Goal: Task Accomplishment & Management: Manage account settings

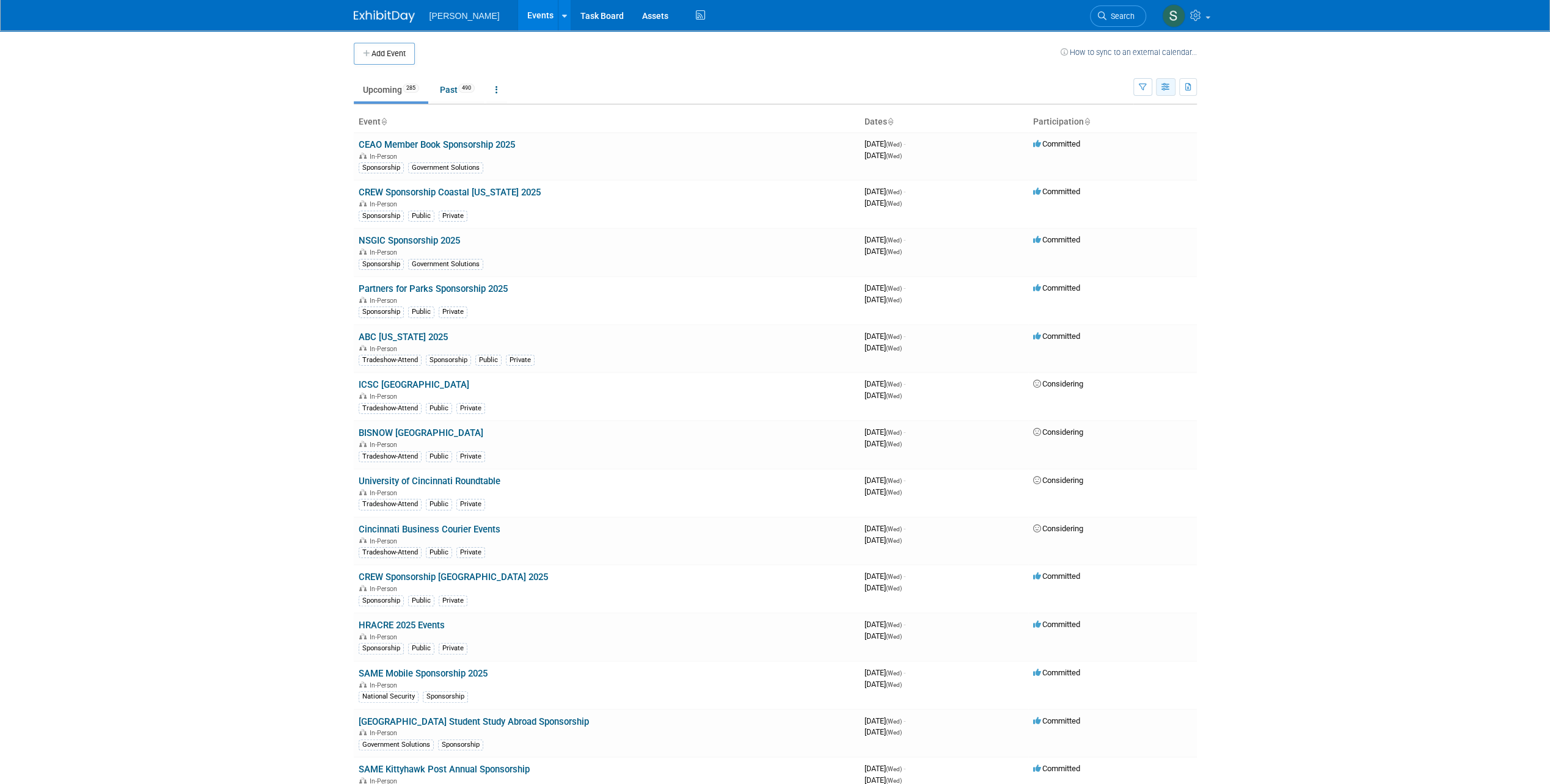
click at [1167, 87] on icon "button" at bounding box center [1166, 87] width 9 height 8
click at [1151, 89] on button "button" at bounding box center [1143, 87] width 19 height 17
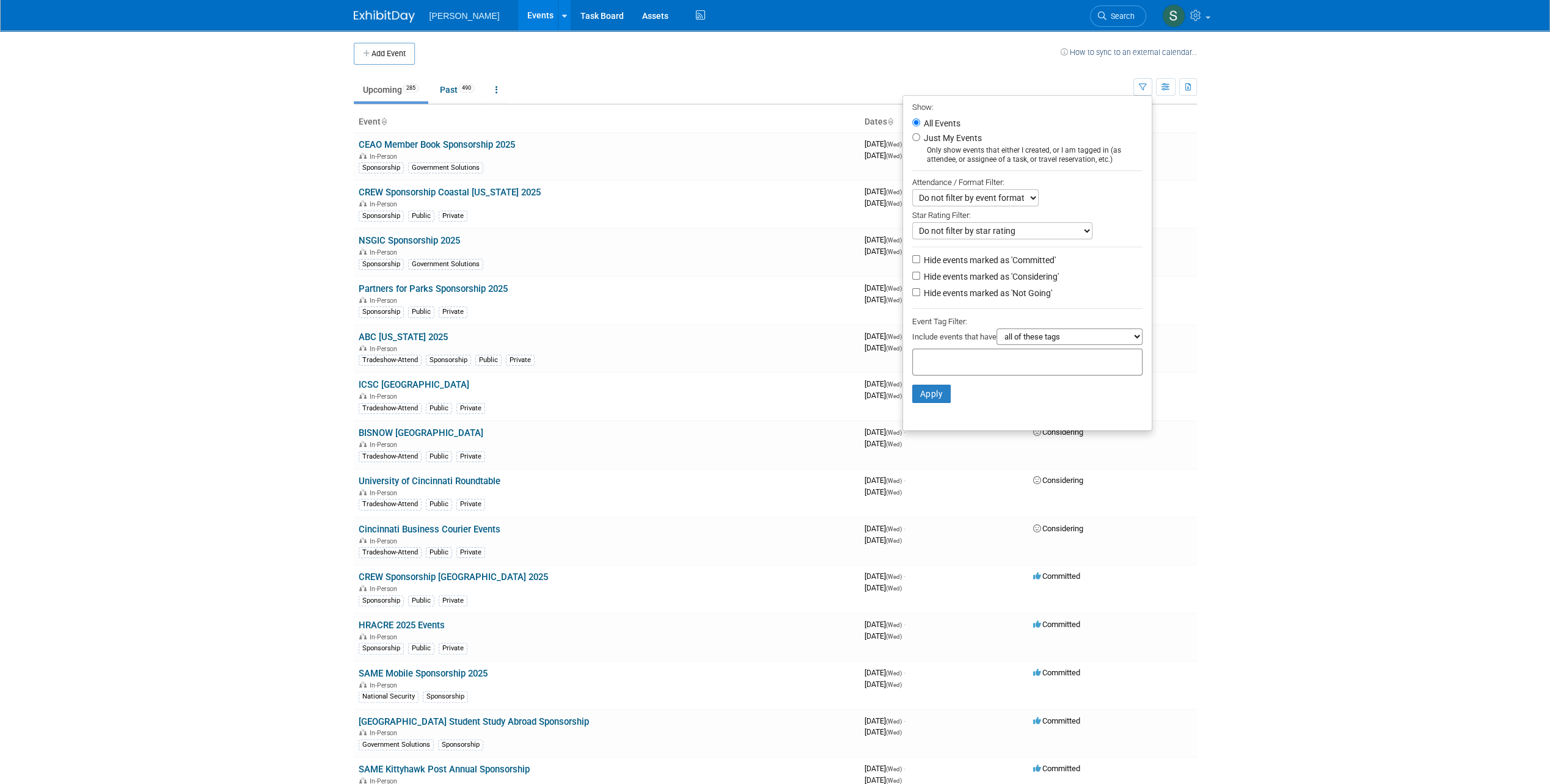
click at [1323, 194] on body "Woolpert Events Add Event Bulk Upload Events Shareable Event Boards Recently Vi…" at bounding box center [775, 392] width 1550 height 784
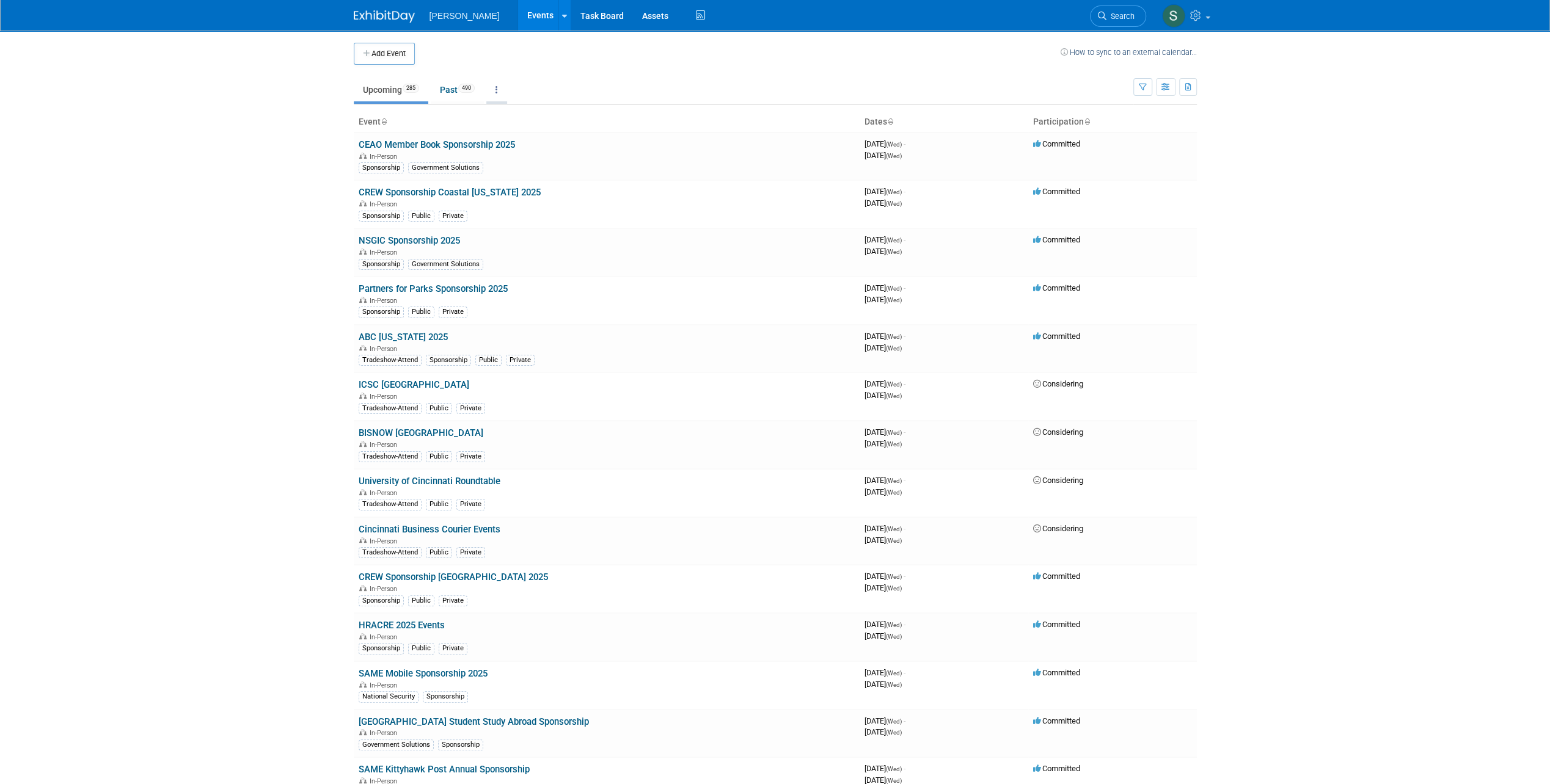
click at [497, 85] on link at bounding box center [496, 90] width 21 height 23
click at [1157, 90] on button "button" at bounding box center [1165, 87] width 19 height 17
click at [1144, 88] on icon "button" at bounding box center [1143, 87] width 8 height 8
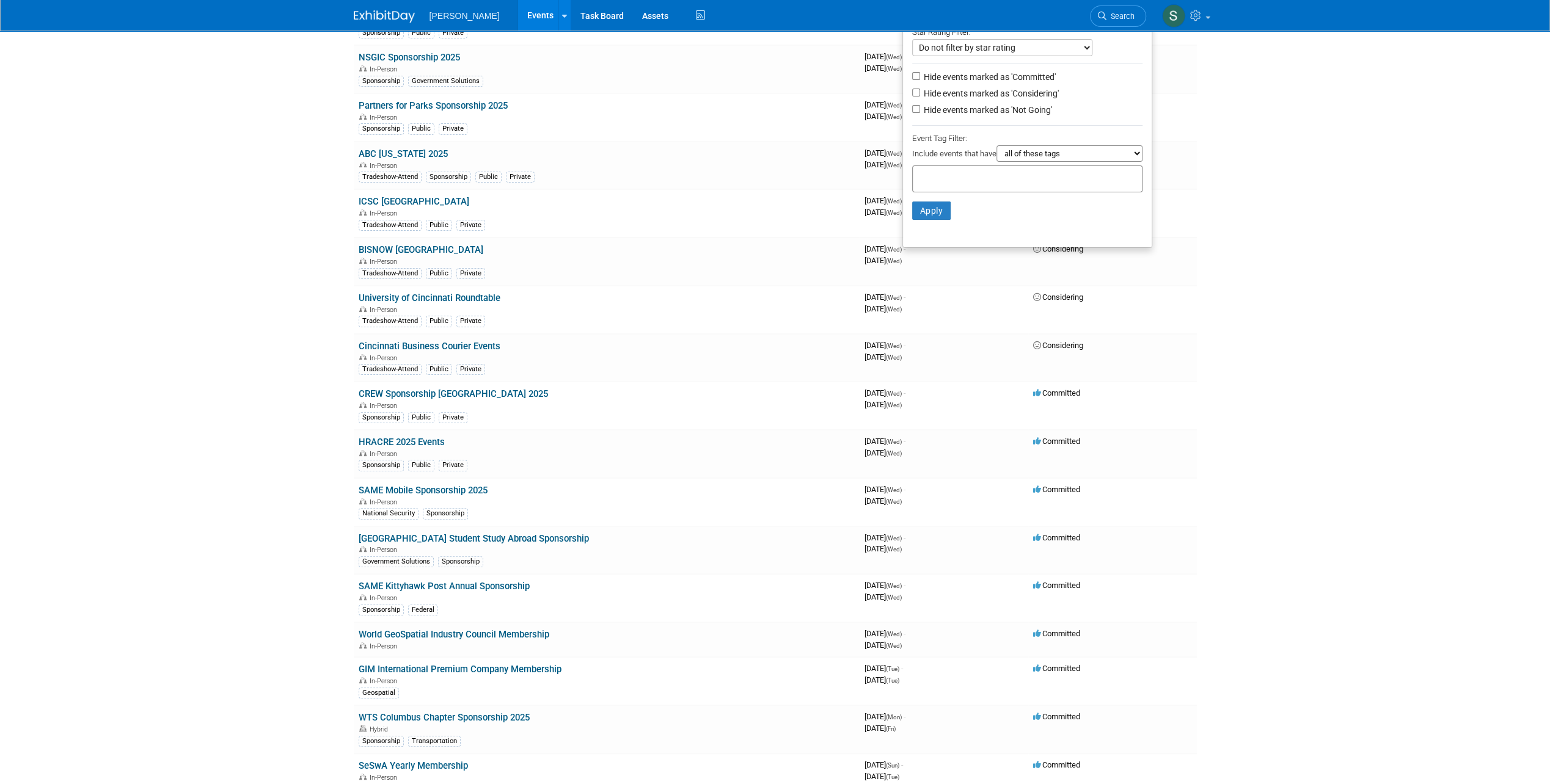
scroll to position [61, 0]
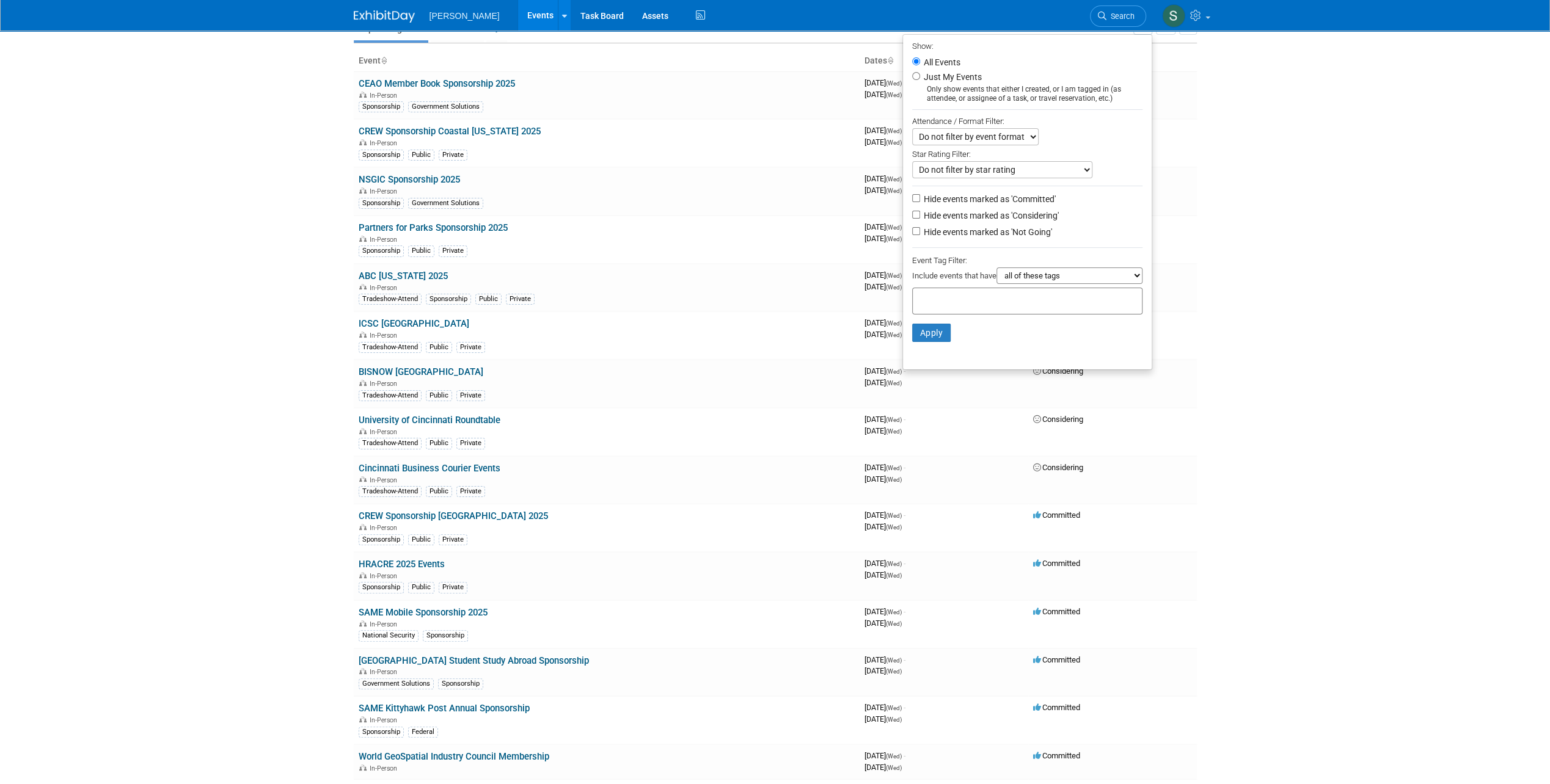
click at [967, 301] on input "text" at bounding box center [966, 300] width 98 height 12
click at [948, 430] on div "Mission Critical" at bounding box center [960, 425] width 108 height 17
type input "Mission Critical"
click at [928, 351] on button "Apply" at bounding box center [931, 352] width 39 height 18
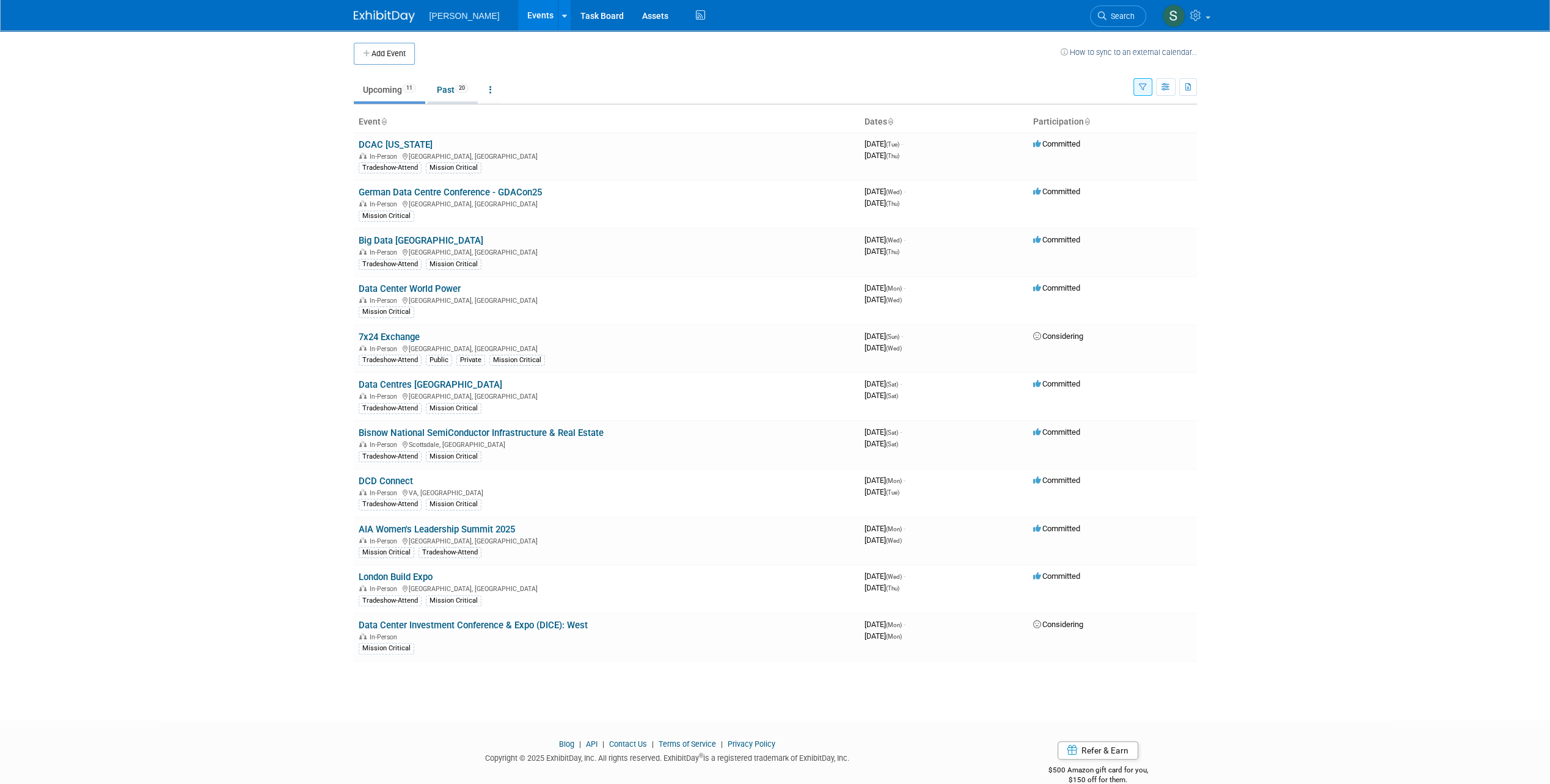
click at [452, 85] on link "Past 20" at bounding box center [452, 90] width 50 height 23
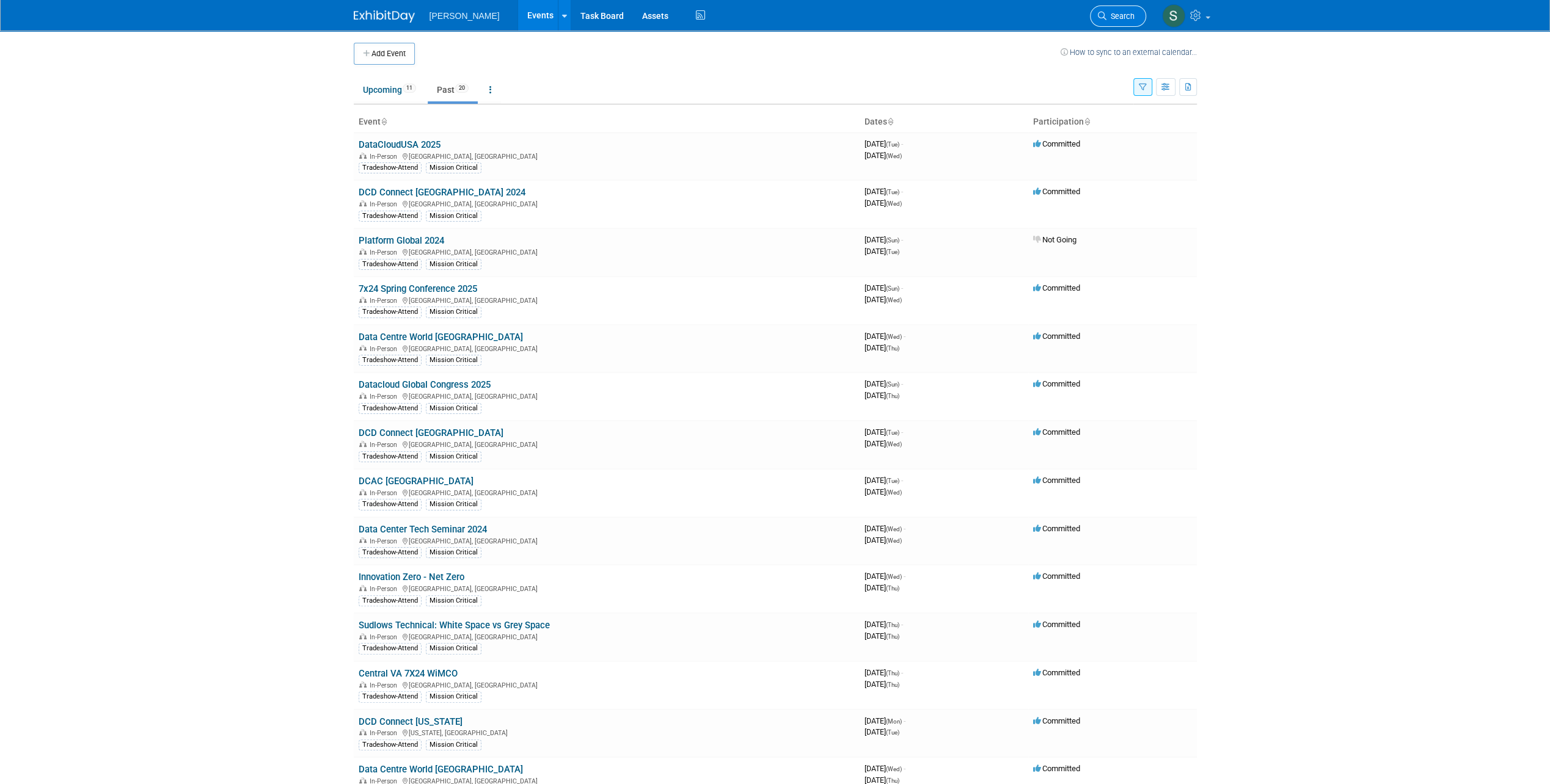
click at [1122, 21] on link "Search" at bounding box center [1118, 16] width 56 height 21
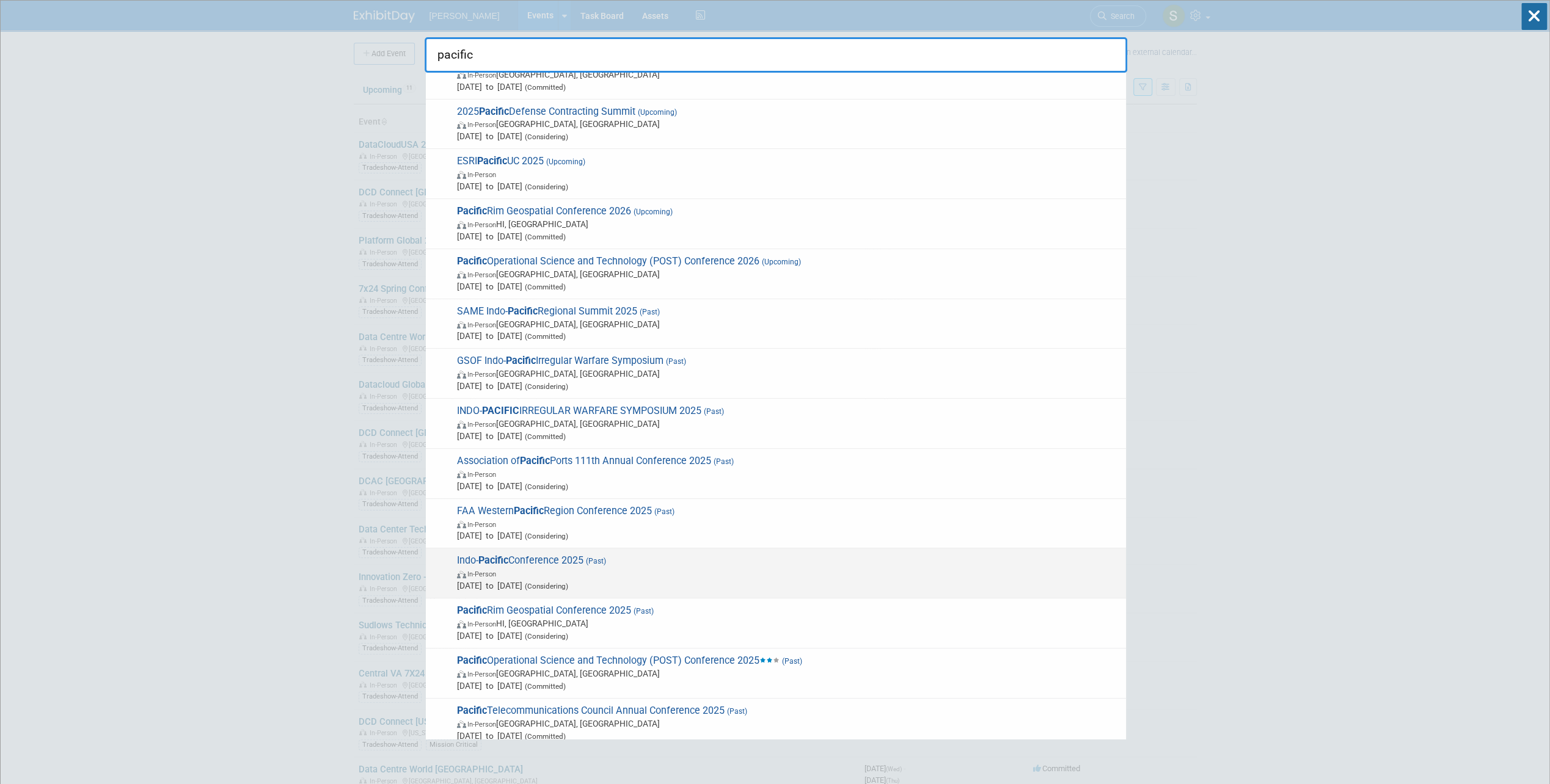
scroll to position [79, 0]
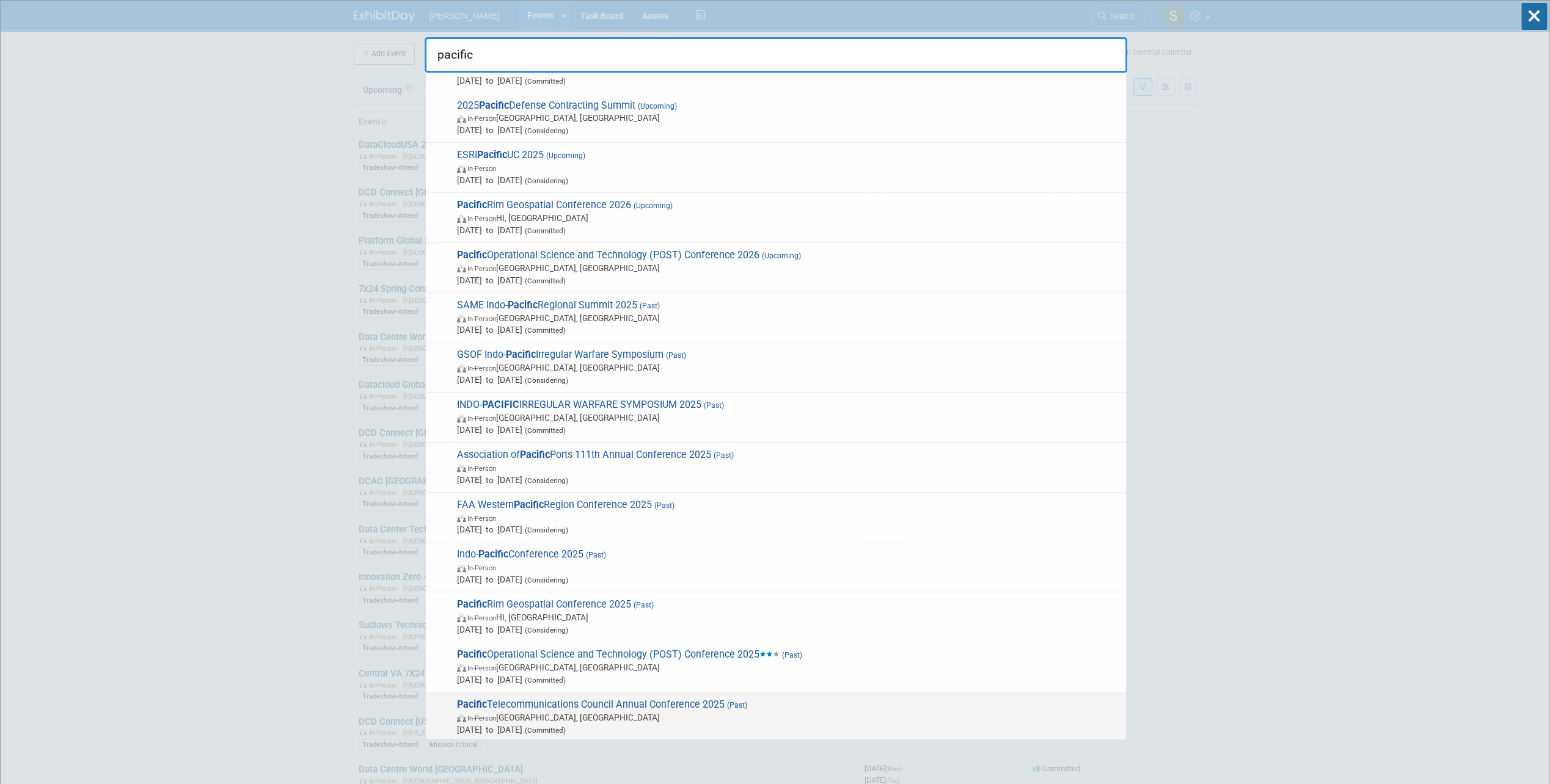
type input "pacific"
click at [666, 724] on span "Jan 19, 2025 to Jan 22, 2025 (Committed)" at bounding box center [788, 730] width 663 height 12
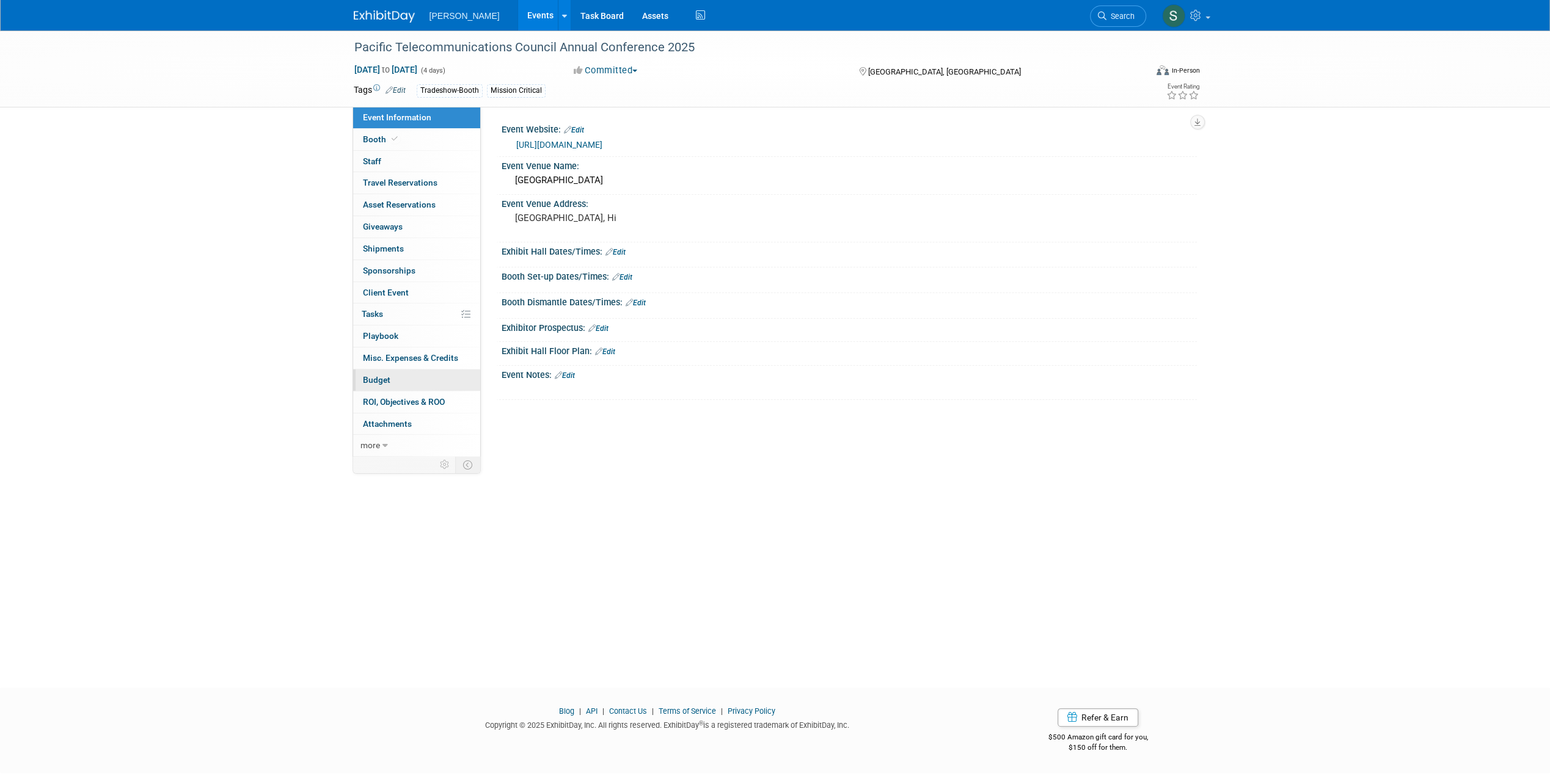
click at [381, 375] on span "Budget" at bounding box center [376, 380] width 27 height 10
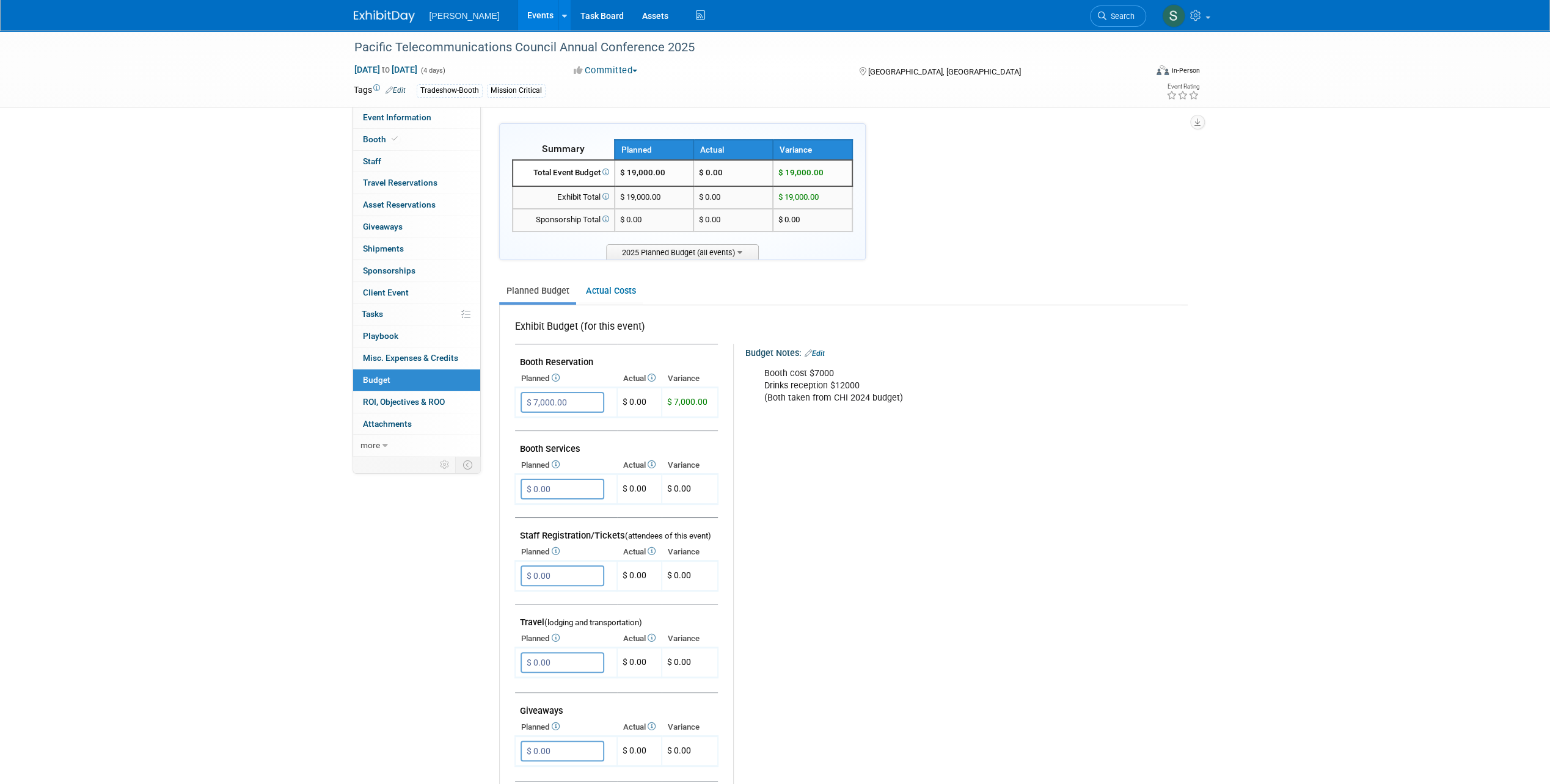
click at [891, 522] on div "Budget Notes: Edit Booth cost $7000 Drinks reception $12000 (Both taken from CH…" at bounding box center [955, 660] width 444 height 633
click at [624, 290] on link "Actual Costs" at bounding box center [611, 291] width 64 height 22
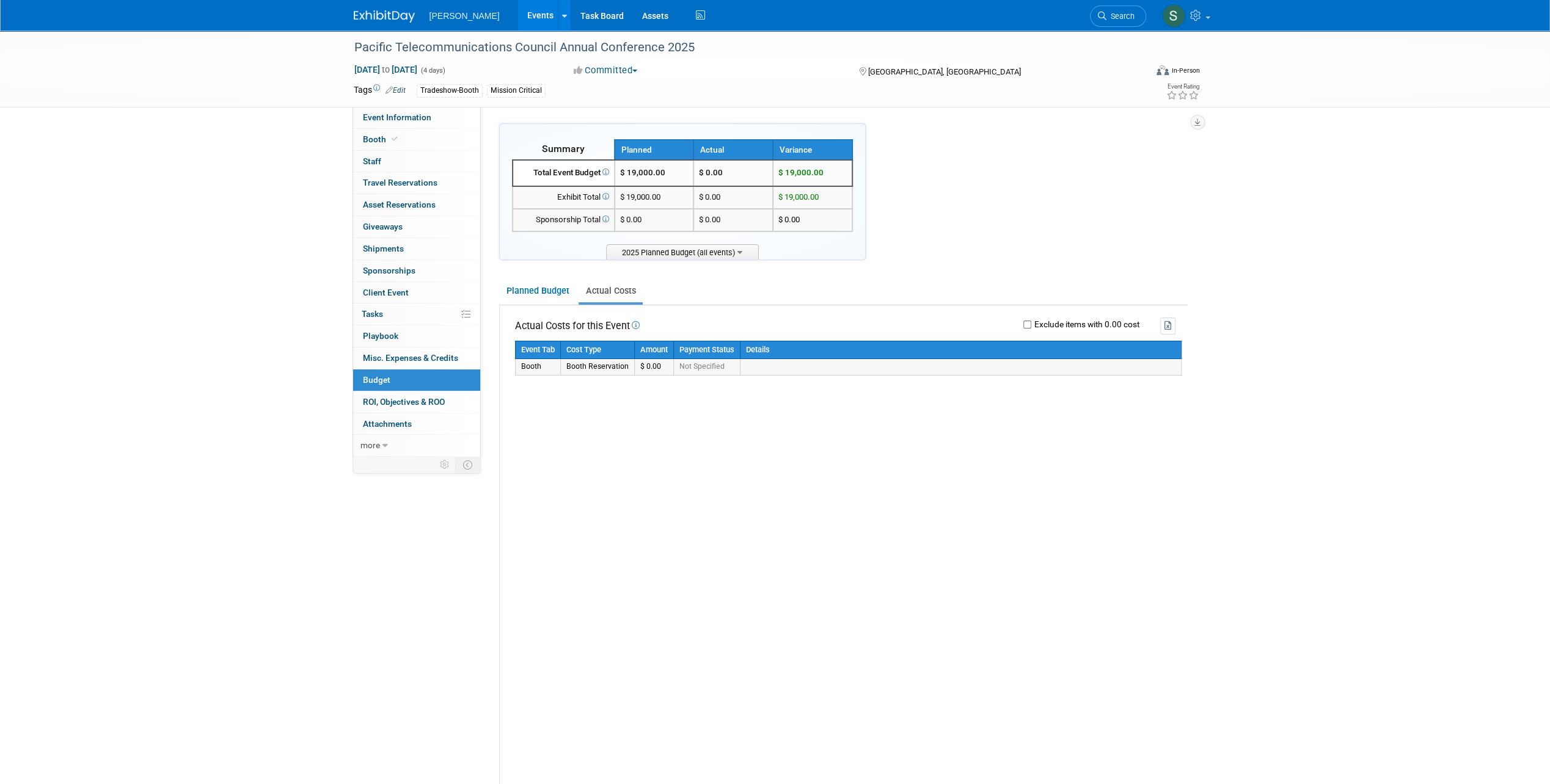
click at [655, 369] on td "$ 0.00" at bounding box center [654, 367] width 39 height 16
click at [650, 367] on td "$ 0.00" at bounding box center [654, 367] width 39 height 16
drag, startPoint x: 663, startPoint y: 364, endPoint x: 631, endPoint y: 361, distance: 32.1
click at [631, 361] on tr "Booth Booth Reservation $ 0.00 Not Specified" at bounding box center [848, 367] width 666 height 16
drag, startPoint x: 631, startPoint y: 361, endPoint x: 657, endPoint y: 366, distance: 26.5
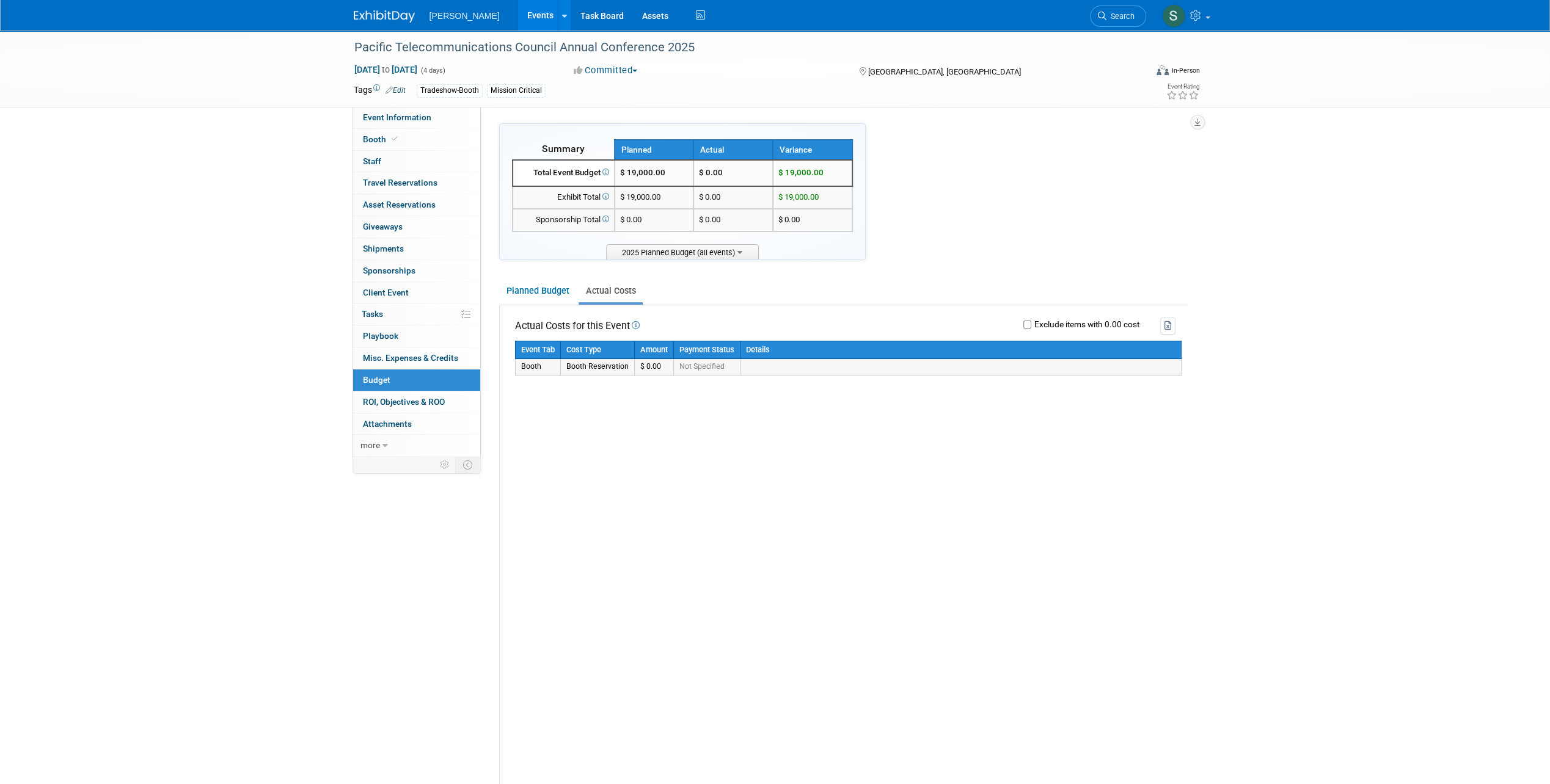
click at [657, 366] on td "$ 0.00" at bounding box center [654, 367] width 39 height 16
click at [559, 298] on link "Planned Budget" at bounding box center [538, 291] width 77 height 22
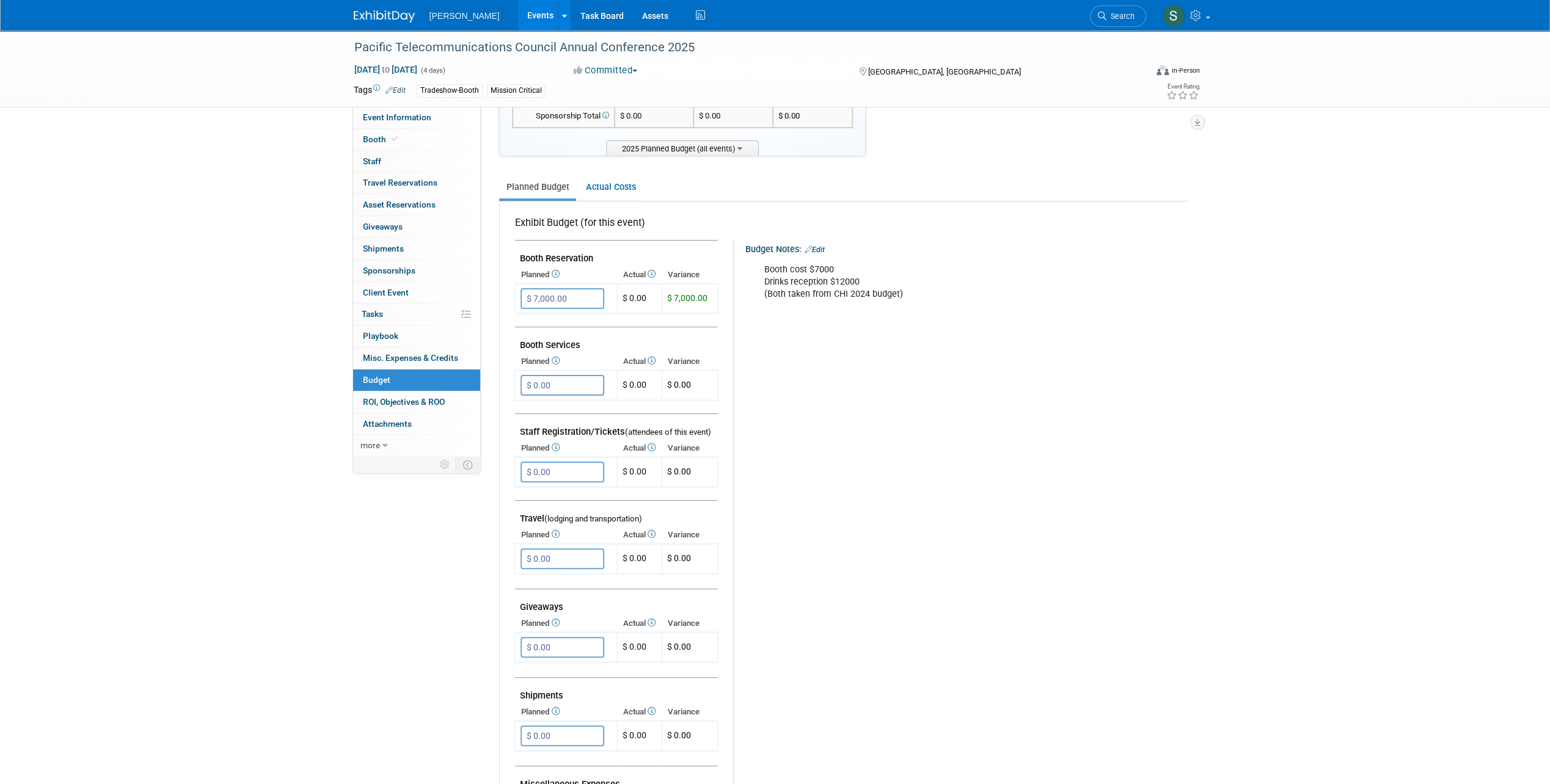
scroll to position [61, 0]
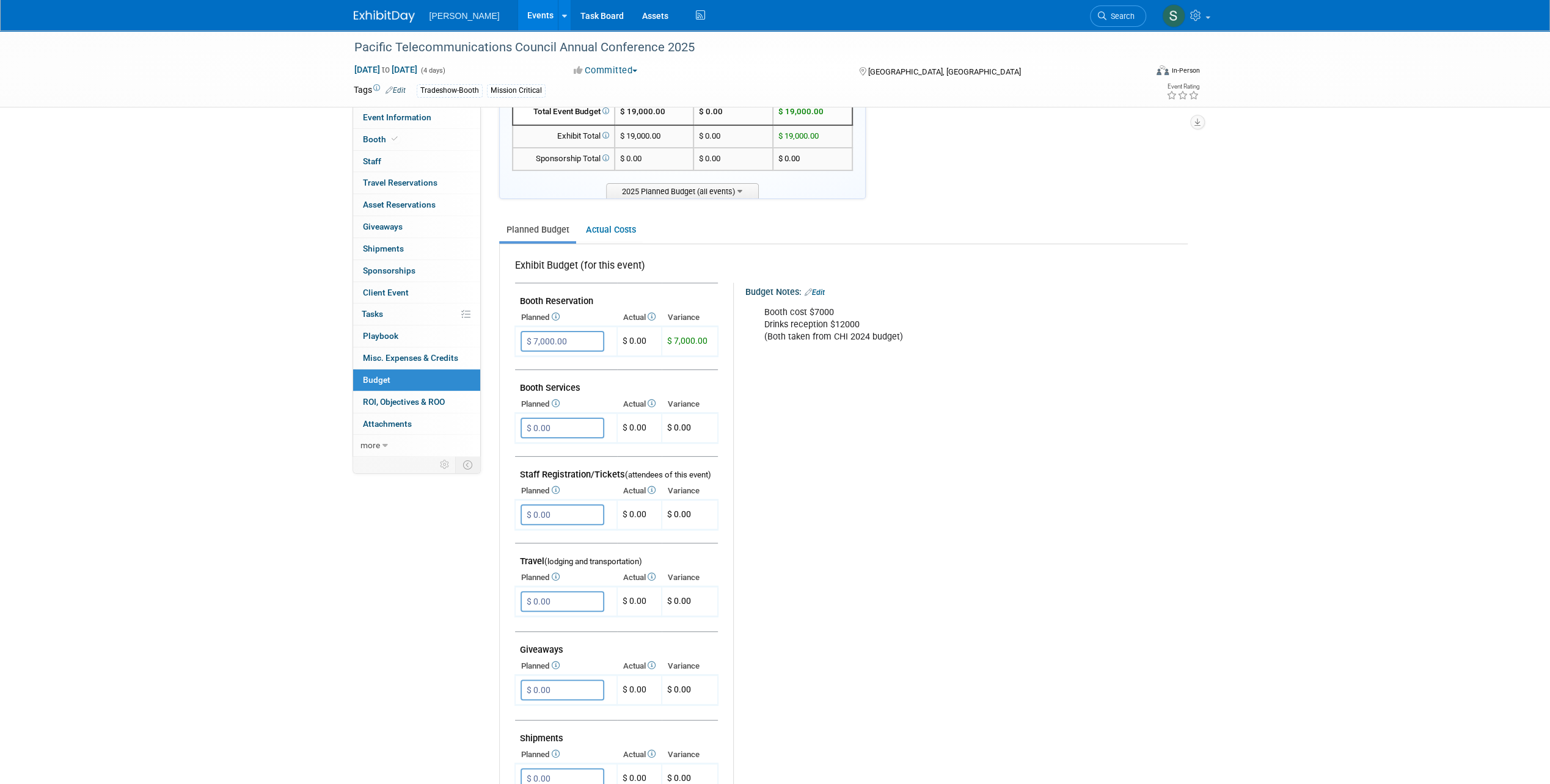
click at [538, 231] on link "Planned Budget" at bounding box center [538, 230] width 77 height 22
click at [552, 598] on input "$ 0.00" at bounding box center [562, 601] width 83 height 21
click at [1118, 10] on link "Search" at bounding box center [1118, 16] width 56 height 21
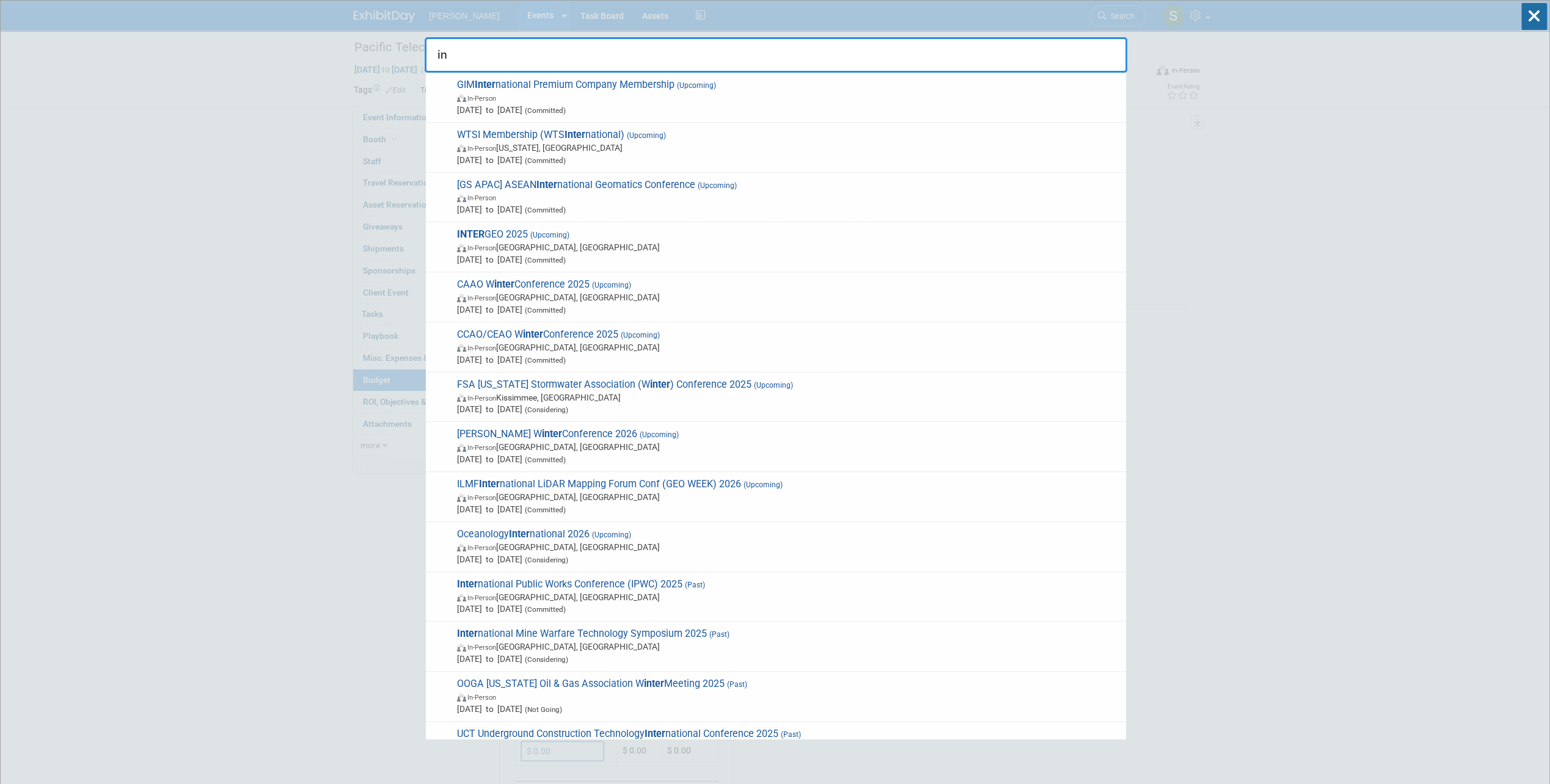
type input "i"
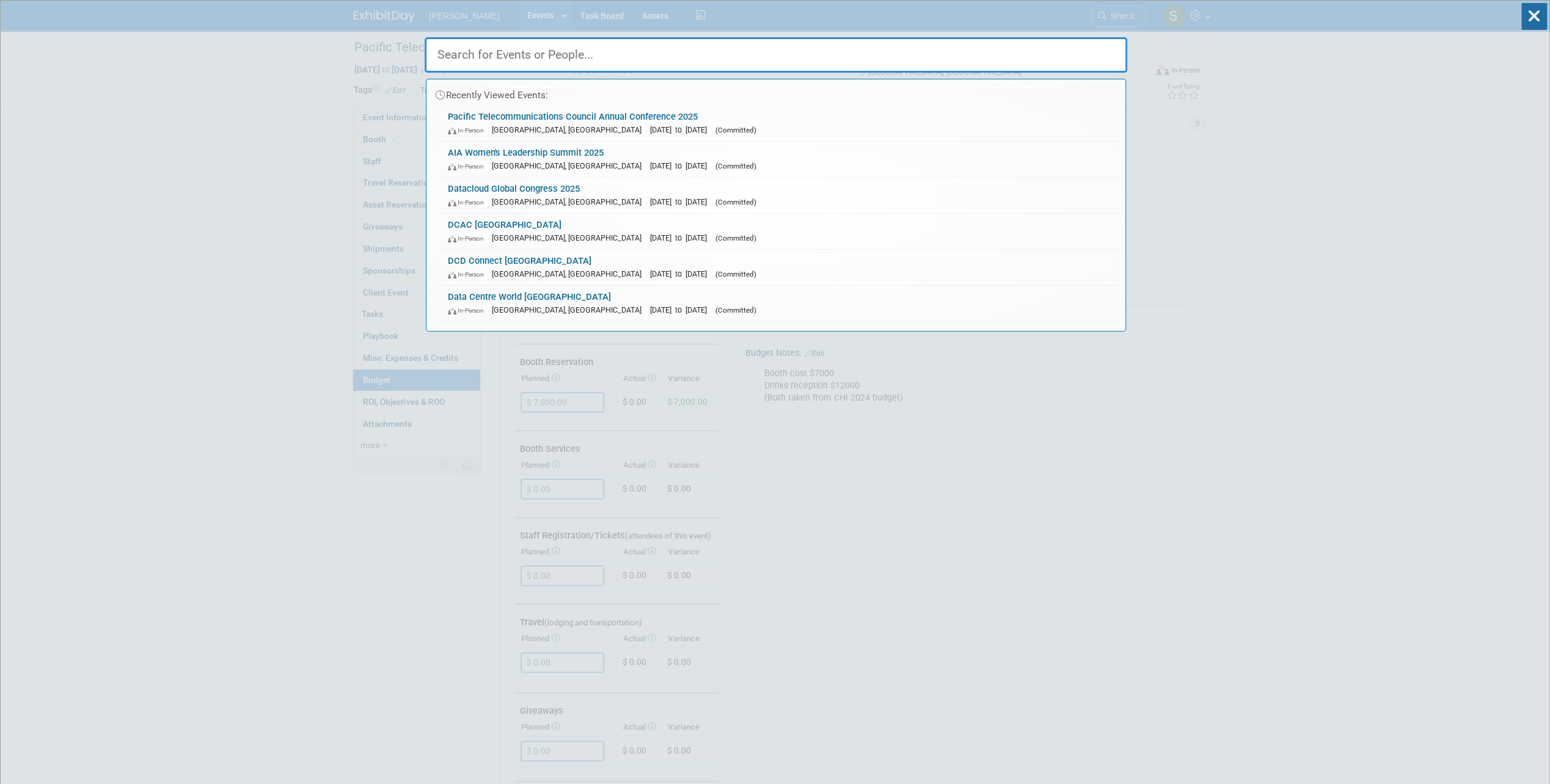
click at [632, 62] on input "text" at bounding box center [776, 55] width 703 height 35
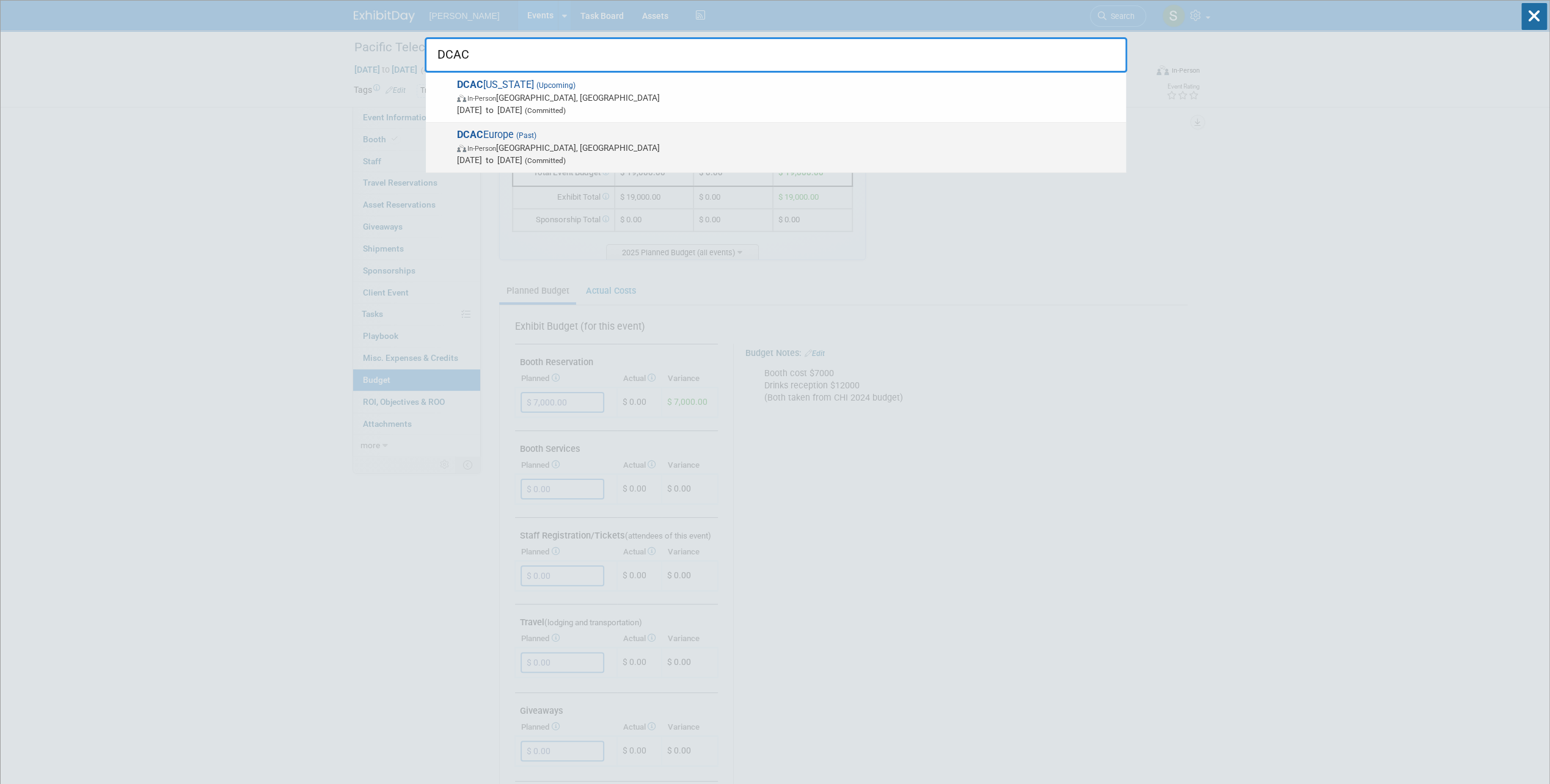
type input "DCAC"
click at [579, 138] on span "DCAC Europe (Past) In-Person Dublin, Ireland May 13, 2025 to May 14, 2025 (Comm…" at bounding box center [787, 148] width 667 height 37
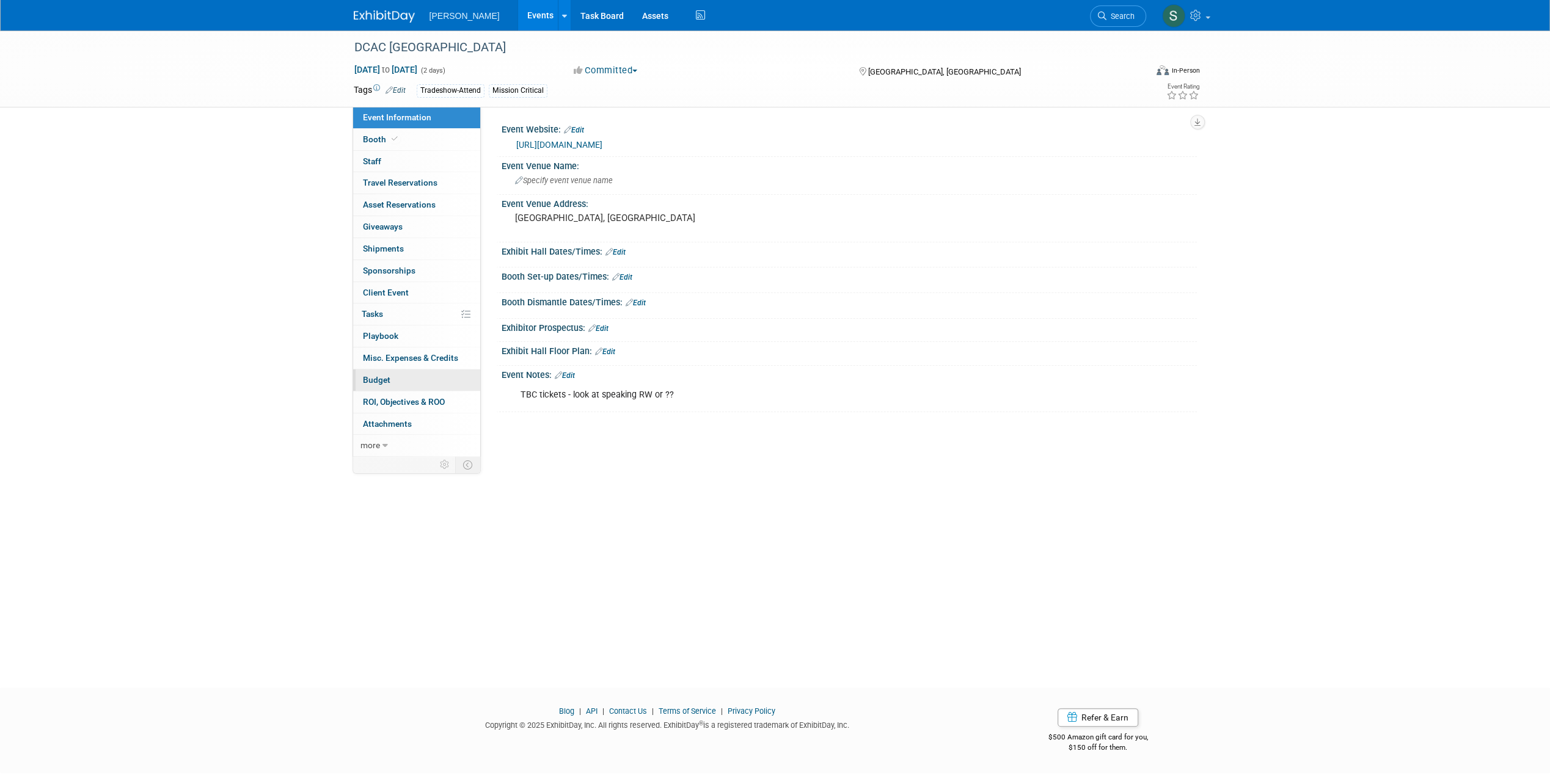
click at [382, 382] on span "Budget" at bounding box center [376, 380] width 27 height 10
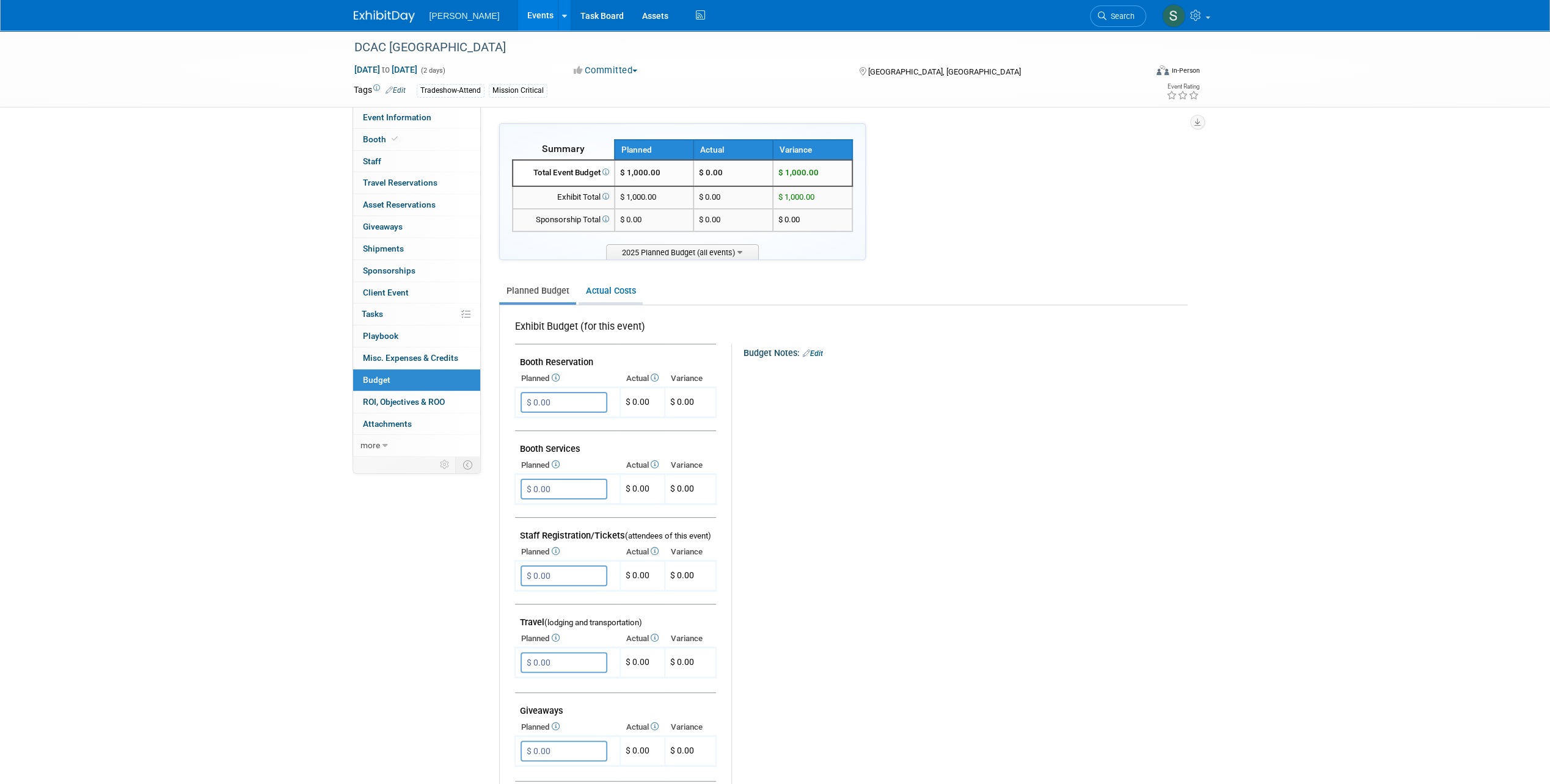
click at [624, 288] on link "Actual Costs" at bounding box center [611, 291] width 64 height 22
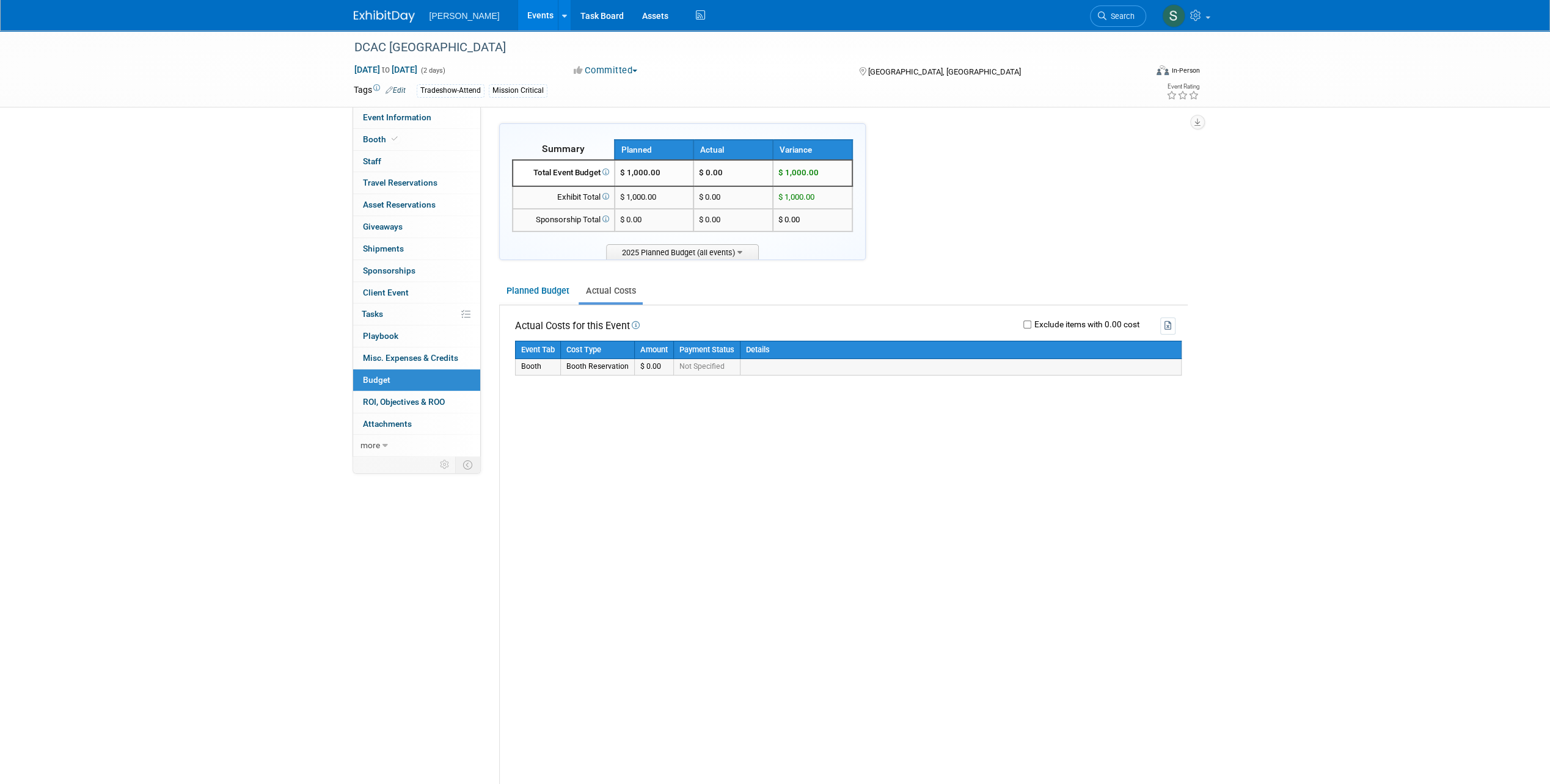
click at [548, 361] on td "Booth" at bounding box center [538, 367] width 45 height 16
click at [540, 369] on td "Booth" at bounding box center [538, 367] width 45 height 16
click at [548, 292] on link "Planned Budget" at bounding box center [538, 291] width 77 height 22
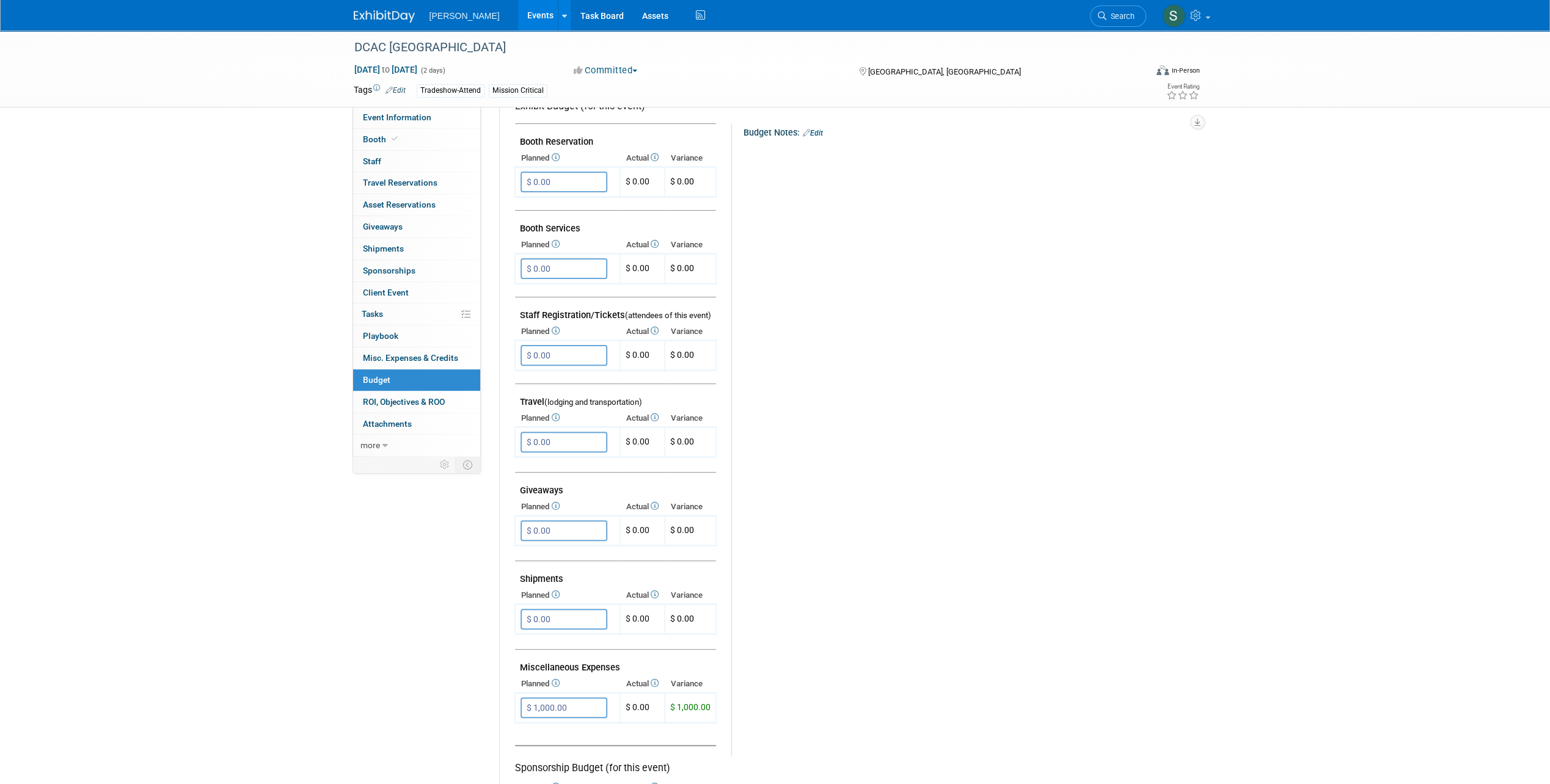
scroll to position [305, 0]
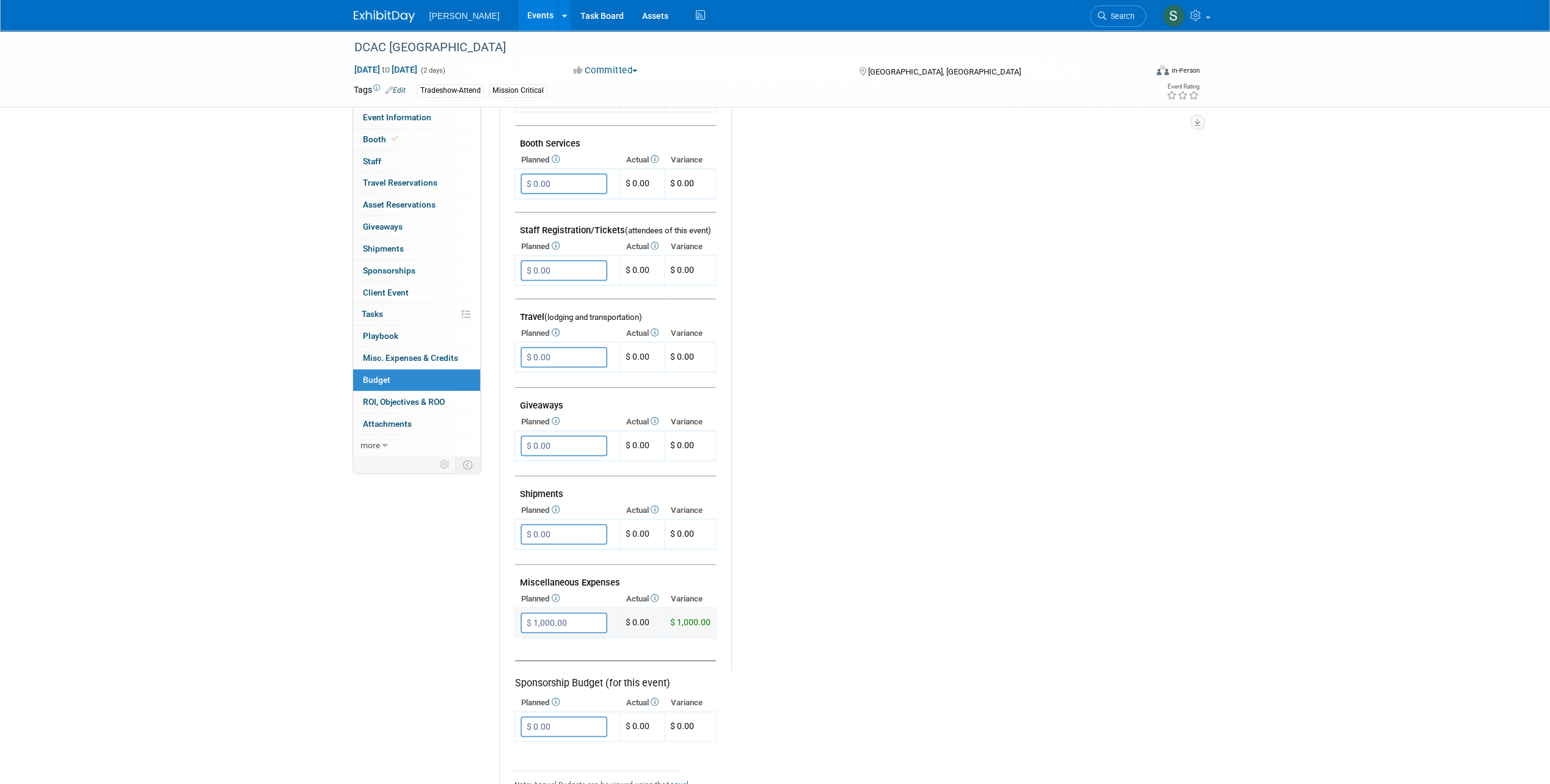
type input "$"
click at [529, 643] on icon "button" at bounding box center [531, 647] width 9 height 8
type input "$ 0.00"
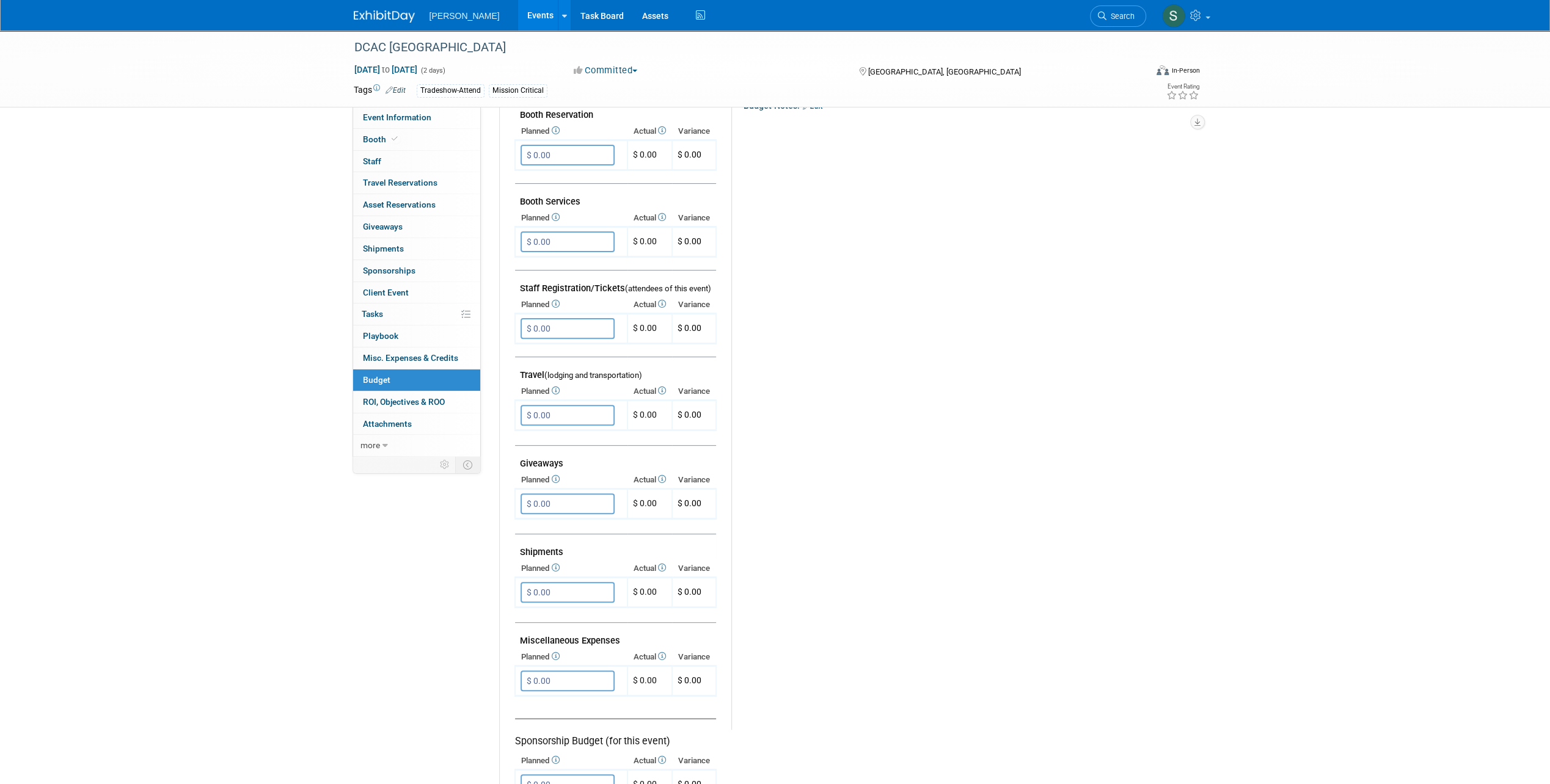
scroll to position [244, 0]
click at [548, 329] on input "$ 0.00" at bounding box center [567, 331] width 94 height 21
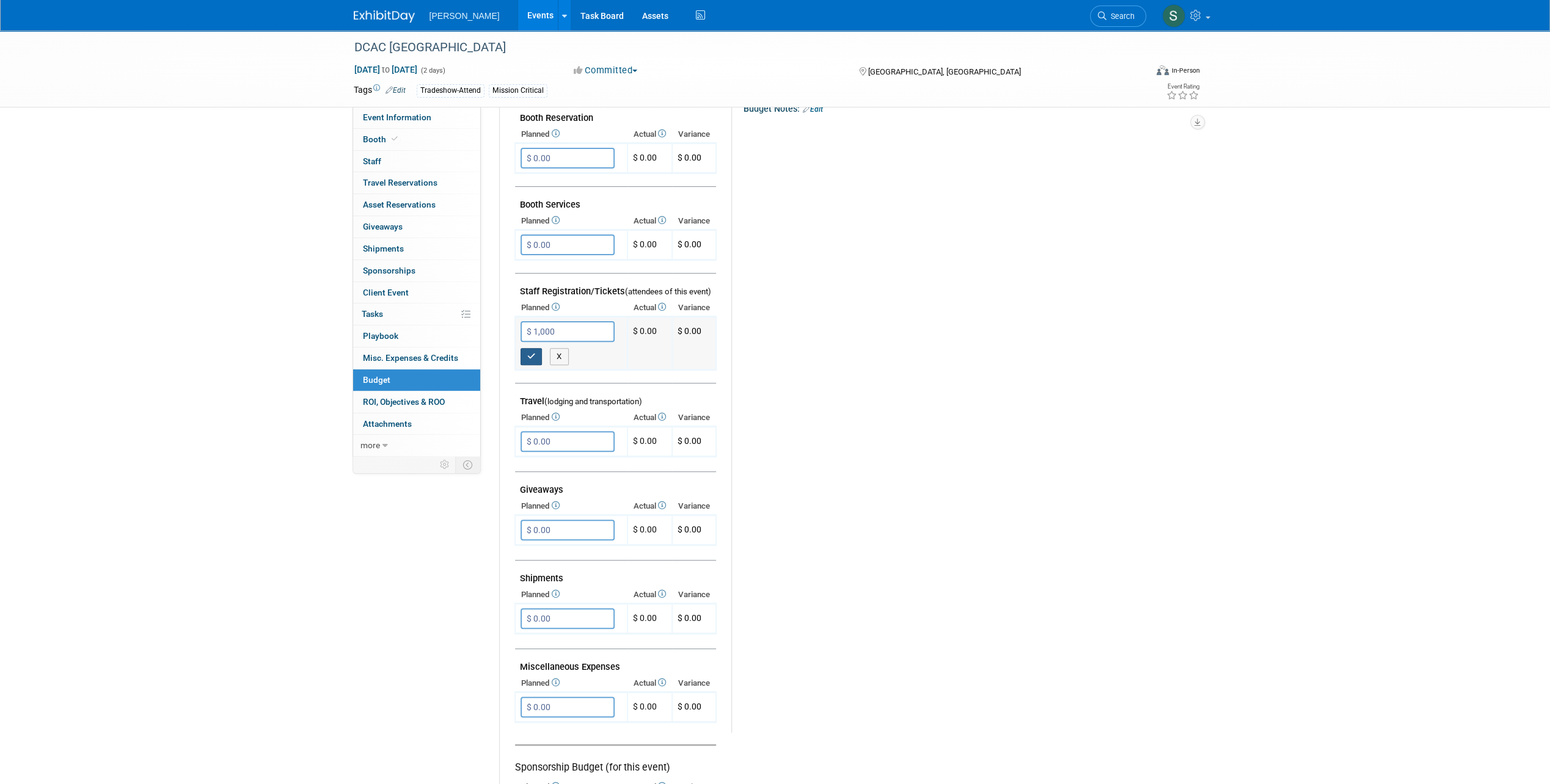
type input "$ 1,000.00"
click at [530, 354] on icon "button" at bounding box center [531, 356] width 9 height 8
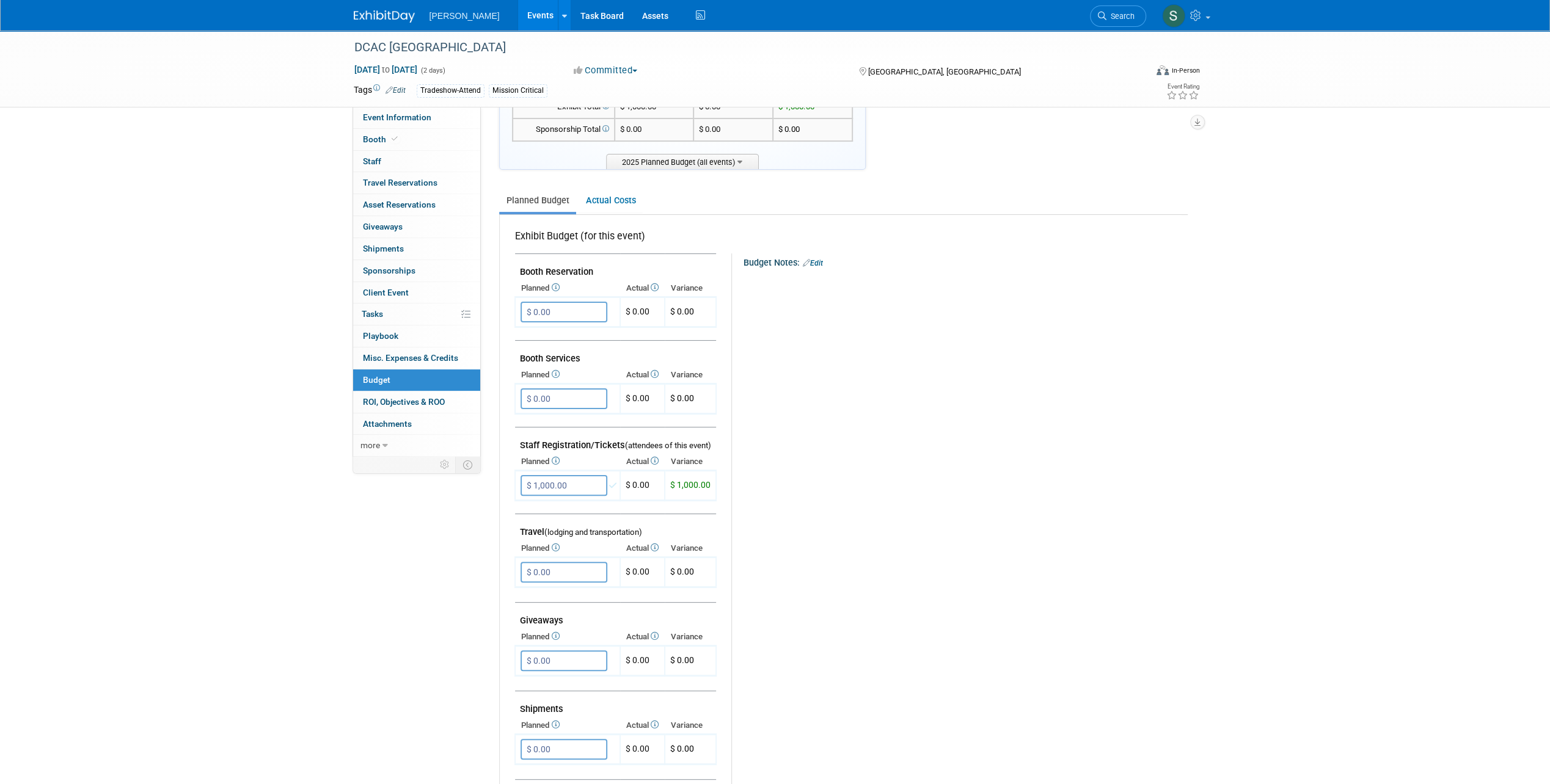
scroll to position [61, 0]
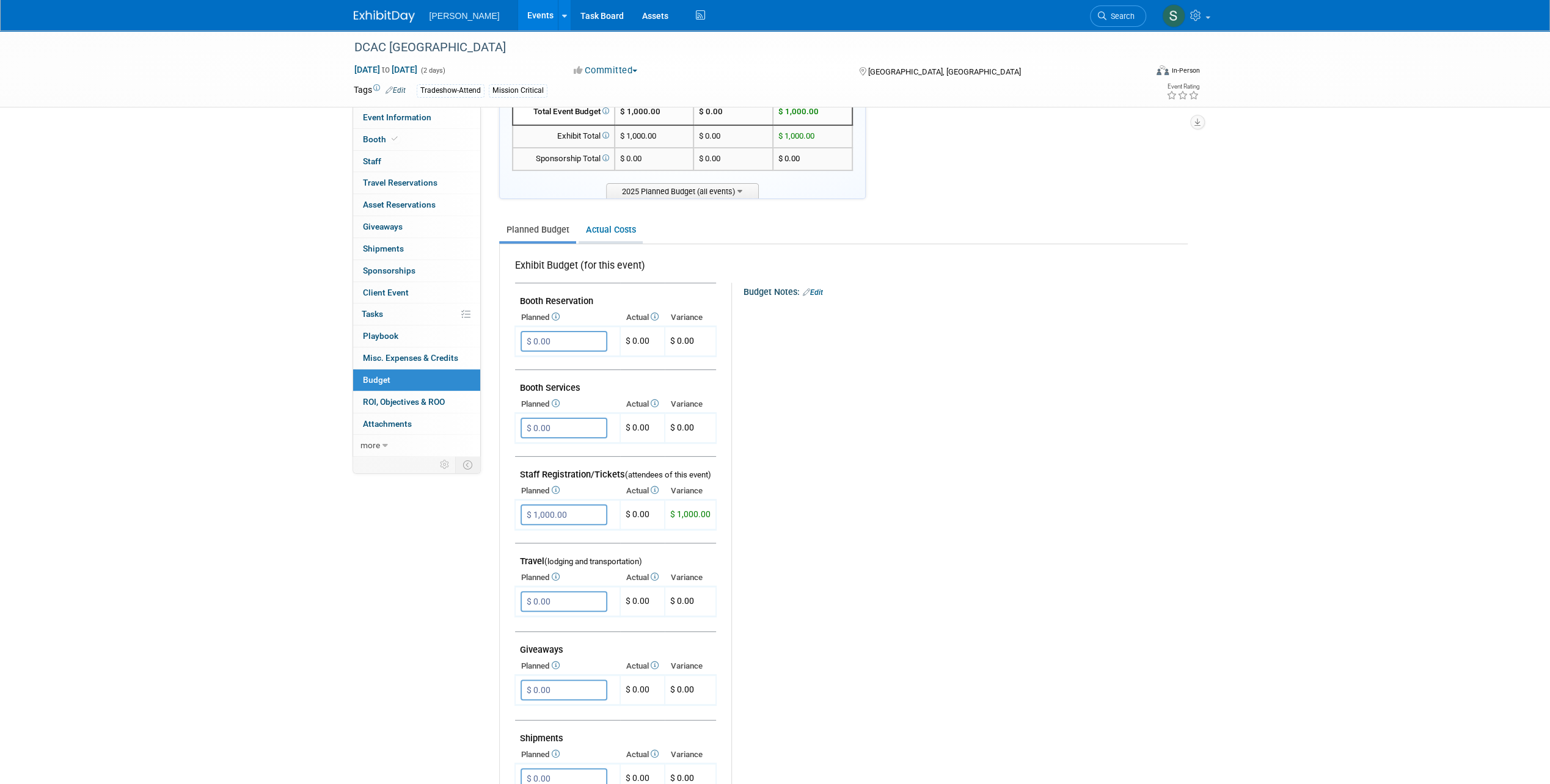
click at [610, 227] on link "Actual Costs" at bounding box center [611, 230] width 64 height 22
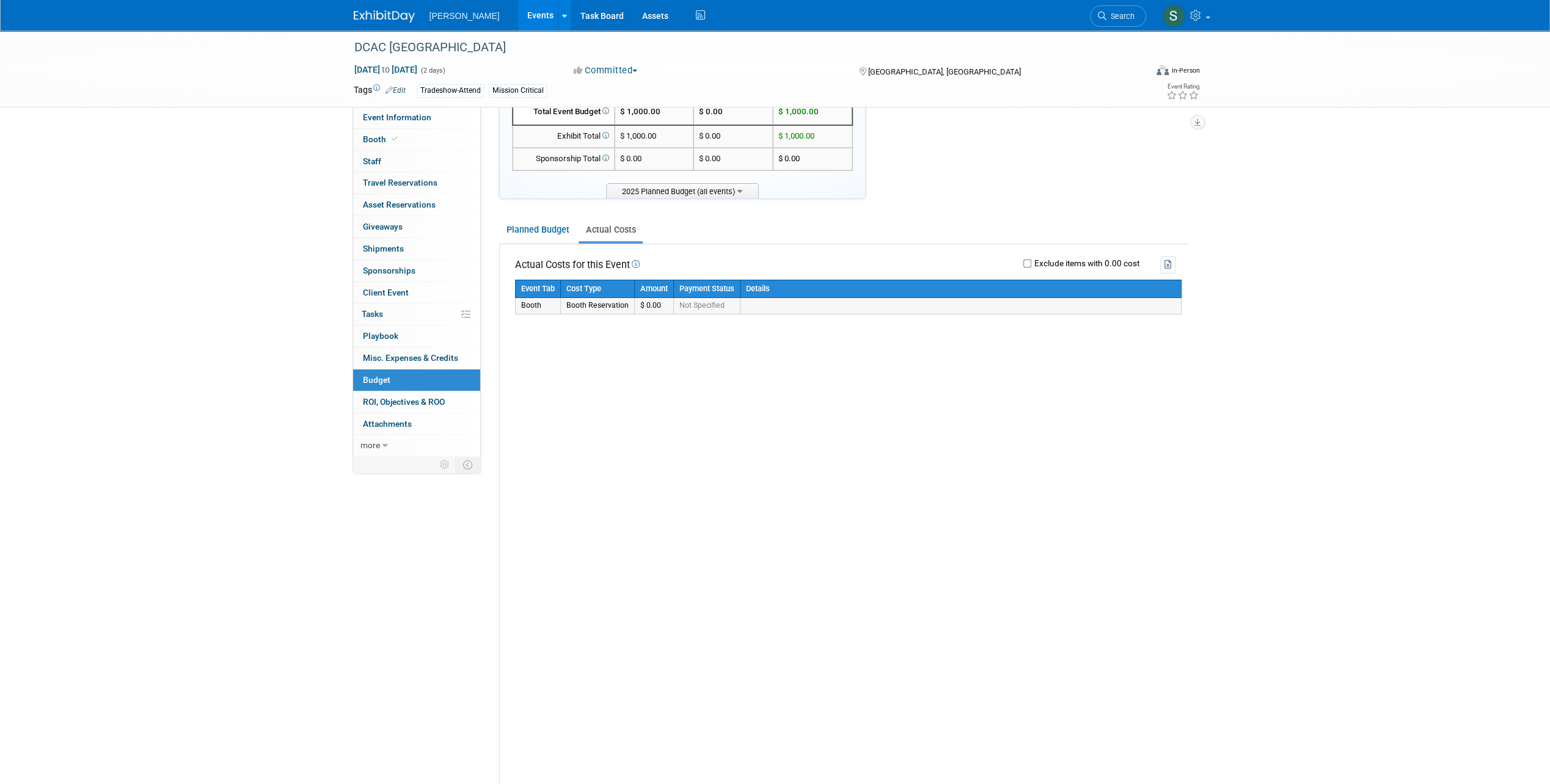
click at [701, 301] on span "Not Specified" at bounding box center [701, 305] width 45 height 9
click at [657, 309] on td "$ 0.00" at bounding box center [654, 305] width 39 height 16
click at [610, 309] on td "Booth Reservation" at bounding box center [597, 305] width 74 height 16
click at [607, 308] on td "Booth Reservation" at bounding box center [597, 305] width 74 height 16
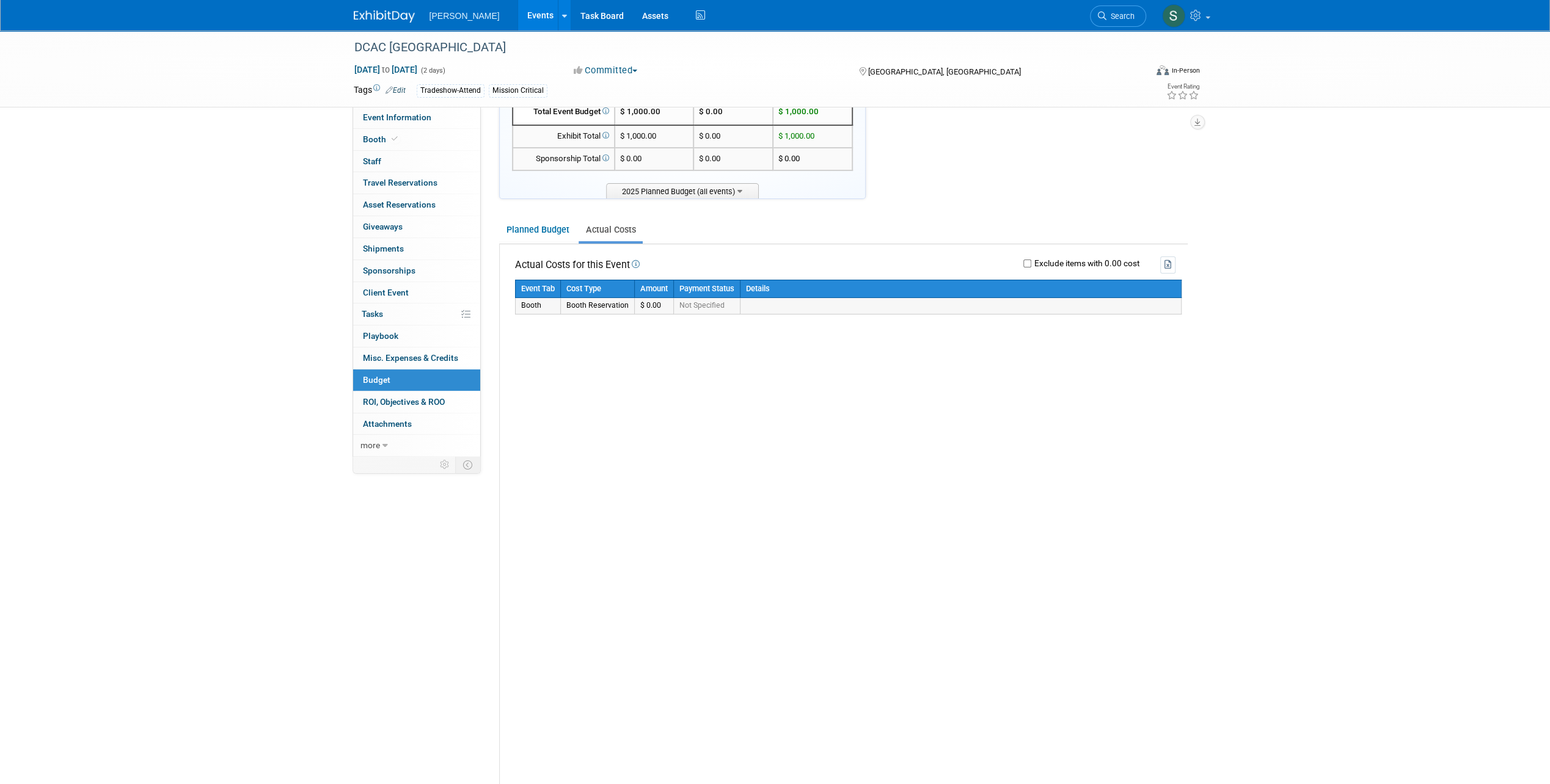
click at [564, 309] on td "Booth Reservation" at bounding box center [597, 305] width 74 height 16
click at [526, 305] on td "Booth" at bounding box center [538, 305] width 45 height 16
click at [544, 228] on link "Planned Budget" at bounding box center [538, 230] width 77 height 22
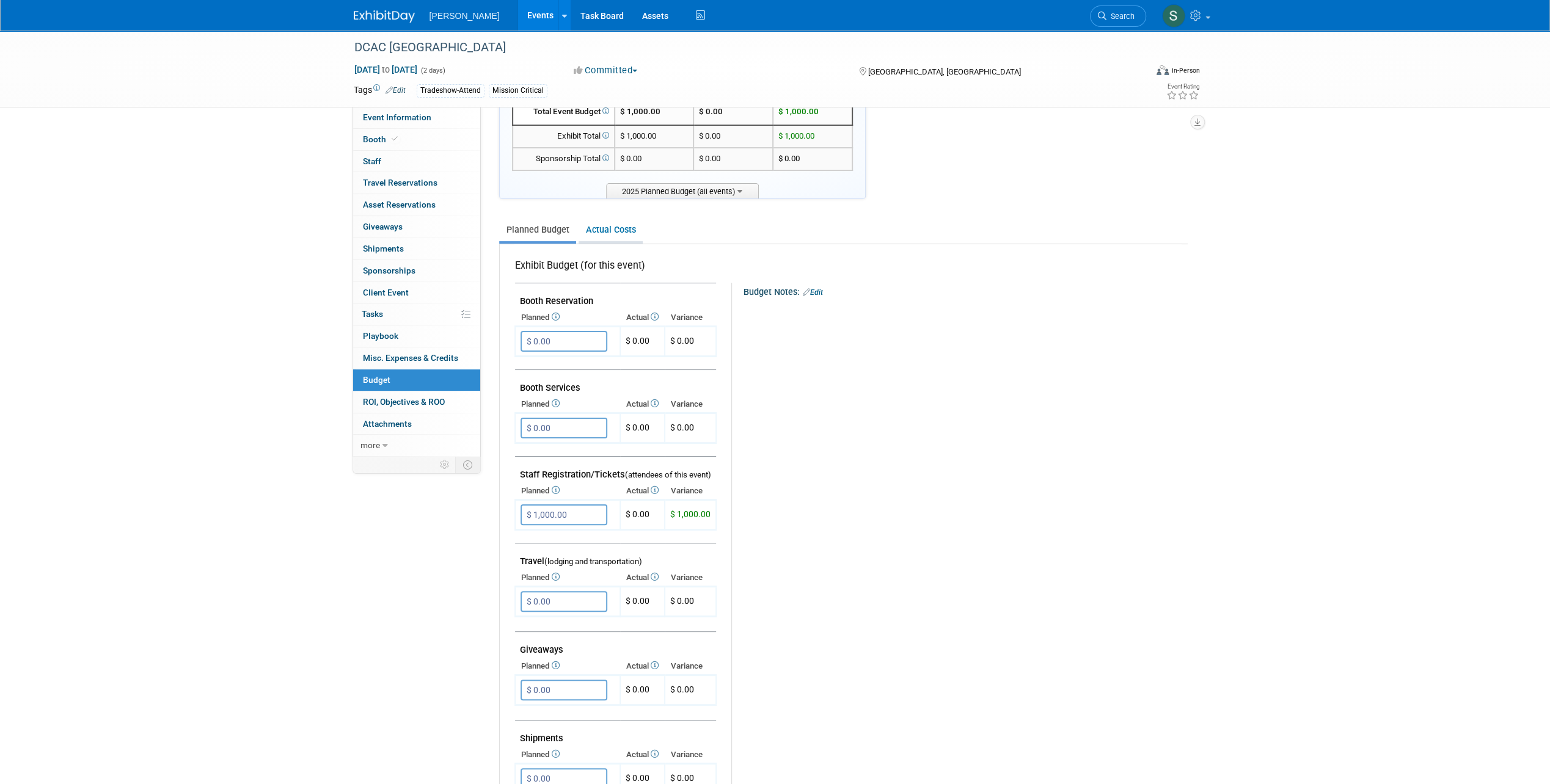
click at [592, 229] on link "Actual Costs" at bounding box center [611, 230] width 64 height 22
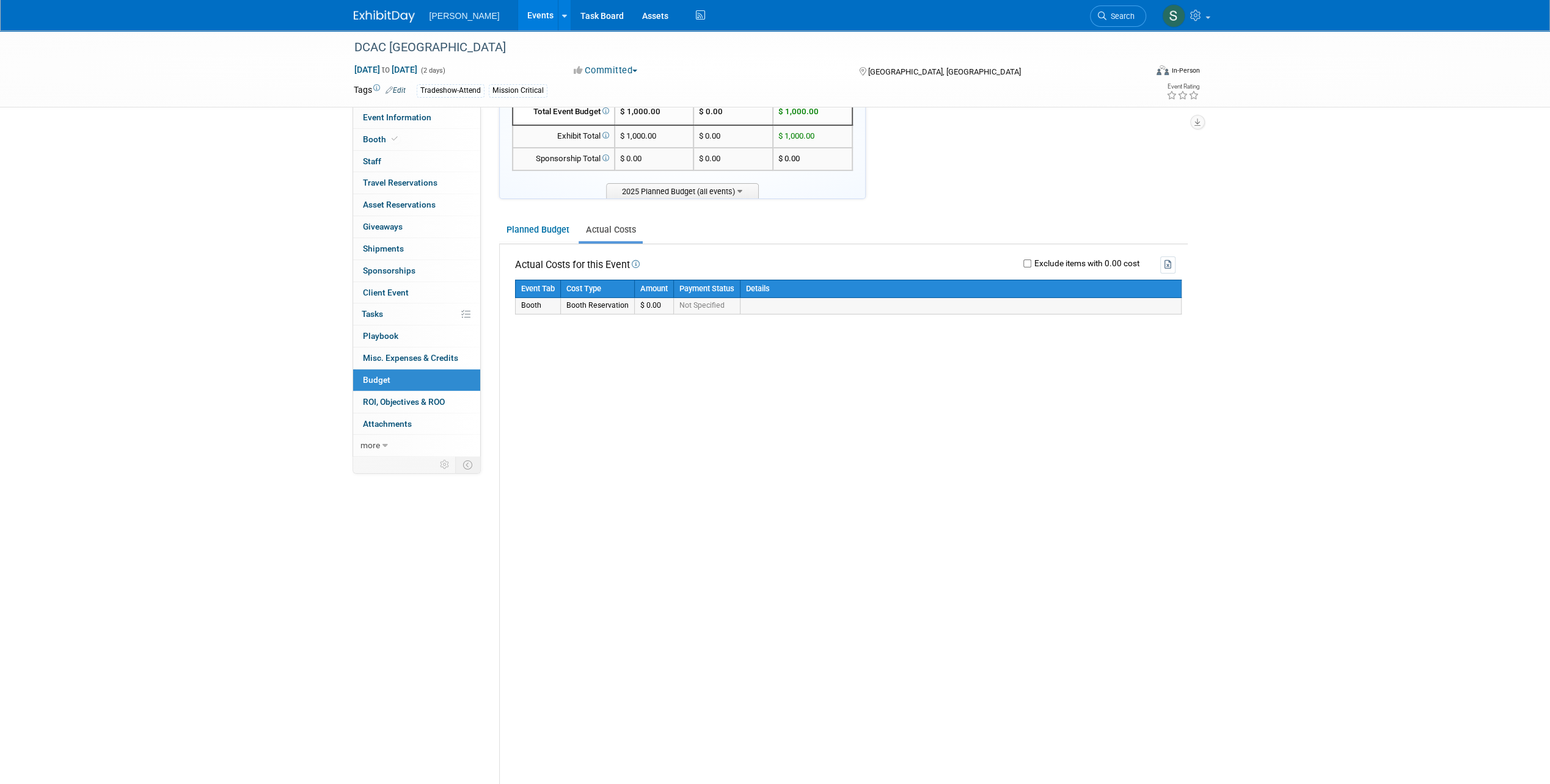
click at [627, 301] on td "Booth Reservation" at bounding box center [597, 305] width 74 height 16
click at [647, 300] on td "$ 0.00" at bounding box center [654, 305] width 39 height 16
drag, startPoint x: 665, startPoint y: 301, endPoint x: 632, endPoint y: 305, distance: 33.2
click at [632, 305] on tr "Booth Booth Reservation $ 0.00 Not Specified" at bounding box center [848, 305] width 666 height 16
drag, startPoint x: 632, startPoint y: 305, endPoint x: 677, endPoint y: 320, distance: 47.4
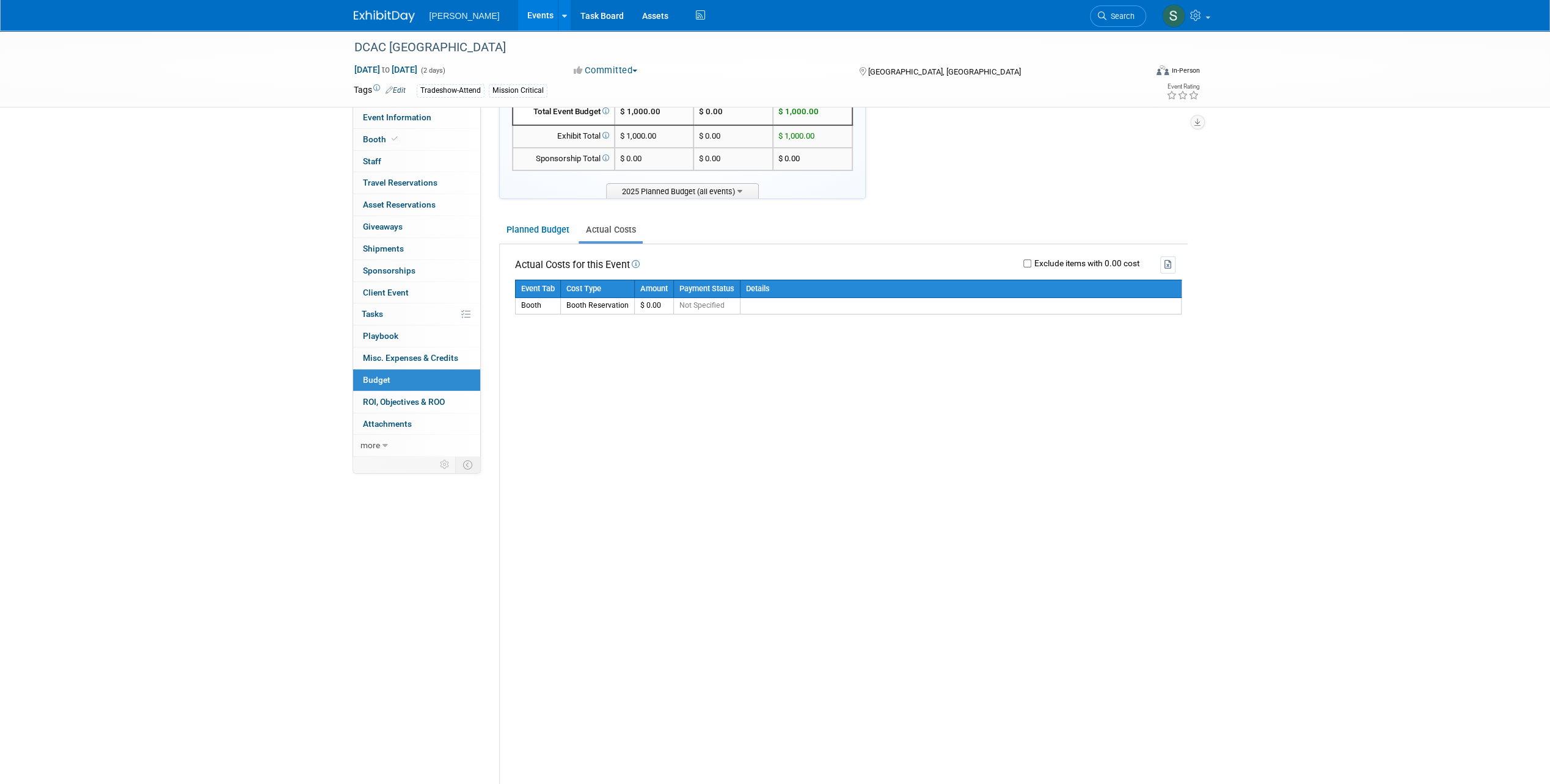
click at [670, 331] on div "Event Tab Cost Type Amount Payment Status Details Booth Booth Reservation $ 0.0…" at bounding box center [849, 348] width 667 height 138
click at [689, 292] on th "Payment Status" at bounding box center [706, 288] width 67 height 18
click at [688, 307] on span "Not Specified" at bounding box center [701, 305] width 45 height 9
click at [542, 235] on link "Planned Budget" at bounding box center [538, 230] width 77 height 22
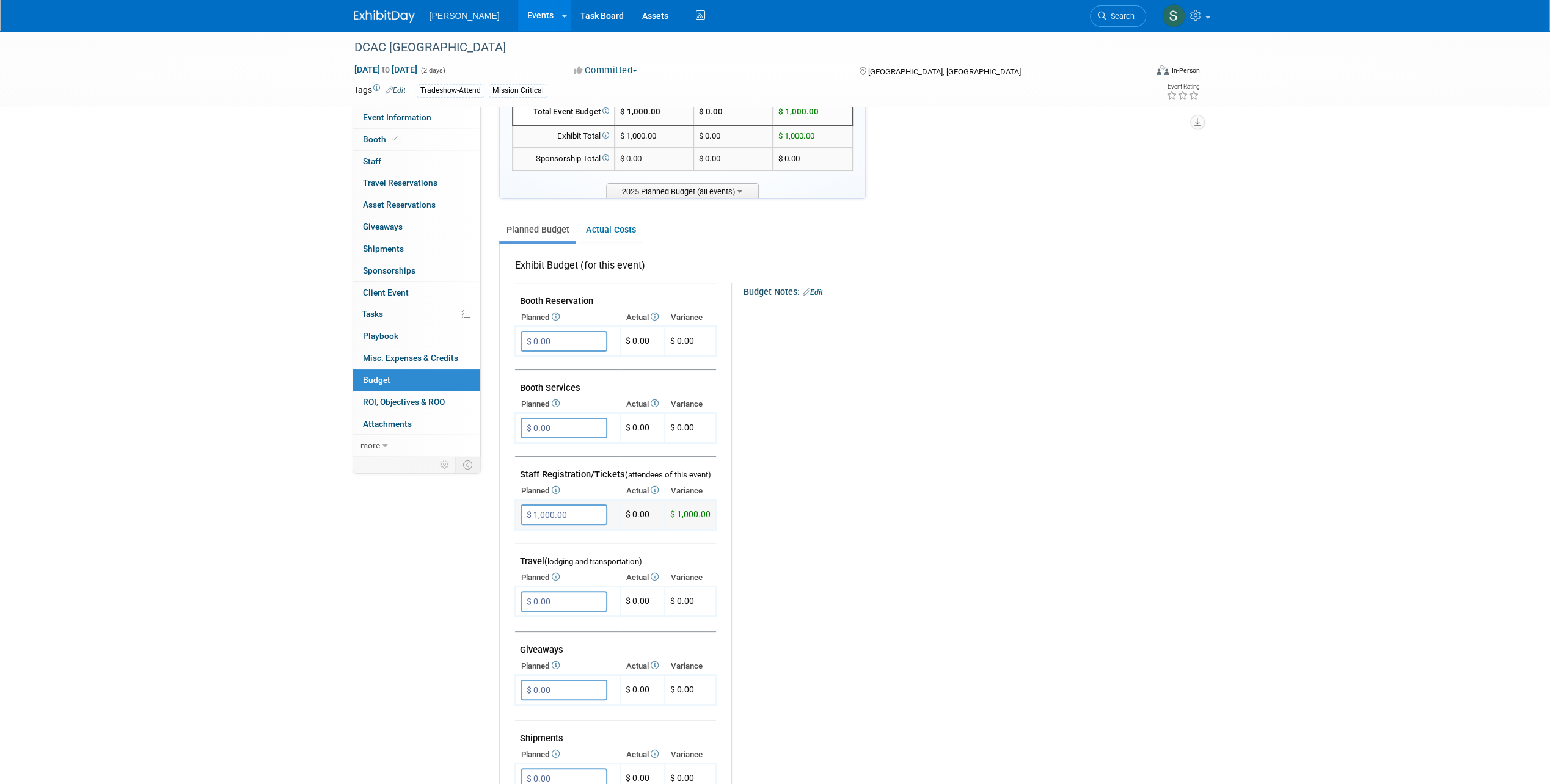
click at [688, 509] on span "$ 1,000.00" at bounding box center [690, 514] width 40 height 10
click at [651, 514] on td "$ 0.00" at bounding box center [642, 515] width 45 height 30
click at [642, 514] on td "$ 0.00" at bounding box center [642, 515] width 45 height 30
click at [635, 514] on td "$ 0.00" at bounding box center [642, 515] width 45 height 30
drag, startPoint x: 635, startPoint y: 514, endPoint x: 661, endPoint y: 512, distance: 26.1
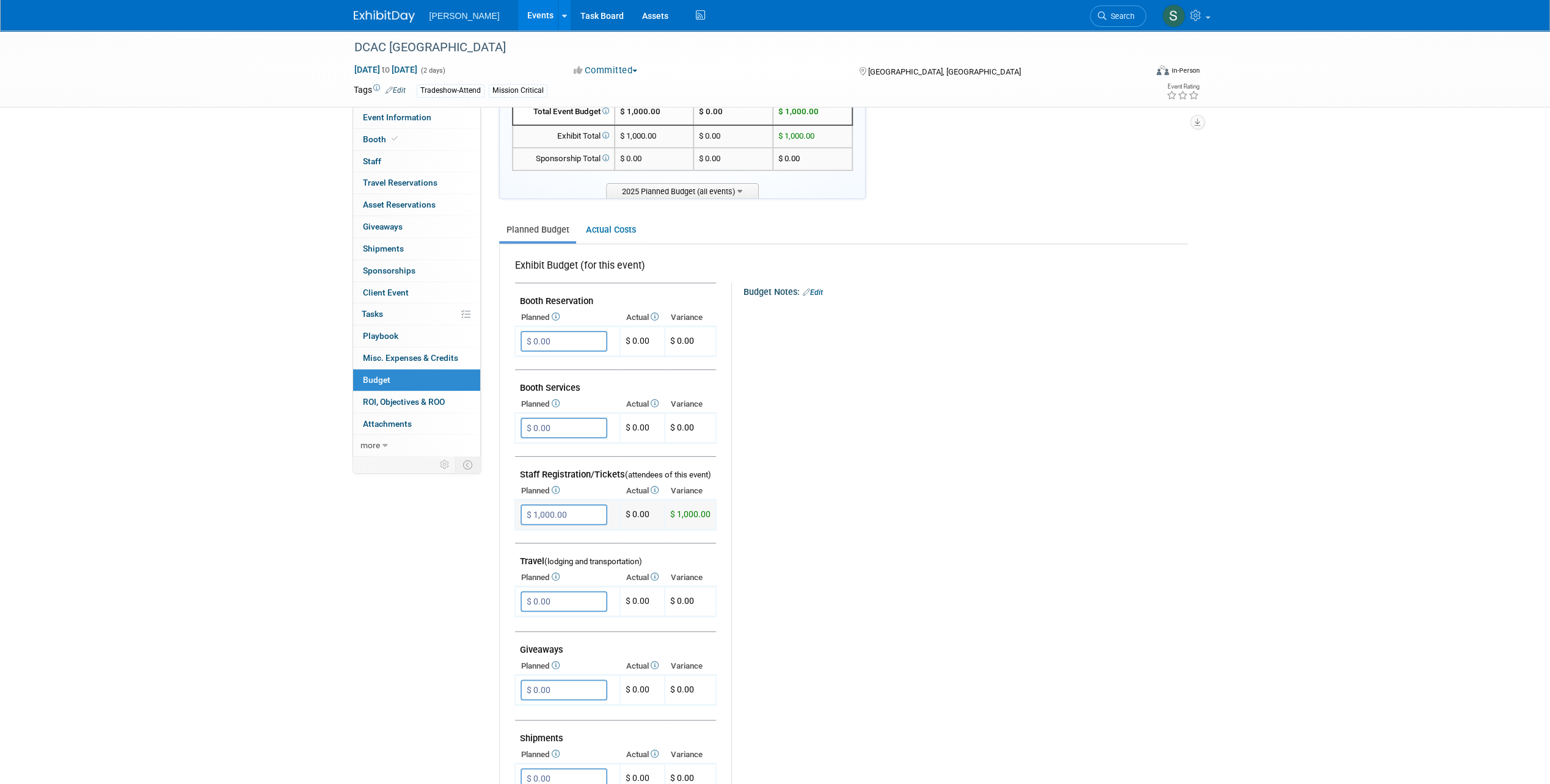
click at [661, 512] on td "$ 0.00" at bounding box center [642, 515] width 45 height 30
drag, startPoint x: 661, startPoint y: 512, endPoint x: 867, endPoint y: 514, distance: 206.0
click at [867, 514] on div "Budget Notes: Edit X" at bounding box center [954, 599] width 445 height 633
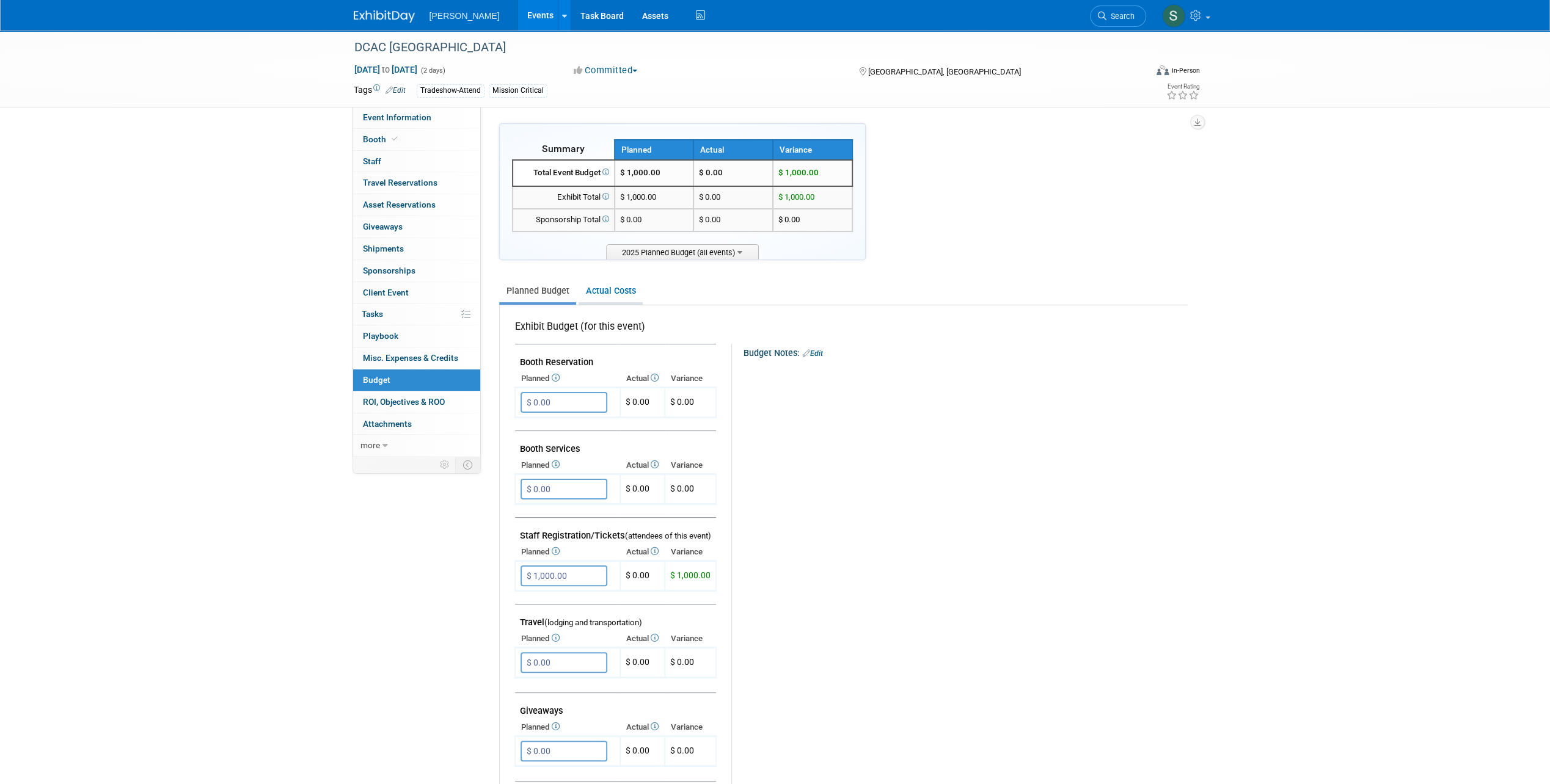
click at [624, 295] on link "Actual Costs" at bounding box center [611, 291] width 64 height 22
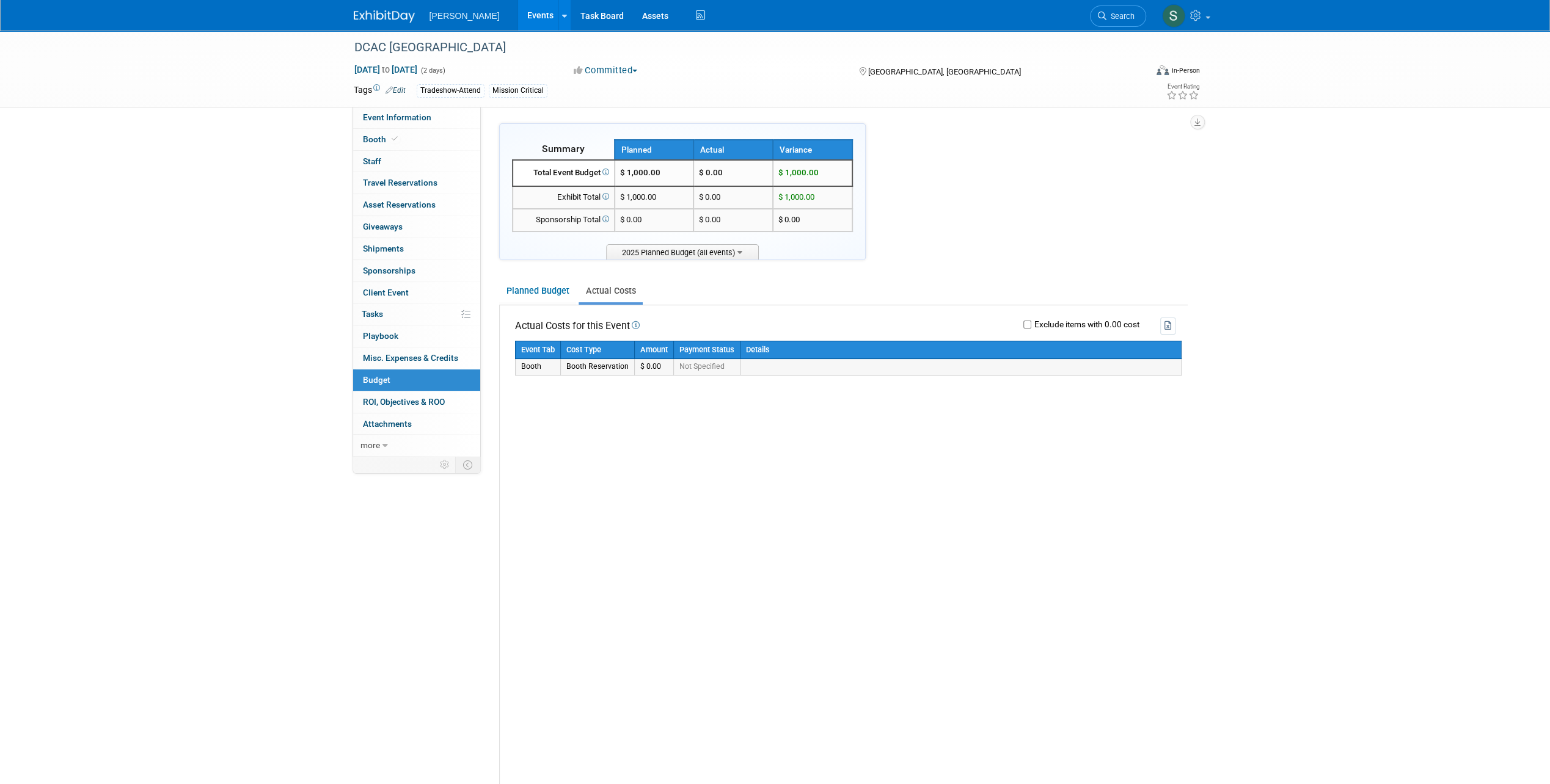
click at [531, 363] on td "Booth" at bounding box center [538, 367] width 45 height 16
drag, startPoint x: 531, startPoint y: 363, endPoint x: 554, endPoint y: 364, distance: 23.0
click at [554, 364] on td "Booth" at bounding box center [538, 367] width 45 height 16
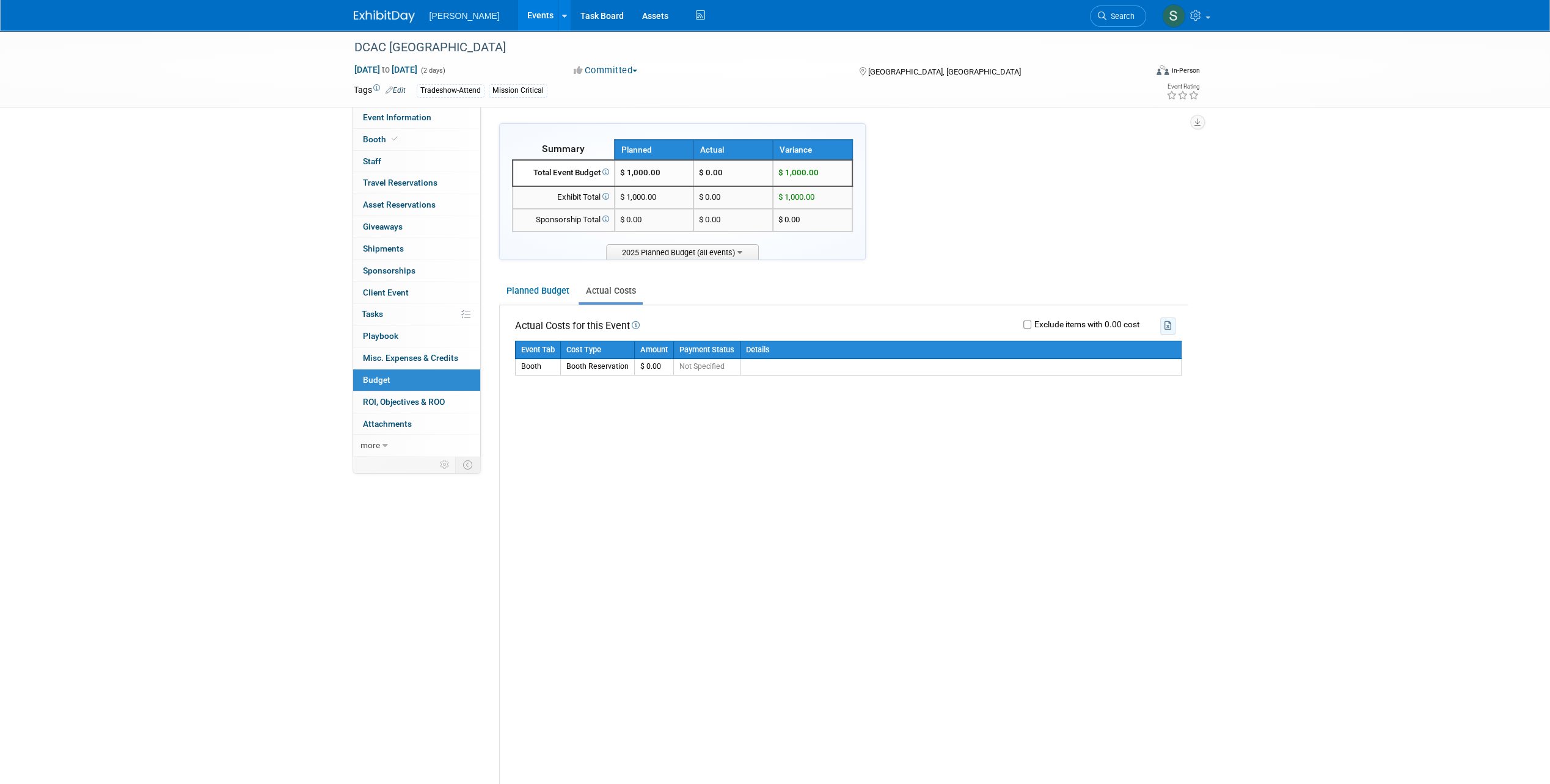
click at [1169, 331] on button "button" at bounding box center [1167, 326] width 16 height 16
click at [541, 283] on link "Planned Budget" at bounding box center [538, 291] width 77 height 22
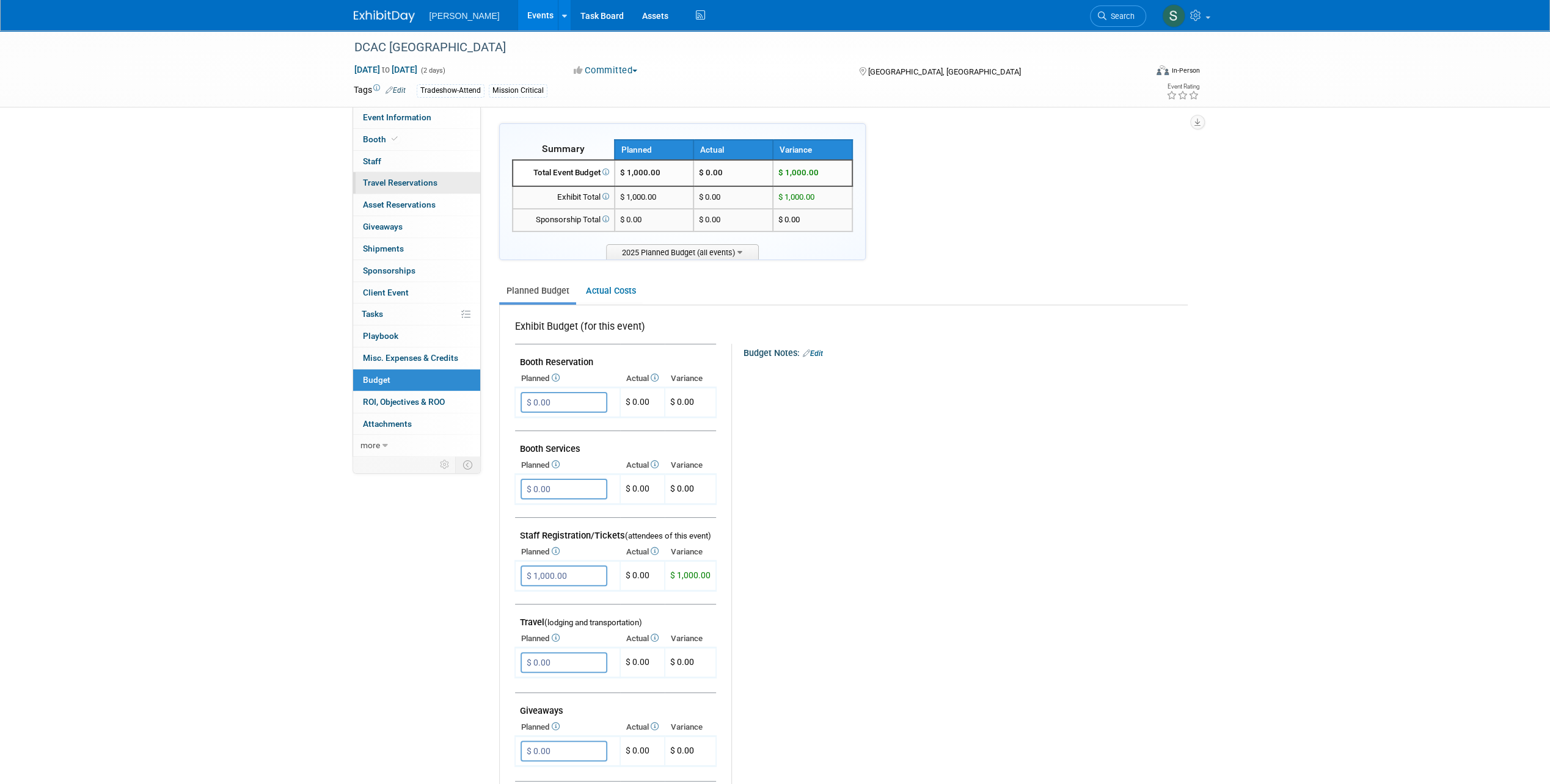
click at [388, 189] on link "0 Travel Reservations 0" at bounding box center [417, 183] width 127 height 21
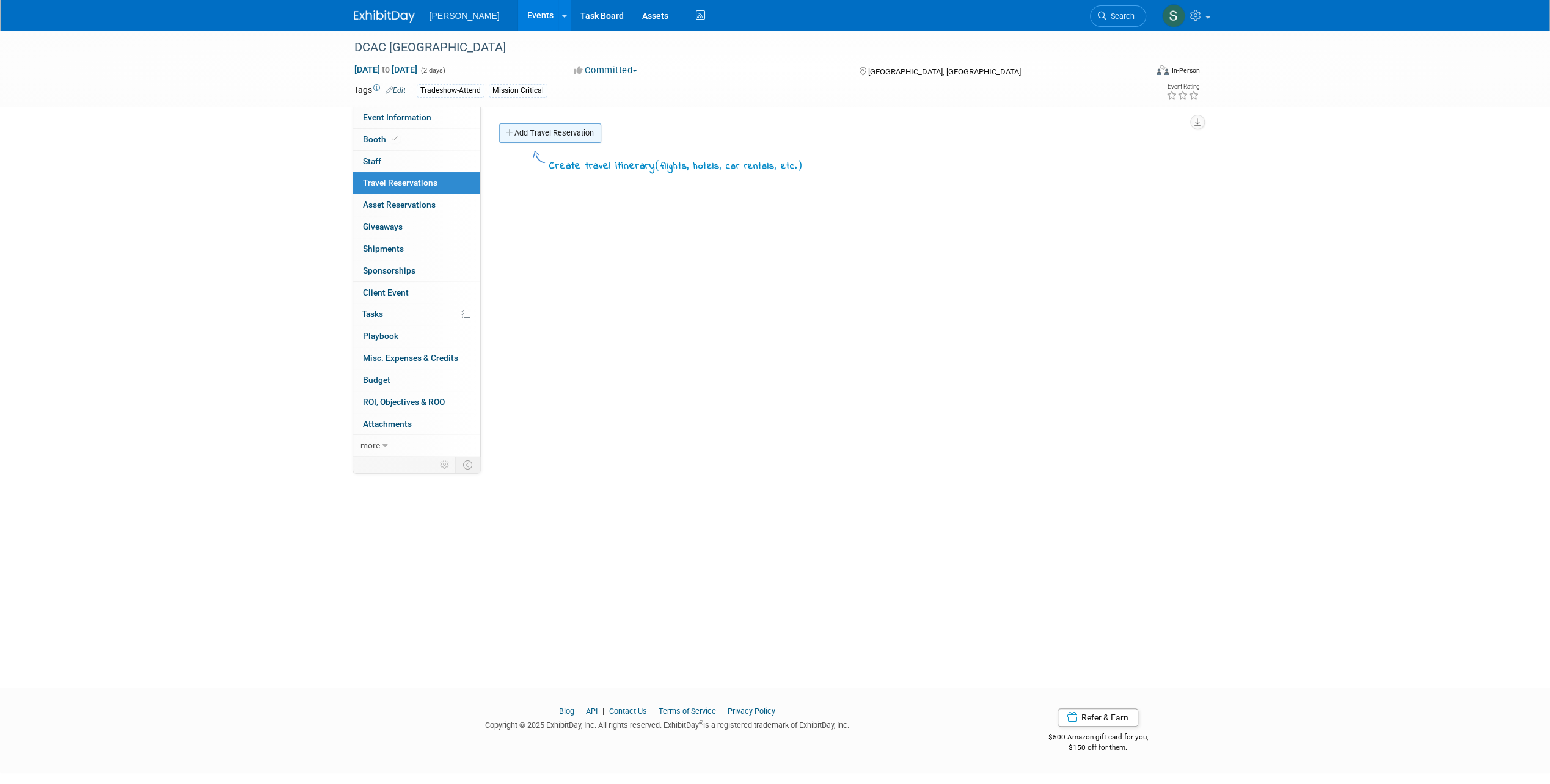
click at [530, 138] on link "Add Travel Reservation" at bounding box center [550, 133] width 102 height 19
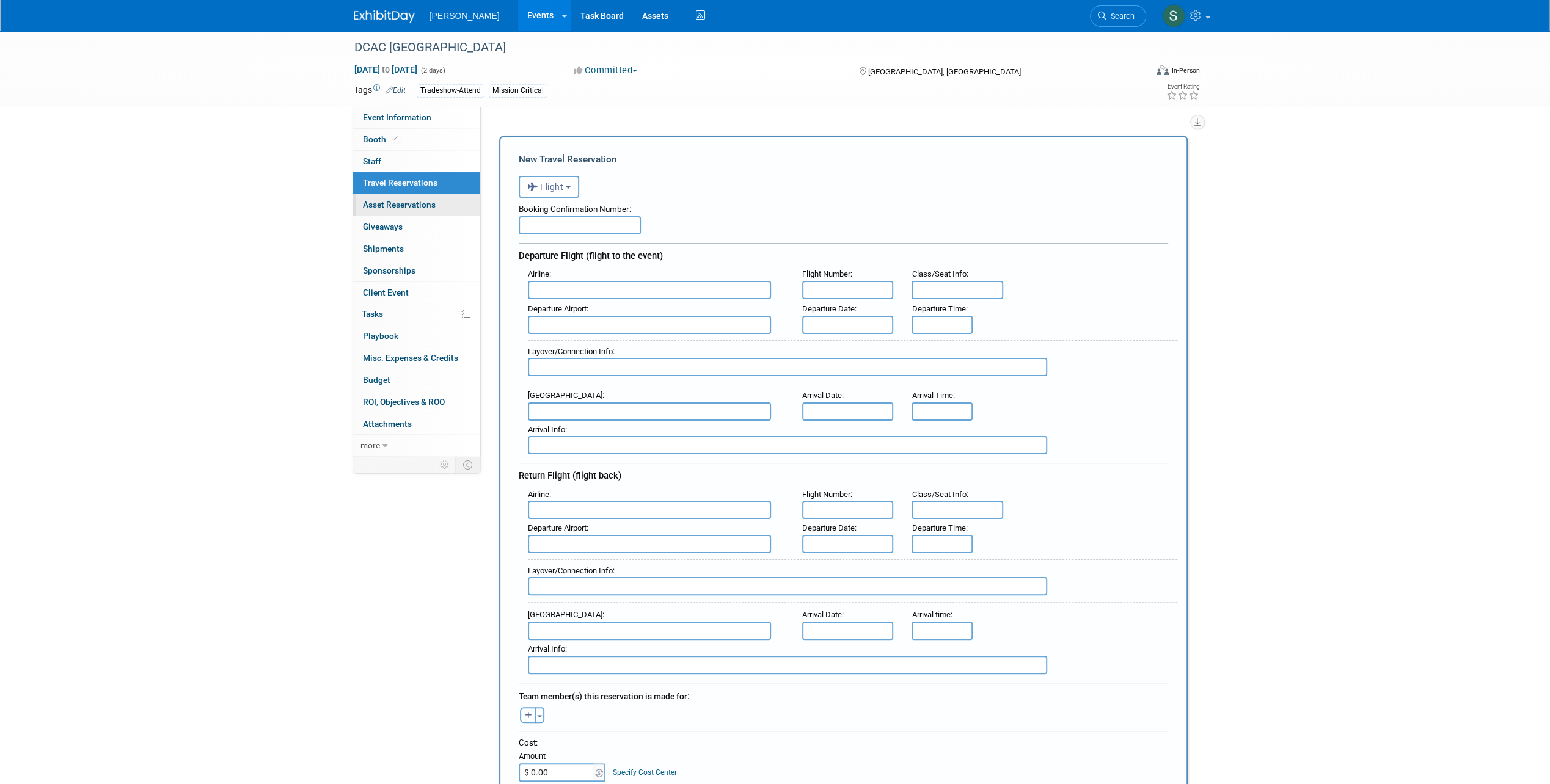
click at [418, 201] on span "Asset Reservations 0" at bounding box center [399, 205] width 73 height 10
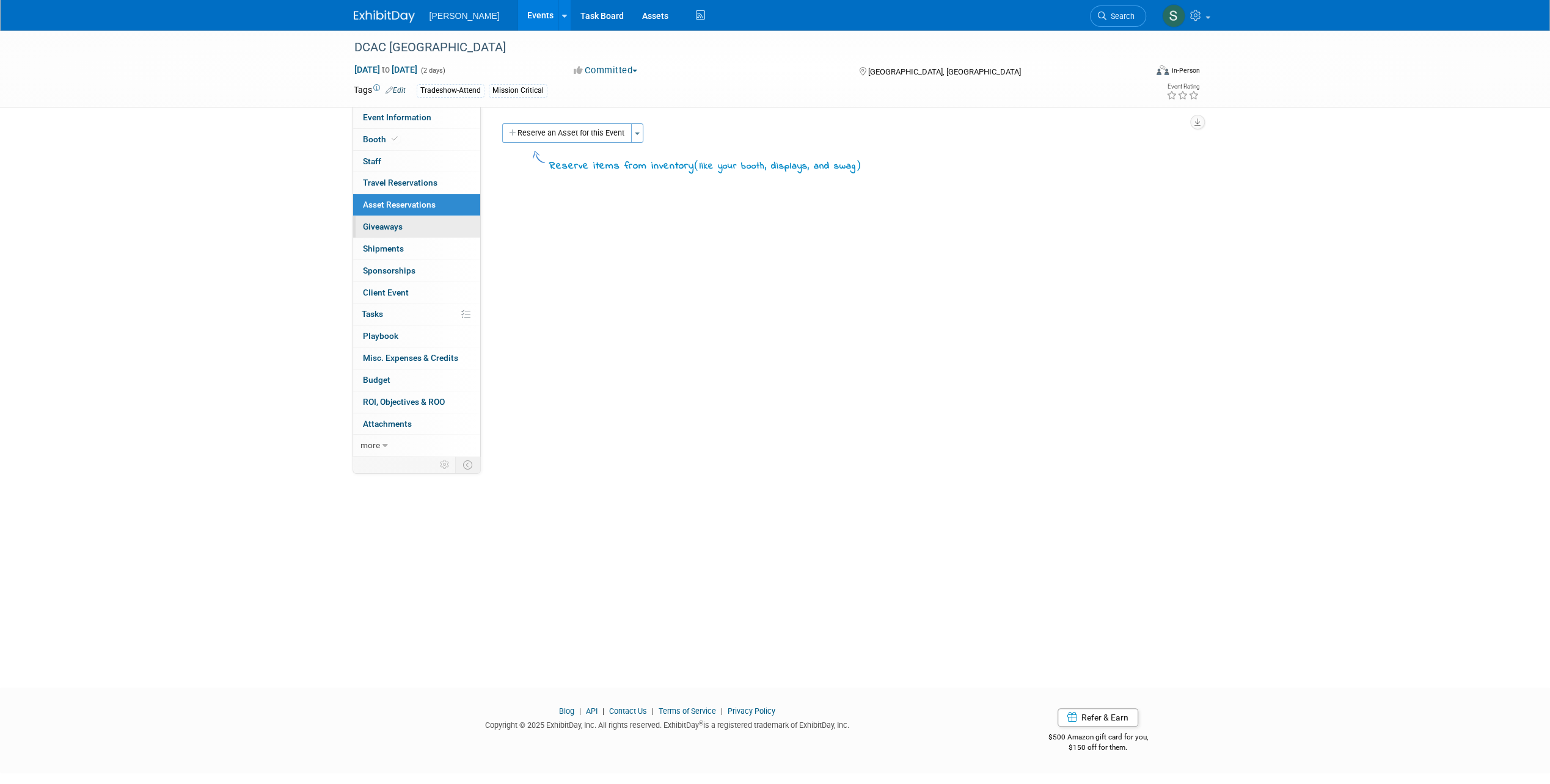
click at [414, 227] on link "0 Giveaways 0" at bounding box center [417, 227] width 127 height 21
click at [412, 243] on link "0 Shipments 0" at bounding box center [417, 248] width 127 height 21
click at [411, 271] on span "Sponsorships 0" at bounding box center [389, 271] width 52 height 10
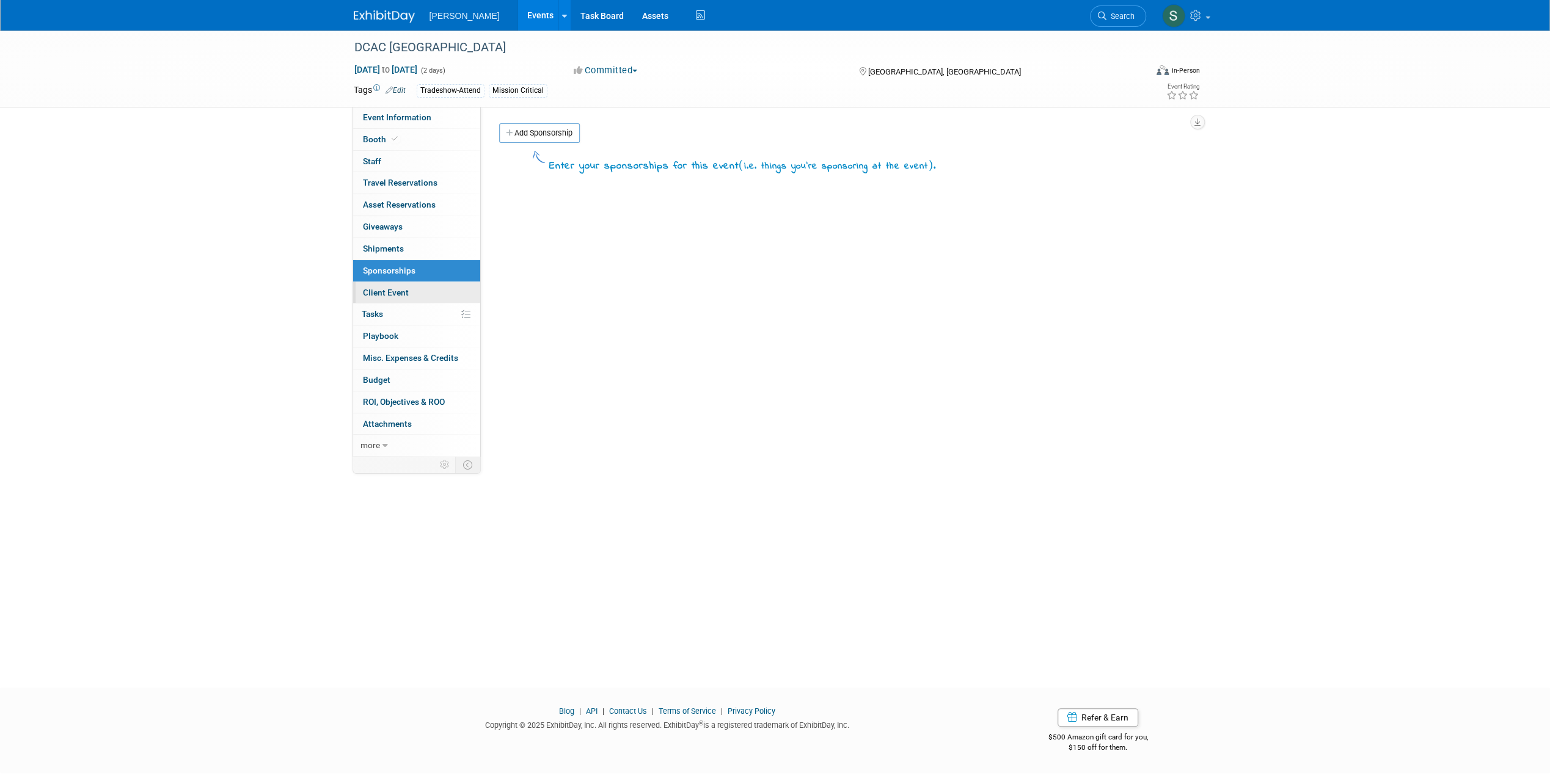
click at [404, 293] on span "Client Event" at bounding box center [386, 293] width 46 height 10
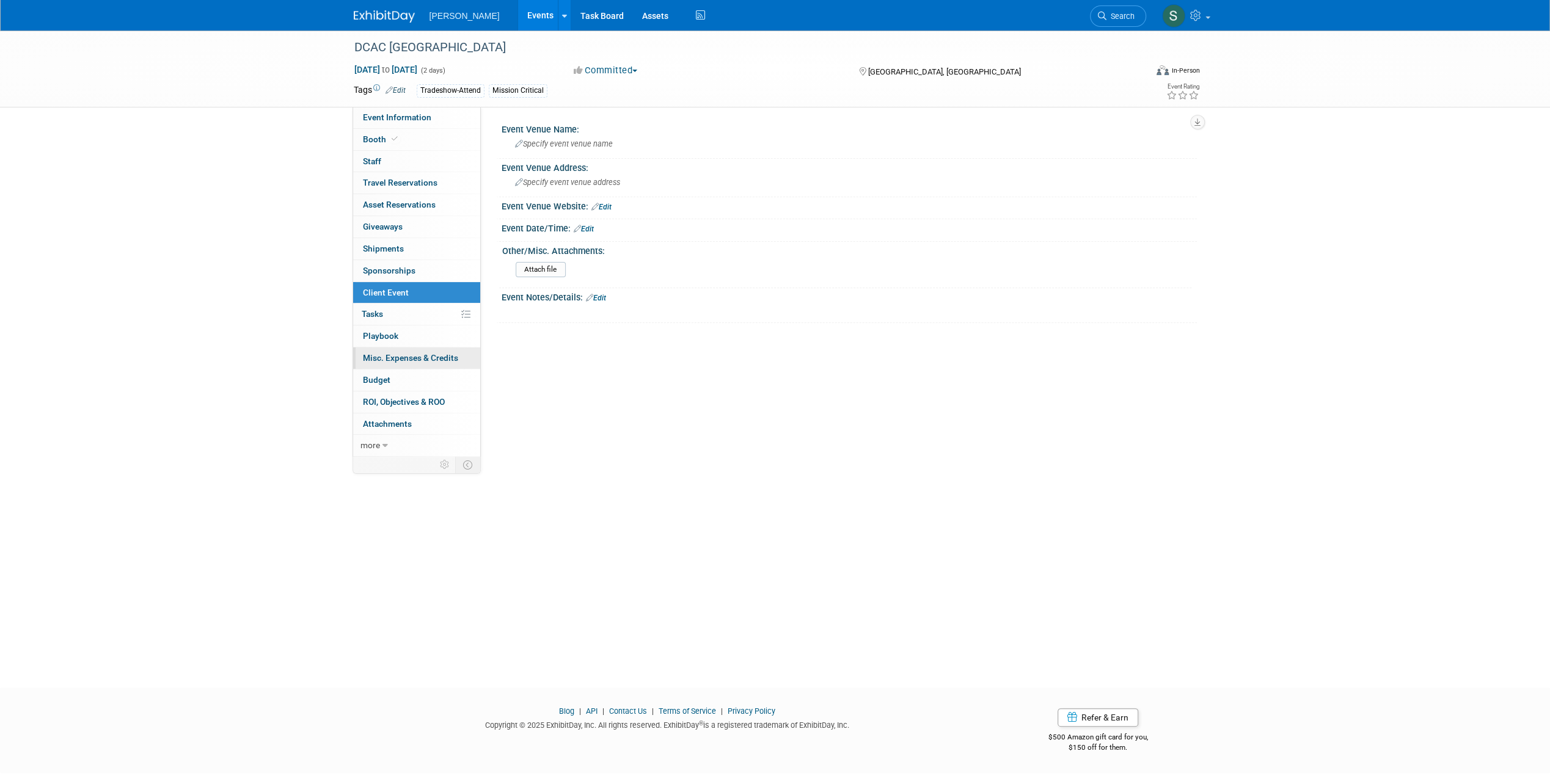
click at [410, 354] on span "Misc. Expenses & Credits 0" at bounding box center [410, 358] width 95 height 10
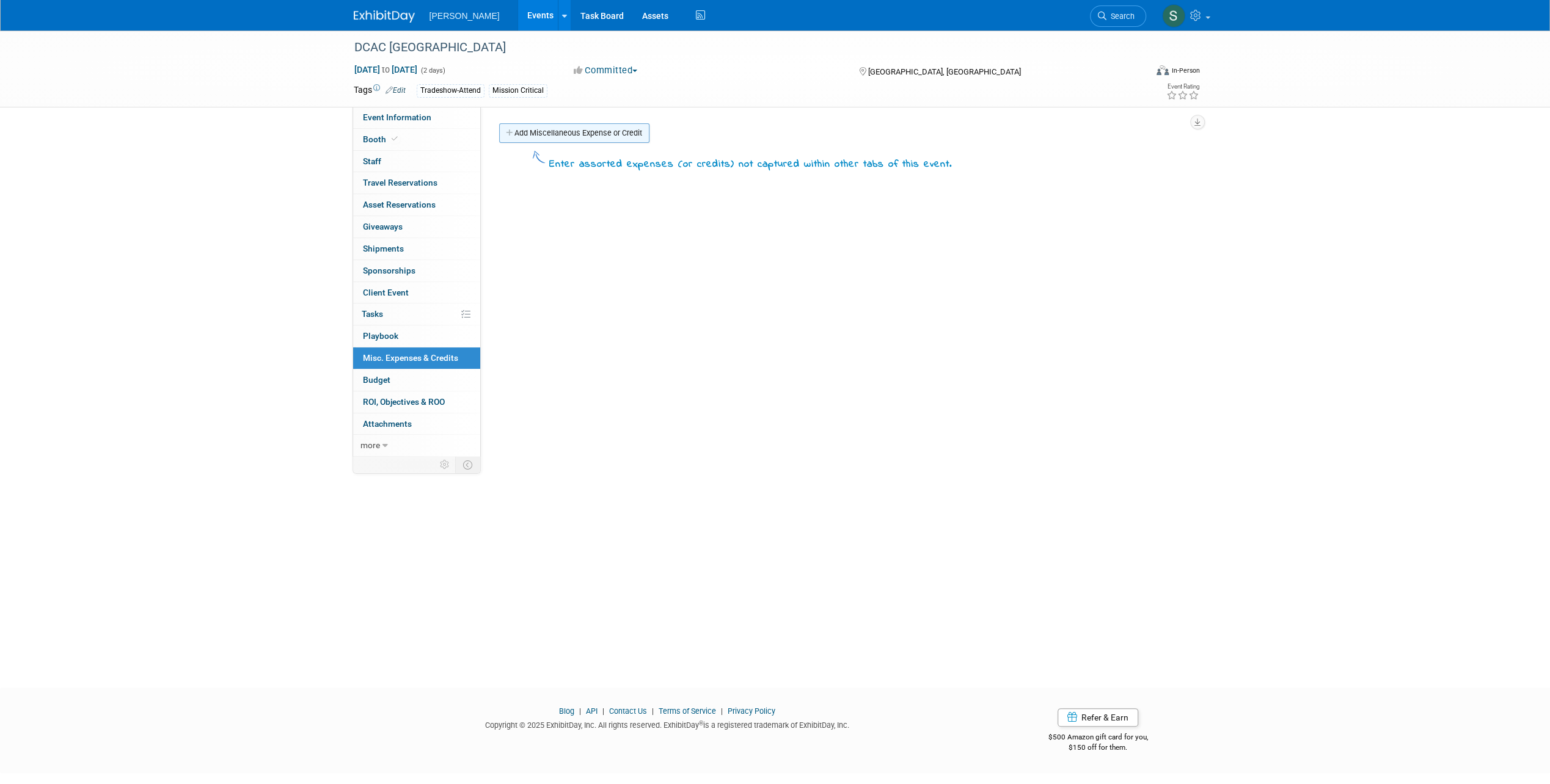
click at [541, 136] on link "Add Miscellaneous Expense or Credit" at bounding box center [574, 133] width 150 height 19
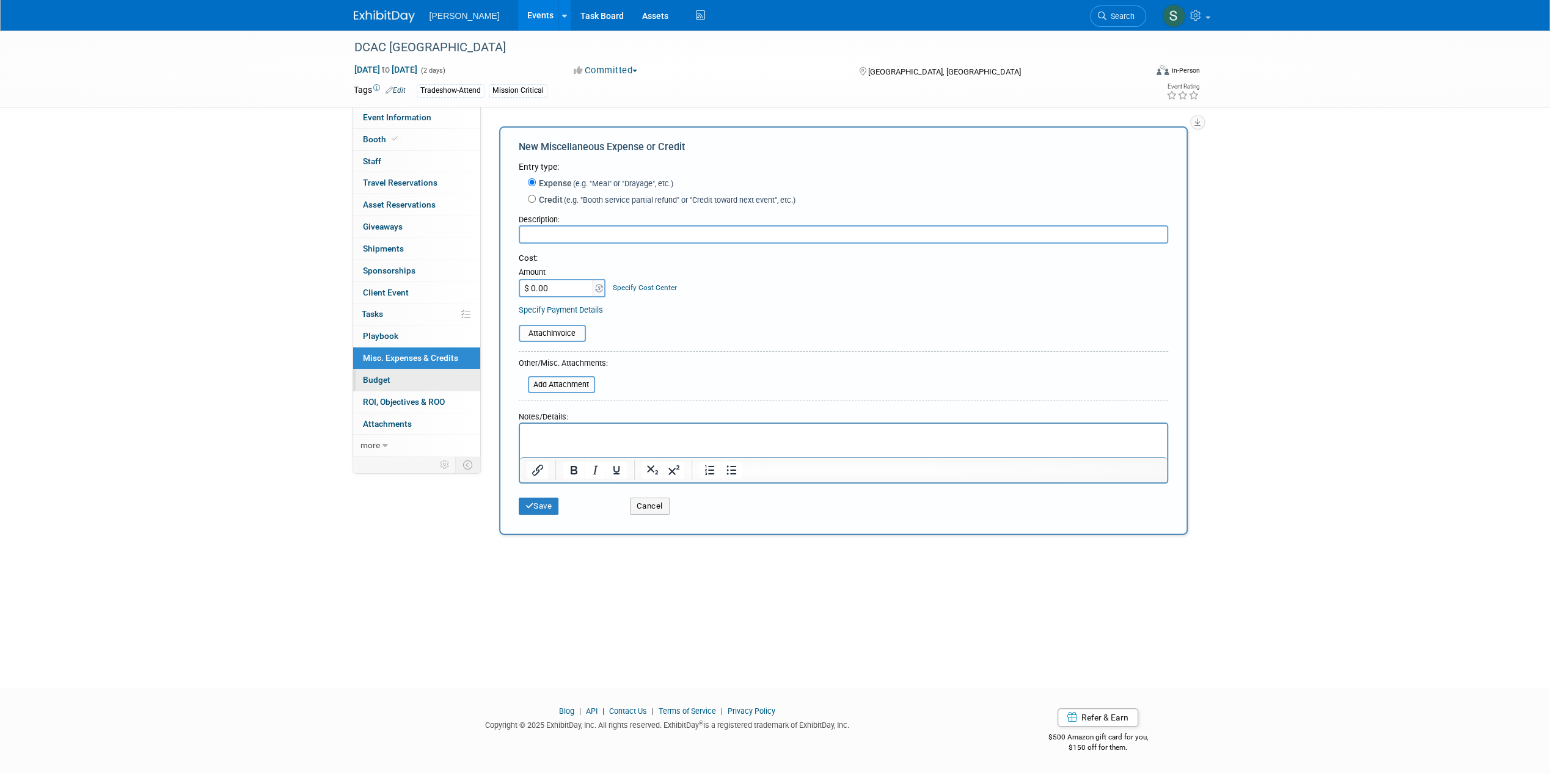
click at [364, 376] on span "Budget" at bounding box center [376, 380] width 27 height 10
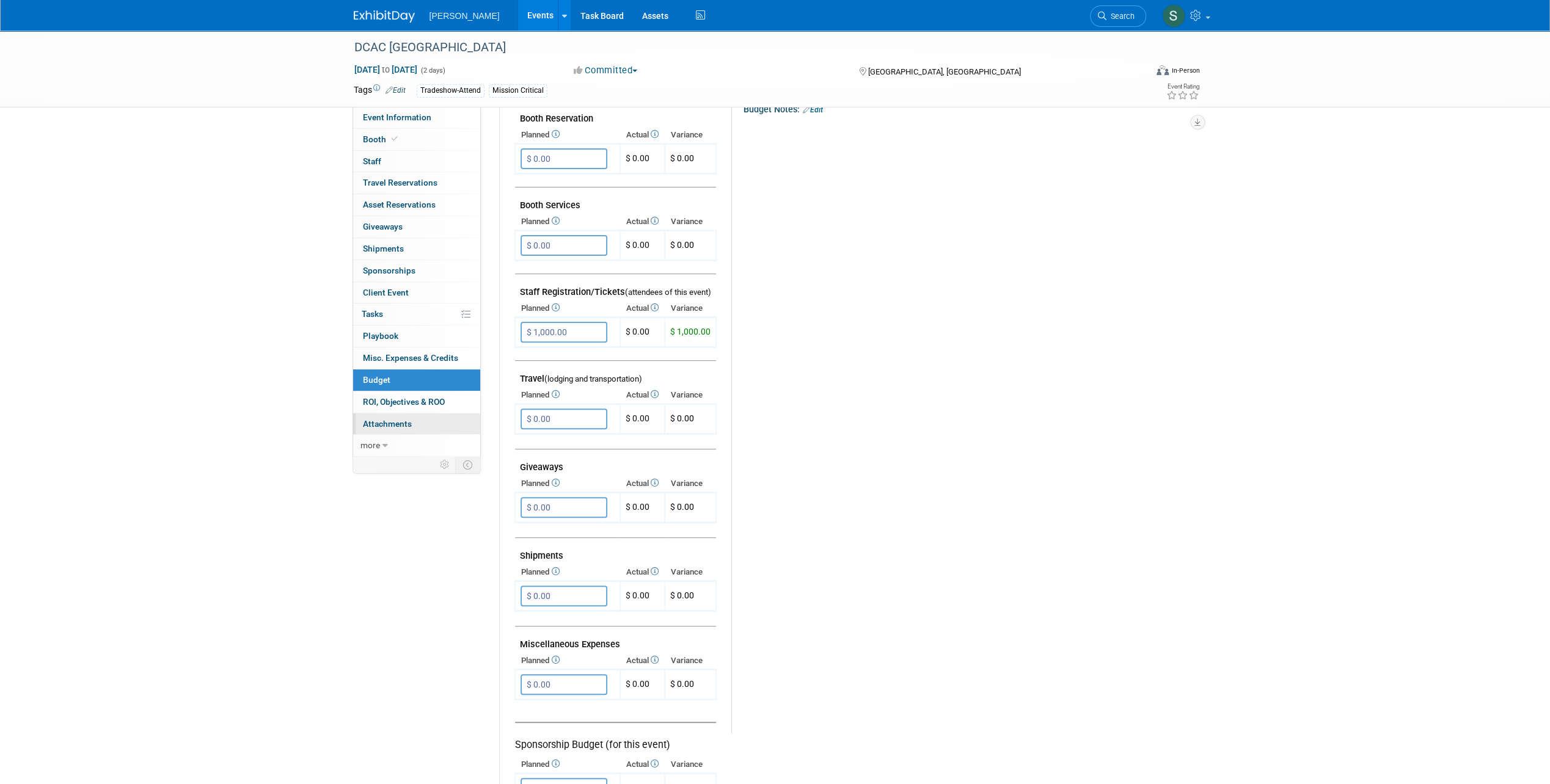
scroll to position [244, 0]
click at [373, 440] on span "more" at bounding box center [369, 445] width 19 height 10
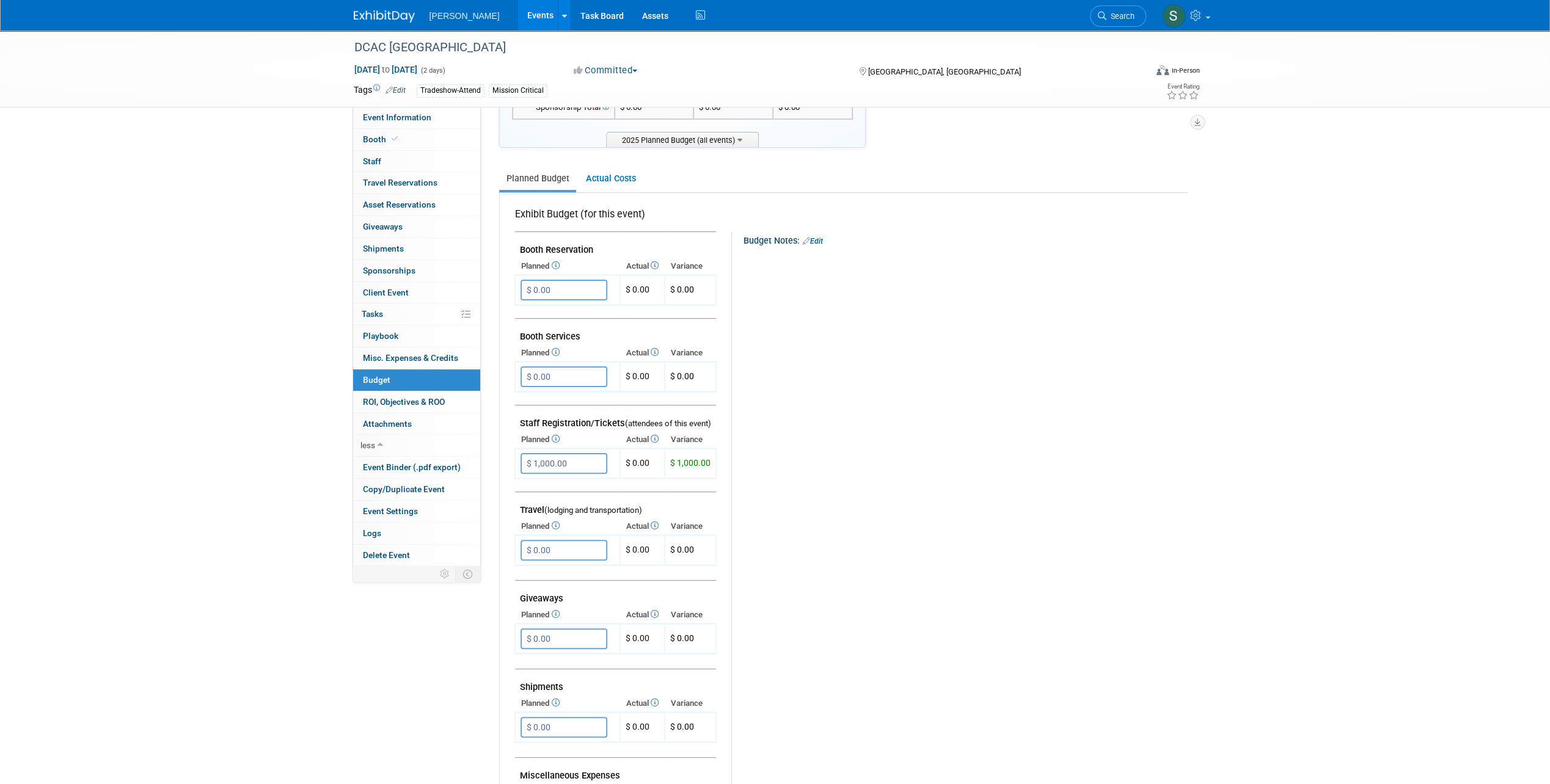
scroll to position [61, 0]
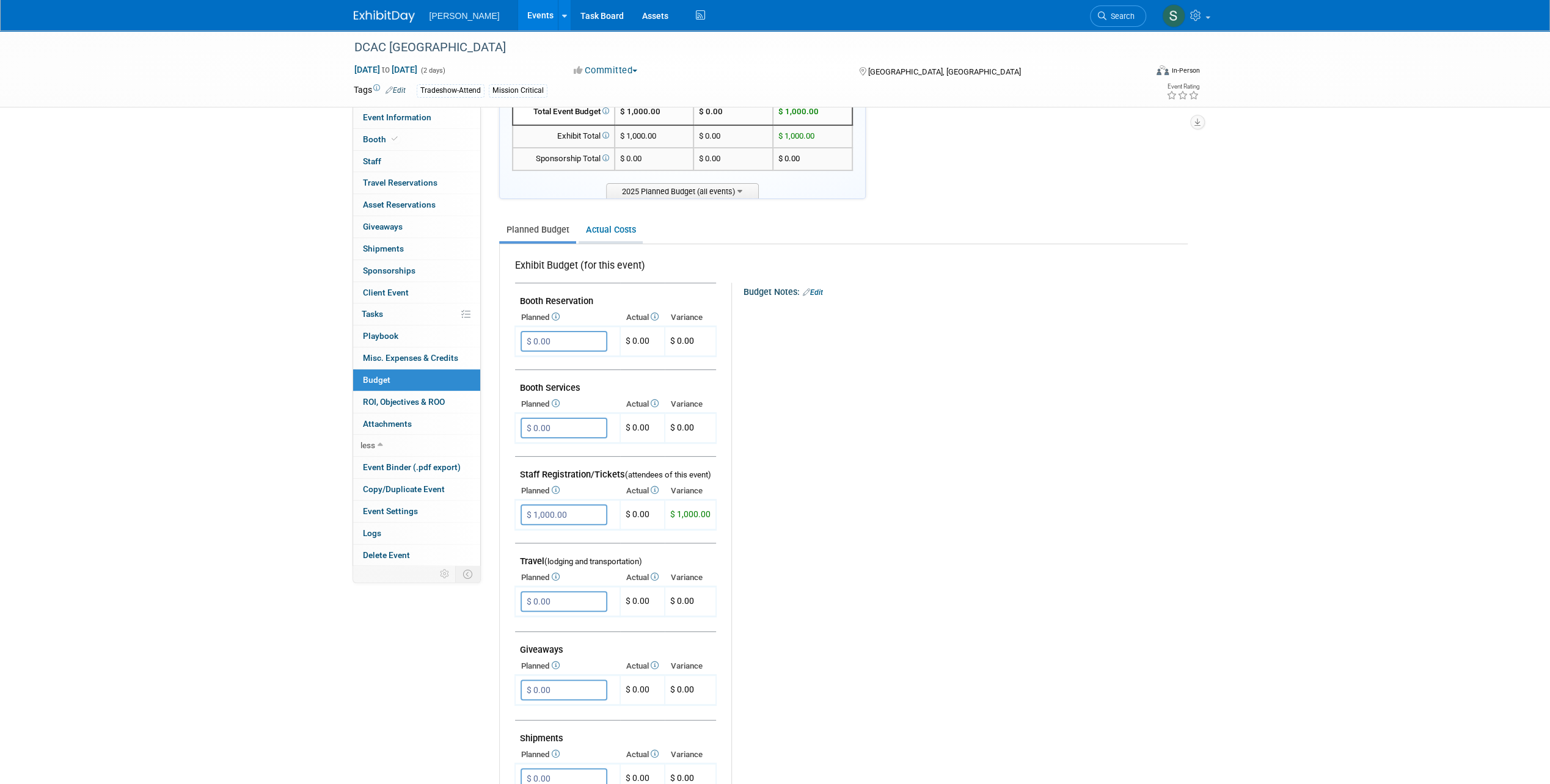
click at [617, 237] on link "Actual Costs" at bounding box center [611, 230] width 64 height 22
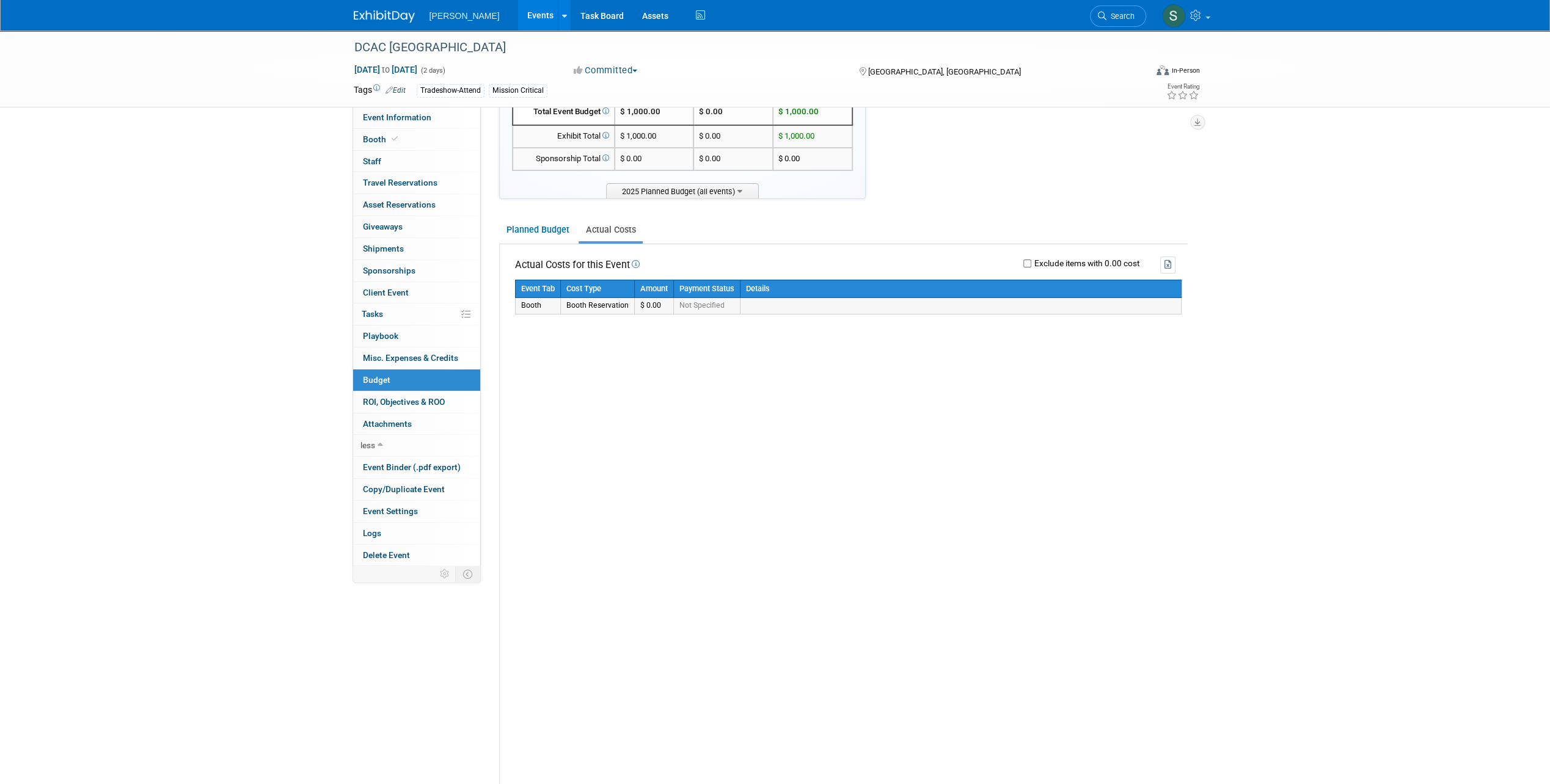
click at [533, 300] on td "Booth" at bounding box center [538, 305] width 45 height 16
click at [544, 229] on link "Planned Budget" at bounding box center [538, 230] width 77 height 22
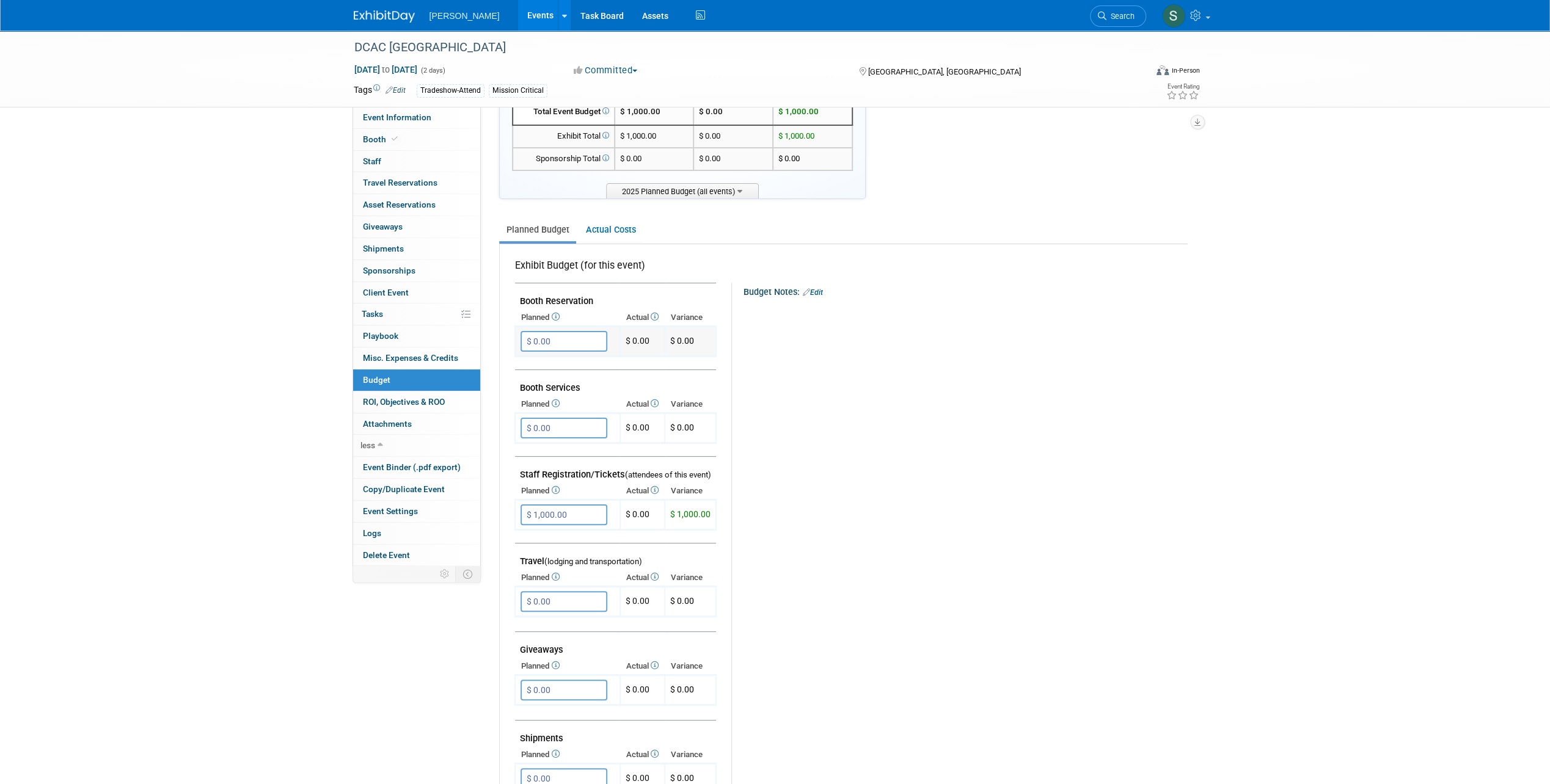
click at [641, 341] on span "$ 0.00" at bounding box center [637, 341] width 24 height 10
drag, startPoint x: 641, startPoint y: 341, endPoint x: 658, endPoint y: 334, distance: 18.4
click at [658, 334] on td "$ 0.00" at bounding box center [642, 342] width 45 height 30
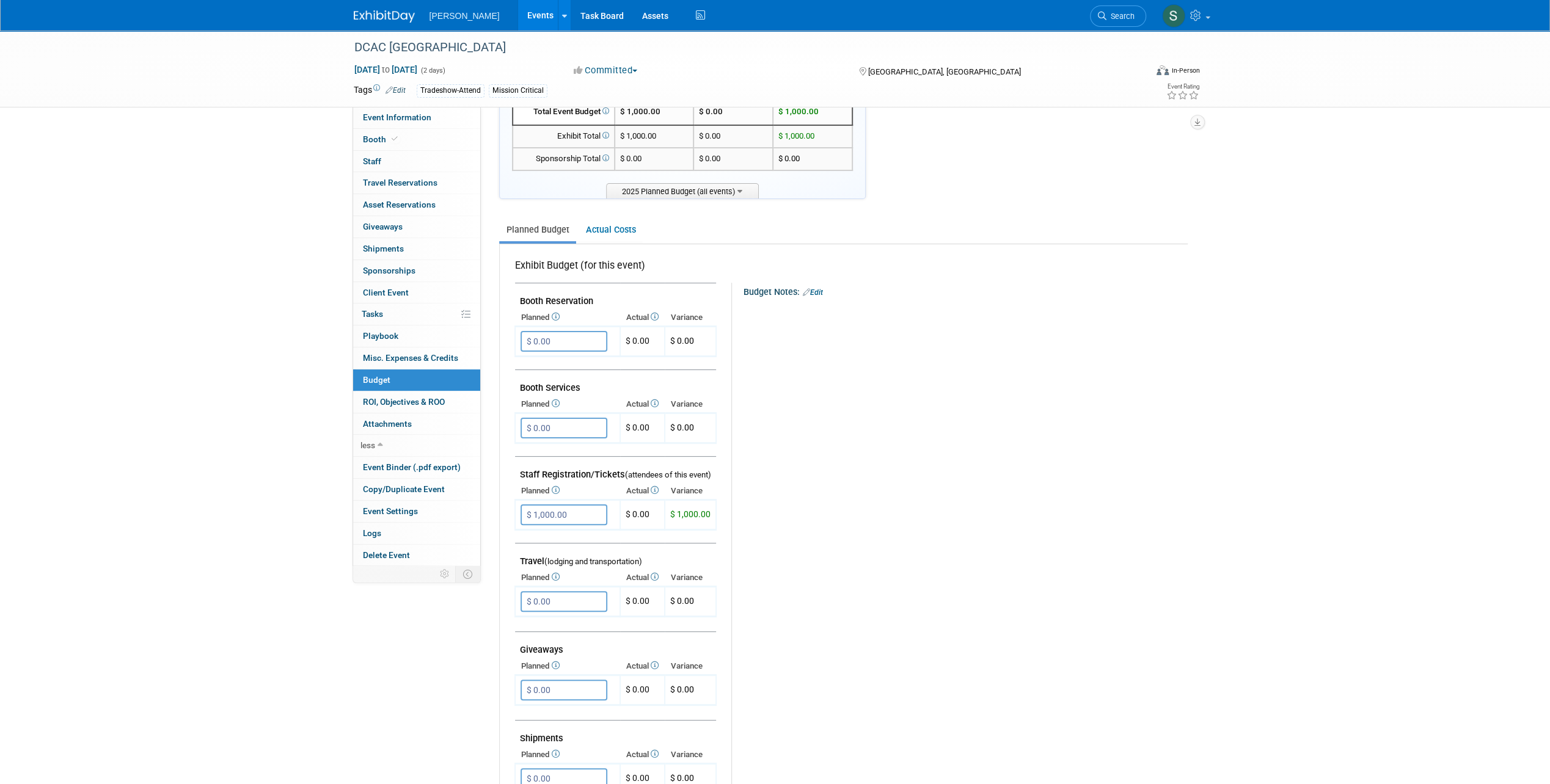
click at [654, 309] on th "Actual" at bounding box center [642, 317] width 45 height 17
click at [655, 313] on icon at bounding box center [654, 316] width 10 height 8
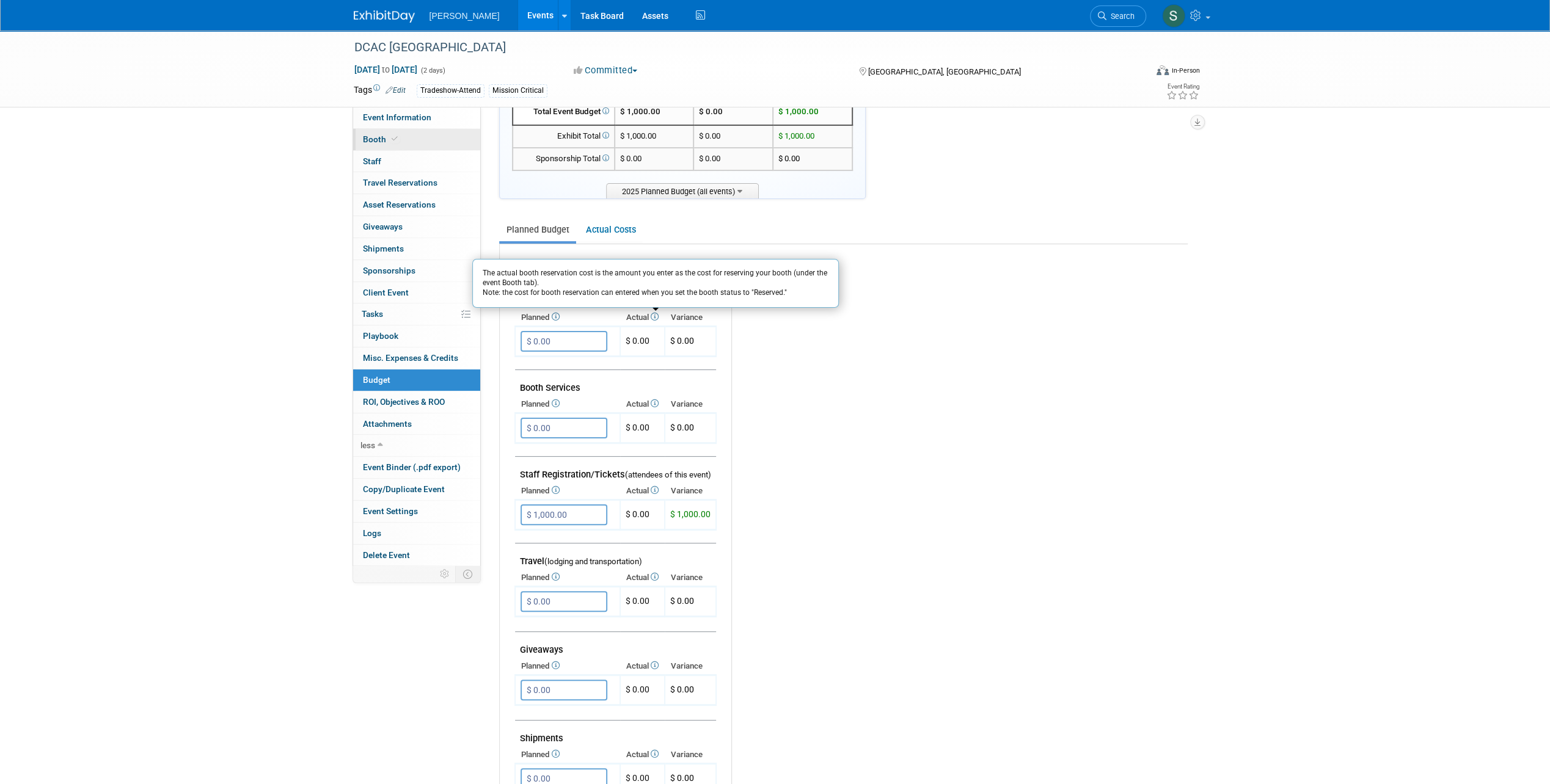
click at [389, 143] on span "Booth" at bounding box center [381, 139] width 37 height 10
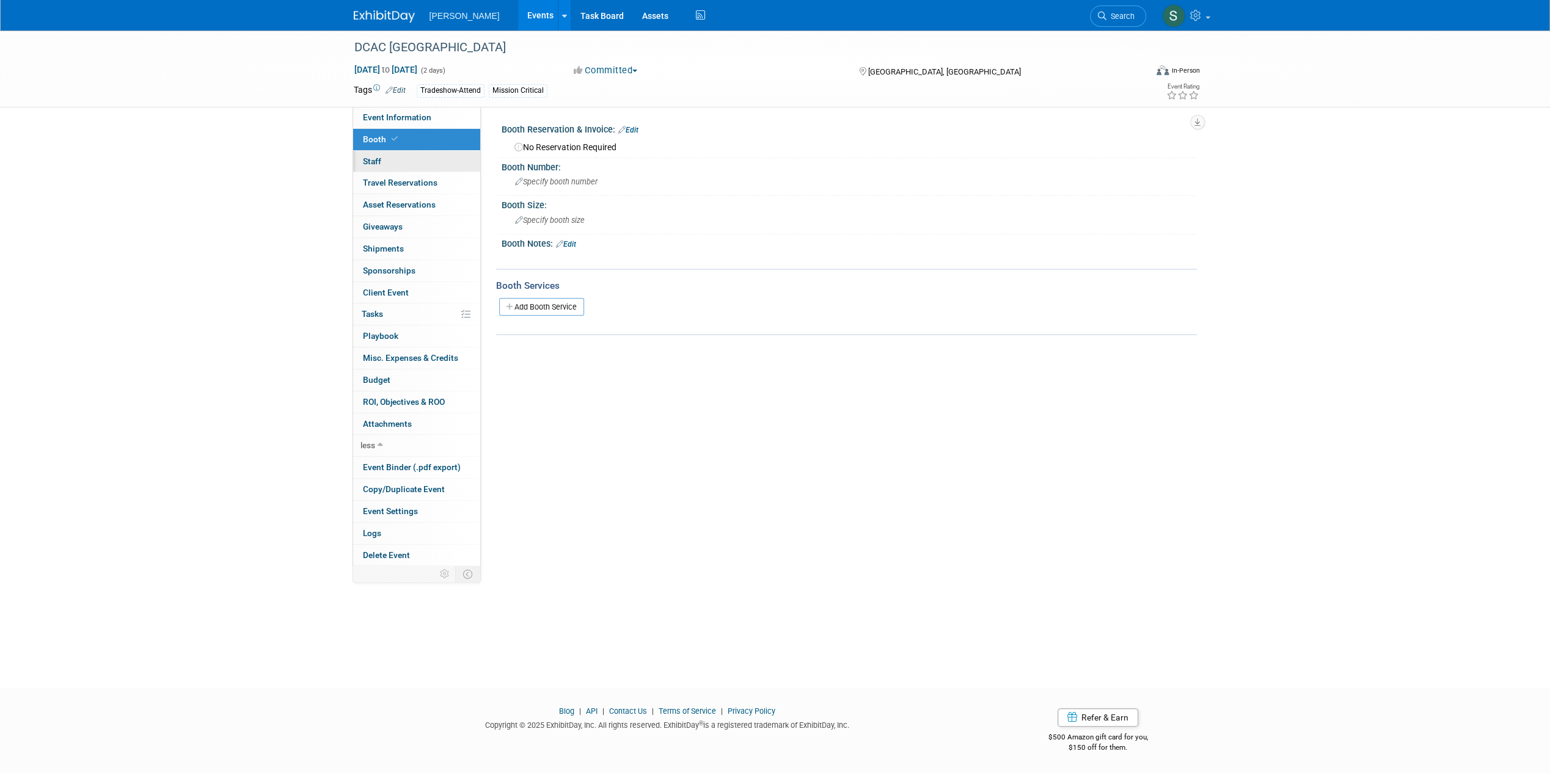
click at [416, 160] on link "0 Staff 0" at bounding box center [417, 161] width 127 height 21
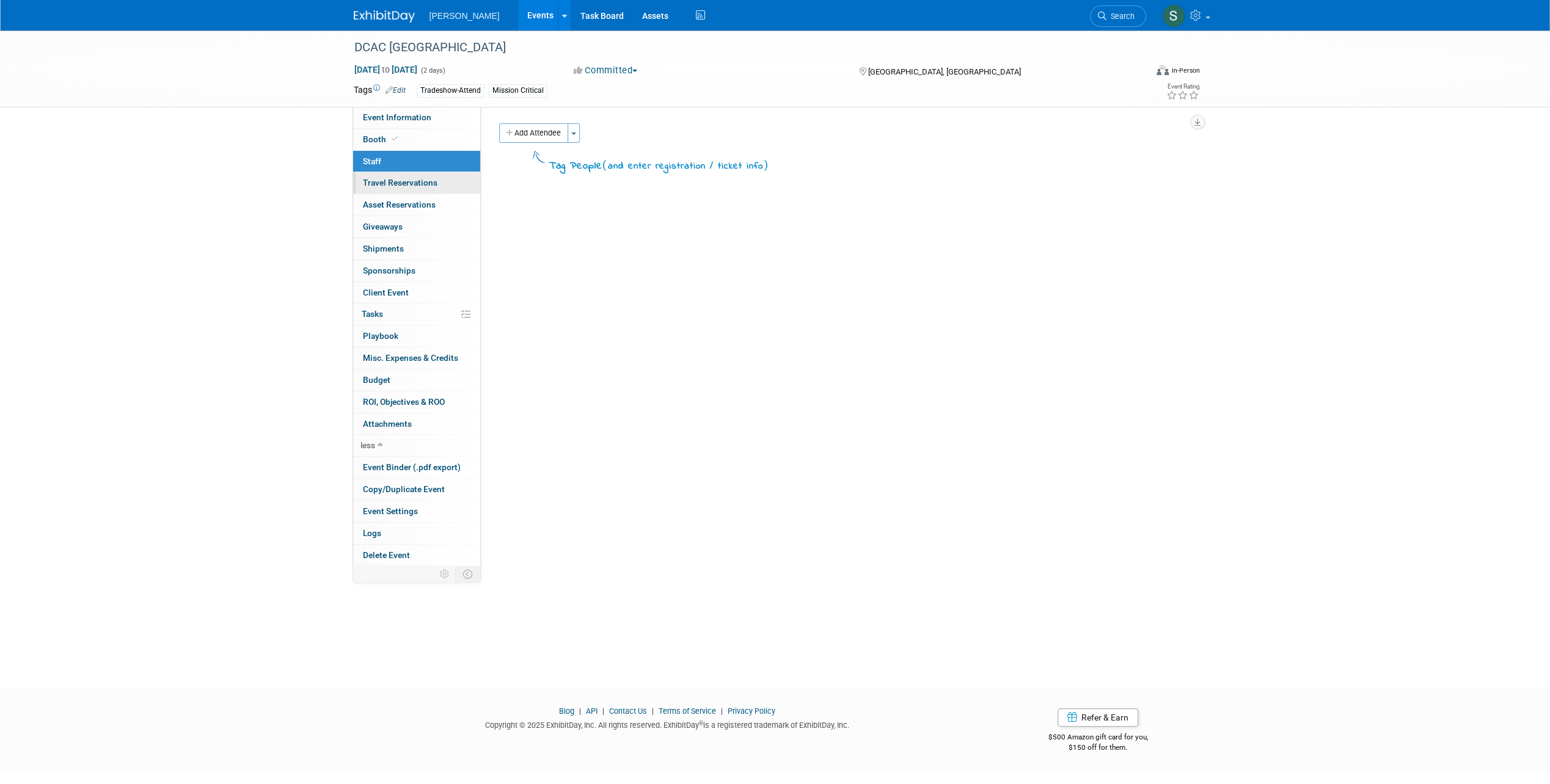
click at [427, 181] on span "Travel Reservations 0" at bounding box center [400, 182] width 75 height 10
click at [427, 200] on span "Asset Reservations 0" at bounding box center [399, 205] width 73 height 10
click at [412, 226] on link "0 Giveaways 0" at bounding box center [417, 227] width 127 height 21
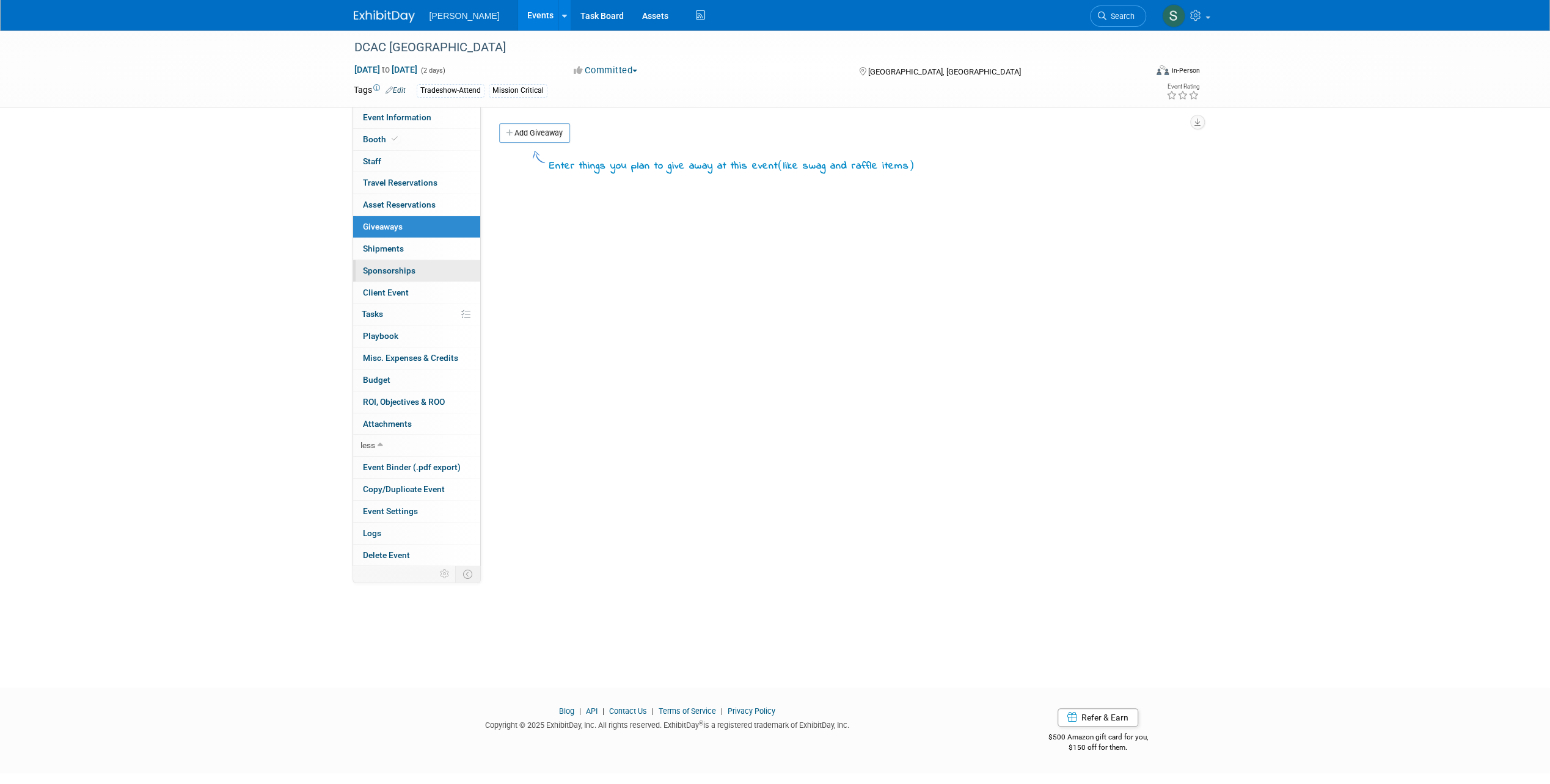
click at [403, 275] on link "0 Sponsorships 0" at bounding box center [417, 271] width 127 height 21
click at [401, 295] on span "Client Event" at bounding box center [386, 293] width 46 height 10
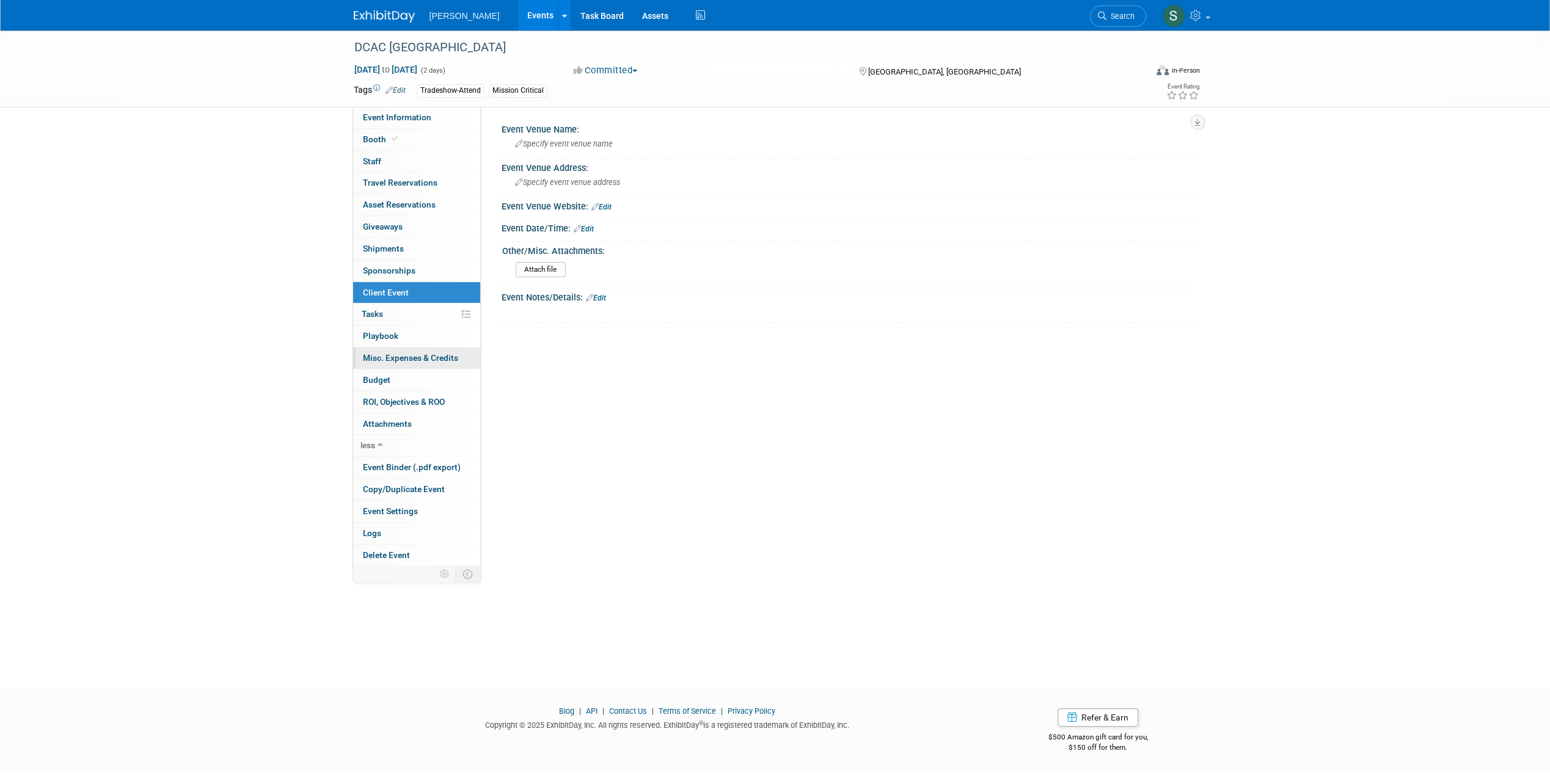
click at [408, 359] on span "Misc. Expenses & Credits 0" at bounding box center [410, 358] width 95 height 10
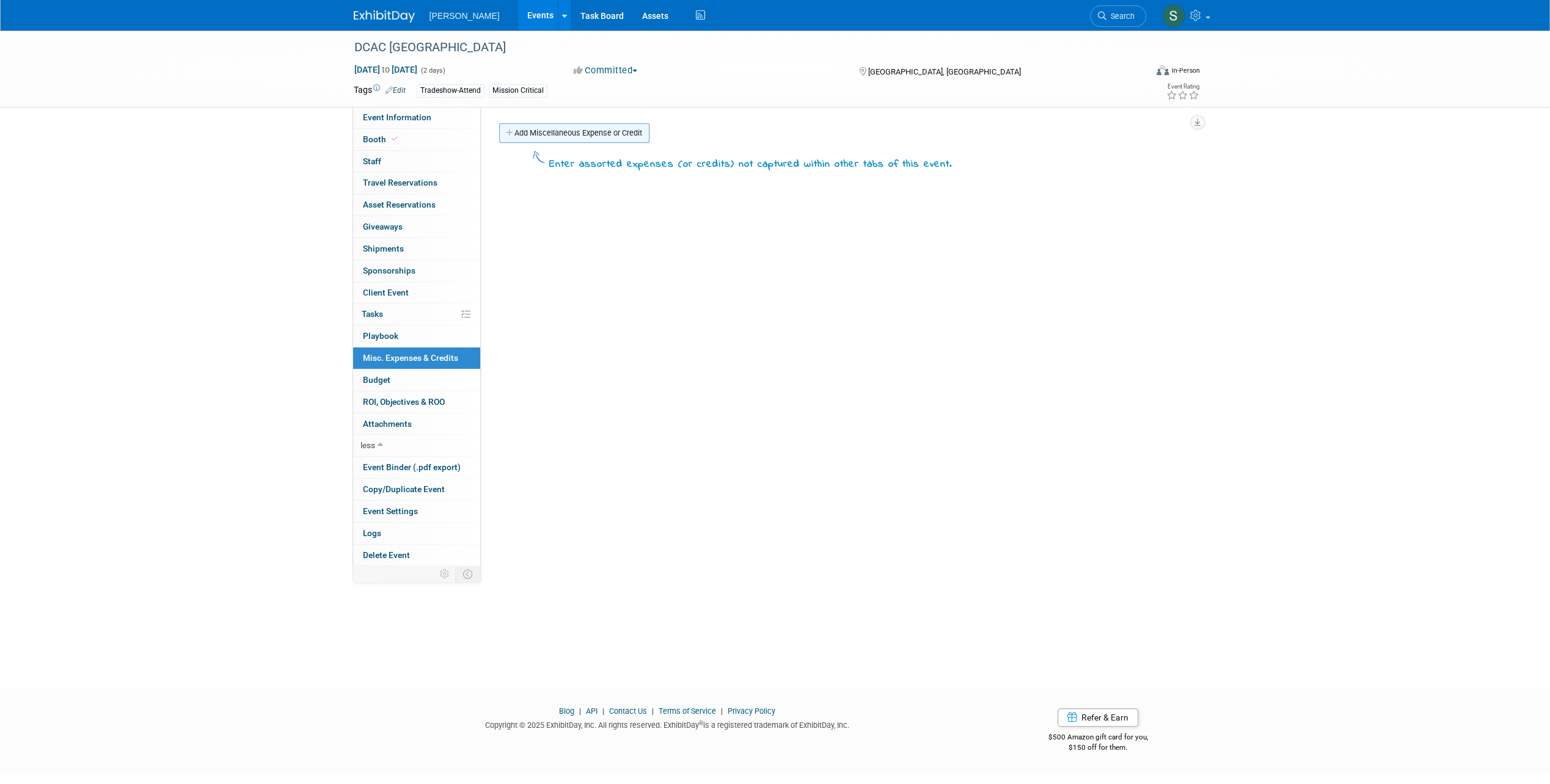
click at [533, 128] on link "Add Miscellaneous Expense or Credit" at bounding box center [574, 133] width 150 height 19
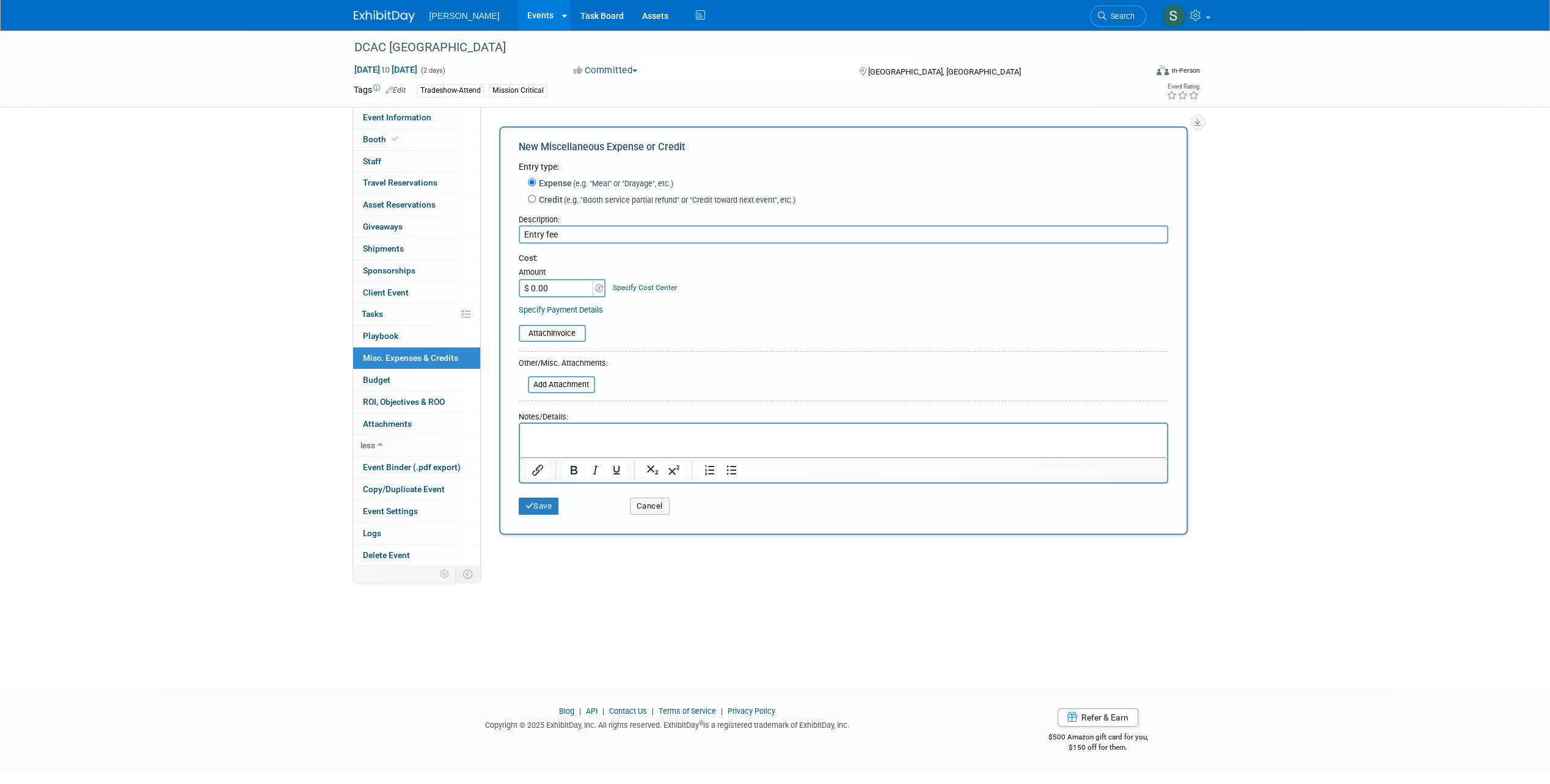
type input "Entry fee"
click at [548, 284] on input "$ 0.00" at bounding box center [556, 288] width 77 height 18
click at [567, 291] on input "$ 0.00" at bounding box center [556, 288] width 77 height 18
drag, startPoint x: 567, startPoint y: 291, endPoint x: 543, endPoint y: 286, distance: 24.5
click at [543, 286] on input "$ 0.00" at bounding box center [556, 288] width 77 height 18
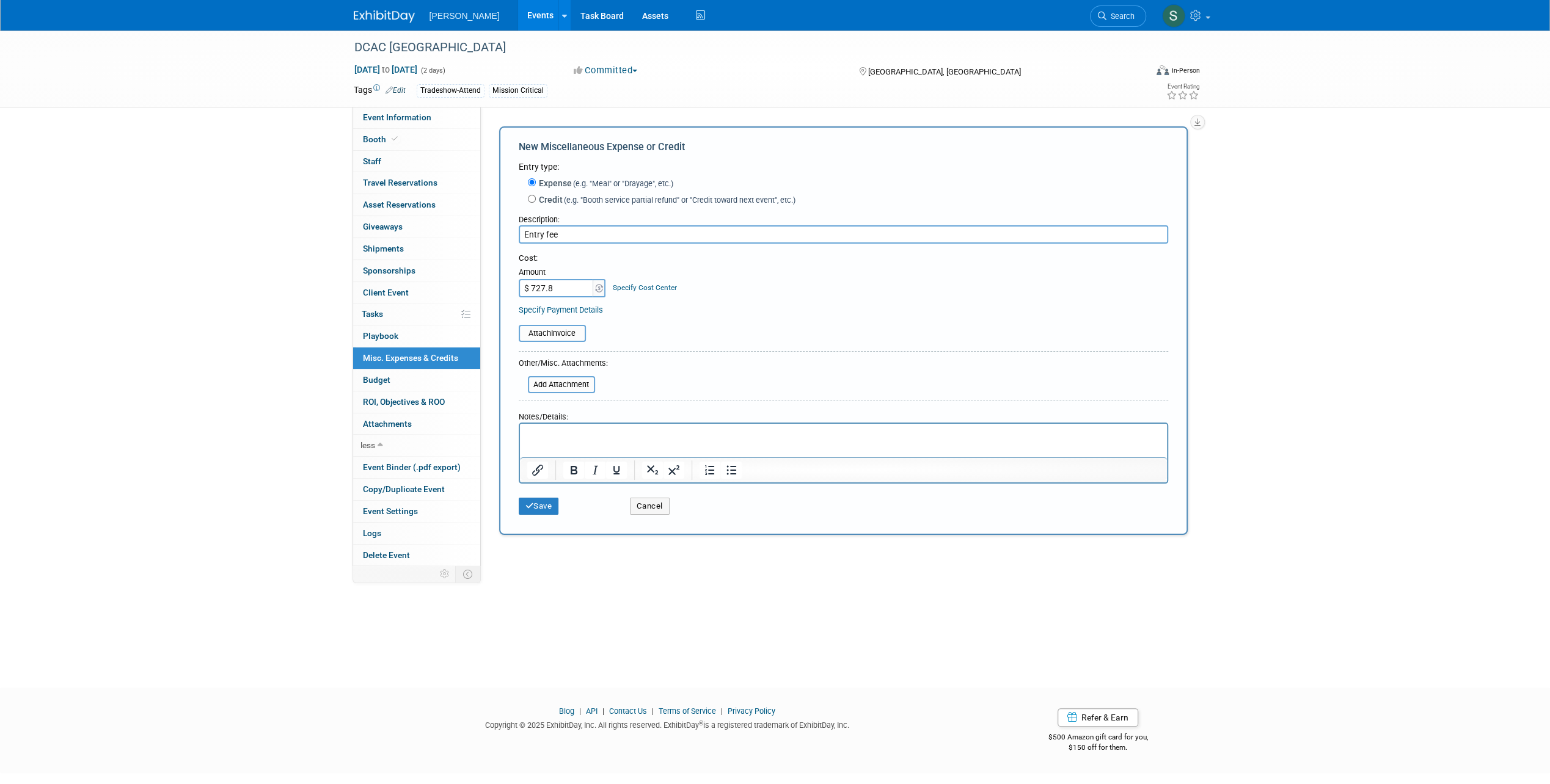
type input "$ 727.86"
click at [690, 312] on div "Attach Invoice" at bounding box center [843, 327] width 649 height 30
click at [645, 290] on link "Specify Cost Center" at bounding box center [644, 288] width 64 height 9
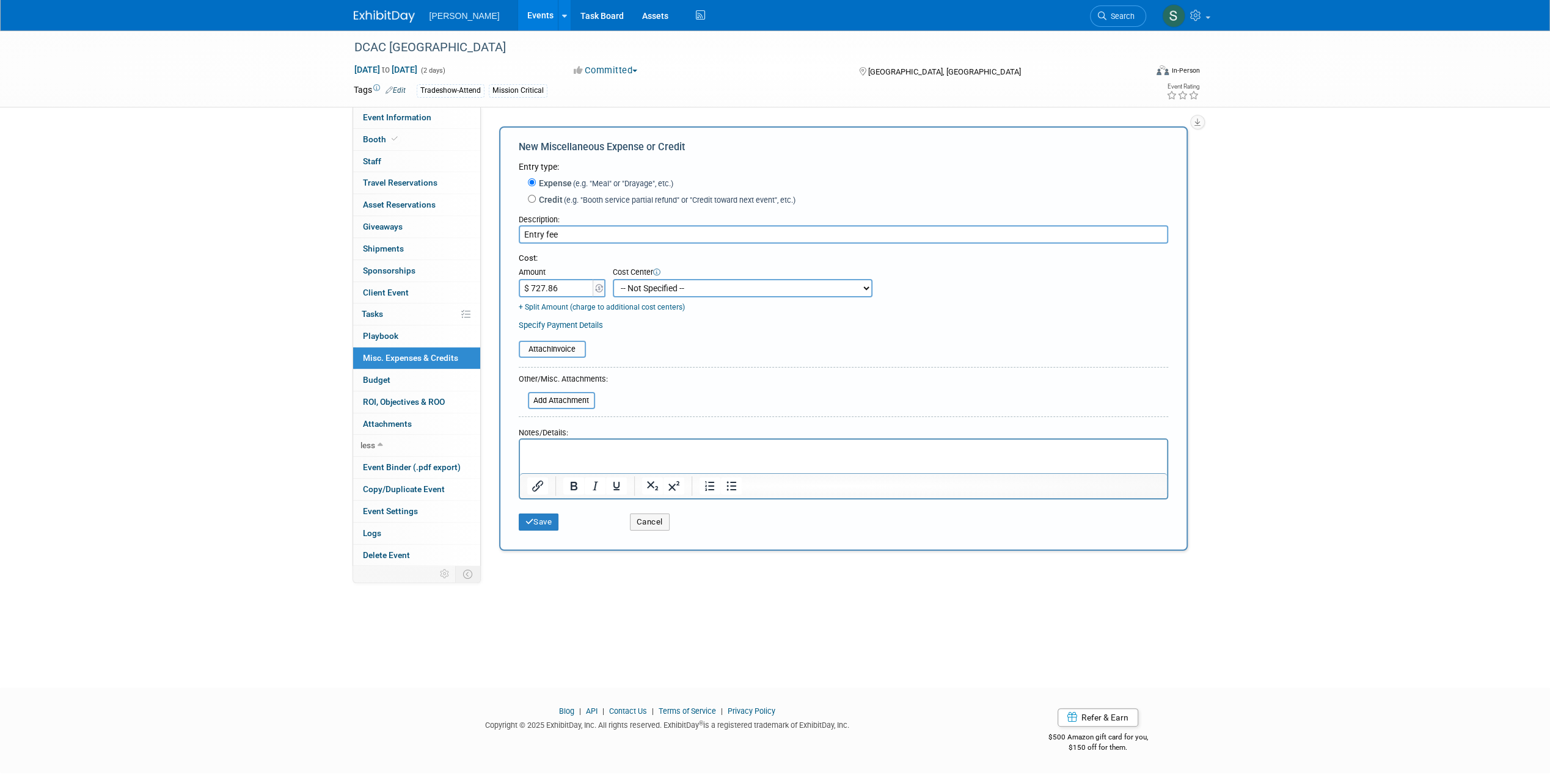
click at [673, 293] on select "-- Not Specified -- Advisory Services - Expenses_1001.502 Aerial Acquisition - …" at bounding box center [742, 288] width 260 height 18
click at [928, 291] on div "Cost: Amount $ 727.86 Specify Cost Center Cost Center -- Not Specified -- Advis…" at bounding box center [843, 283] width 649 height 60
click at [549, 327] on link "Specify Payment Details" at bounding box center [560, 325] width 84 height 9
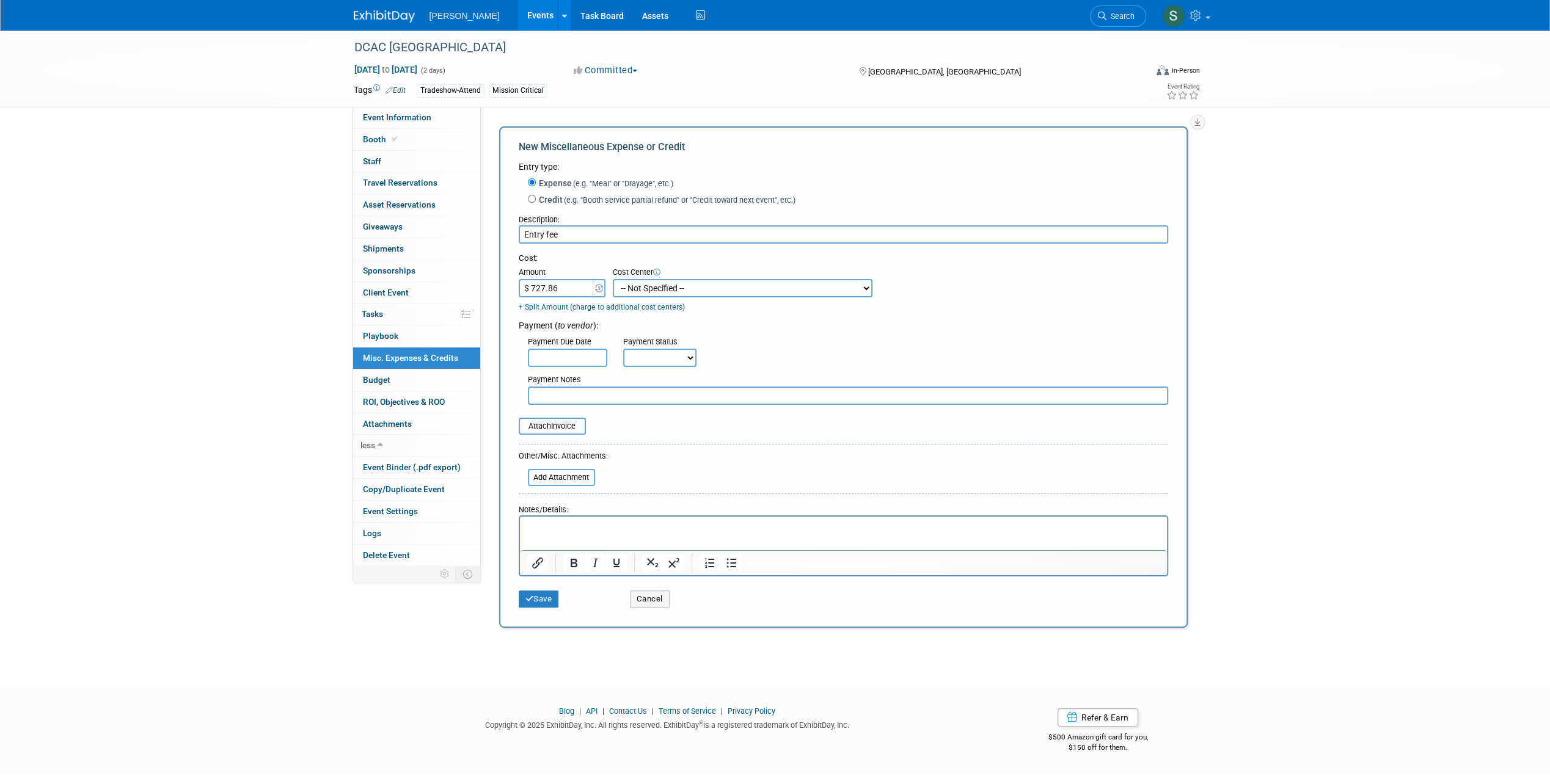
click at [549, 327] on div "Payment ( to vendor ):" at bounding box center [843, 323] width 649 height 16
click at [736, 295] on select "-- Not Specified -- Advisory Services - Expenses_1001.502 Aerial Acquisition - …" at bounding box center [742, 288] width 260 height 18
select select "18966247"
click at [612, 279] on select "-- Not Specified -- Advisory Services - Expenses_1001.502 Aerial Acquisition - …" at bounding box center [742, 288] width 260 height 18
click at [838, 285] on select "-- Not Specified -- Advisory Services - Expenses_1001.502 Aerial Acquisition - …" at bounding box center [742, 288] width 260 height 18
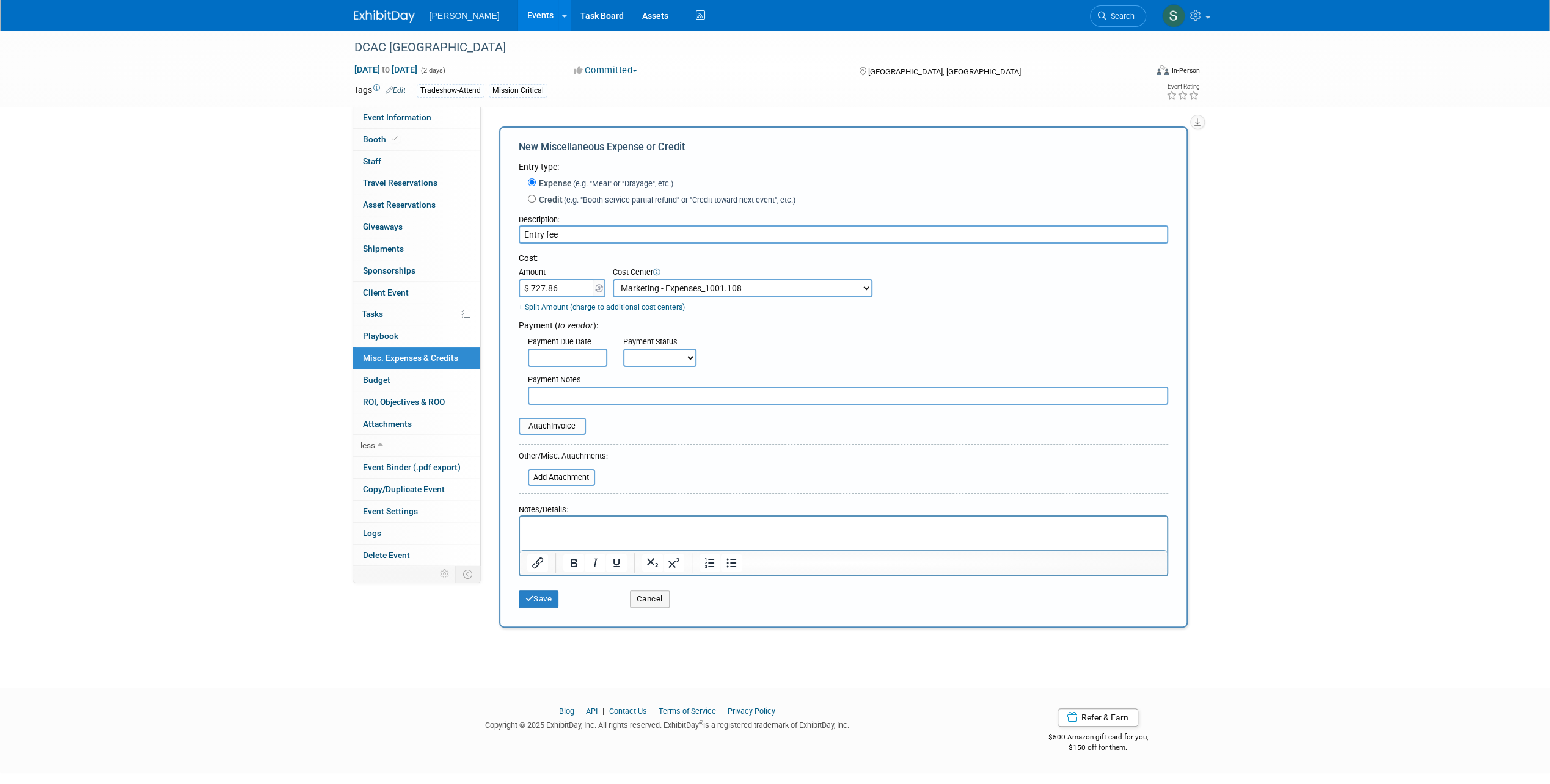
click at [1004, 301] on div "Cost: Amount $ 727.86 Specify Cost Center Cost Center -- Not Specified -- Advis…" at bounding box center [843, 283] width 649 height 60
click at [640, 600] on button "Cancel" at bounding box center [650, 598] width 40 height 17
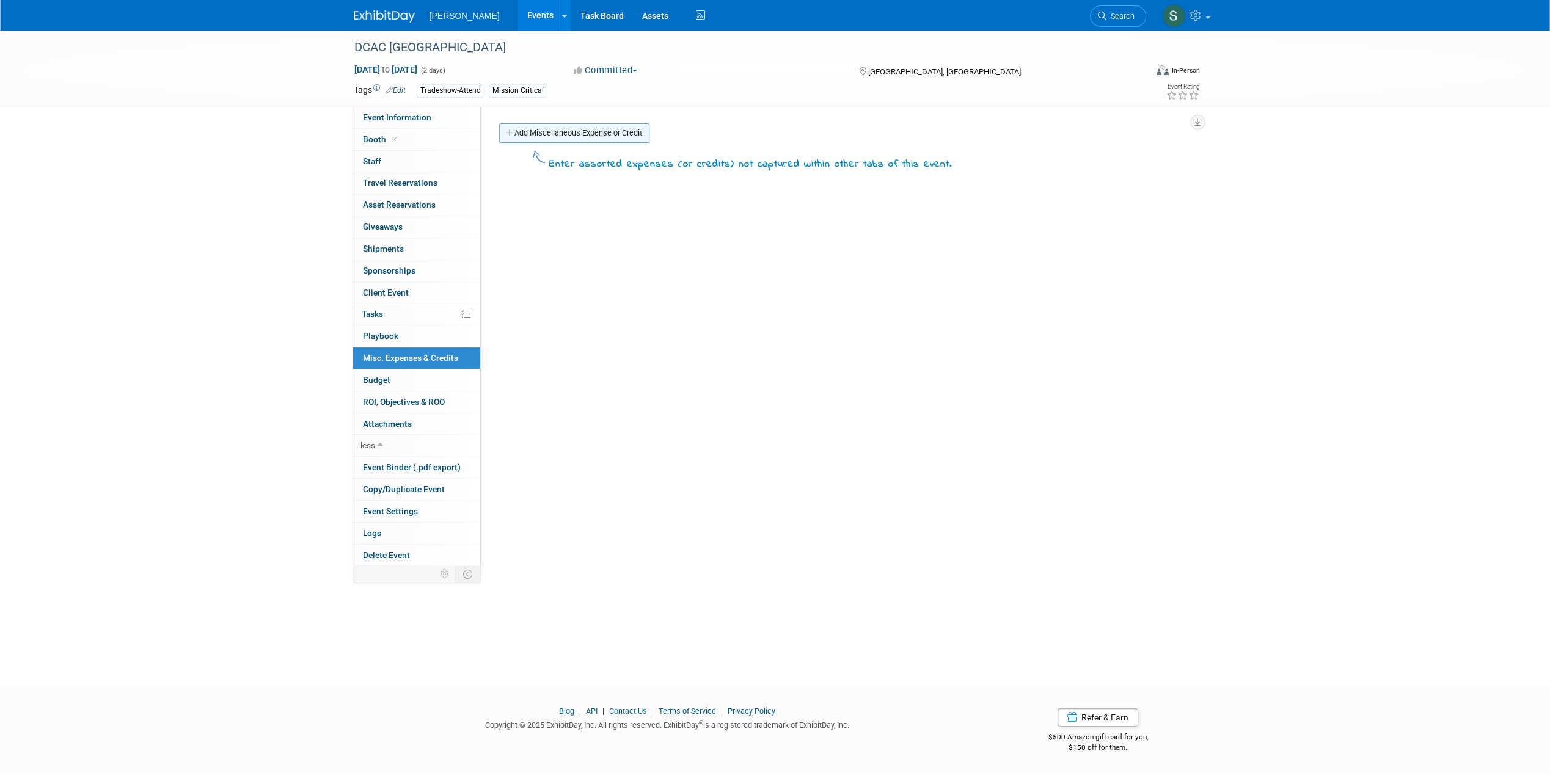
click at [565, 137] on link "Add Miscellaneous Expense or Credit" at bounding box center [574, 133] width 150 height 19
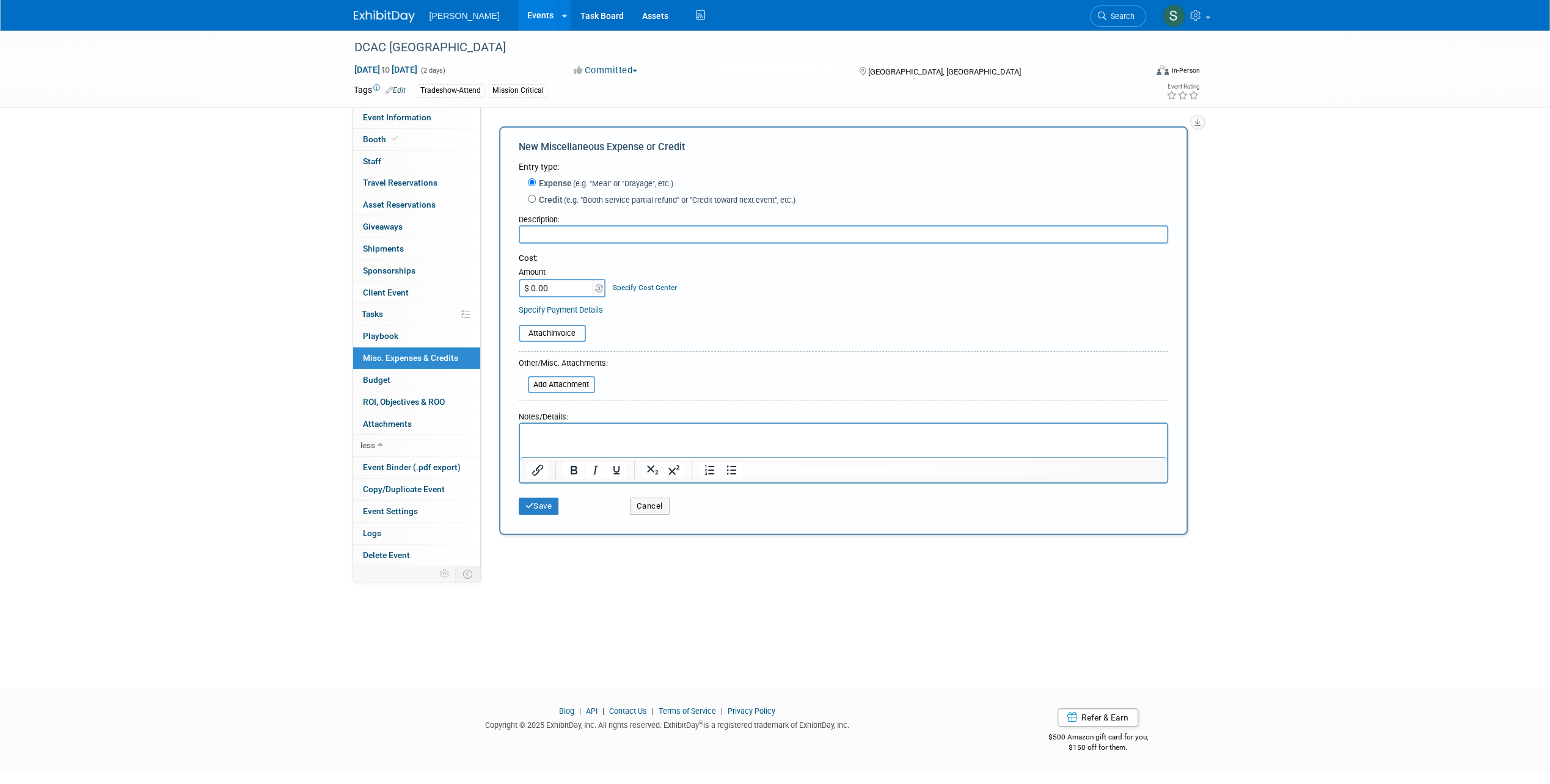
click at [564, 286] on input "$ 0.00" at bounding box center [556, 288] width 77 height 18
click at [563, 224] on div "Description:" at bounding box center [843, 217] width 649 height 16
click at [556, 235] on input "text" at bounding box center [843, 234] width 649 height 18
click at [529, 235] on input "entry fee" at bounding box center [843, 234] width 649 height 18
type input "Entry fee"
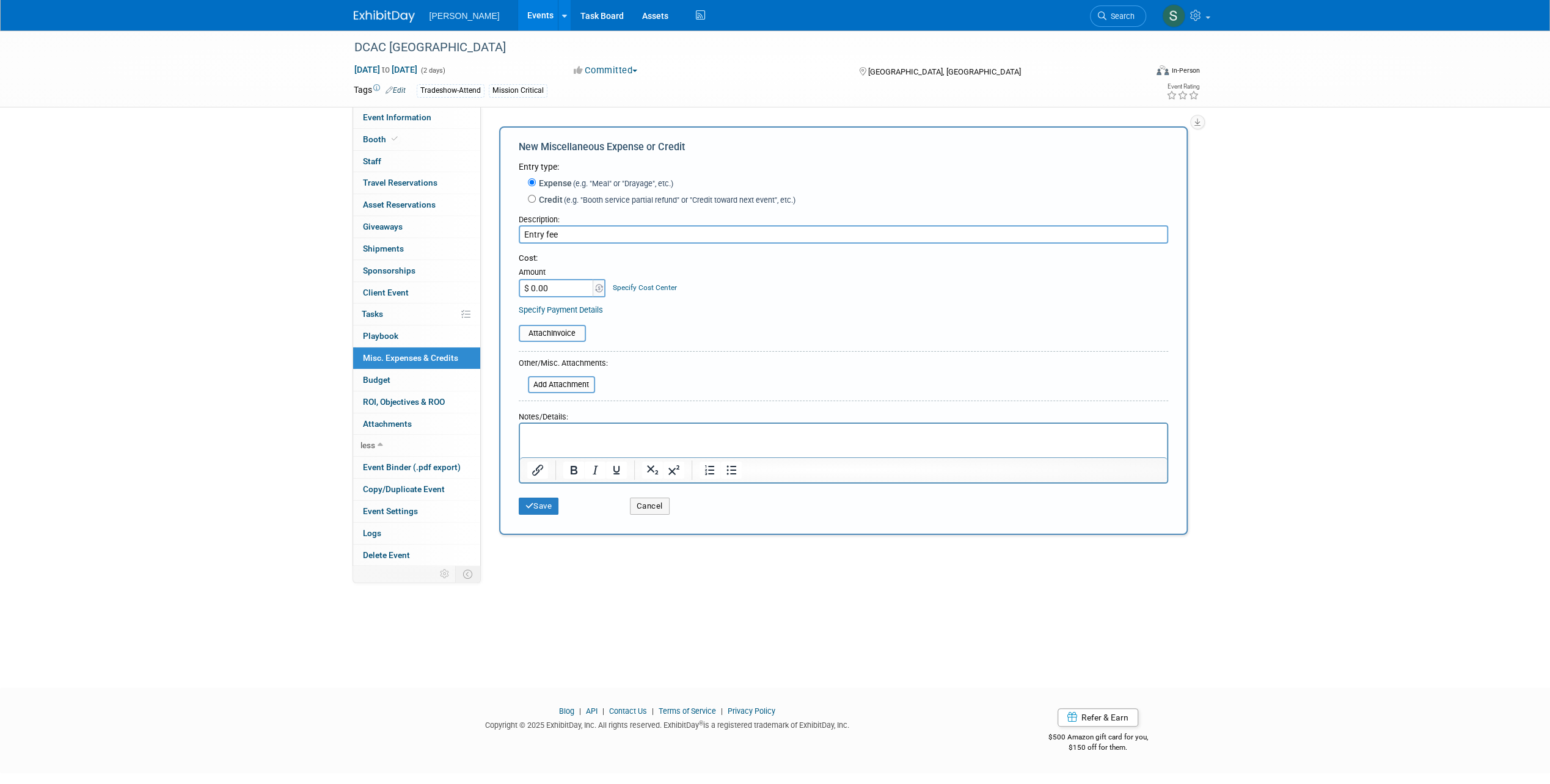
click at [548, 286] on input "$ 0.00" at bounding box center [556, 288] width 77 height 18
type input "$ 727.86"
click at [548, 504] on button "Save" at bounding box center [538, 506] width 40 height 17
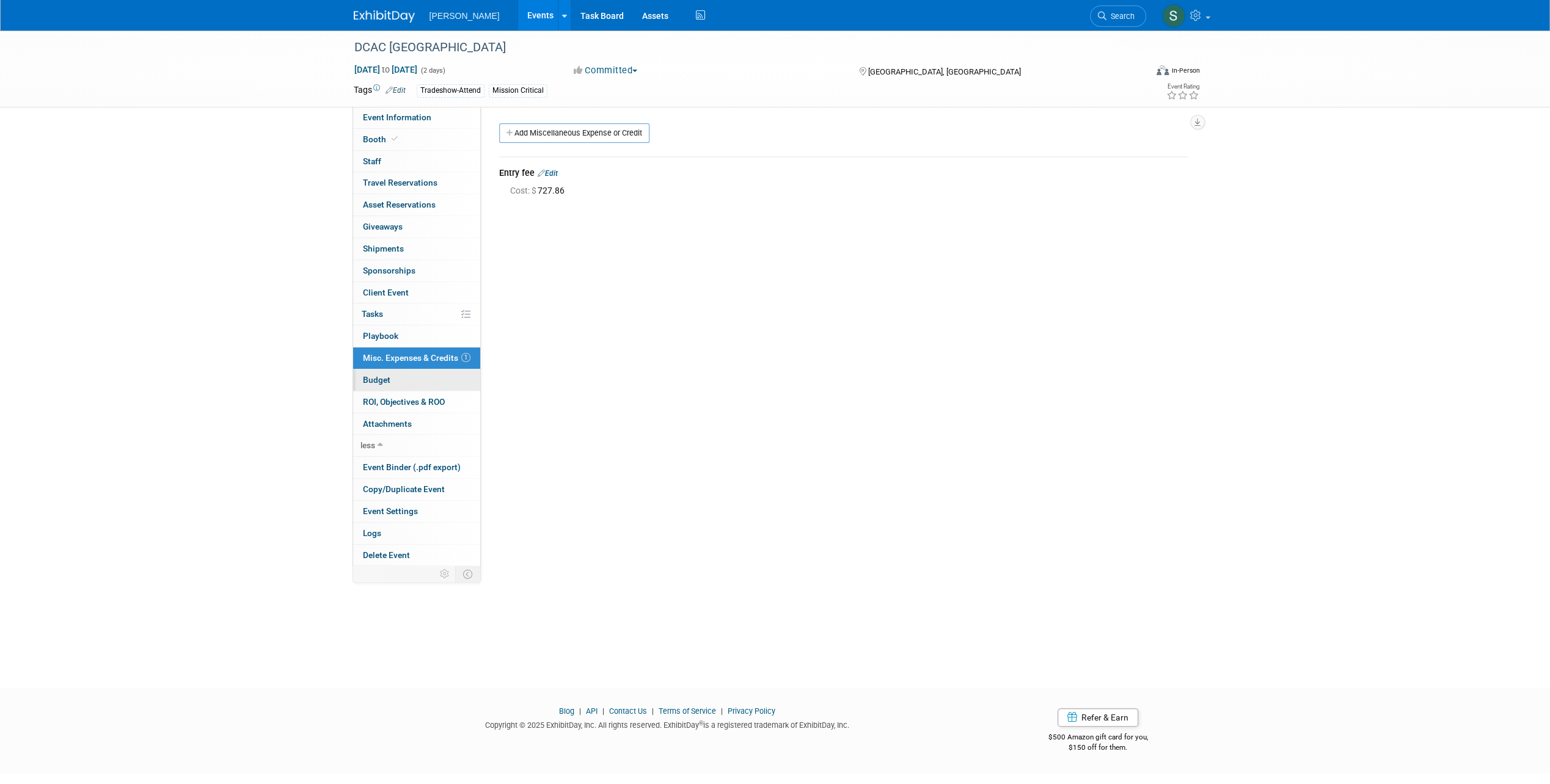
click at [402, 379] on link "Budget" at bounding box center [417, 380] width 127 height 21
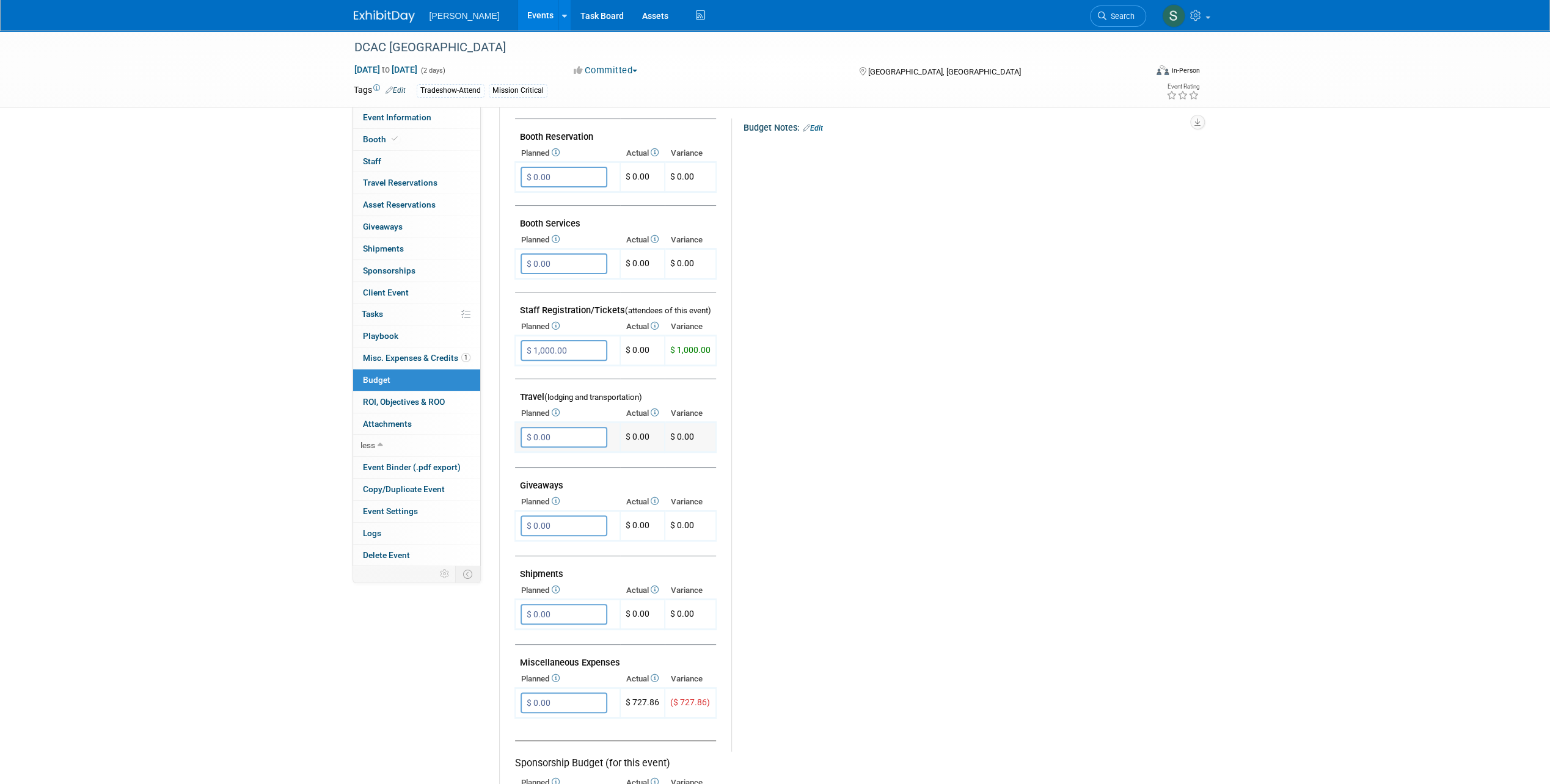
scroll to position [244, 0]
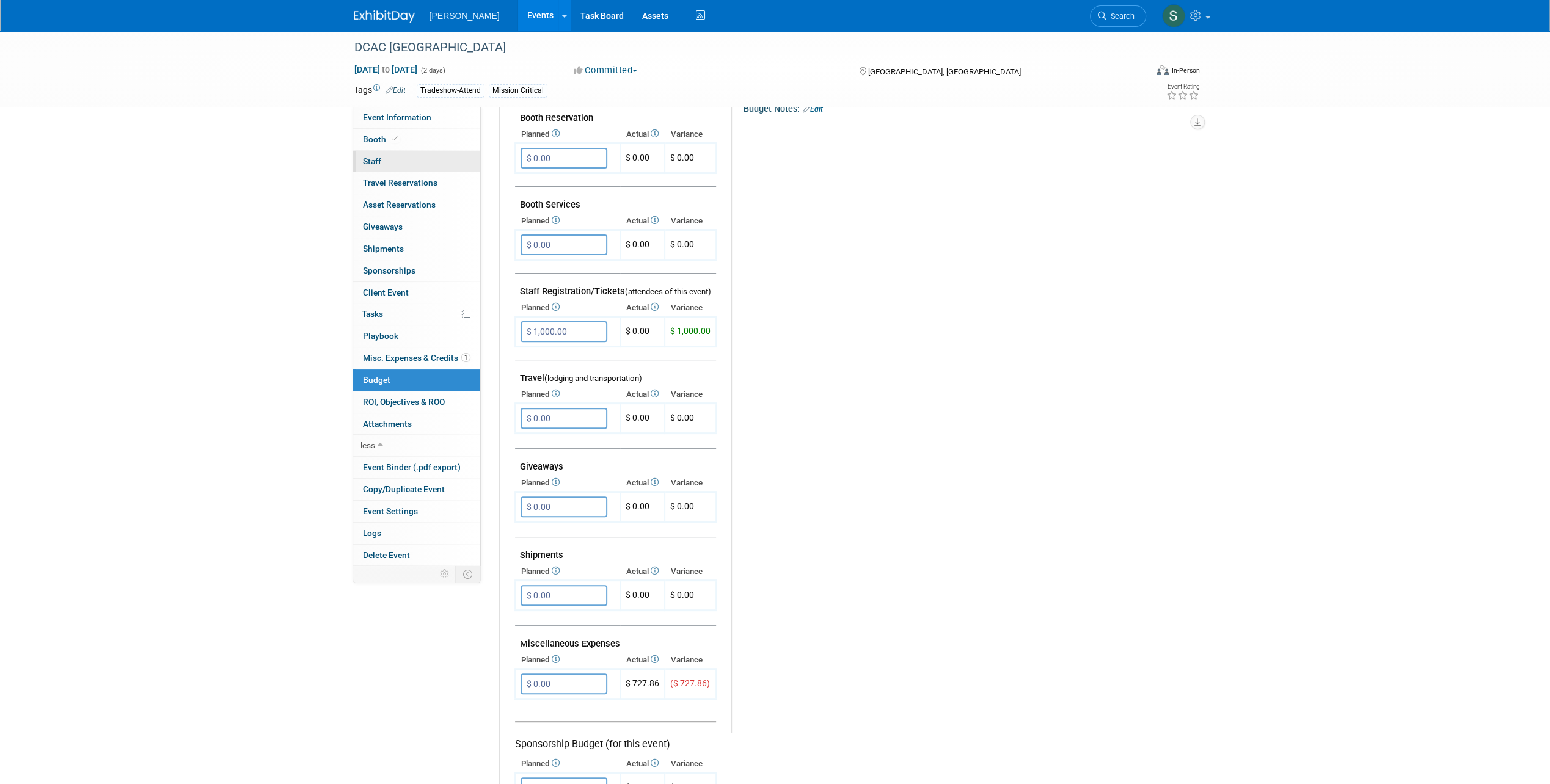
click at [399, 158] on link "0 Staff 0" at bounding box center [417, 161] width 127 height 21
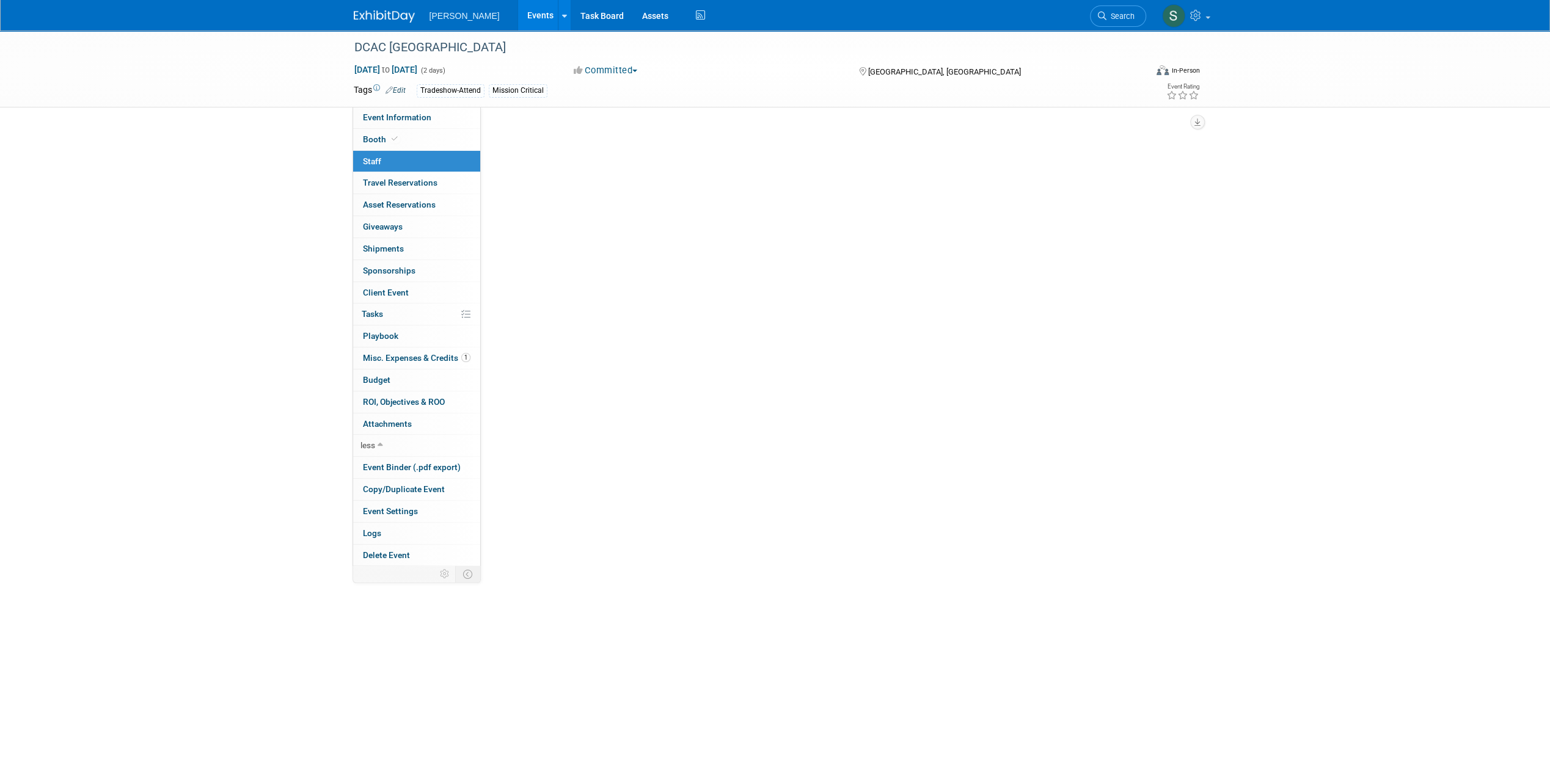
scroll to position [0, 0]
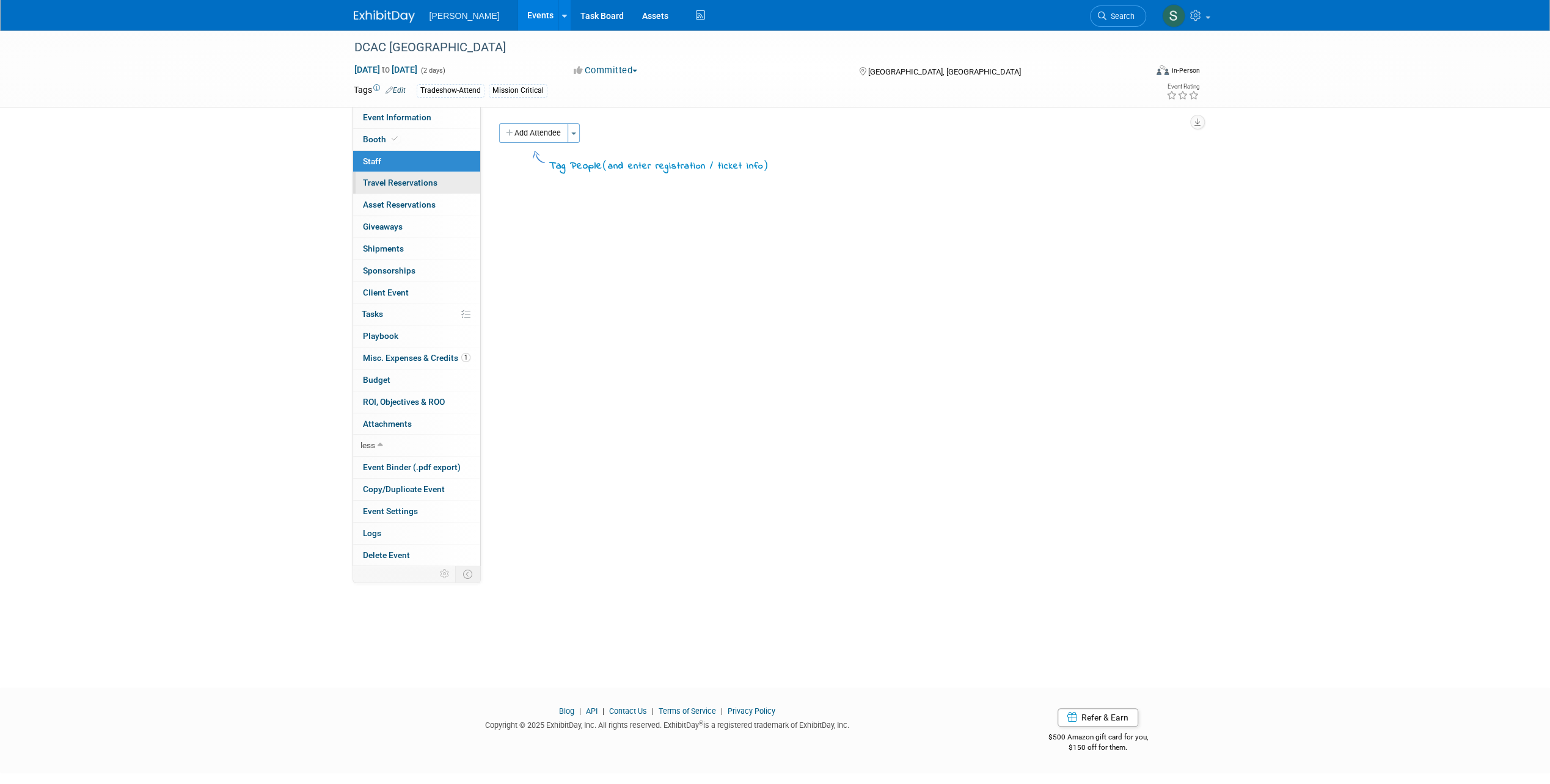
click at [418, 181] on span "Travel Reservations 0" at bounding box center [400, 182] width 75 height 10
click at [405, 378] on link "Budget" at bounding box center [417, 380] width 127 height 21
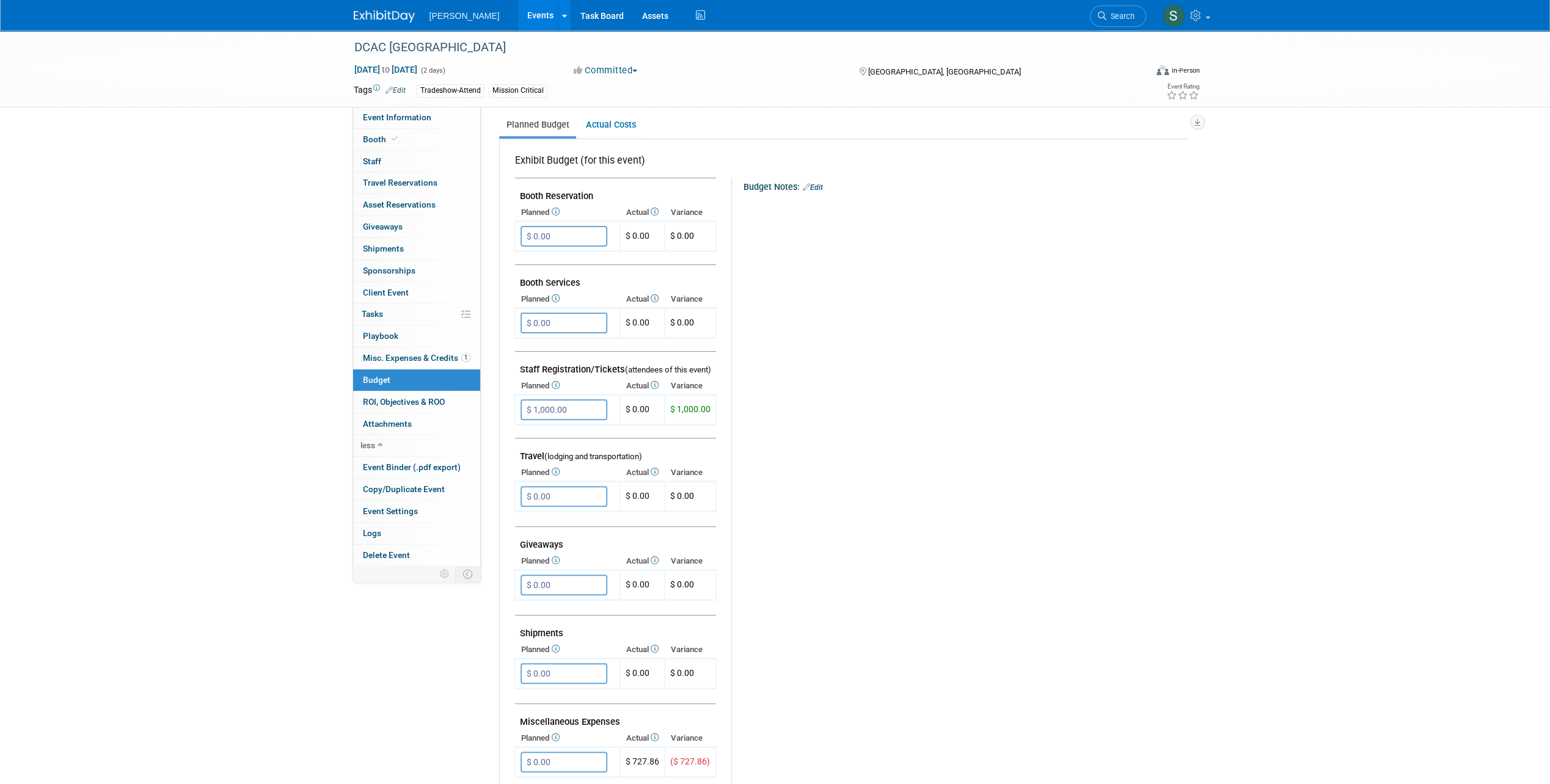
scroll to position [183, 0]
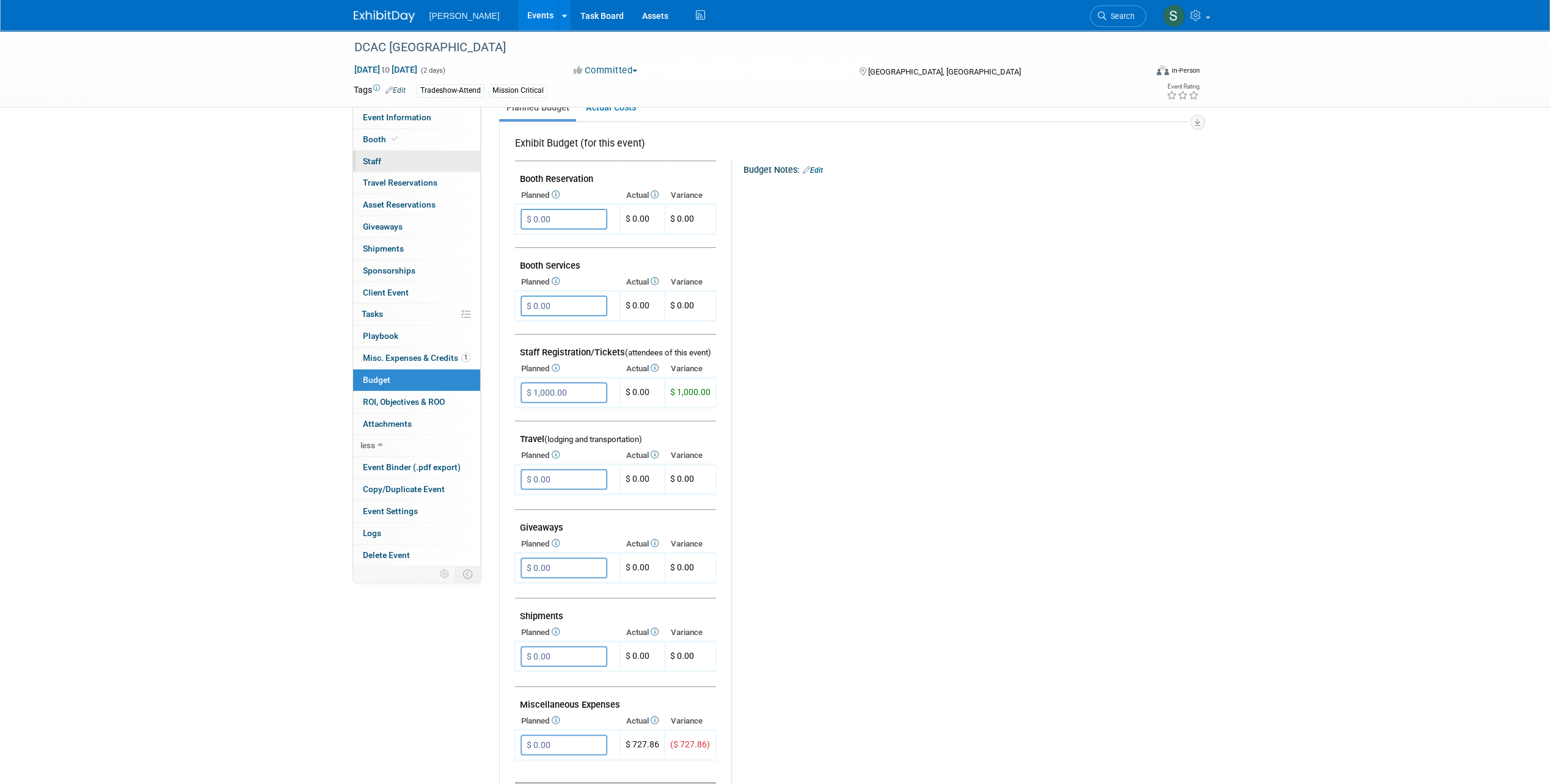
click at [375, 159] on span "Staff 0" at bounding box center [371, 161] width 18 height 10
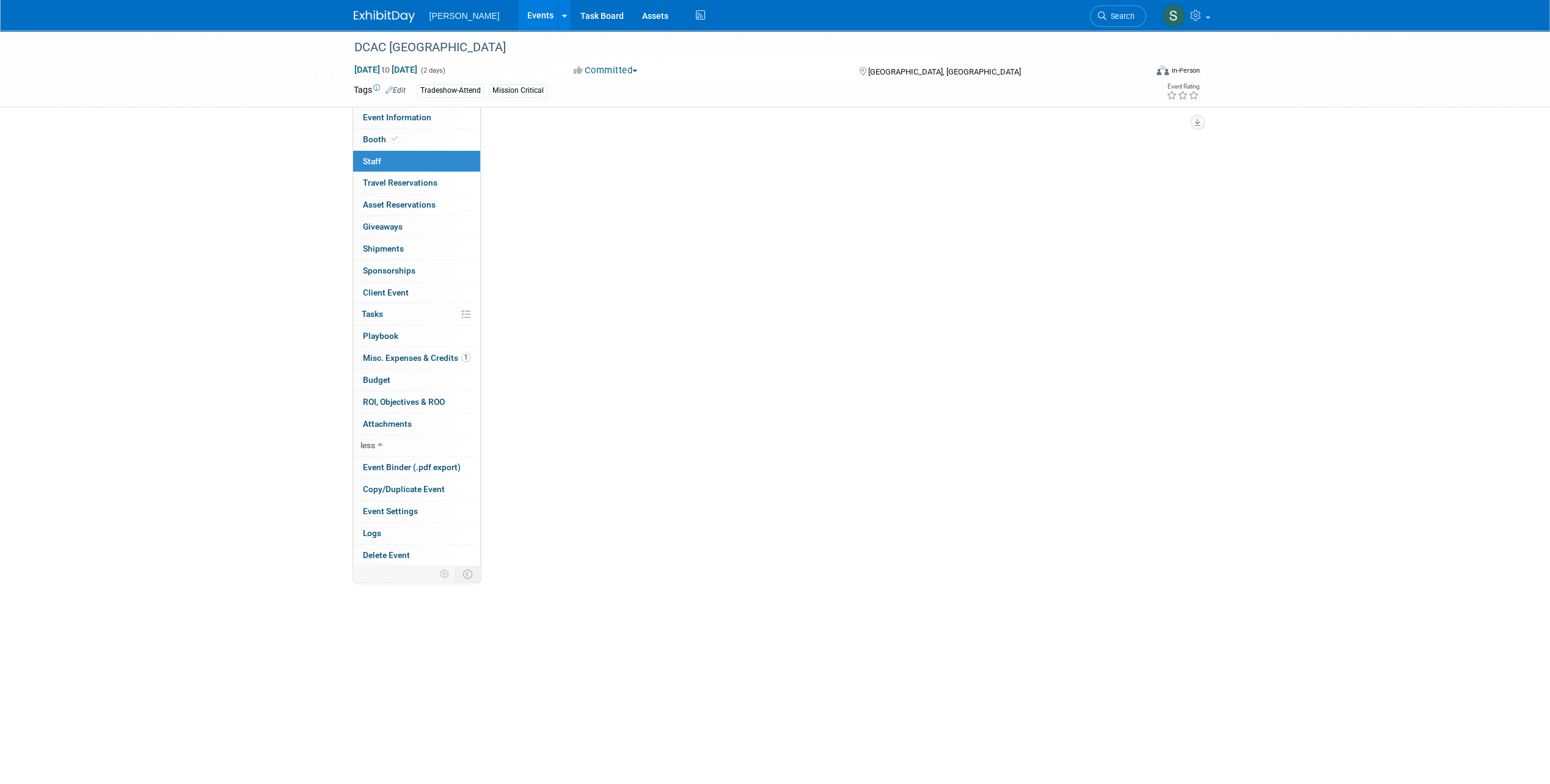
scroll to position [0, 0]
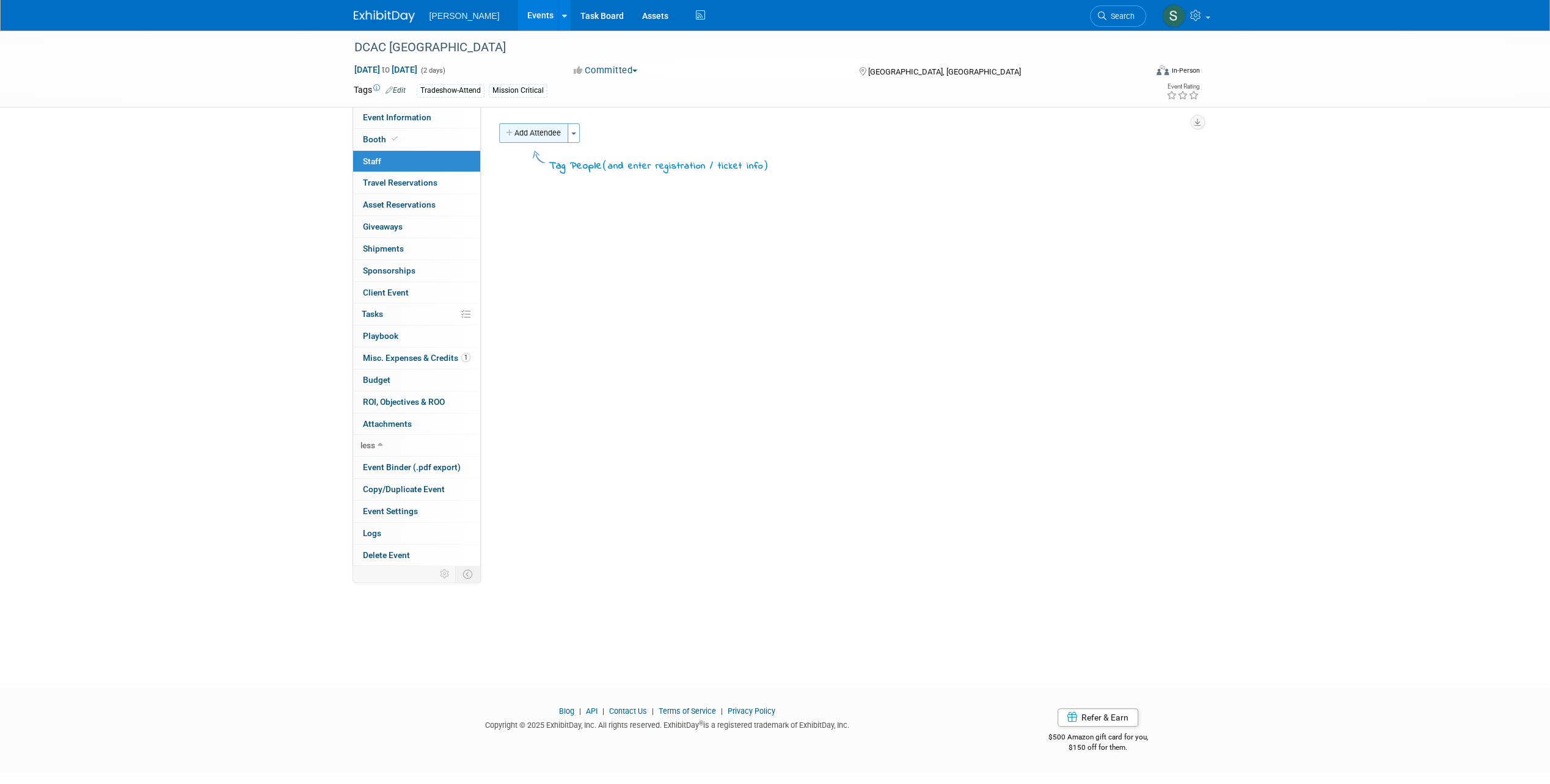
click at [533, 127] on button "Add Attendee" at bounding box center [533, 133] width 69 height 19
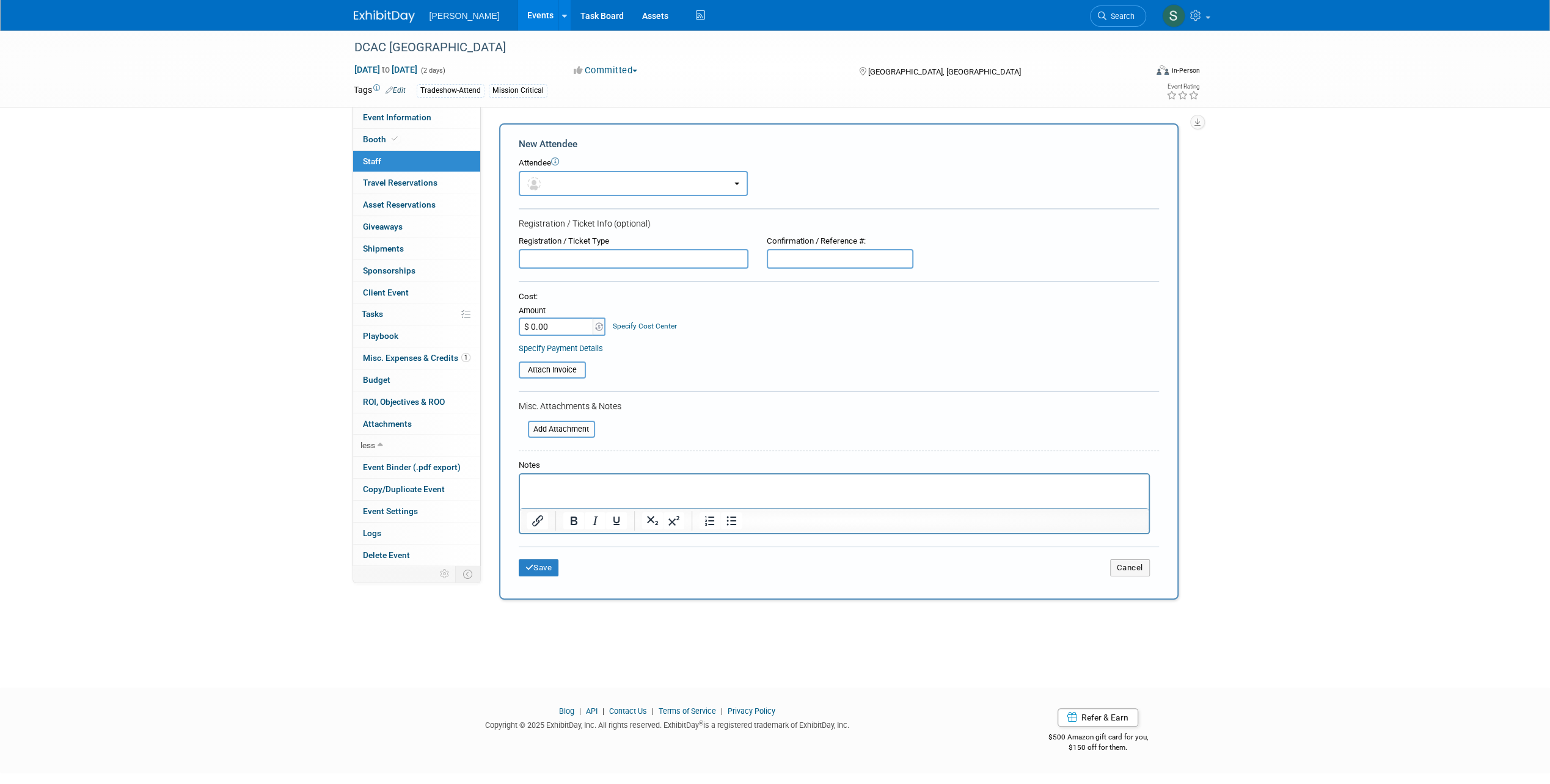
click at [578, 261] on input "text" at bounding box center [633, 258] width 230 height 19
type input "Entry fee"
click at [571, 331] on input "$ 0.00" at bounding box center [556, 326] width 77 height 18
drag, startPoint x: 559, startPoint y: 329, endPoint x: 530, endPoint y: 327, distance: 29.1
click at [530, 327] on input "$ 0.00" at bounding box center [556, 326] width 77 height 18
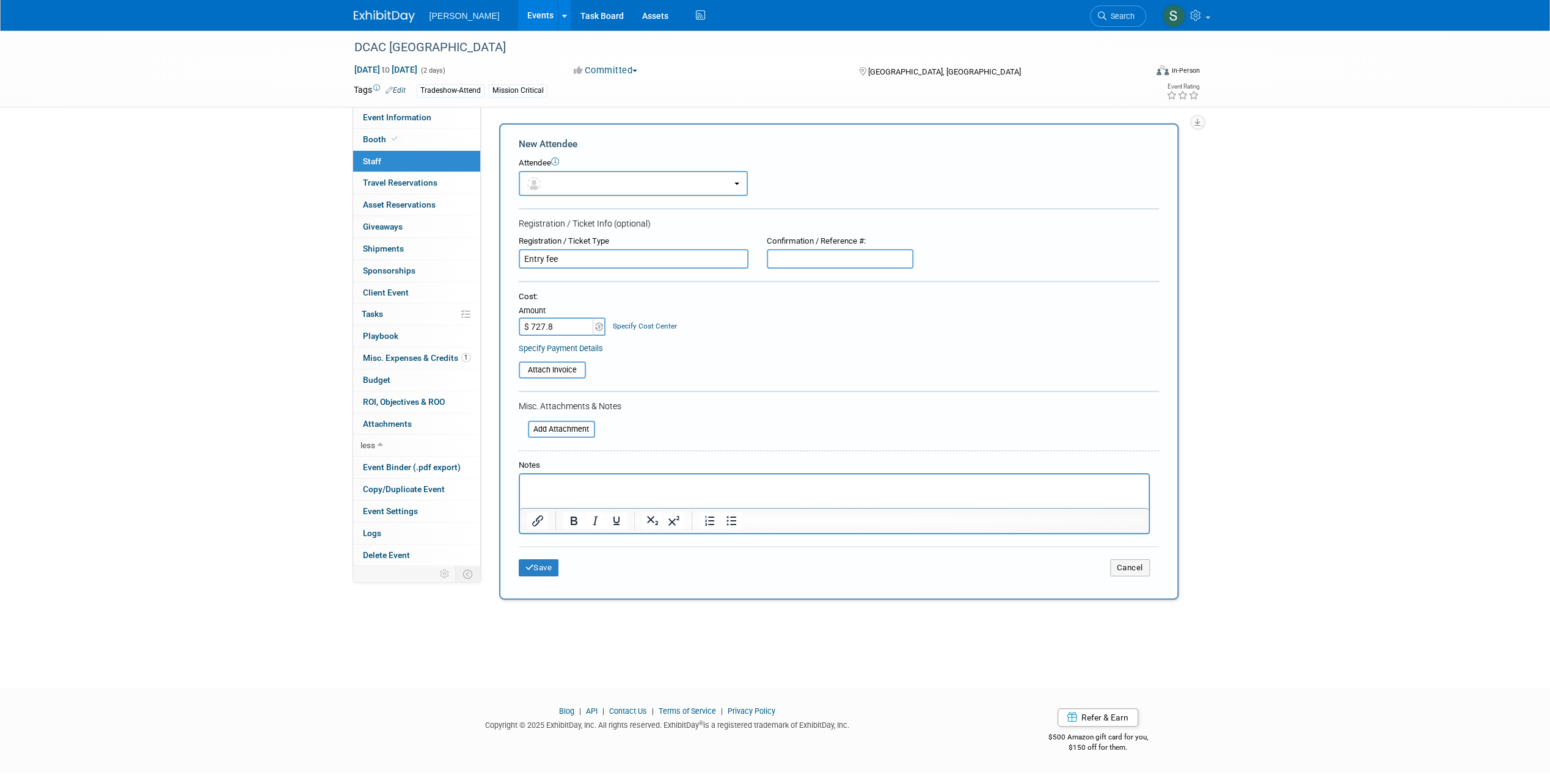
type input "$ 727.86"
click at [787, 325] on div "Cost: Amount $ 727.86 Specify Cost Center Cost Center -- Not Specified -- Advis…" at bounding box center [839, 314] width 640 height 45
click at [546, 568] on button "Save" at bounding box center [538, 567] width 40 height 17
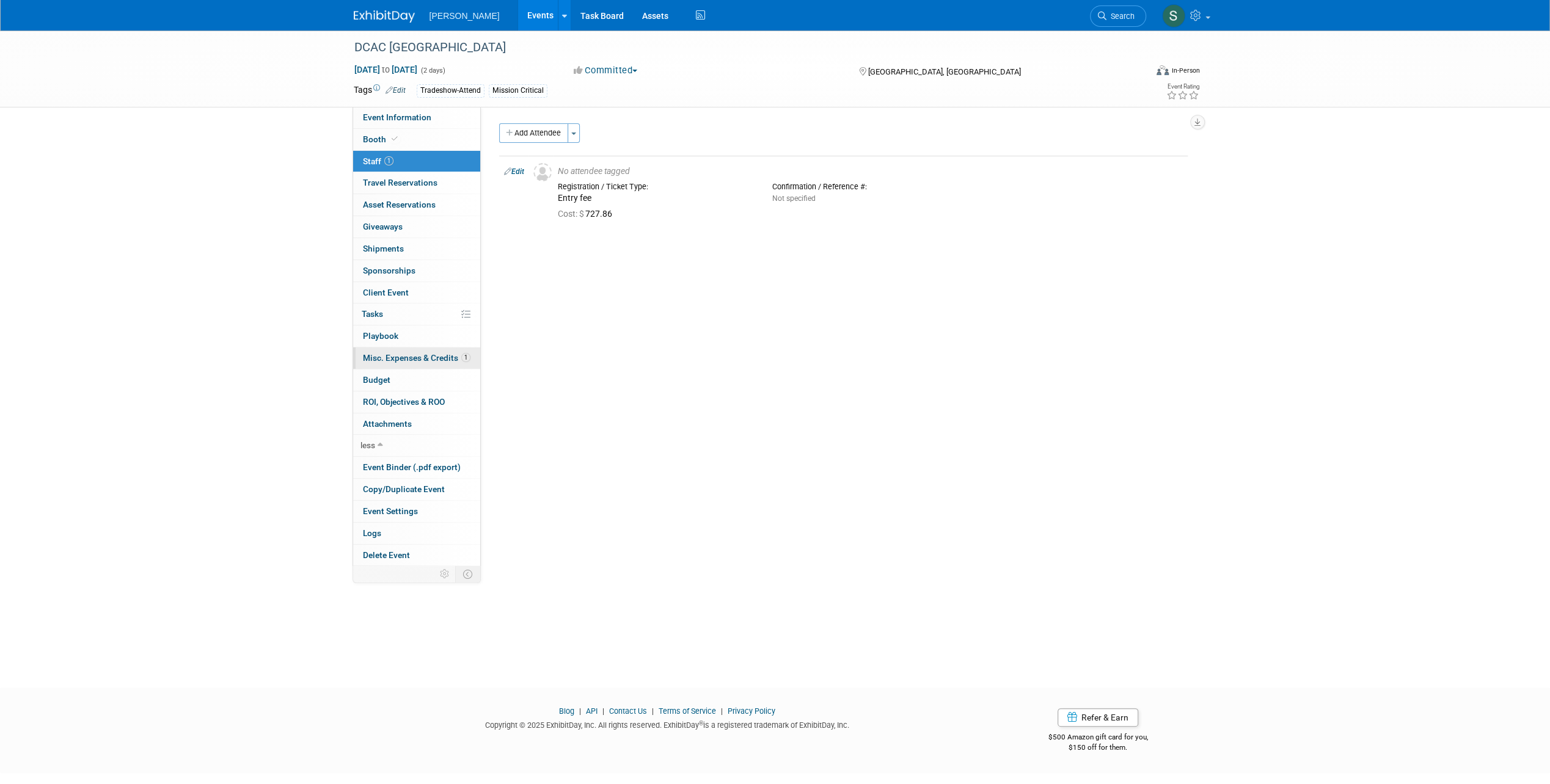
click at [419, 361] on link "1 Misc. Expenses & Credits 1" at bounding box center [417, 358] width 127 height 21
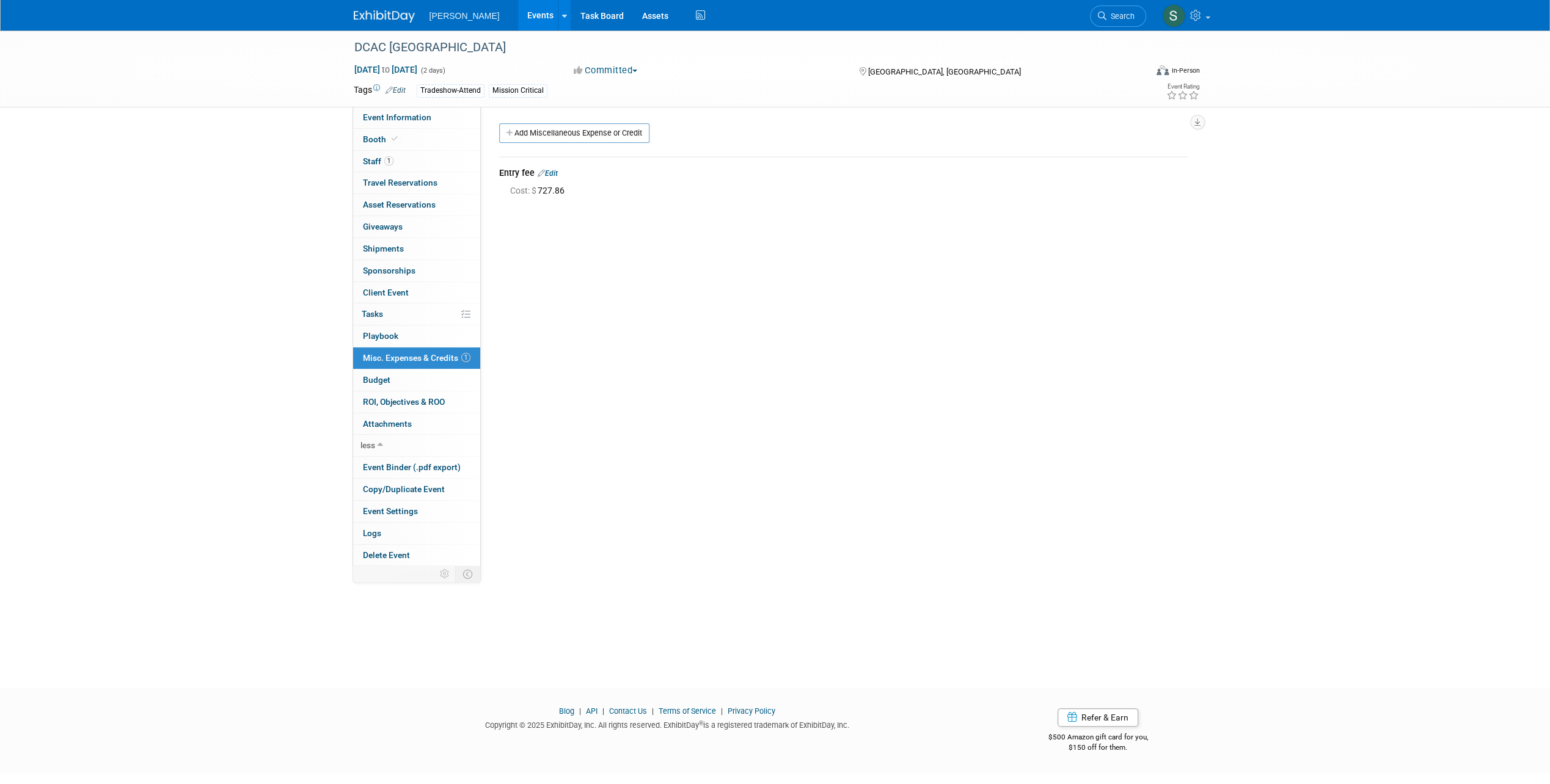
click at [553, 174] on link "Edit" at bounding box center [548, 174] width 20 height 9
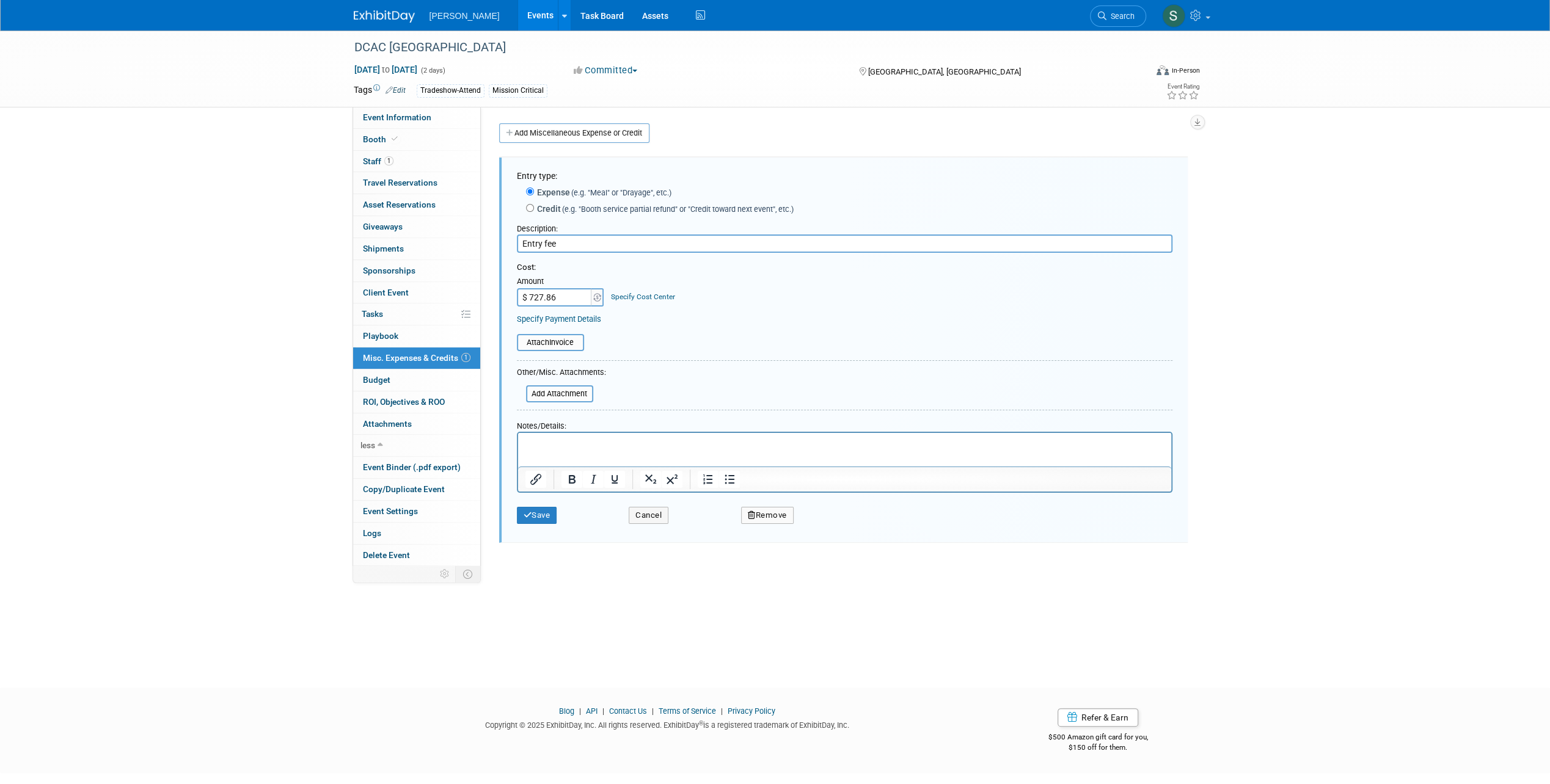
click at [764, 520] on button "Remove" at bounding box center [767, 515] width 52 height 17
click at [842, 527] on link "Yes" at bounding box center [834, 526] width 36 height 19
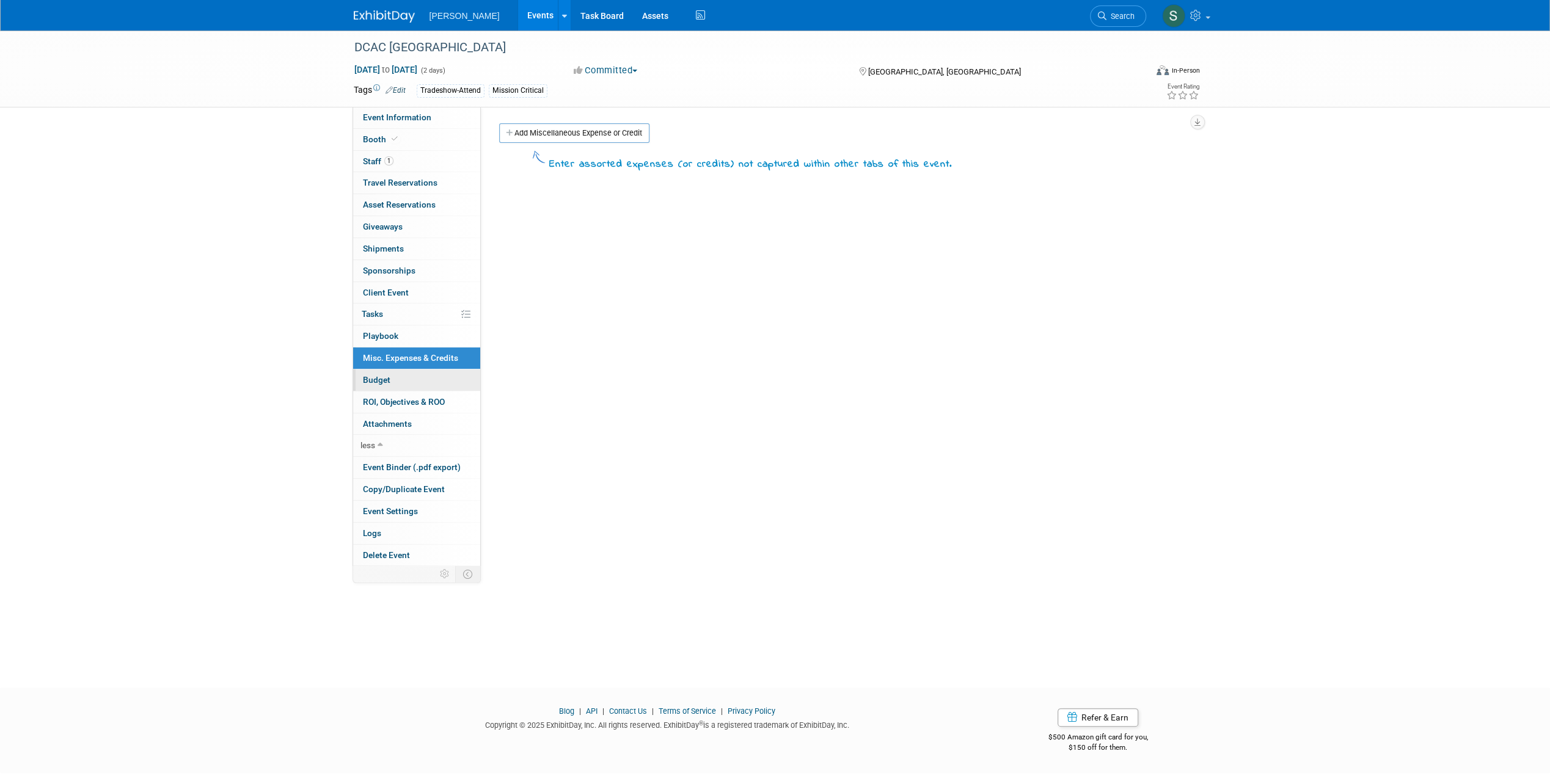
click at [407, 376] on link "Budget" at bounding box center [417, 380] width 127 height 21
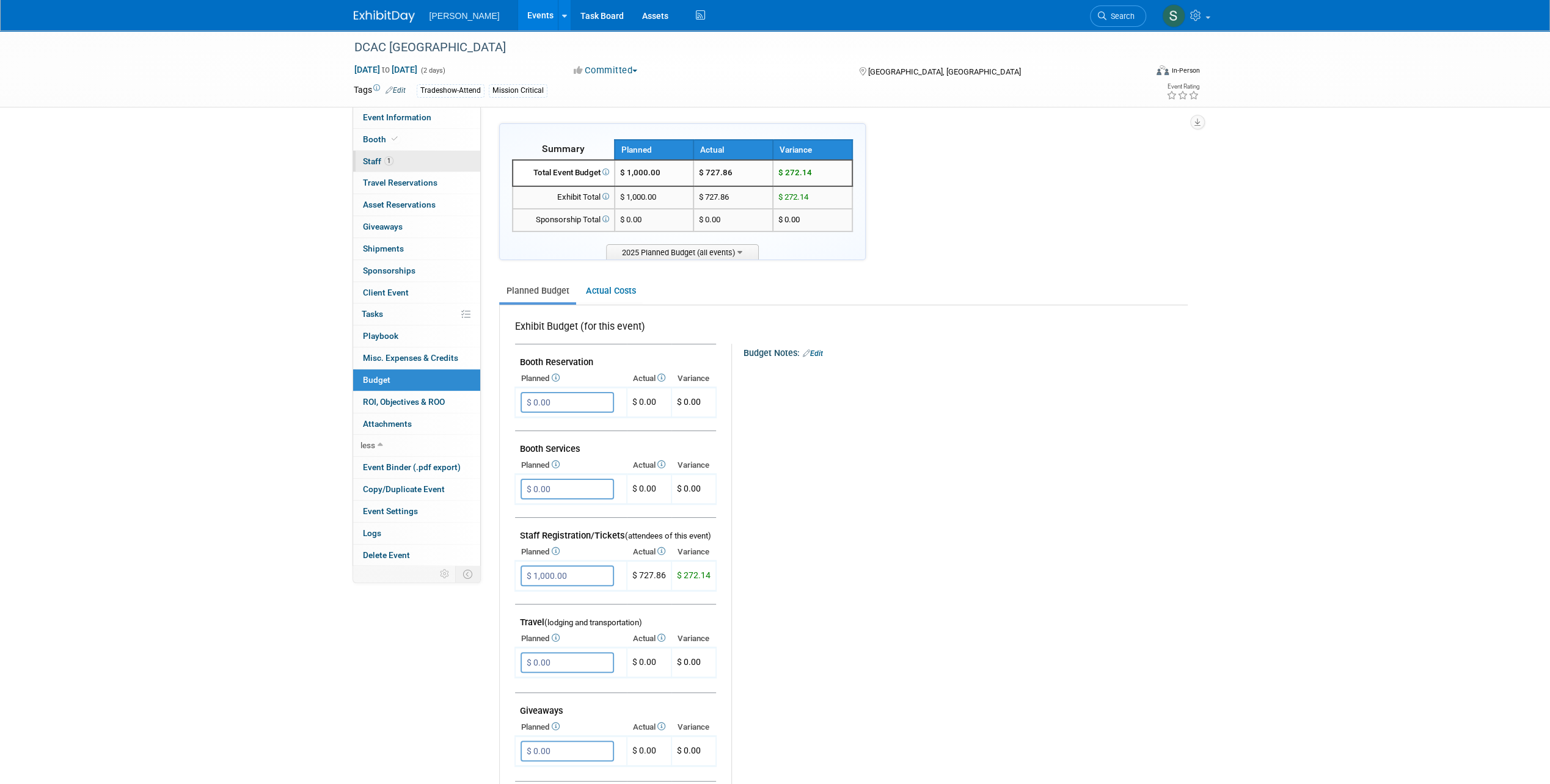
click at [389, 163] on span "1" at bounding box center [389, 161] width 9 height 9
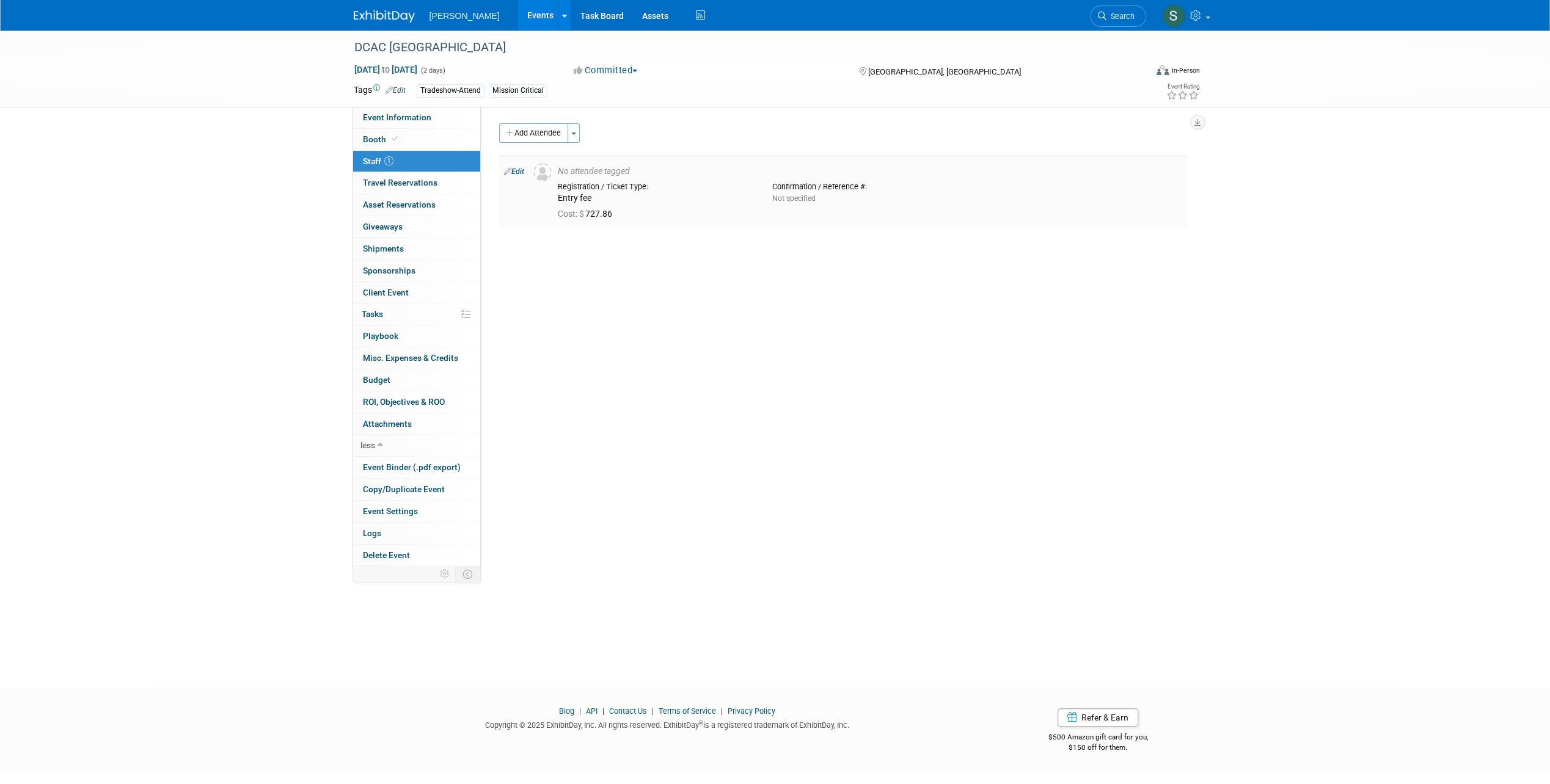
click at [508, 169] on icon at bounding box center [508, 171] width 7 height 13
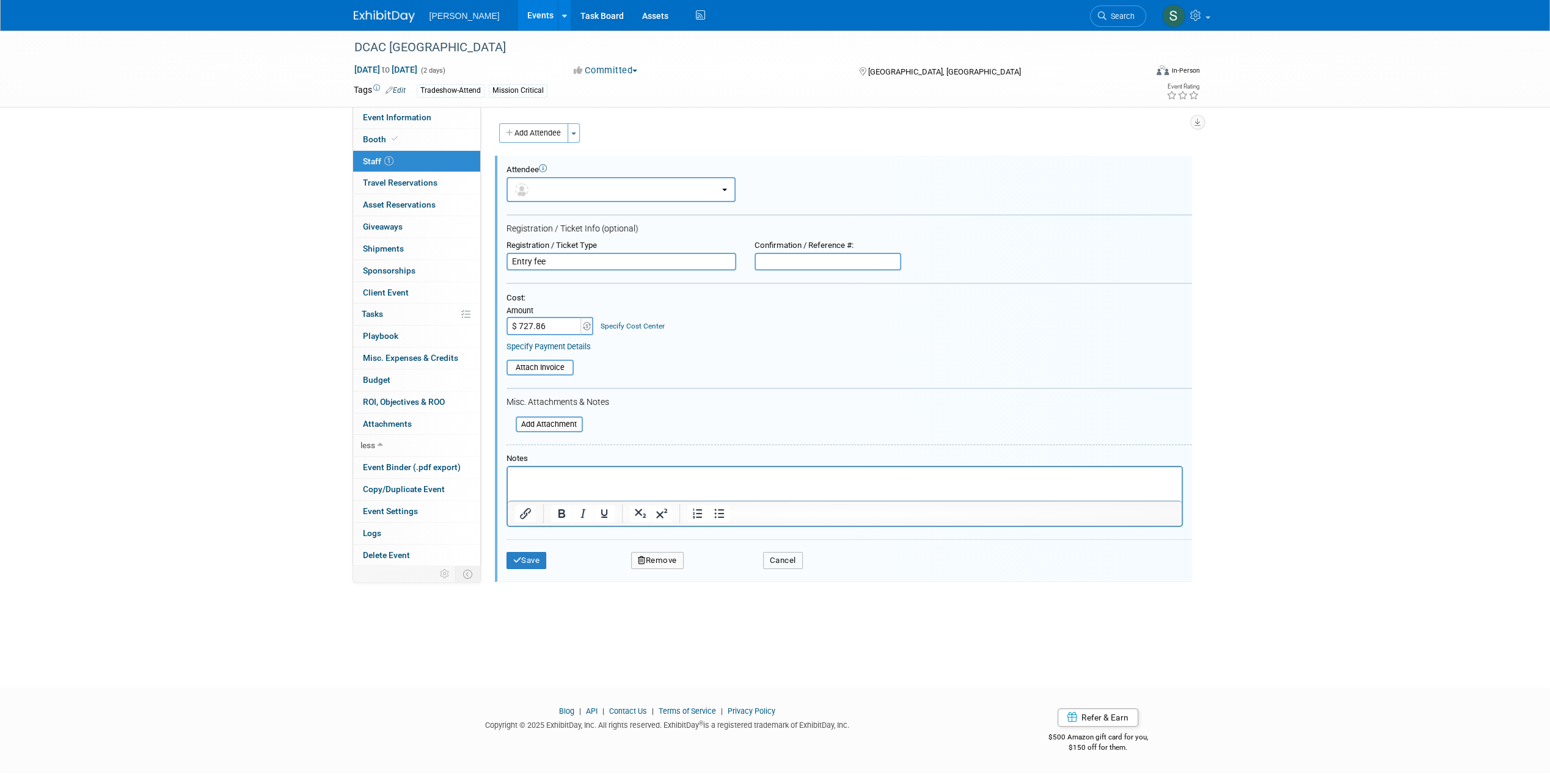
click at [778, 552] on button "Cancel" at bounding box center [783, 560] width 40 height 17
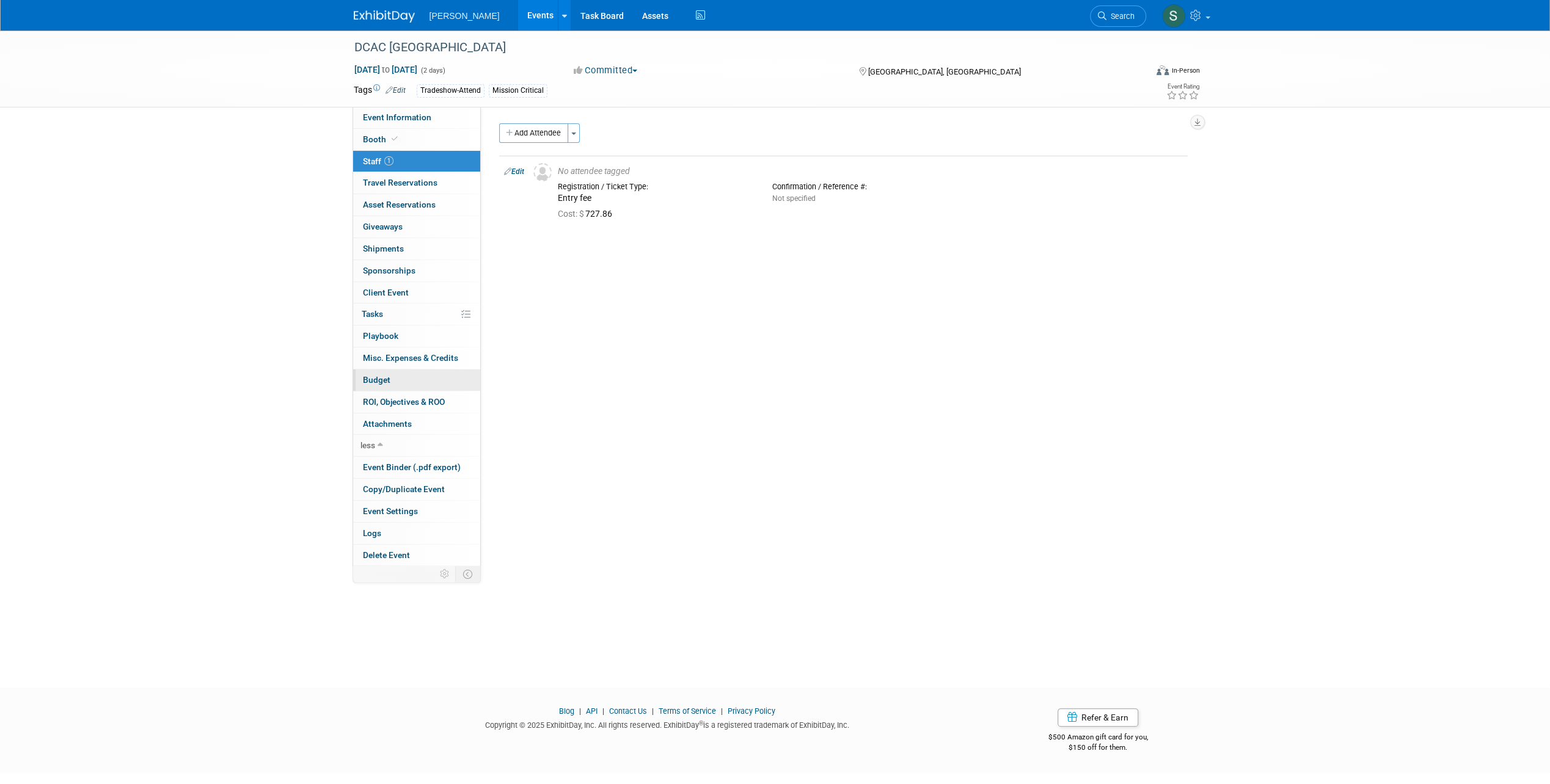
click at [390, 374] on link "Budget" at bounding box center [417, 380] width 127 height 21
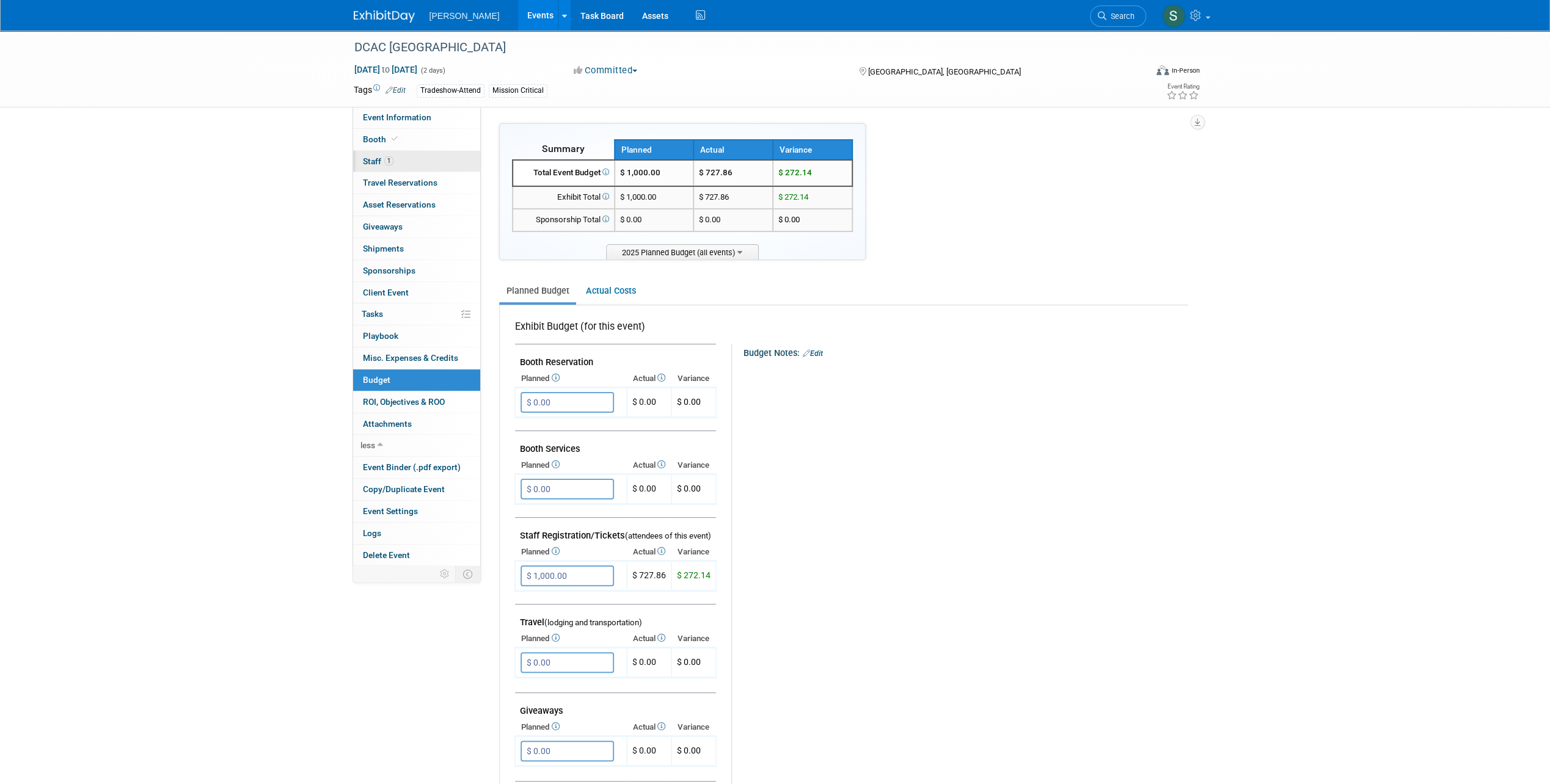
click at [384, 158] on span "1" at bounding box center [389, 161] width 9 height 9
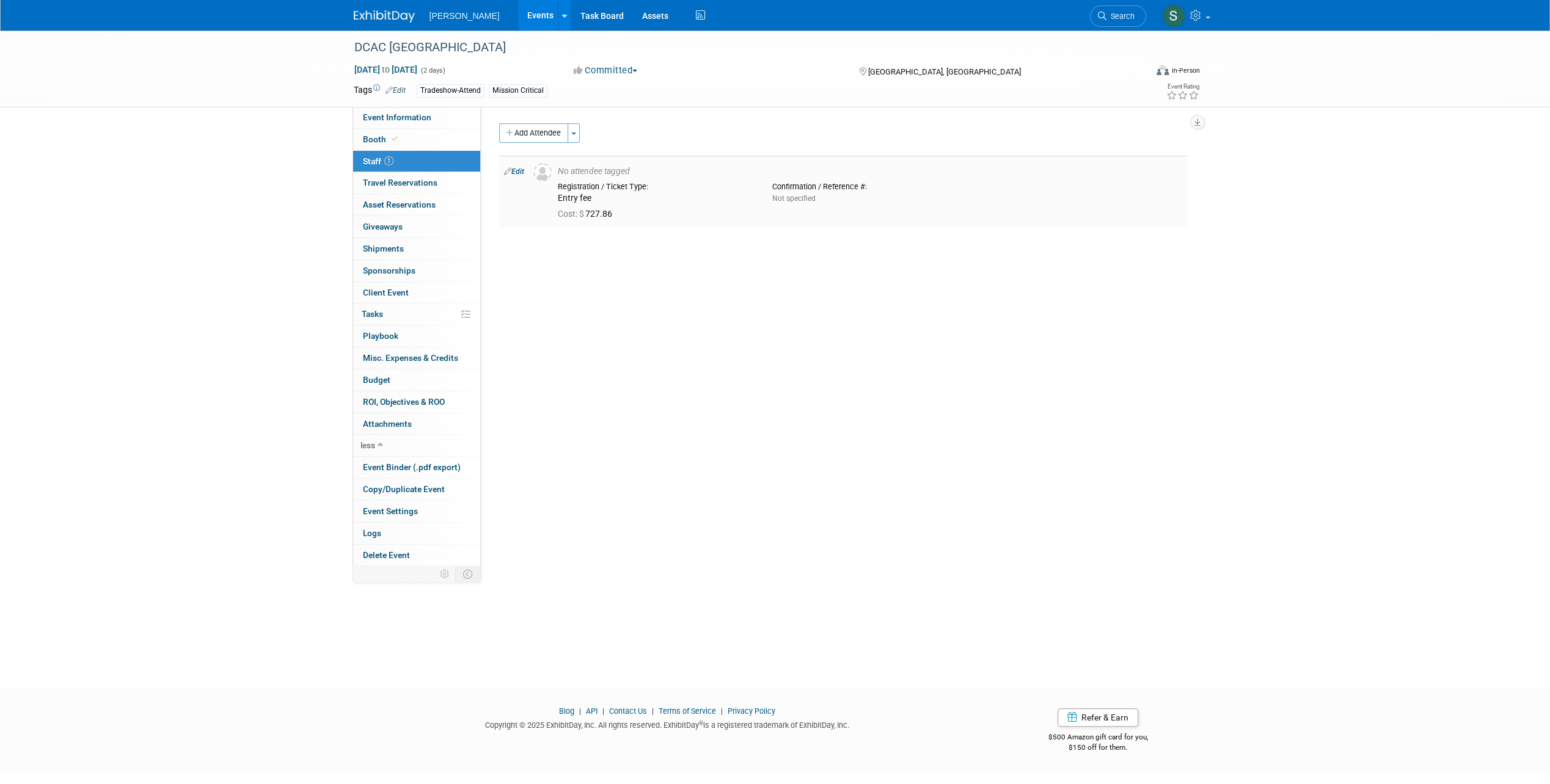
click at [506, 170] on icon at bounding box center [508, 171] width 7 height 13
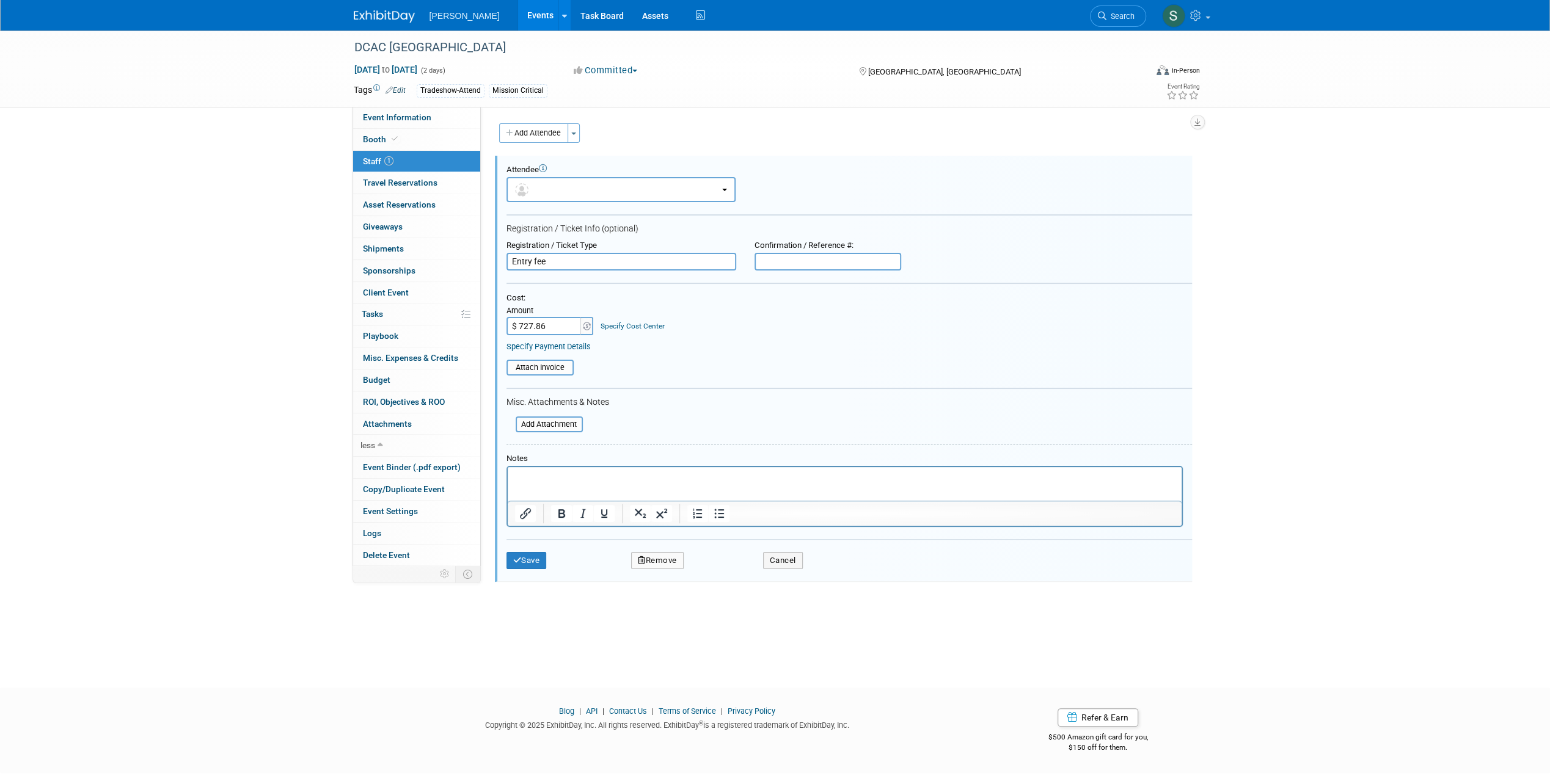
click at [554, 329] on input "$ 727.86" at bounding box center [544, 326] width 77 height 18
click at [548, 329] on input "$ 727.86" at bounding box center [544, 326] width 77 height 18
drag, startPoint x: 549, startPoint y: 324, endPoint x: 519, endPoint y: 330, distance: 30.6
click at [519, 330] on input "$ 727.86" at bounding box center [544, 326] width 77 height 18
type input "$ 756.05"
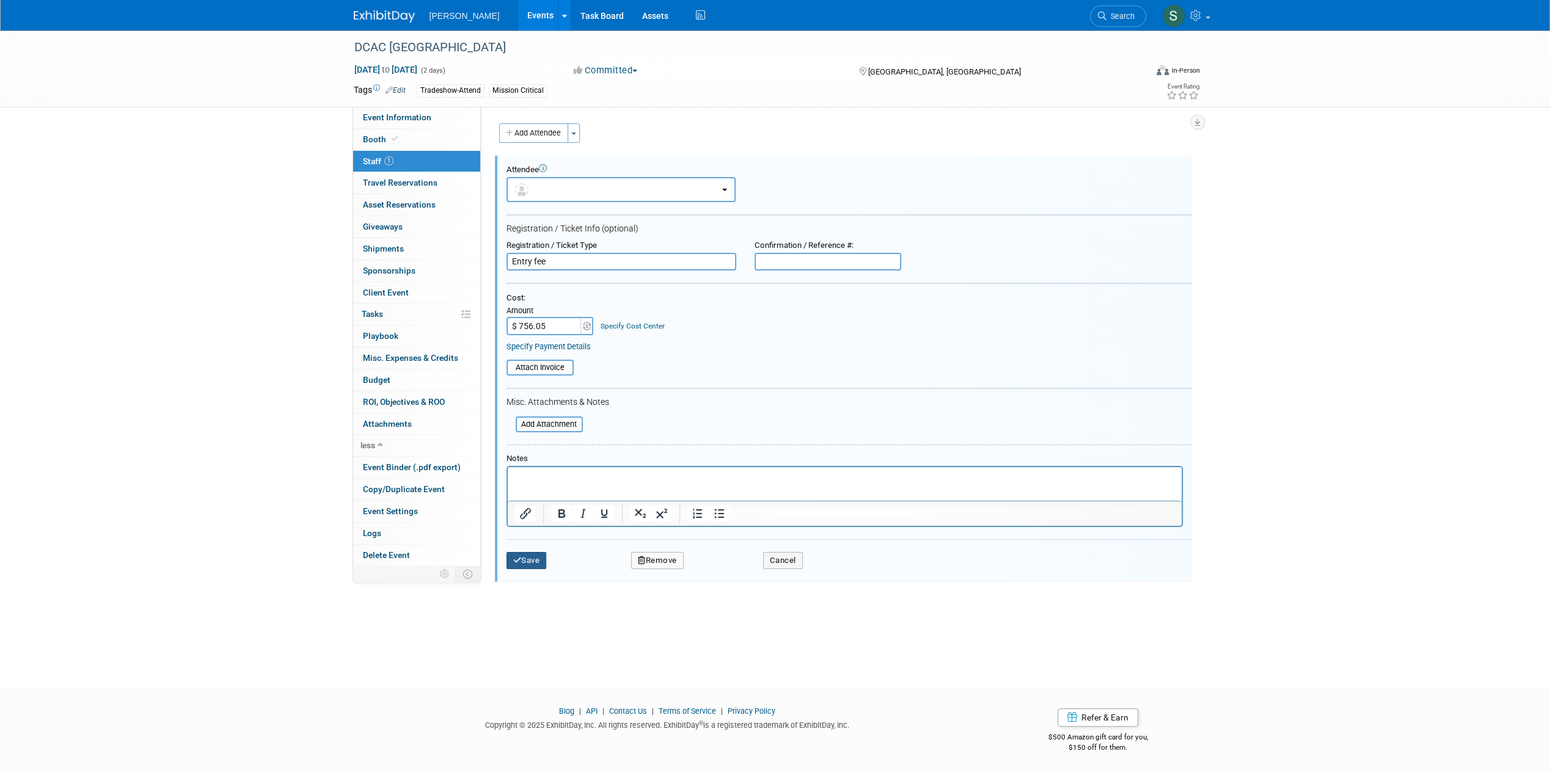
click at [518, 554] on button "Save" at bounding box center [526, 560] width 40 height 17
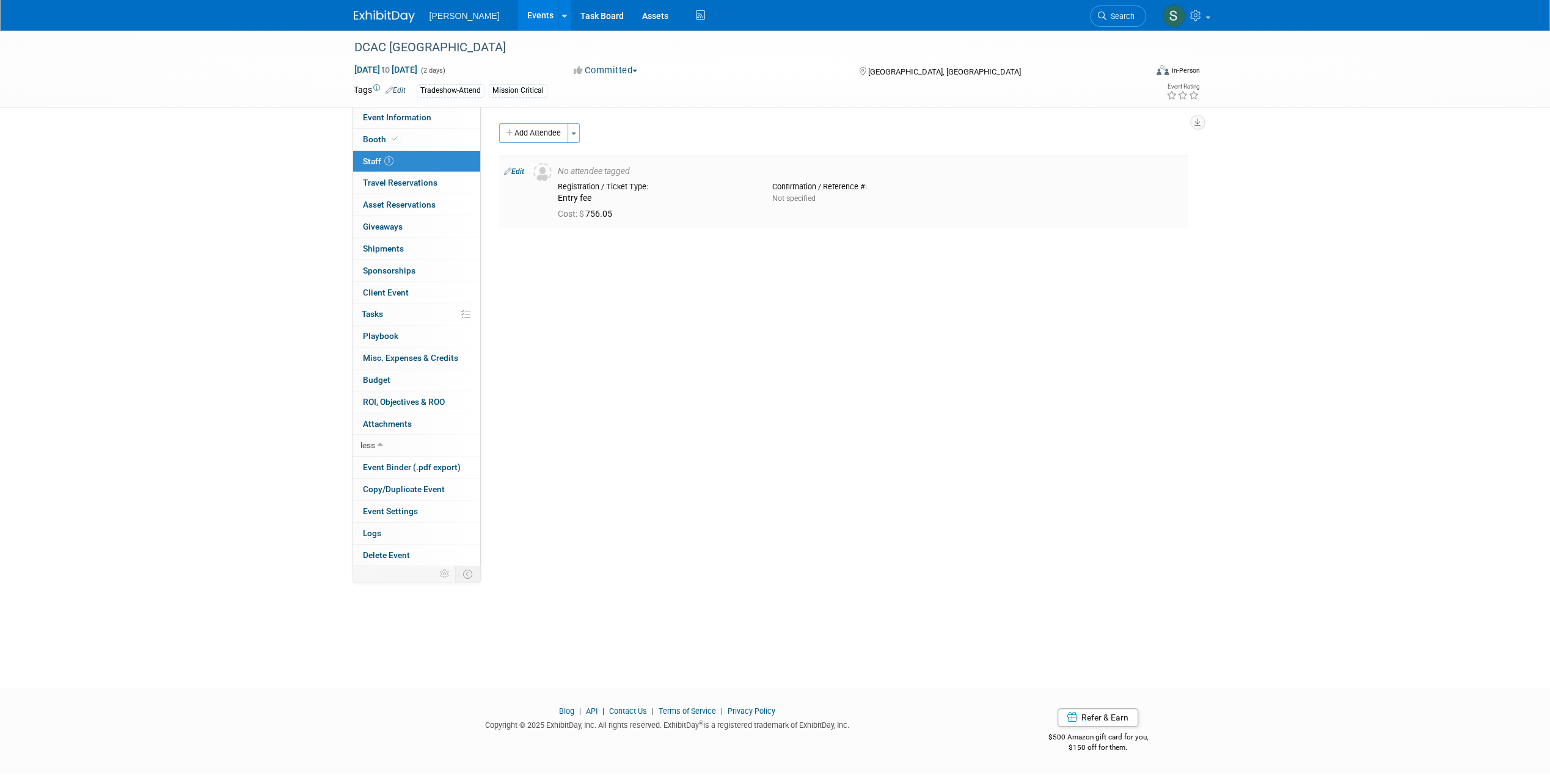
click at [511, 176] on td "Edit" at bounding box center [513, 192] width 29 height 72
click at [517, 171] on link "Edit" at bounding box center [514, 172] width 20 height 9
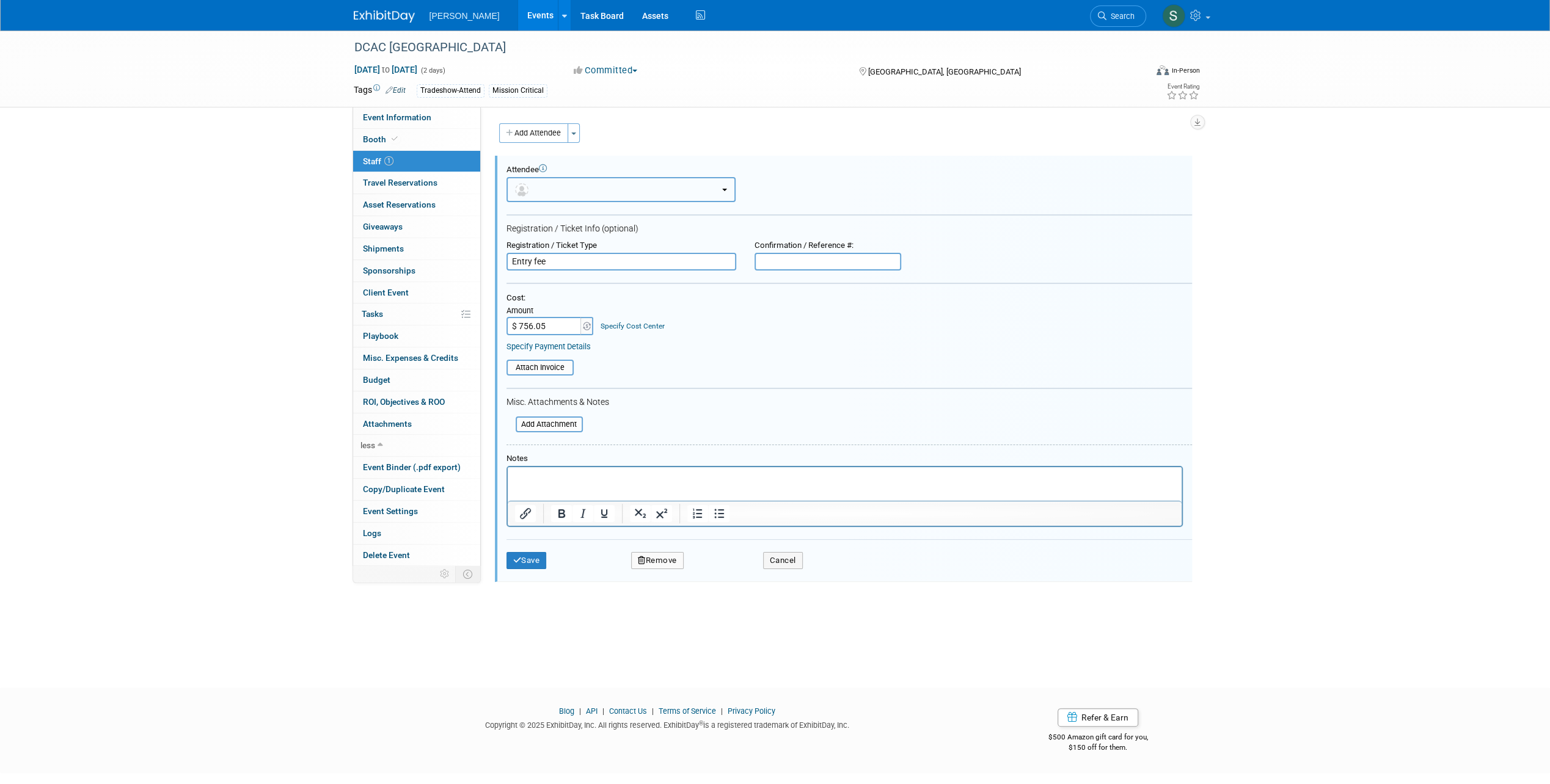
click at [549, 183] on button "button" at bounding box center [621, 189] width 229 height 25
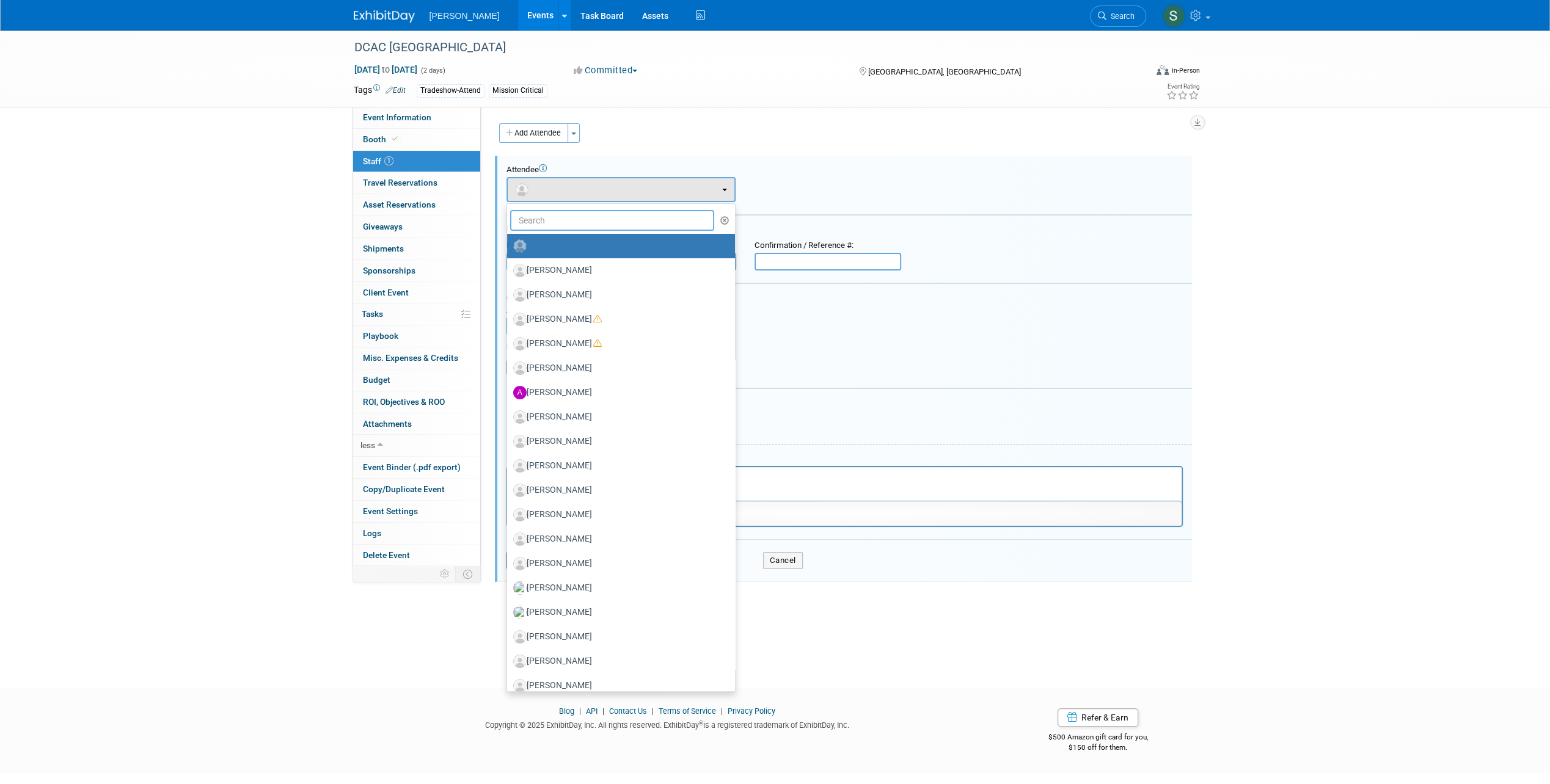
click at [551, 214] on input "text" at bounding box center [612, 220] width 204 height 21
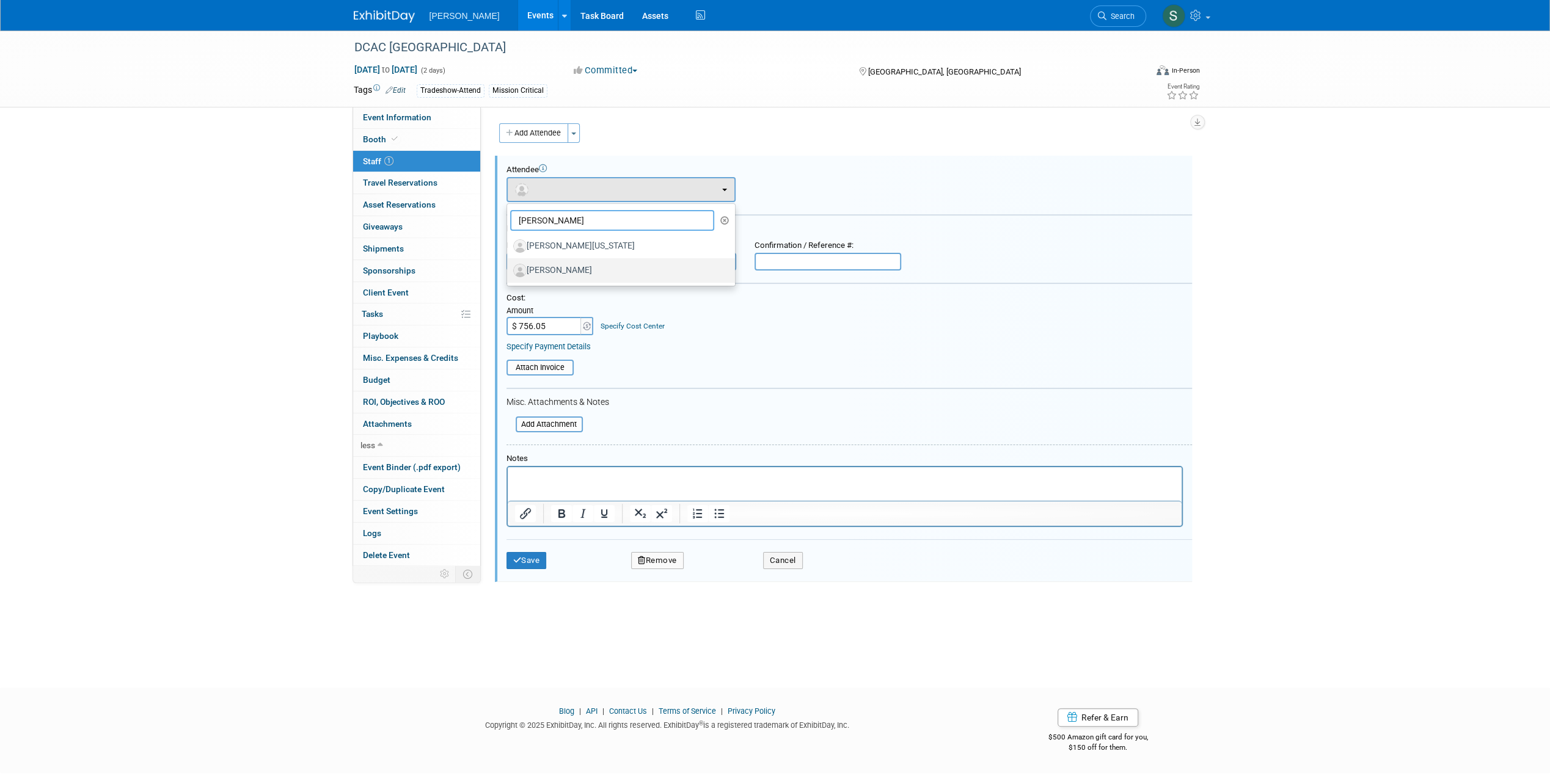
type input "richa"
click at [555, 264] on label "[PERSON_NAME]" at bounding box center [618, 270] width 209 height 19
click at [509, 265] on input "[PERSON_NAME]" at bounding box center [505, 269] width 8 height 8
select select "ad81a5a2-041b-4745-8d19-128b6363df49"
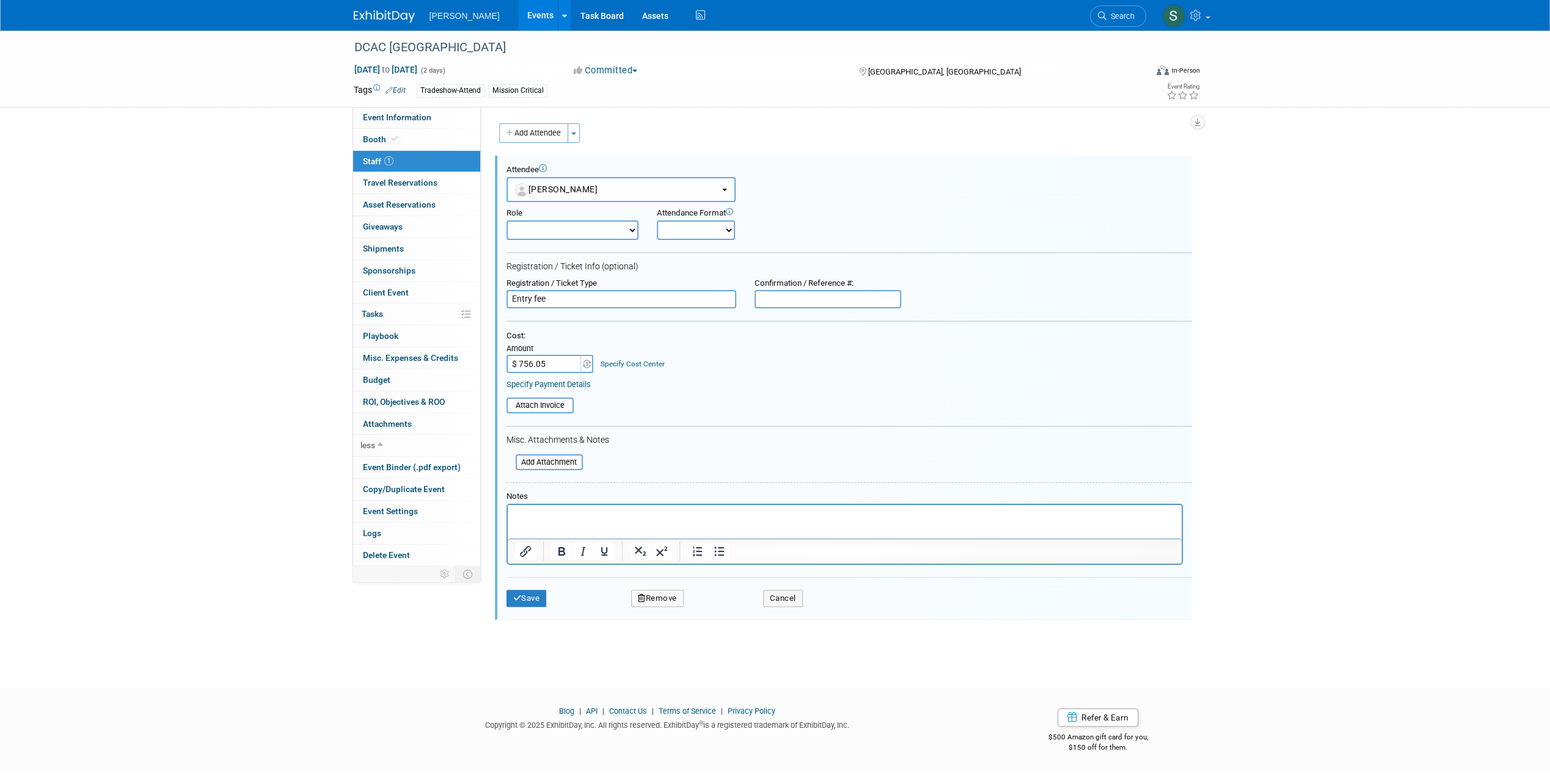
click at [713, 235] on select "Onsite Remote" at bounding box center [696, 230] width 78 height 19
drag, startPoint x: 841, startPoint y: 215, endPoint x: 827, endPoint y: 212, distance: 14.3
click at [841, 215] on div "Role Demonstrator Host Planner Presenter Sales Representative" at bounding box center [849, 221] width 704 height 38
click at [783, 604] on button "Cancel" at bounding box center [783, 598] width 40 height 17
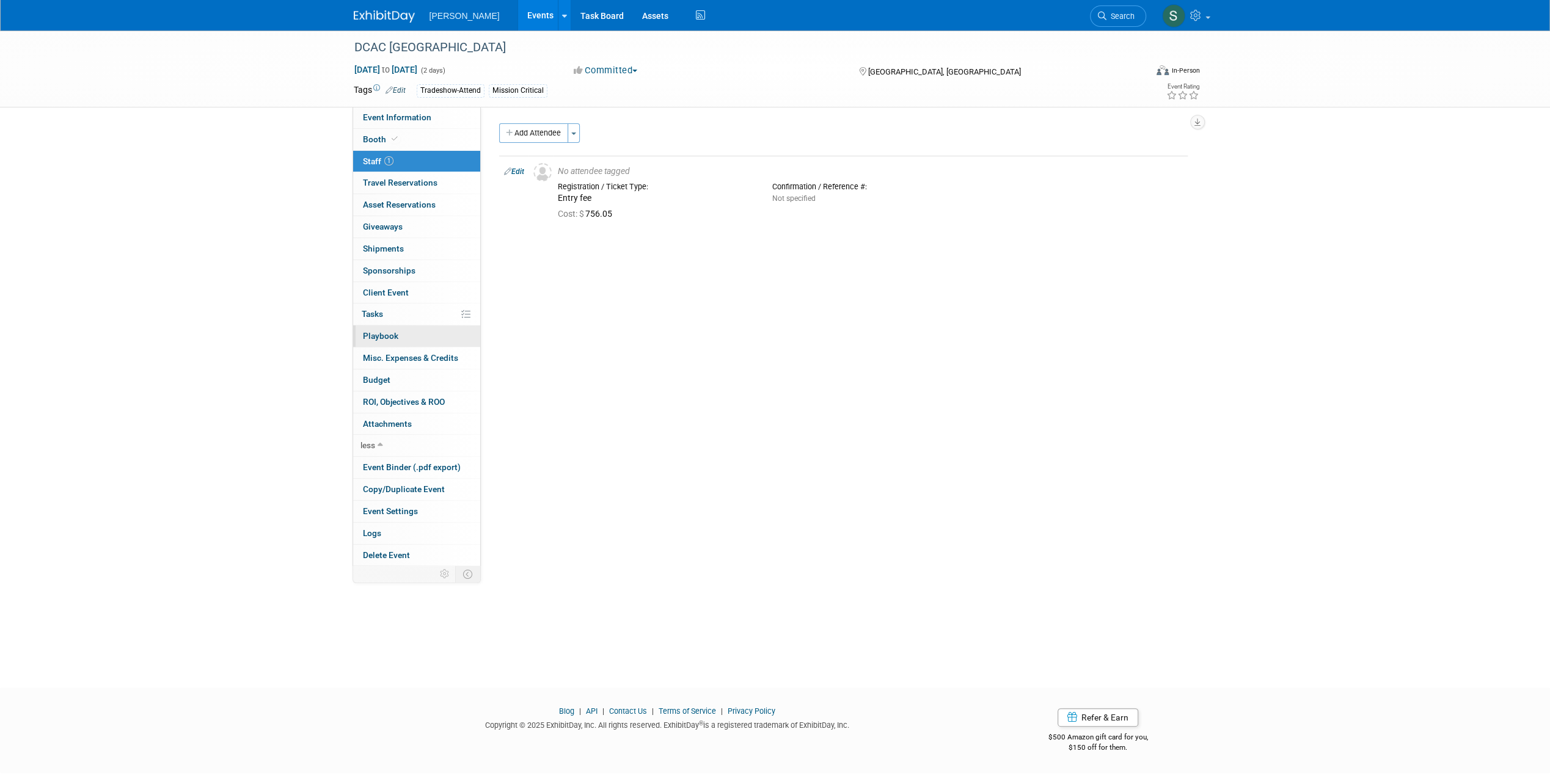
click at [426, 338] on link "0 Playbook 0" at bounding box center [417, 336] width 127 height 21
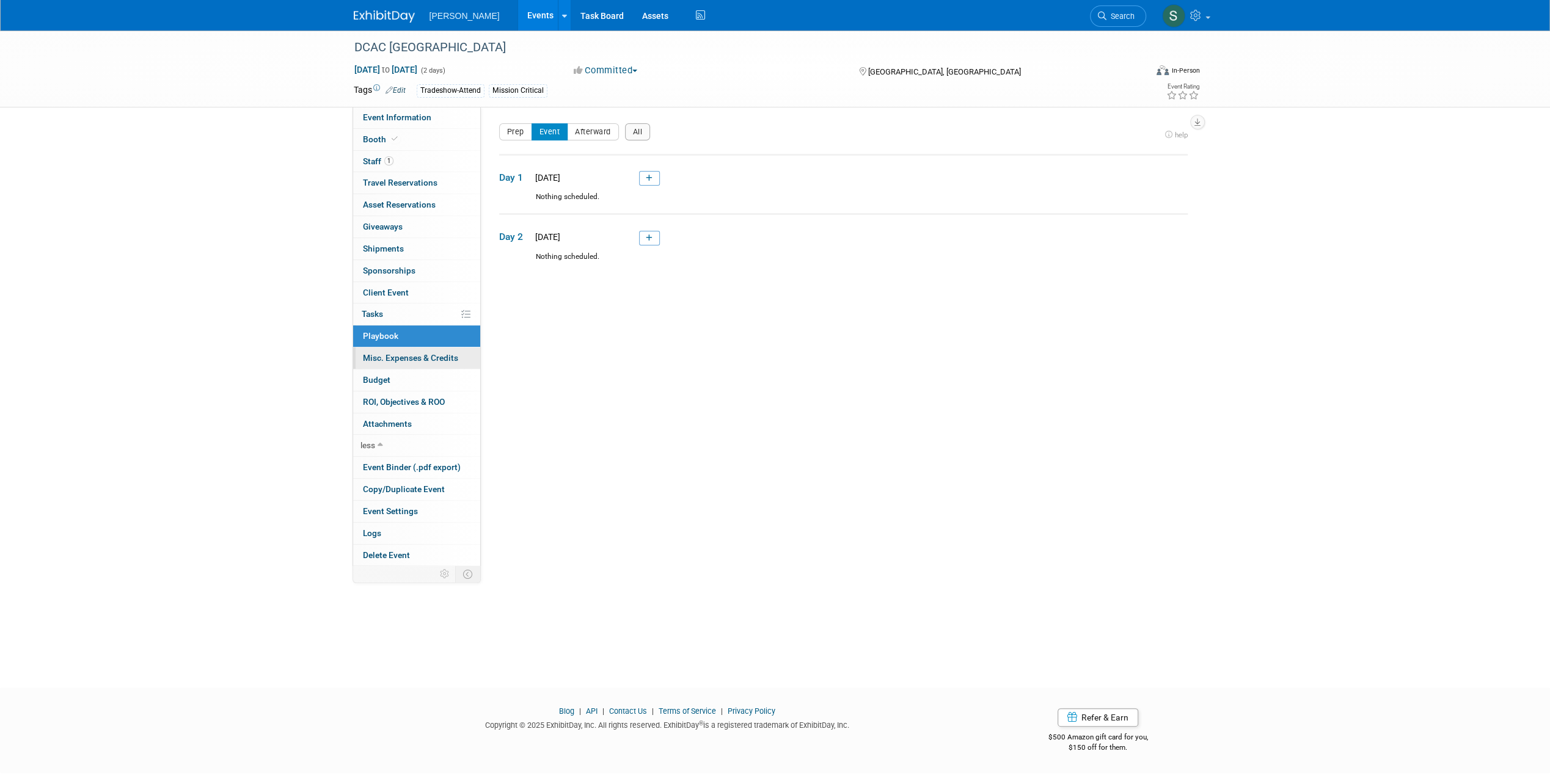
click at [424, 359] on span "Misc. Expenses & Credits 1" at bounding box center [410, 358] width 95 height 10
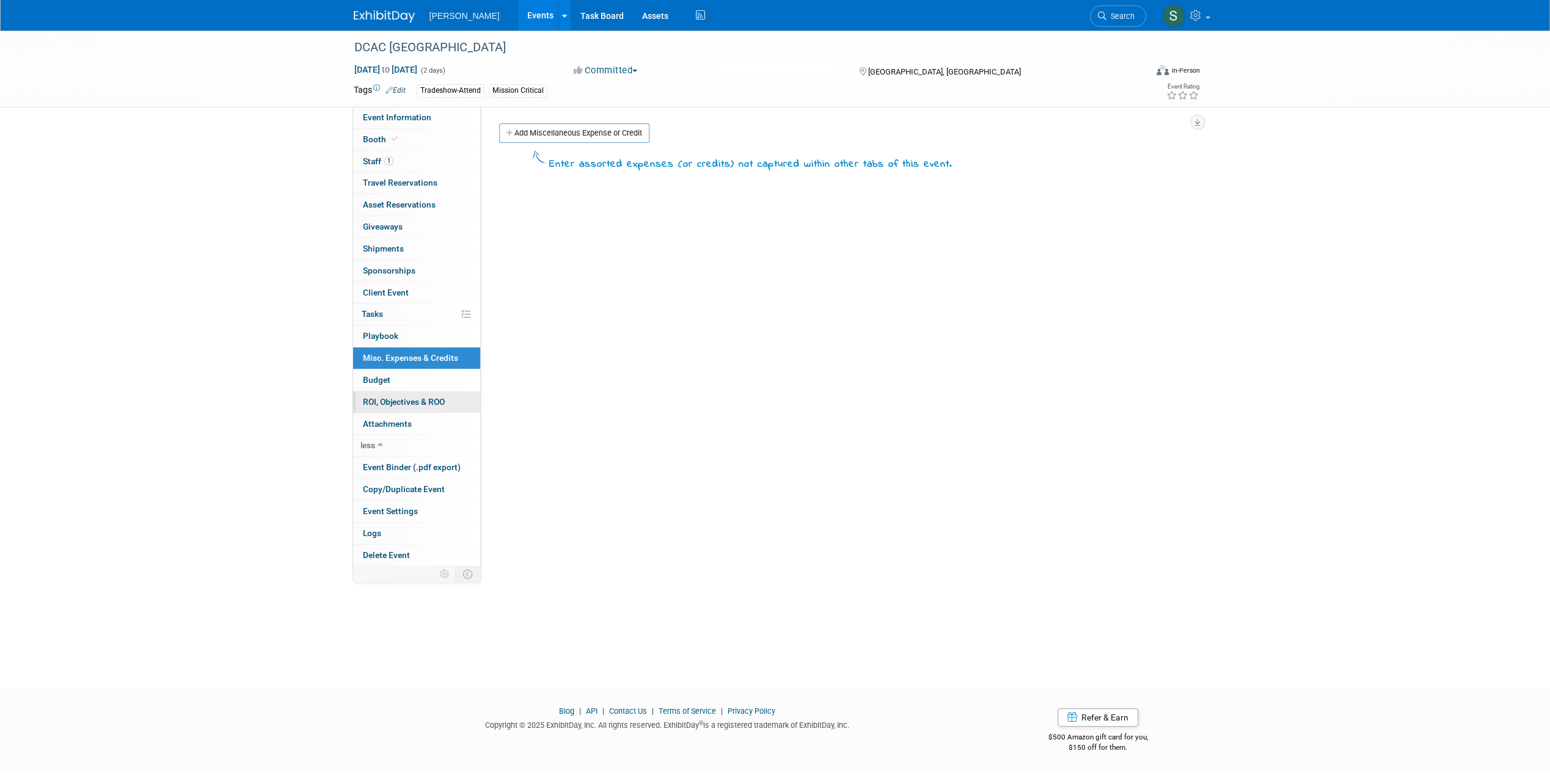
click at [429, 398] on span "ROI, Objectives & ROO 0" at bounding box center [403, 402] width 82 height 10
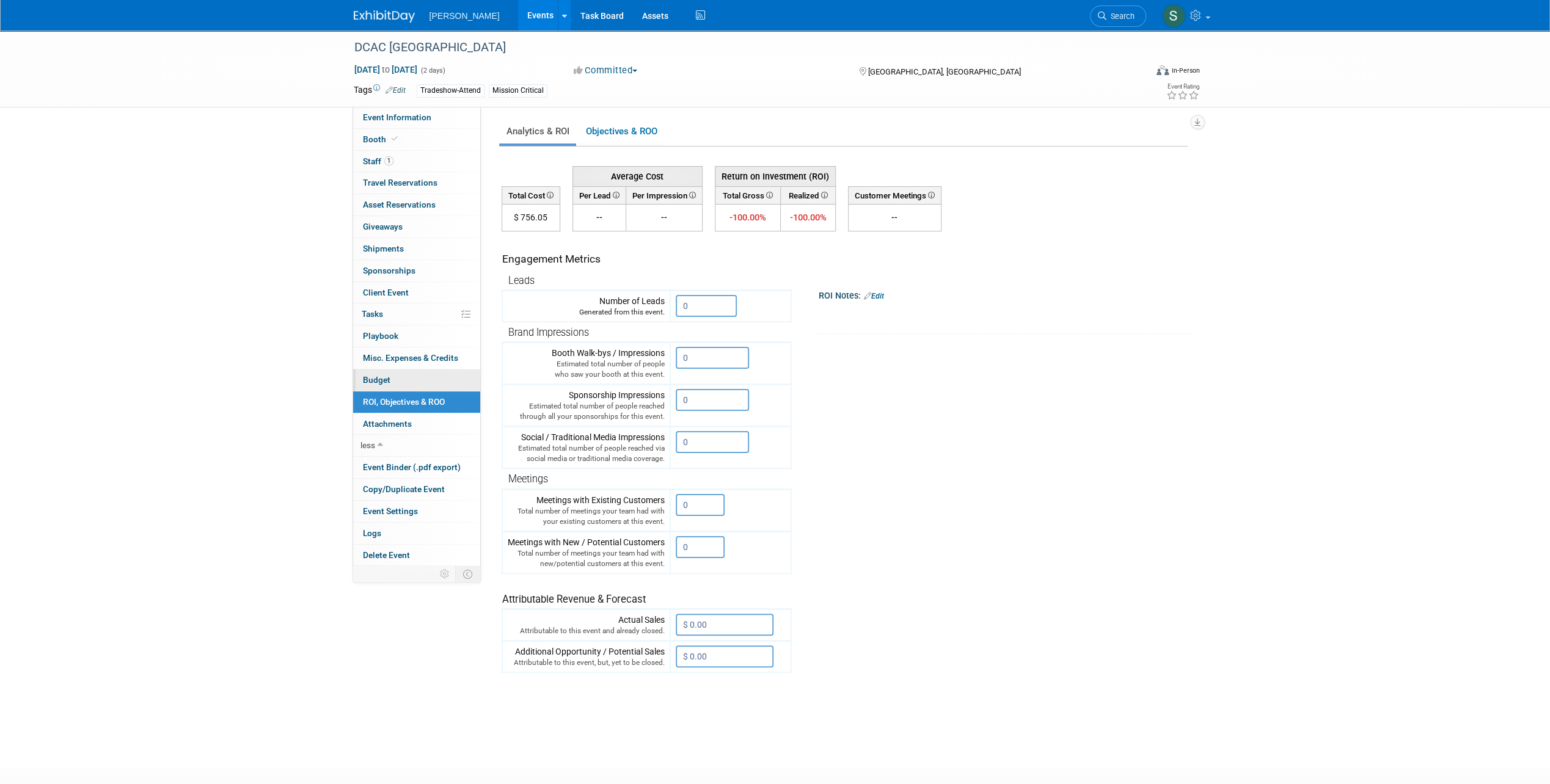
click at [420, 377] on link "Budget" at bounding box center [417, 380] width 127 height 21
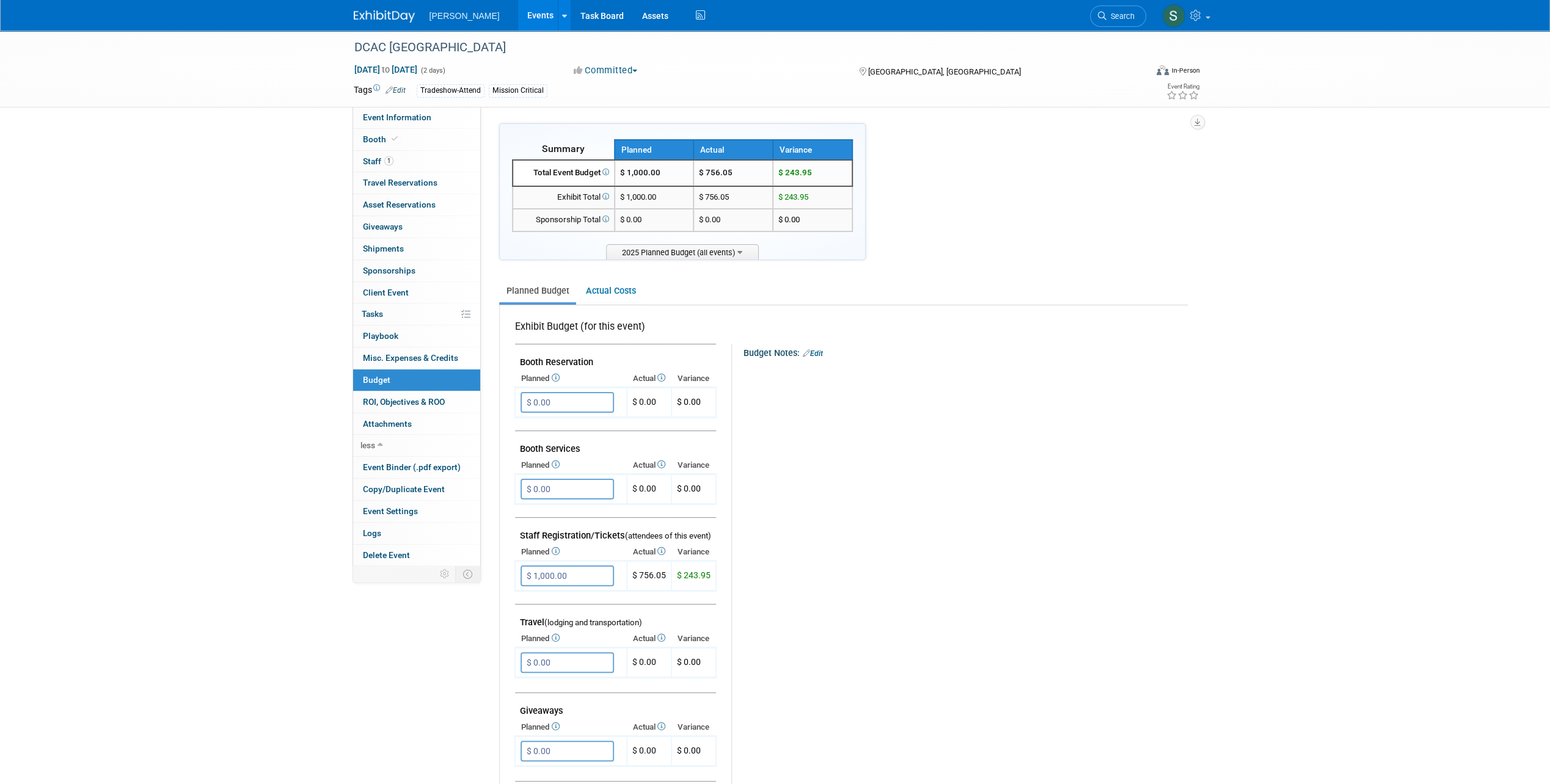
click at [398, 10] on link at bounding box center [392, 11] width 76 height 10
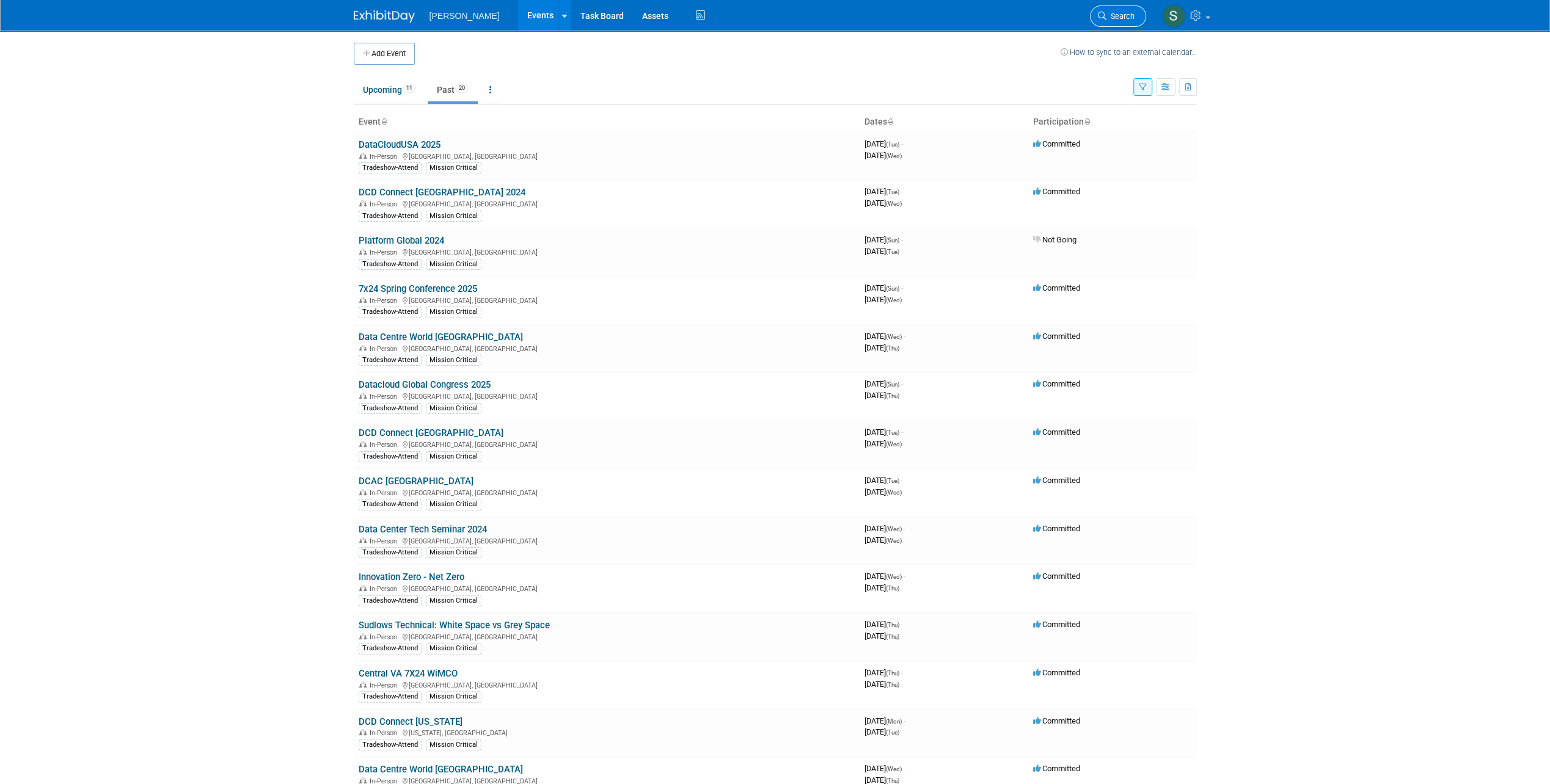
click at [1118, 12] on span "Search" at bounding box center [1120, 16] width 28 height 9
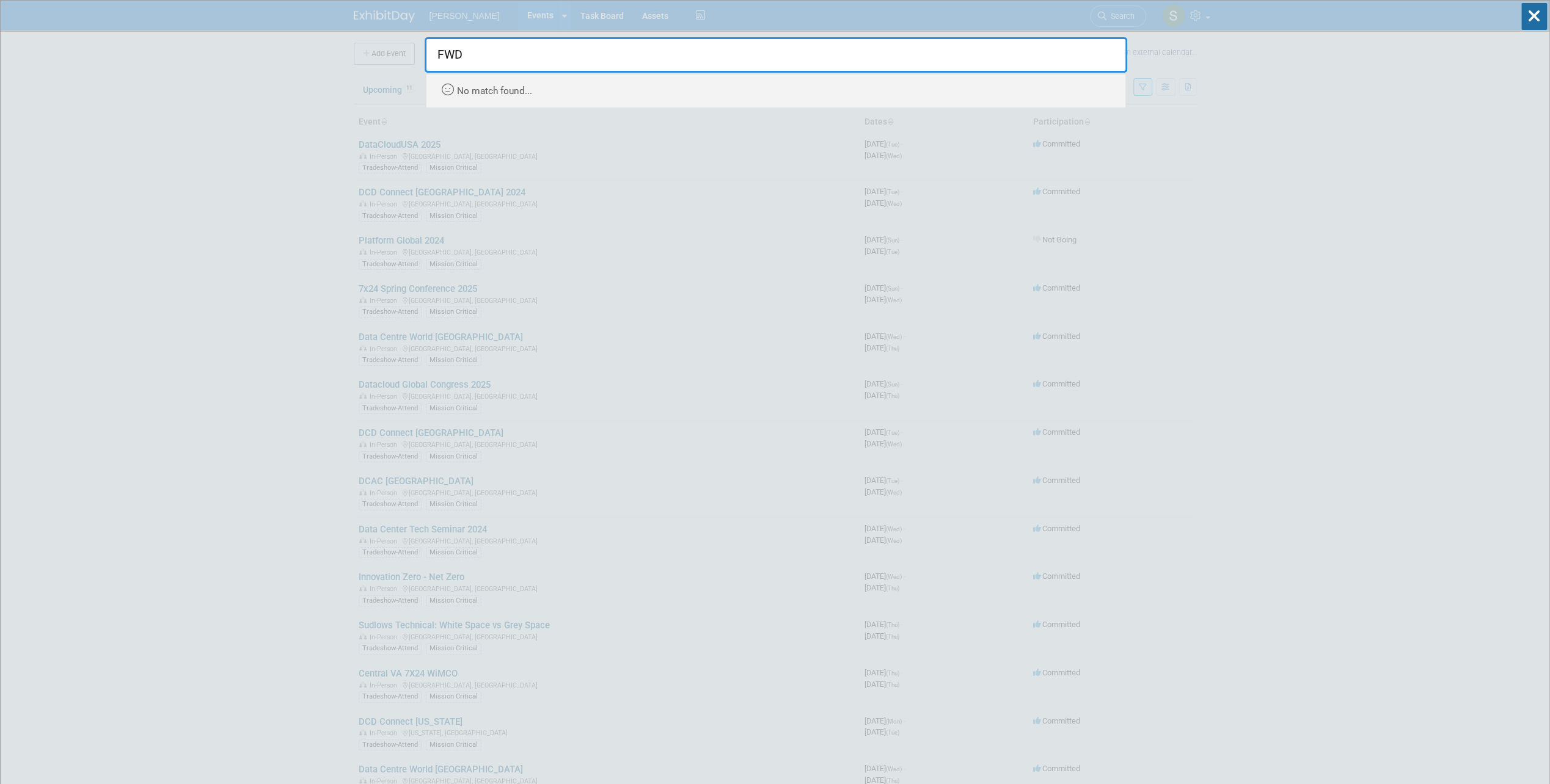
drag, startPoint x: 485, startPoint y: 55, endPoint x: 374, endPoint y: 54, distance: 111.0
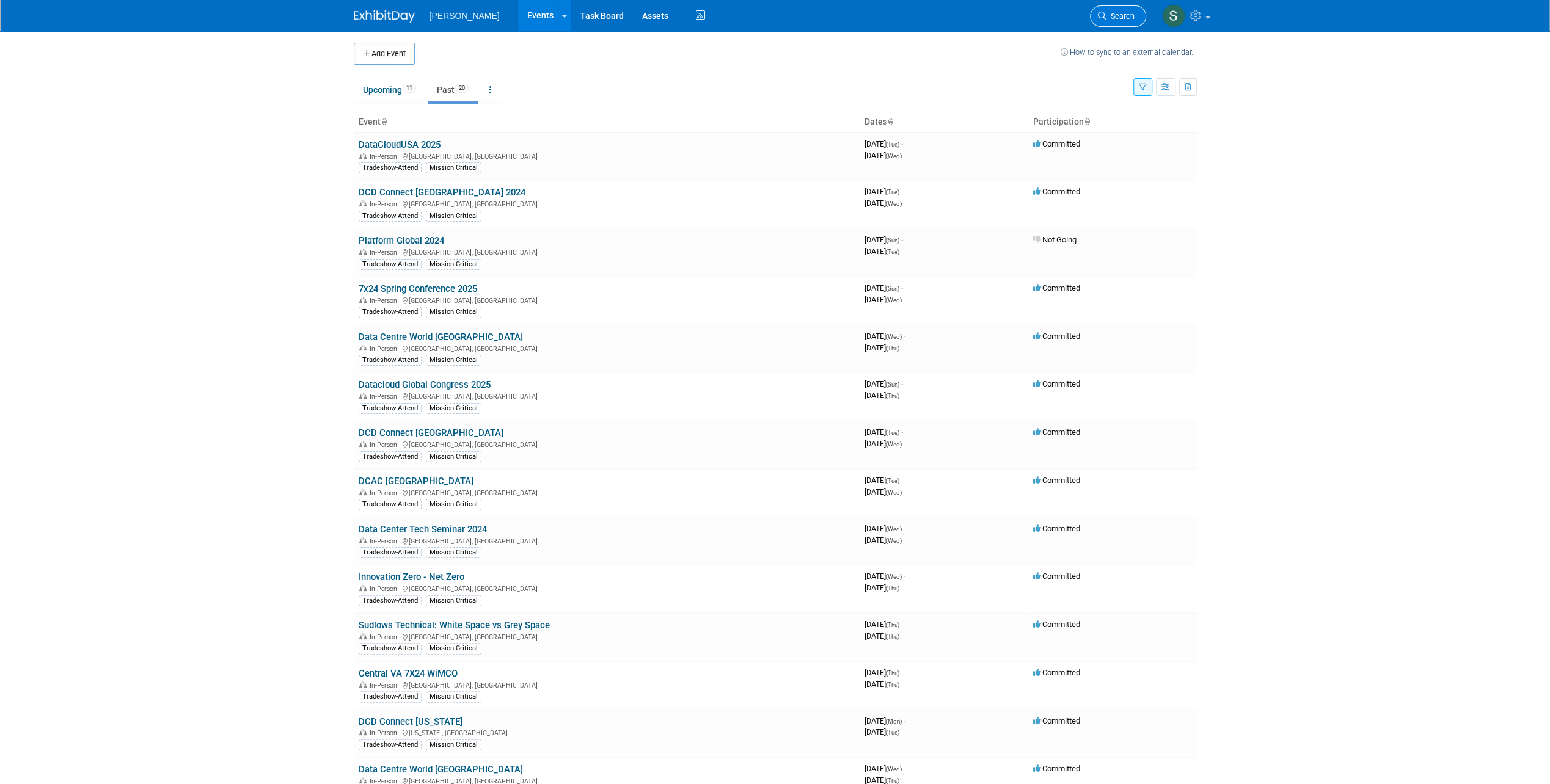
click at [1119, 20] on span "Search" at bounding box center [1120, 16] width 28 height 9
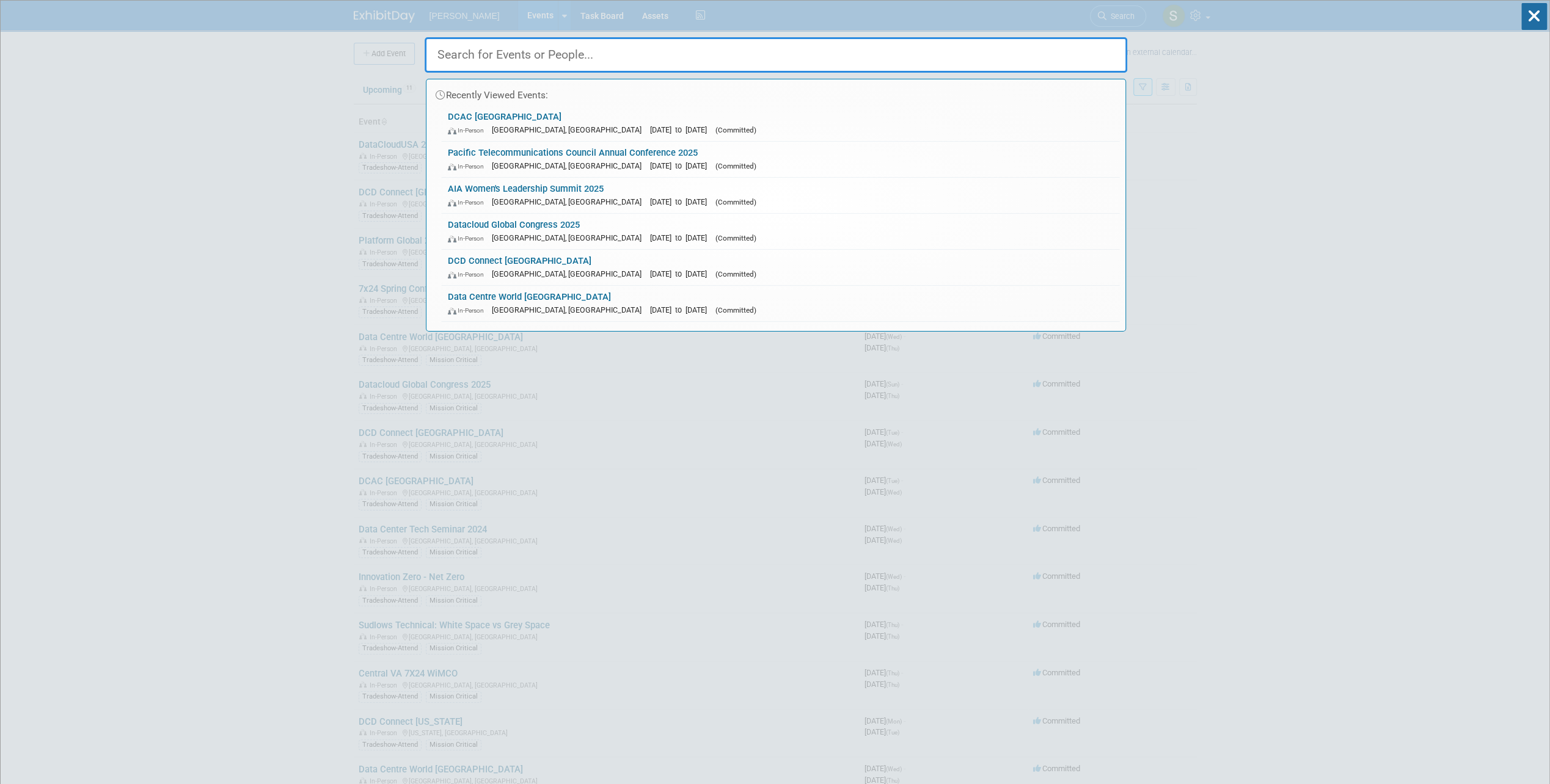
click at [810, 59] on input "text" at bounding box center [776, 55] width 703 height 35
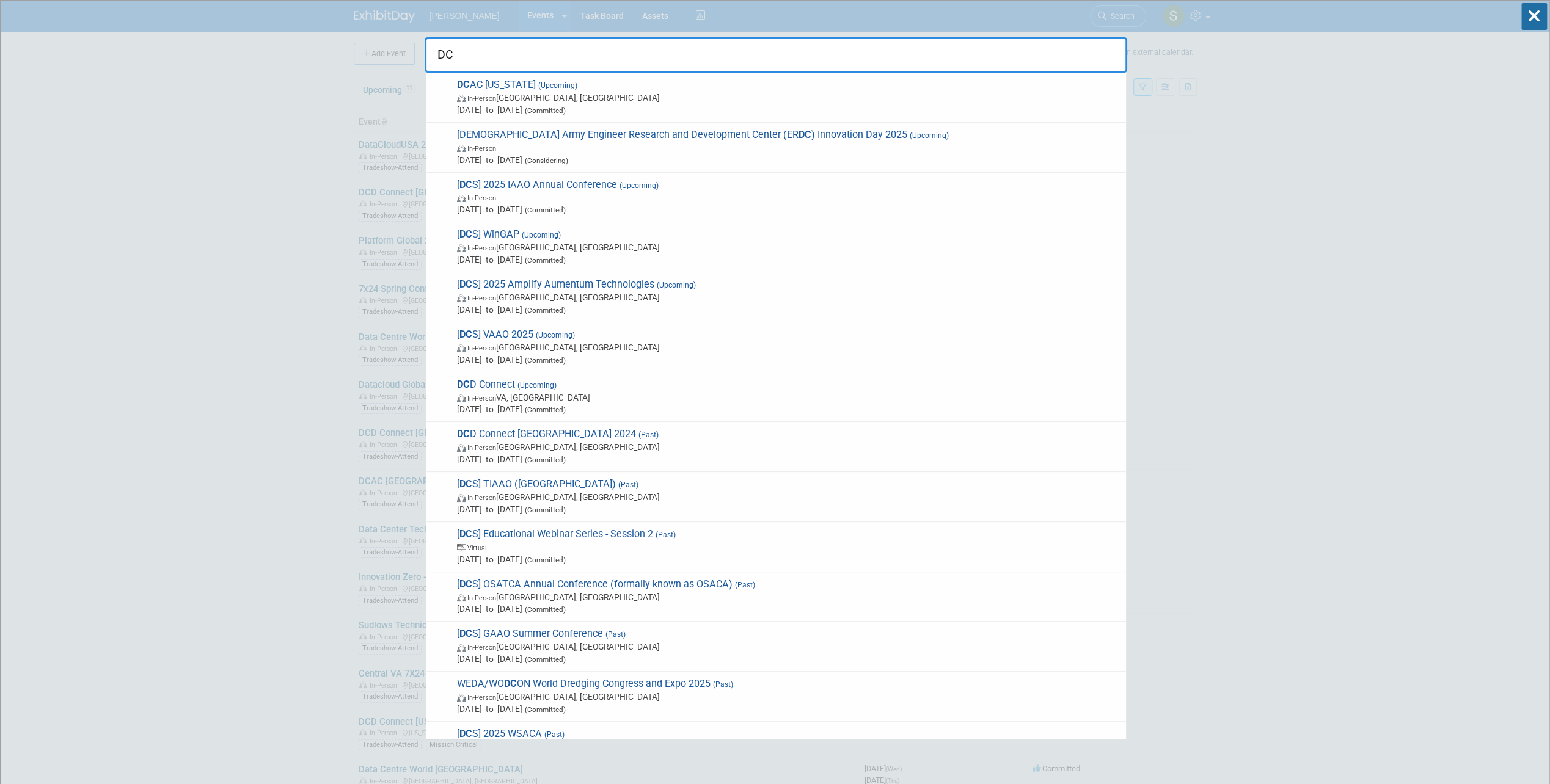
type input "D"
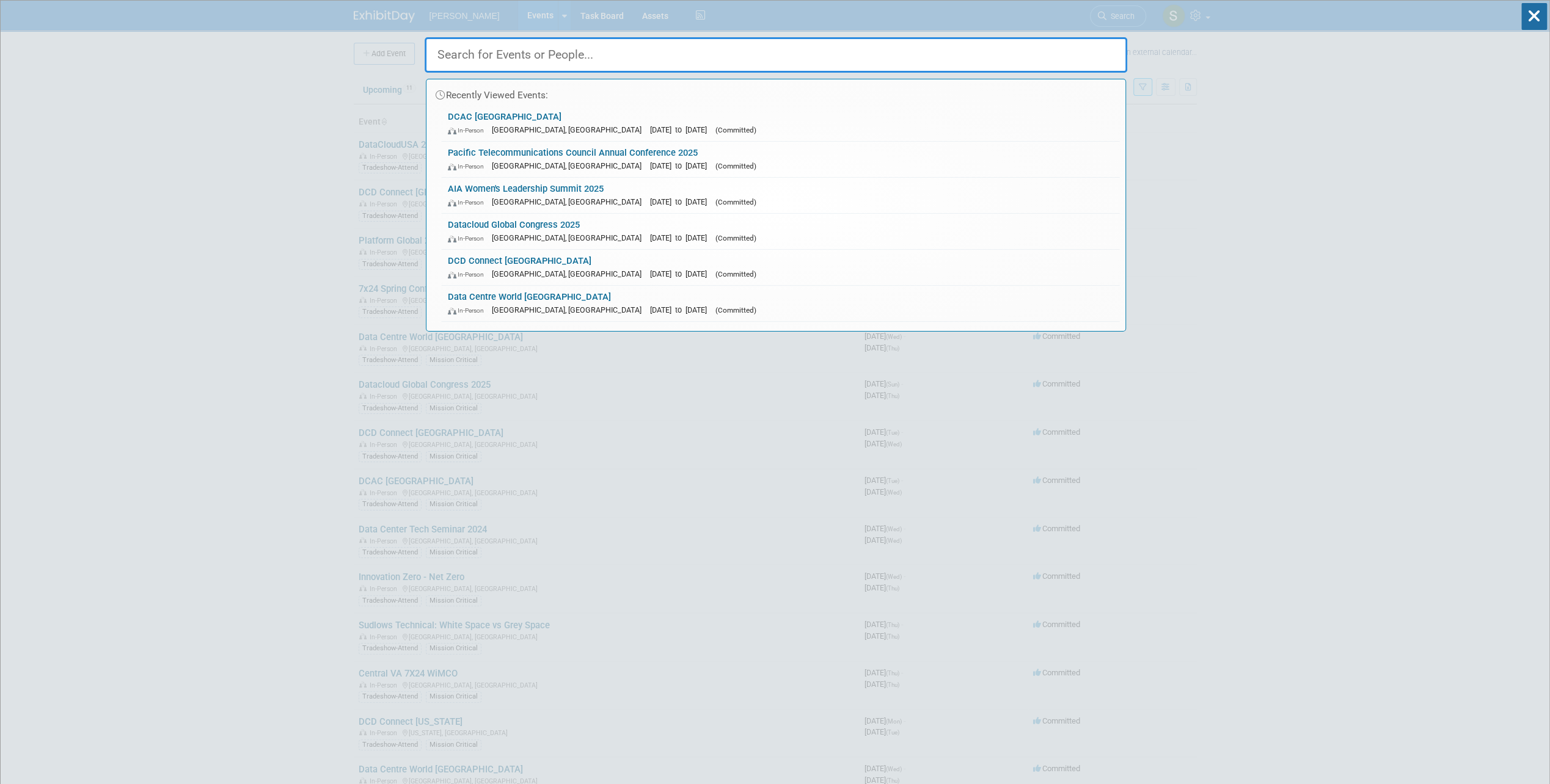
click at [482, 56] on input "text" at bounding box center [776, 55] width 703 height 35
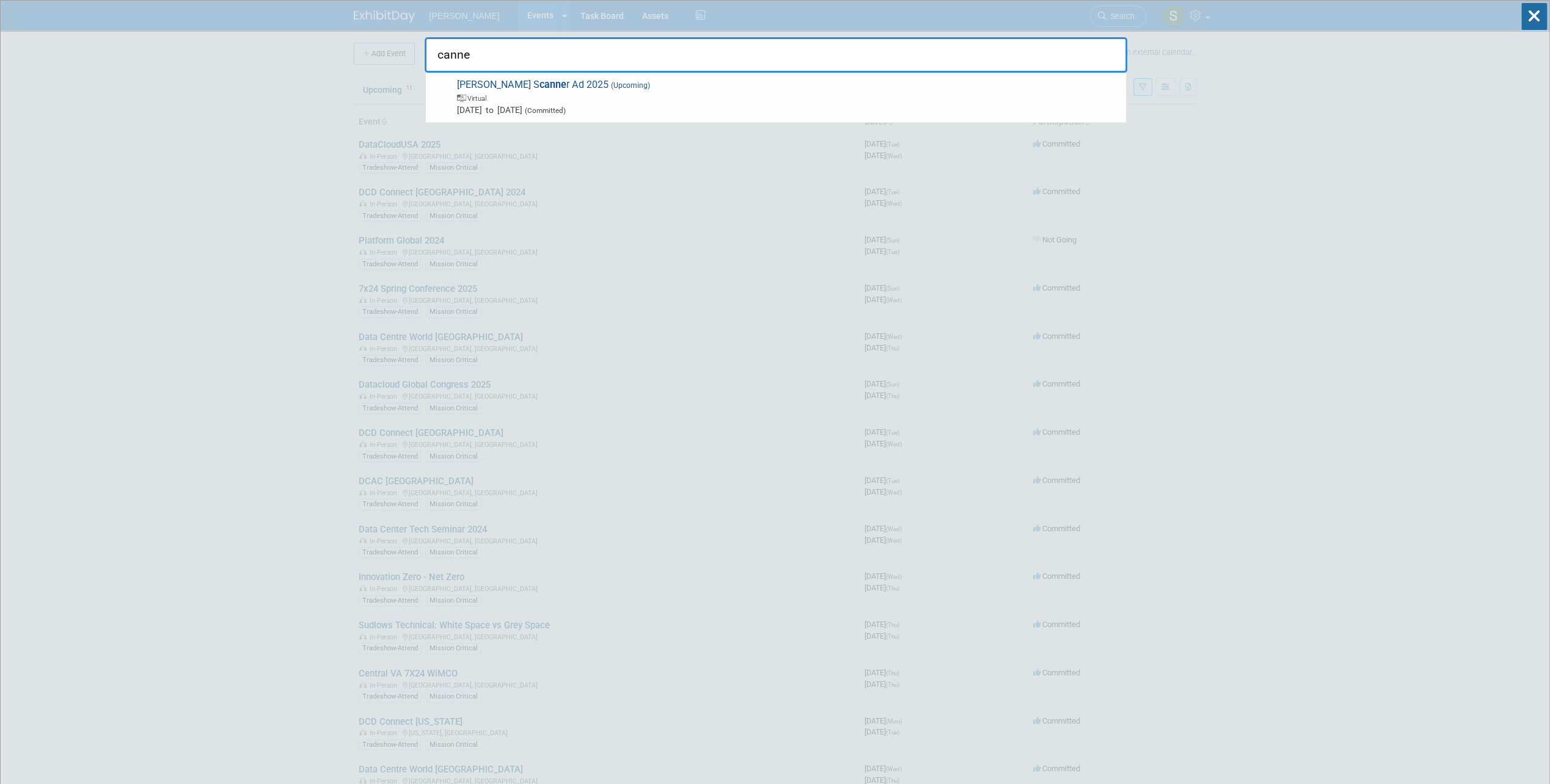
type input "cannes"
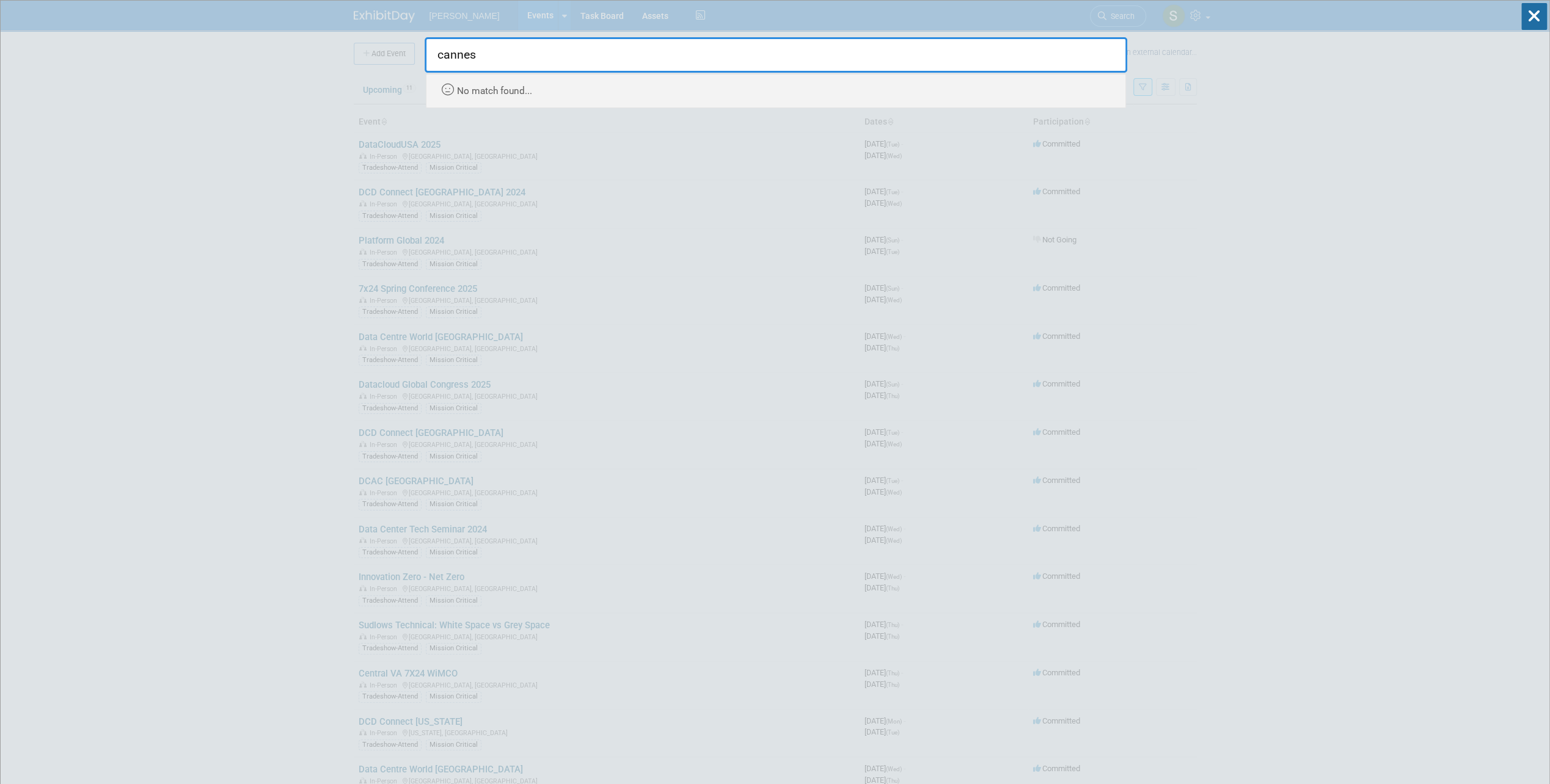
drag, startPoint x: 482, startPoint y: 56, endPoint x: 418, endPoint y: 46, distance: 64.8
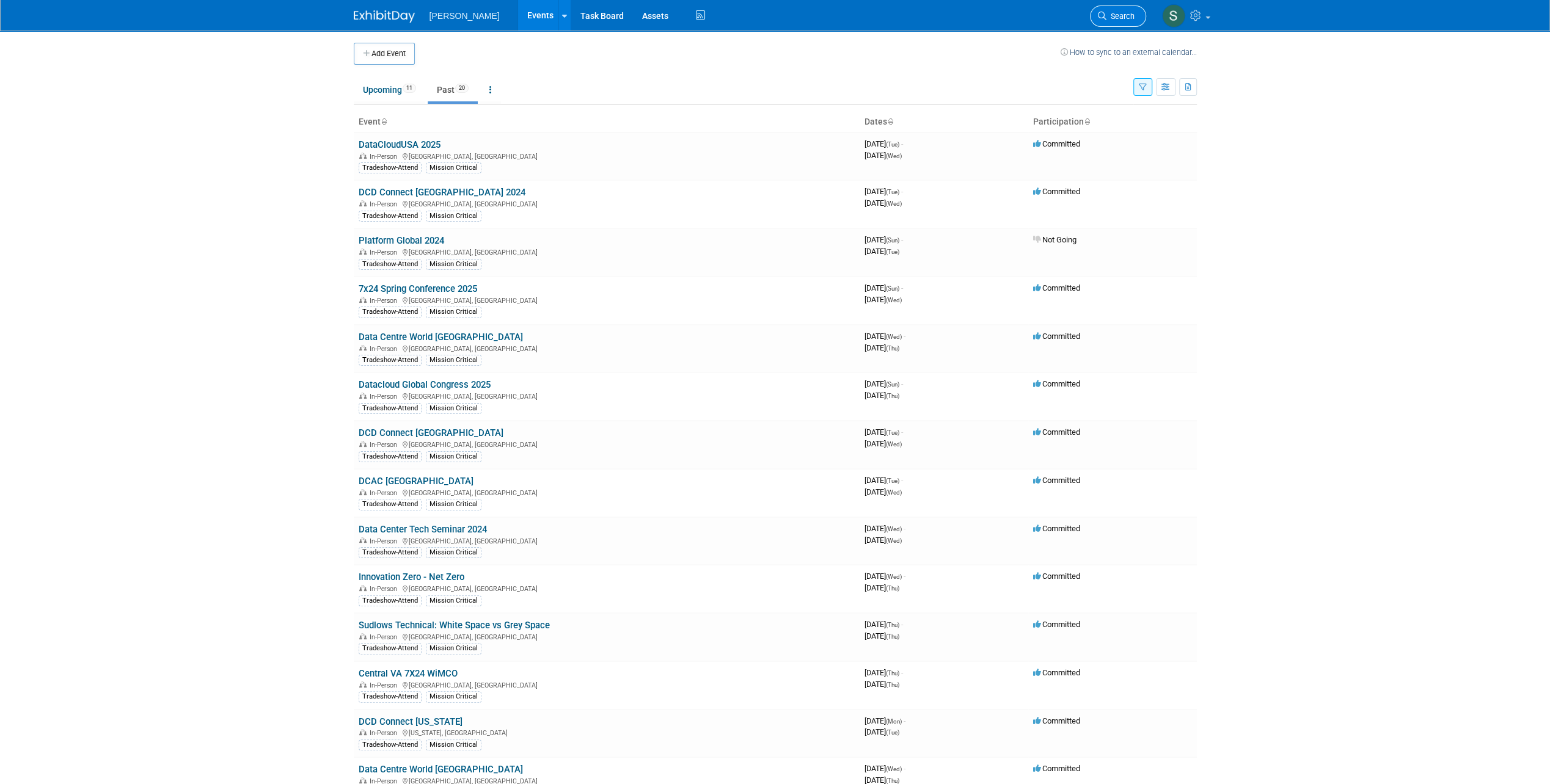
click at [1114, 9] on link "Search" at bounding box center [1118, 16] width 56 height 21
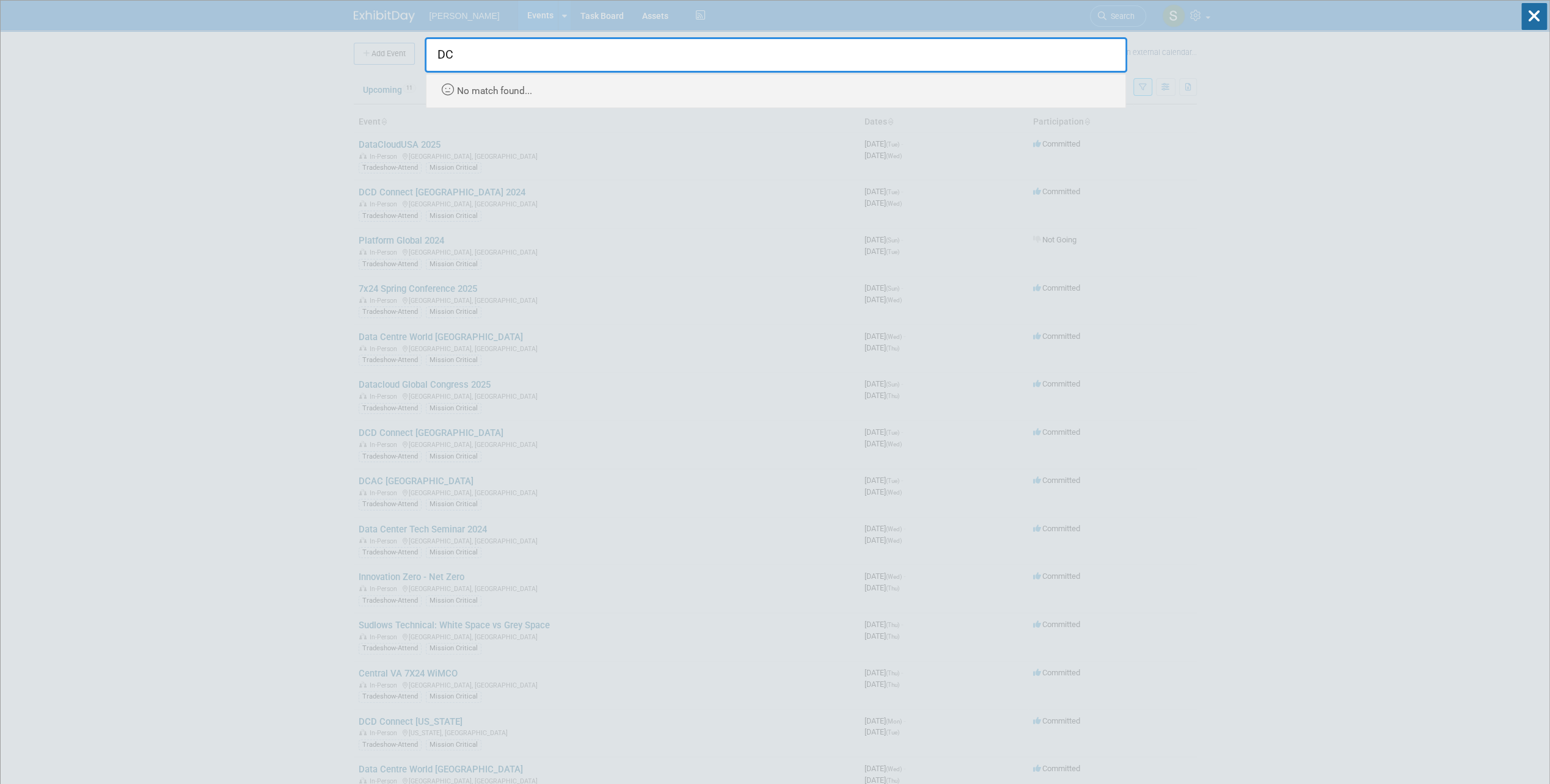
type input "D"
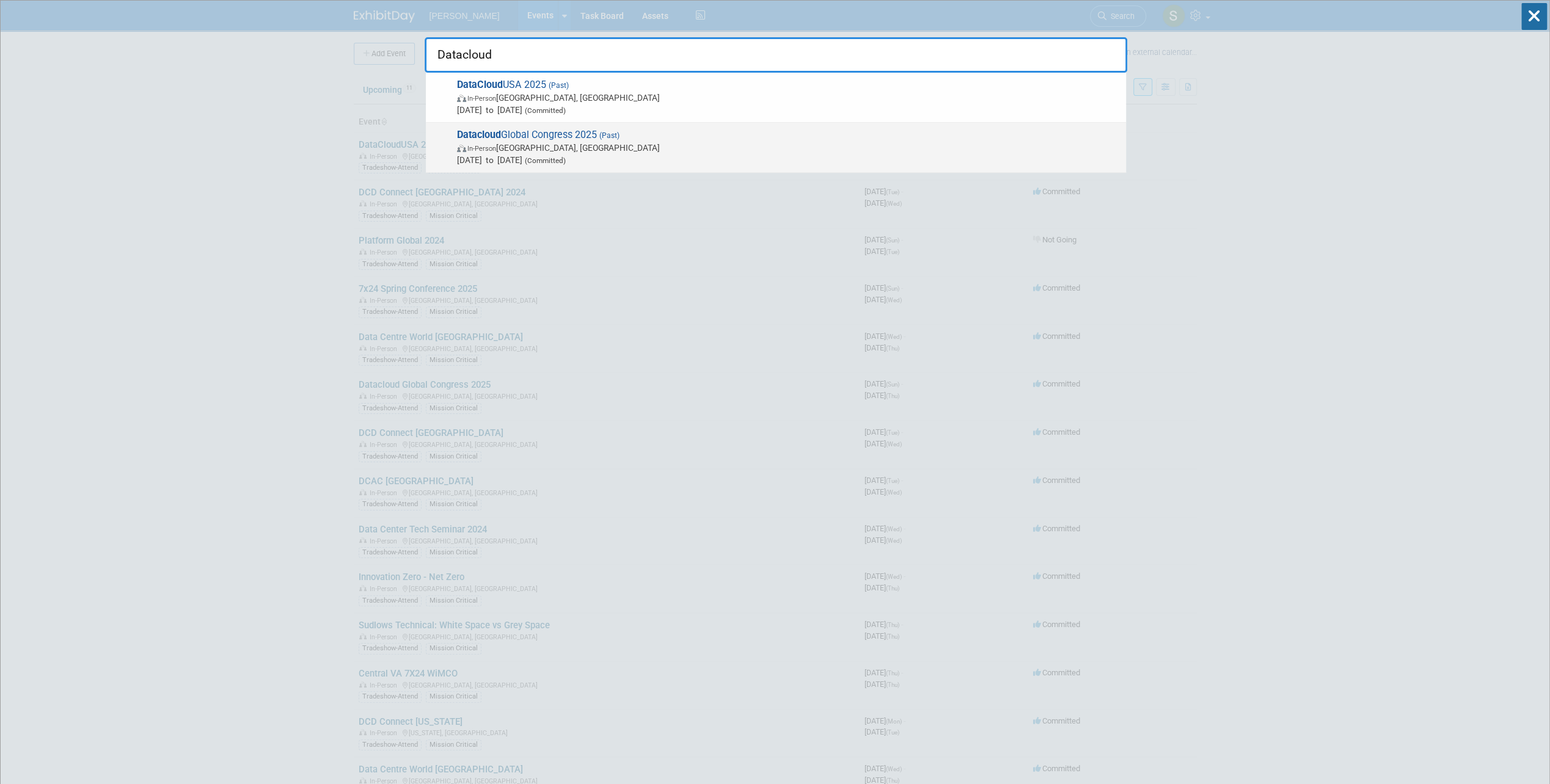
type input "Datacloud"
click at [515, 139] on span "Datacloud Global Congress 2025 (Past) In-Person Cannes, France Jun 1, 2025 to J…" at bounding box center [787, 148] width 667 height 37
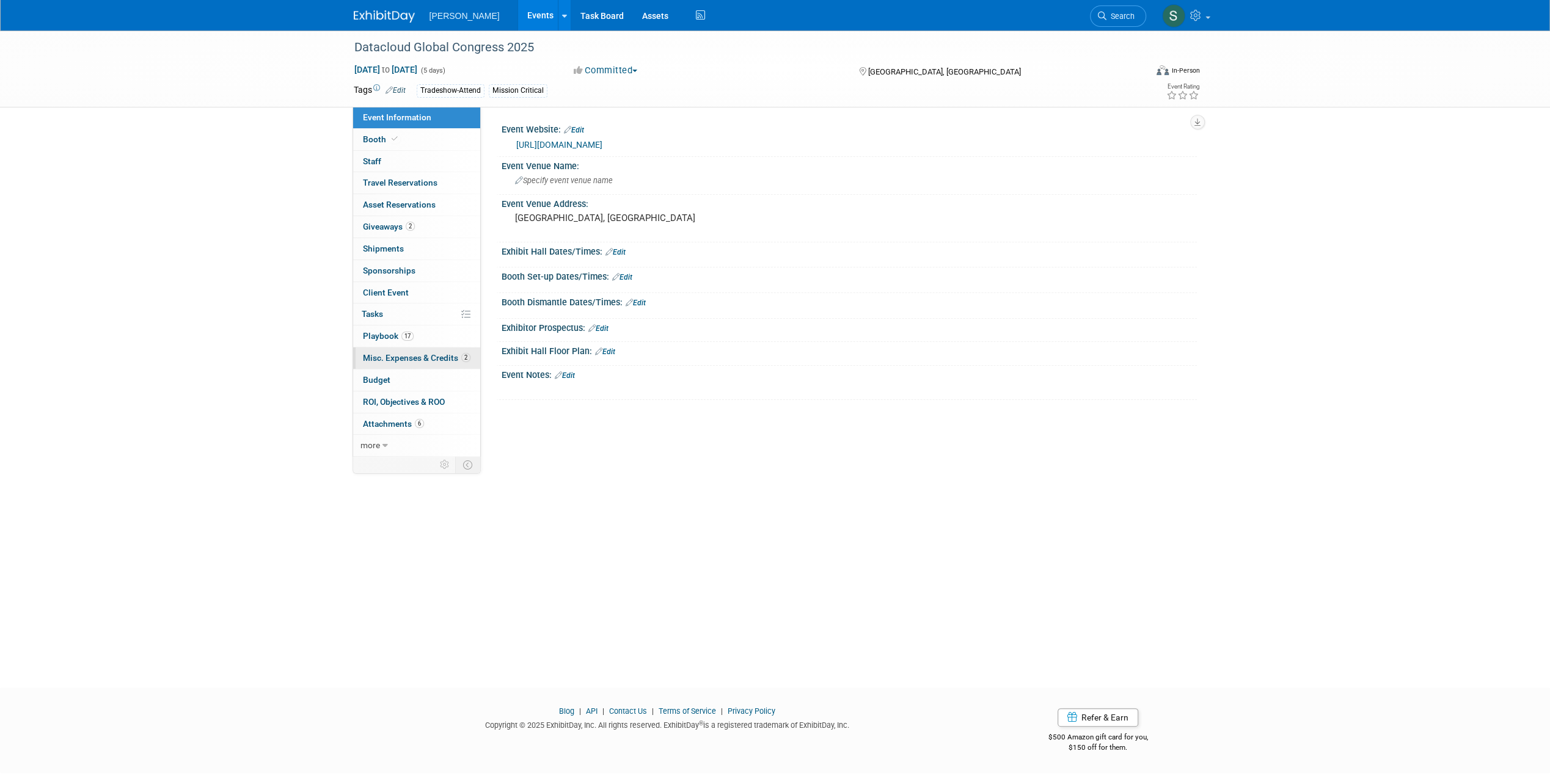
click at [419, 357] on span "Misc. Expenses & Credits 2" at bounding box center [416, 358] width 108 height 10
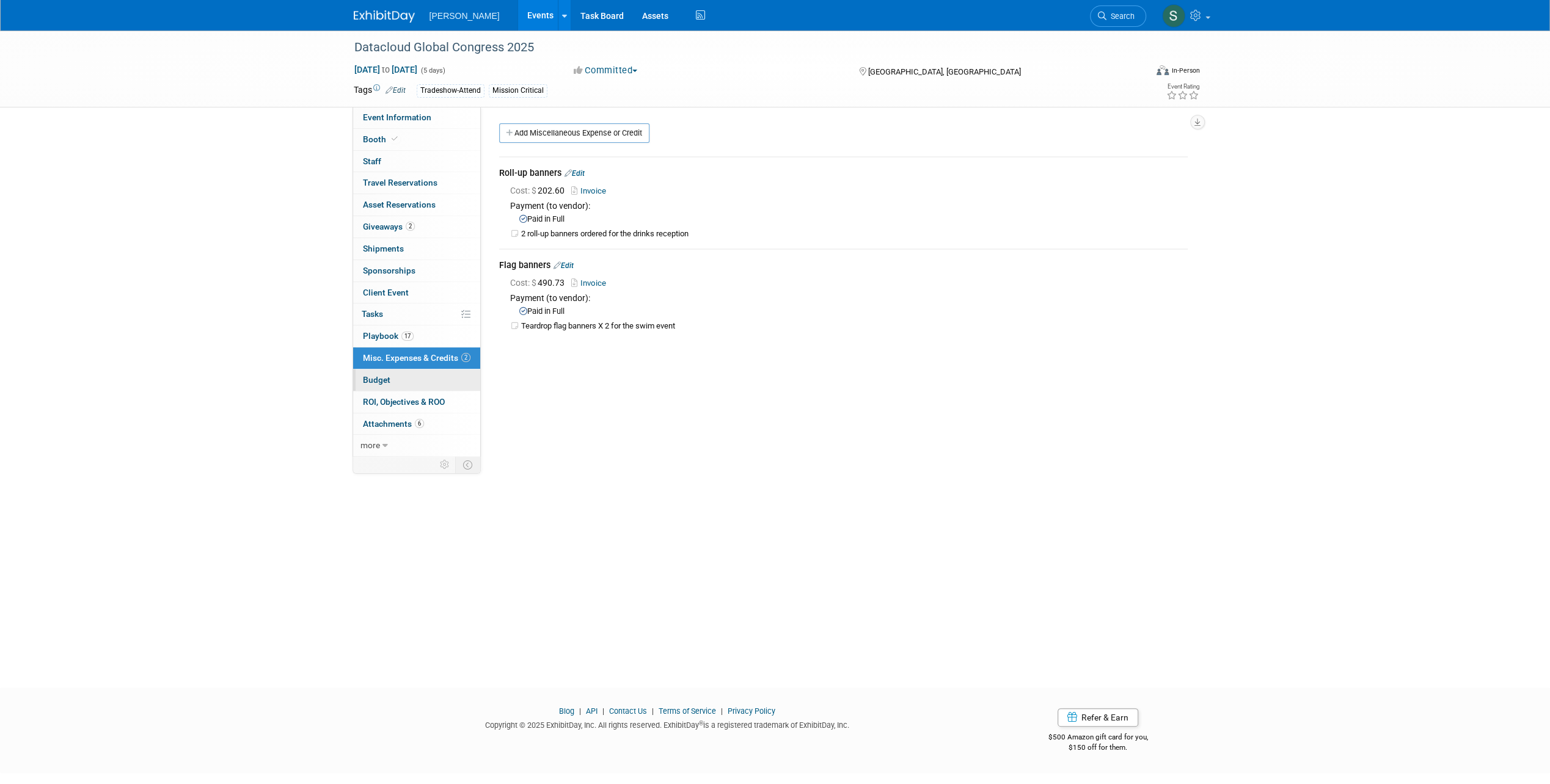
click at [382, 379] on span "Budget" at bounding box center [376, 380] width 27 height 10
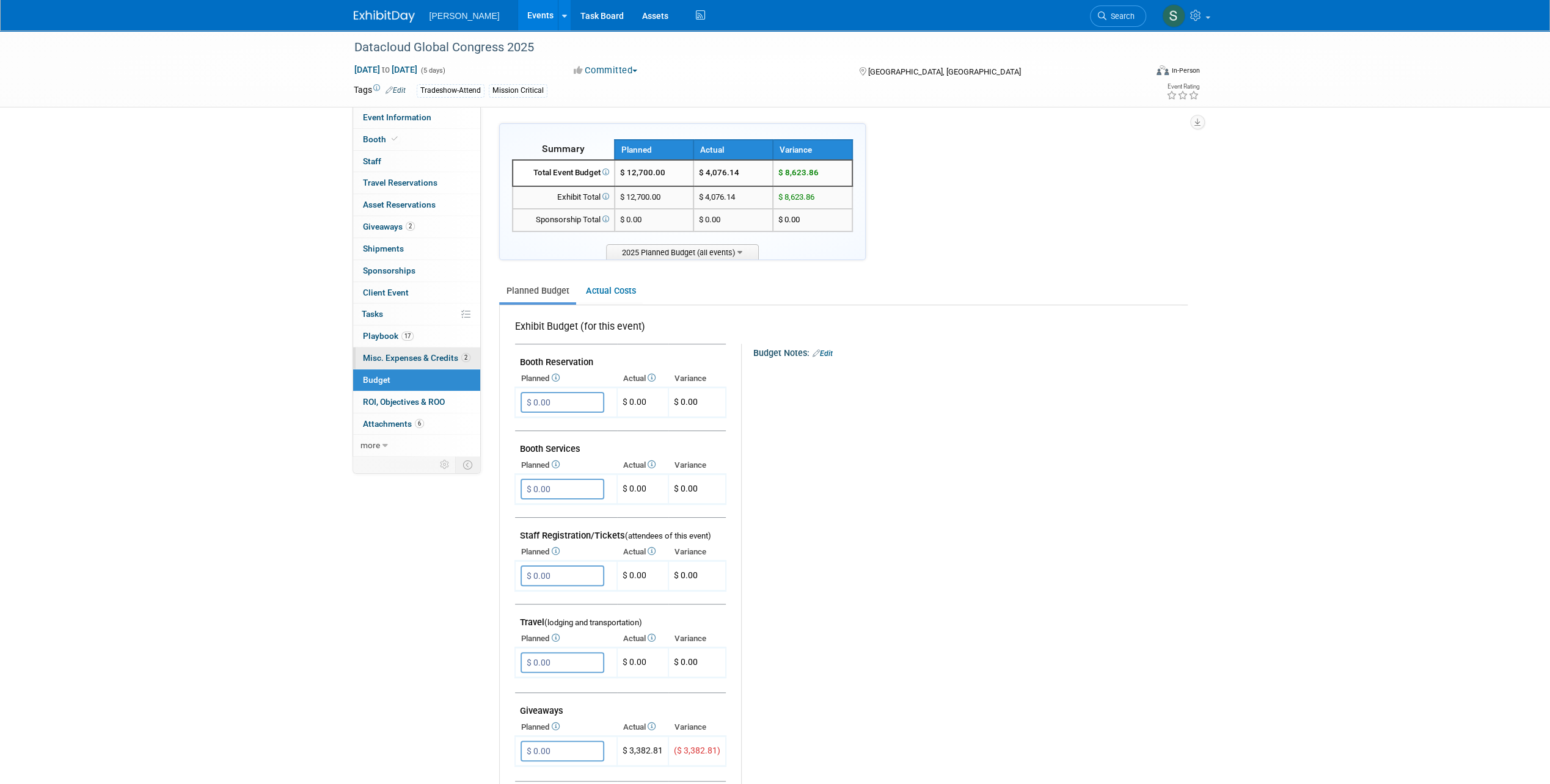
click at [378, 357] on span "Misc. Expenses & Credits 2" at bounding box center [416, 358] width 108 height 10
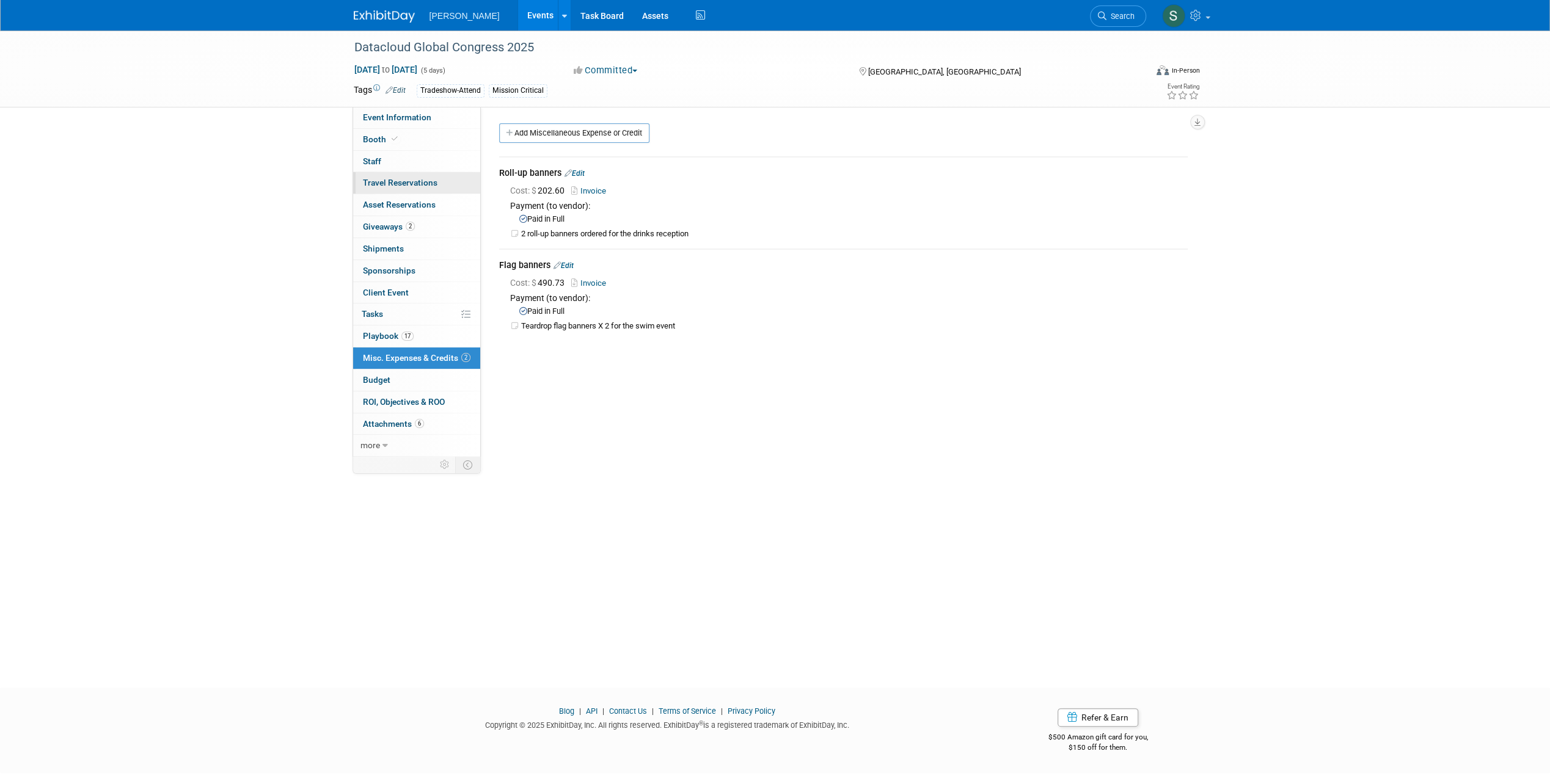
click at [431, 185] on span "Travel Reservations 0" at bounding box center [400, 182] width 75 height 10
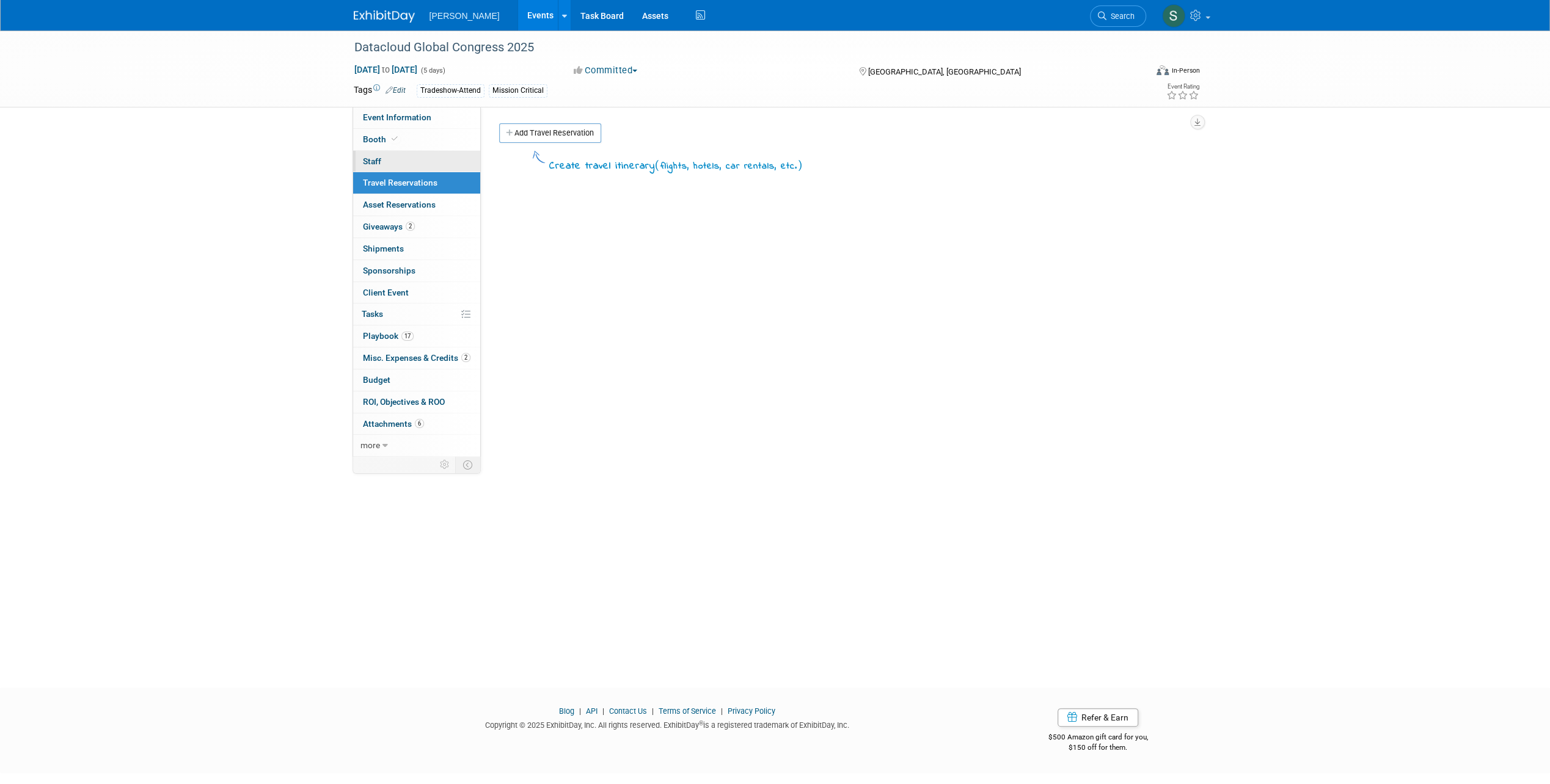
click at [419, 162] on link "0 Staff 0" at bounding box center [417, 161] width 127 height 21
click at [411, 287] on link "Client Event" at bounding box center [417, 293] width 127 height 21
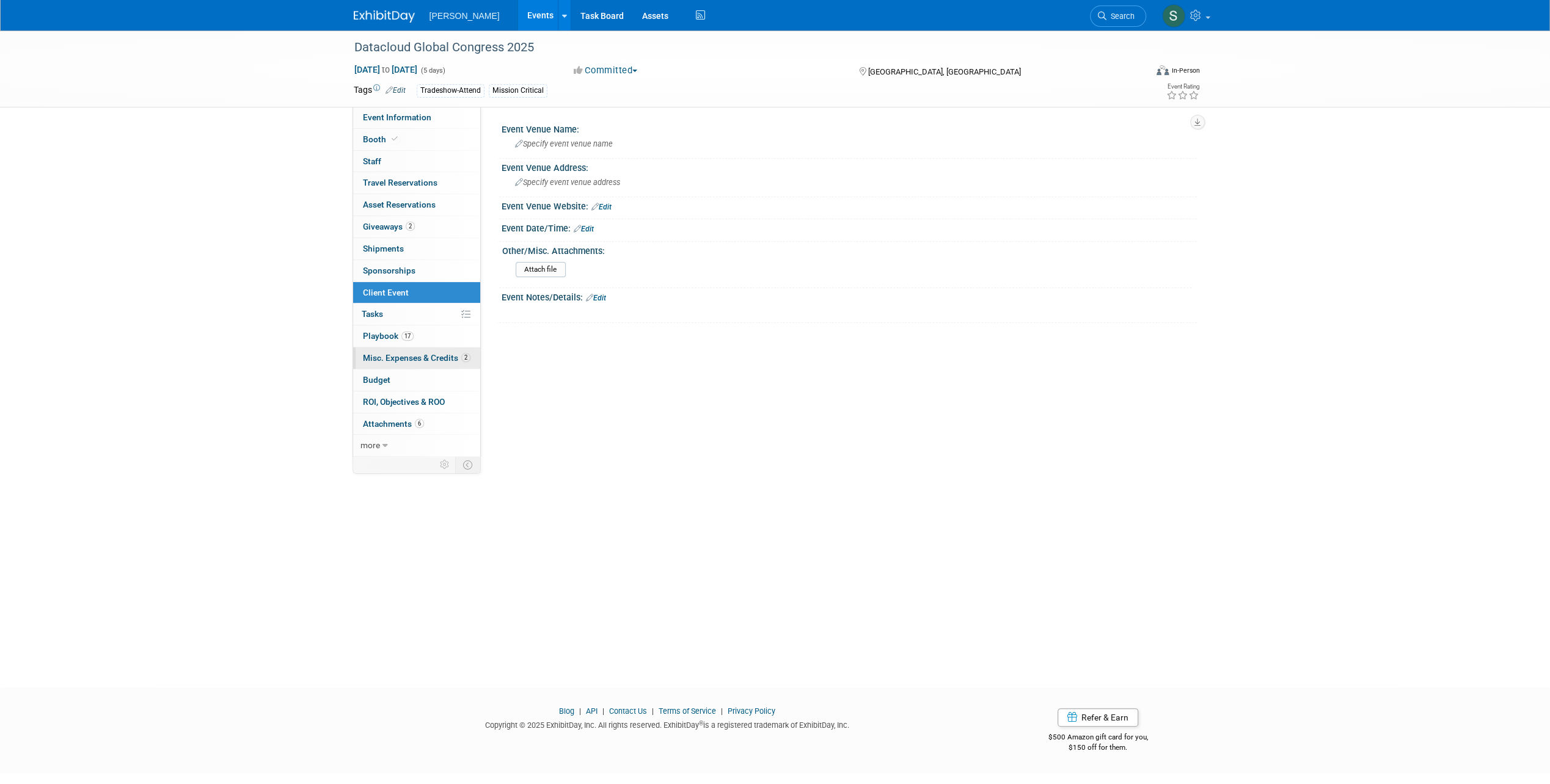
click at [430, 362] on link "2 Misc. Expenses & Credits 2" at bounding box center [417, 358] width 127 height 21
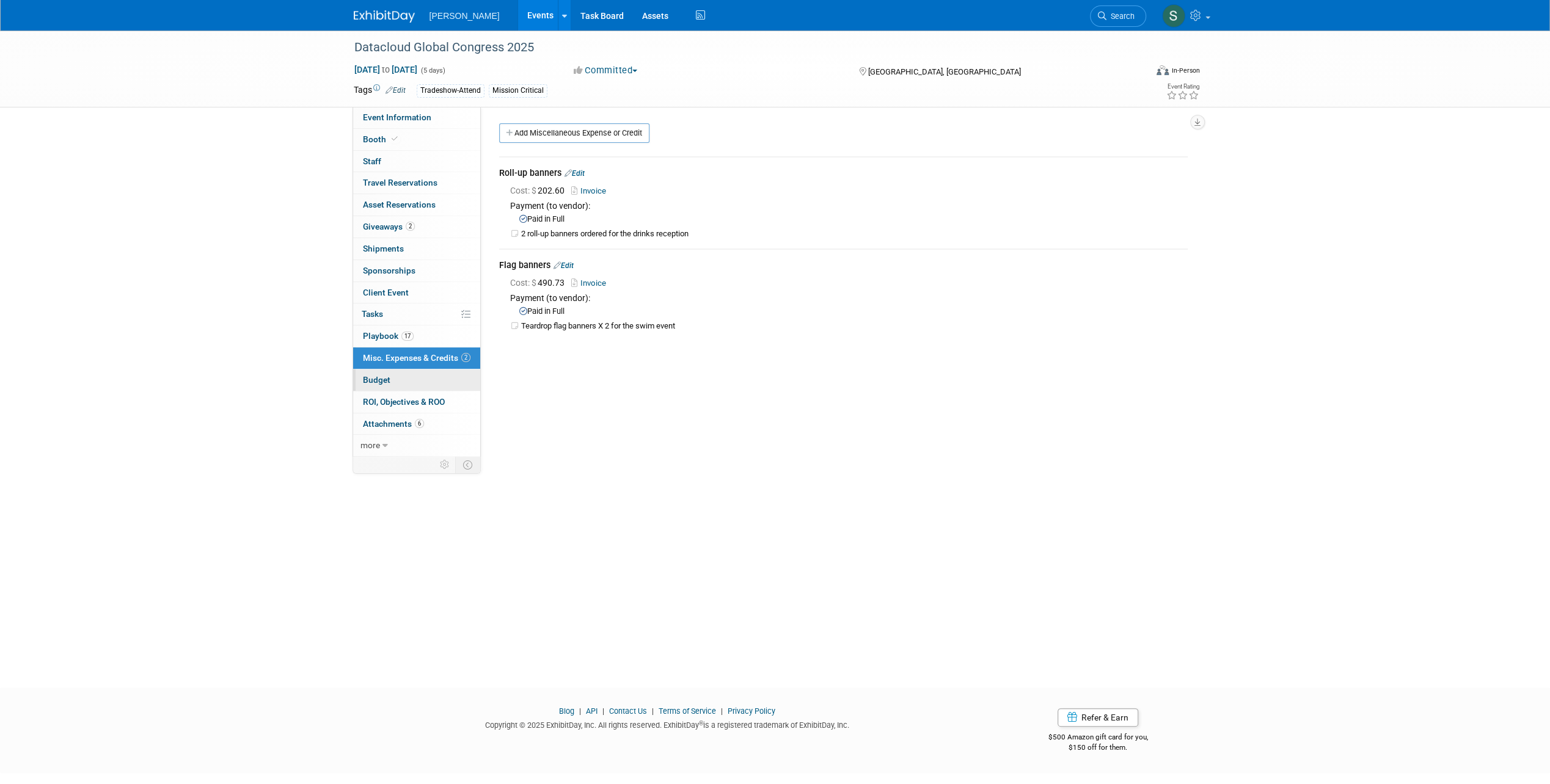
click at [417, 374] on link "Budget" at bounding box center [417, 380] width 127 height 21
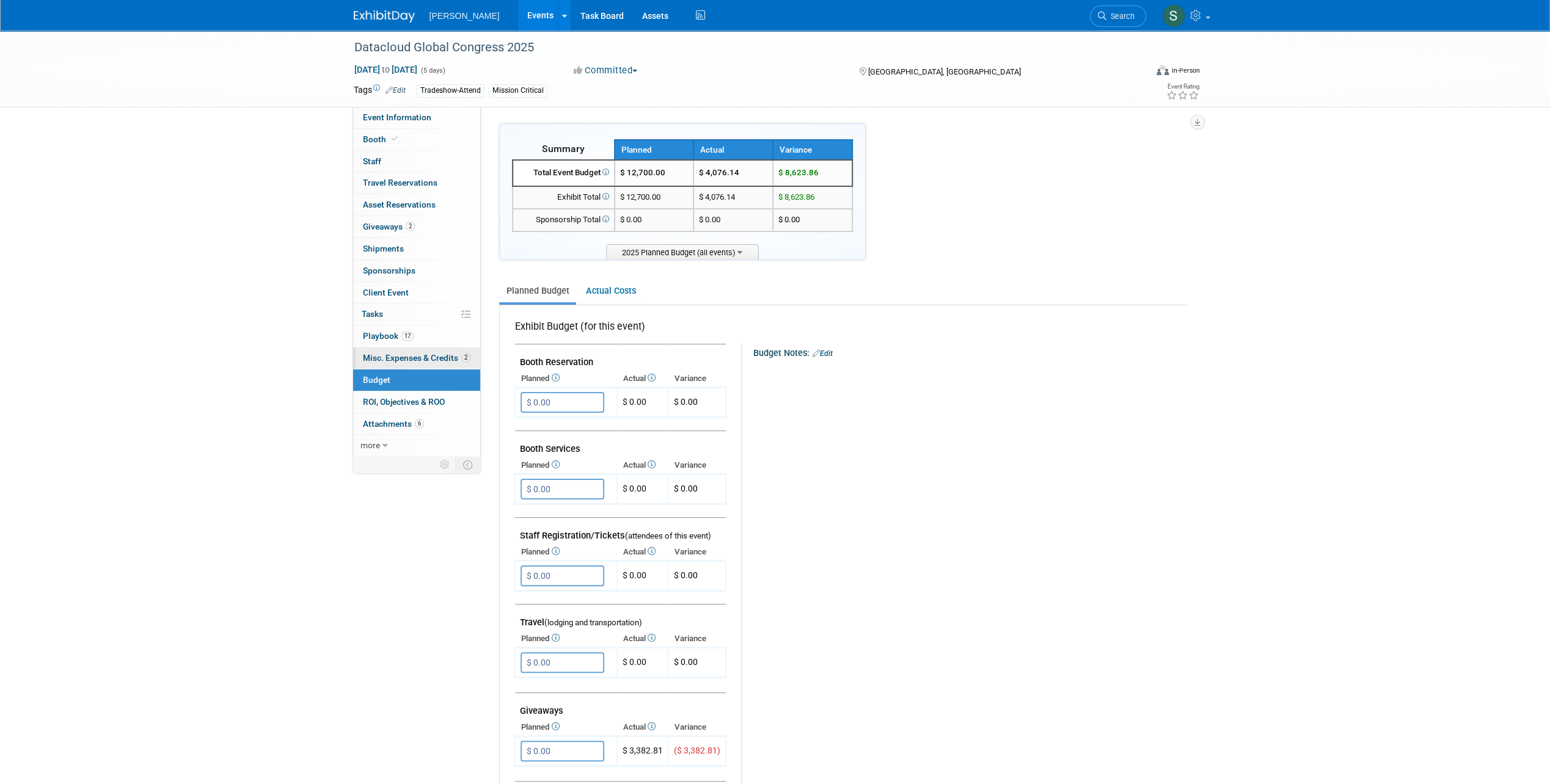
click at [411, 359] on span "Misc. Expenses & Credits 2" at bounding box center [416, 358] width 108 height 10
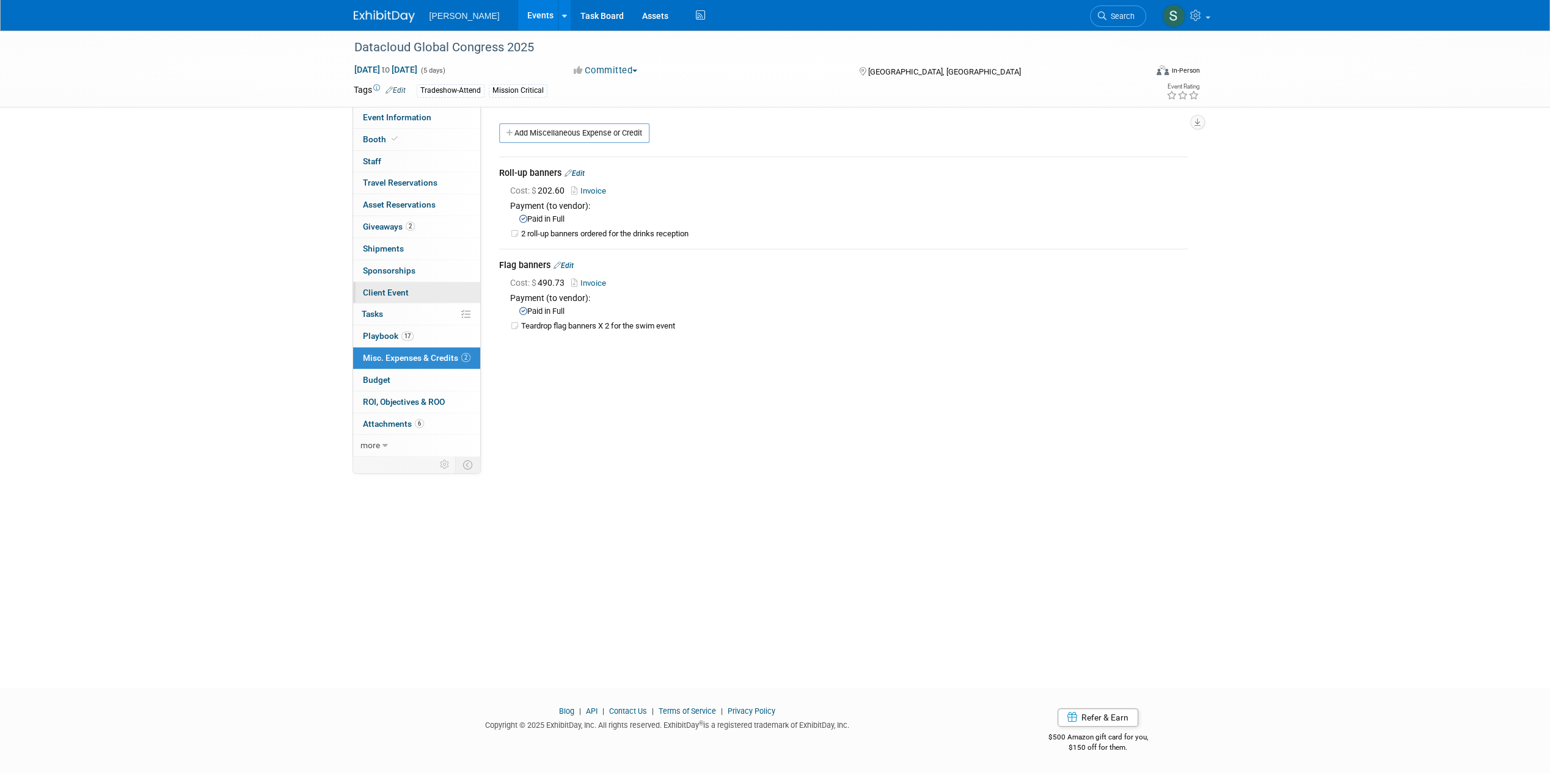
click at [391, 293] on span "Client Event" at bounding box center [386, 293] width 46 height 10
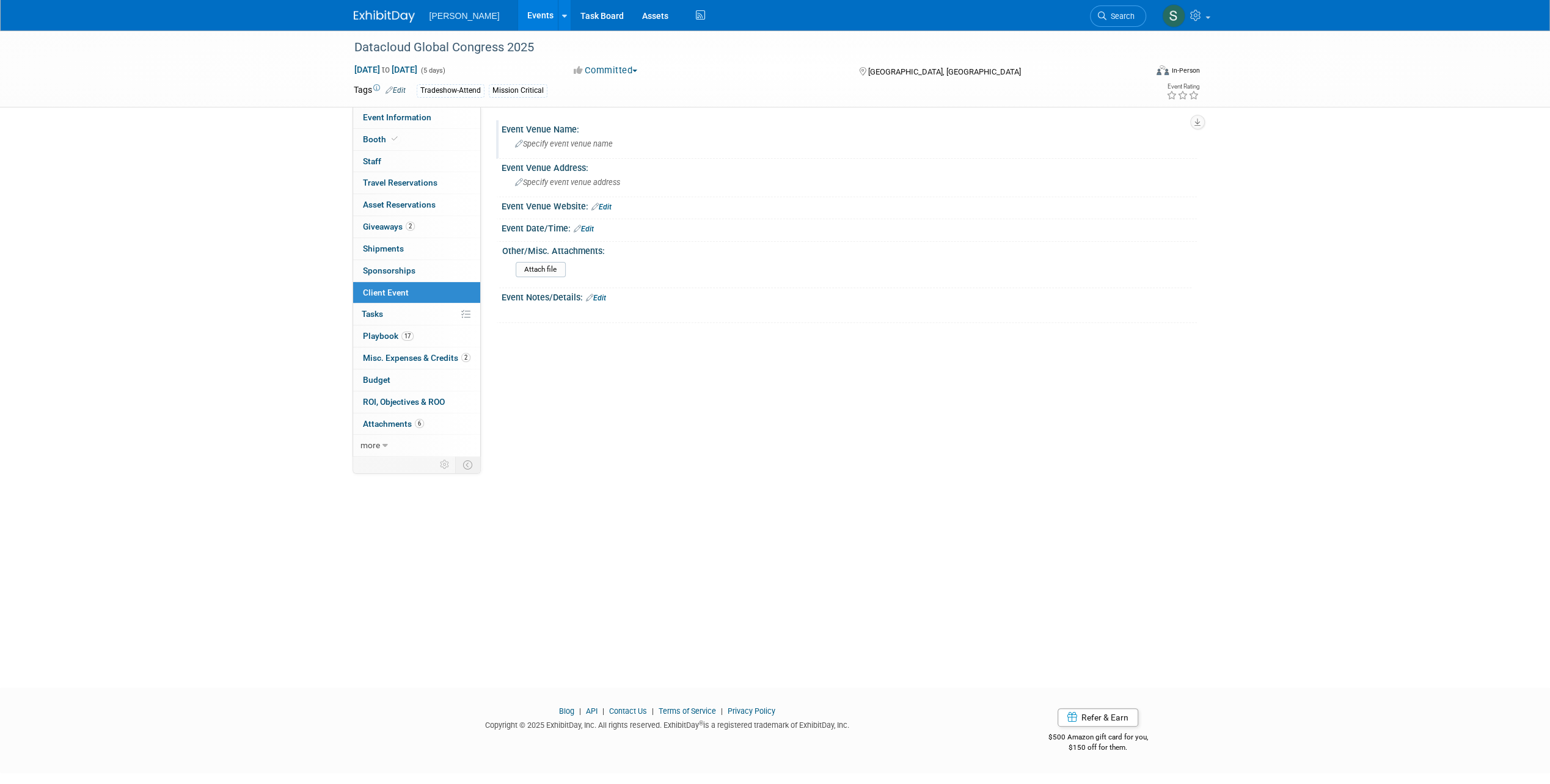
click at [523, 141] on span "Specify event venue name" at bounding box center [564, 144] width 98 height 9
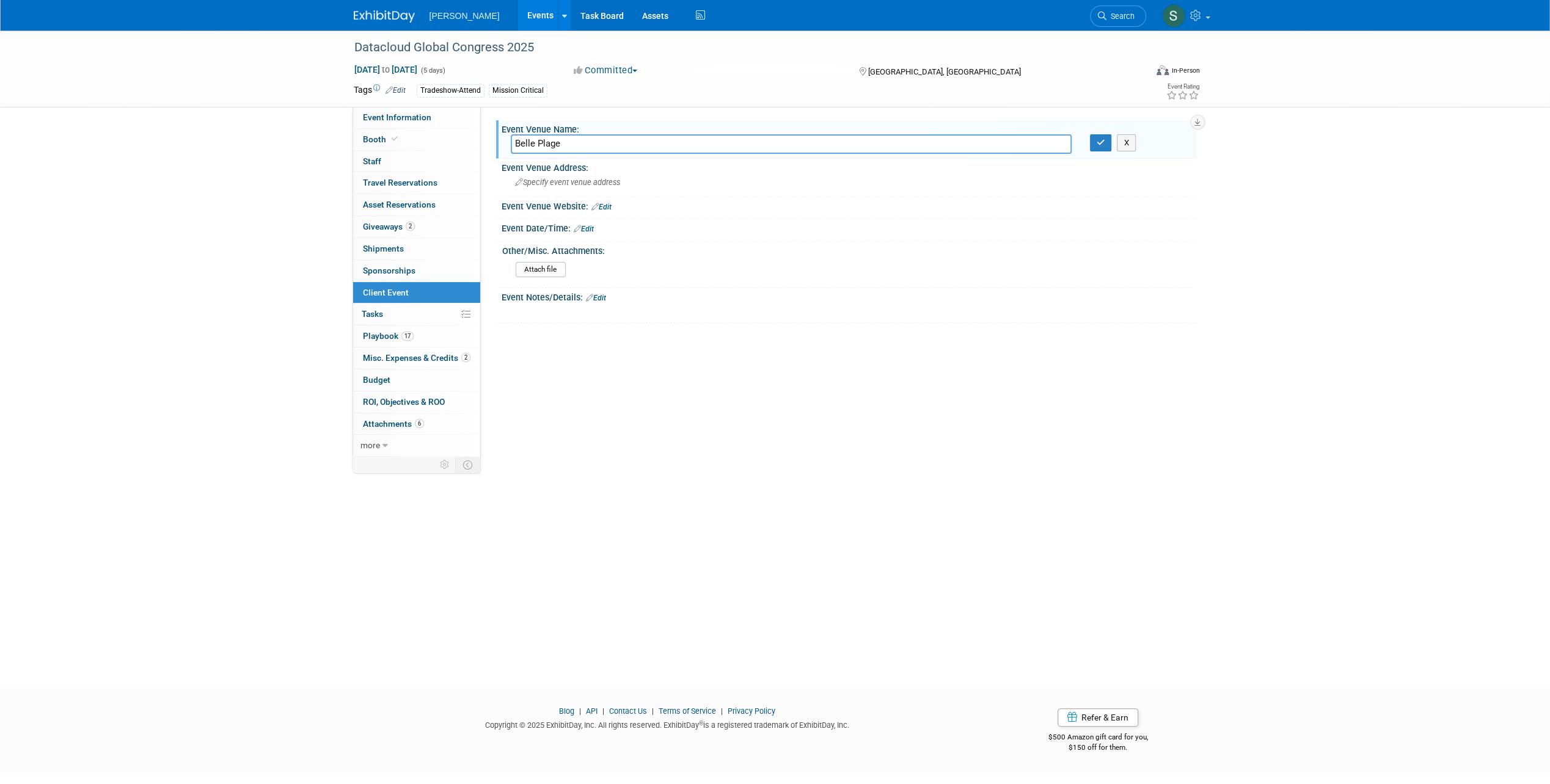
click at [512, 142] on input "Belle Plage" at bounding box center [791, 144] width 561 height 19
type input "Belle Plage"
click at [459, 332] on link "17 Playbook 17" at bounding box center [417, 336] width 127 height 21
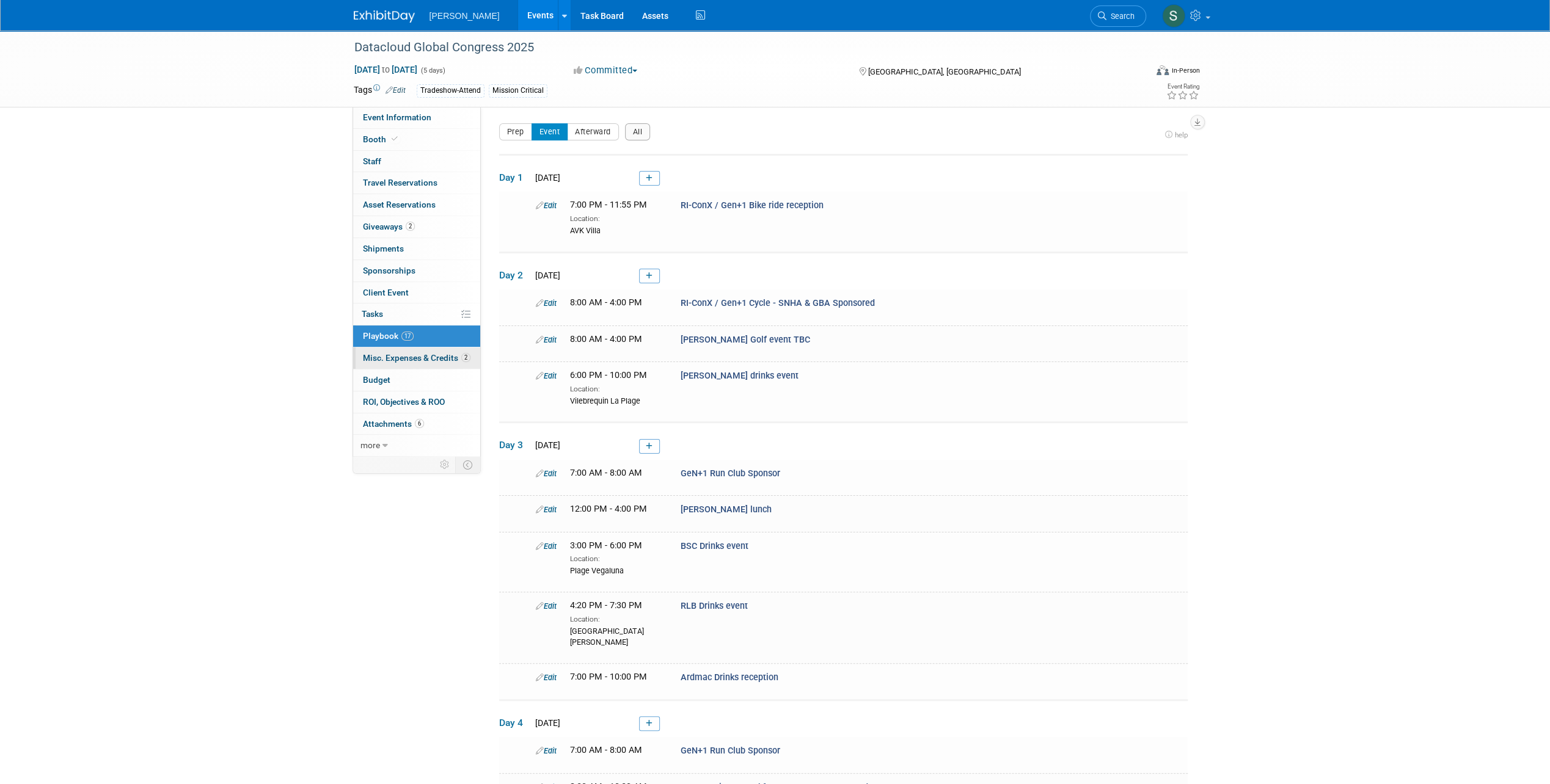
click at [432, 361] on link "2 Misc. Expenses & Credits 2" at bounding box center [417, 358] width 127 height 21
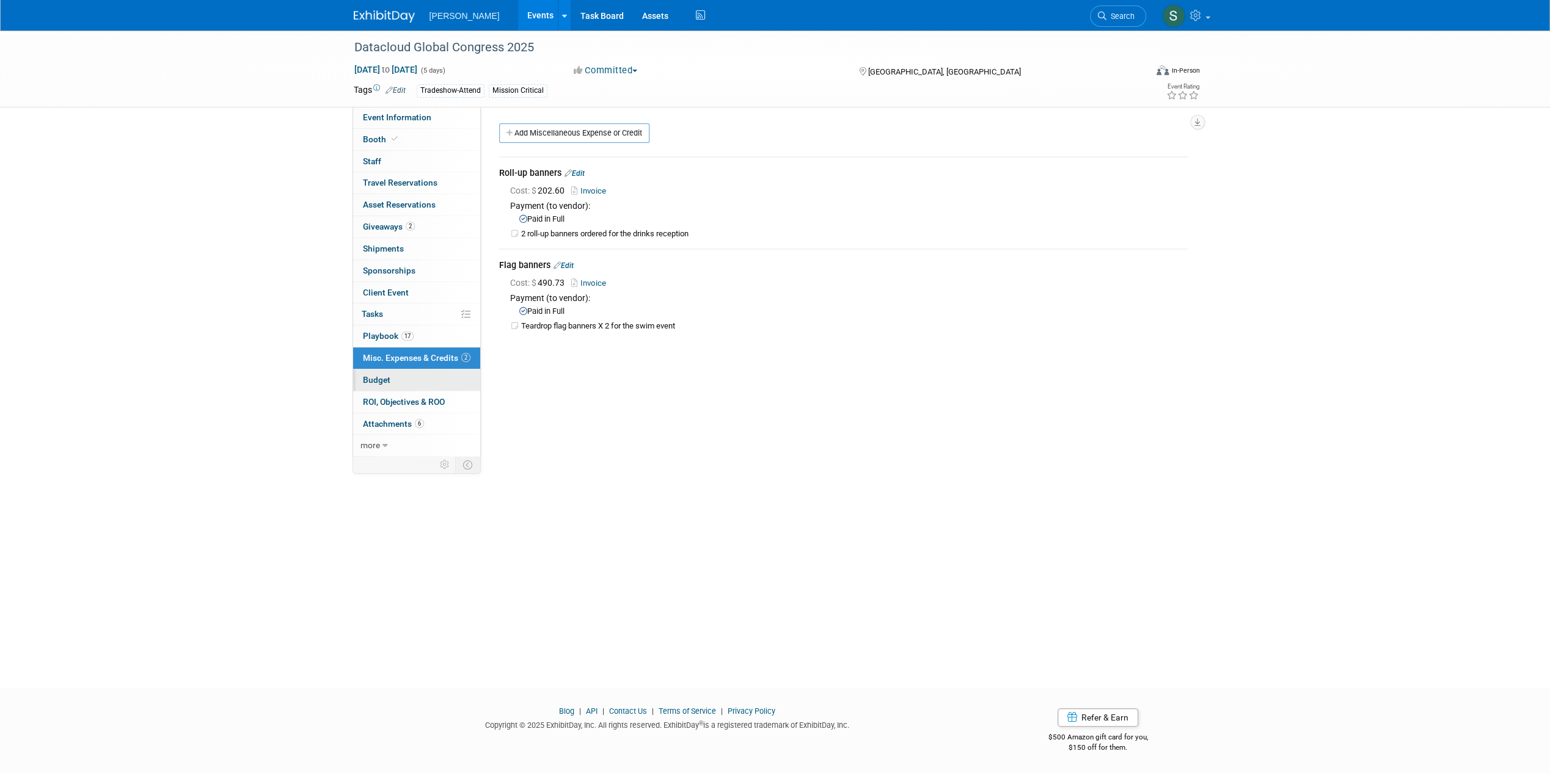
click at [429, 382] on link "Budget" at bounding box center [417, 380] width 127 height 21
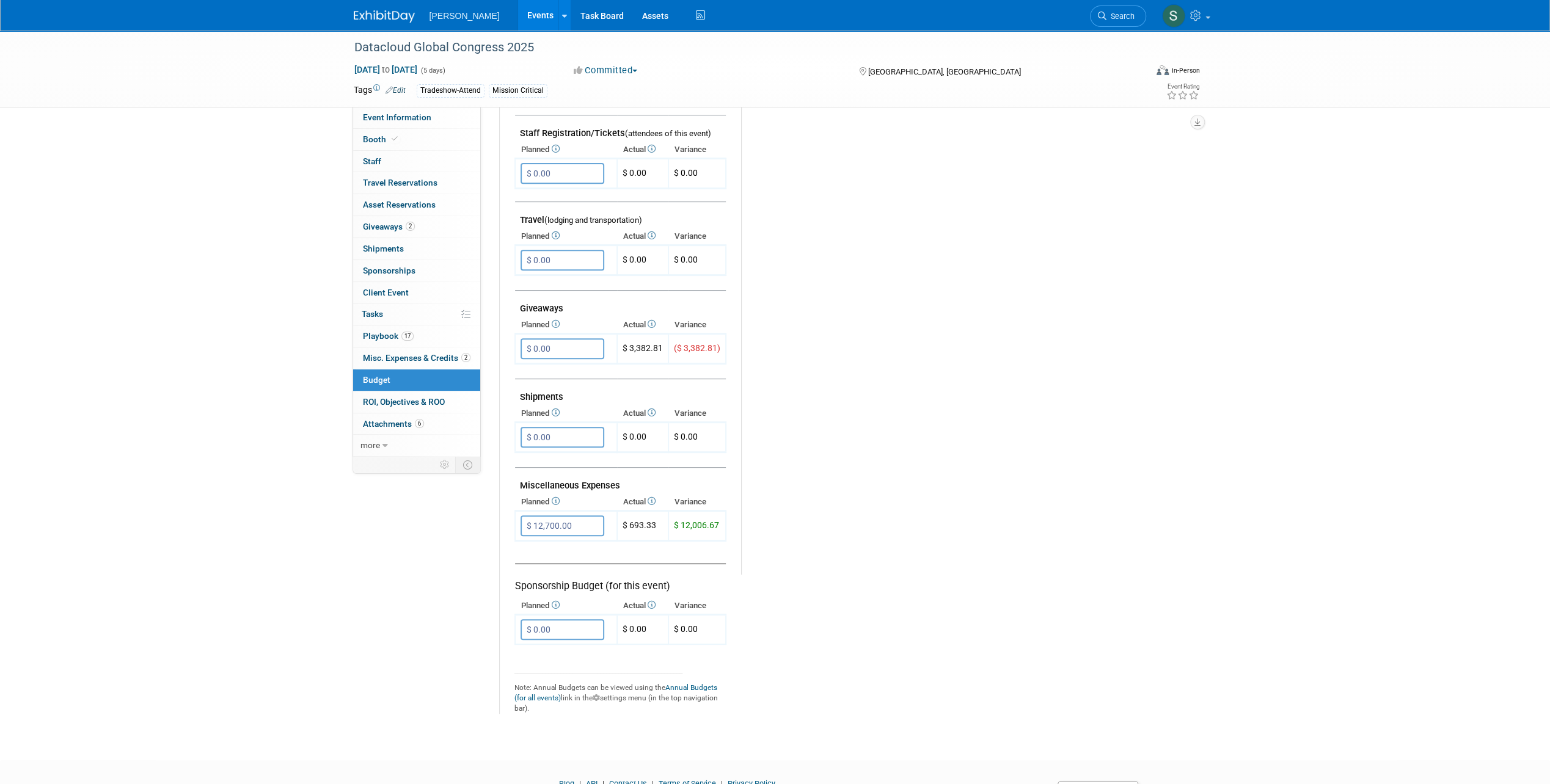
scroll to position [427, 0]
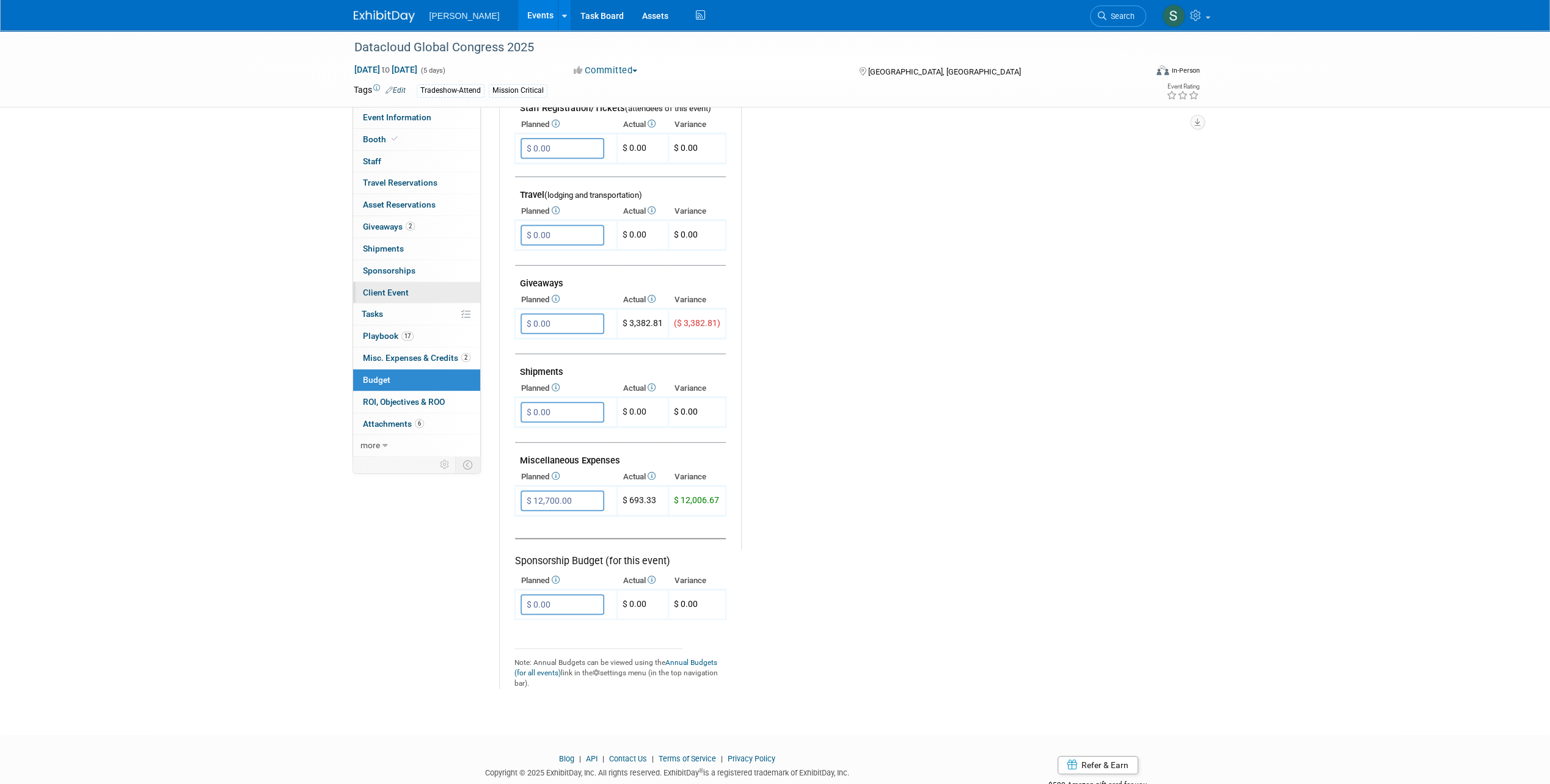
click at [389, 294] on span "Client Event" at bounding box center [386, 293] width 46 height 10
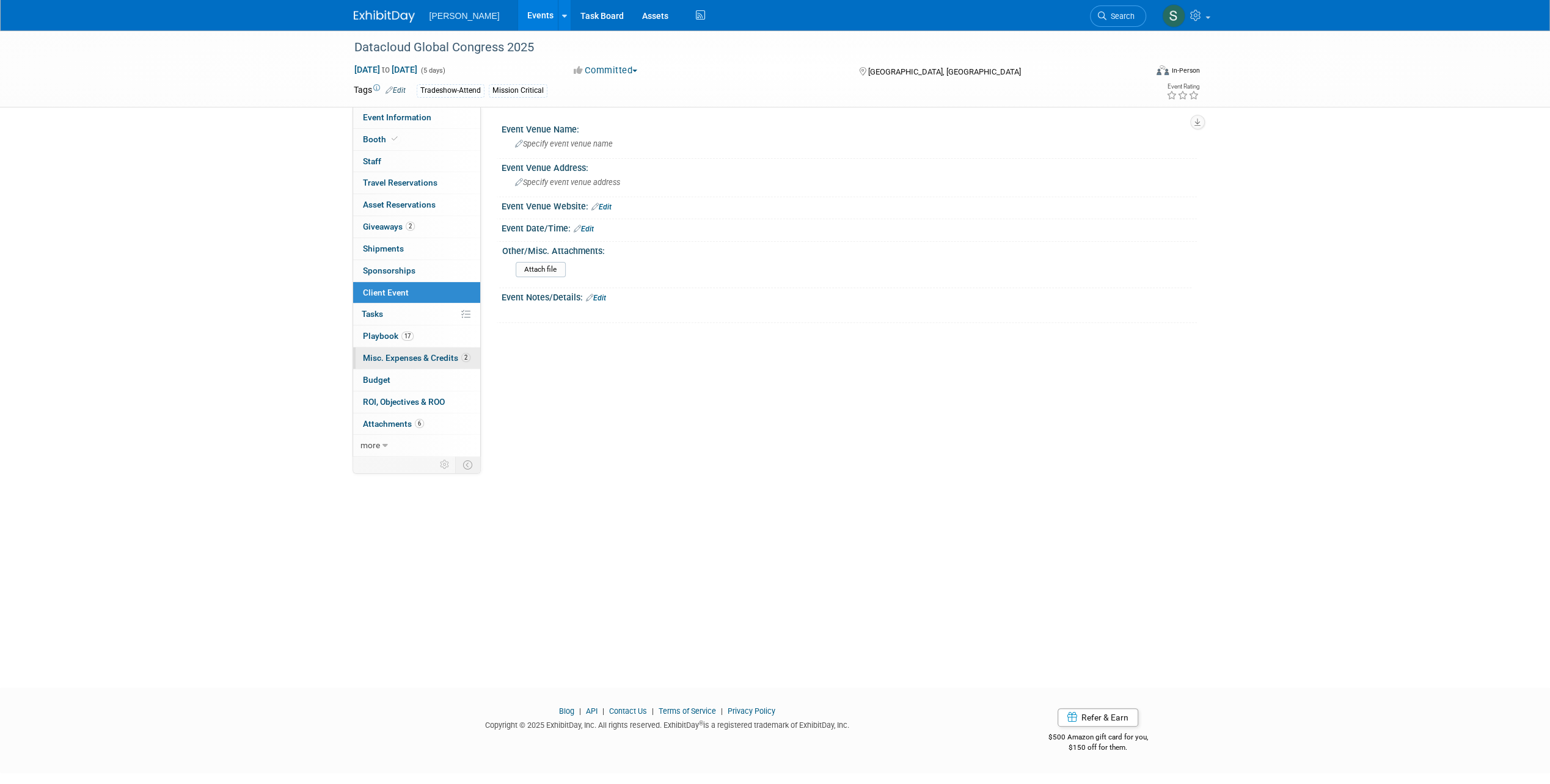
click at [401, 349] on link "2 Misc. Expenses & Credits 2" at bounding box center [417, 358] width 127 height 21
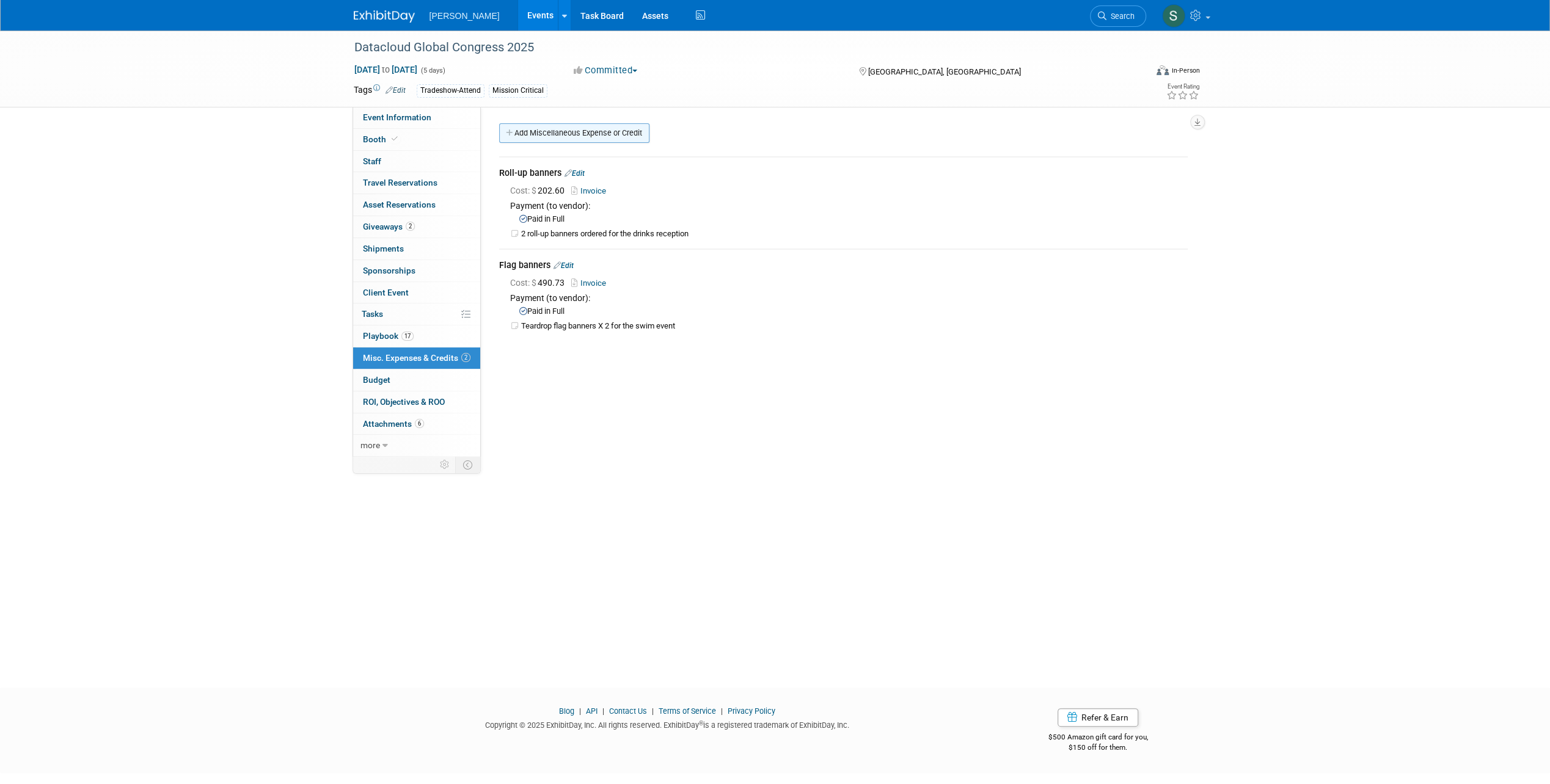
click at [518, 136] on link "Add Miscellaneous Expense or Credit" at bounding box center [574, 133] width 150 height 19
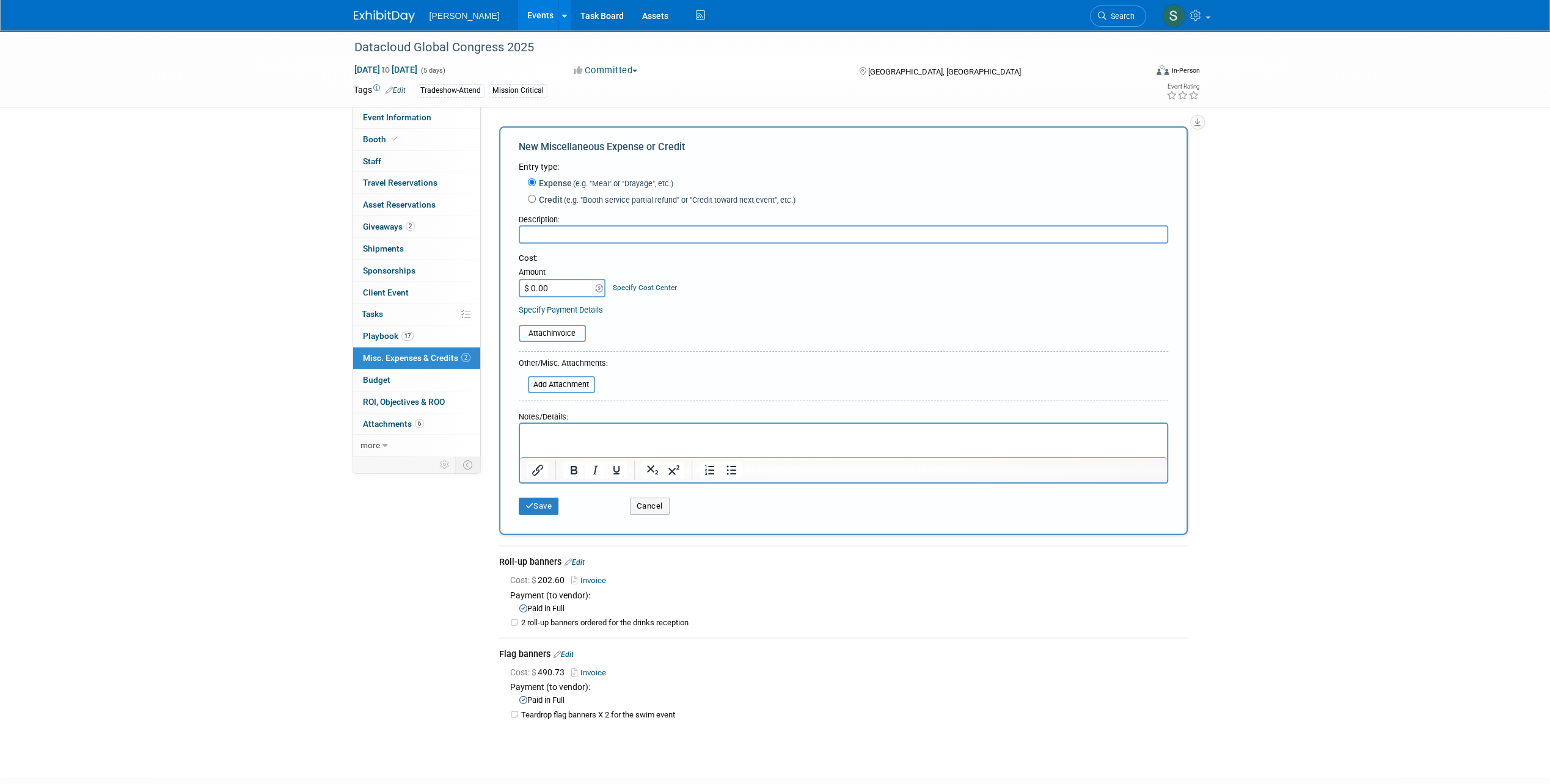
click at [609, 238] on input "text" at bounding box center [843, 234] width 649 height 18
type input "Belle Plage venue hire"
click at [568, 291] on input "$ 0.00" at bounding box center [556, 288] width 77 height 18
type input "$ 9,563.00"
click at [781, 309] on div "Specify Payment Details" at bounding box center [843, 309] width 649 height 13
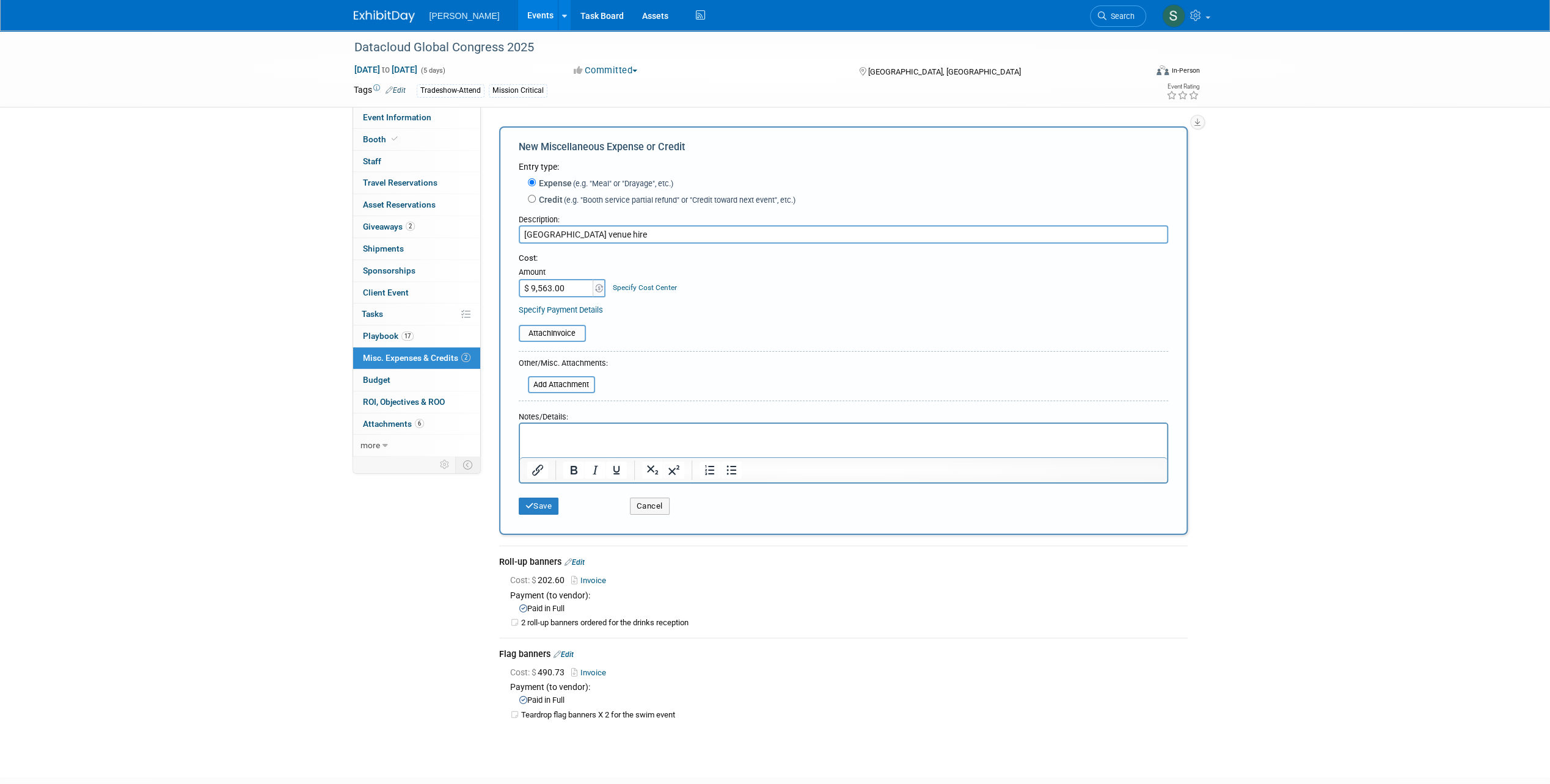
click at [559, 435] on p "Rich Text Area. Press ALT-0 for help." at bounding box center [843, 435] width 633 height 12
click at [549, 507] on button "Save" at bounding box center [538, 506] width 40 height 17
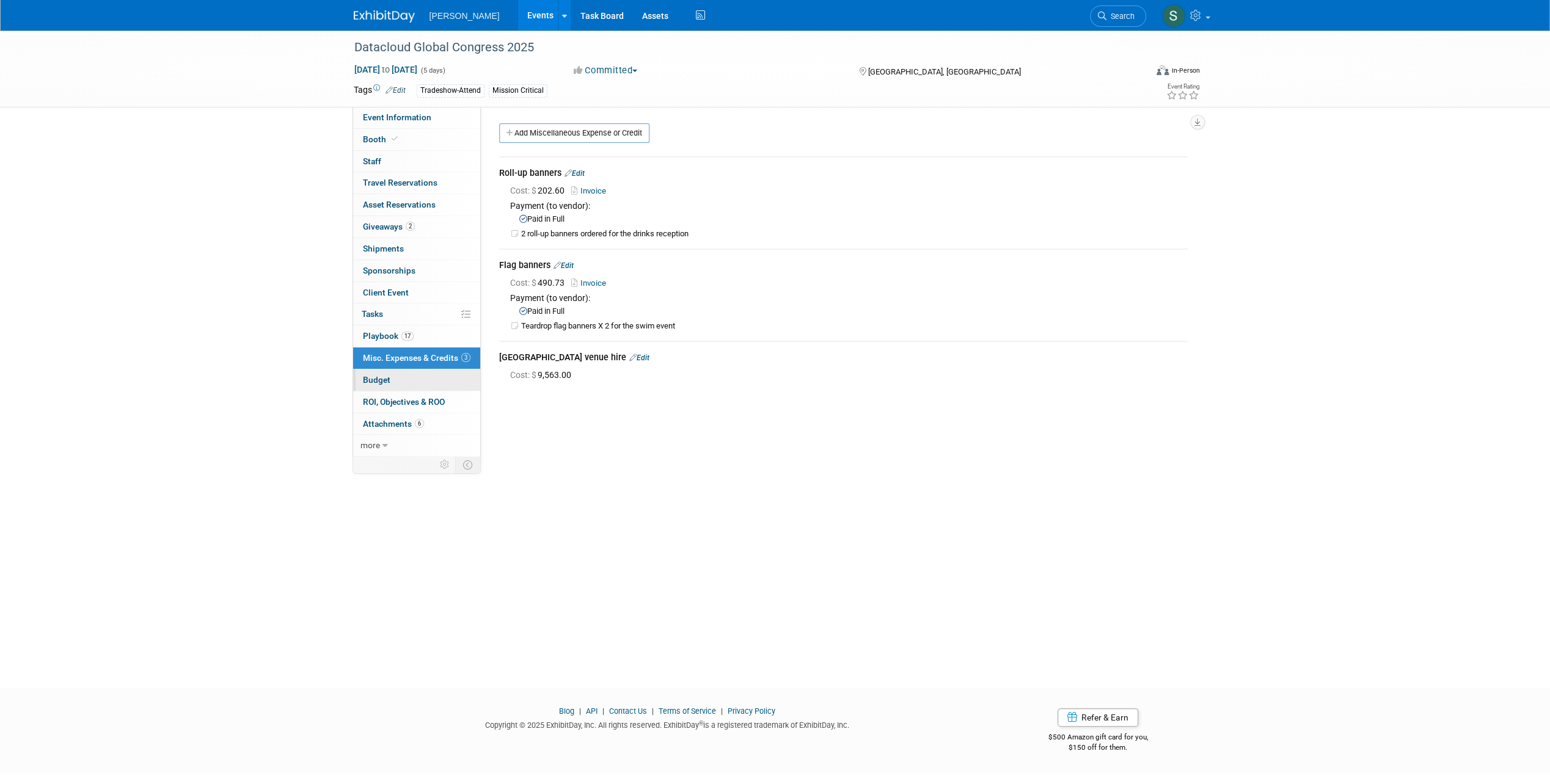
click at [393, 374] on link "Budget" at bounding box center [417, 380] width 127 height 21
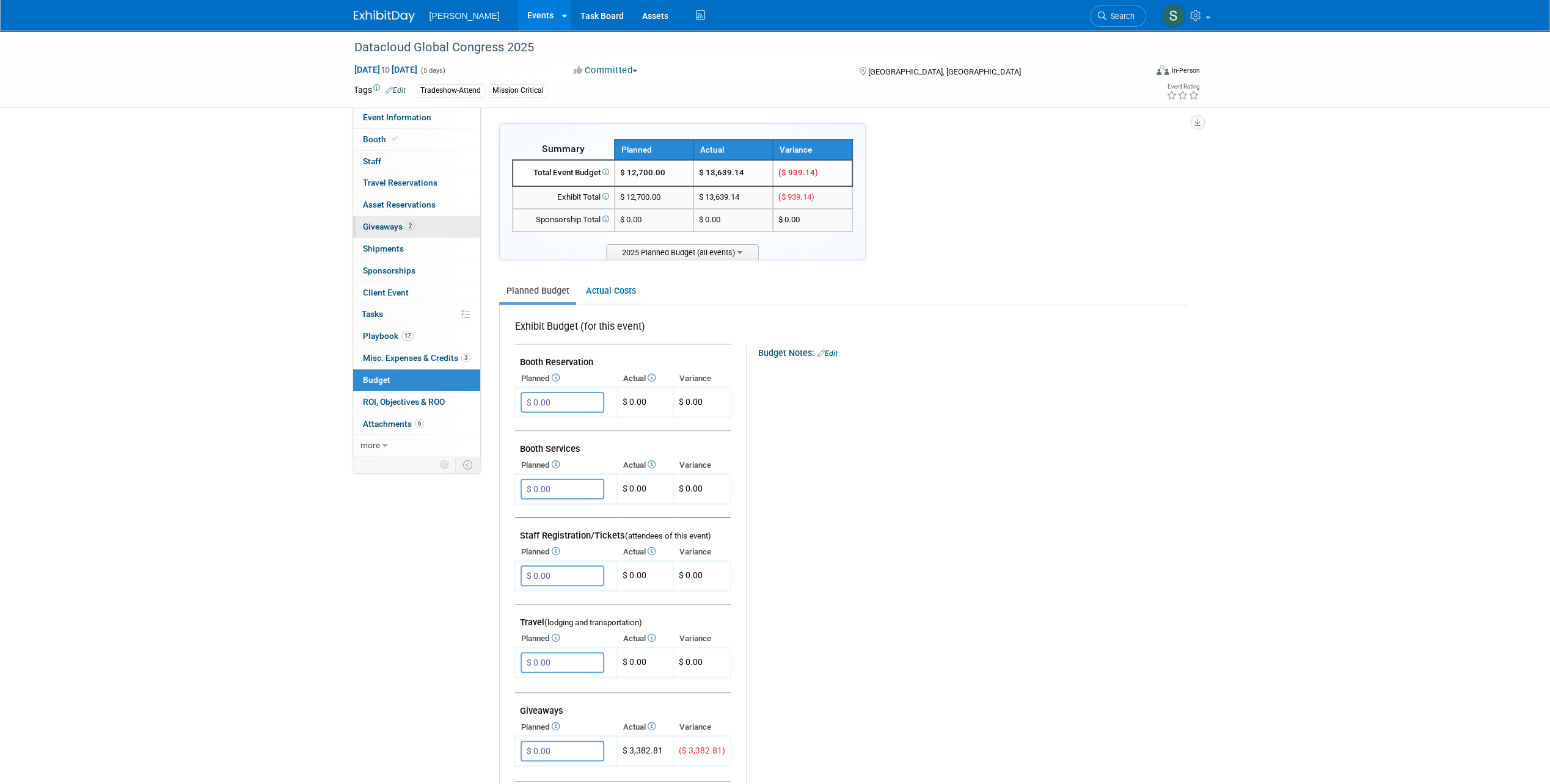
click at [409, 223] on span "2" at bounding box center [410, 226] width 9 height 9
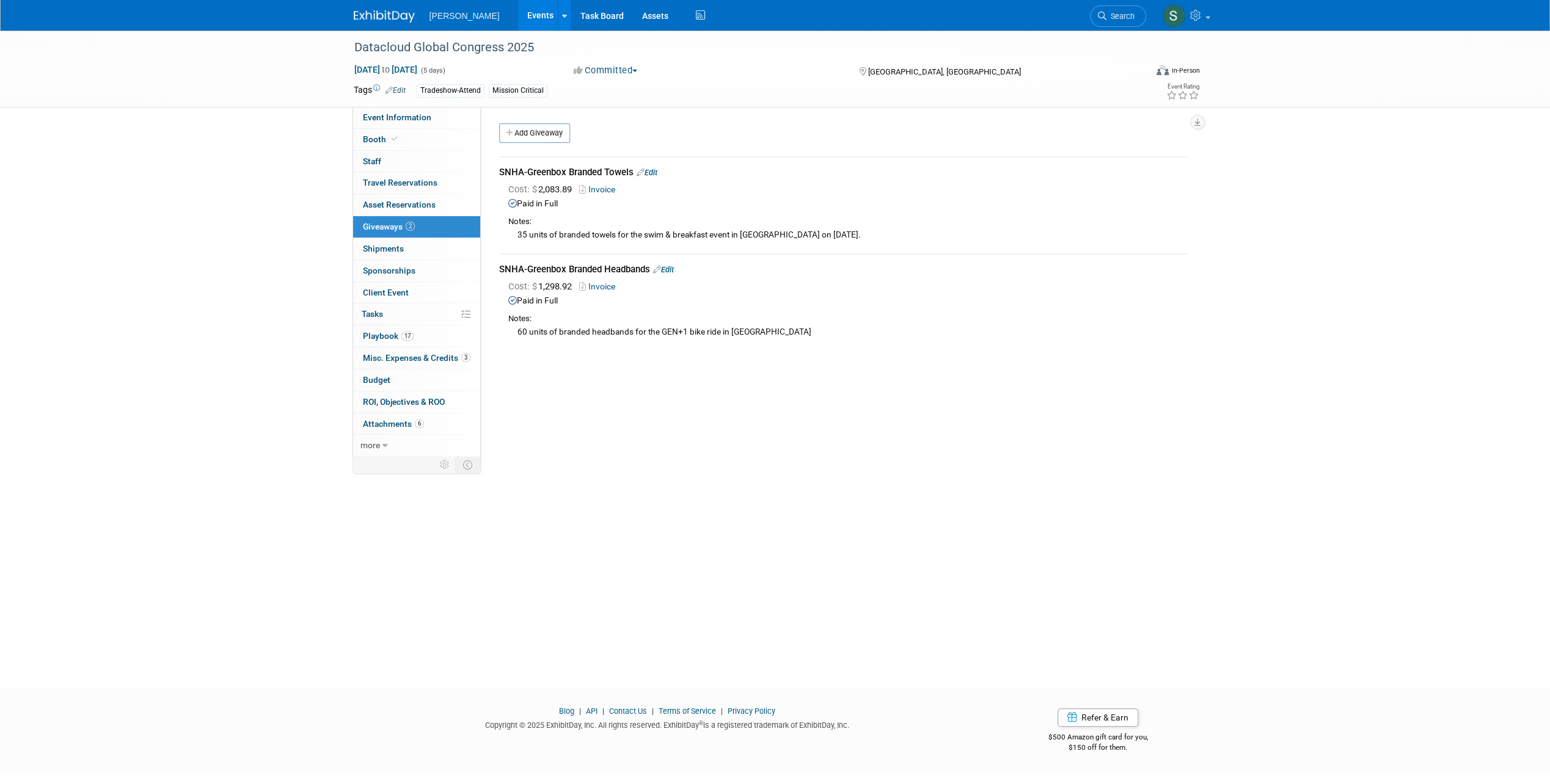
click at [397, 353] on span "Misc. Expenses & Credits 3" at bounding box center [416, 358] width 108 height 10
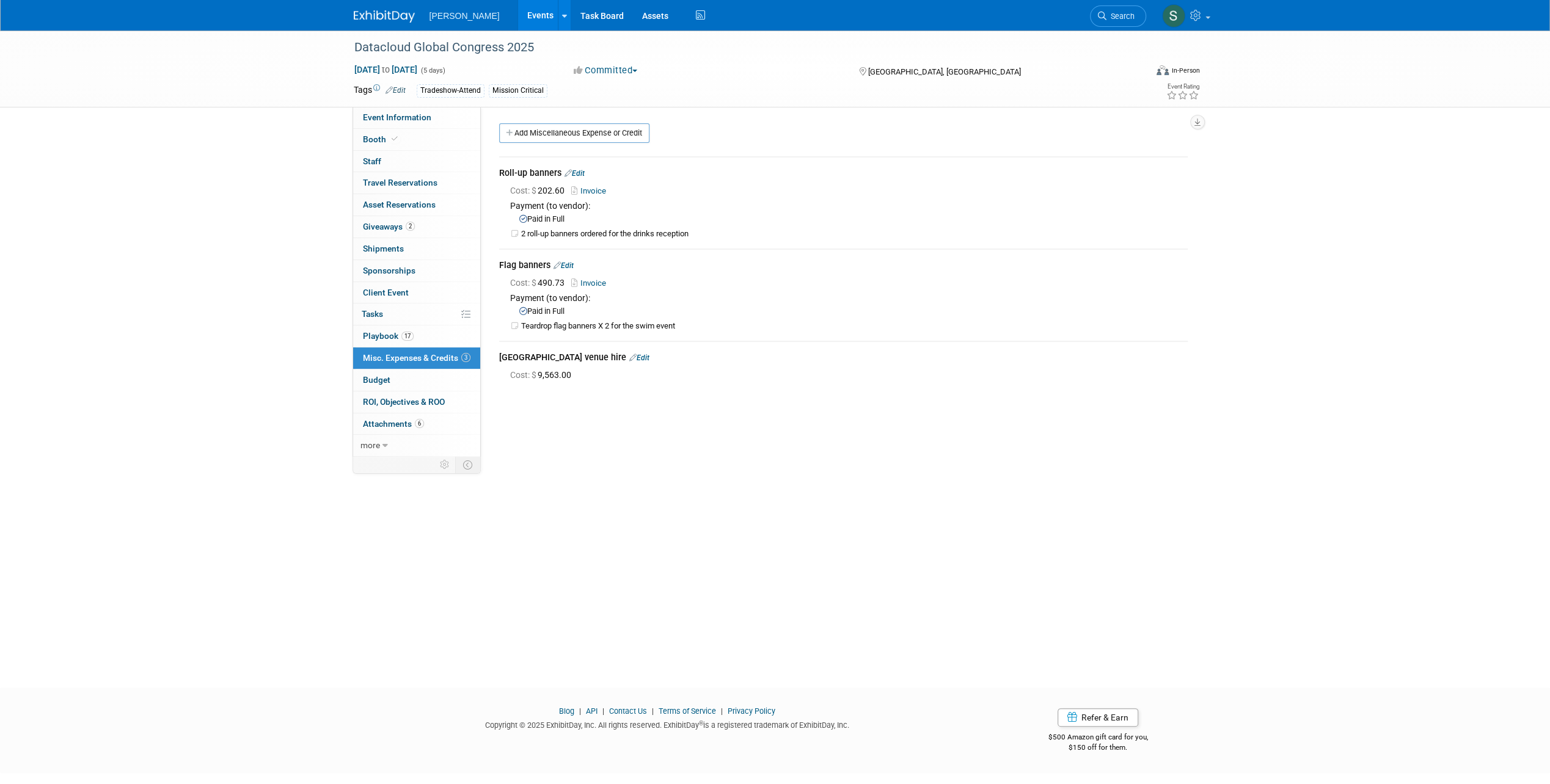
click at [629, 358] on icon at bounding box center [633, 357] width 7 height 8
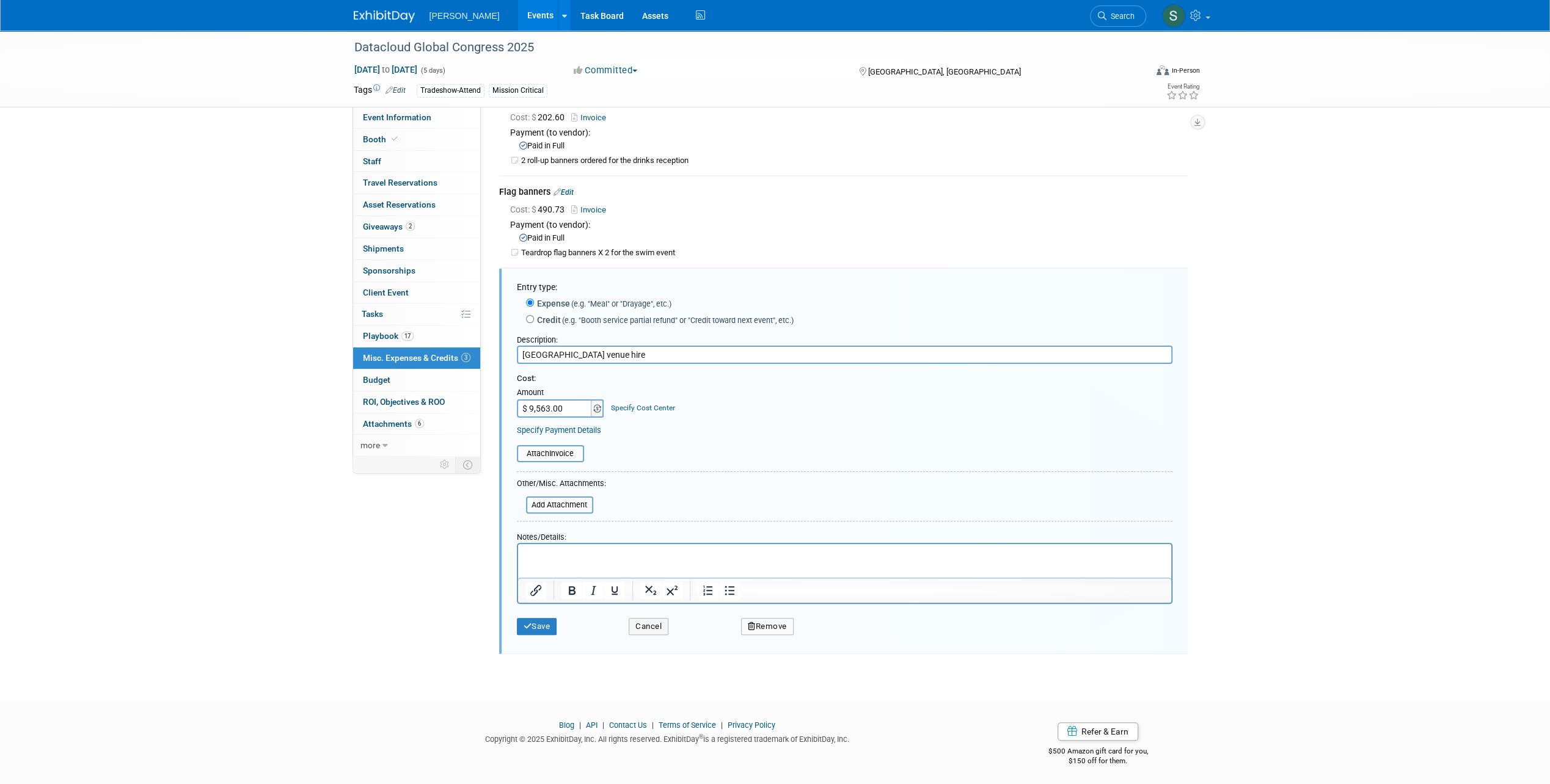
click at [597, 411] on span at bounding box center [597, 408] width 14 height 18
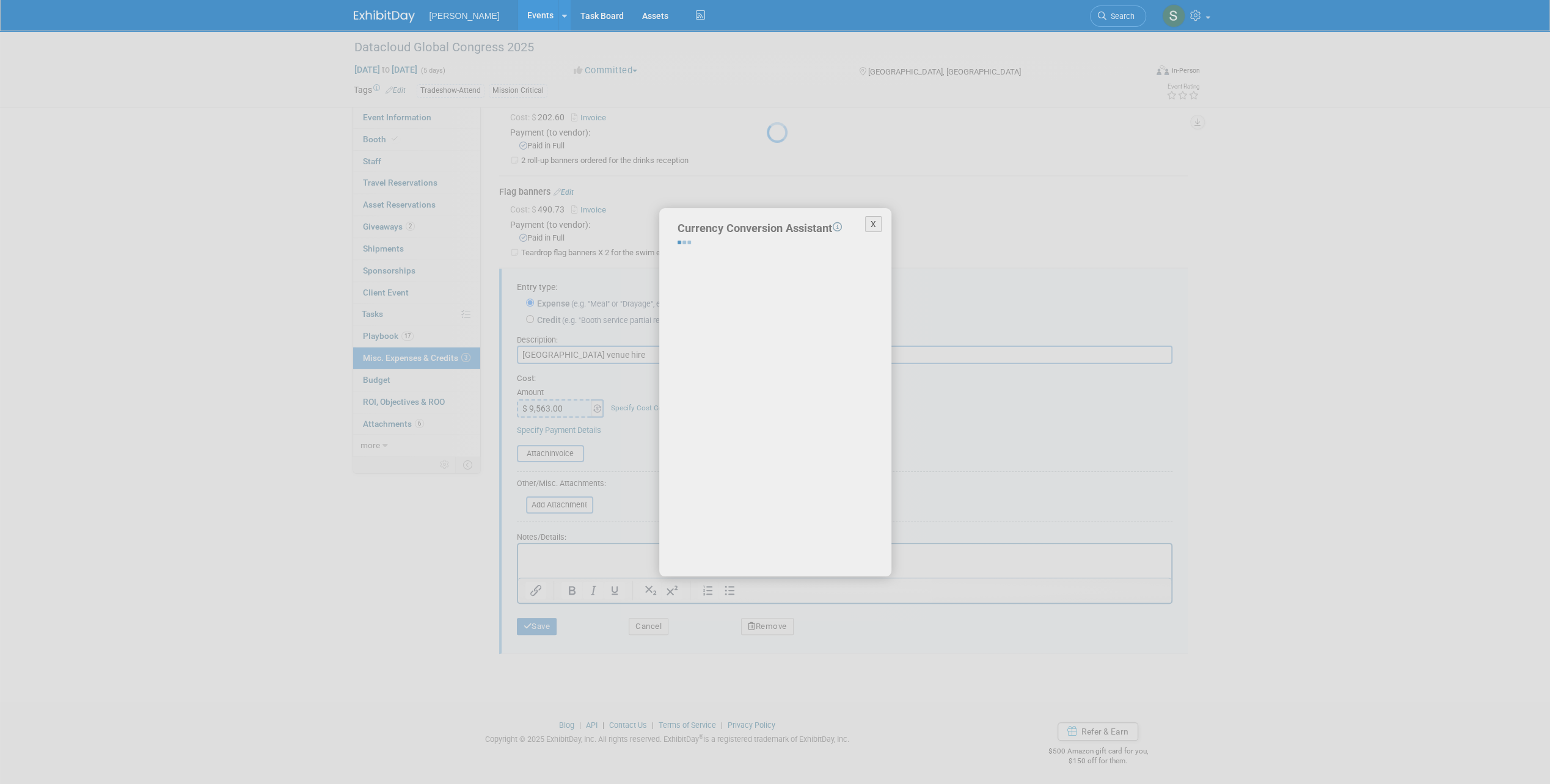
select select "4"
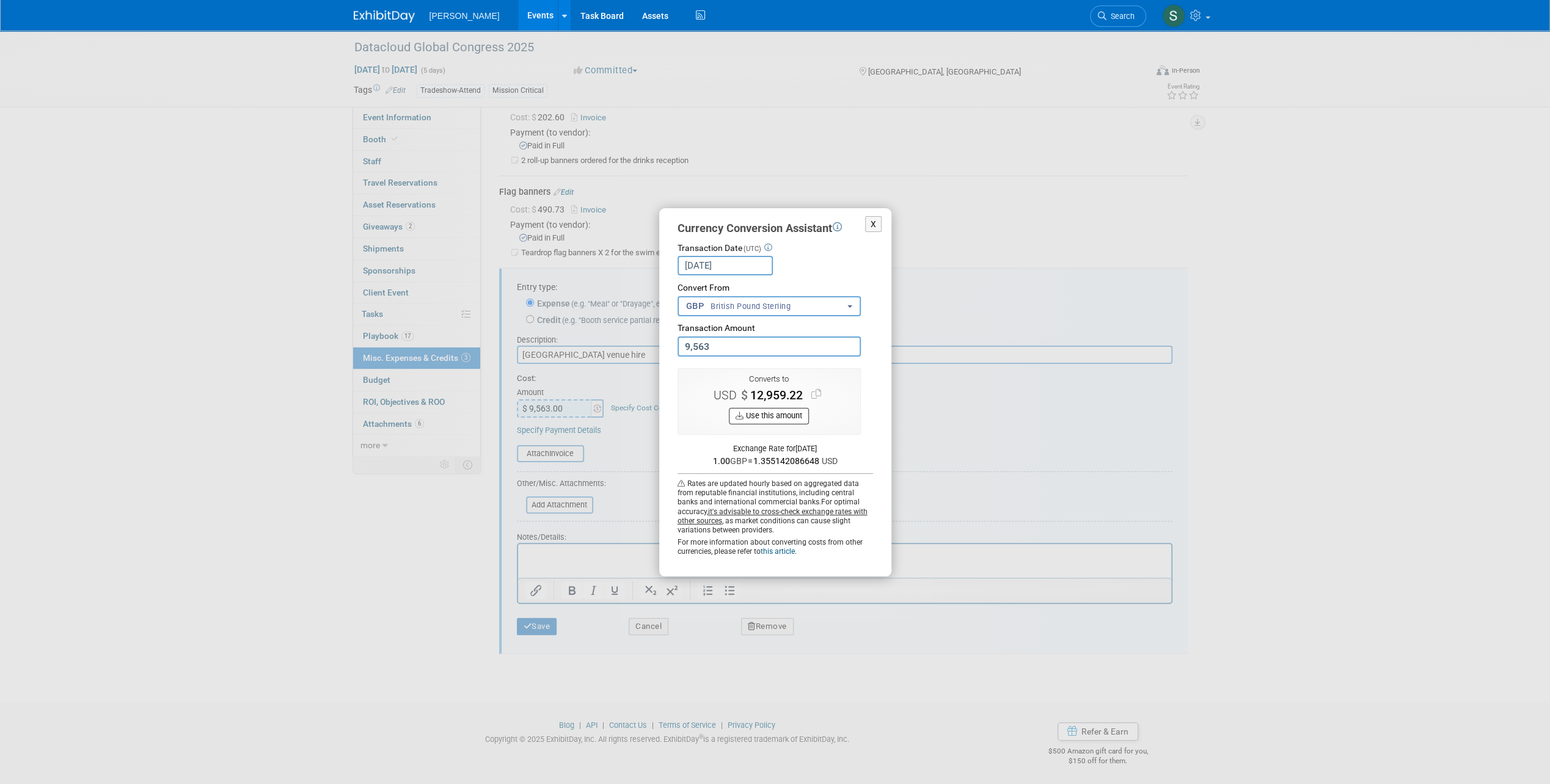
type input "9,563.00"
click at [793, 418] on button "Use this amount" at bounding box center [769, 416] width 80 height 16
type input "$ 12,959.22"
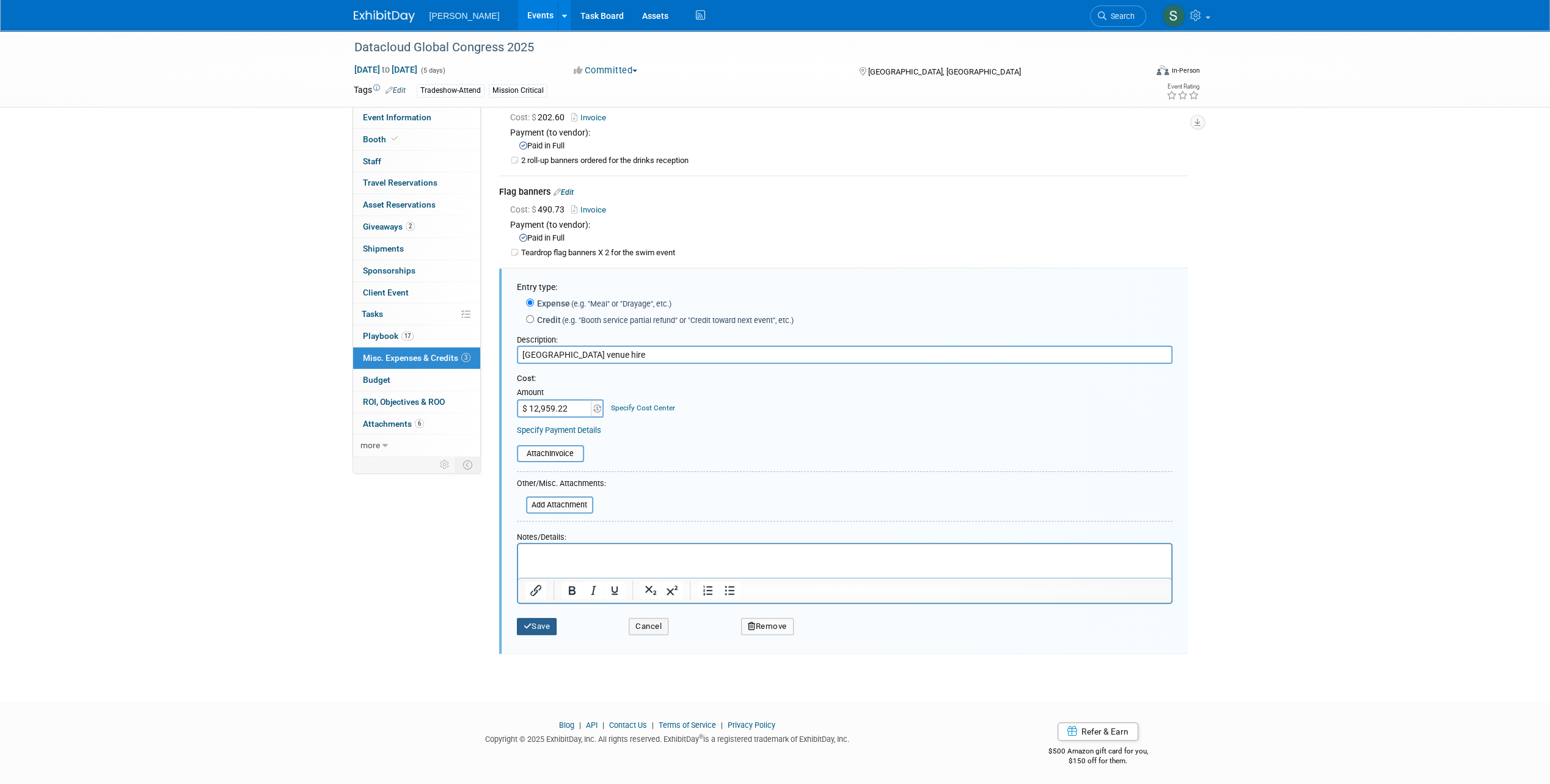
click at [531, 623] on button "Save" at bounding box center [537, 626] width 40 height 17
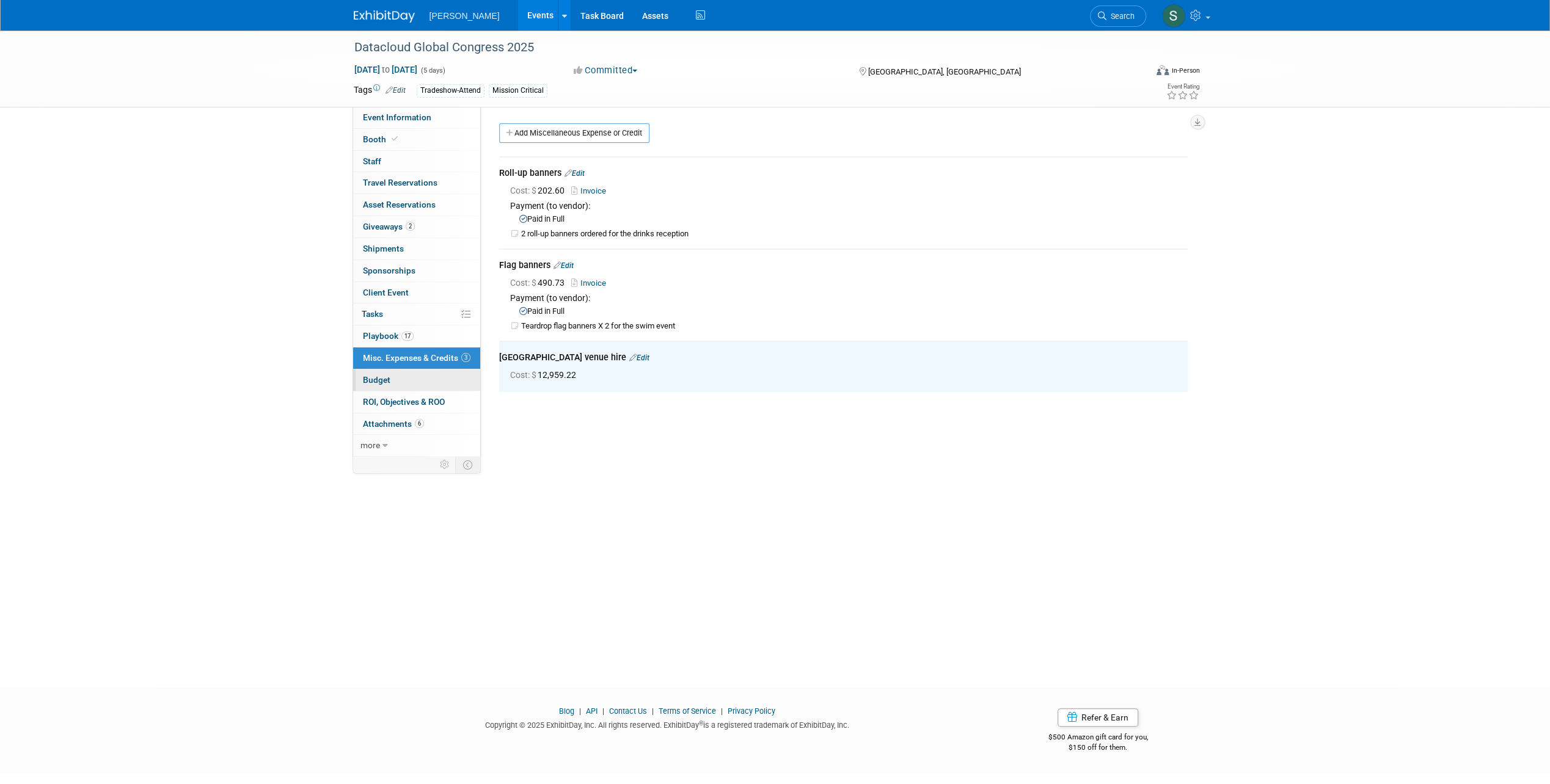
click at [392, 381] on link "Budget" at bounding box center [417, 380] width 127 height 21
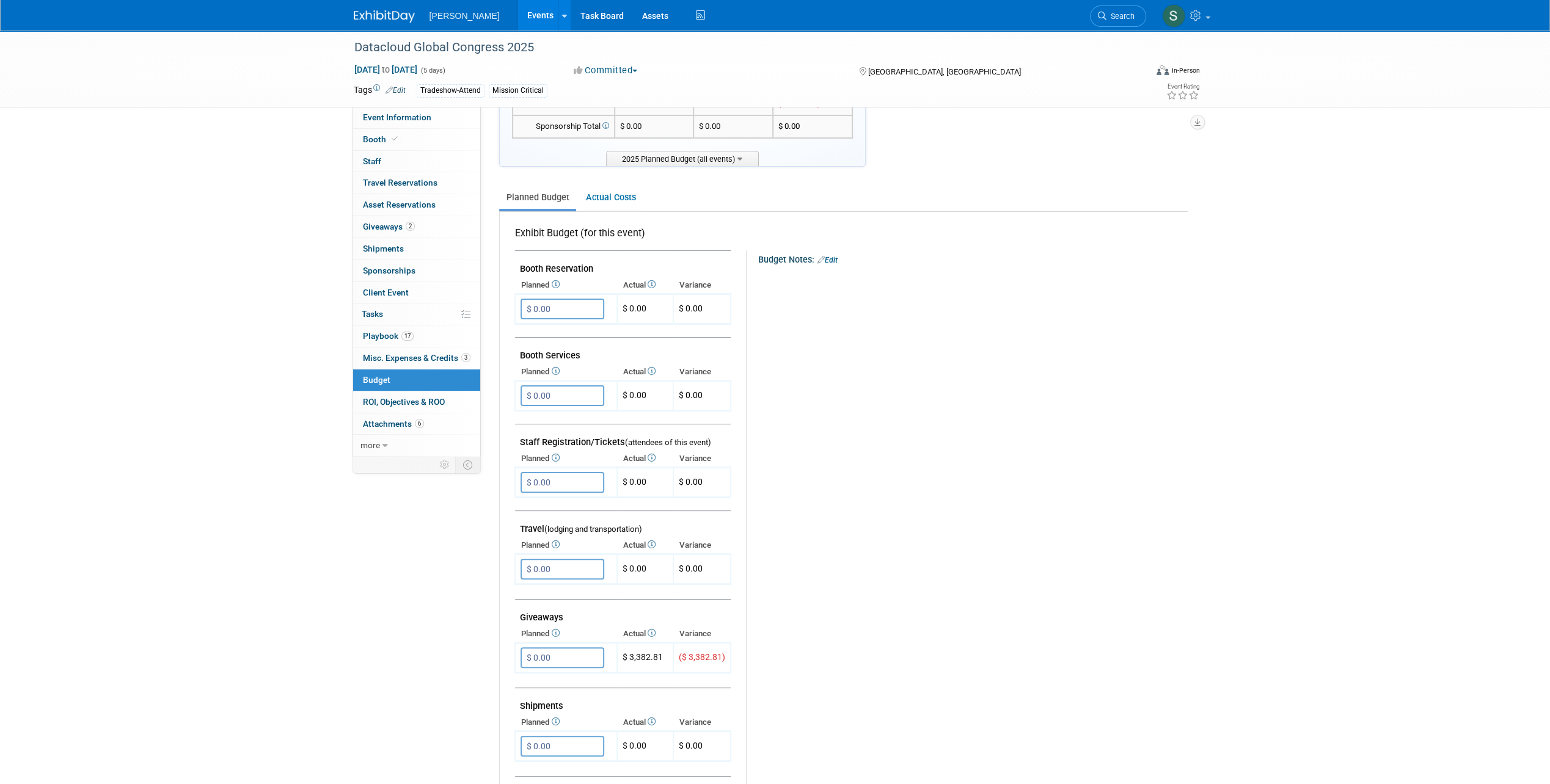
scroll to position [244, 0]
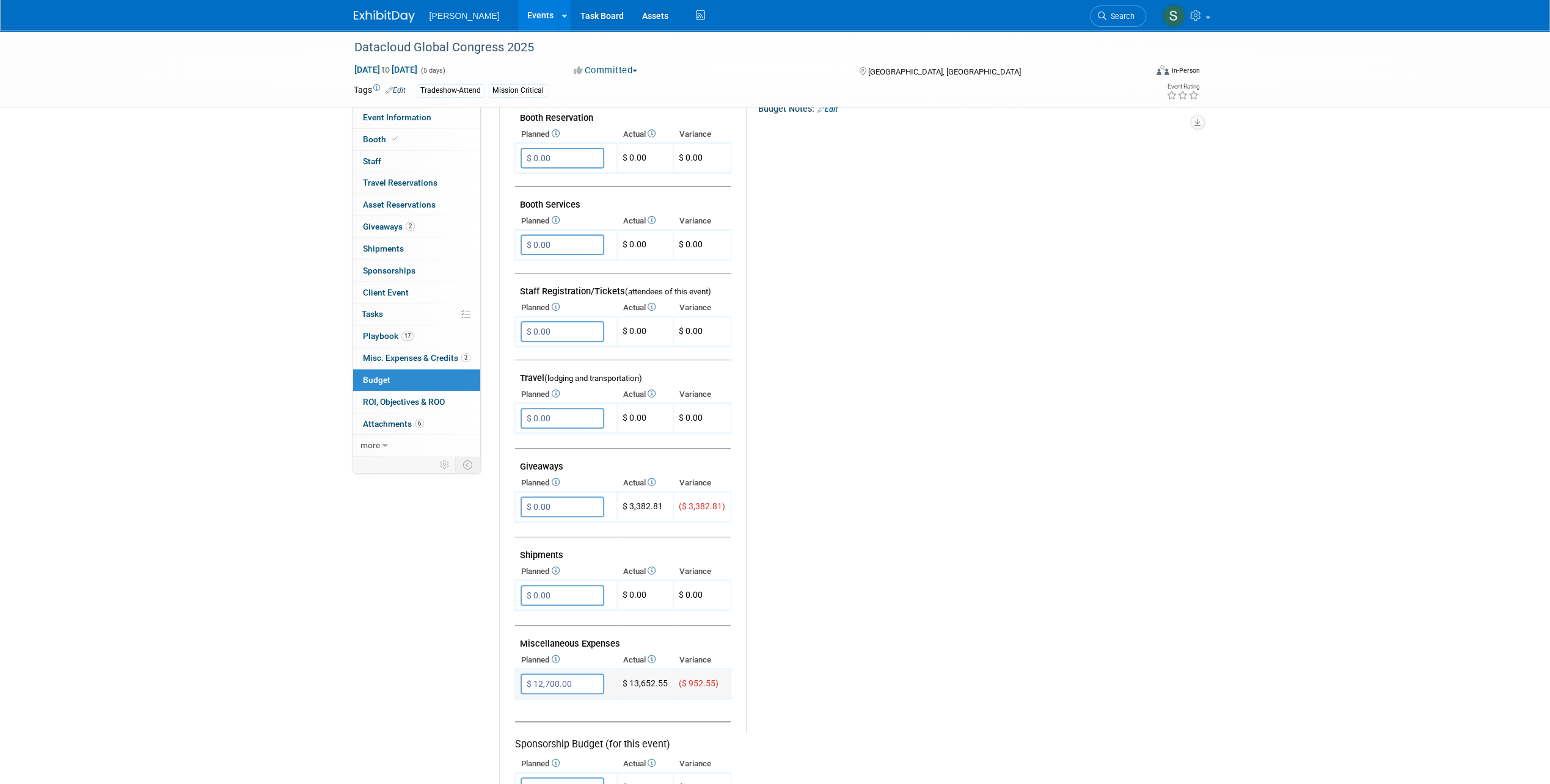
click at [560, 685] on input "$ 12,700.00" at bounding box center [562, 683] width 83 height 21
click at [521, 685] on input "$ 12,700.00" at bounding box center [562, 683] width 83 height 21
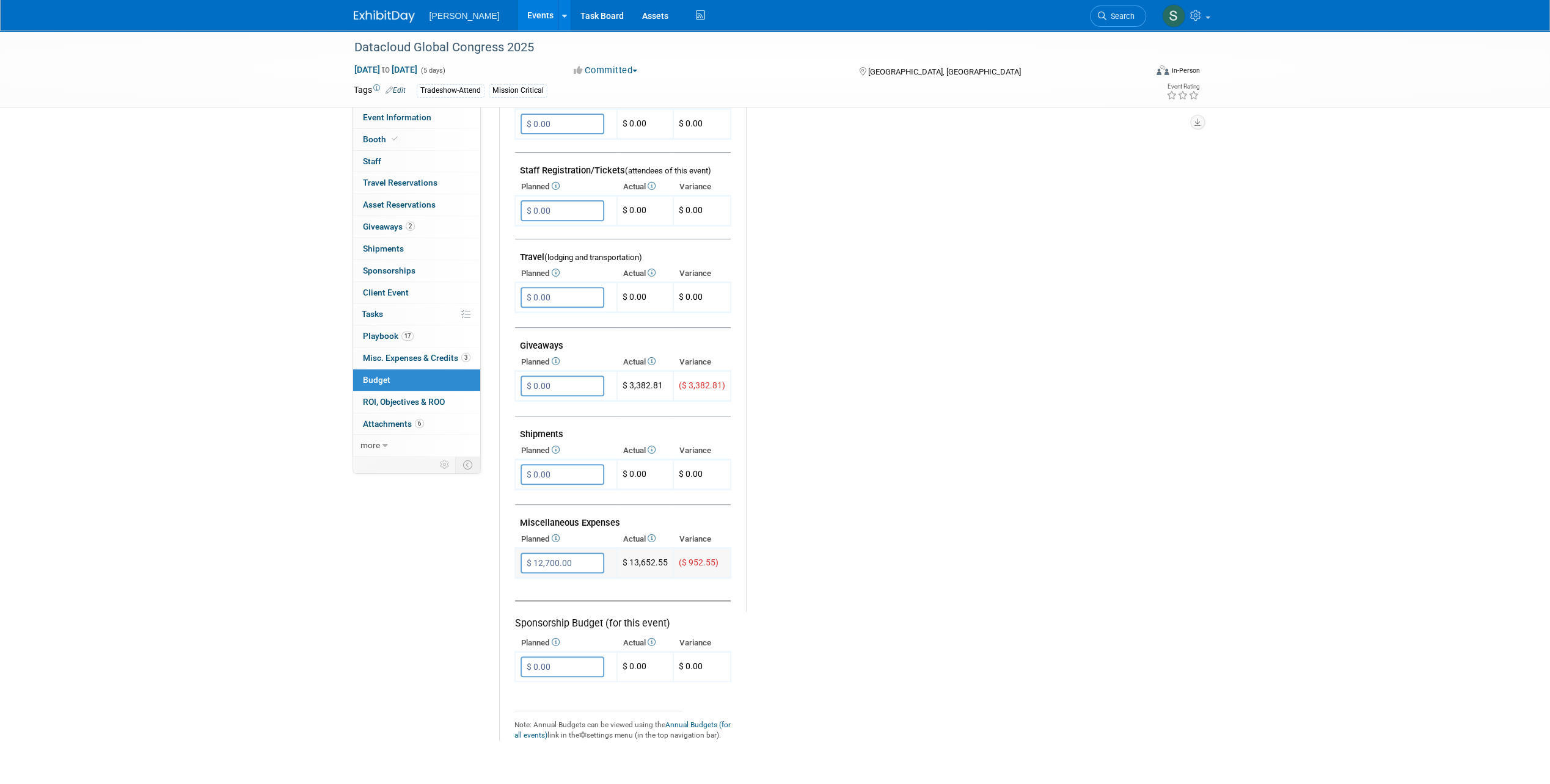
scroll to position [366, 0]
click at [412, 356] on span "Misc. Expenses & Credits 3" at bounding box center [416, 358] width 108 height 10
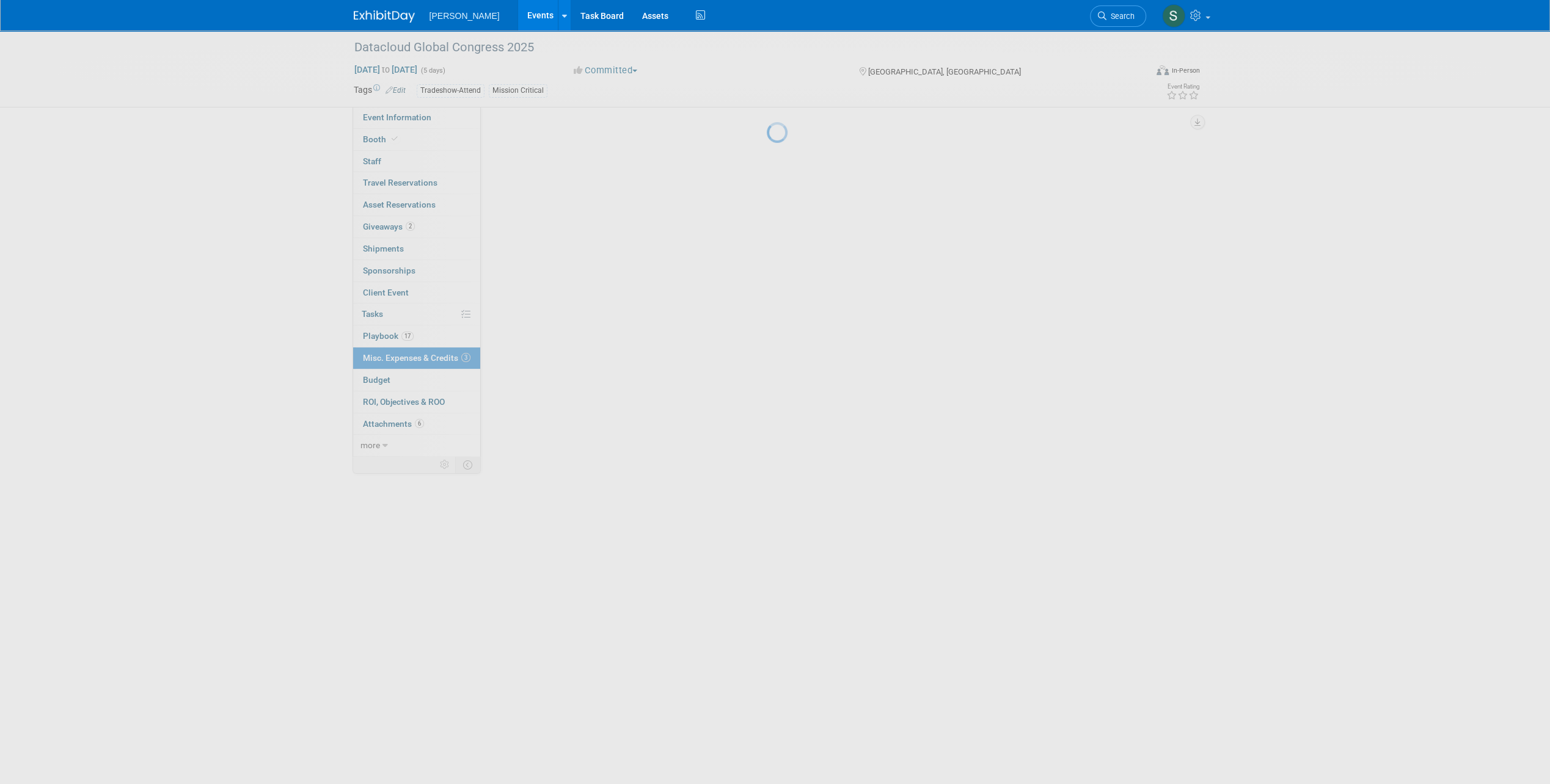
scroll to position [0, 0]
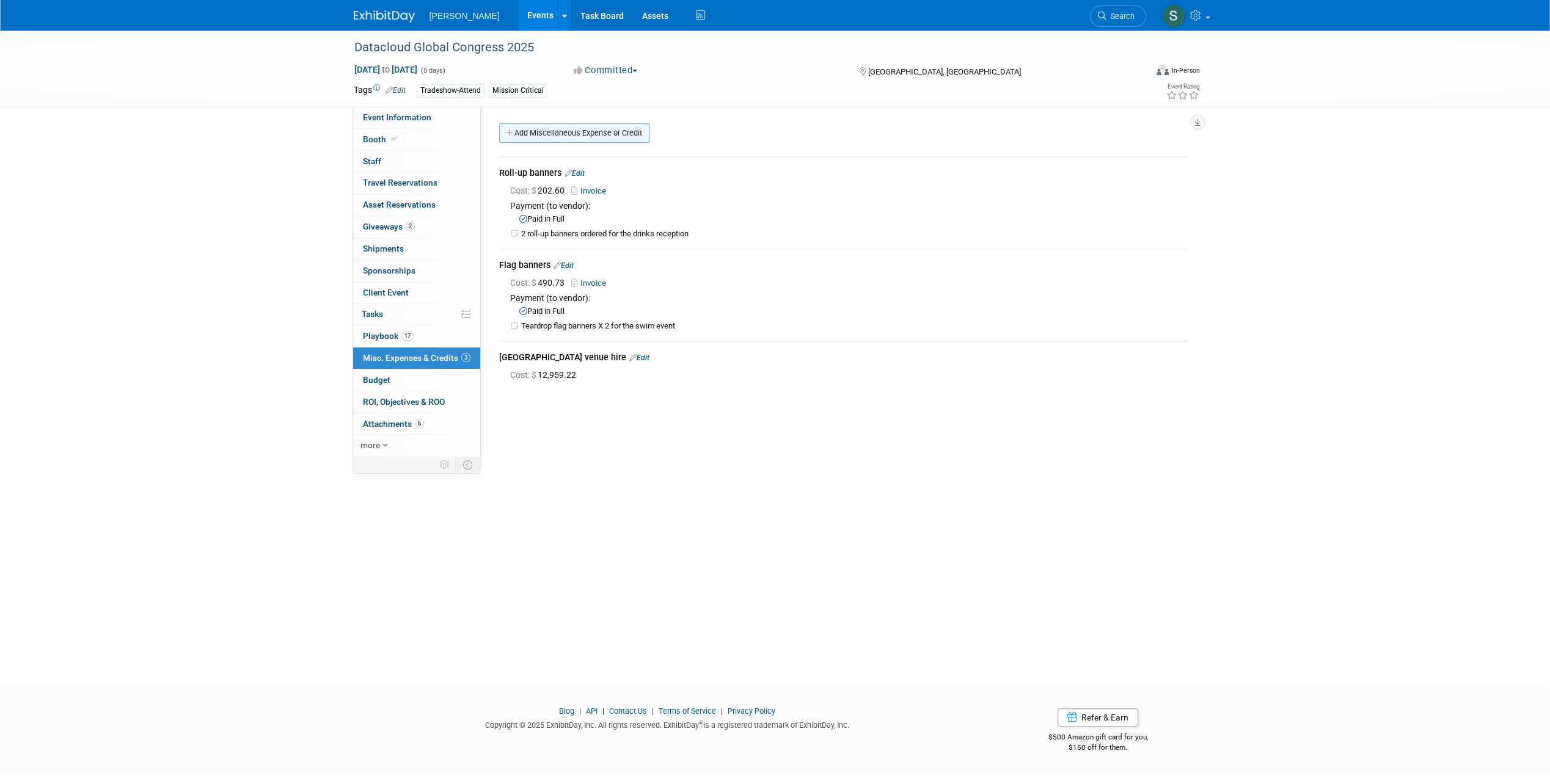
click at [516, 139] on link "Add Miscellaneous Expense or Credit" at bounding box center [574, 133] width 150 height 19
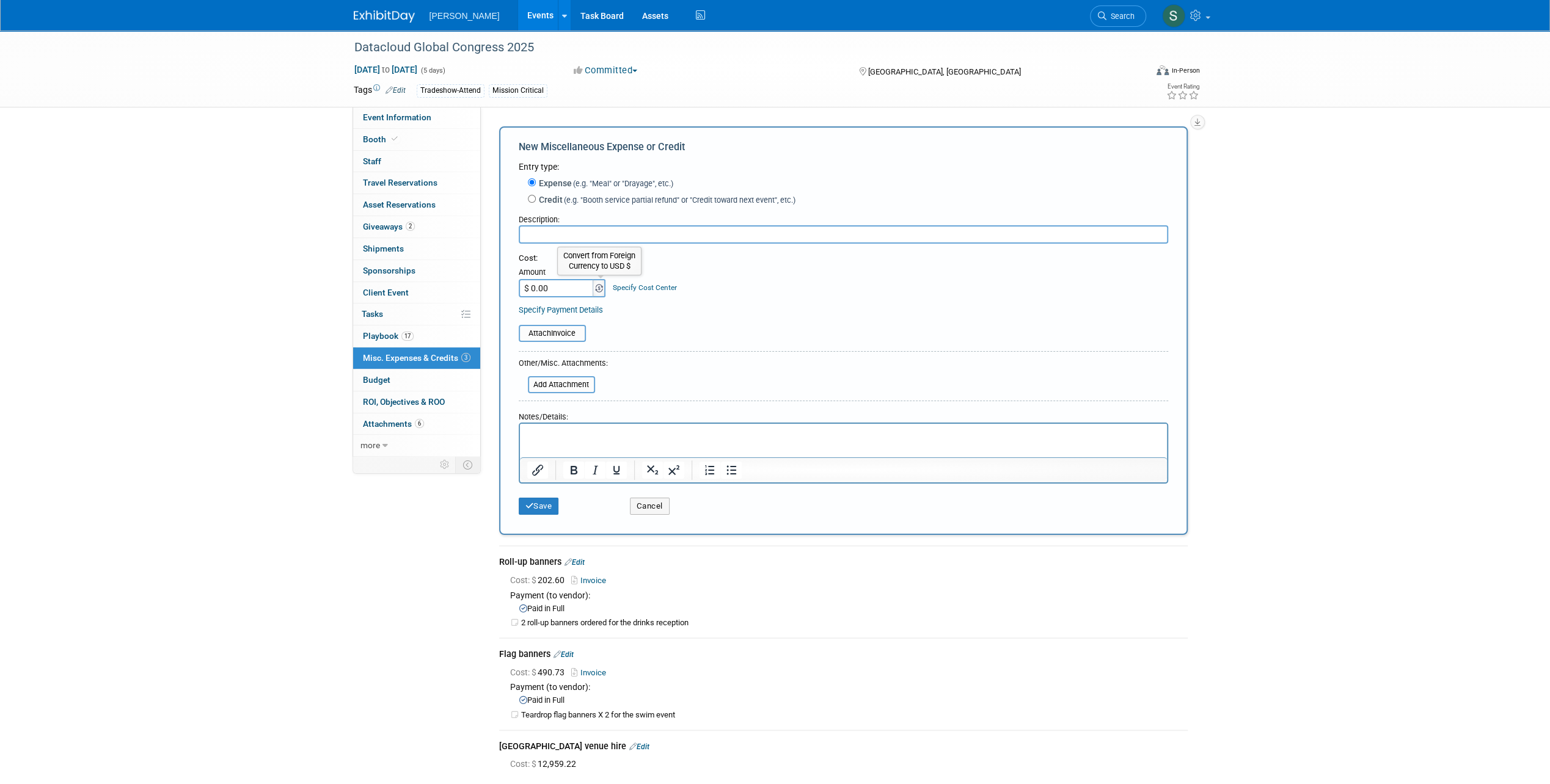
click at [596, 291] on img at bounding box center [599, 288] width 8 height 9
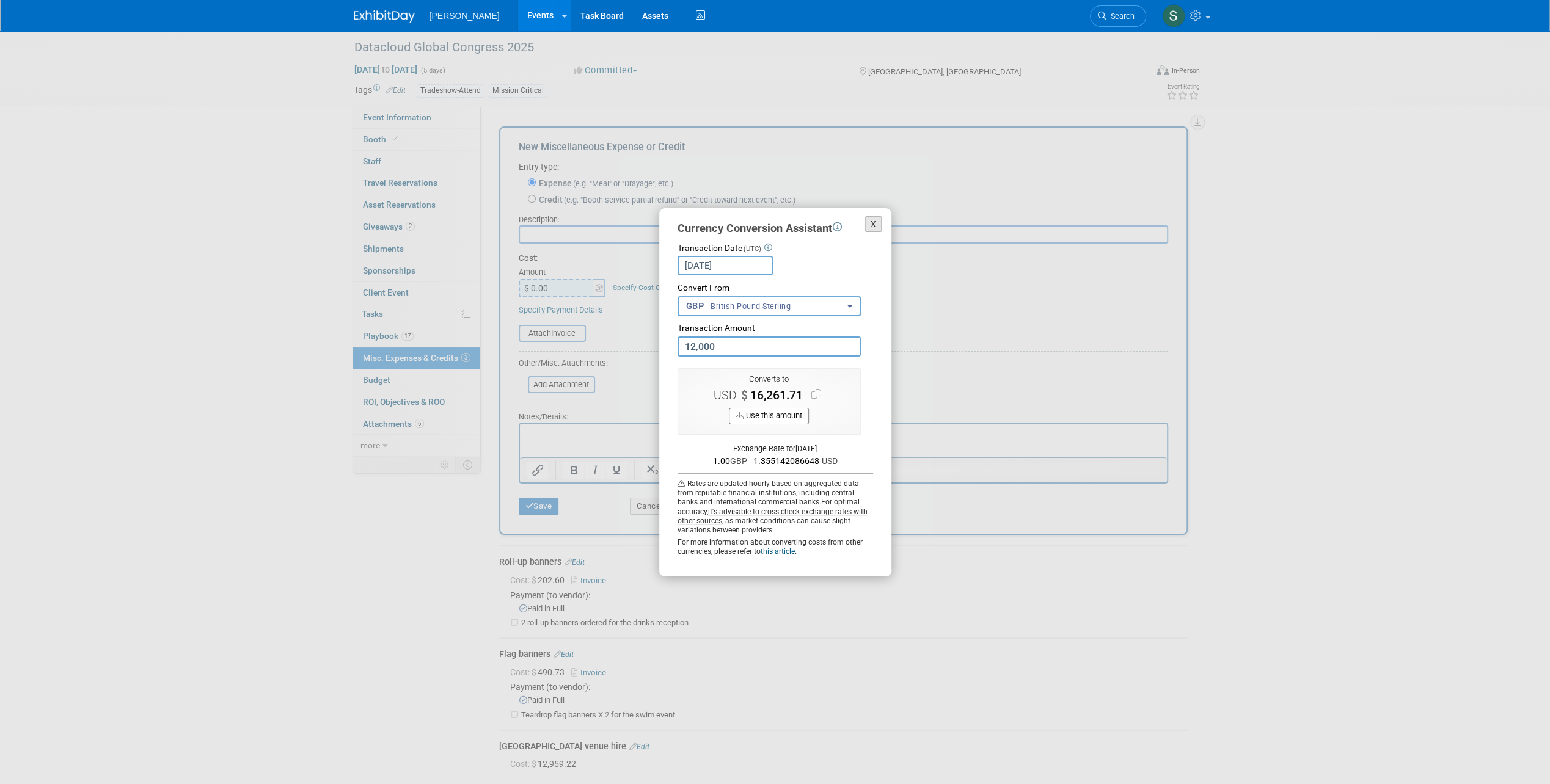
type input "12,000.00"
click at [873, 225] on button "X" at bounding box center [873, 224] width 17 height 16
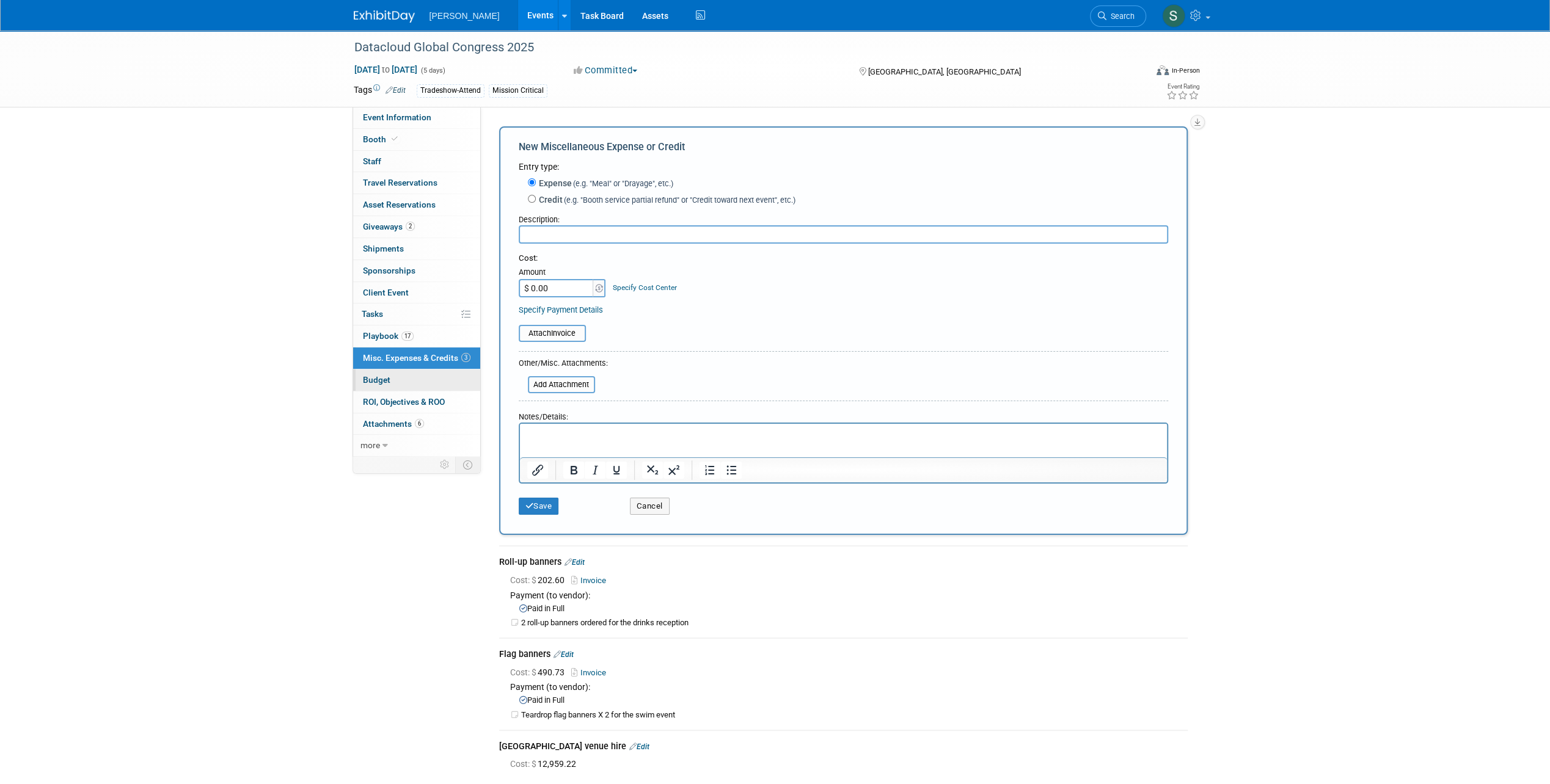
click at [414, 382] on link "Budget" at bounding box center [417, 380] width 127 height 21
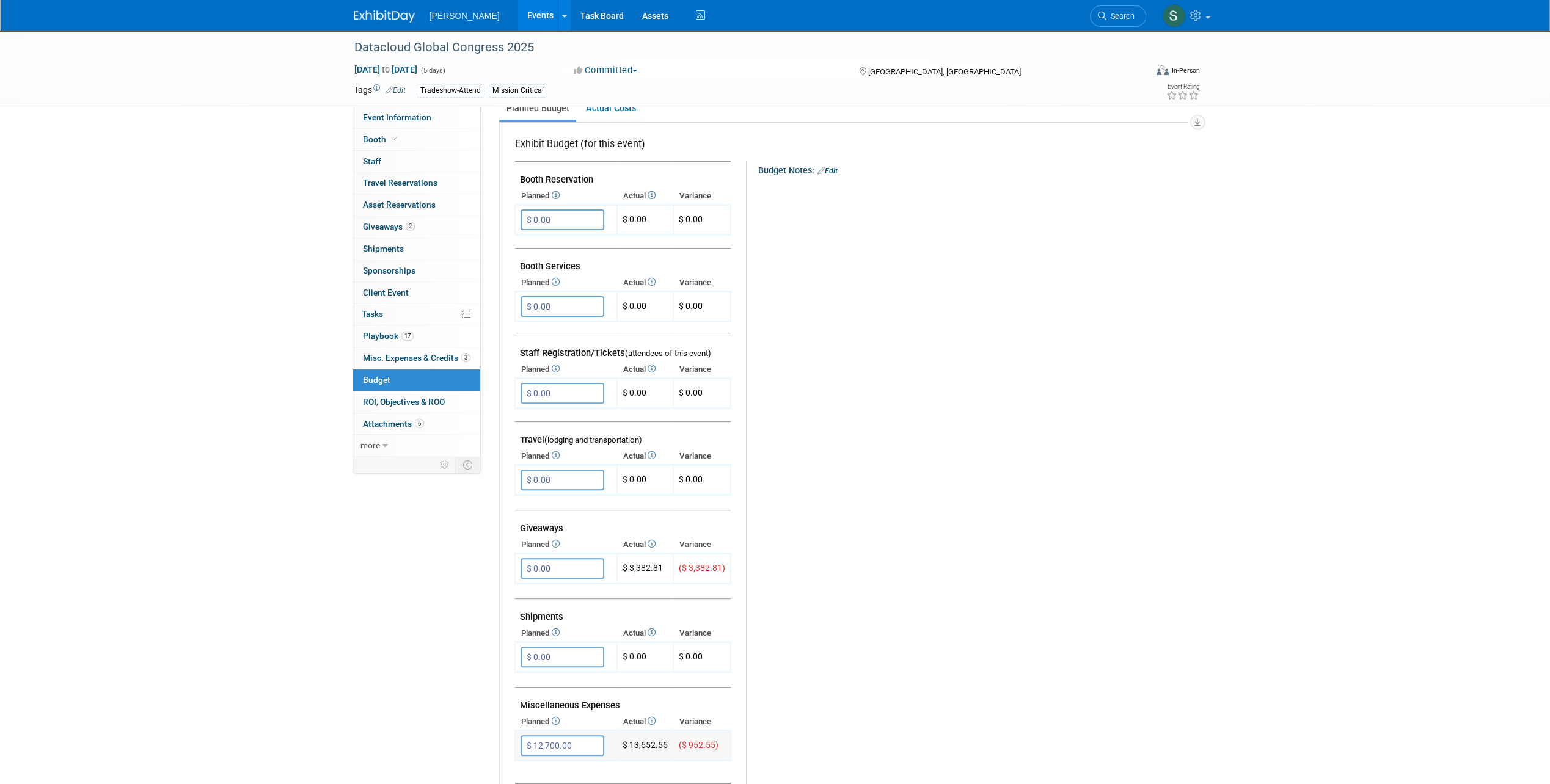
scroll to position [183, 0]
click at [588, 739] on input "$ 12,700.00" at bounding box center [562, 745] width 83 height 21
click at [535, 768] on button "button" at bounding box center [531, 770] width 22 height 17
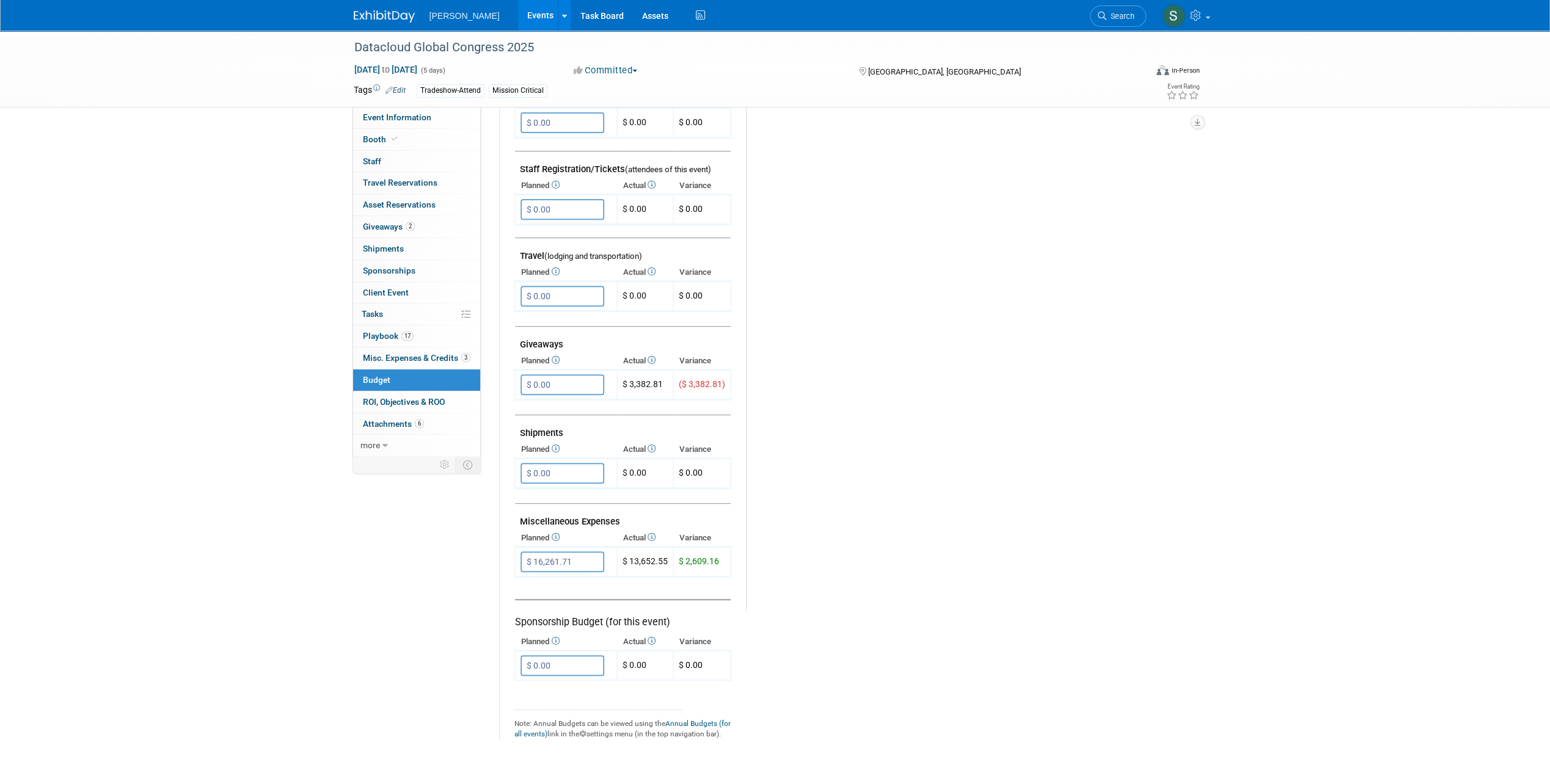
scroll to position [427, 0]
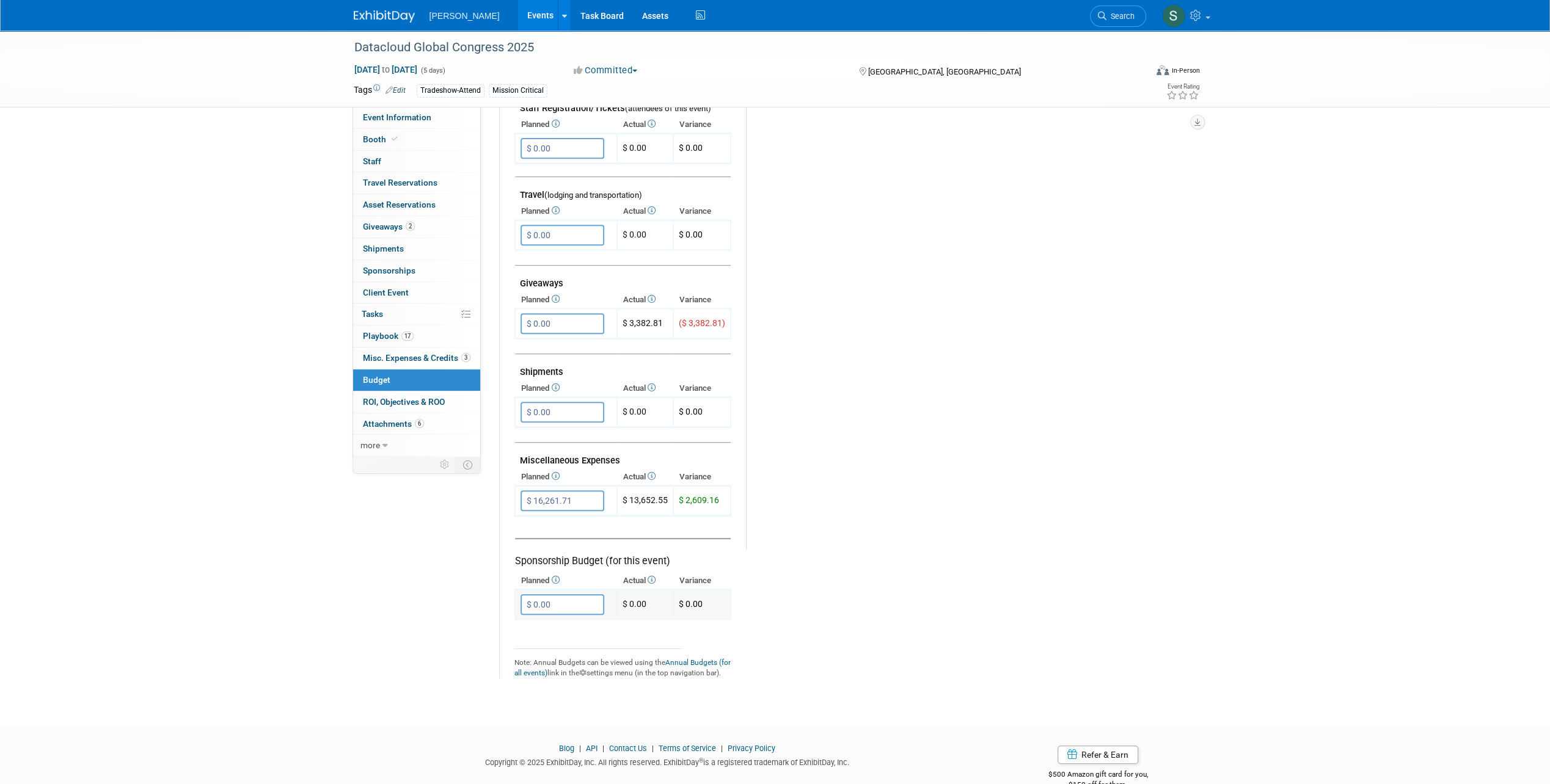
click at [573, 606] on input "$ 0.00" at bounding box center [562, 604] width 83 height 21
click at [578, 502] on input "$ 16,261.71" at bounding box center [562, 500] width 83 height 21
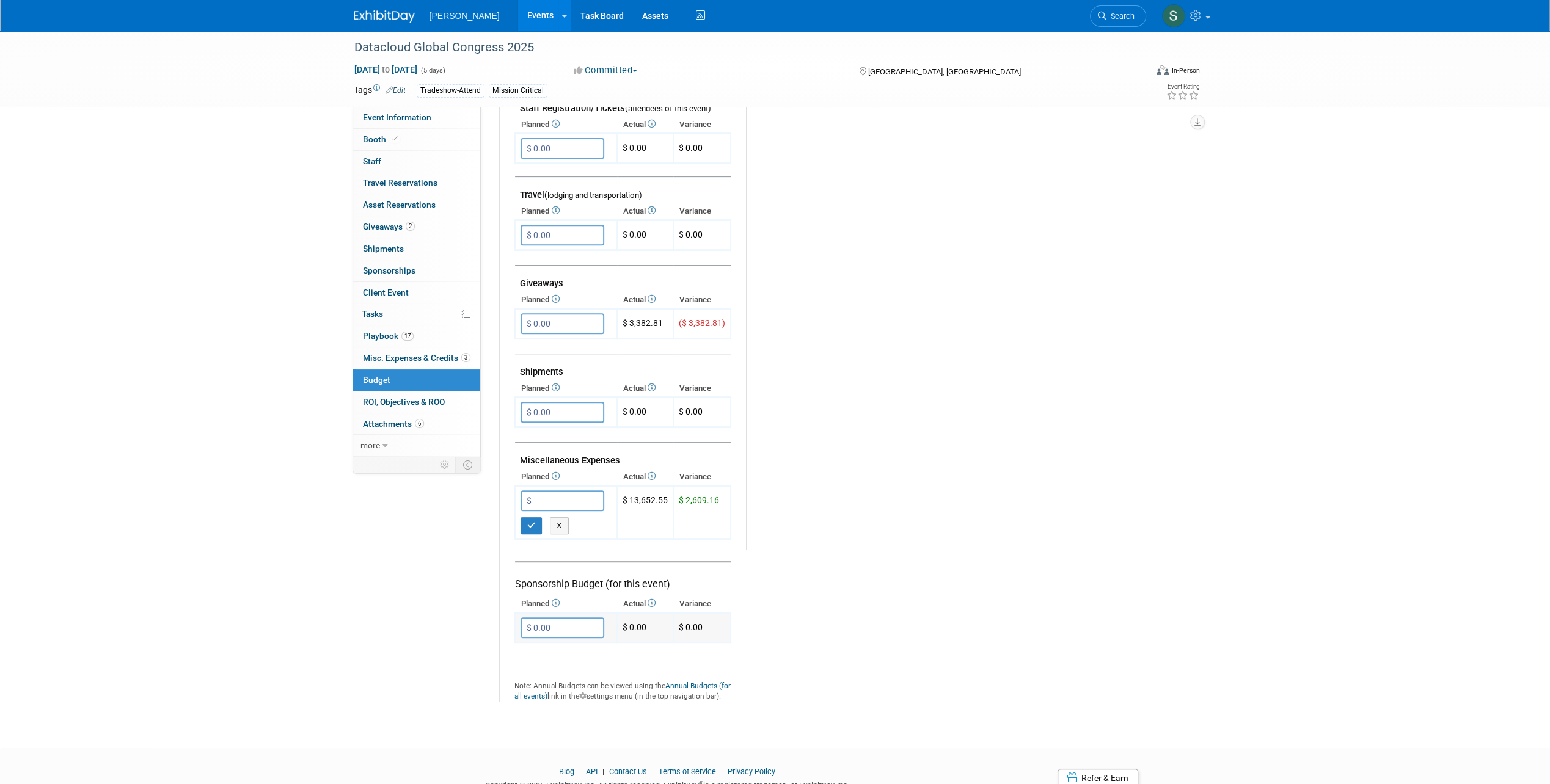
type input "$ 16,261.71"
click at [549, 625] on input "$ 0.00" at bounding box center [562, 627] width 83 height 21
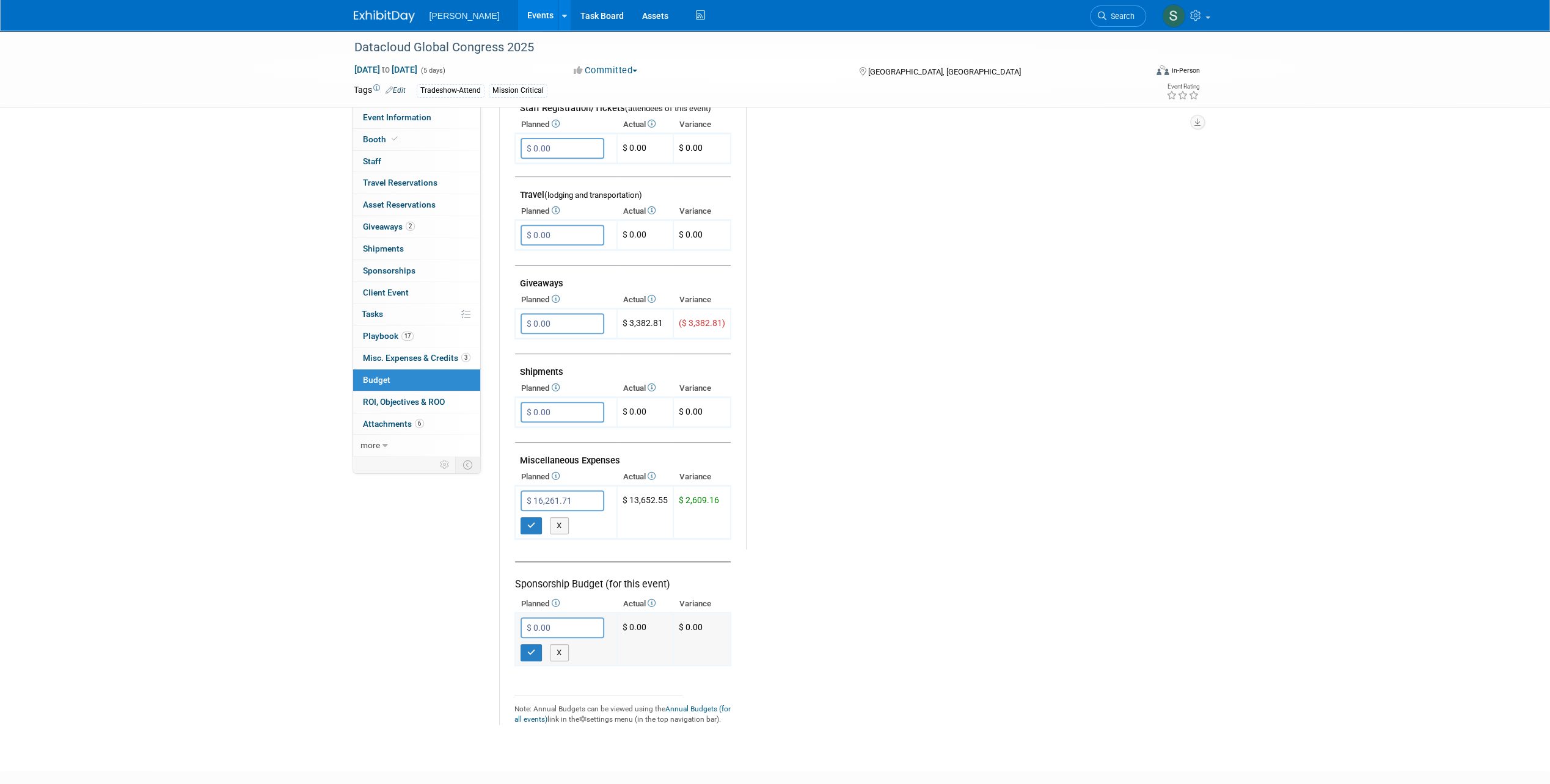
paste input "16,261.71"
type input "$ 16,261.71"
click at [531, 648] on icon "button" at bounding box center [531, 652] width 9 height 8
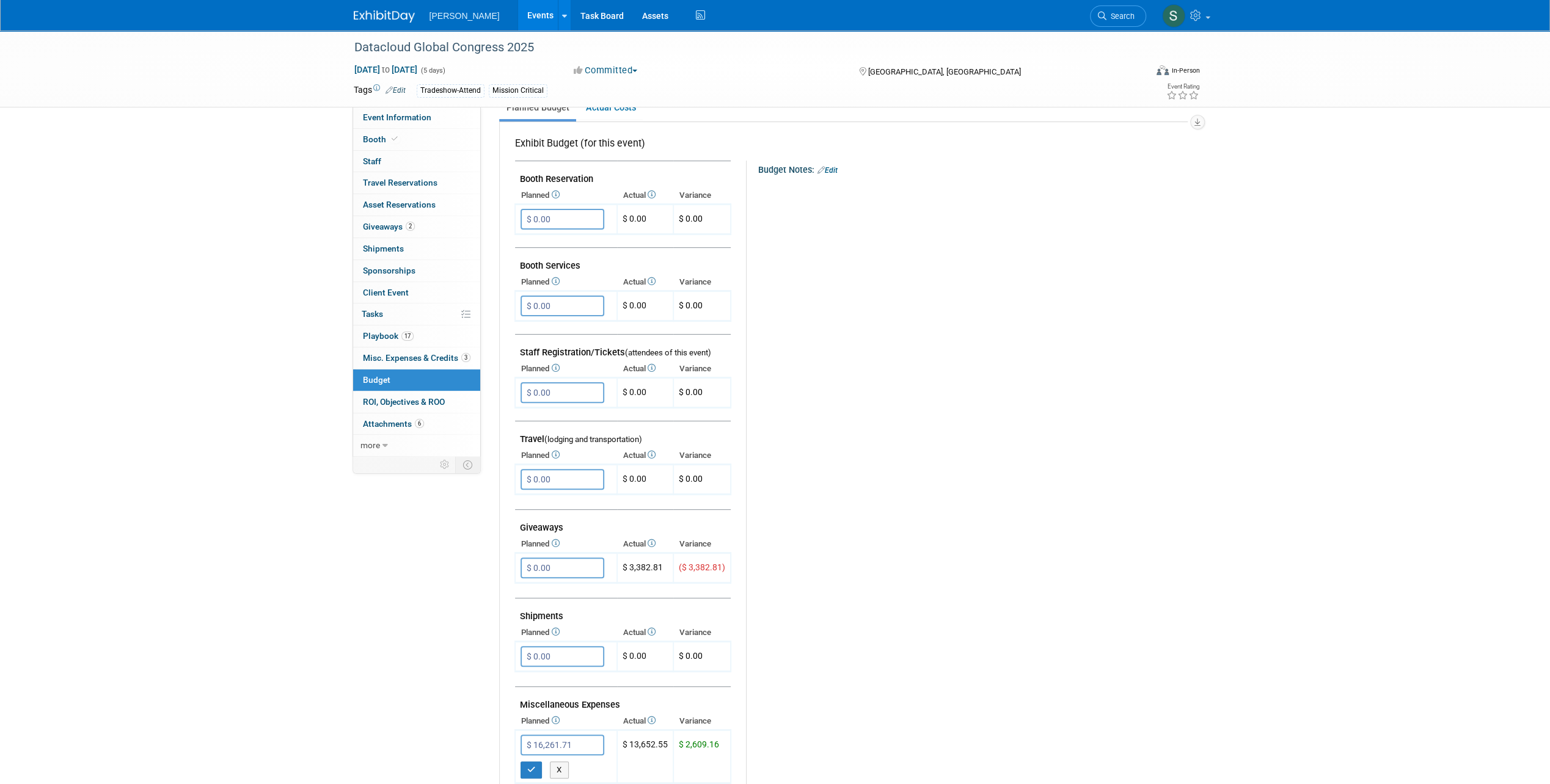
scroll to position [0, 0]
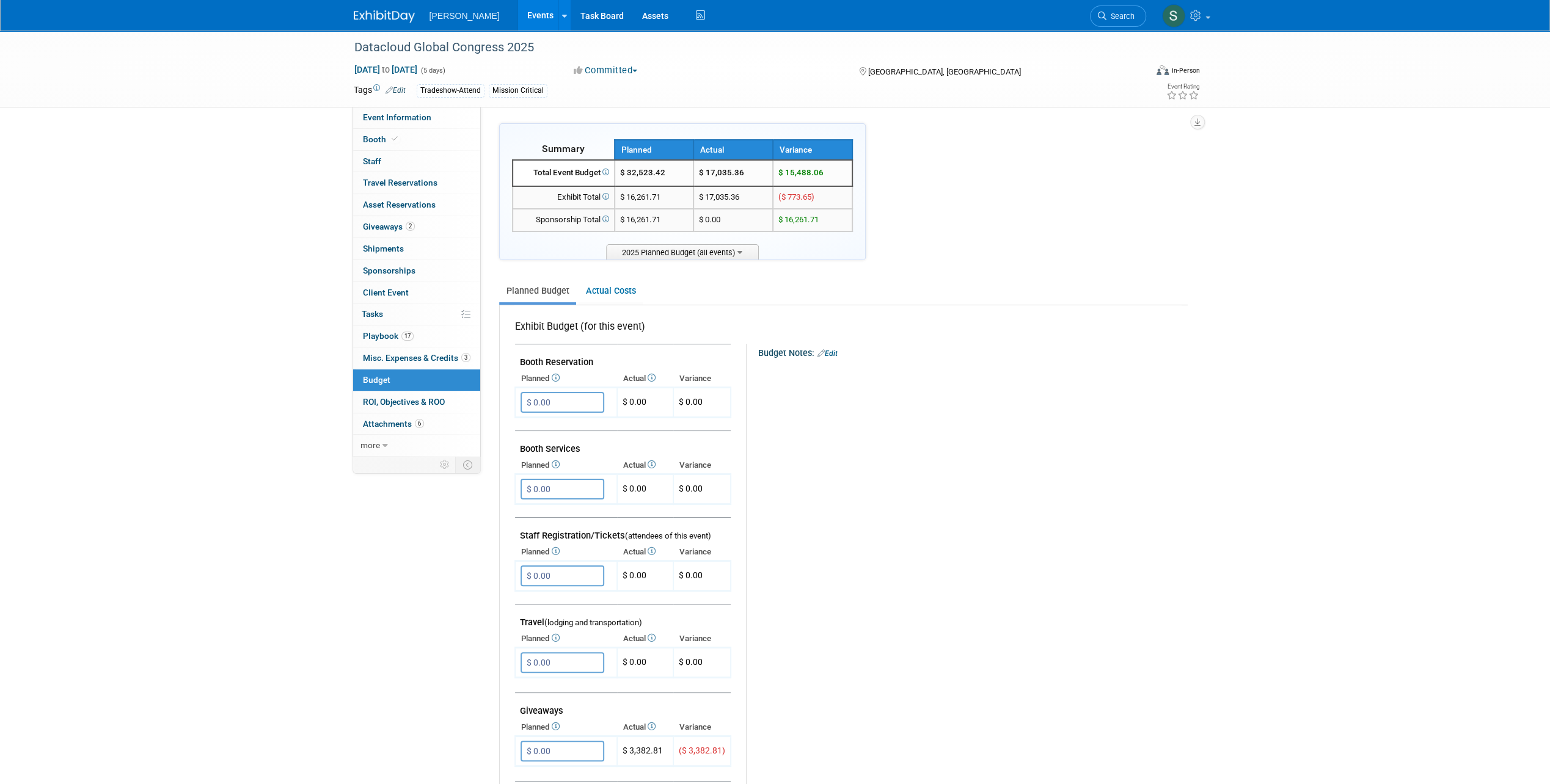
click at [902, 507] on div "Budget Notes: Edit X" at bounding box center [961, 660] width 431 height 633
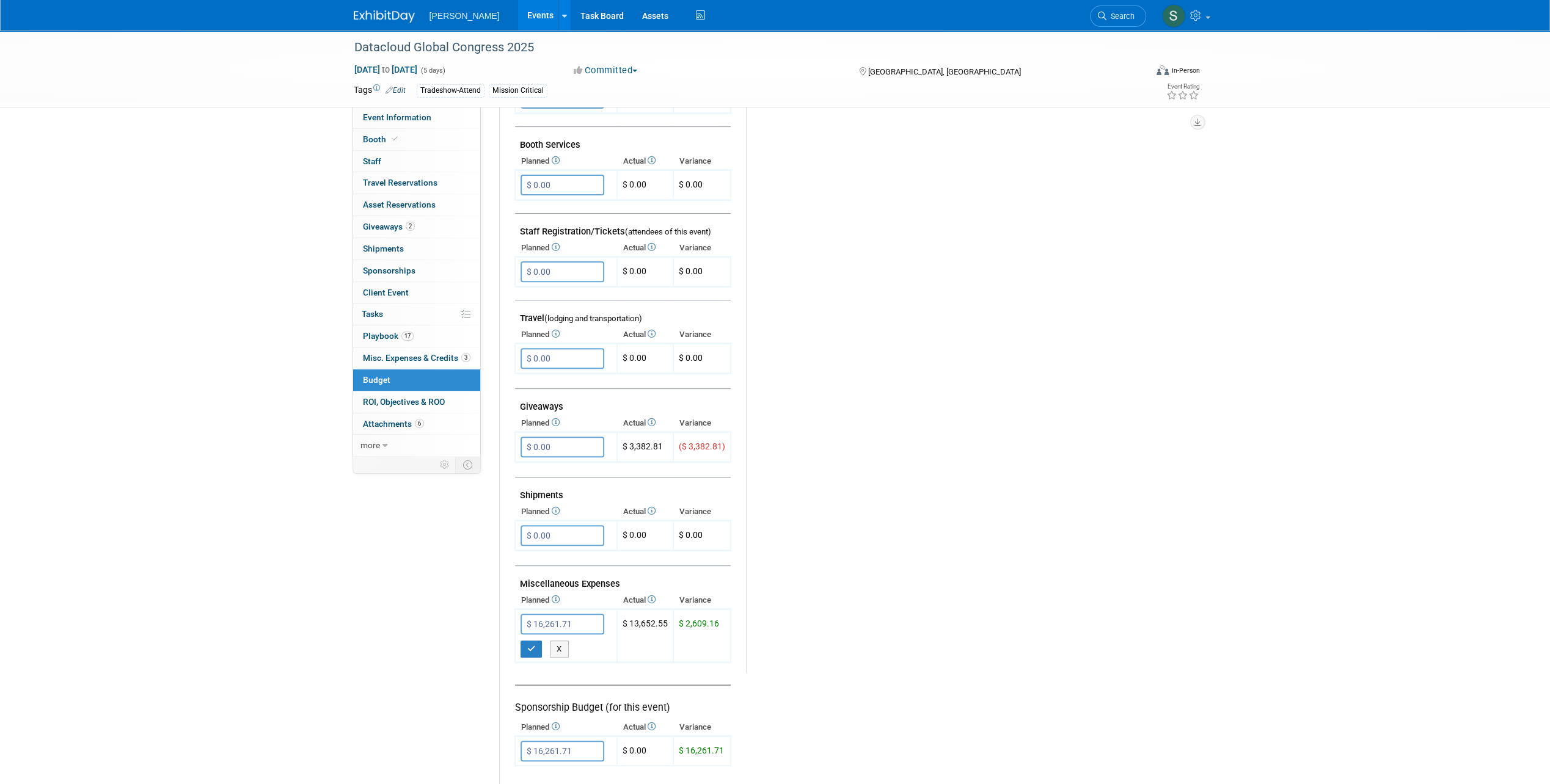
scroll to position [305, 0]
click at [573, 618] on input "$ 16,261.71" at bounding box center [562, 622] width 83 height 21
type input "$ 0.00"
click at [528, 640] on button "button" at bounding box center [531, 648] width 22 height 17
click at [1024, 541] on div "Budget Notes: Edit X" at bounding box center [964, 355] width 426 height 633
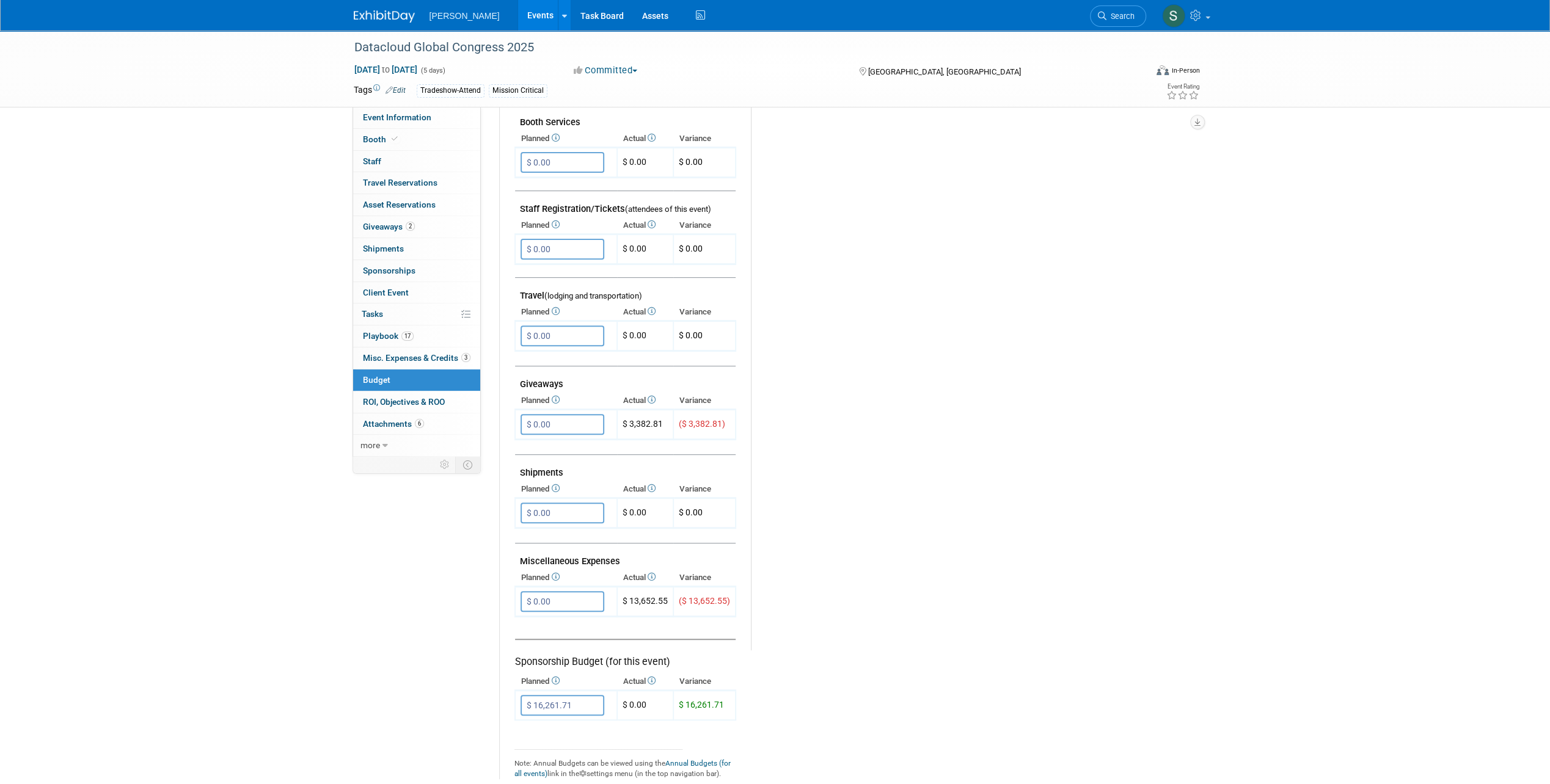
scroll to position [366, 0]
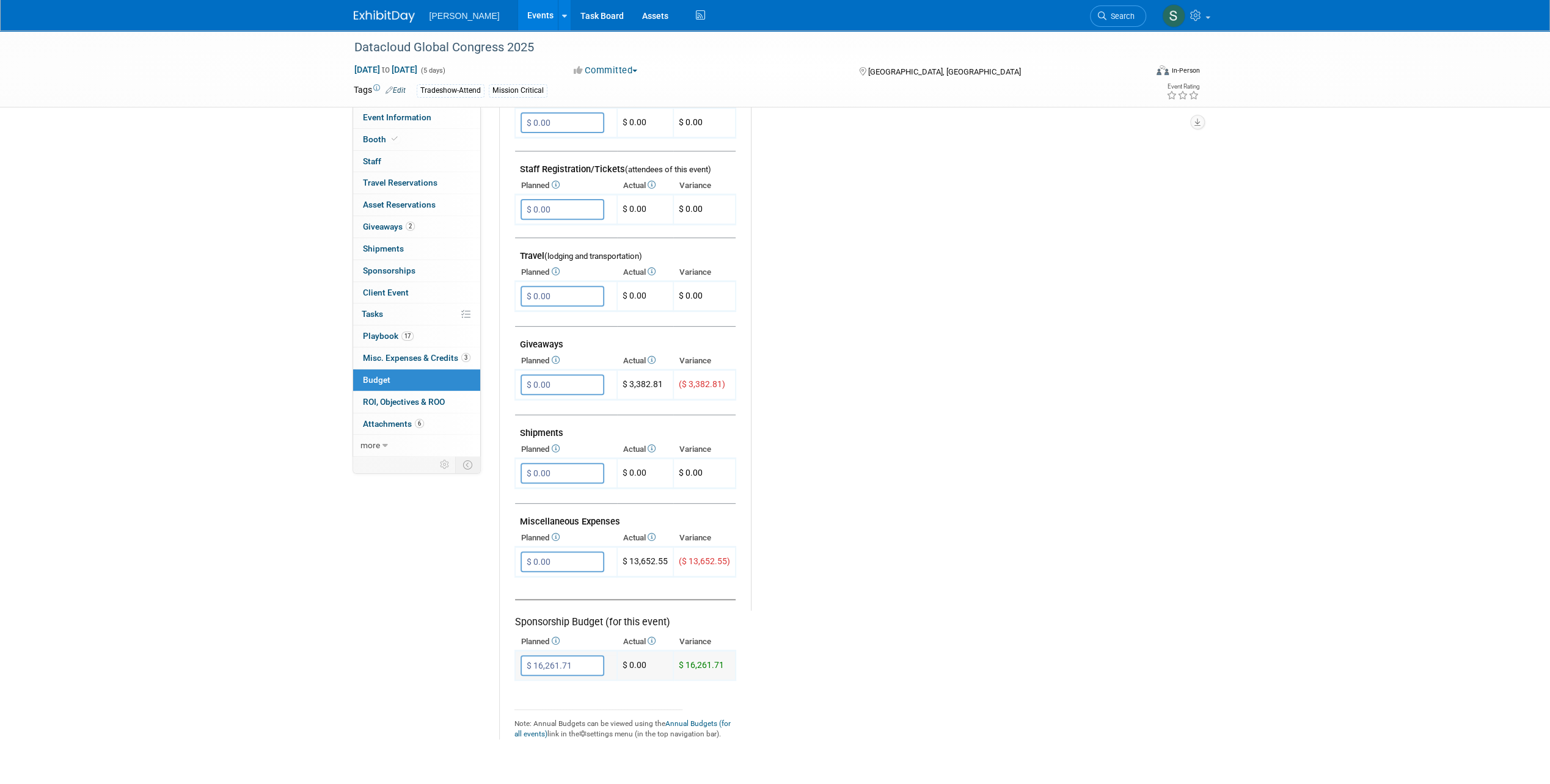
click at [579, 669] on input "$ 16,261.71" at bounding box center [562, 665] width 83 height 21
type input "$ 0.00"
click at [526, 691] on button "button" at bounding box center [531, 690] width 22 height 17
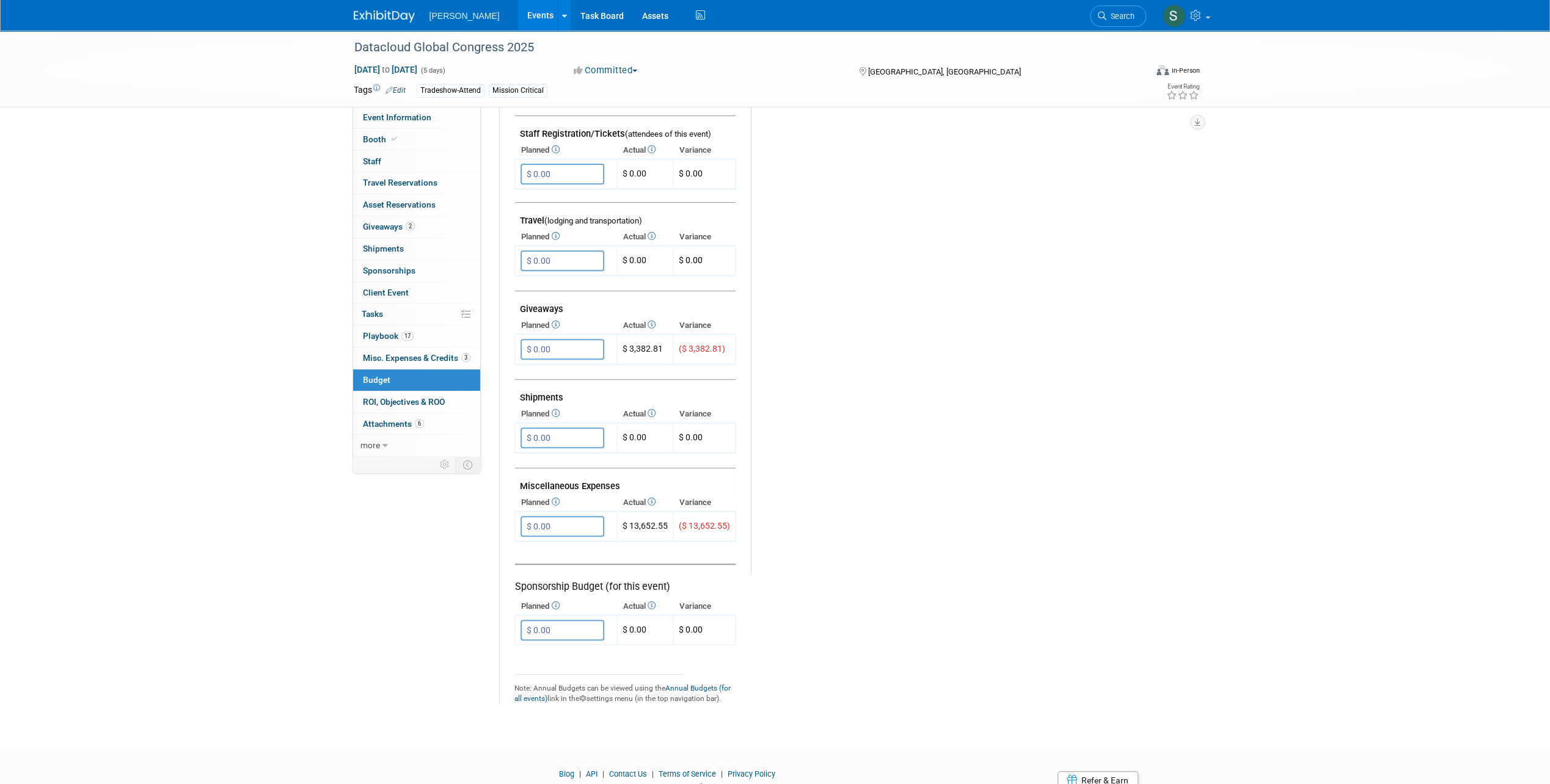
scroll to position [427, 0]
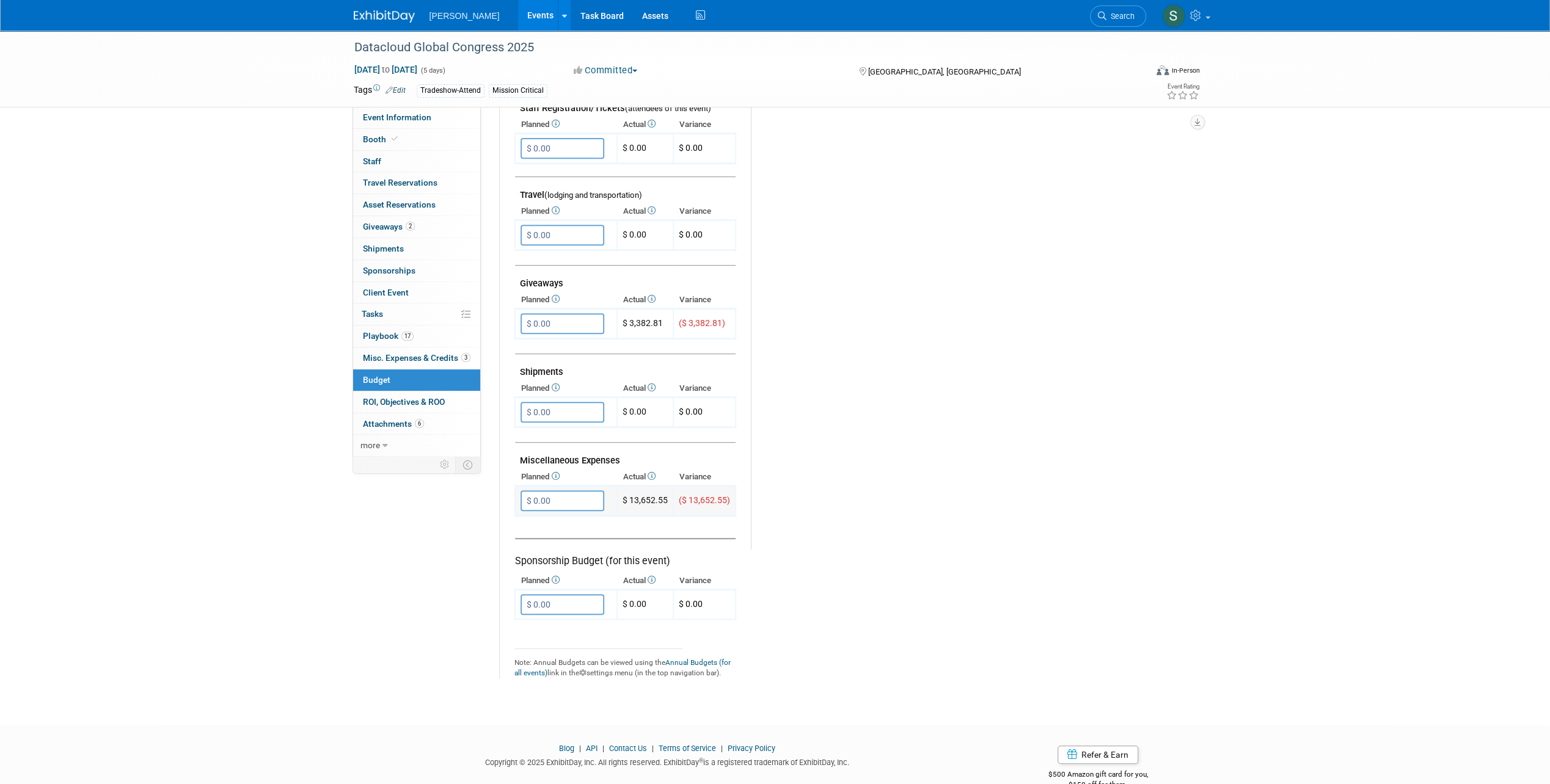
click at [572, 502] on input "$ 0.00" at bounding box center [562, 500] width 83 height 21
paste input "16,261.71"
type input "$ 16,261.71"
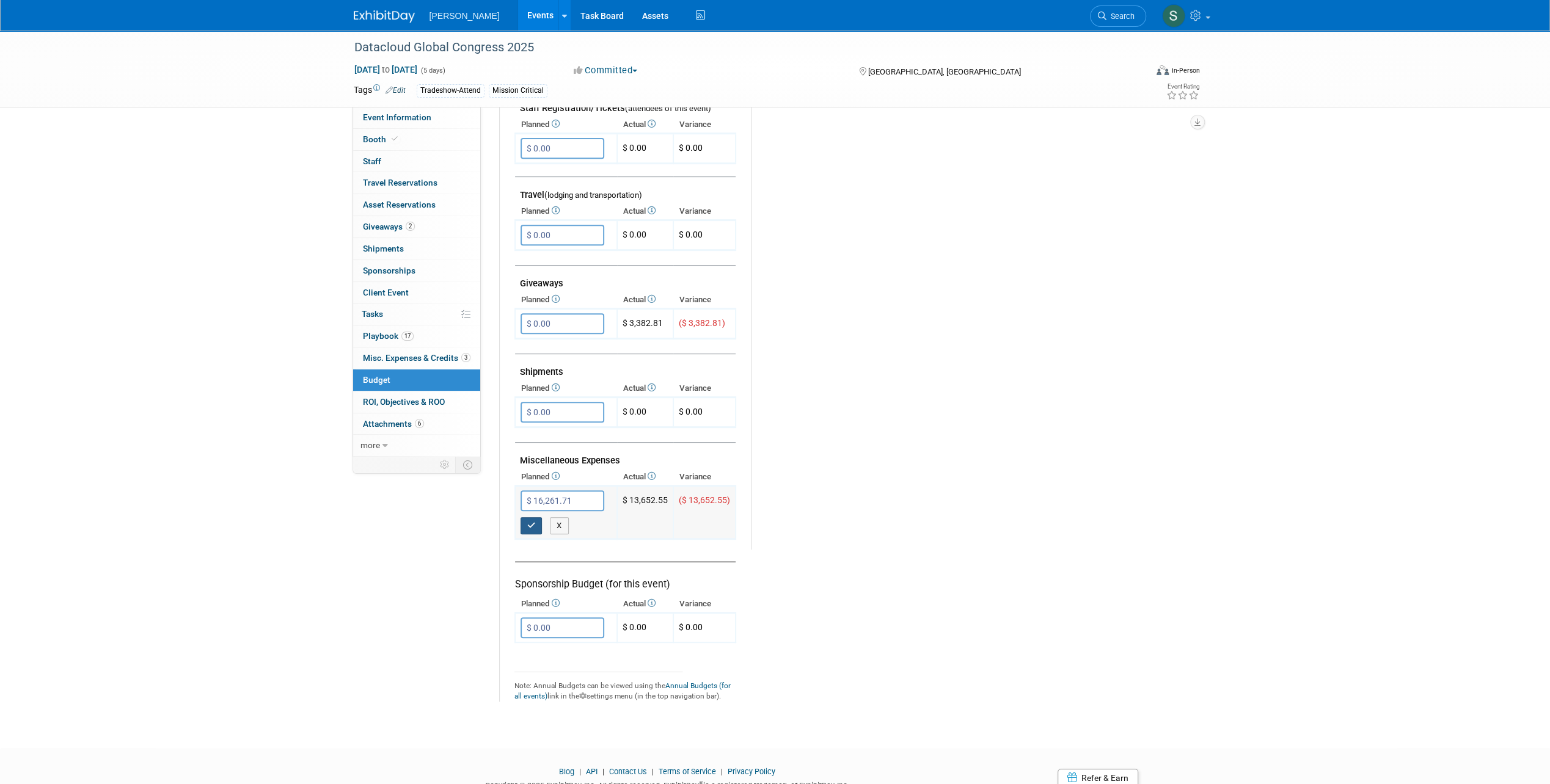
click at [523, 521] on button "button" at bounding box center [531, 525] width 22 height 17
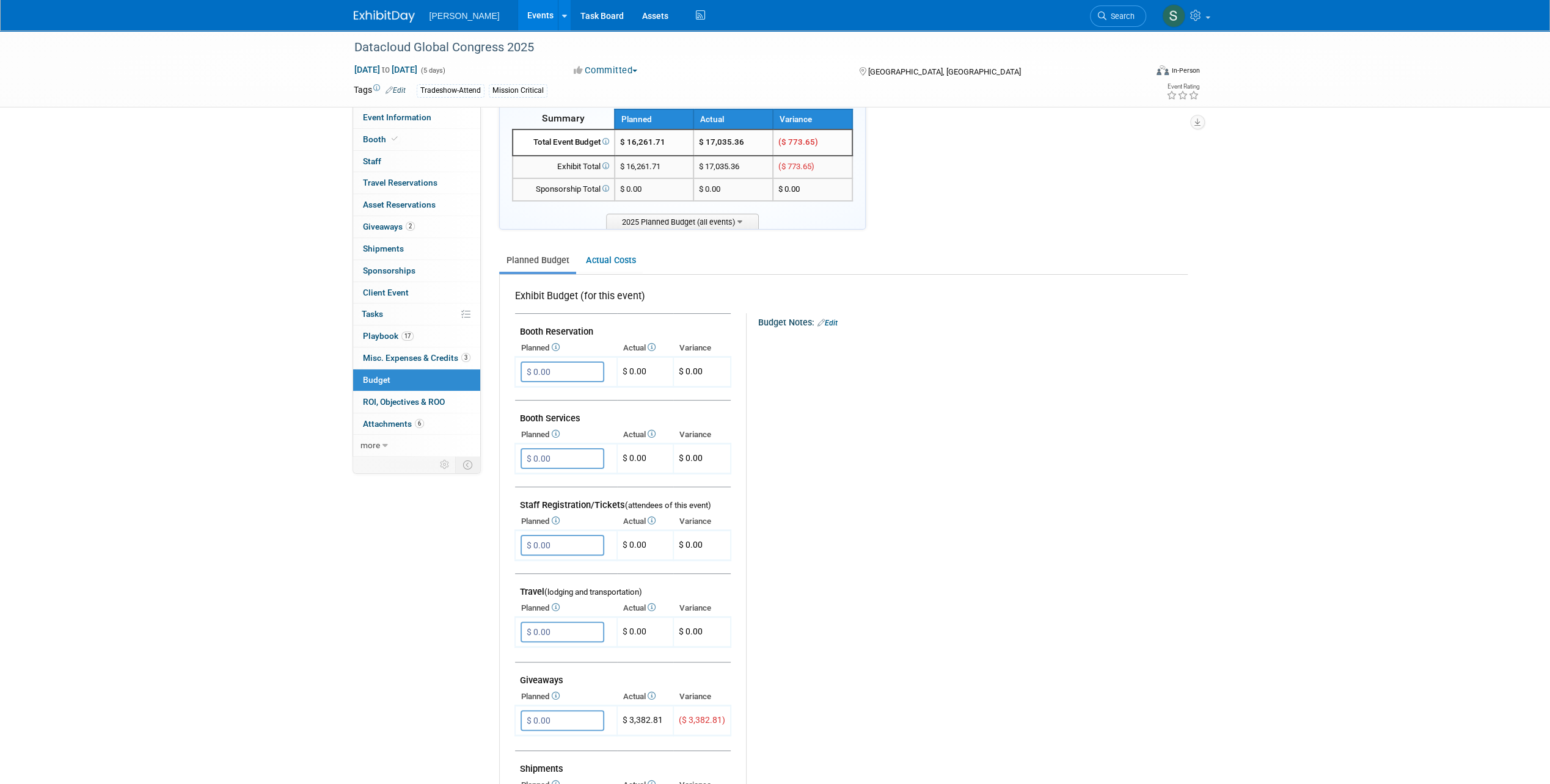
scroll to position [0, 0]
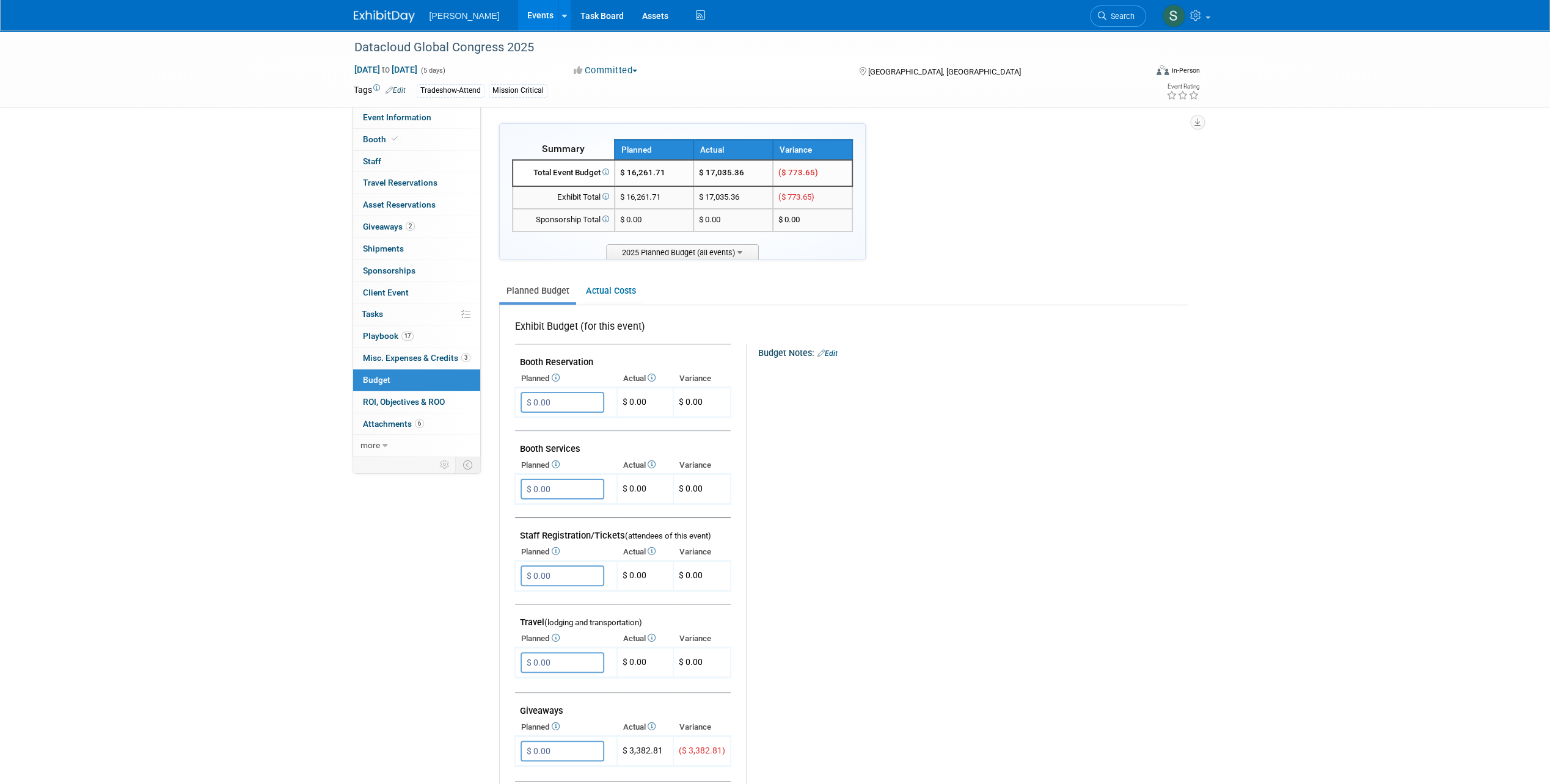
click at [910, 533] on div "Budget Notes: Edit X" at bounding box center [961, 660] width 431 height 633
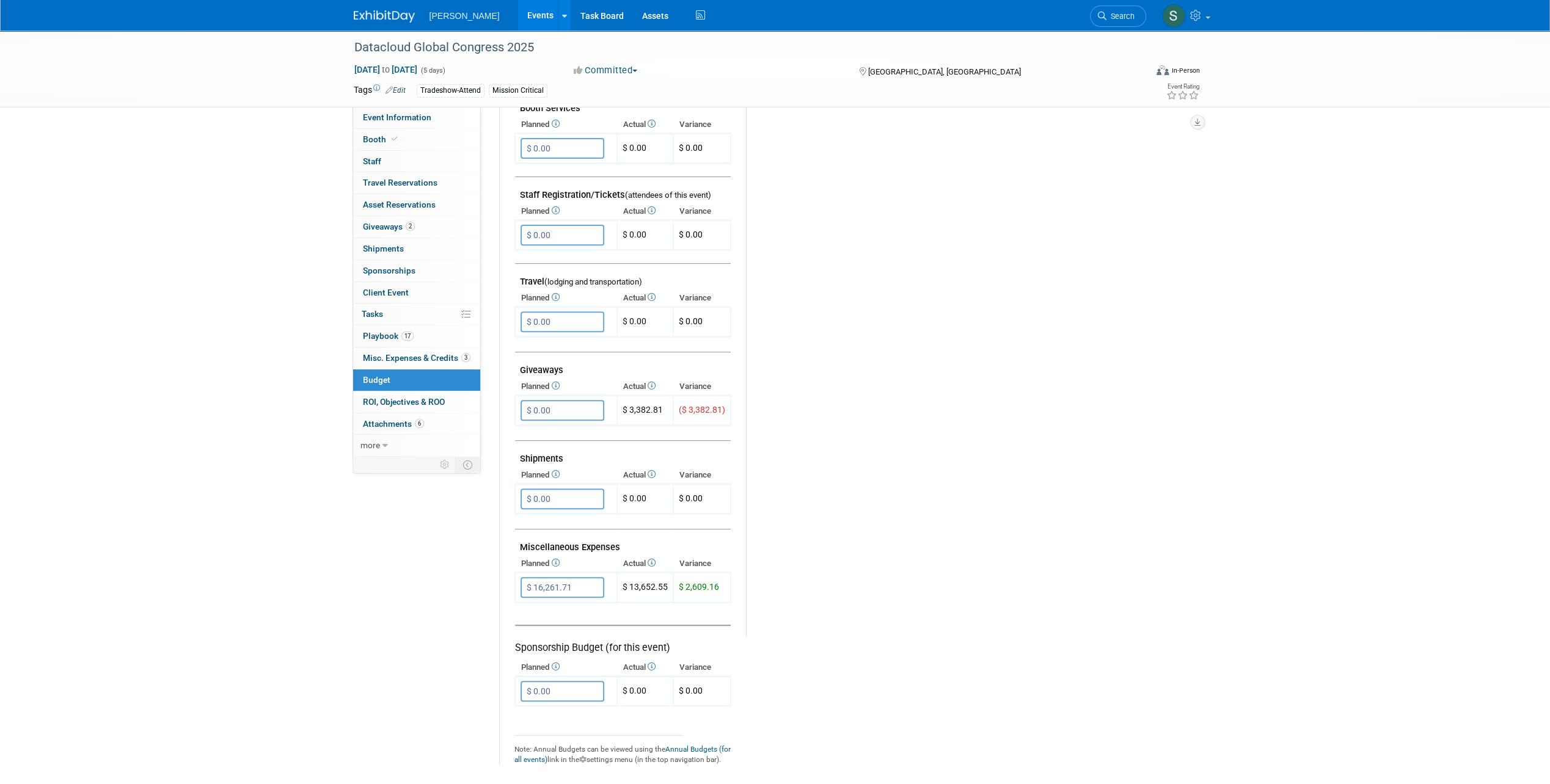
scroll to position [277, 0]
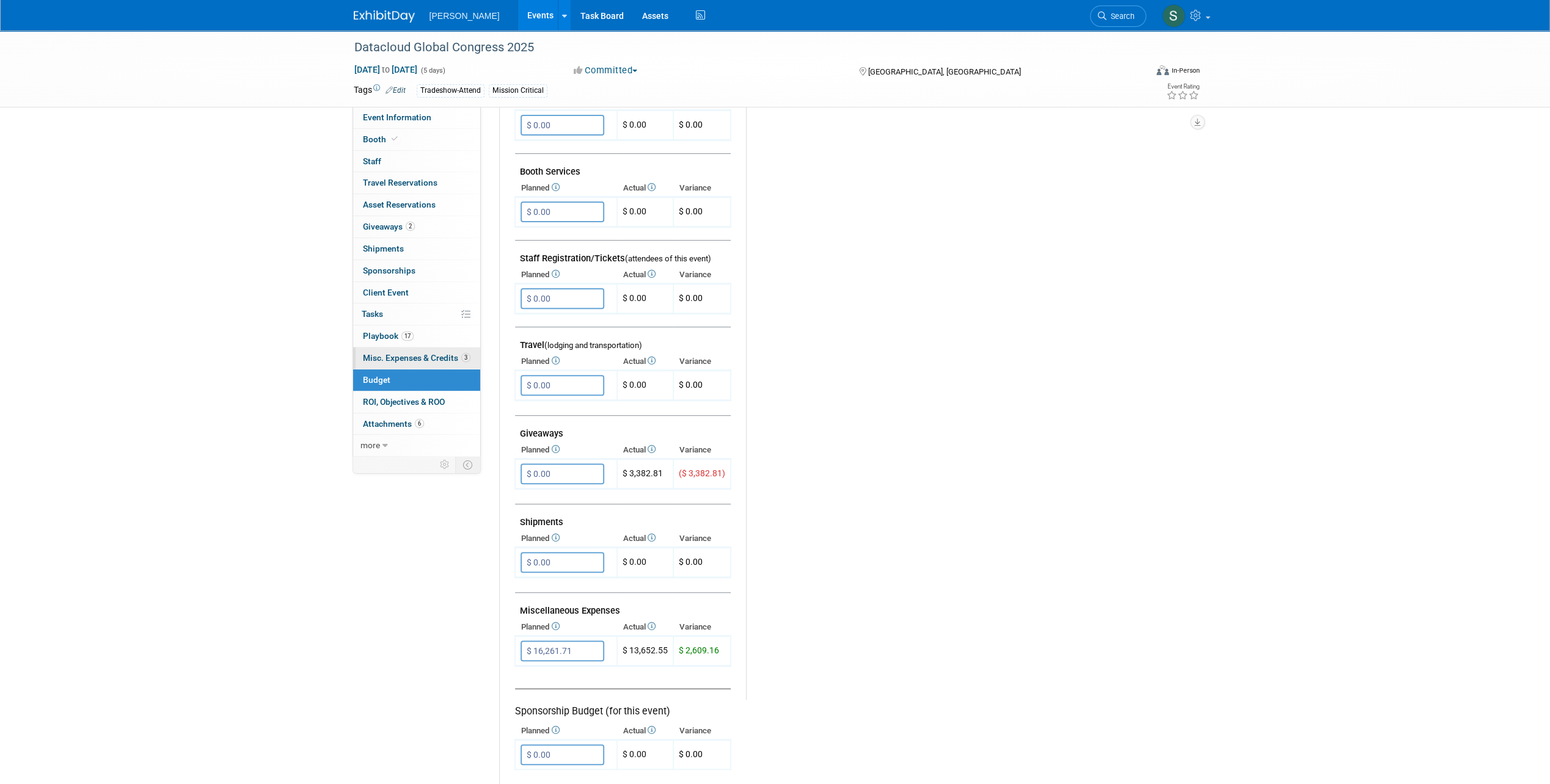
click at [439, 362] on link "3 Misc. Expenses & Credits 3" at bounding box center [417, 358] width 127 height 21
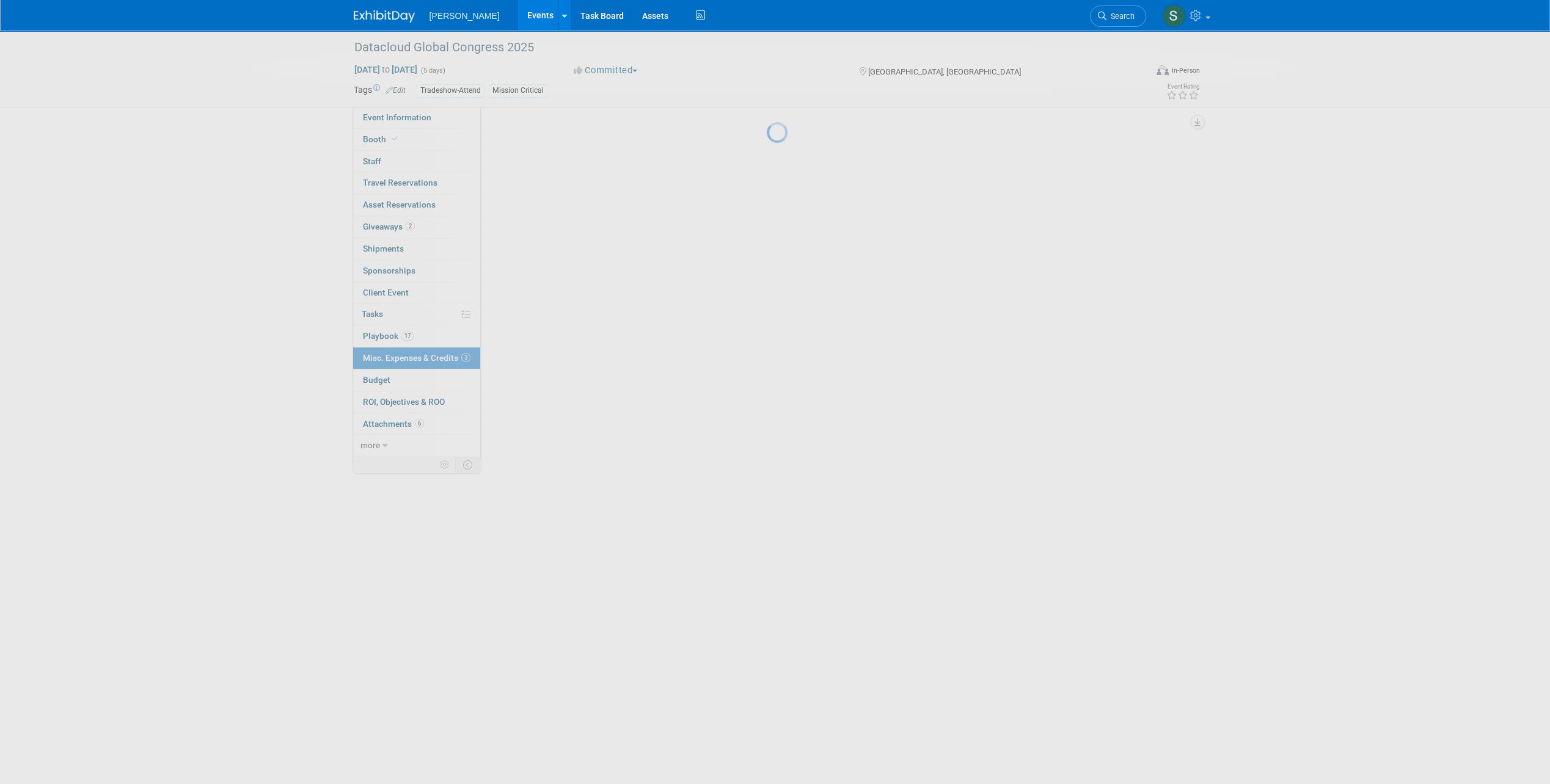
scroll to position [0, 0]
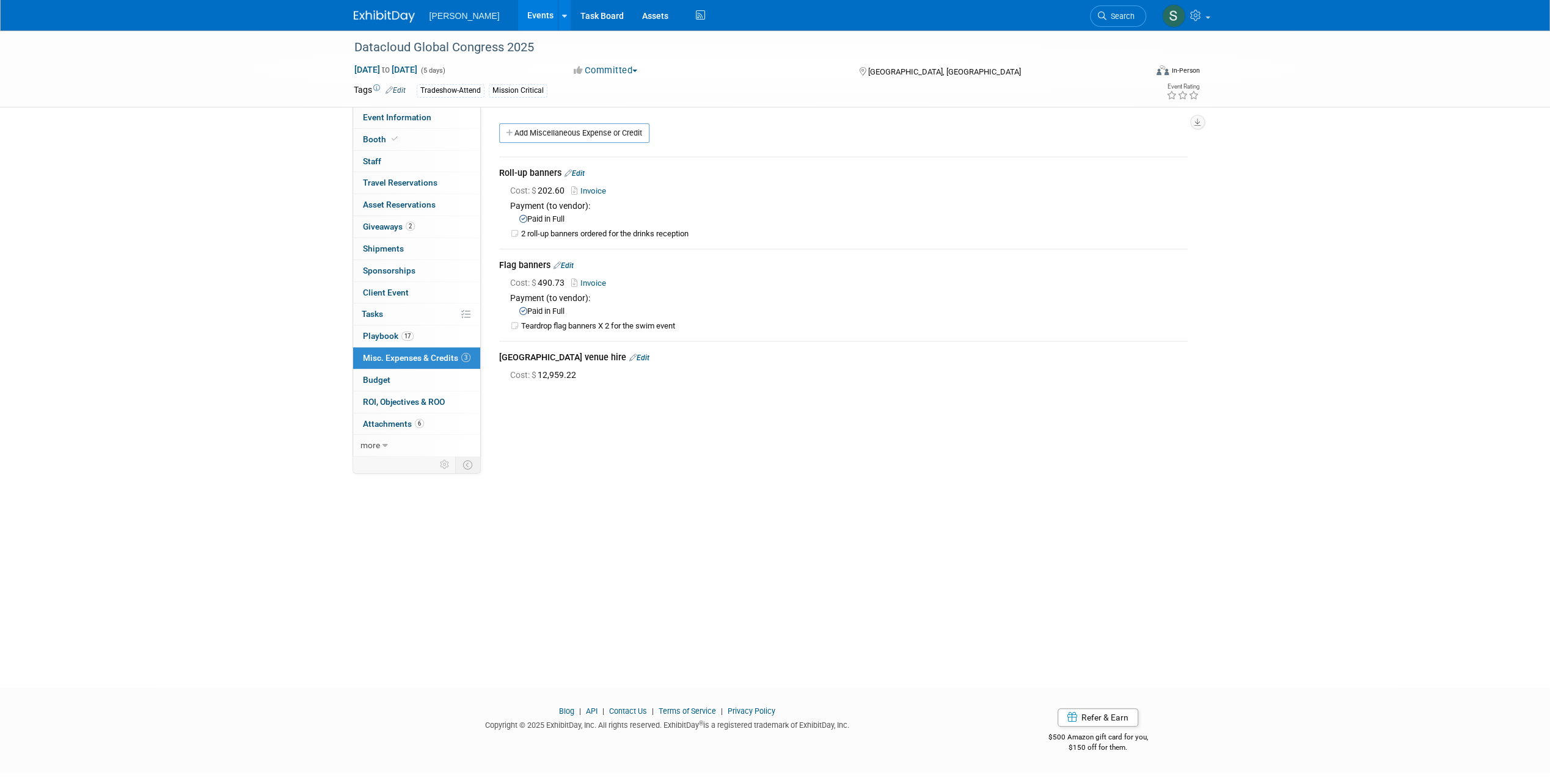
click at [558, 265] on icon at bounding box center [557, 265] width 7 height 8
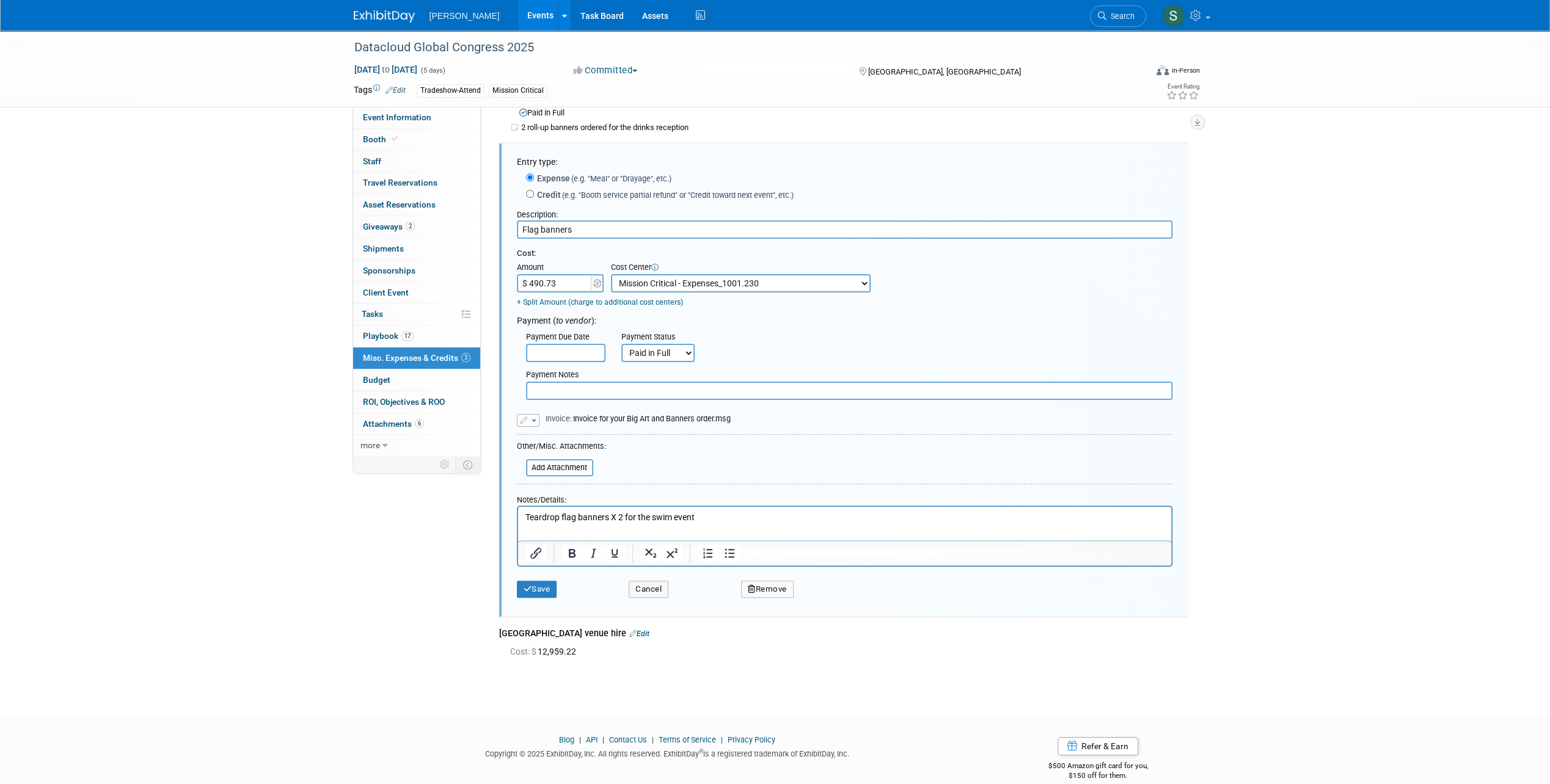
scroll to position [110, 0]
click at [654, 585] on button "Cancel" at bounding box center [649, 586] width 40 height 17
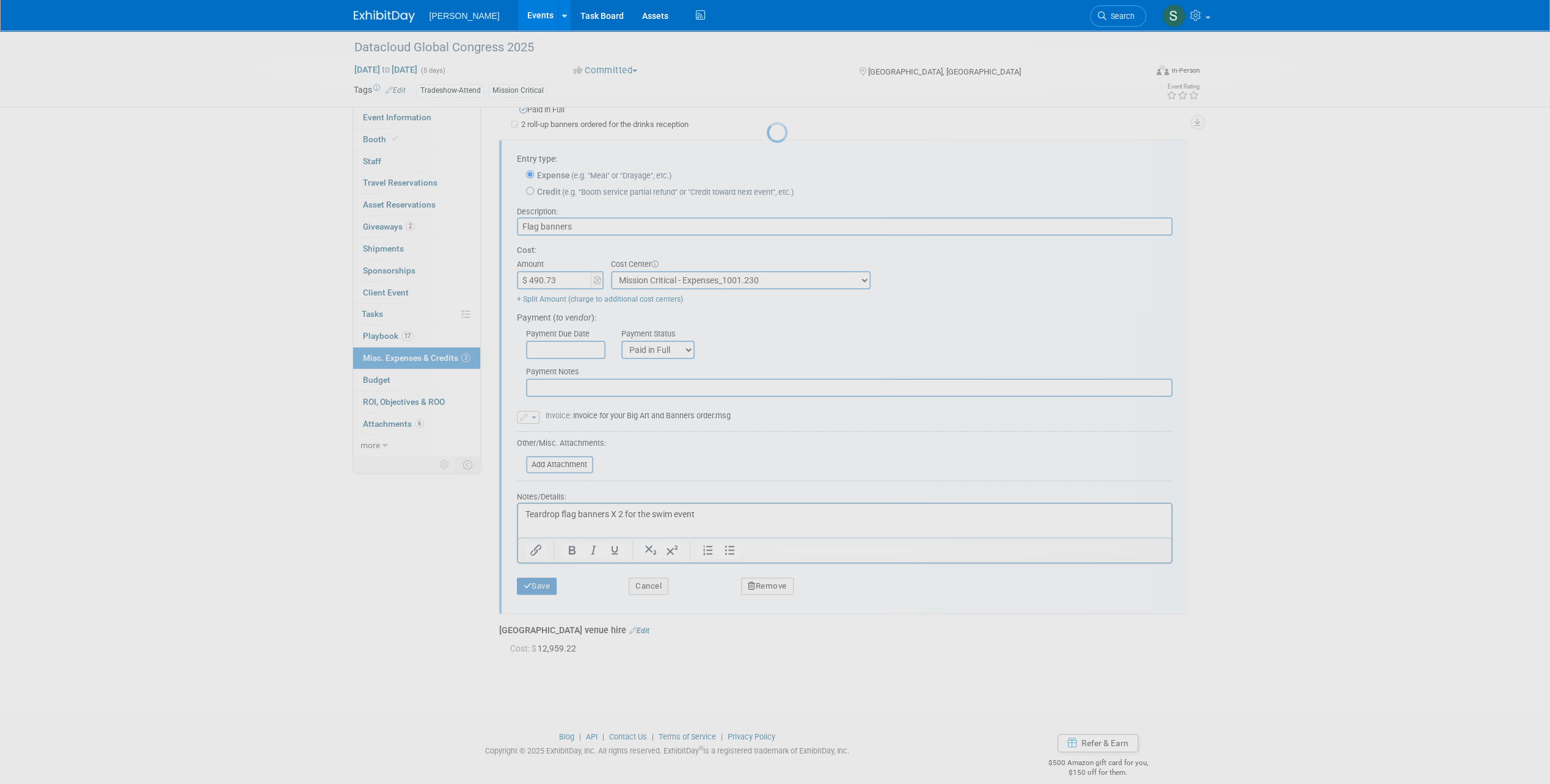
scroll to position [0, 0]
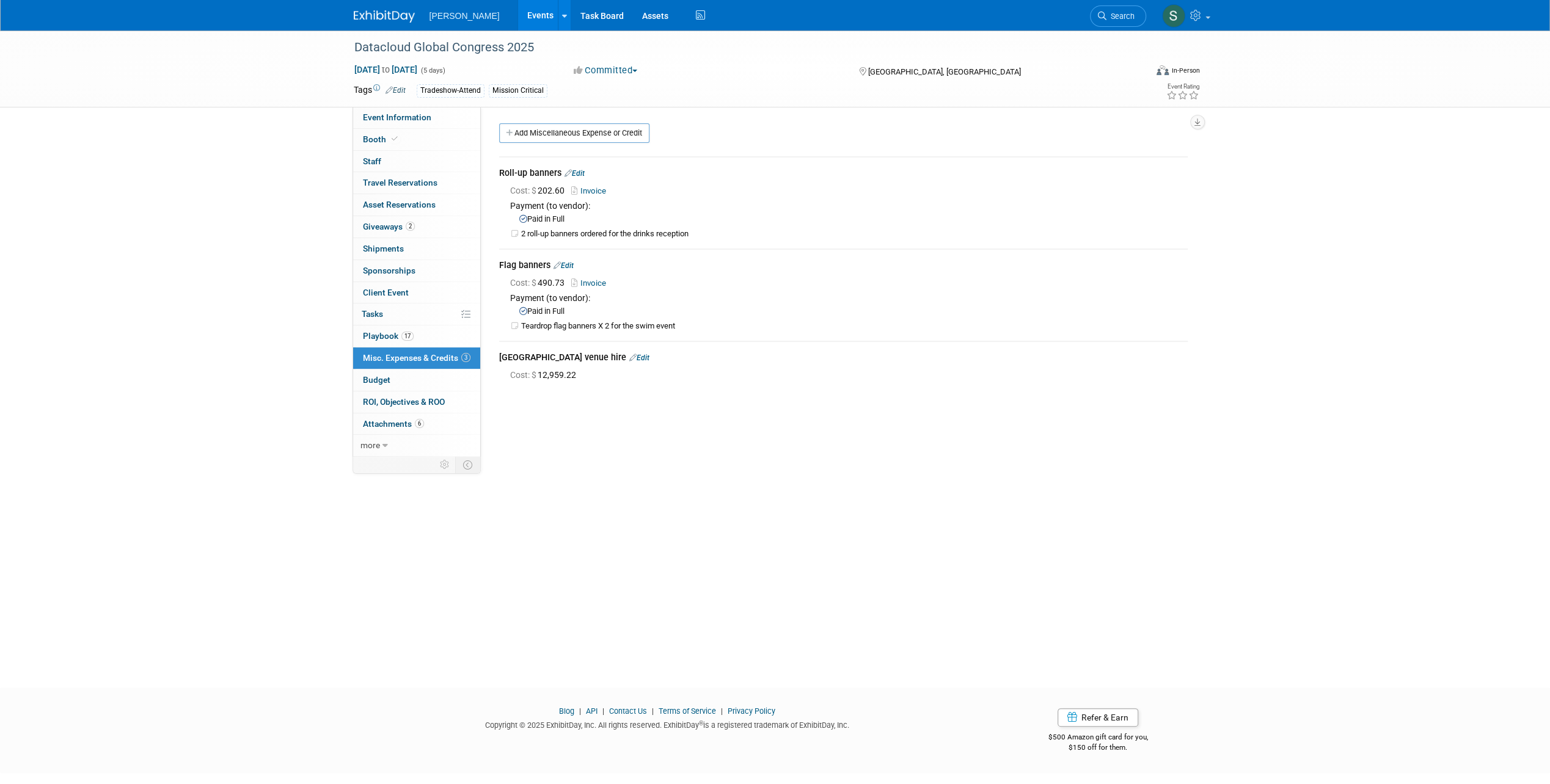
click at [558, 323] on td "Teardrop flag banners X 2 for the swim event" at bounding box center [854, 326] width 667 height 11
click at [590, 278] on link "Invoice" at bounding box center [591, 283] width 40 height 9
click at [413, 227] on span "2" at bounding box center [410, 226] width 9 height 9
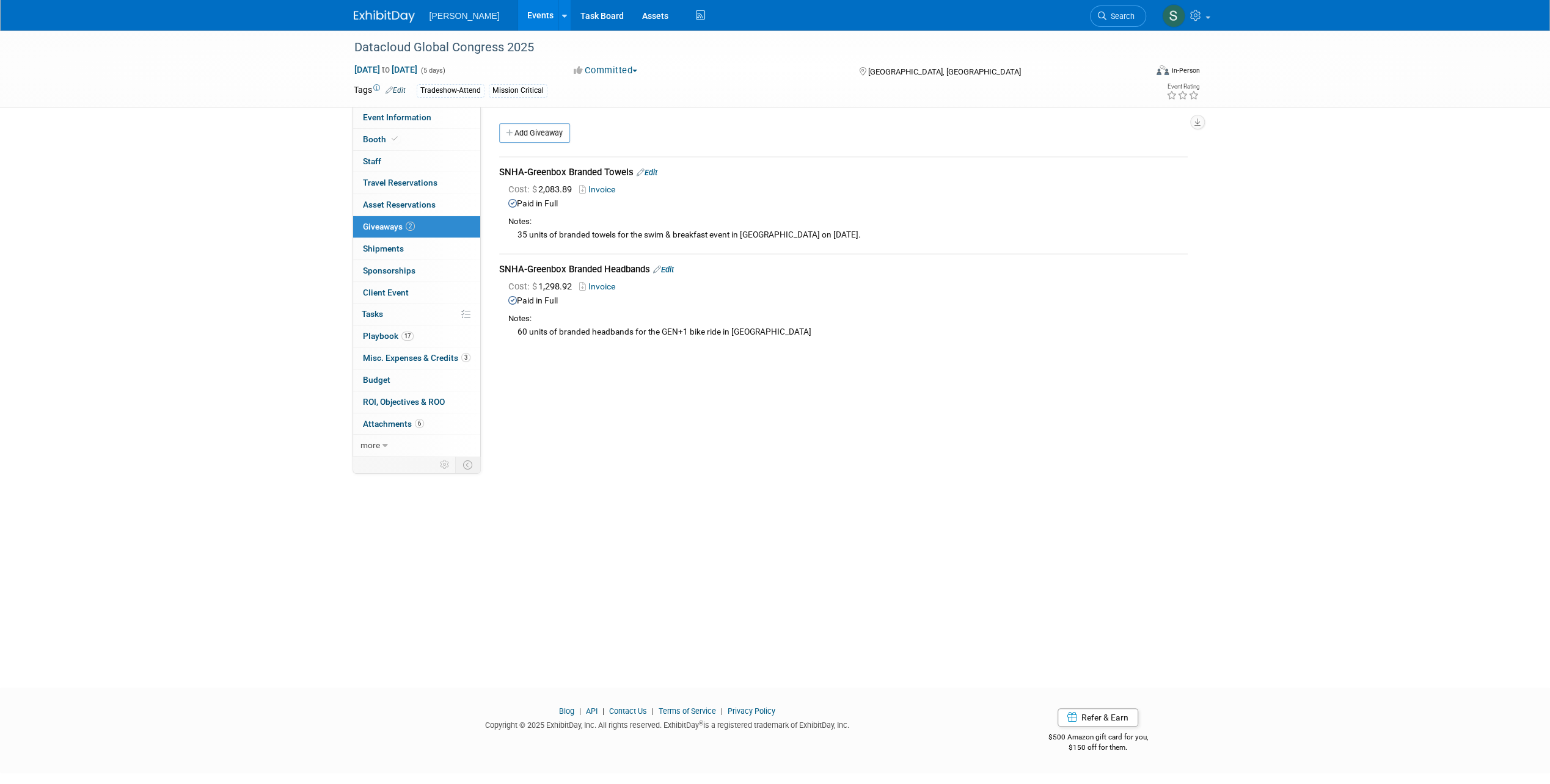
click at [554, 234] on div "35 units of branded towels for the swim & breakfast event in [GEOGRAPHIC_DATA] …" at bounding box center [848, 235] width 679 height 14
click at [603, 184] on link "Invoice" at bounding box center [600, 189] width 41 height 10
click at [456, 513] on div "Datacloud Global Congress 2025 Jun 1, 2025 to Jun 5, 2025 (5 days) Jun 1, 2025 …" at bounding box center [775, 348] width 1550 height 635
click at [556, 189] on span "Cost: $ 2,083.89" at bounding box center [543, 189] width 69 height 11
click at [644, 170] on icon at bounding box center [640, 172] width 8 height 8
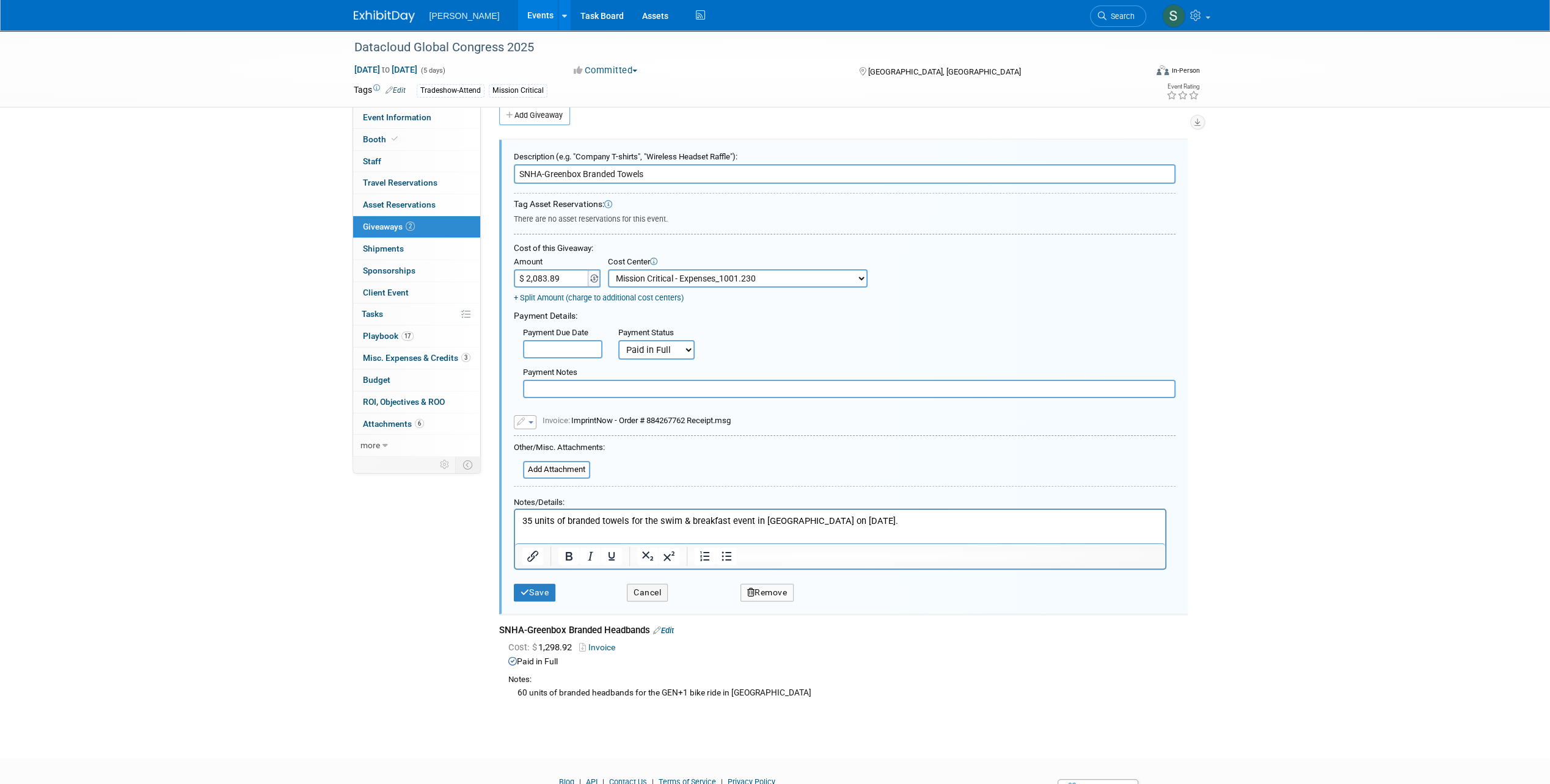
click at [591, 275] on img at bounding box center [594, 278] width 8 height 9
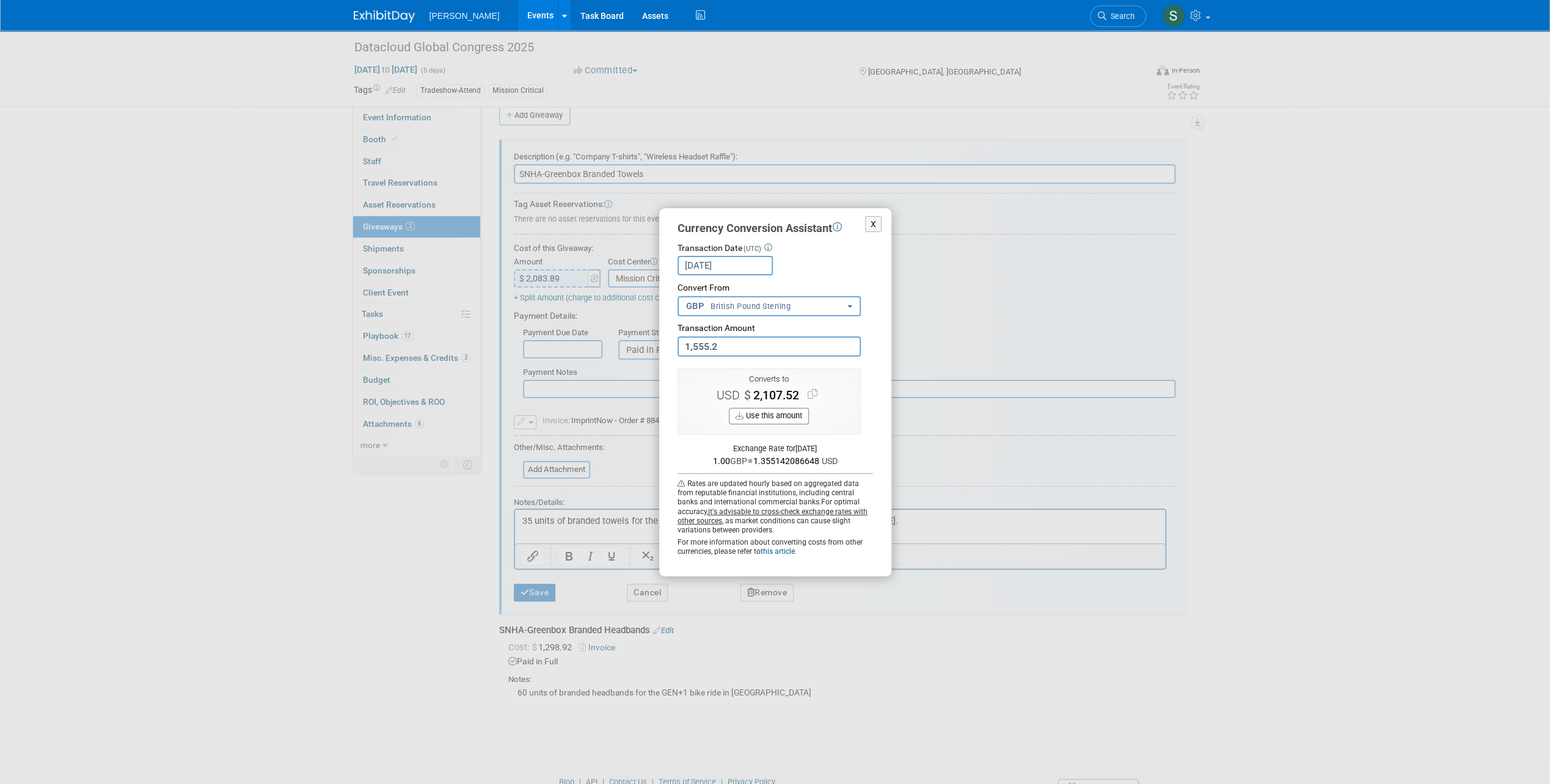
type input "1,555.24"
click at [873, 225] on button "X" at bounding box center [873, 224] width 17 height 16
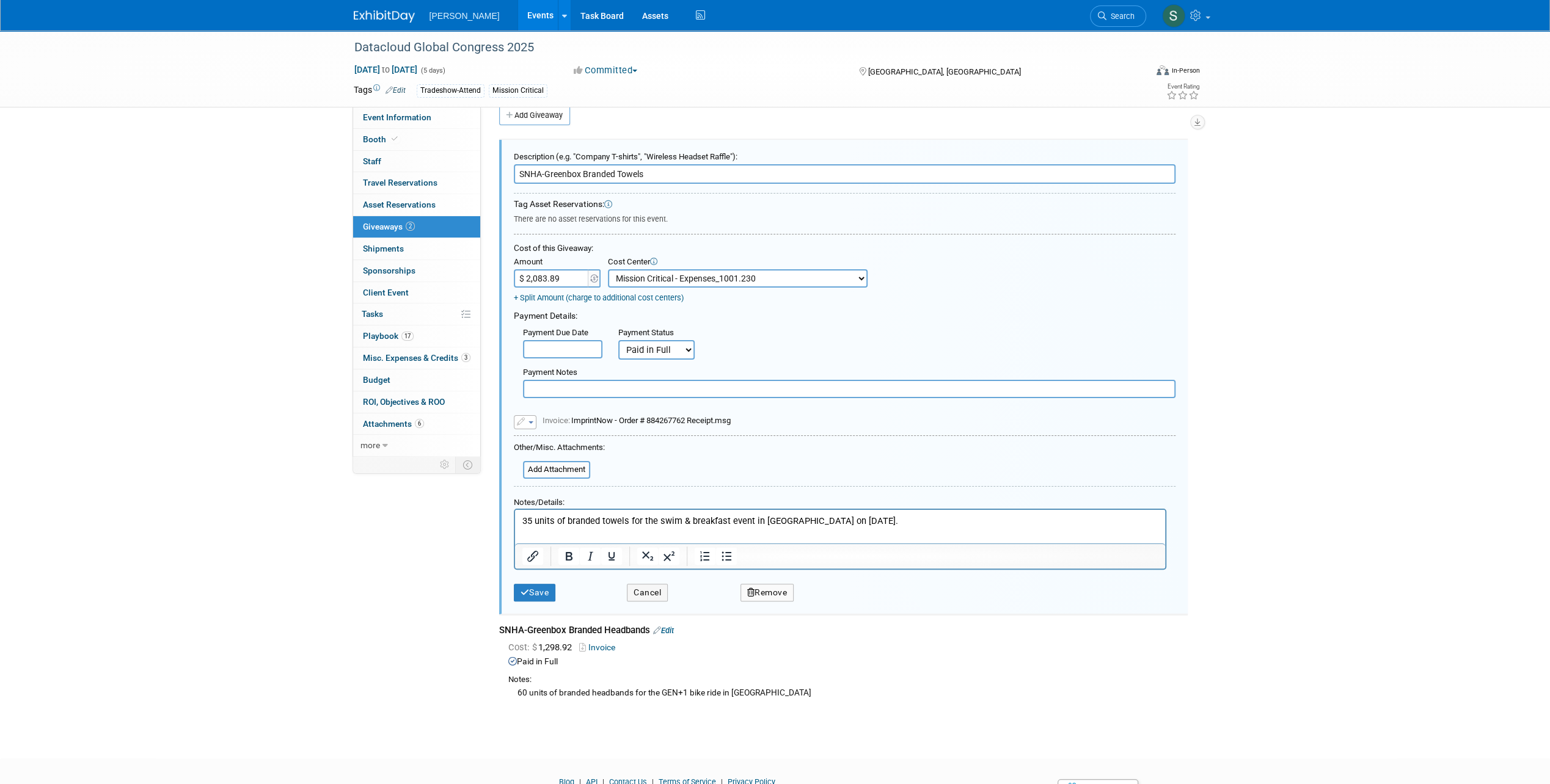
click at [841, 281] on select "-- Not Specified -- Advisory Services - Expenses_1001.502 Aerial Acquisition - …" at bounding box center [738, 278] width 260 height 18
click at [959, 240] on form "Description (e.g. "Company T-shirts", "Wireless Headset Raffle"): SNHA-Greenbox…" at bounding box center [845, 376] width 662 height 461
click at [818, 277] on select "-- Not Specified -- Advisory Services - Expenses_1001.502 Aerial Acquisition - …" at bounding box center [738, 278] width 260 height 18
click at [773, 269] on select "-- Not Specified -- Advisory Services - Expenses_1001.502 Aerial Acquisition - …" at bounding box center [738, 278] width 260 height 18
click at [769, 273] on select "-- Not Specified -- Advisory Services - Expenses_1001.502 Aerial Acquisition - …" at bounding box center [738, 278] width 260 height 18
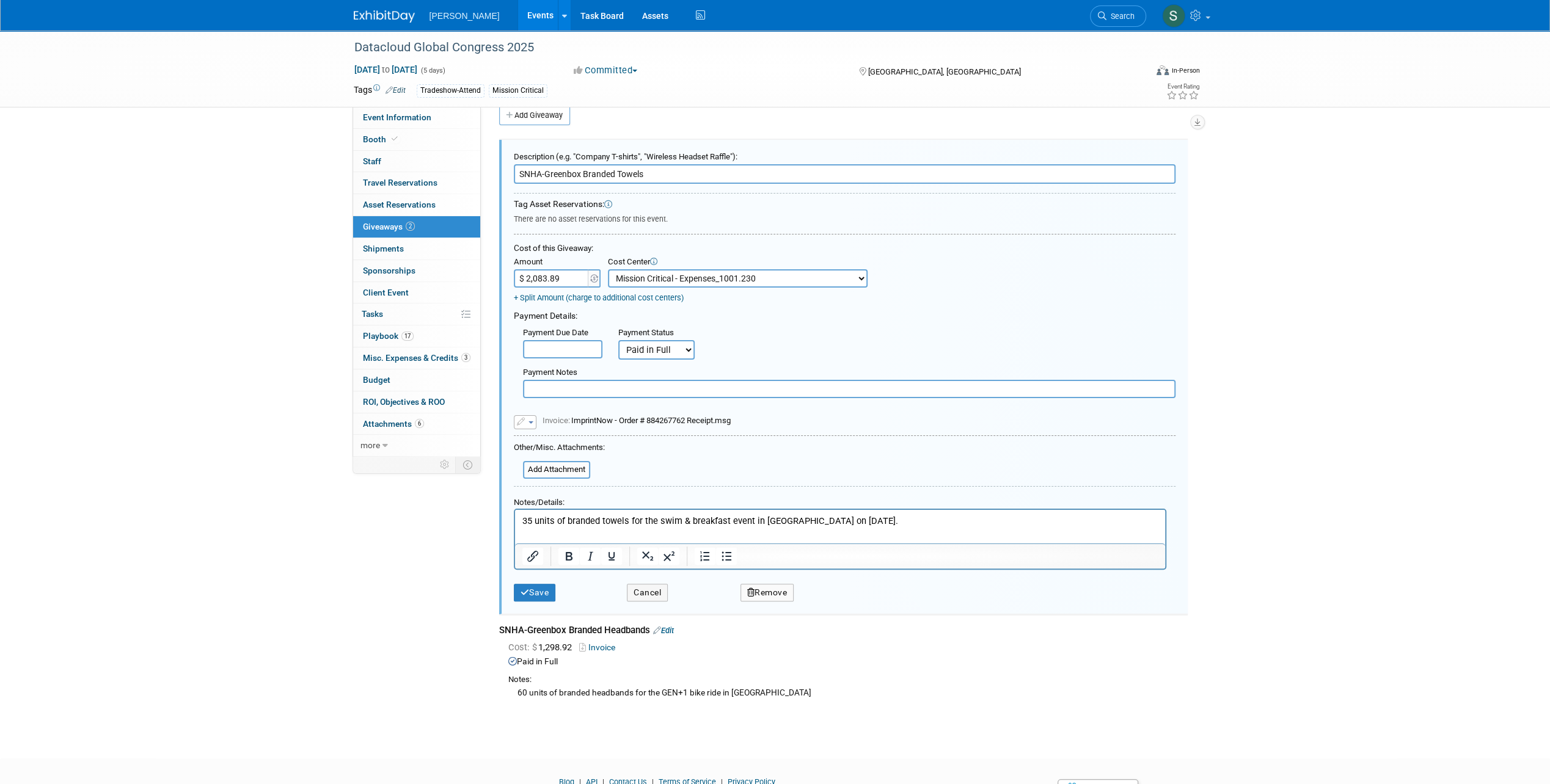
click at [764, 277] on select "-- Not Specified -- Advisory Services - Expenses_1001.502 Aerial Acquisition - …" at bounding box center [738, 278] width 260 height 18
drag, startPoint x: 754, startPoint y: 276, endPoint x: 746, endPoint y: 275, distance: 8.1
click at [754, 276] on select "-- Not Specified -- Advisory Services - Expenses_1001.502 Aerial Acquisition - …" at bounding box center [738, 278] width 260 height 18
select select "0"
click at [608, 269] on select "-- Not Specified -- Advisory Services - Expenses_1001.502 Aerial Acquisition - …" at bounding box center [738, 278] width 260 height 18
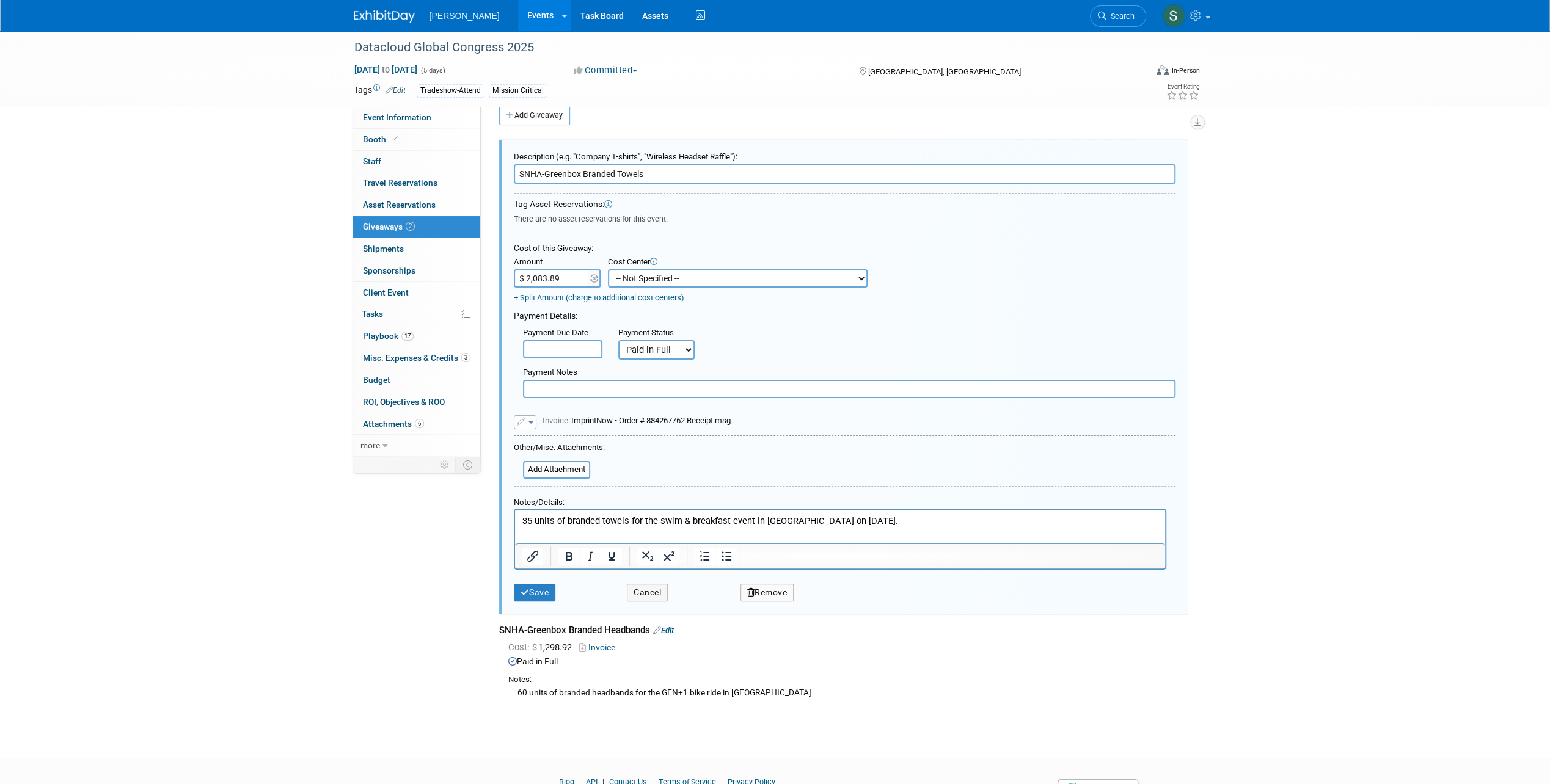
click at [895, 310] on div "Payment Details:" at bounding box center [845, 314] width 662 height 16
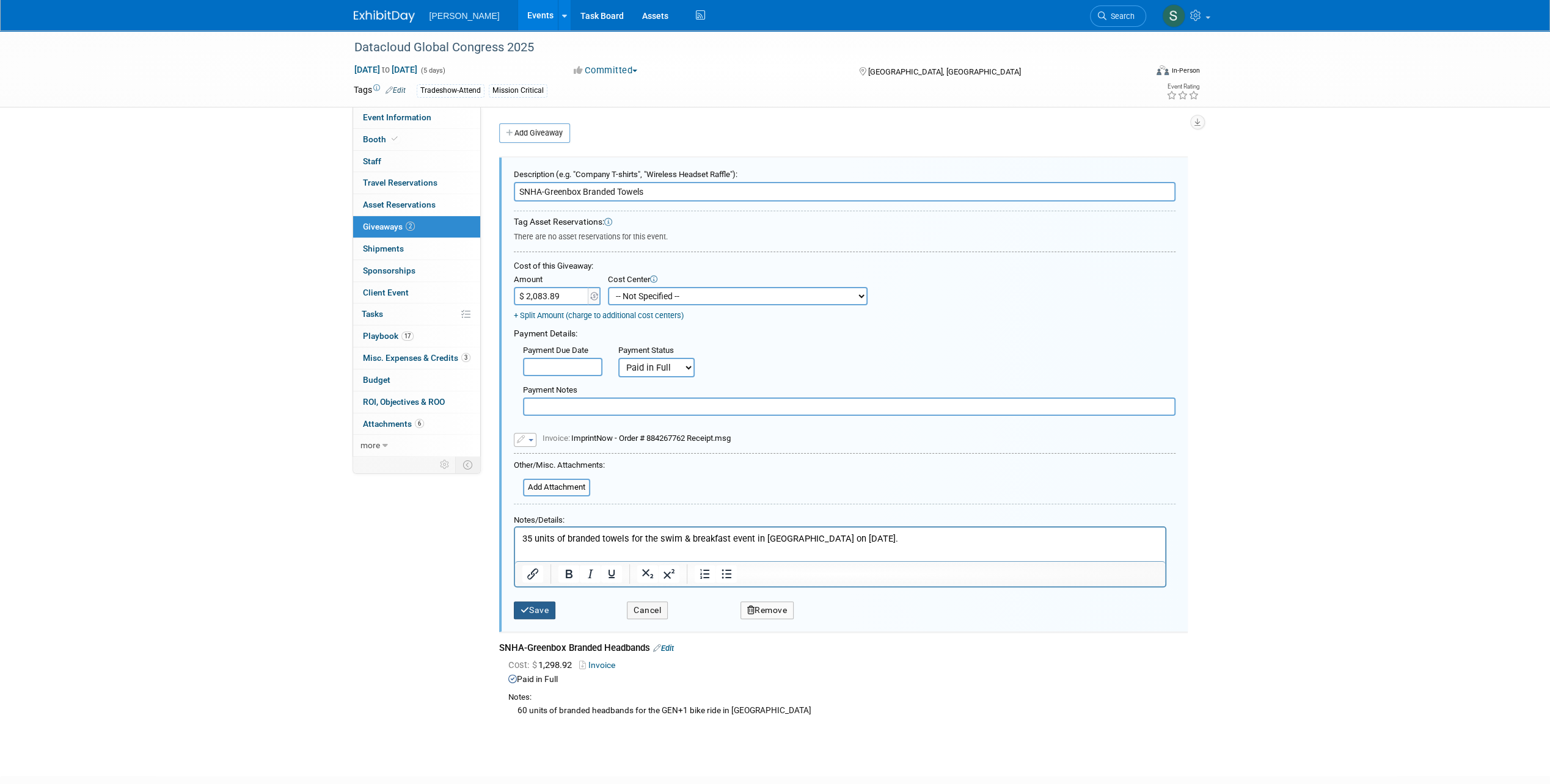
click at [548, 603] on button "Save" at bounding box center [535, 610] width 42 height 17
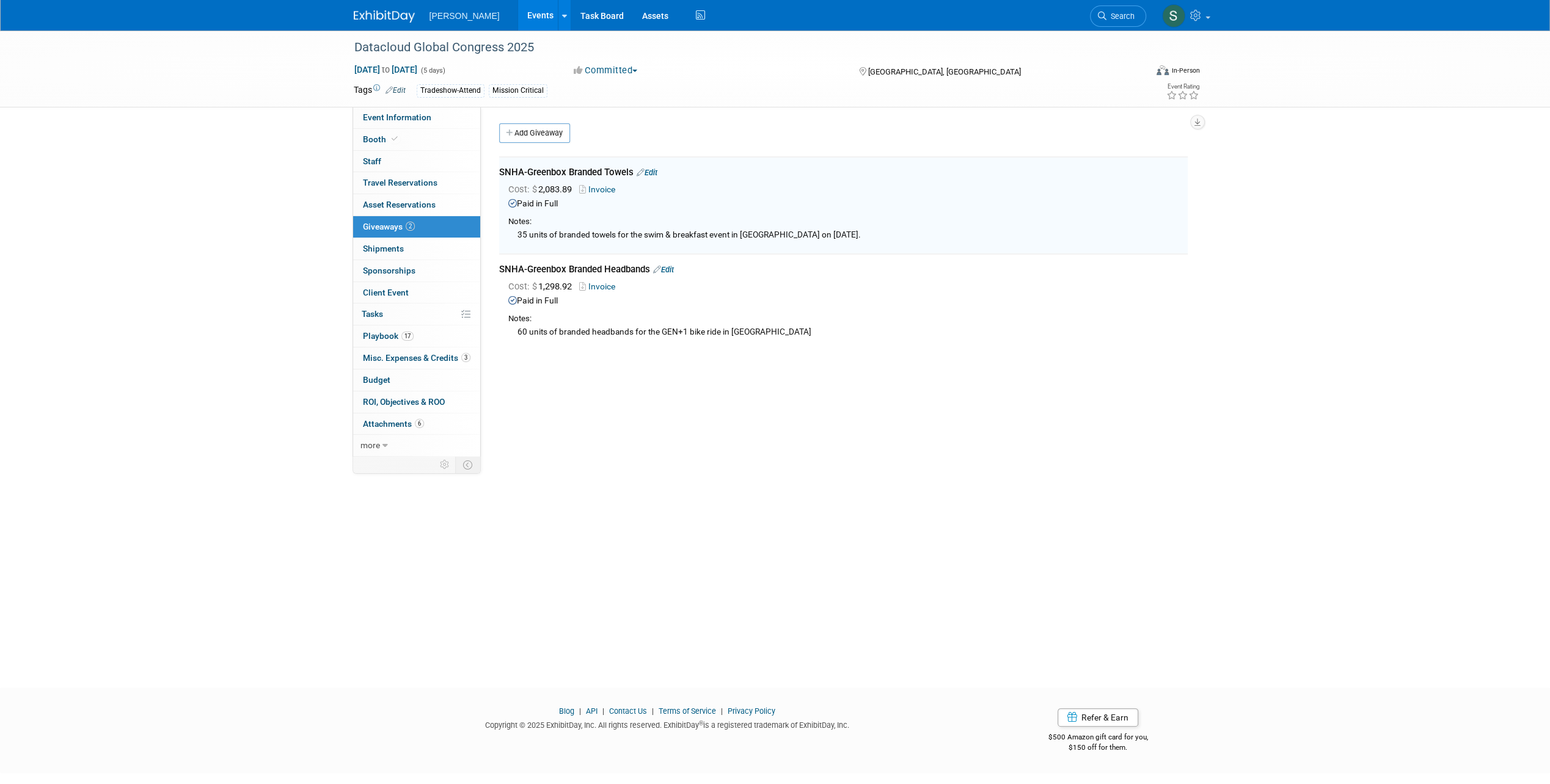
click at [661, 268] on icon at bounding box center [657, 270] width 8 height 8
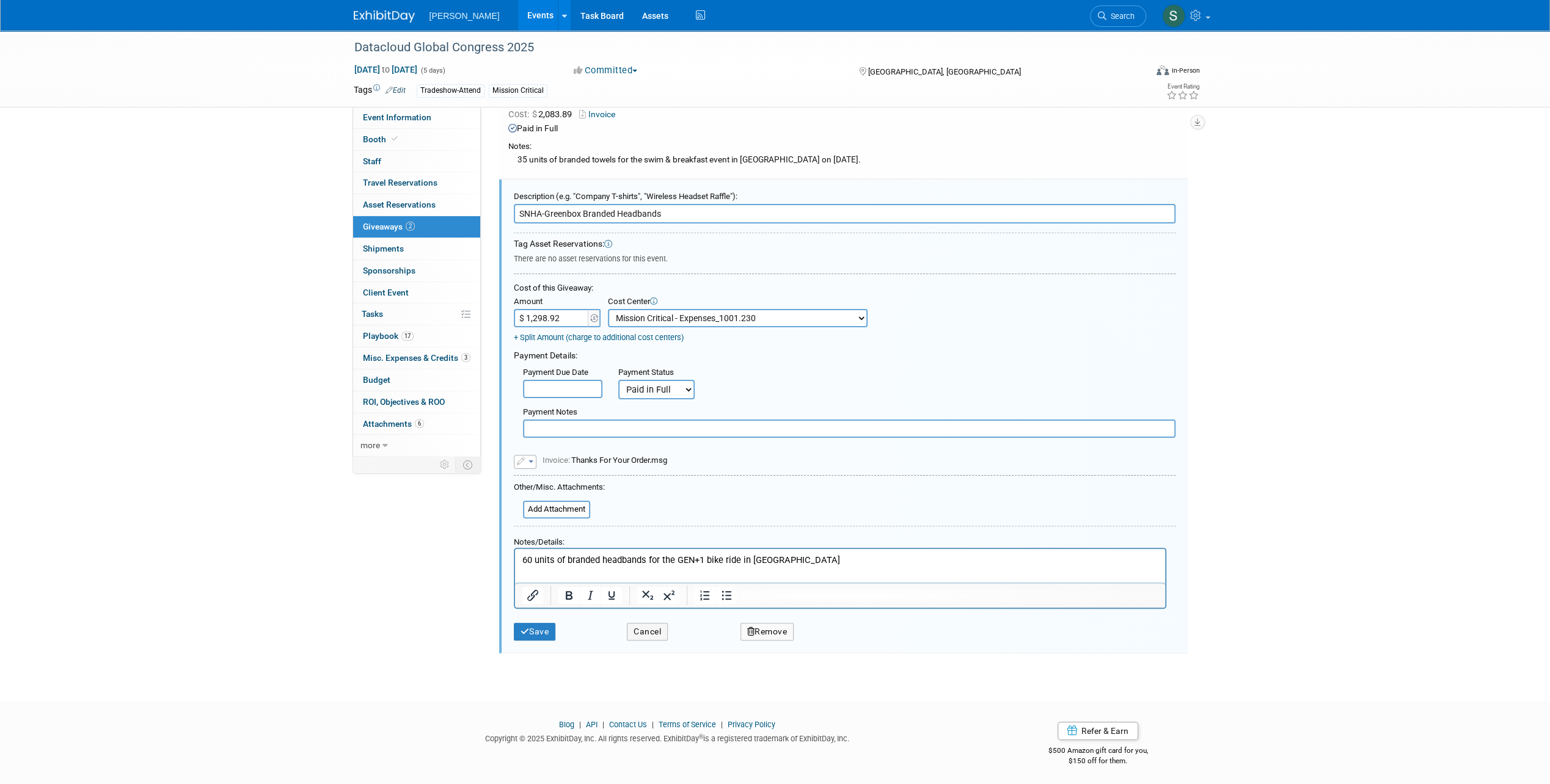
click at [694, 315] on select "-- Not Specified -- Advisory Services - Expenses_1001.502 Aerial Acquisition - …" at bounding box center [738, 318] width 260 height 18
select select "0"
click at [608, 309] on select "-- Not Specified -- Advisory Services - Expenses_1001.502 Aerial Acquisition - …" at bounding box center [738, 318] width 260 height 18
click at [521, 623] on button "Save" at bounding box center [535, 631] width 42 height 17
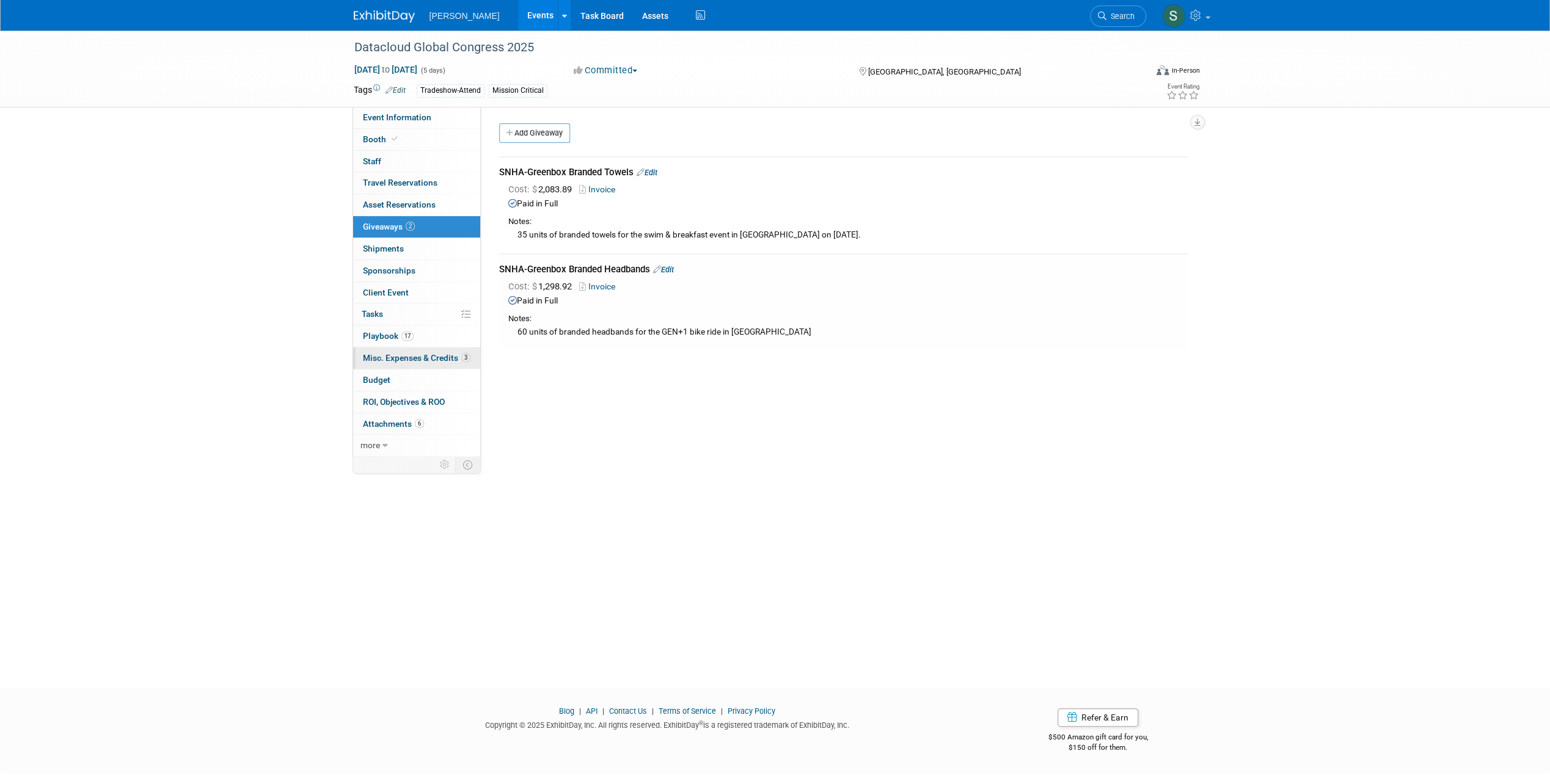
click at [430, 353] on span "Misc. Expenses & Credits 3" at bounding box center [416, 358] width 108 height 10
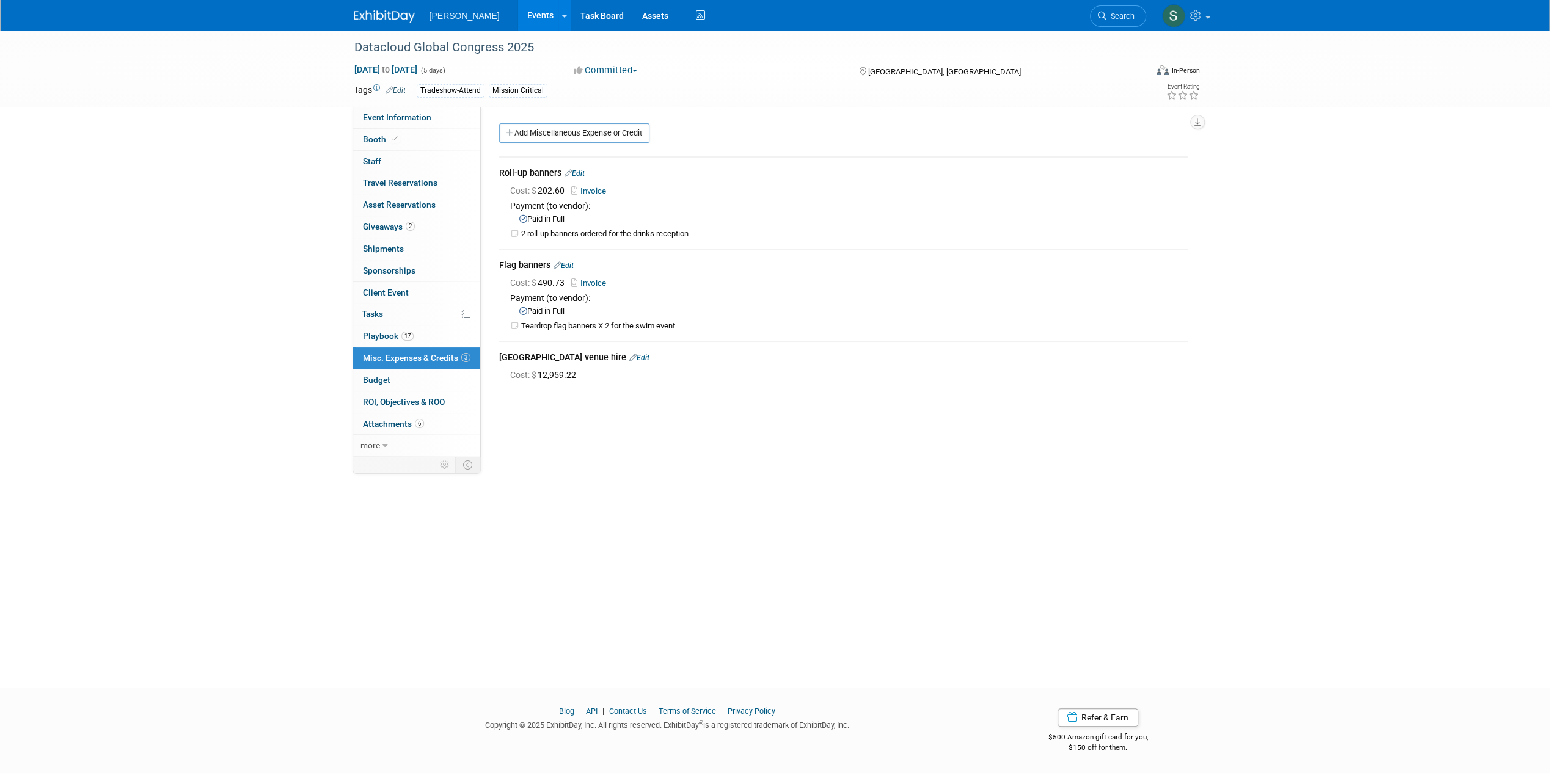
click at [579, 167] on div "Roll-up banners Edit" at bounding box center [843, 174] width 688 height 15
click at [580, 173] on link "Edit" at bounding box center [574, 174] width 20 height 9
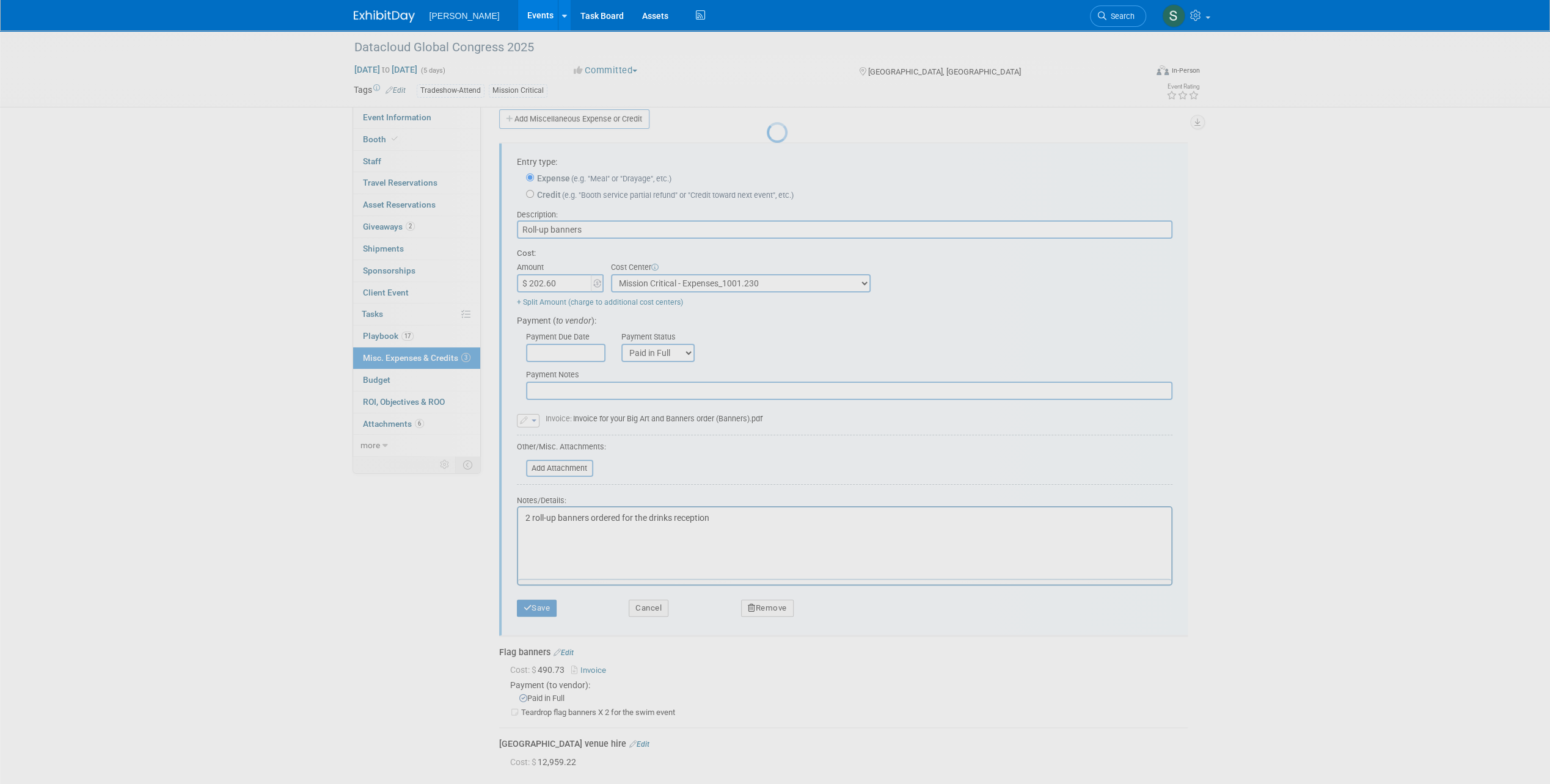
scroll to position [17, 0]
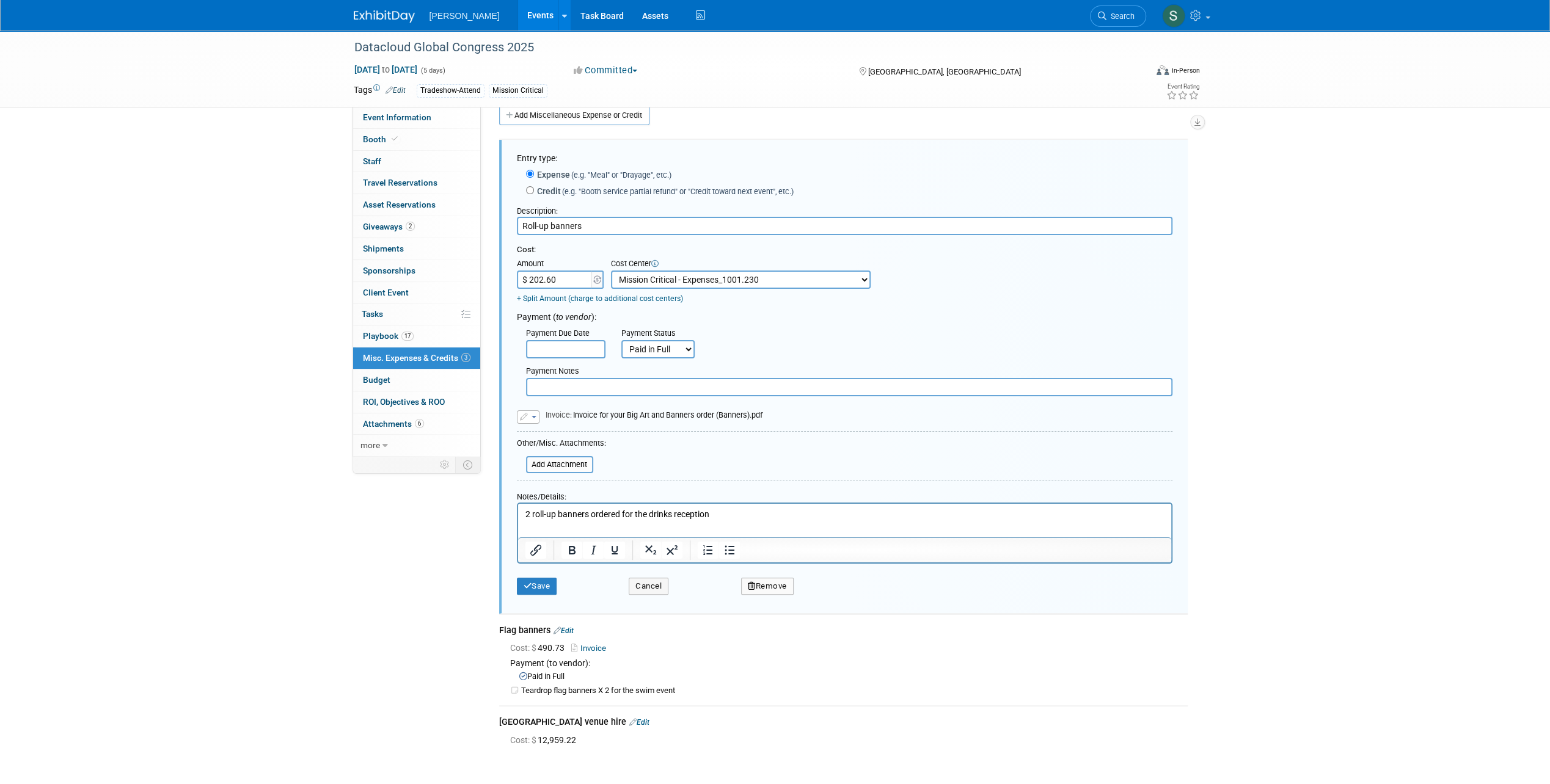
click at [670, 278] on select "-- Not Specified -- Advisory Services - Expenses_1001.502 Aerial Acquisition - …" at bounding box center [740, 279] width 260 height 18
select select "0"
click at [611, 270] on select "-- Not Specified -- Advisory Services - Expenses_1001.502 Aerial Acquisition - …" at bounding box center [740, 279] width 260 height 18
click at [541, 592] on button "Save" at bounding box center [537, 586] width 40 height 17
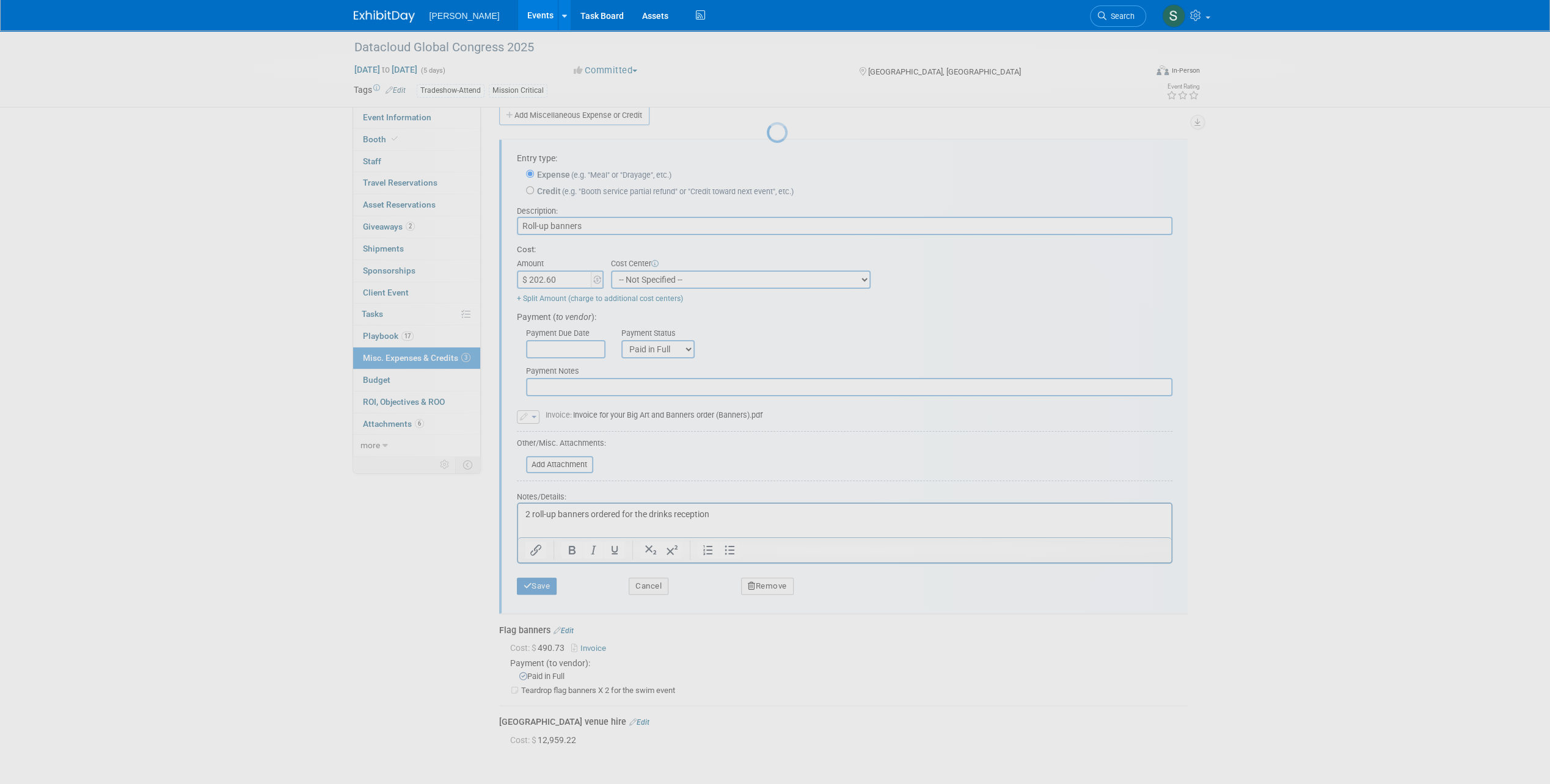
scroll to position [0, 0]
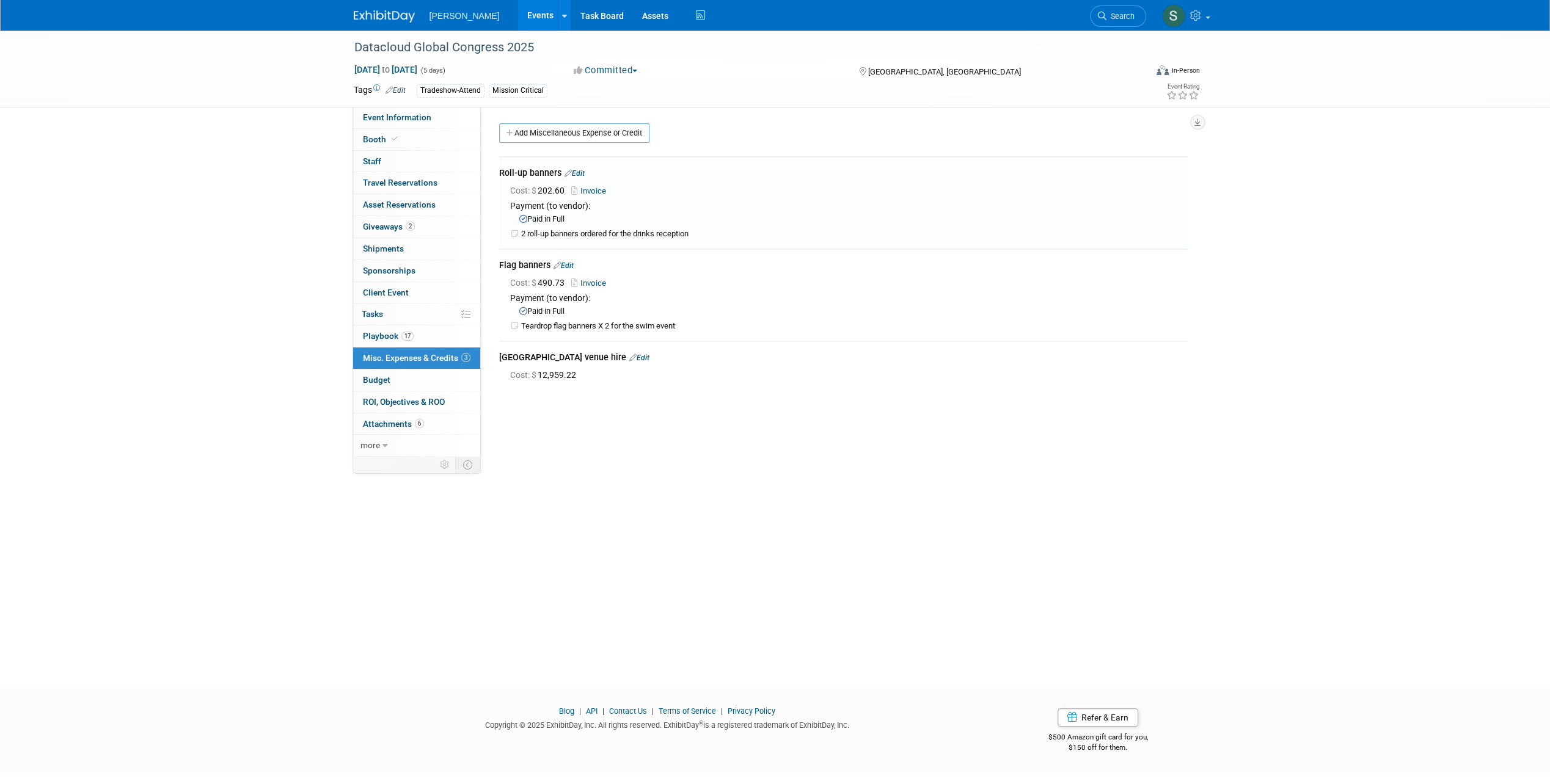
click at [572, 262] on link "Edit" at bounding box center [563, 266] width 20 height 9
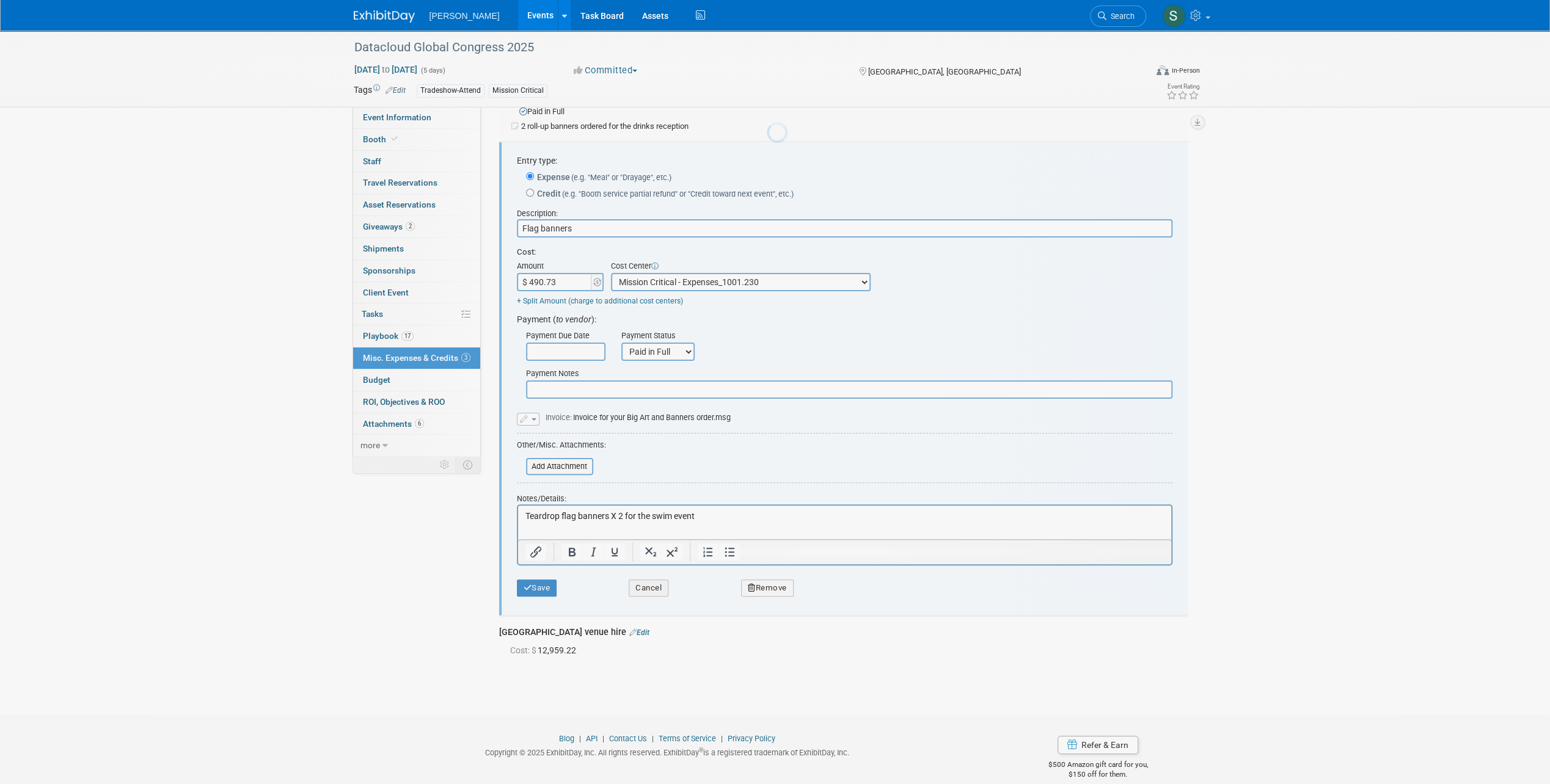
scroll to position [110, 0]
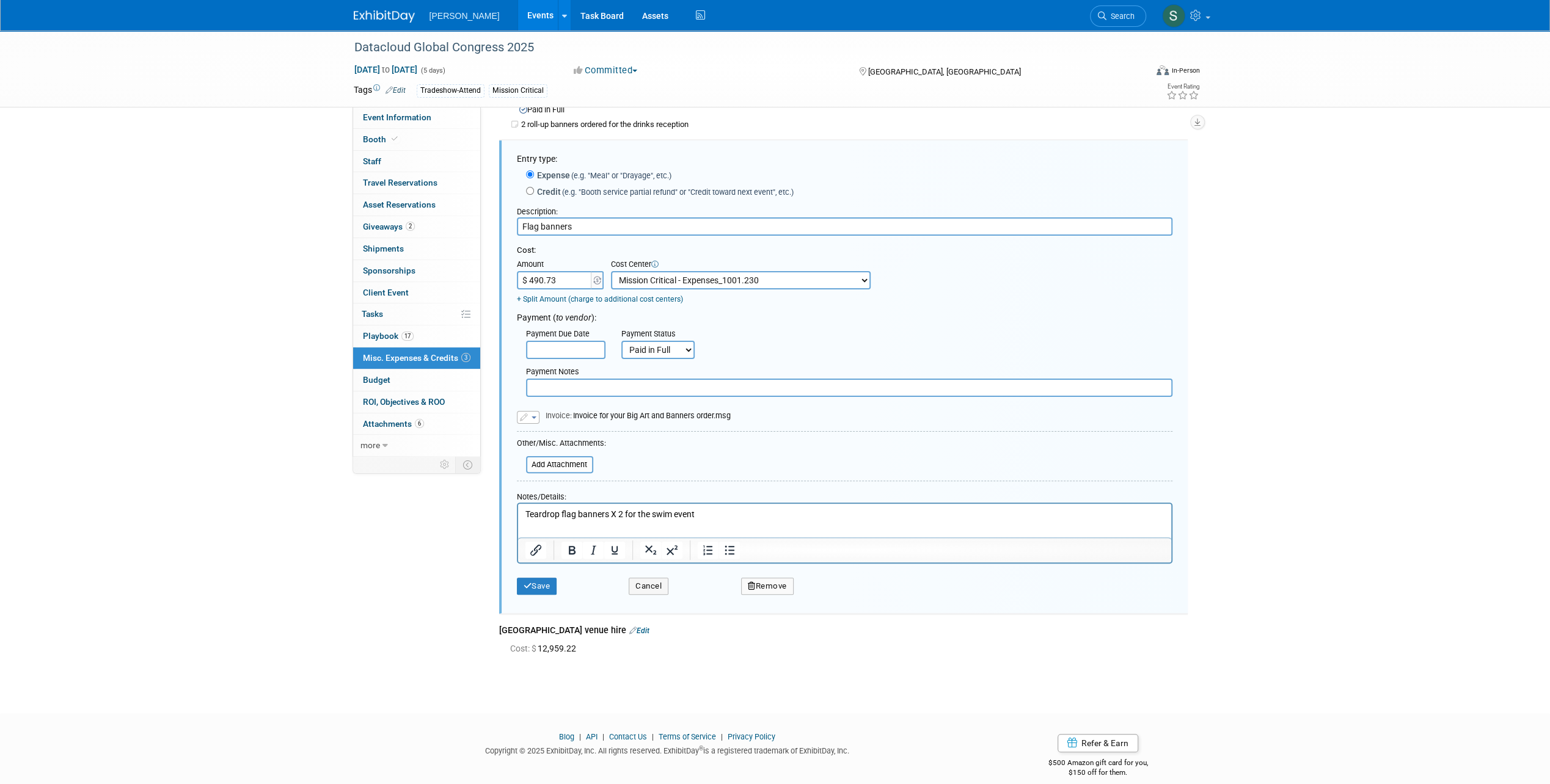
click at [693, 277] on select "-- Not Specified -- Advisory Services - Expenses_1001.502 Aerial Acquisition - …" at bounding box center [740, 280] width 260 height 18
select select "0"
click at [611, 271] on select "-- Not Specified -- Advisory Services - Expenses_1001.502 Aerial Acquisition - …" at bounding box center [740, 280] width 260 height 18
click at [541, 583] on button "Save" at bounding box center [537, 586] width 40 height 17
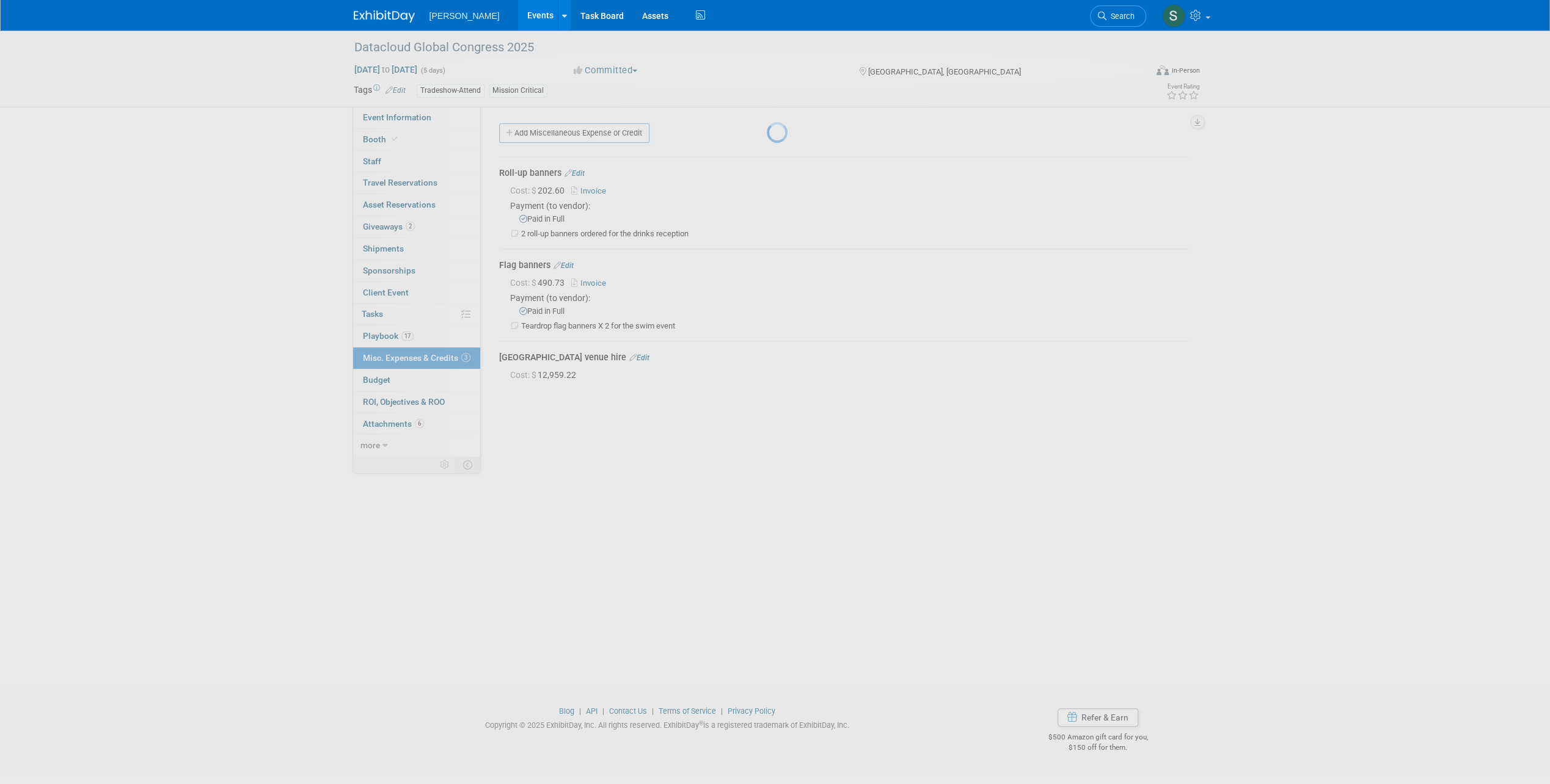
scroll to position [0, 0]
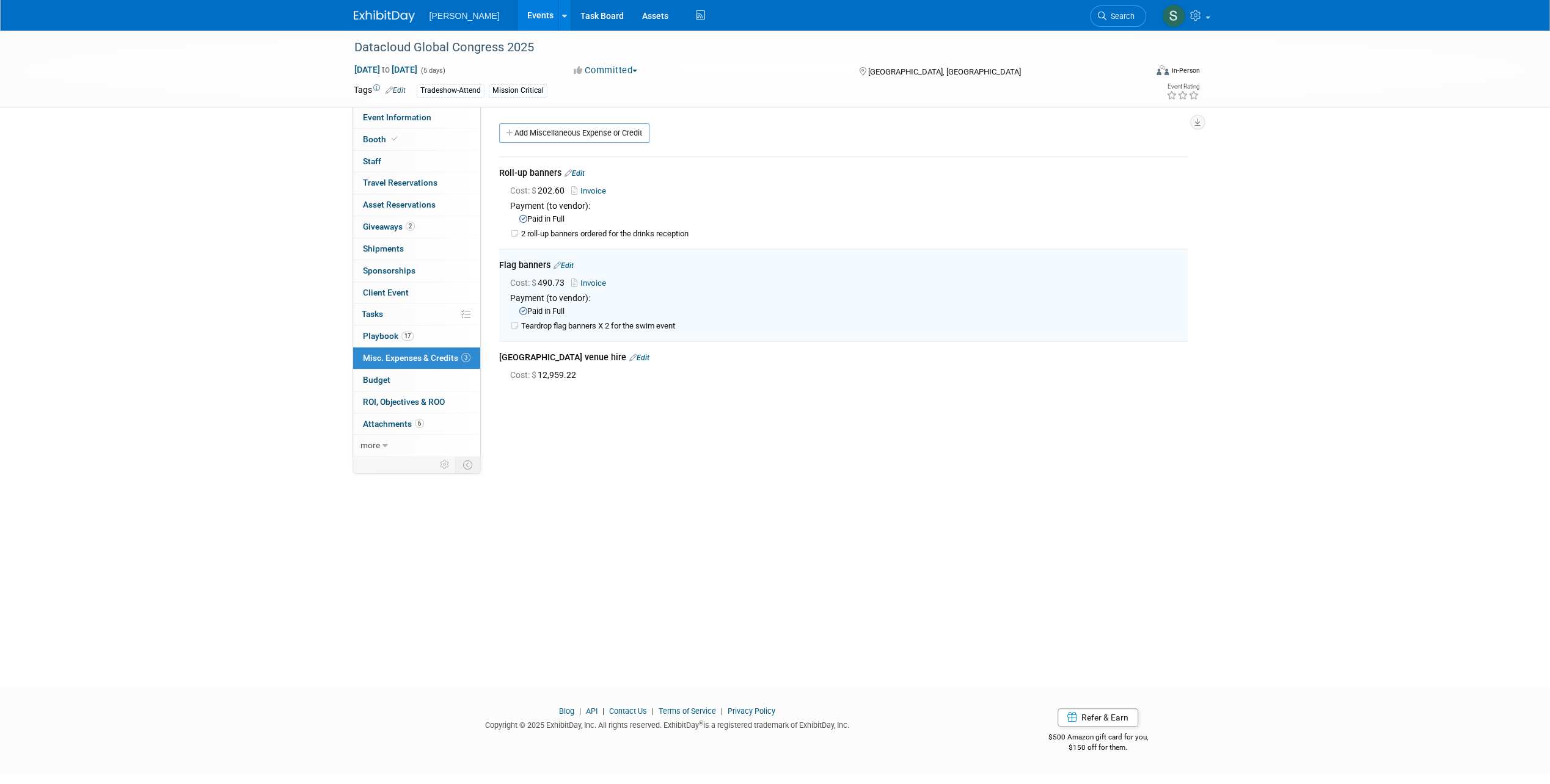
click at [629, 356] on link "Edit" at bounding box center [639, 358] width 20 height 9
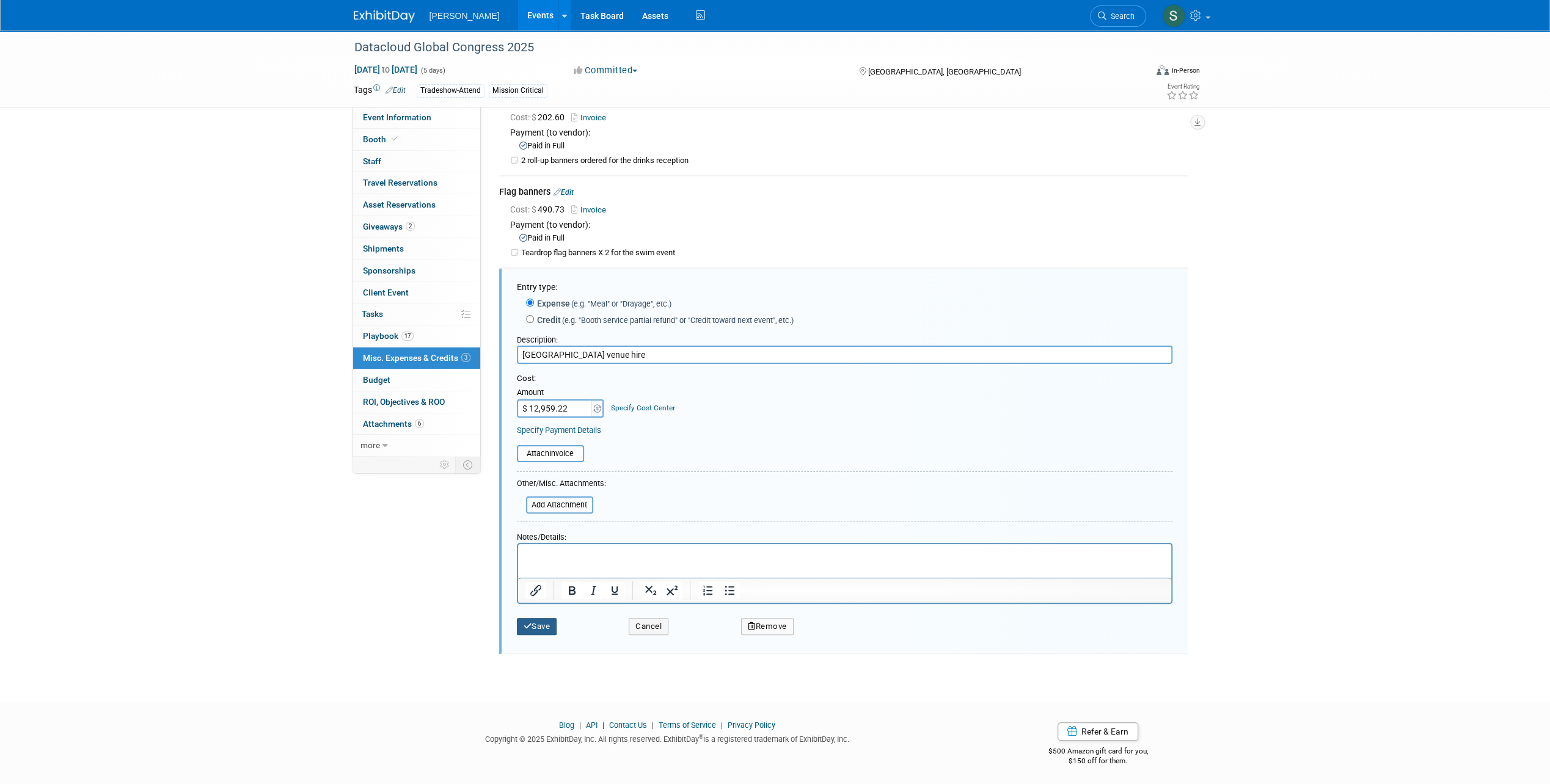
click at [536, 626] on button "Save" at bounding box center [537, 626] width 40 height 17
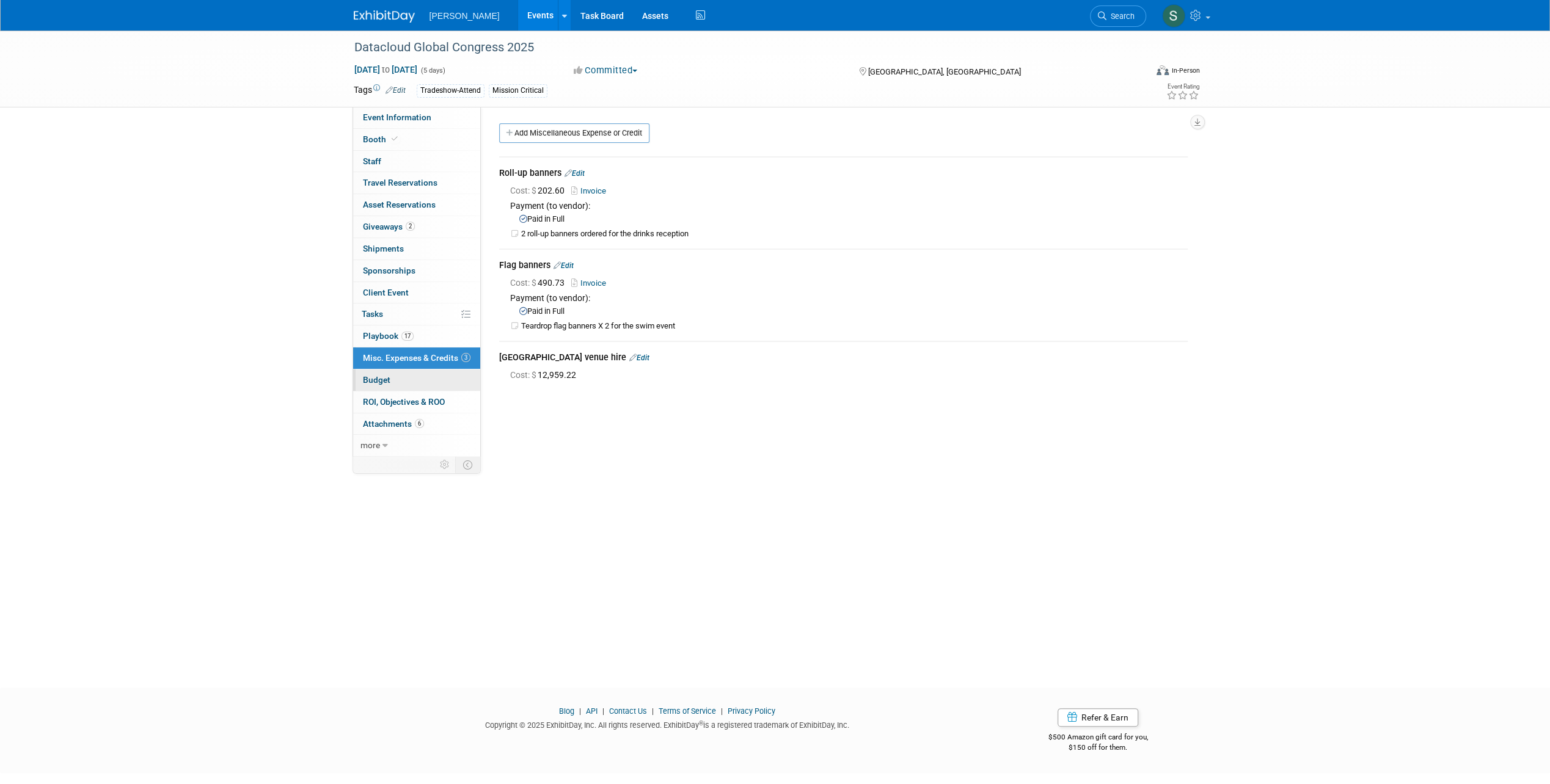
click at [421, 377] on link "Budget" at bounding box center [417, 380] width 127 height 21
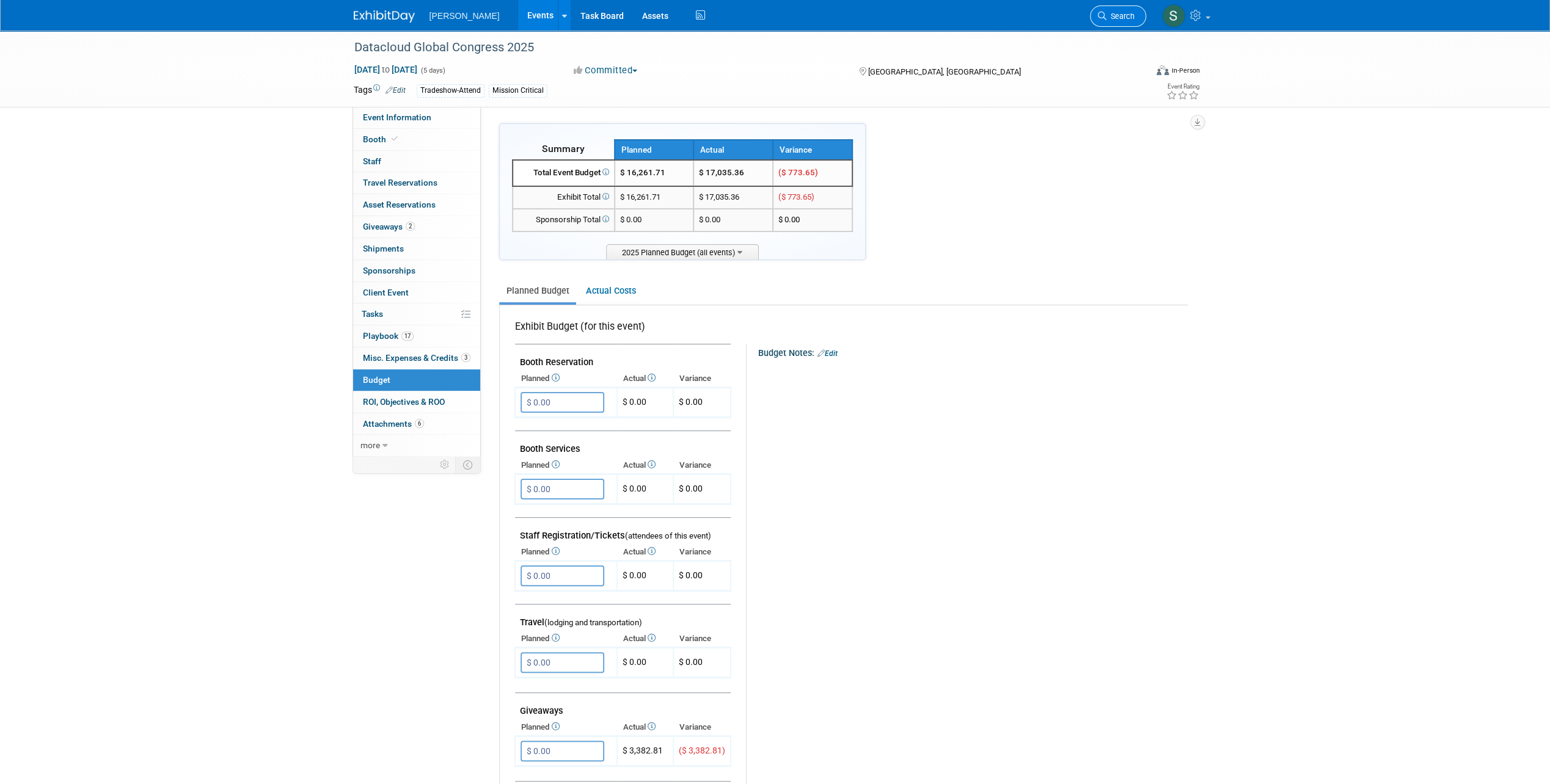
click at [1116, 15] on span "Search" at bounding box center [1120, 16] width 28 height 9
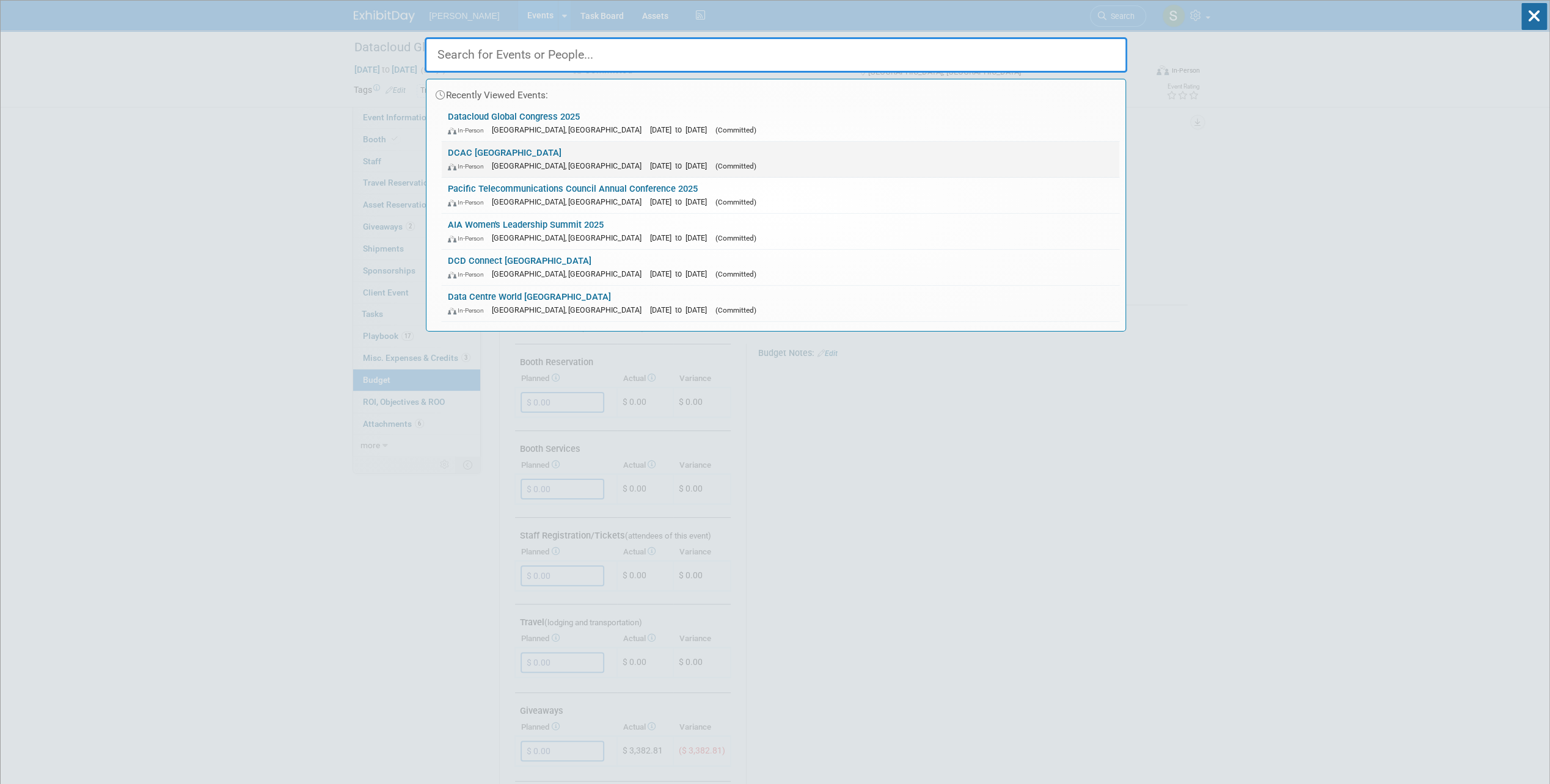
click at [650, 162] on span "[DATE] to [DATE]" at bounding box center [681, 166] width 63 height 9
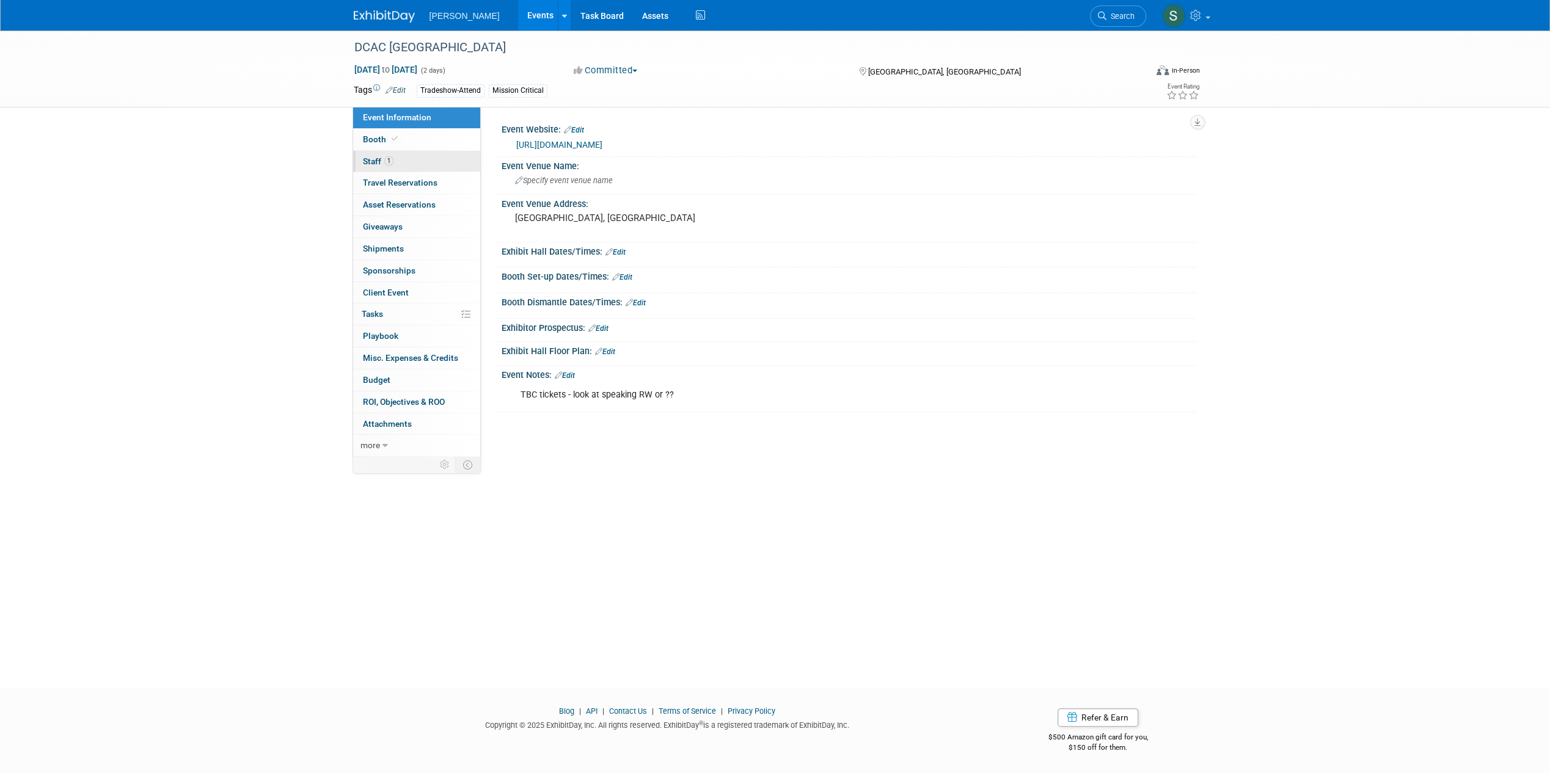
click at [426, 165] on link "1 Staff 1" at bounding box center [417, 161] width 127 height 21
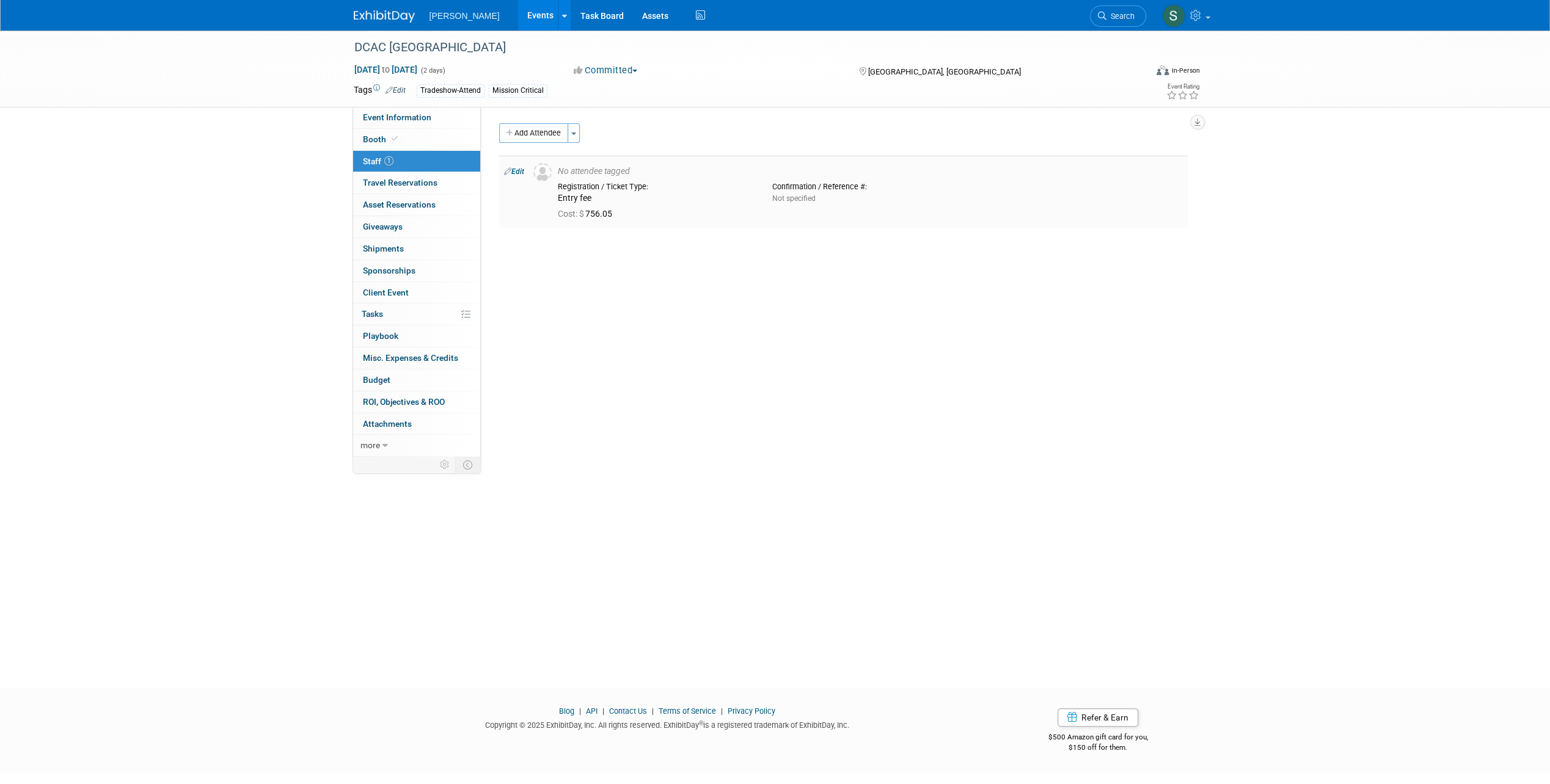
click at [515, 171] on link "Edit" at bounding box center [514, 172] width 20 height 9
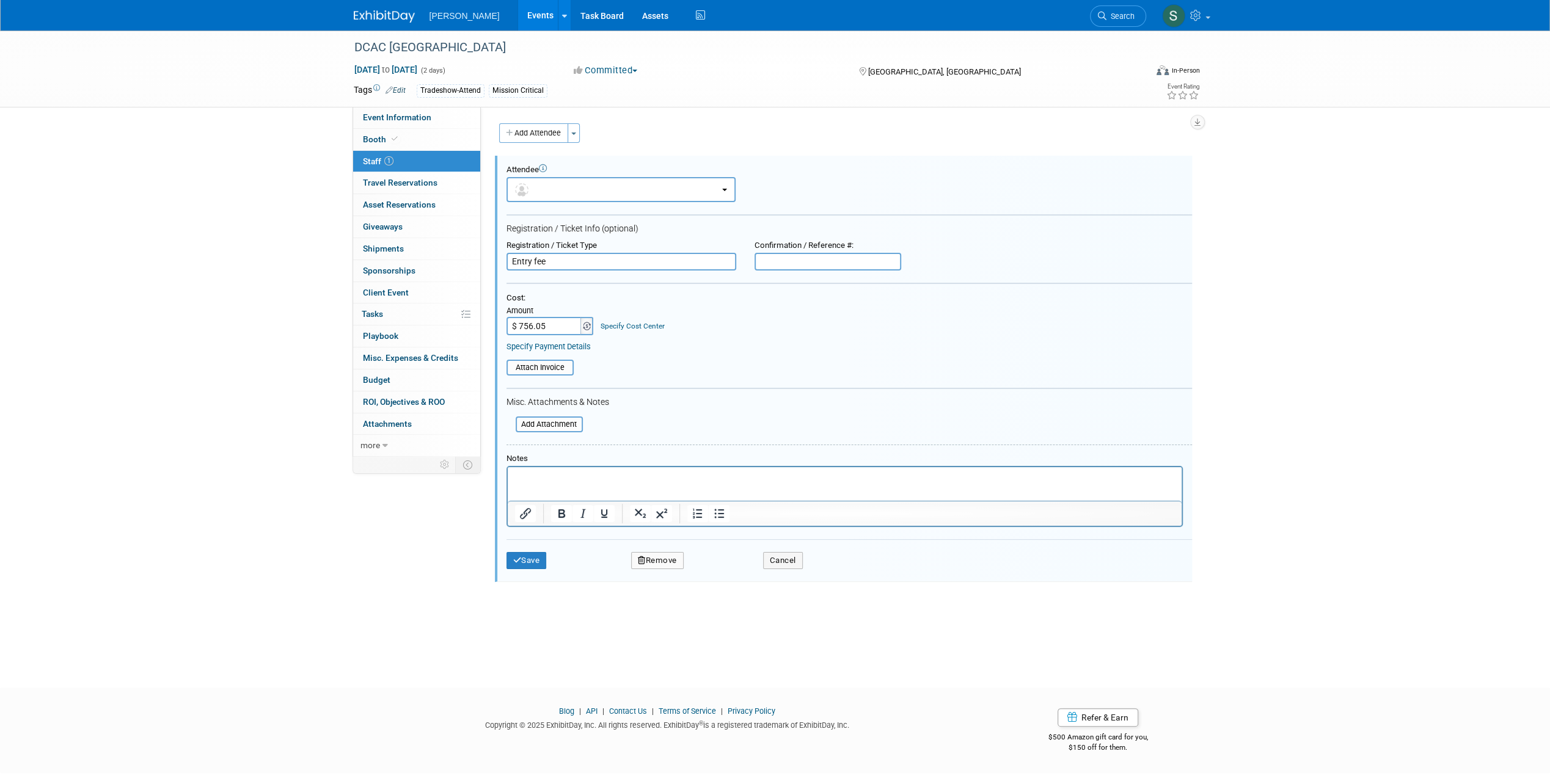
click at [585, 329] on img at bounding box center [586, 326] width 8 height 9
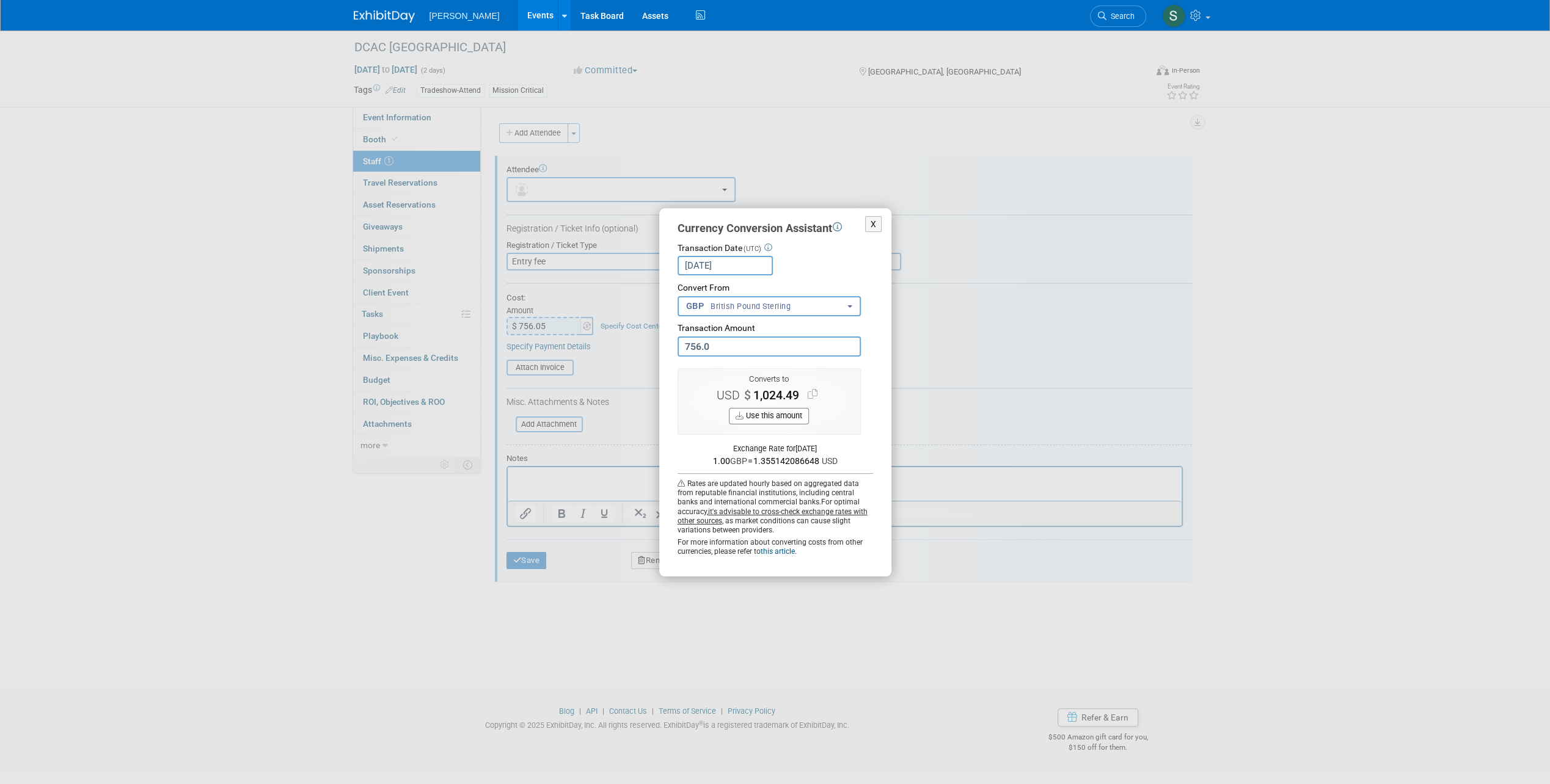
type input "756.05"
click at [761, 416] on button "Use this amount" at bounding box center [769, 416] width 80 height 16
type input "$ 1,024.56"
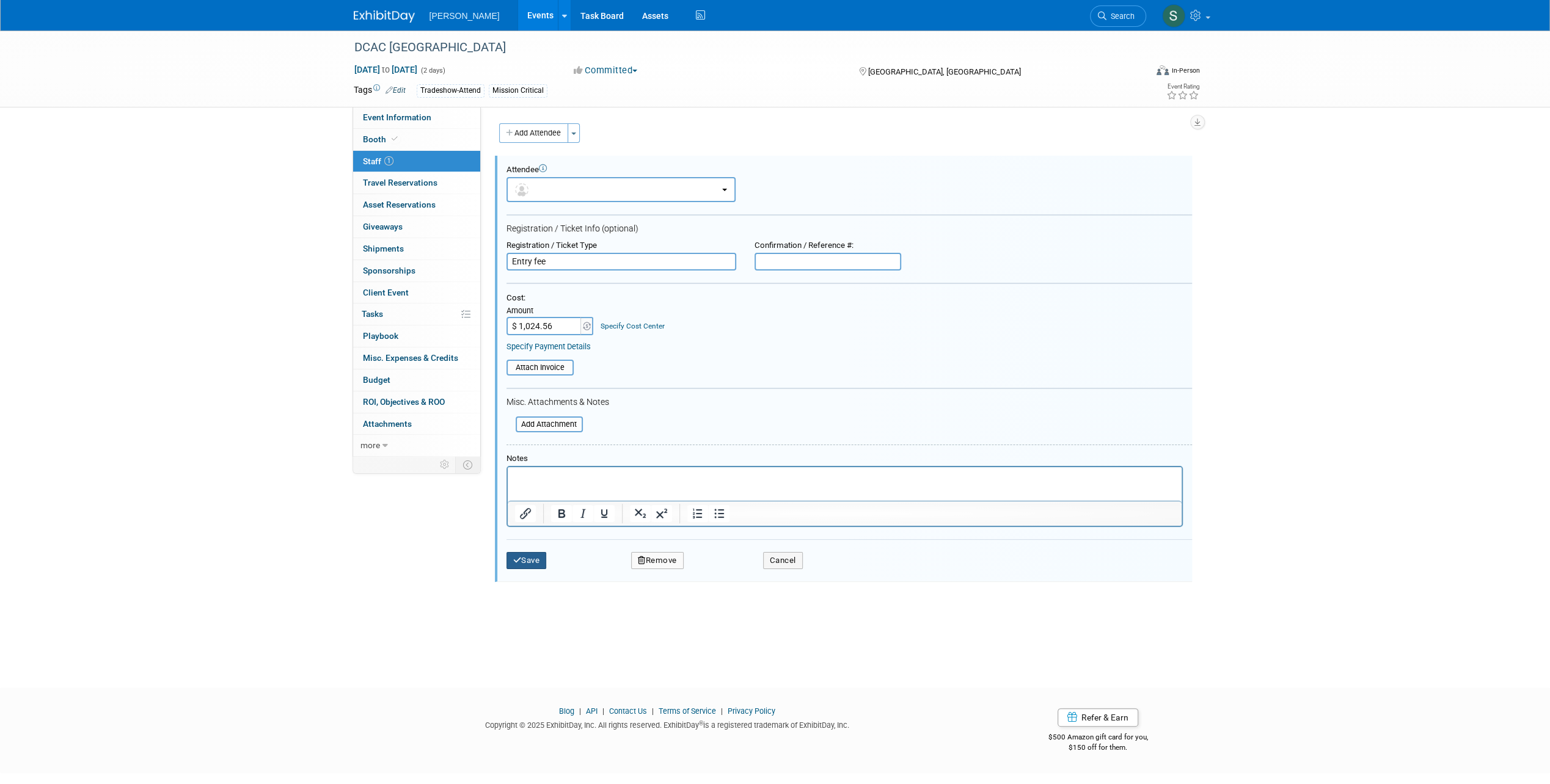
click at [530, 559] on button "Save" at bounding box center [526, 560] width 40 height 17
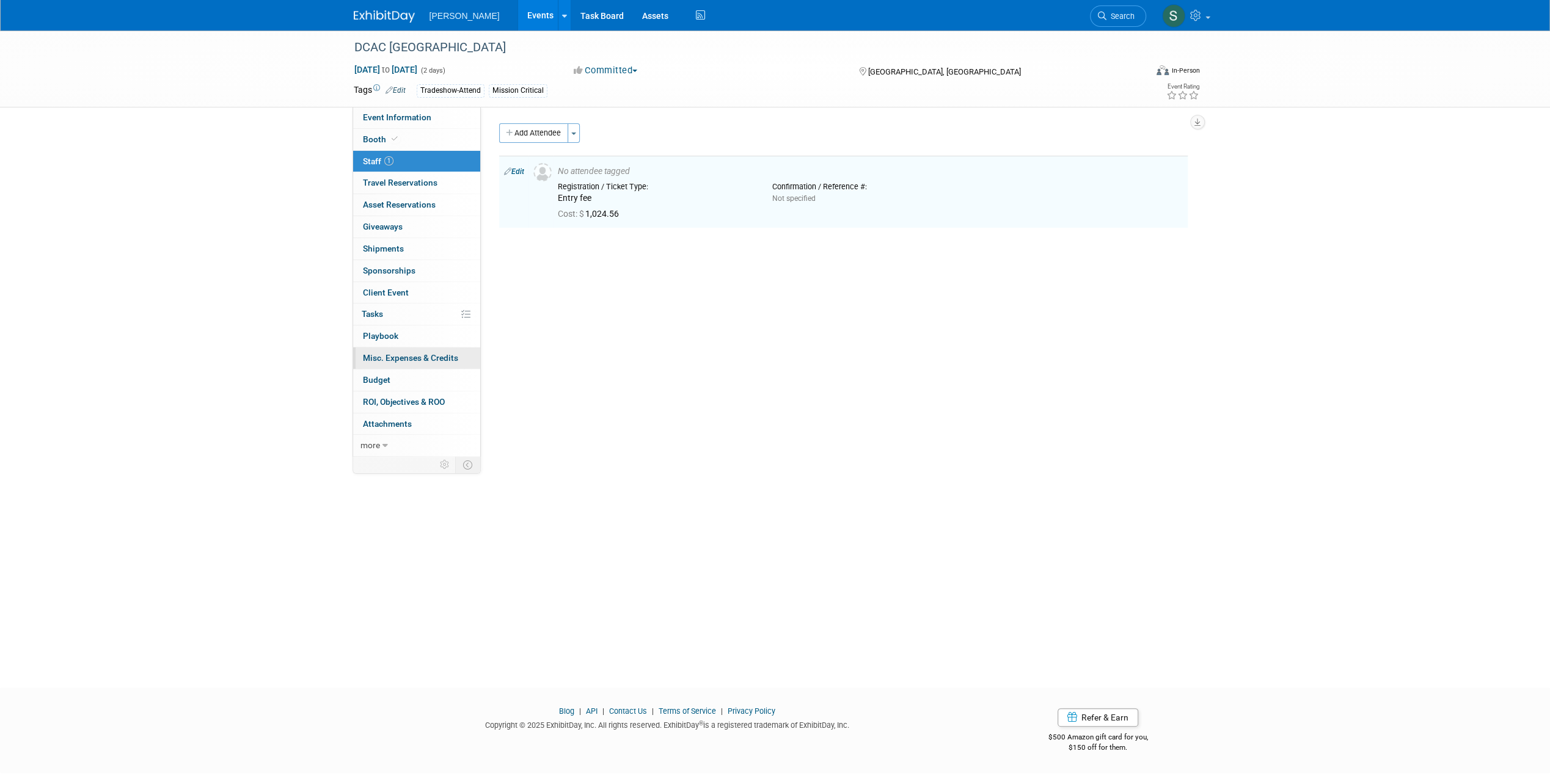
click at [443, 361] on link "0 Misc. Expenses & Credits 0" at bounding box center [417, 358] width 127 height 21
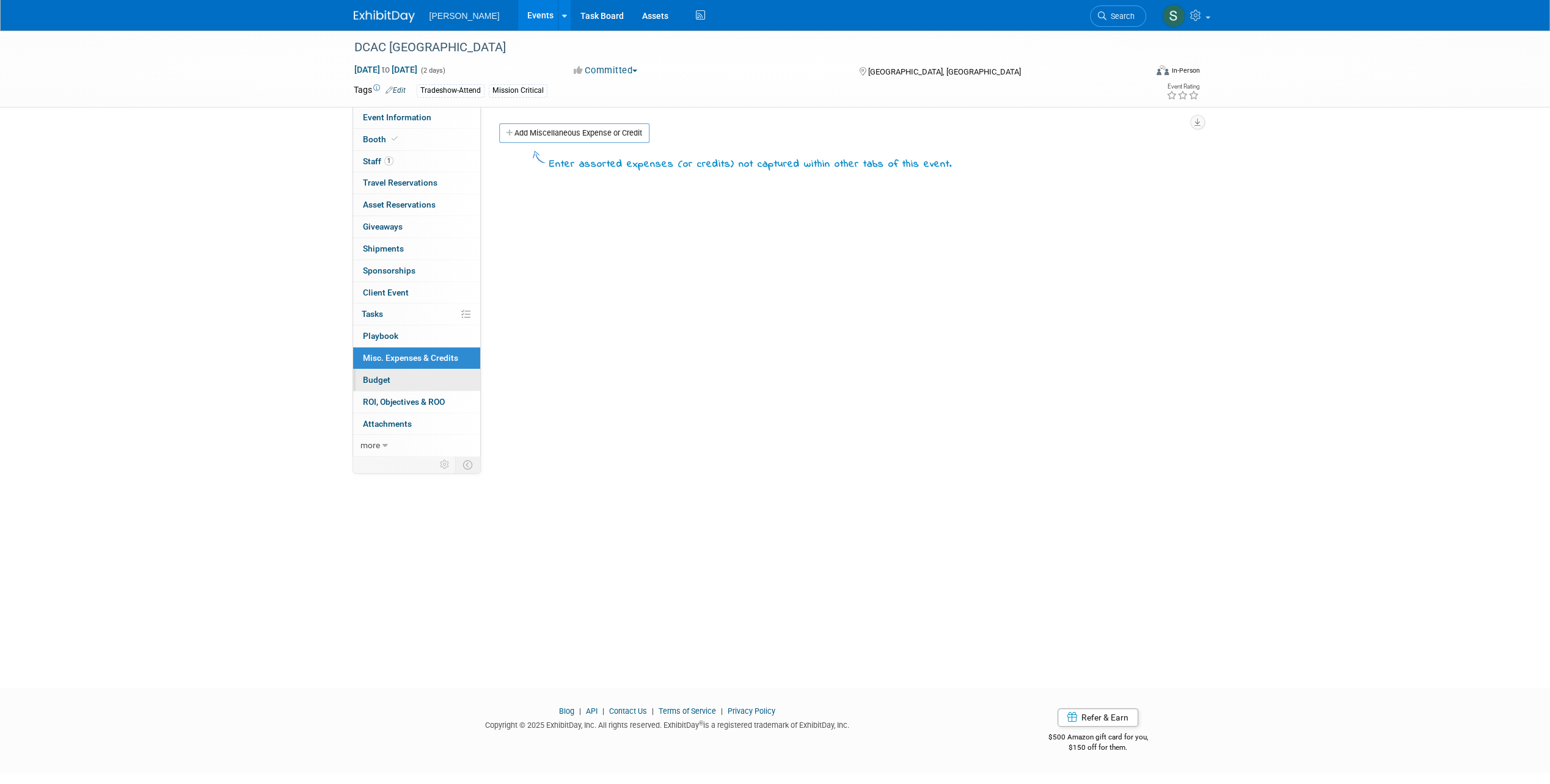
click at [416, 381] on link "Budget" at bounding box center [417, 380] width 127 height 21
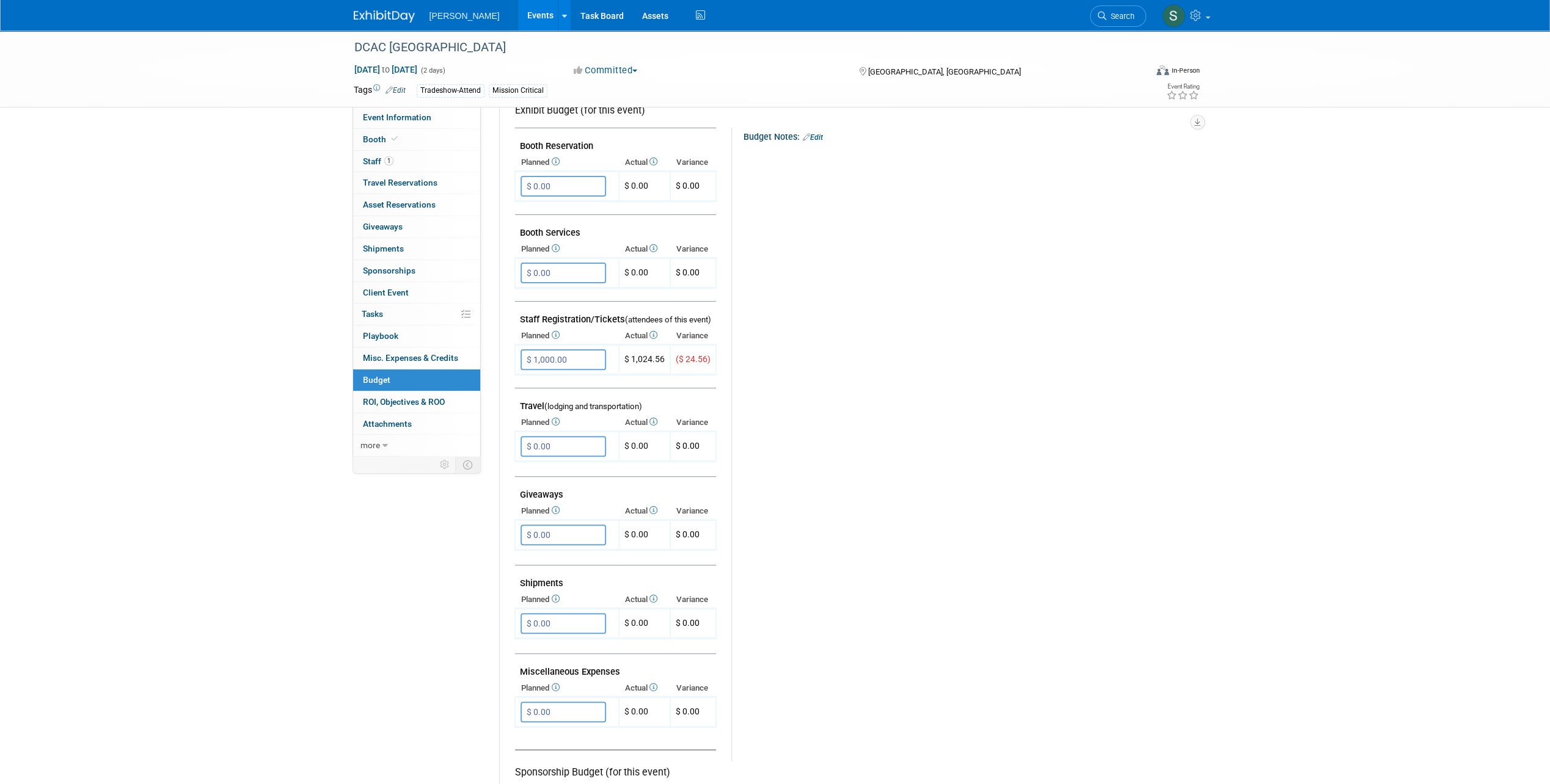
scroll to position [216, 0]
click at [556, 360] on input "$ 1,000.00" at bounding box center [563, 359] width 85 height 21
click at [407, 358] on span "Misc. Expenses & Credits 0" at bounding box center [410, 358] width 95 height 10
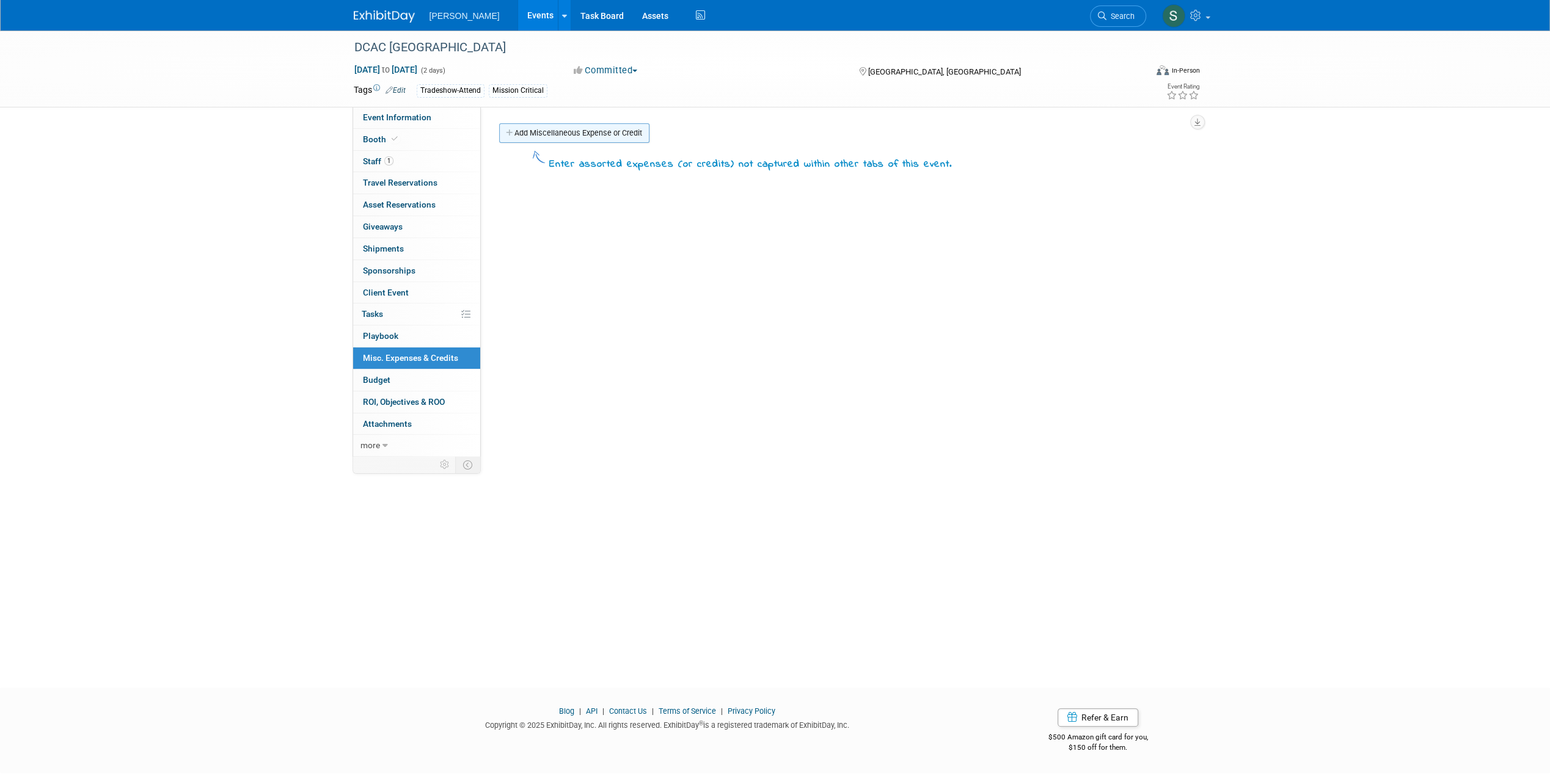
click at [558, 131] on link "Add Miscellaneous Expense or Credit" at bounding box center [574, 133] width 150 height 19
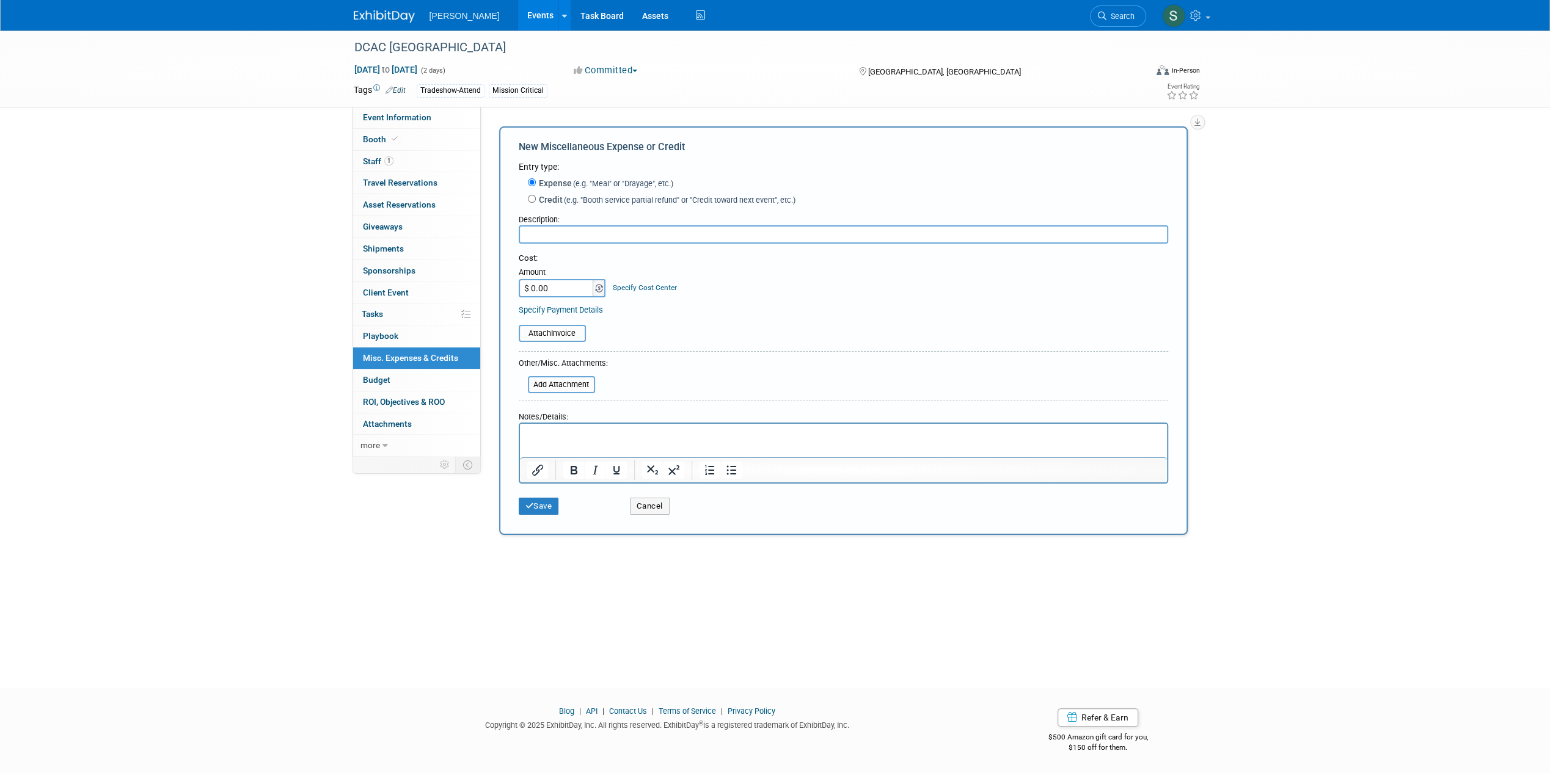
click at [596, 291] on img at bounding box center [599, 288] width 8 height 9
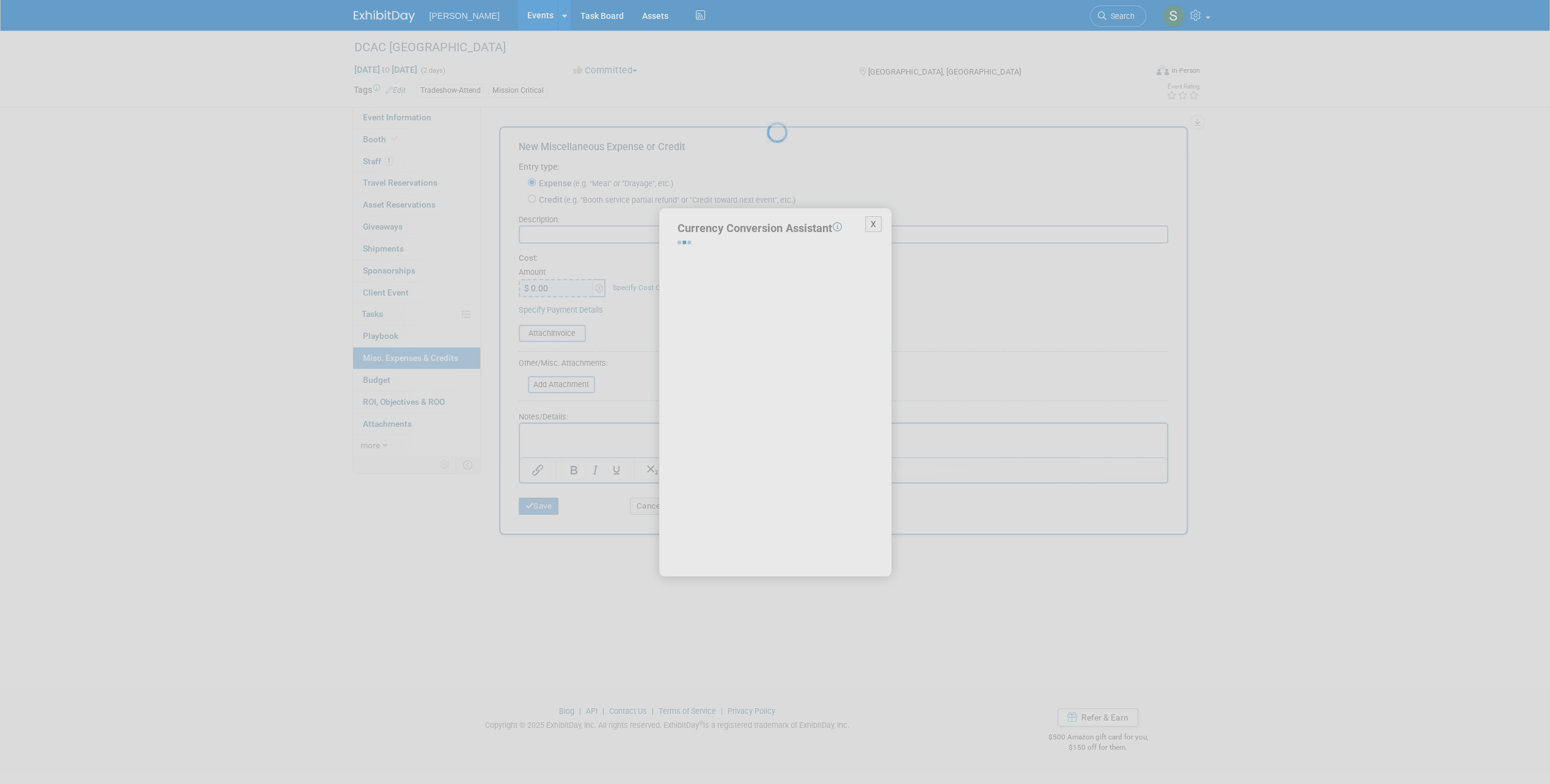
select select "4"
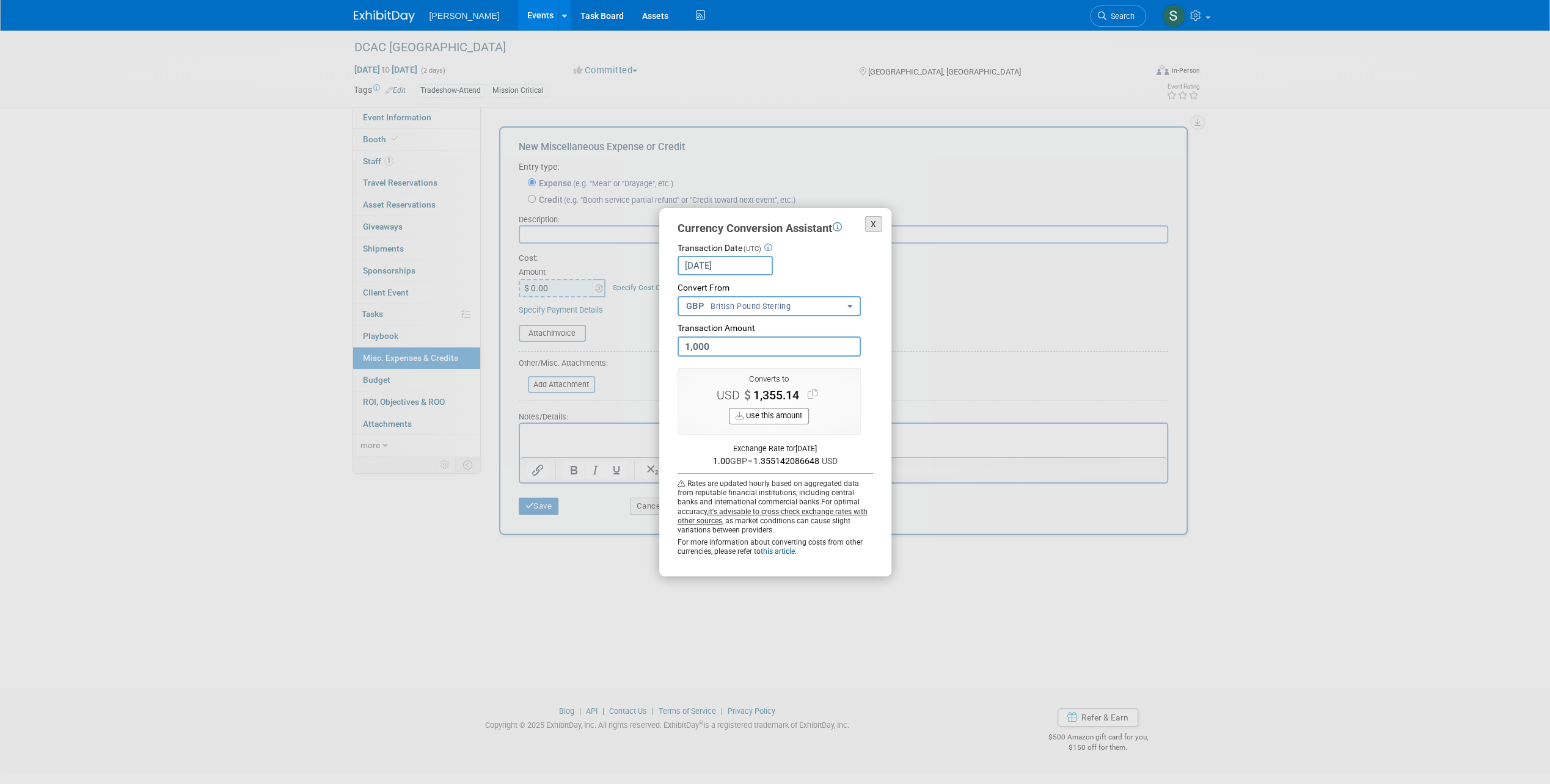
type input "1,000.00"
click at [876, 225] on button "X" at bounding box center [873, 224] width 17 height 16
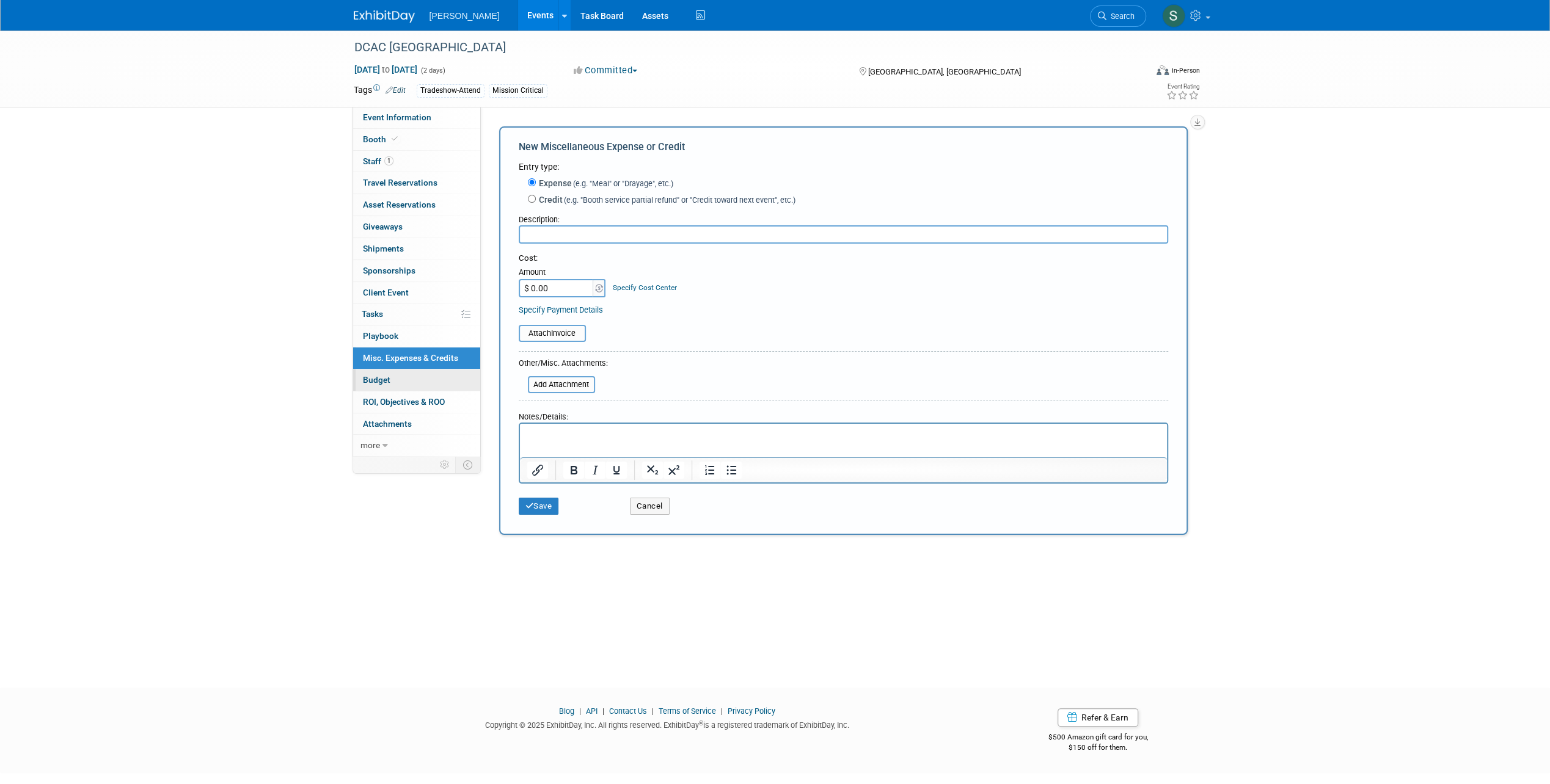
click at [369, 379] on span "Budget" at bounding box center [376, 380] width 27 height 10
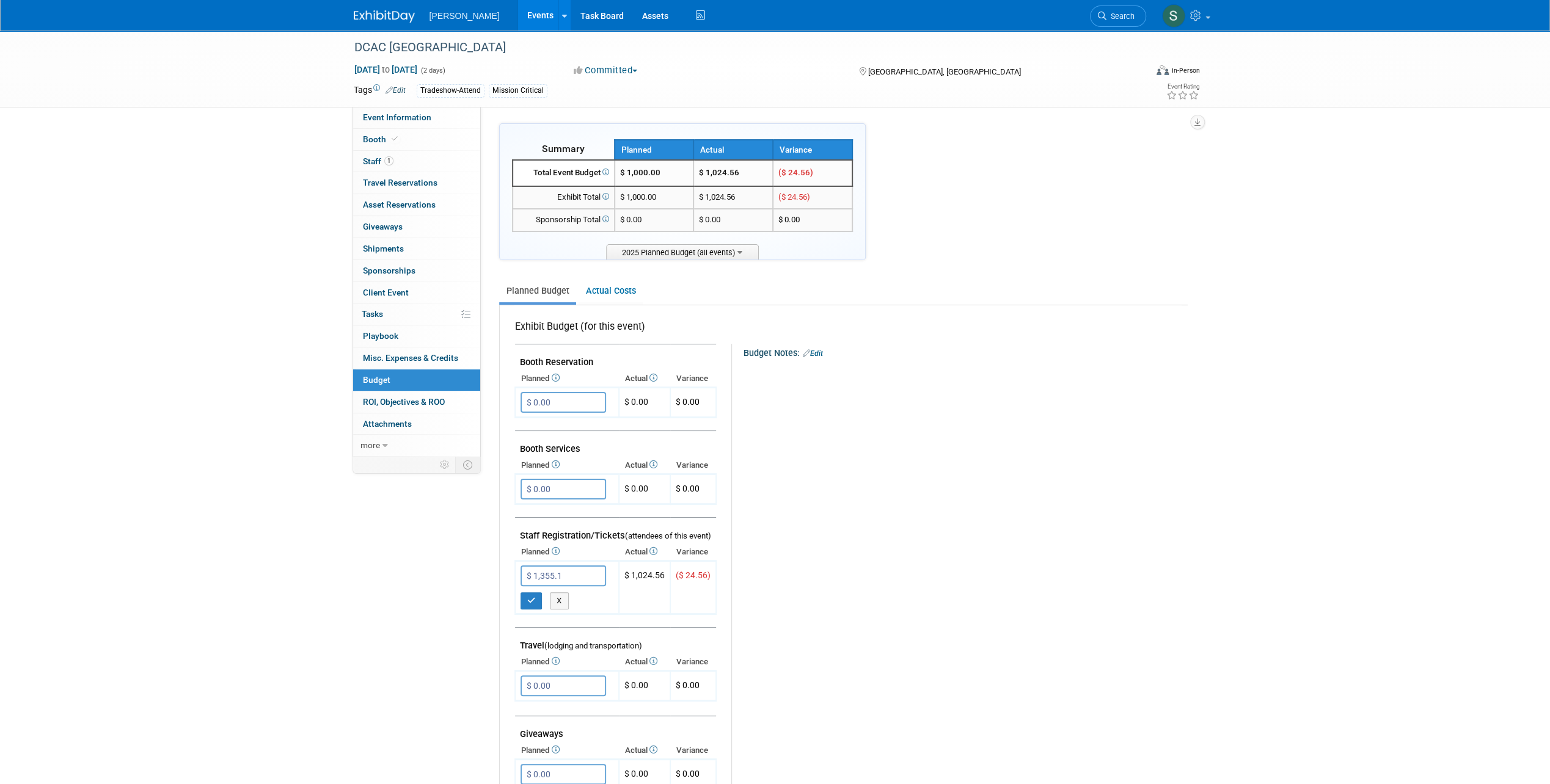
type input "$ 1,355.14"
click at [528, 598] on icon "button" at bounding box center [531, 600] width 9 height 8
click at [972, 598] on div "Budget Notes: Edit X" at bounding box center [954, 660] width 445 height 633
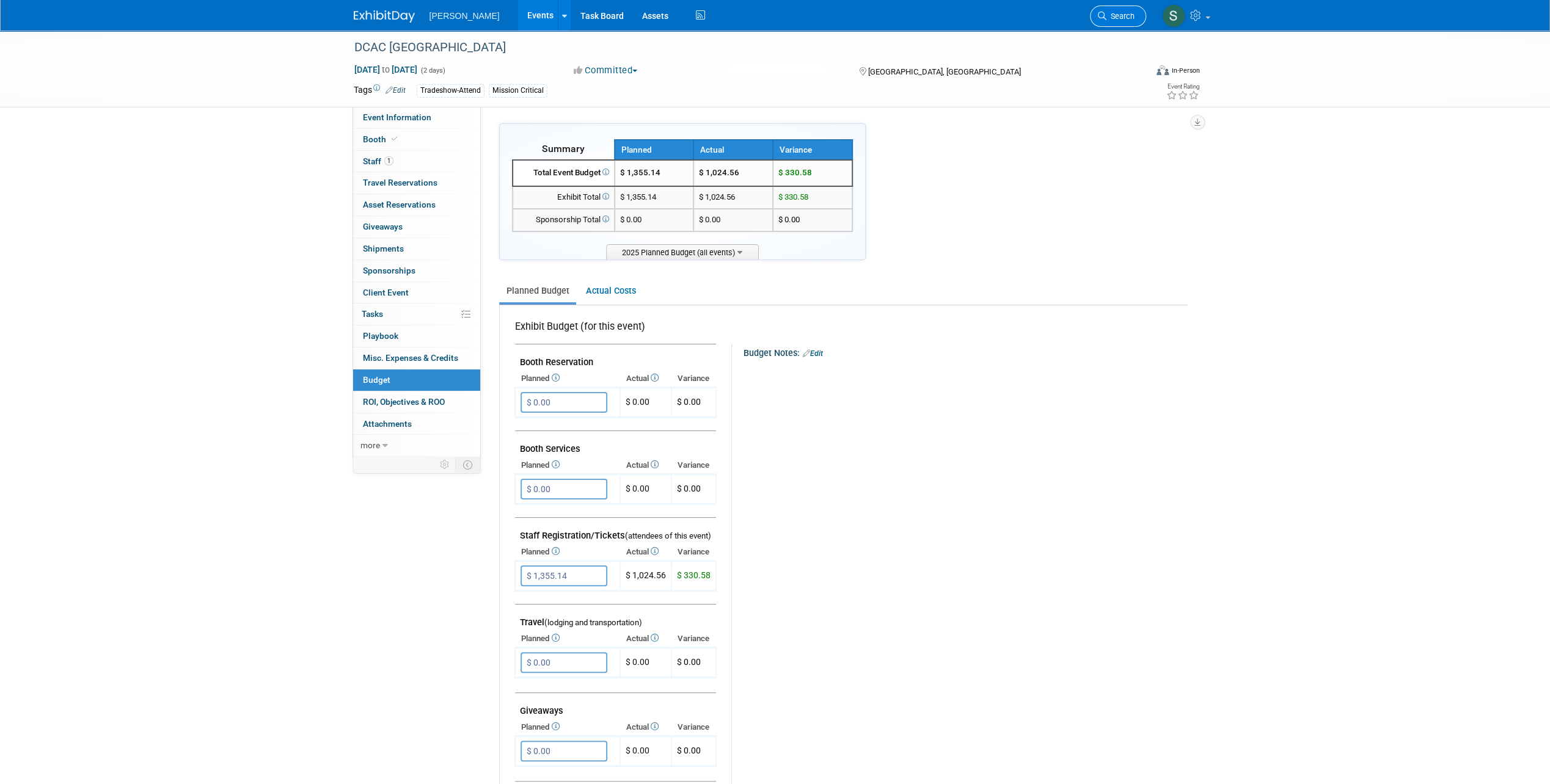
drag, startPoint x: 1082, startPoint y: 14, endPoint x: 1104, endPoint y: 14, distance: 22.0
click at [1082, 14] on div "Woolpert Events Add Event Bulk Upload Events Shareable Event Boards Recently Vi…" at bounding box center [775, 15] width 843 height 31
click at [1115, 14] on span "Search" at bounding box center [1120, 16] width 28 height 9
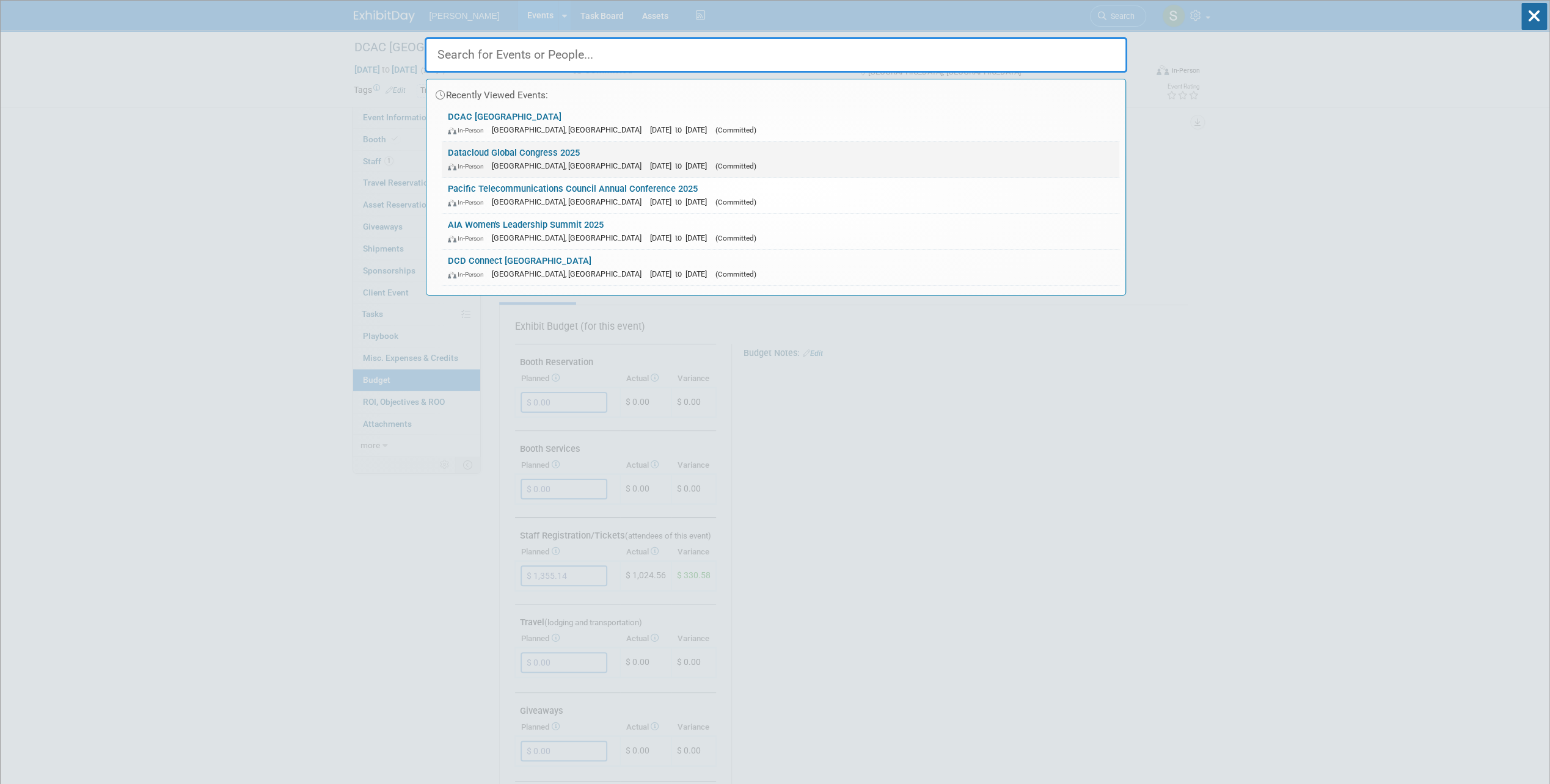
click at [494, 151] on link "Datacloud Global Congress 2025 In-Person Cannes, France Jun 1, 2025 to Jun 5, 2…" at bounding box center [780, 159] width 677 height 35
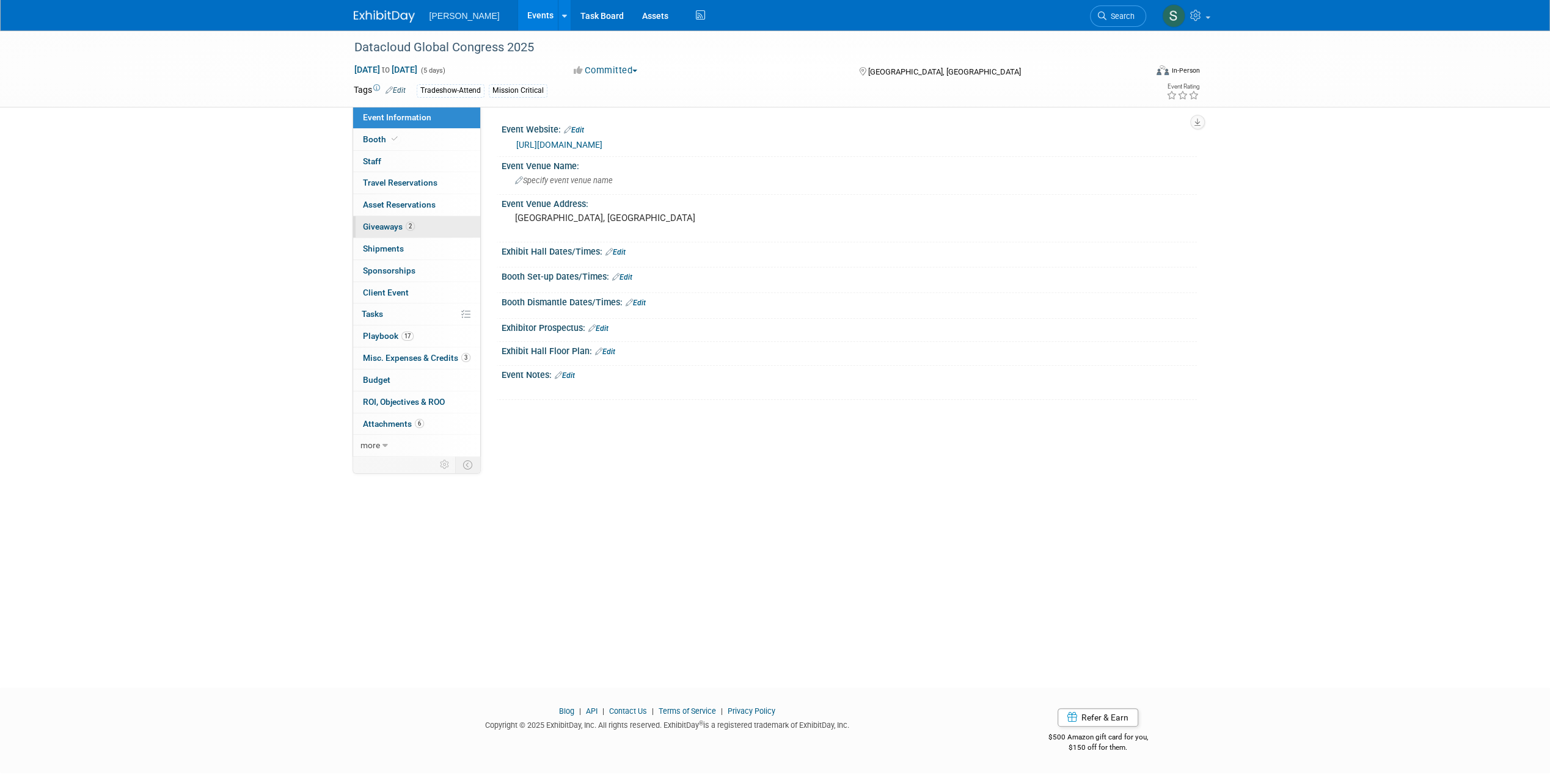
click at [404, 232] on link "2 Giveaways 2" at bounding box center [417, 227] width 127 height 21
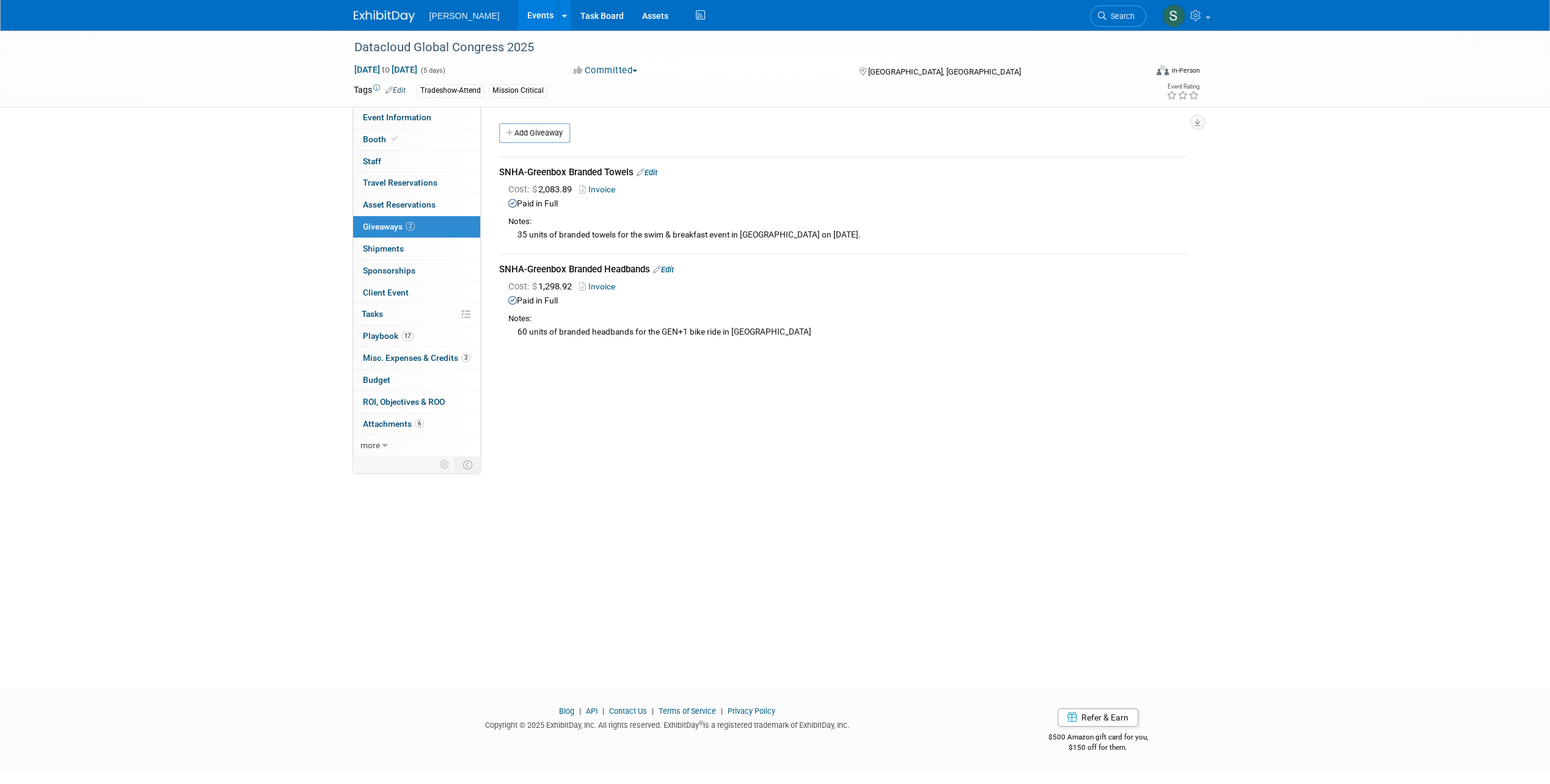
click at [614, 186] on link "Invoice" at bounding box center [600, 189] width 41 height 10
click at [555, 192] on span "Cost: $ 2,083.89" at bounding box center [543, 189] width 69 height 11
click at [651, 169] on link "Edit" at bounding box center [647, 172] width 21 height 9
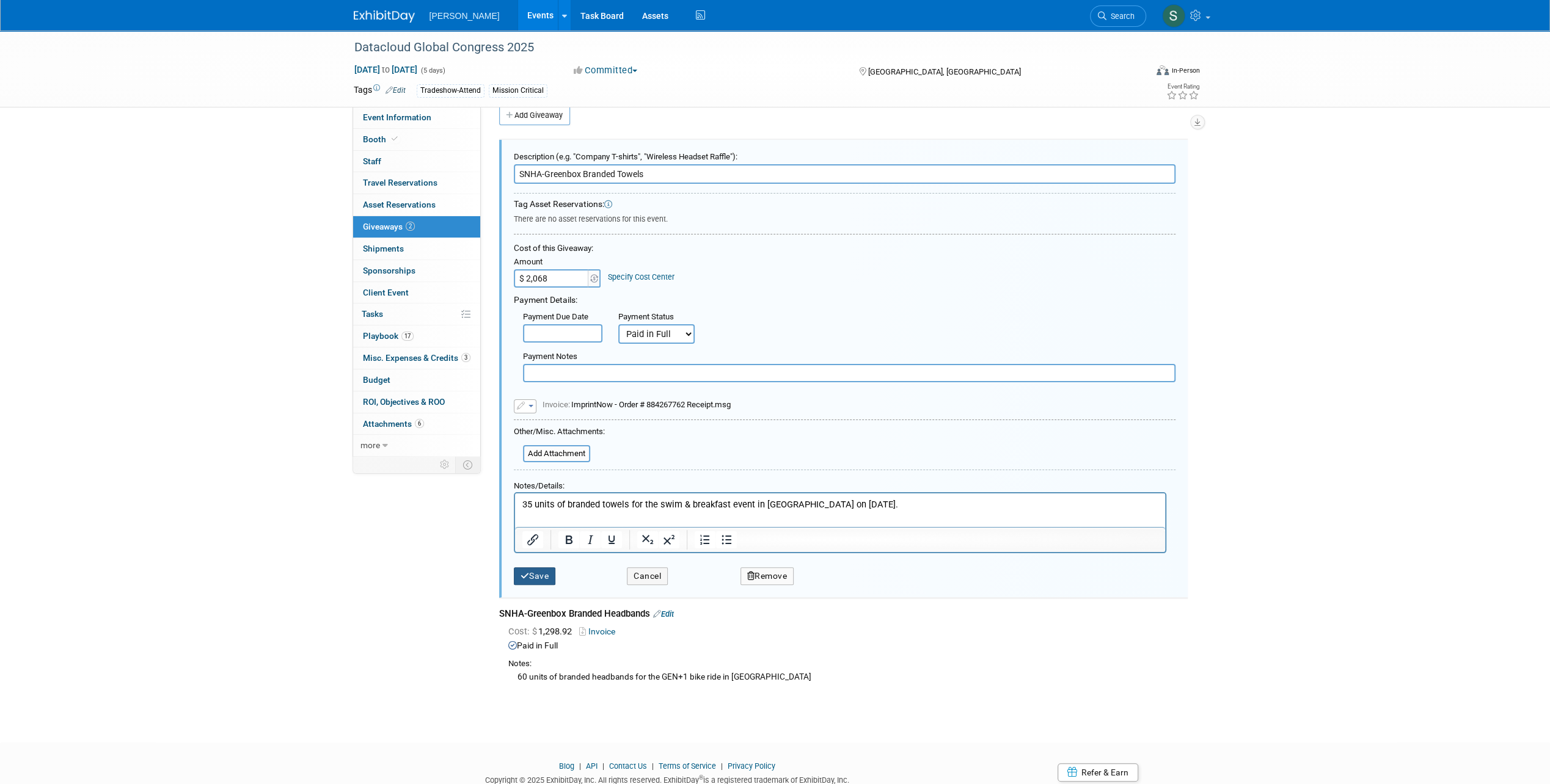
type input "$ 2,068.00"
click at [541, 572] on button "Save" at bounding box center [535, 576] width 42 height 17
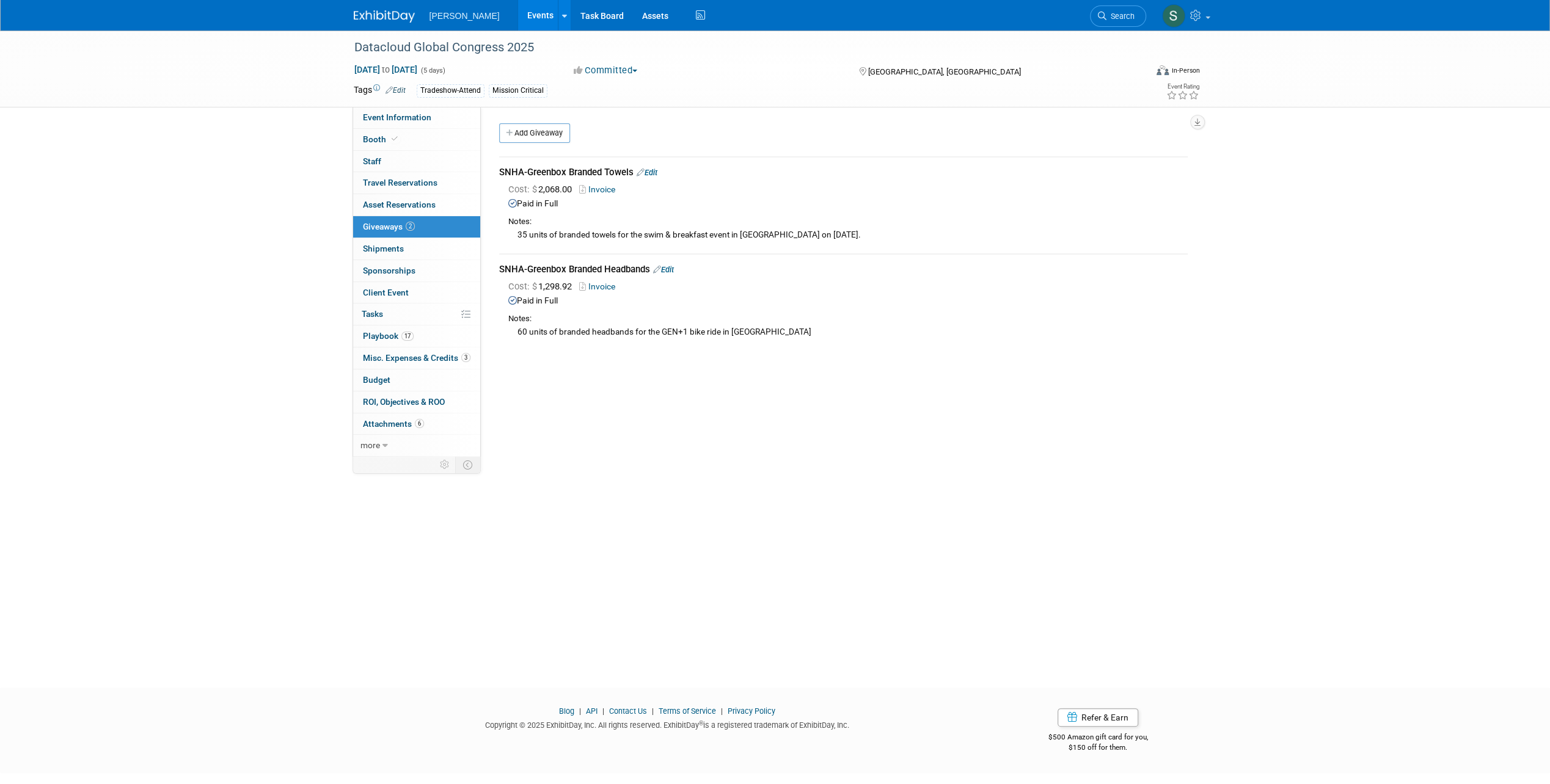
click at [668, 267] on link "Edit" at bounding box center [663, 270] width 21 height 9
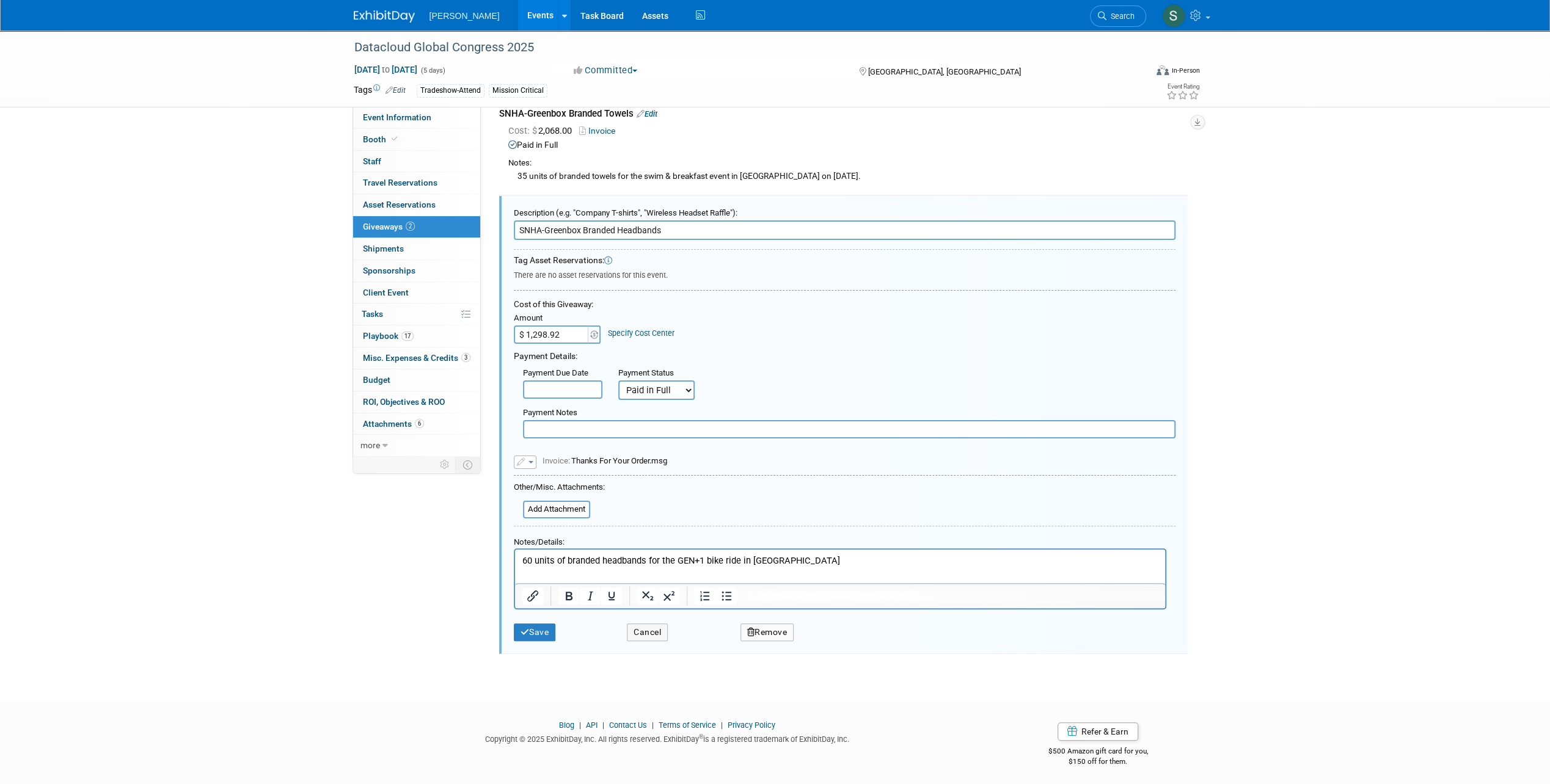
click at [570, 336] on input "$ 1,298.92" at bounding box center [552, 334] width 77 height 18
drag, startPoint x: 570, startPoint y: 336, endPoint x: 522, endPoint y: 332, distance: 48.2
click at [522, 332] on input "$ 1,298.92" at bounding box center [552, 334] width 77 height 18
type input "$ 969.40"
click at [515, 633] on button "Save" at bounding box center [535, 632] width 42 height 17
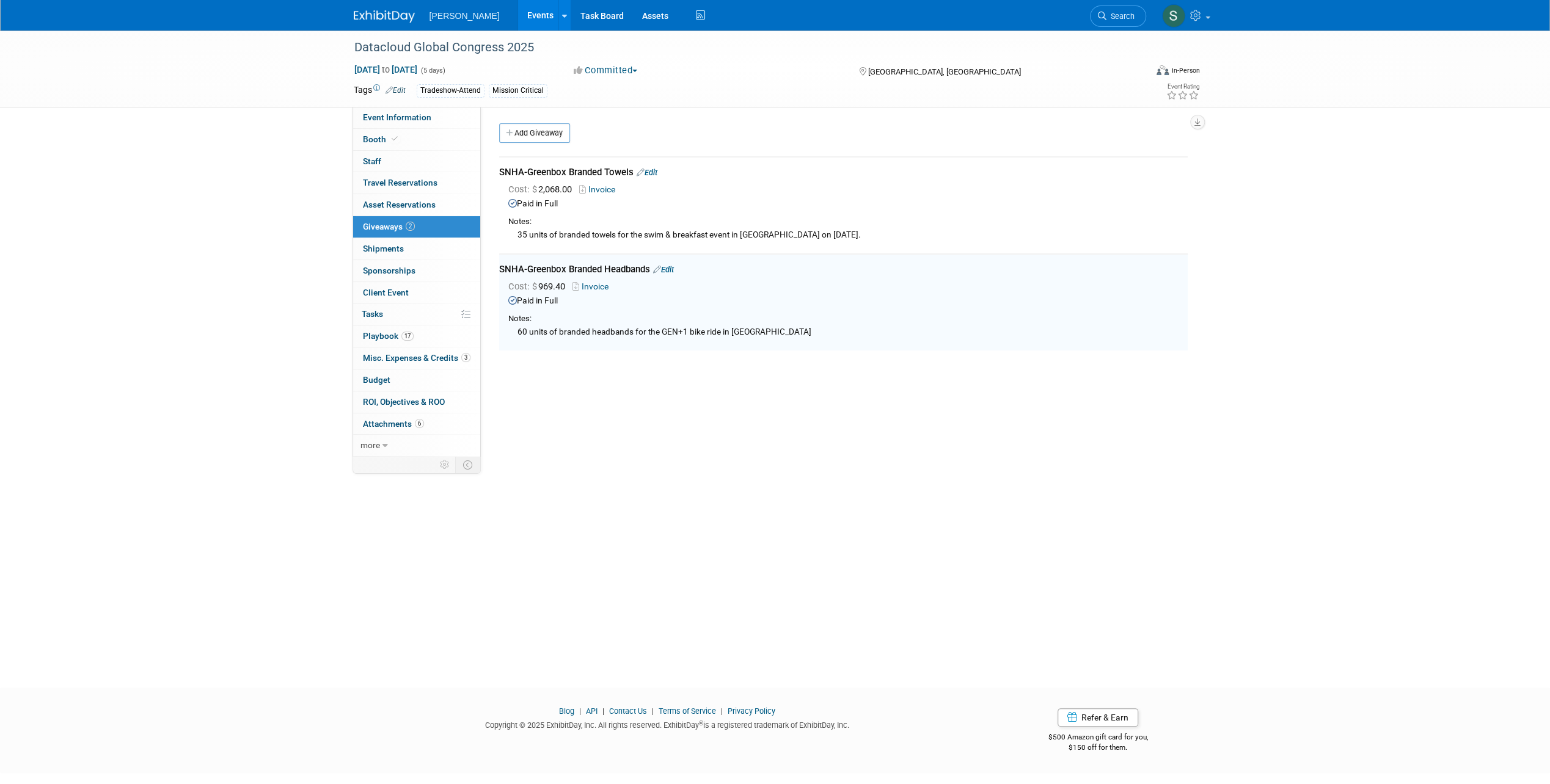
click at [592, 288] on link "Invoice" at bounding box center [593, 286] width 41 height 10
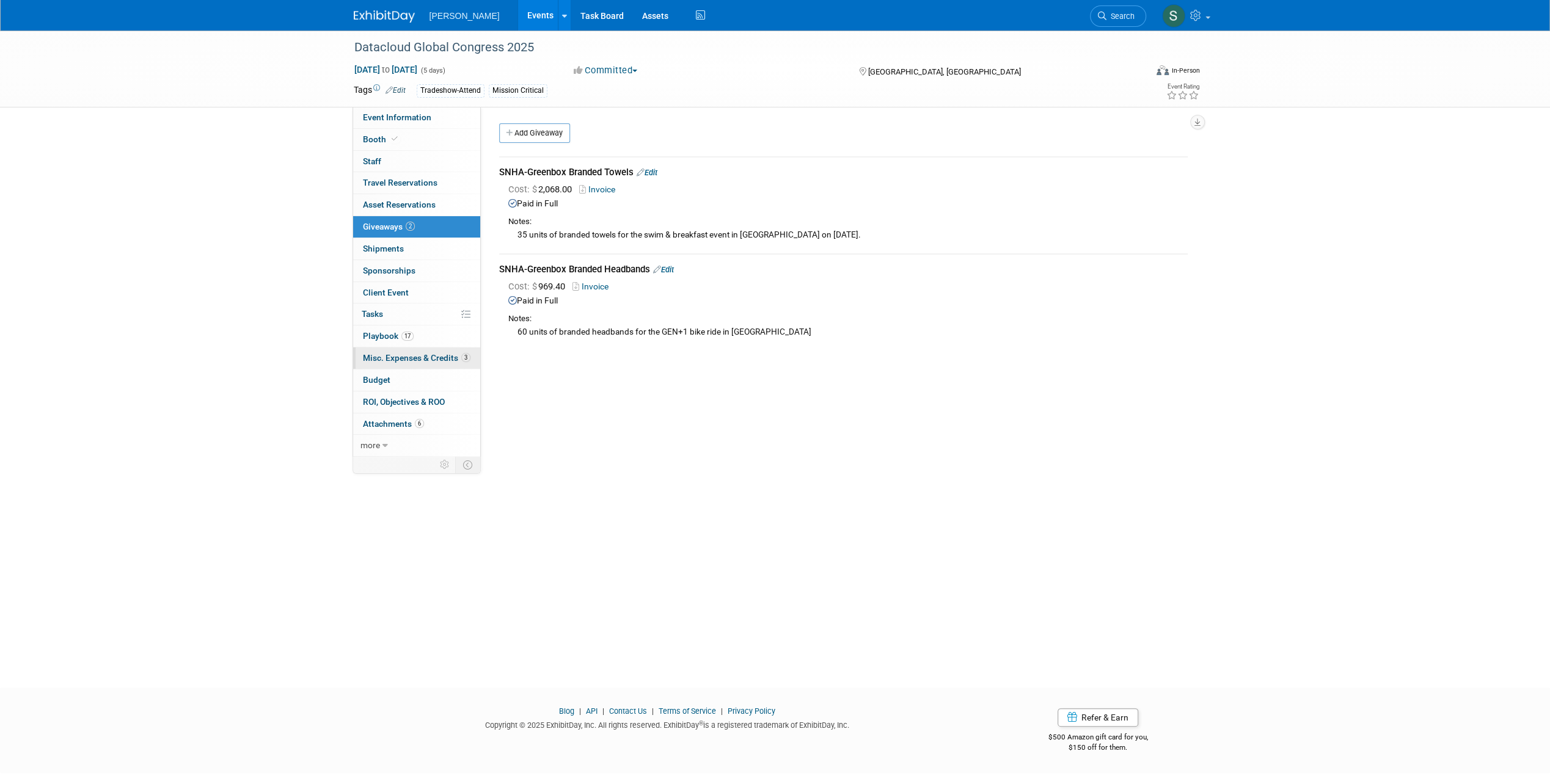
click at [419, 353] on span "Misc. Expenses & Credits 3" at bounding box center [416, 358] width 108 height 10
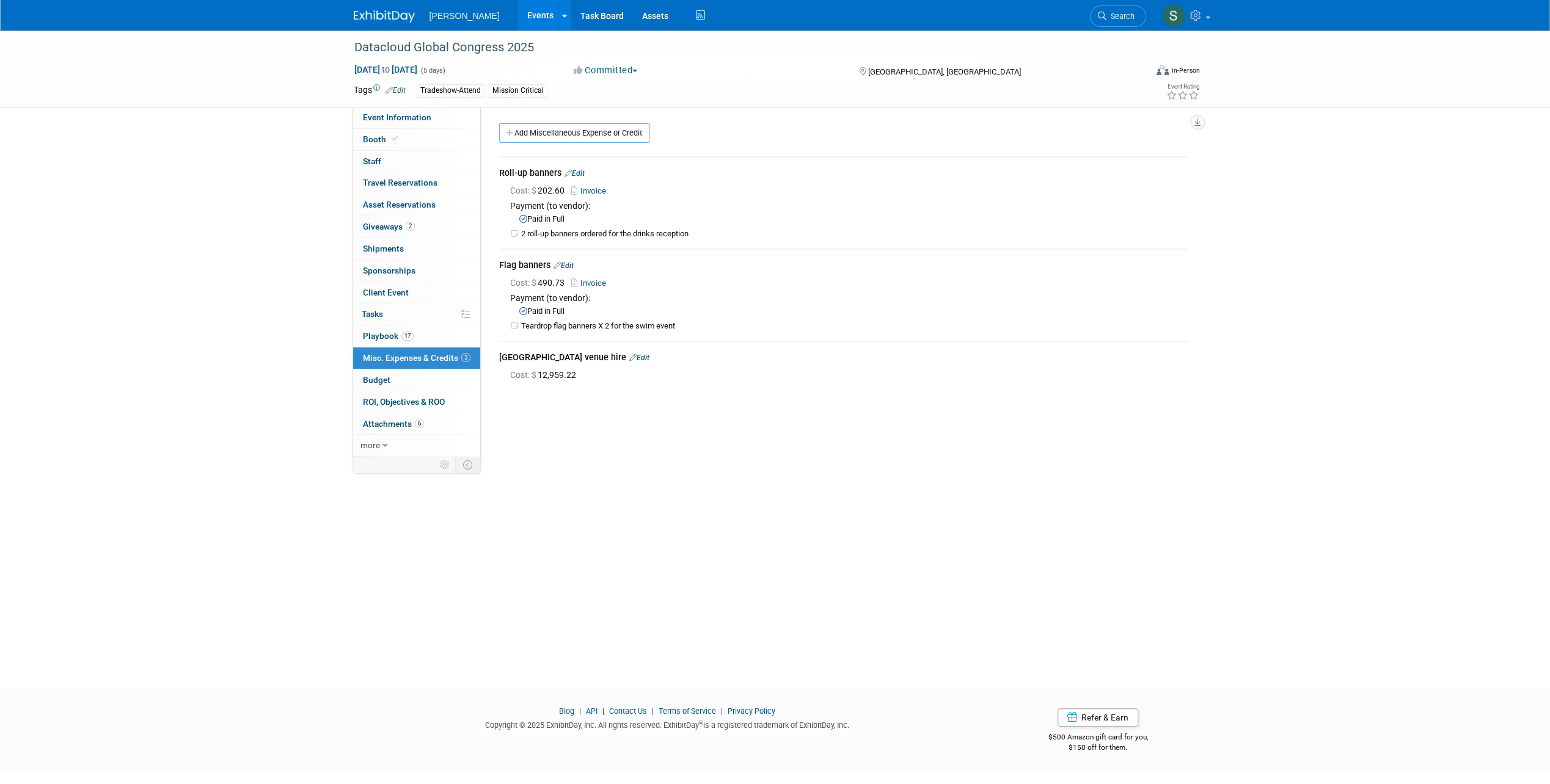
click at [594, 283] on link "Invoice" at bounding box center [591, 283] width 40 height 9
click at [1283, 530] on div "Datacloud Global Congress 2025 [DATE] to [DATE] (5 days) [DATE] to [DATE] Commi…" at bounding box center [775, 348] width 1550 height 635
click at [629, 354] on link "Edit" at bounding box center [639, 358] width 20 height 9
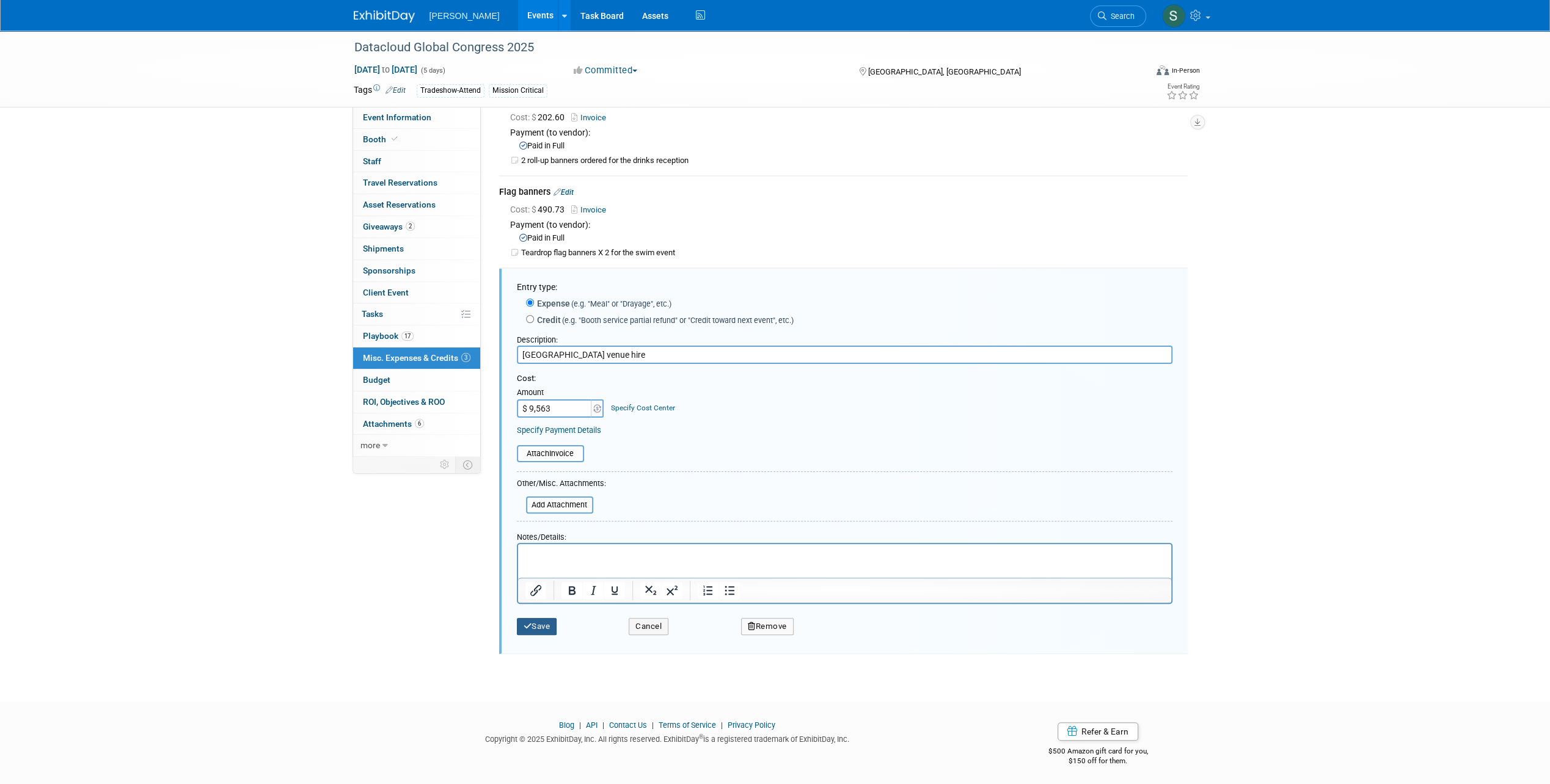
type input "$ 9,563.00"
click at [521, 619] on button "Save" at bounding box center [537, 626] width 40 height 17
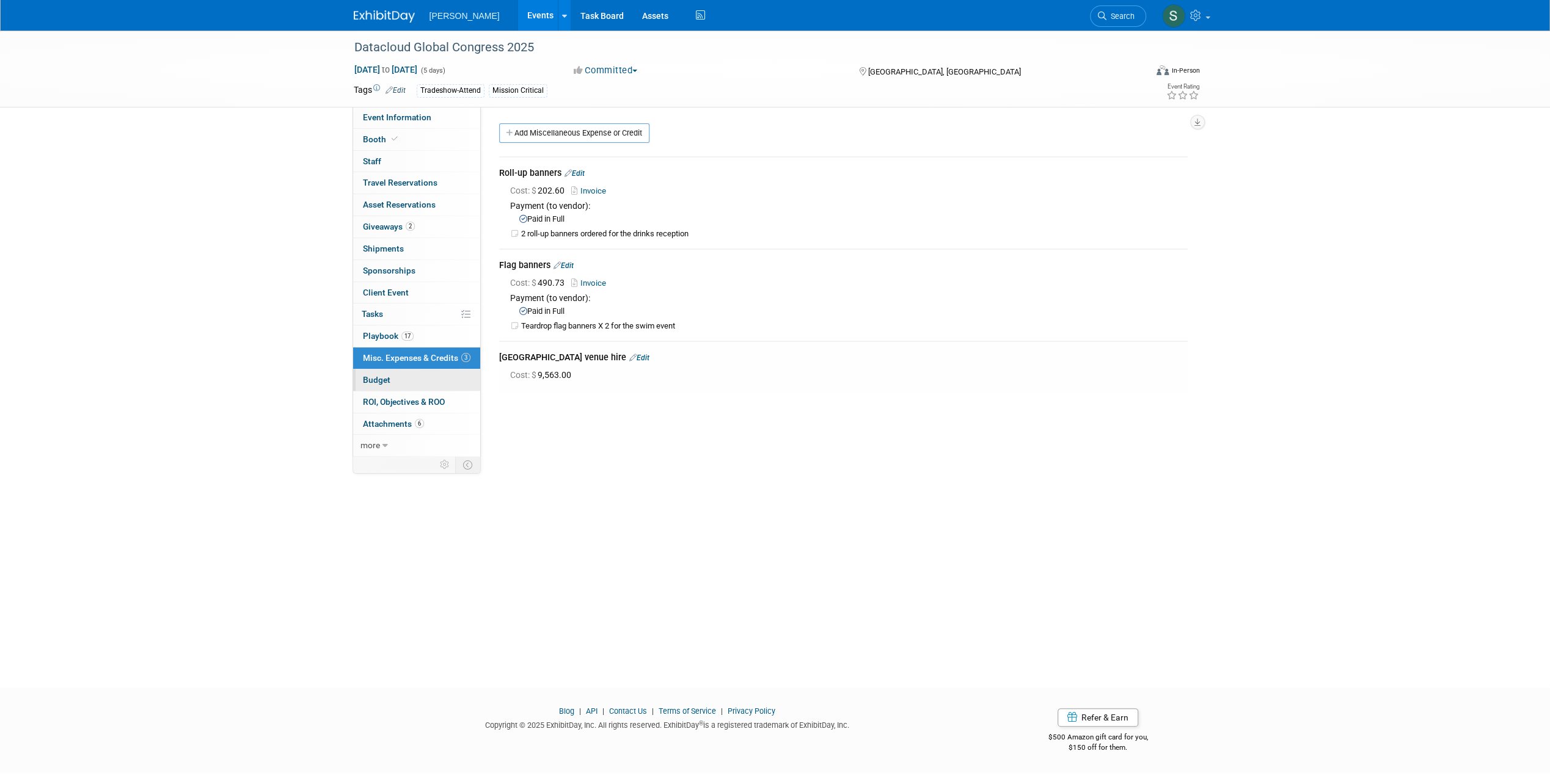
click at [381, 382] on span "Budget" at bounding box center [376, 380] width 27 height 10
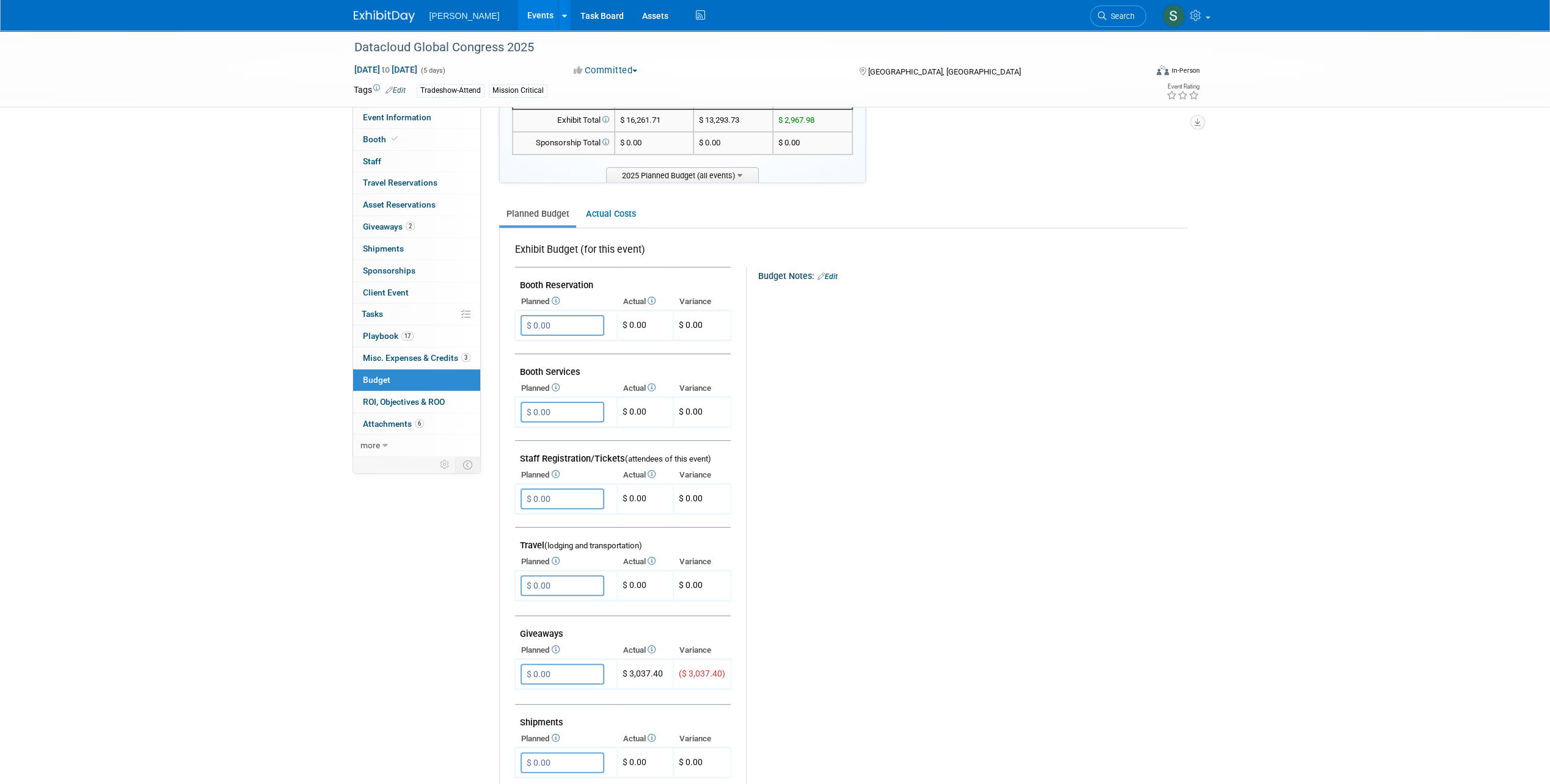
scroll to position [244, 0]
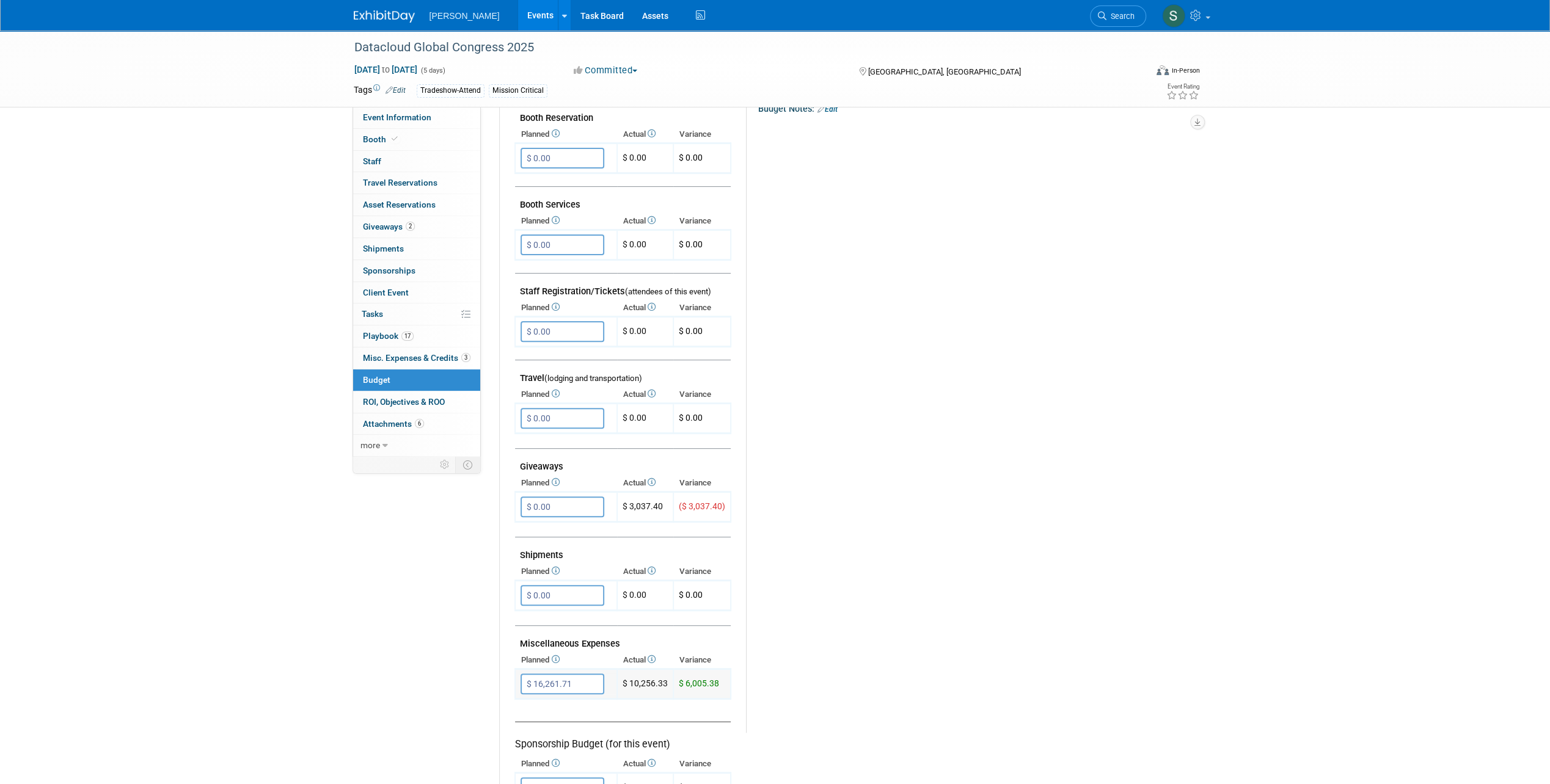
click at [572, 683] on input "$ 16,261.71" at bounding box center [562, 683] width 83 height 21
type input "$ 12,000.00"
click at [531, 705] on icon "button" at bounding box center [531, 708] width 9 height 8
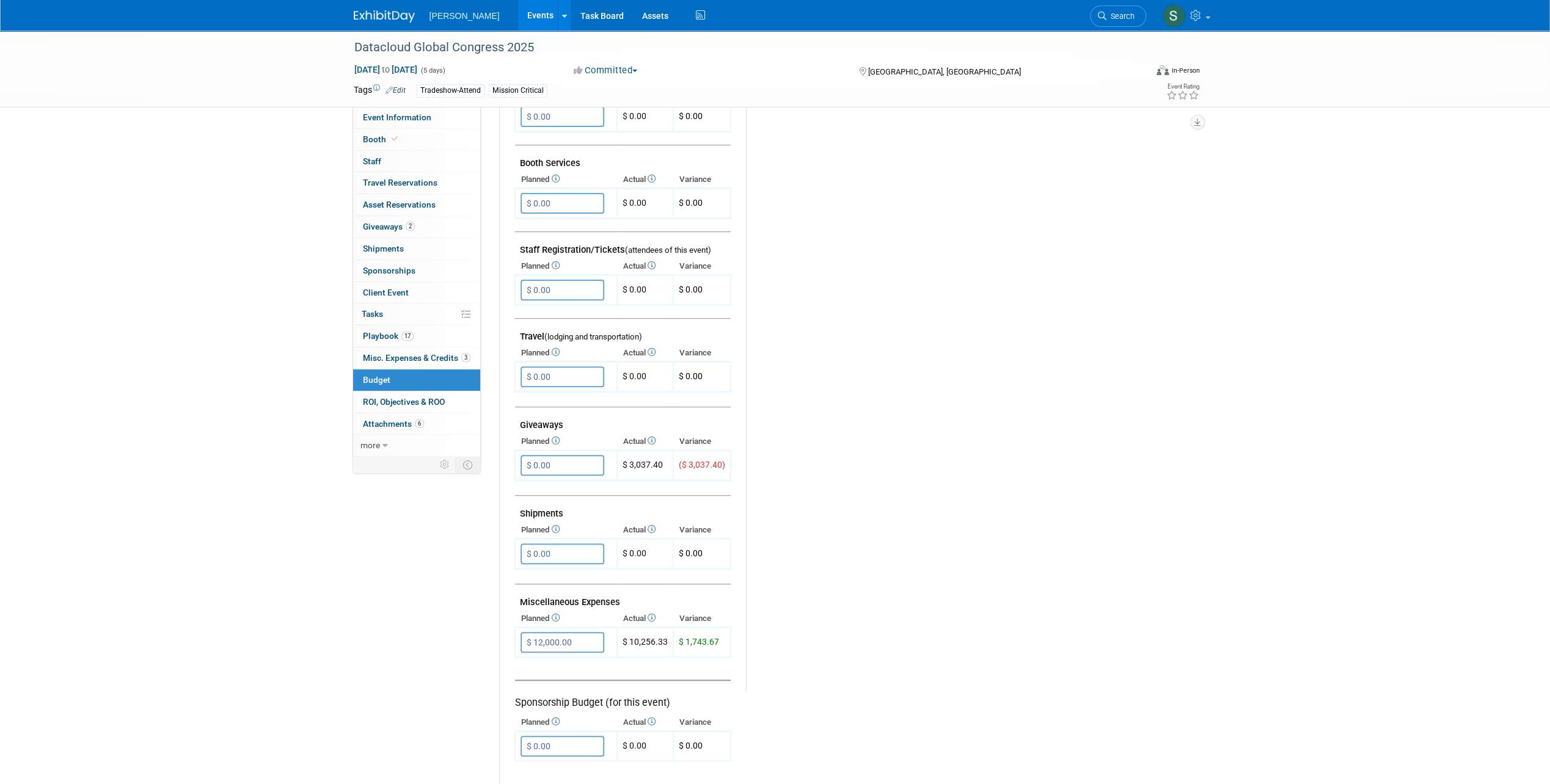
scroll to position [305, 0]
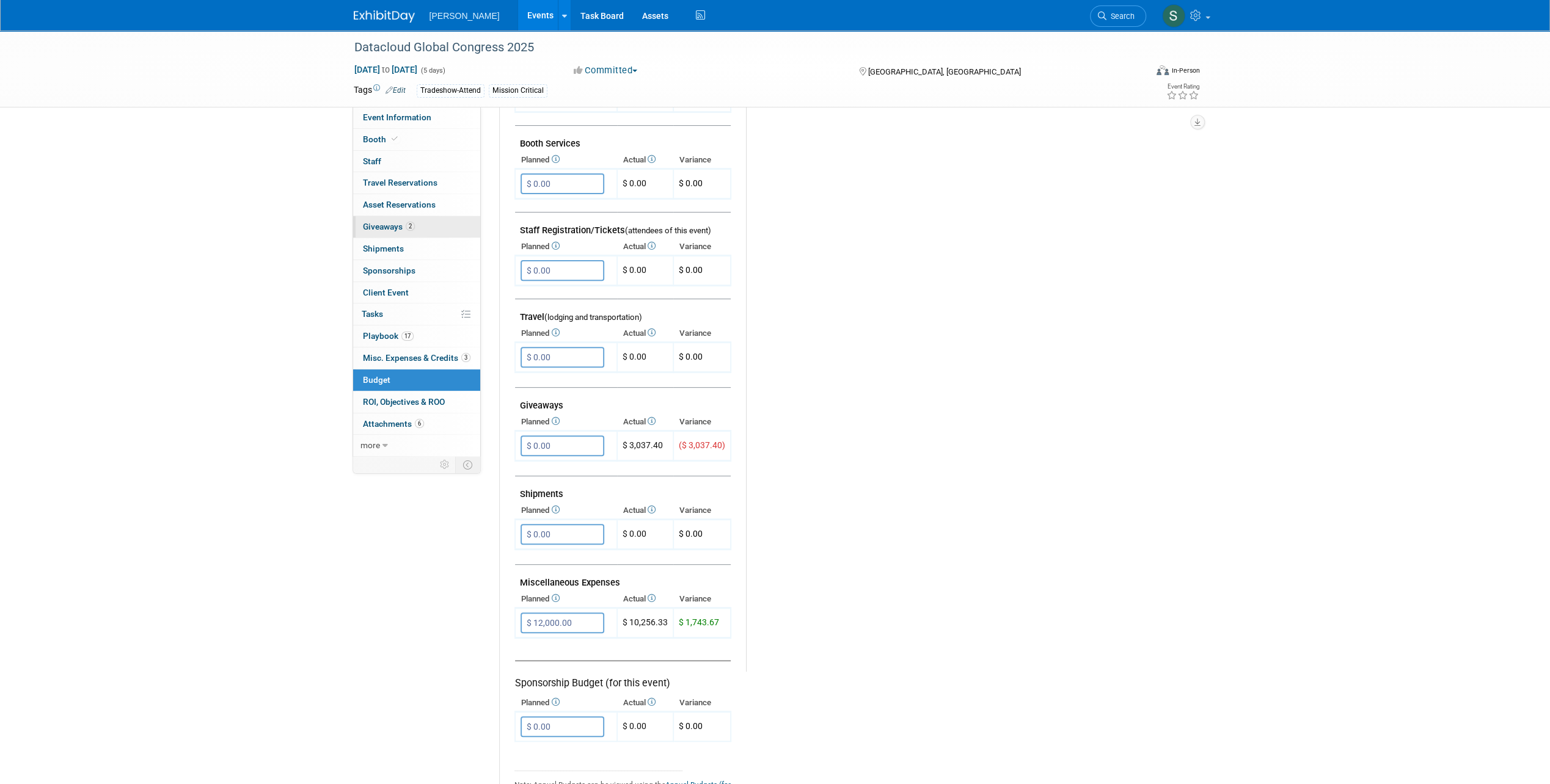
click at [425, 231] on link "2 Giveaways 2" at bounding box center [417, 227] width 127 height 21
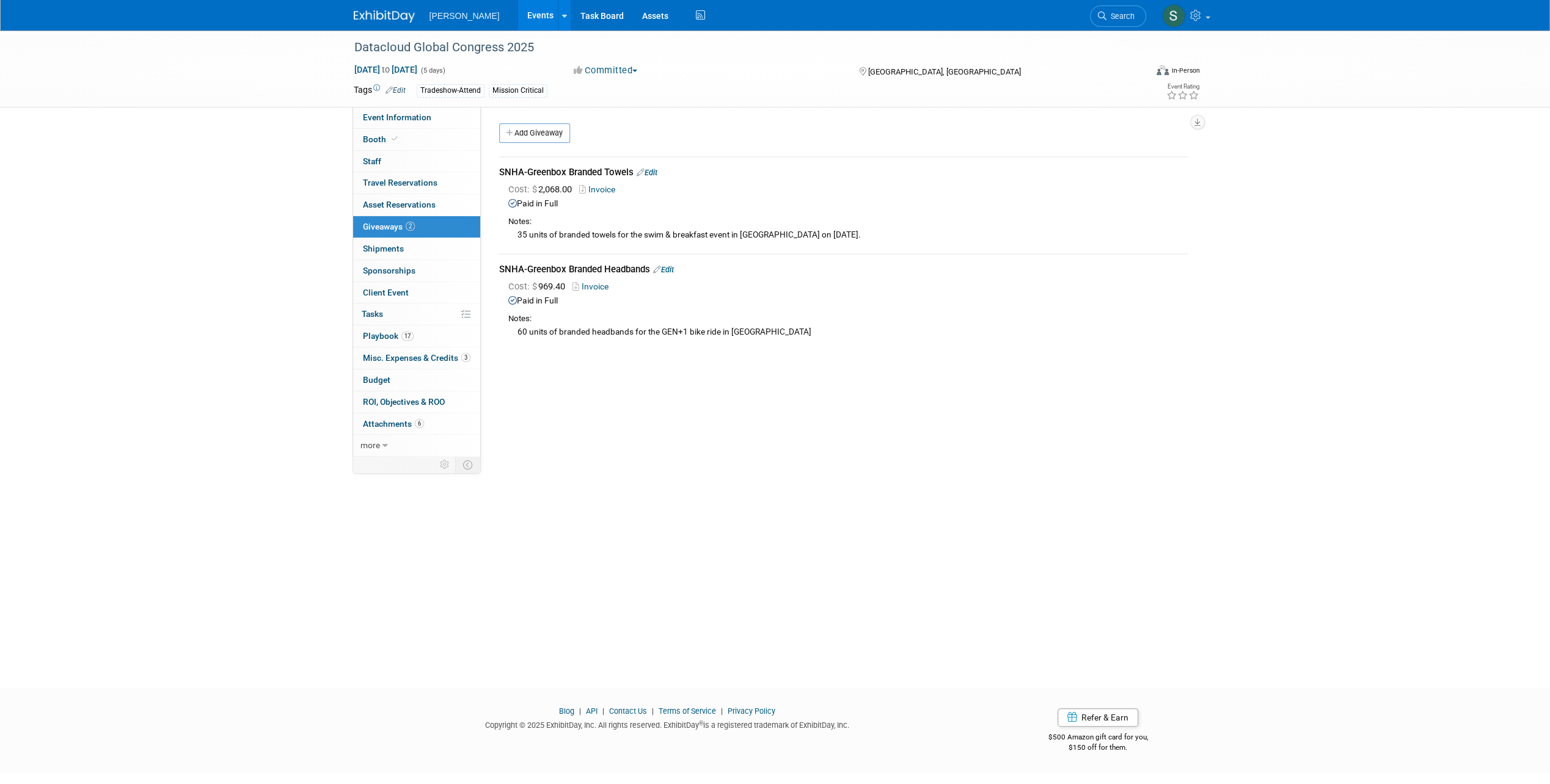
click at [637, 173] on span "Edit" at bounding box center [645, 172] width 24 height 9
click at [650, 171] on link "Edit" at bounding box center [647, 172] width 21 height 9
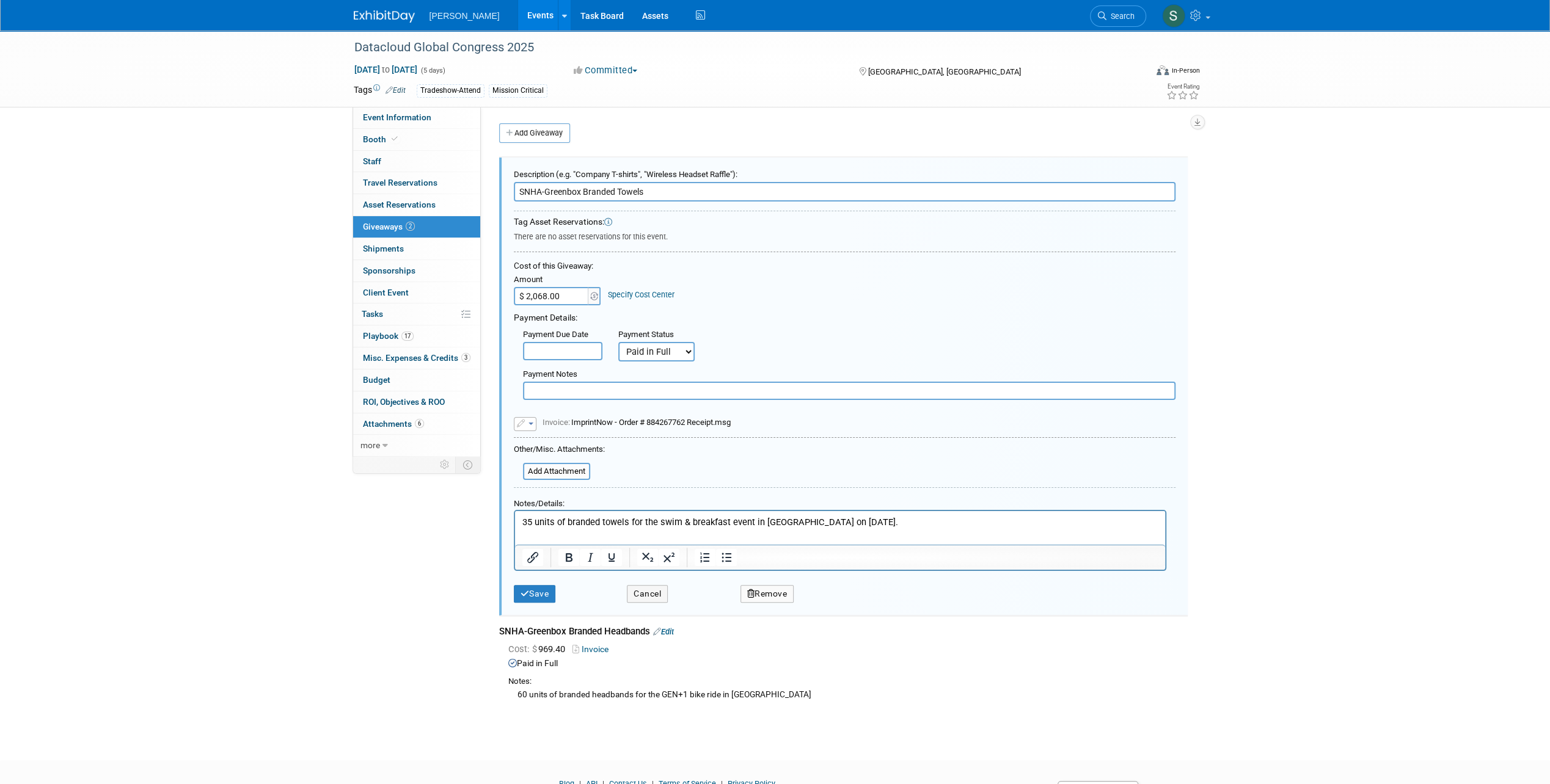
click at [533, 423] on span "button" at bounding box center [531, 424] width 5 height 2
click at [554, 455] on link "Remove attachment" at bounding box center [576, 460] width 122 height 17
click at [541, 592] on button "Save" at bounding box center [535, 592] width 42 height 17
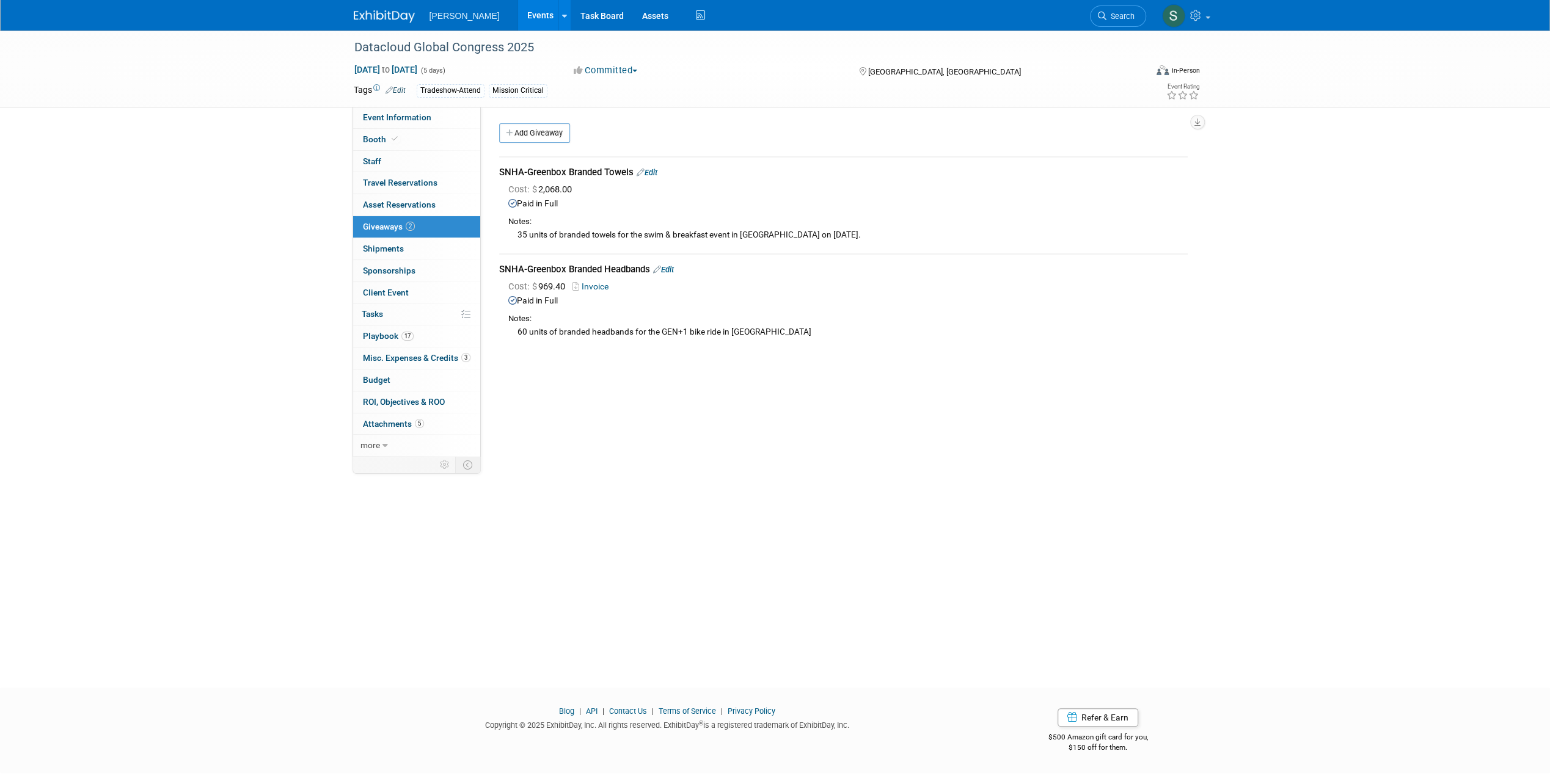
click at [672, 272] on link "Edit" at bounding box center [663, 270] width 21 height 9
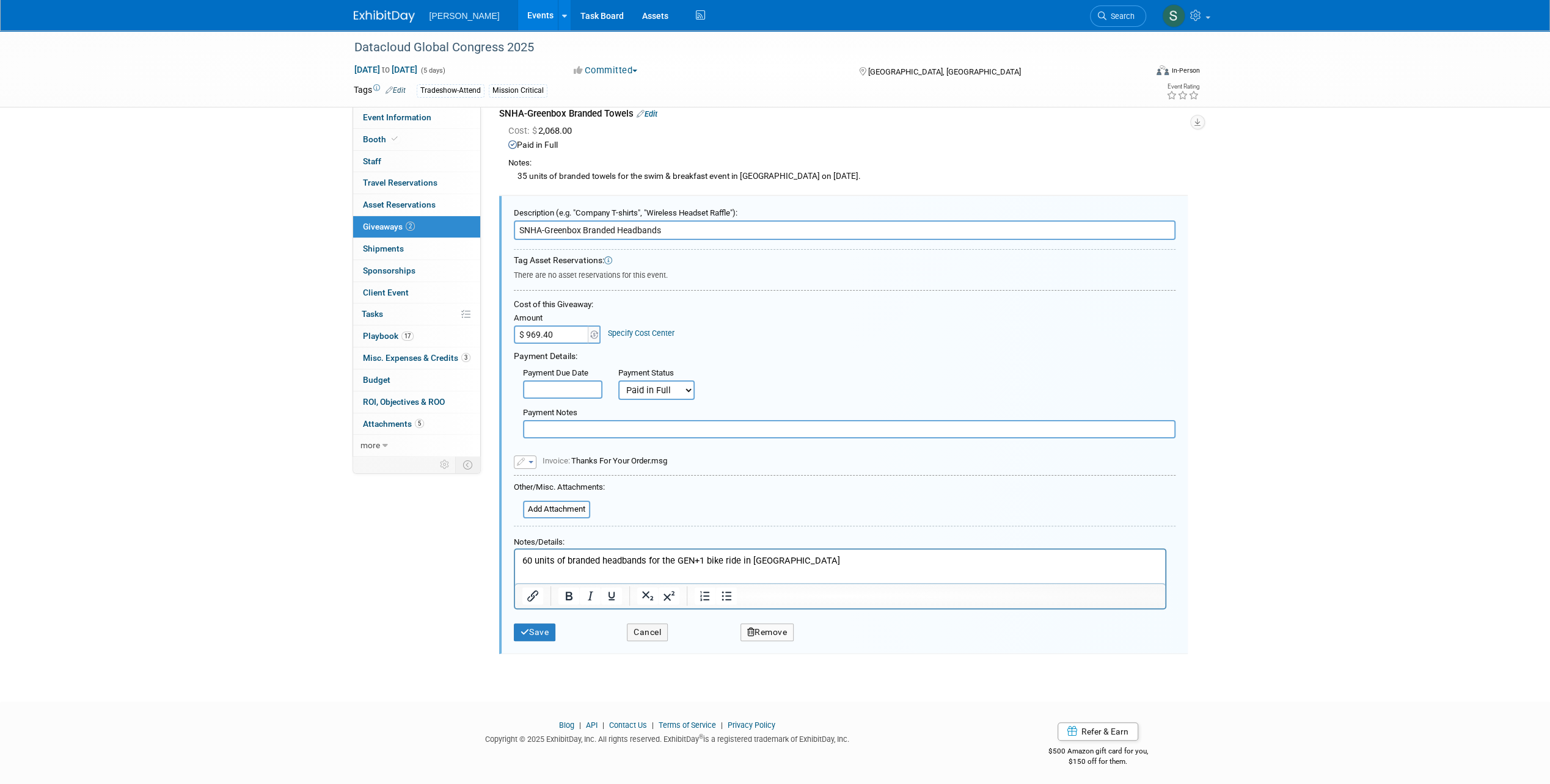
click at [526, 460] on button "button" at bounding box center [525, 462] width 22 height 14
click at [534, 501] on link "Remove attachment" at bounding box center [576, 497] width 122 height 17
click at [526, 628] on icon "submit" at bounding box center [525, 632] width 9 height 9
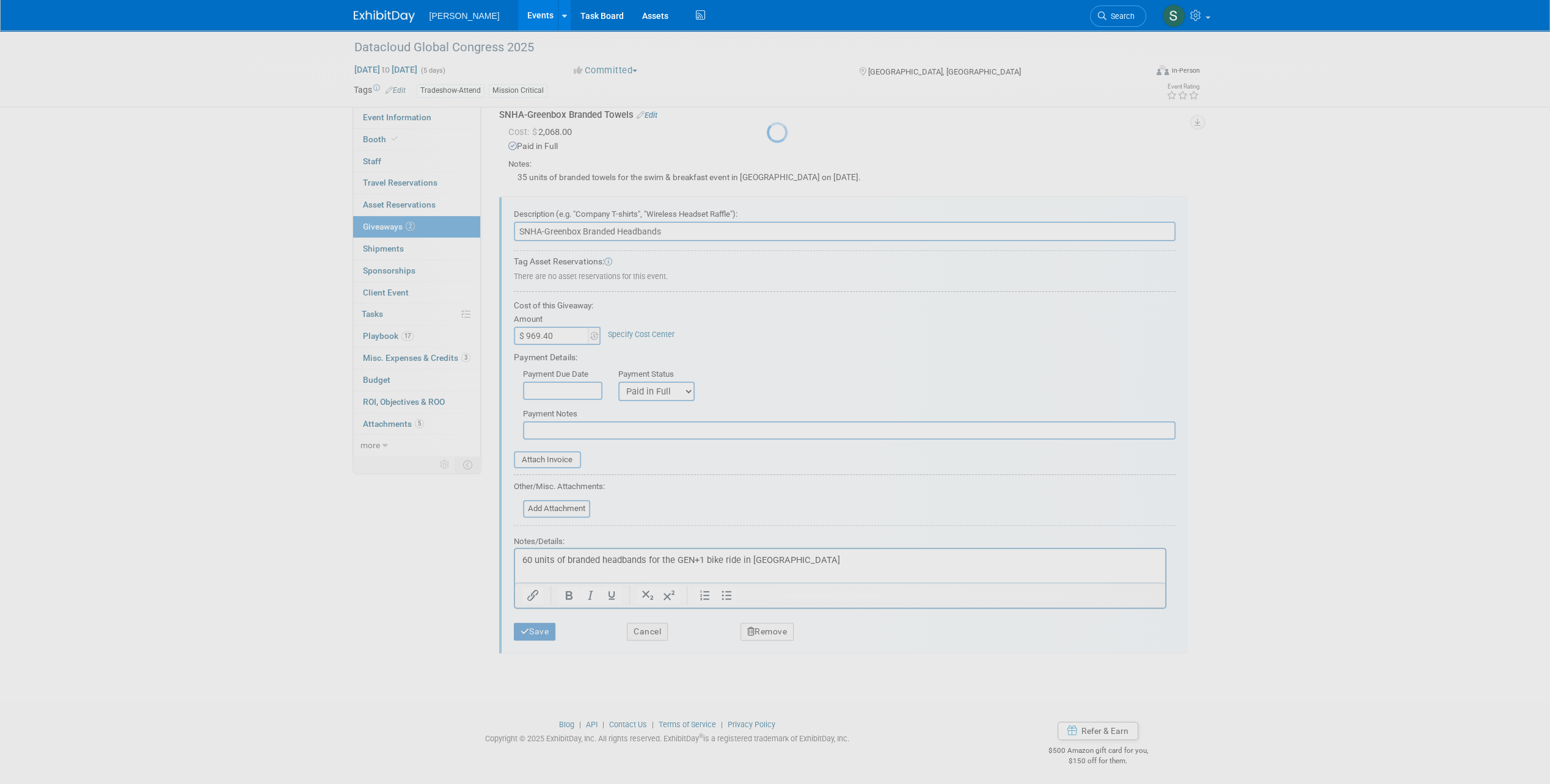
scroll to position [0, 0]
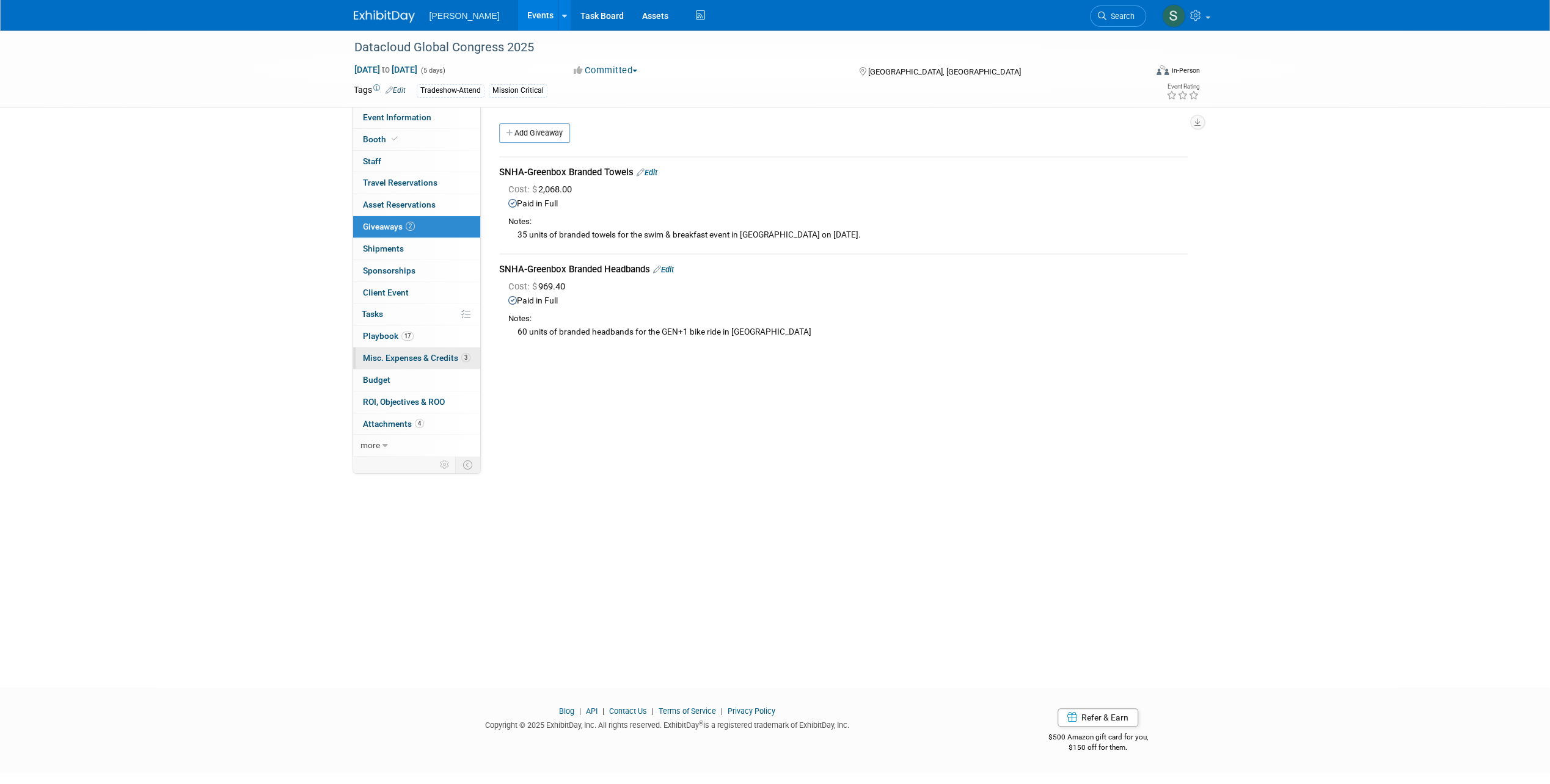
click at [431, 361] on link "3 Misc. Expenses & Credits 3" at bounding box center [417, 358] width 127 height 21
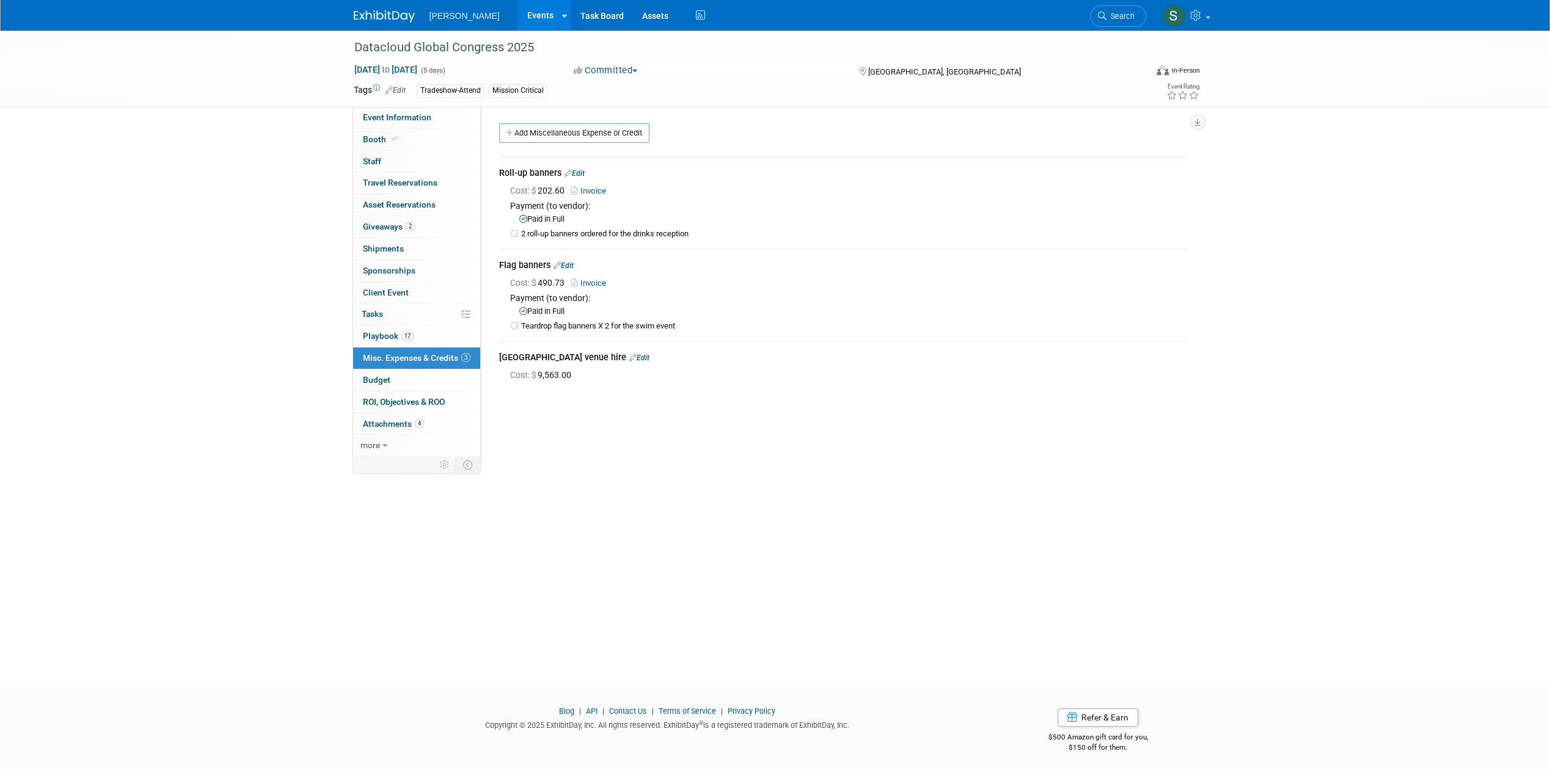
click at [578, 174] on link "Edit" at bounding box center [574, 174] width 20 height 9
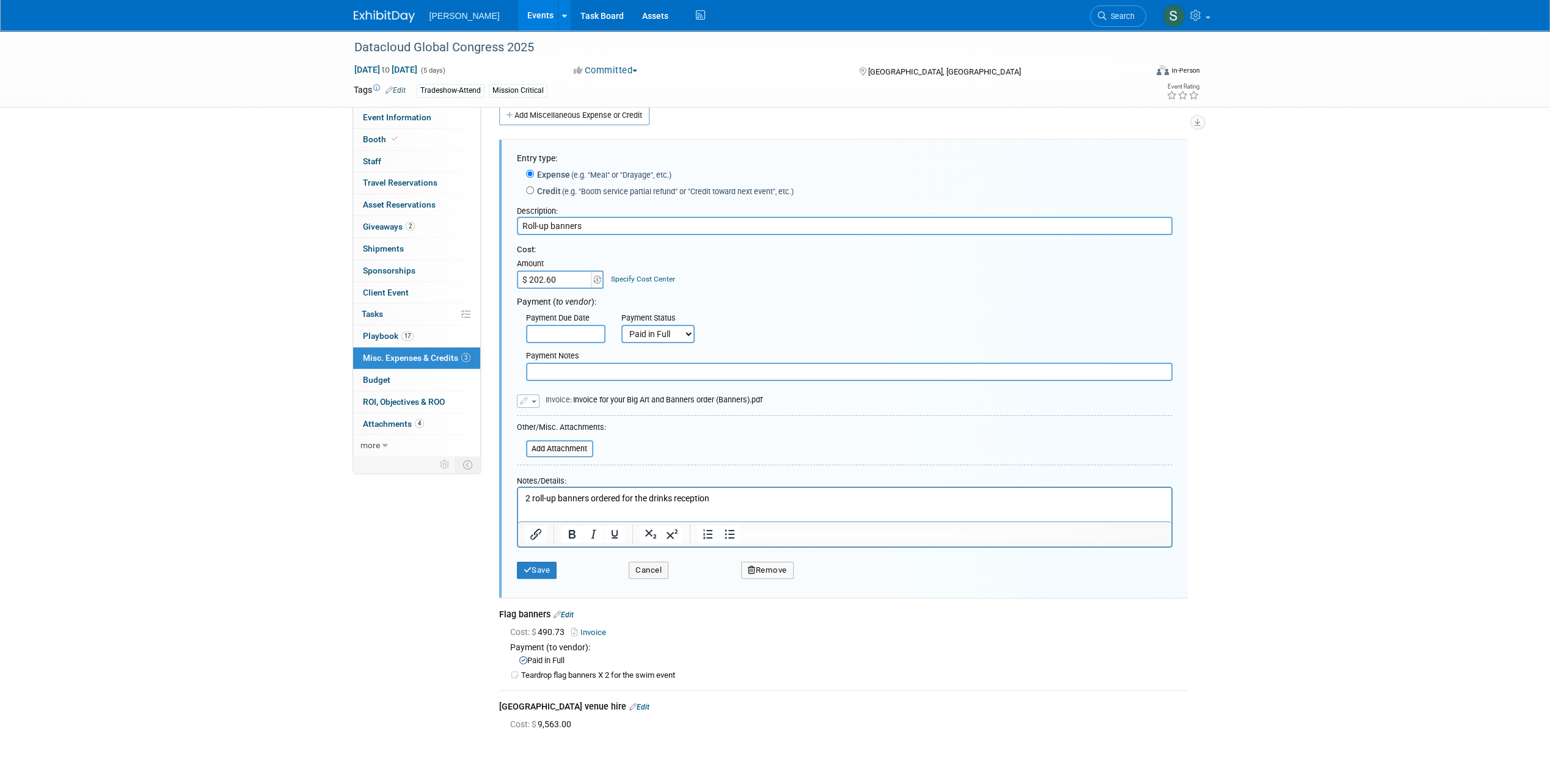
click at [534, 403] on button "button" at bounding box center [528, 401] width 22 height 14
click at [552, 432] on link "Remove attachment" at bounding box center [578, 436] width 122 height 17
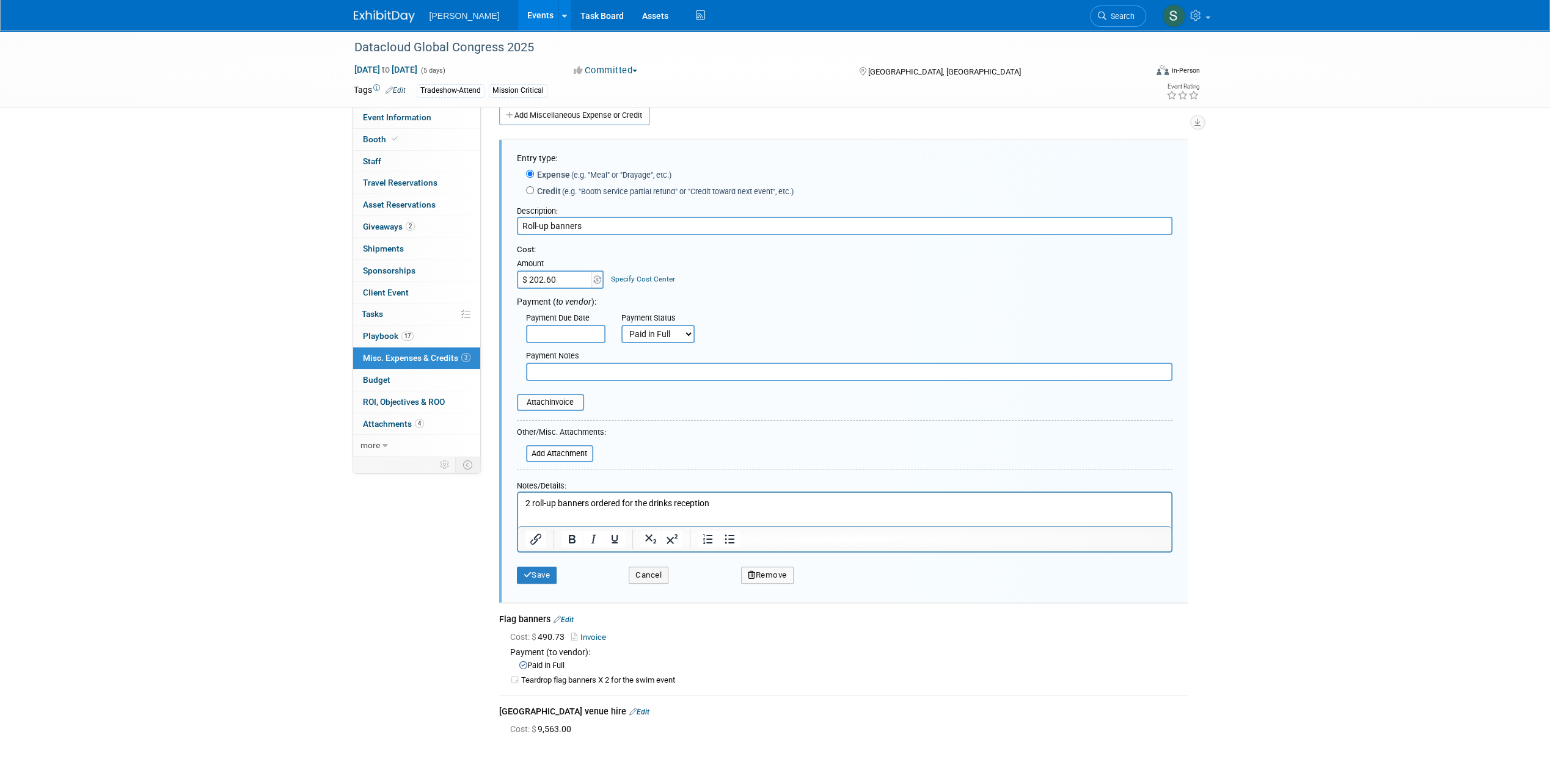
click at [757, 575] on button "Remove" at bounding box center [767, 575] width 52 height 17
click at [830, 587] on link "Yes" at bounding box center [834, 585] width 36 height 19
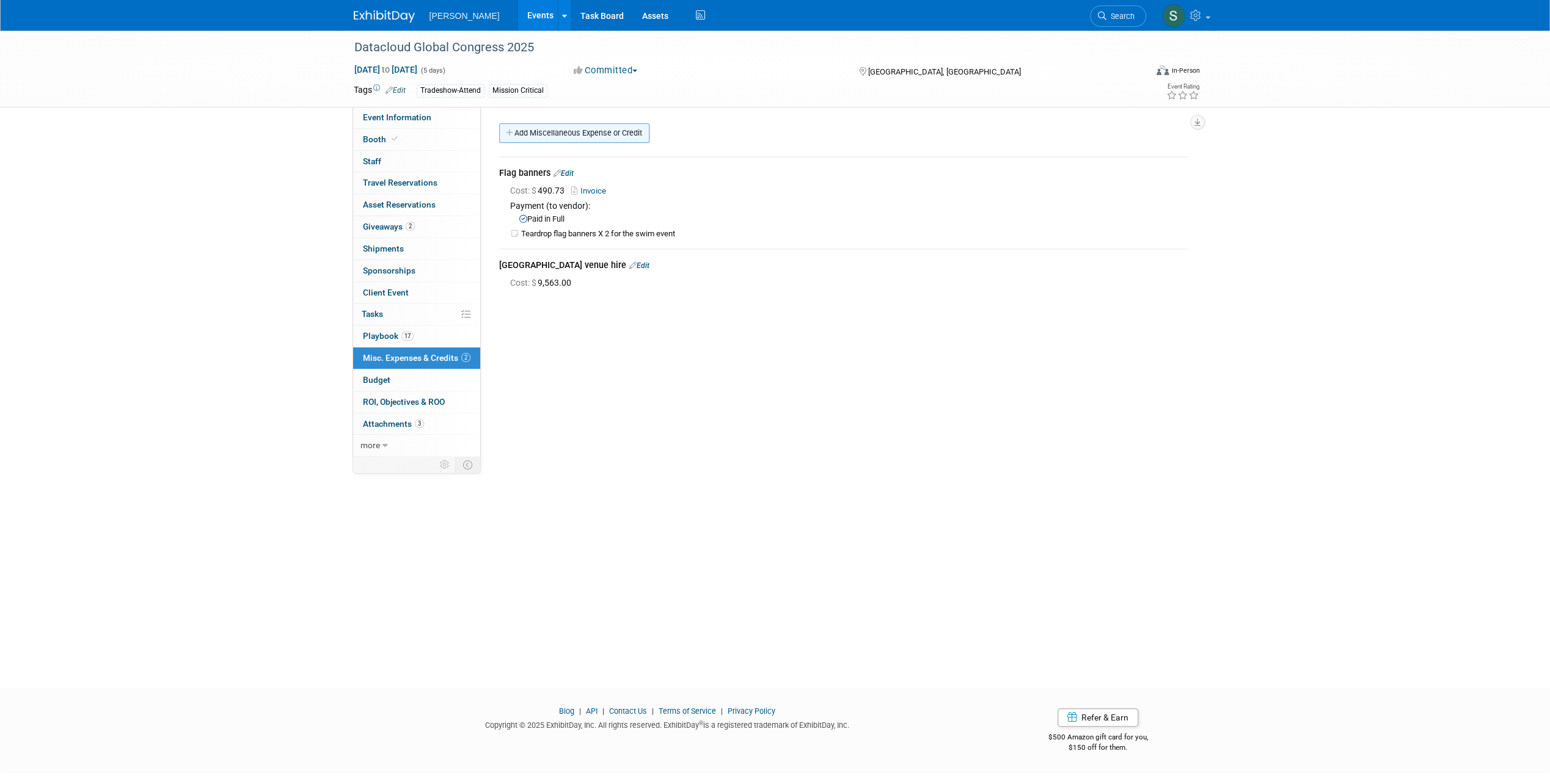
click at [551, 136] on link "Add Miscellaneous Expense or Credit" at bounding box center [574, 133] width 150 height 19
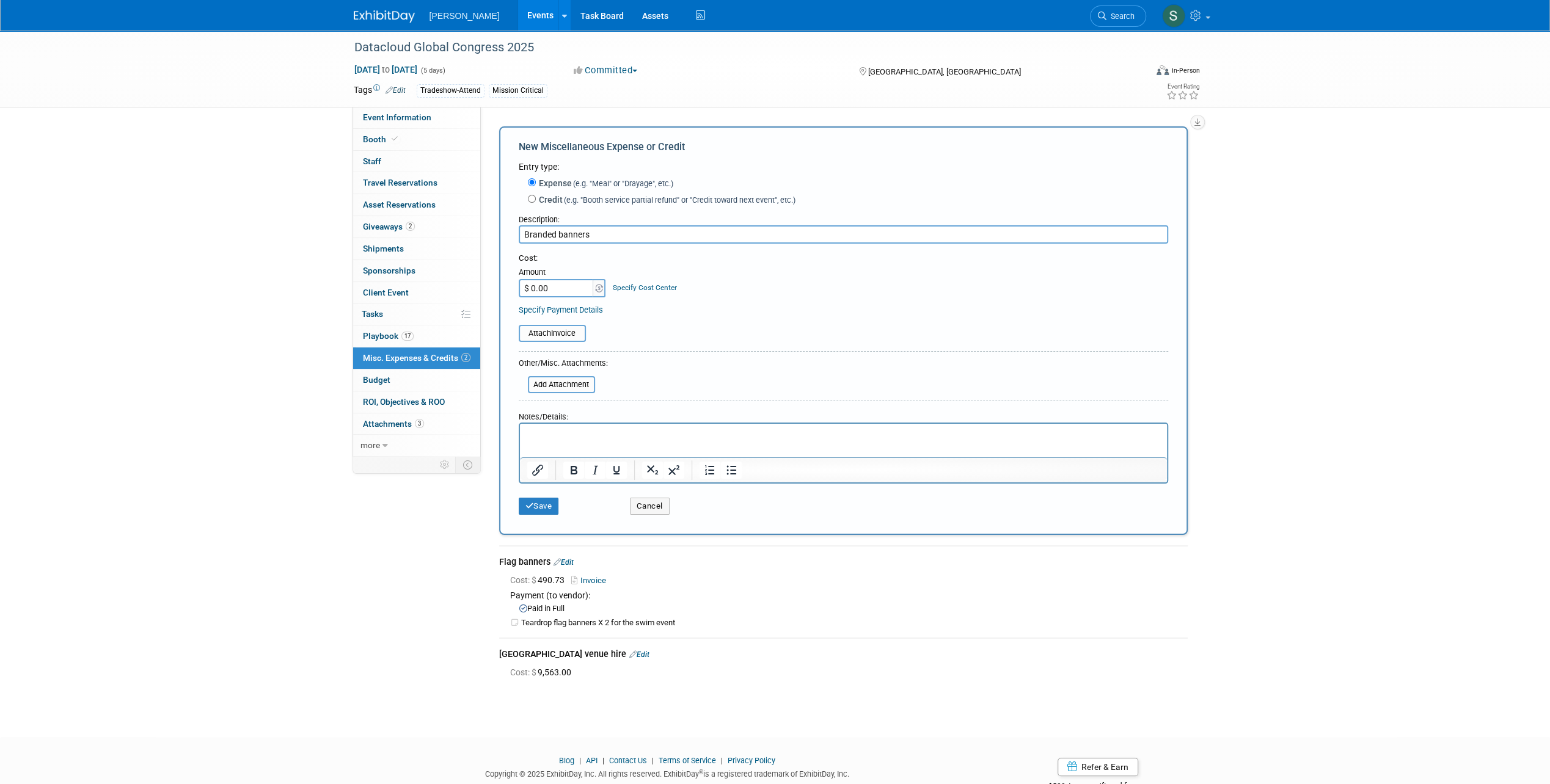
type input "Branded banners"
click at [548, 281] on input "$ 0.00" at bounding box center [556, 288] width 77 height 18
type input "$ 1,322.00"
click at [554, 502] on button "Save" at bounding box center [538, 506] width 40 height 17
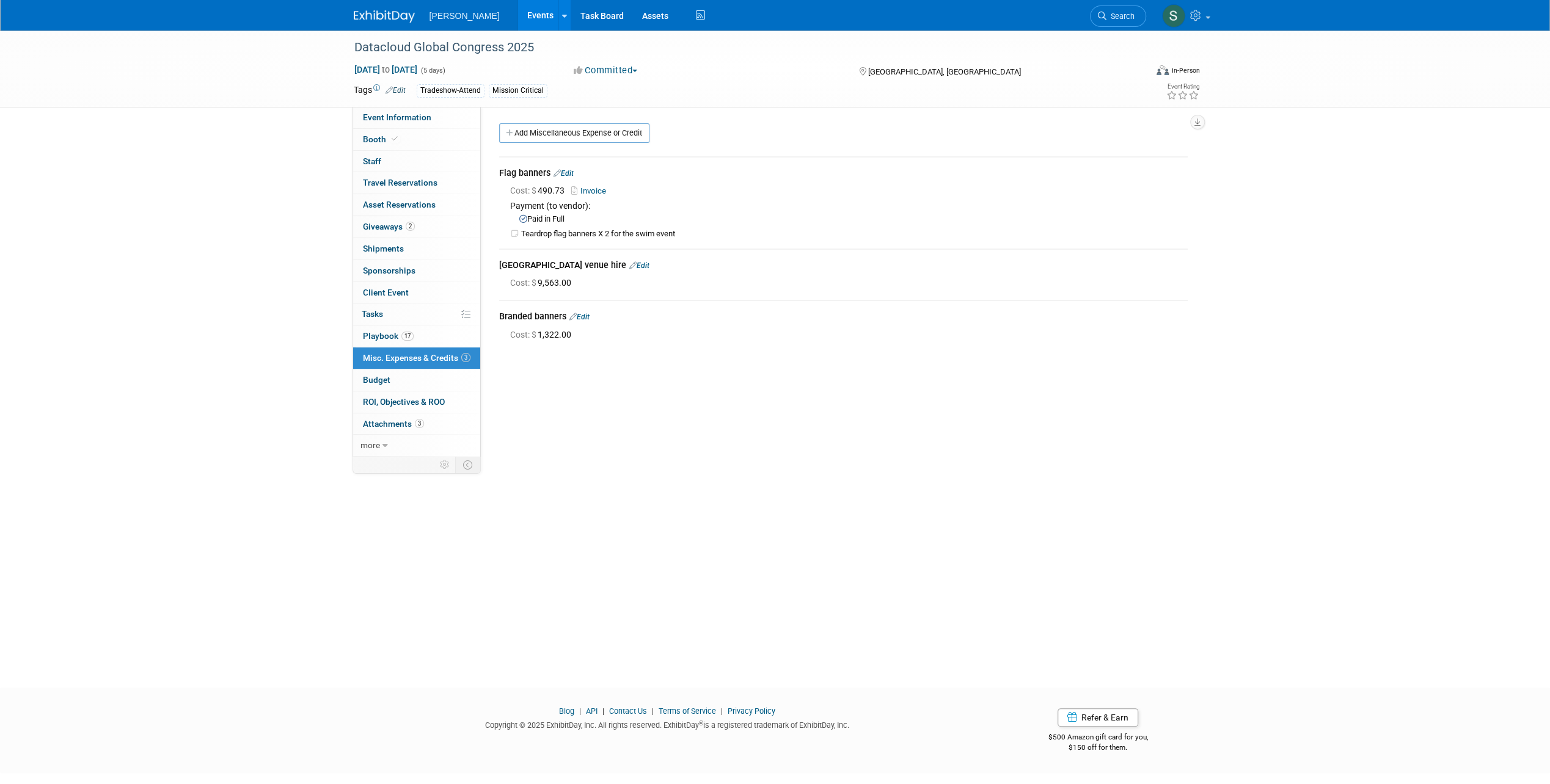
click at [589, 187] on link "Invoice" at bounding box center [591, 191] width 40 height 9
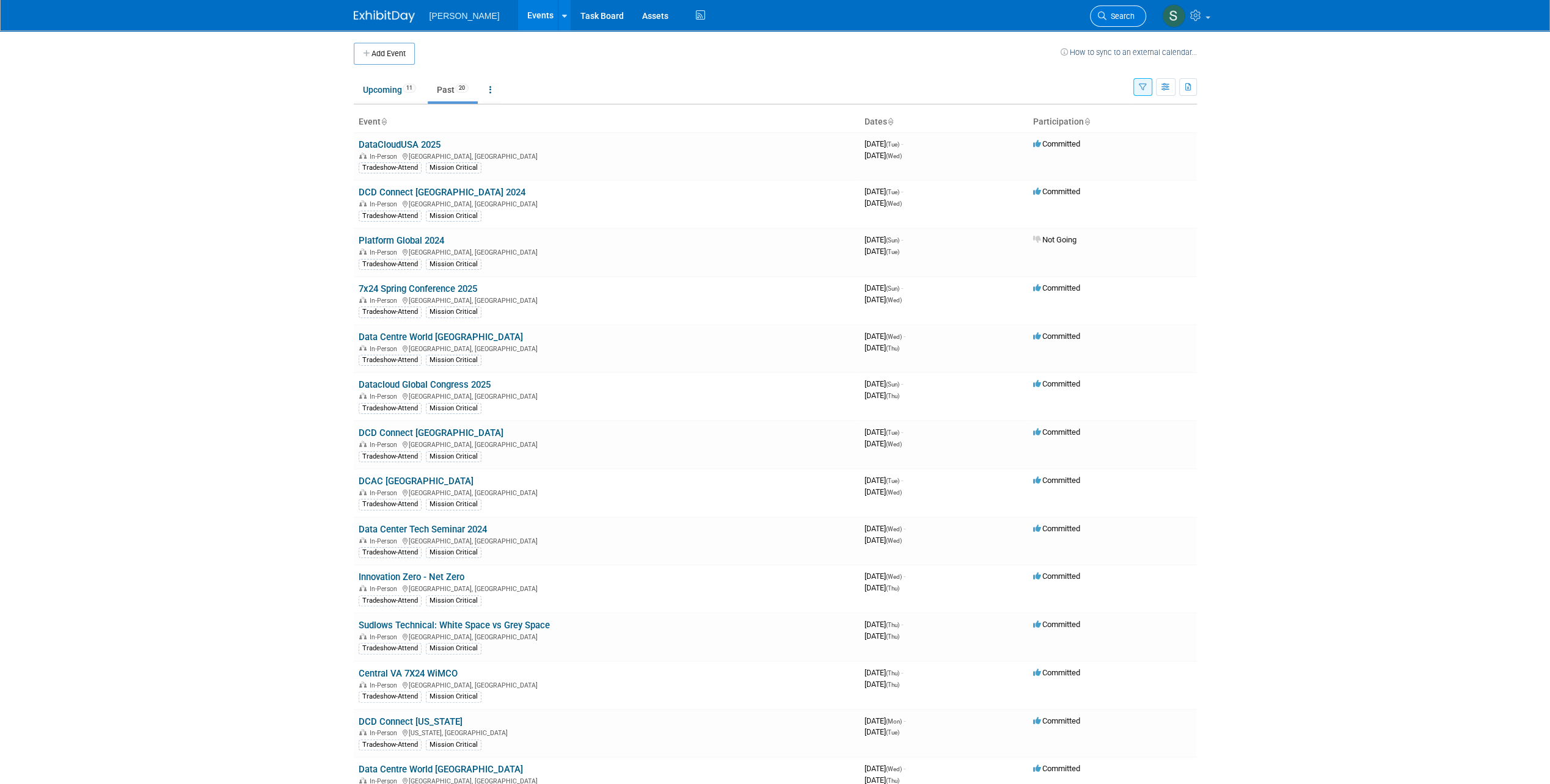
click at [1118, 21] on link "Search" at bounding box center [1118, 16] width 56 height 21
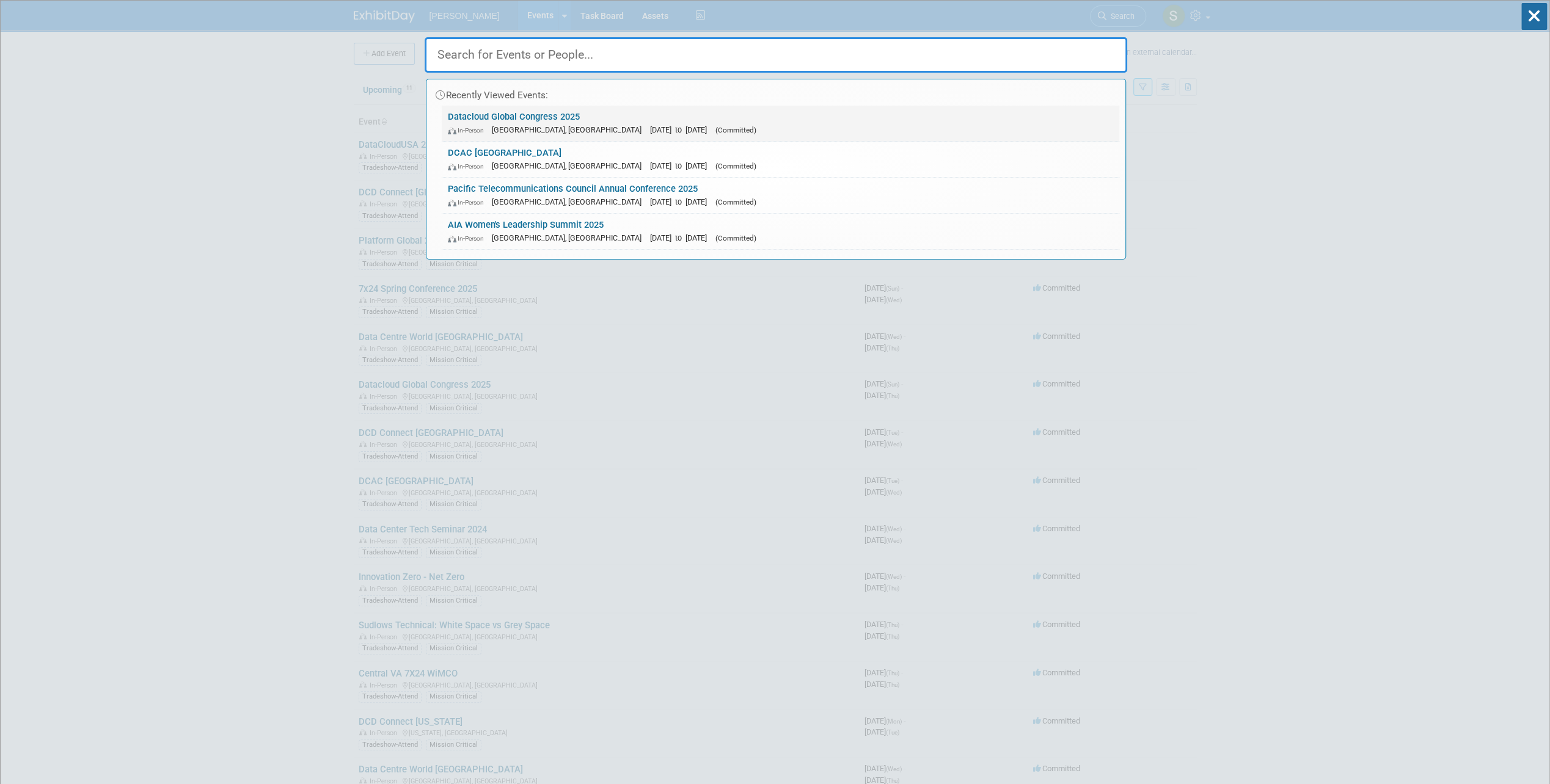
click at [536, 125] on span "[GEOGRAPHIC_DATA], [GEOGRAPHIC_DATA]" at bounding box center [569, 130] width 156 height 9
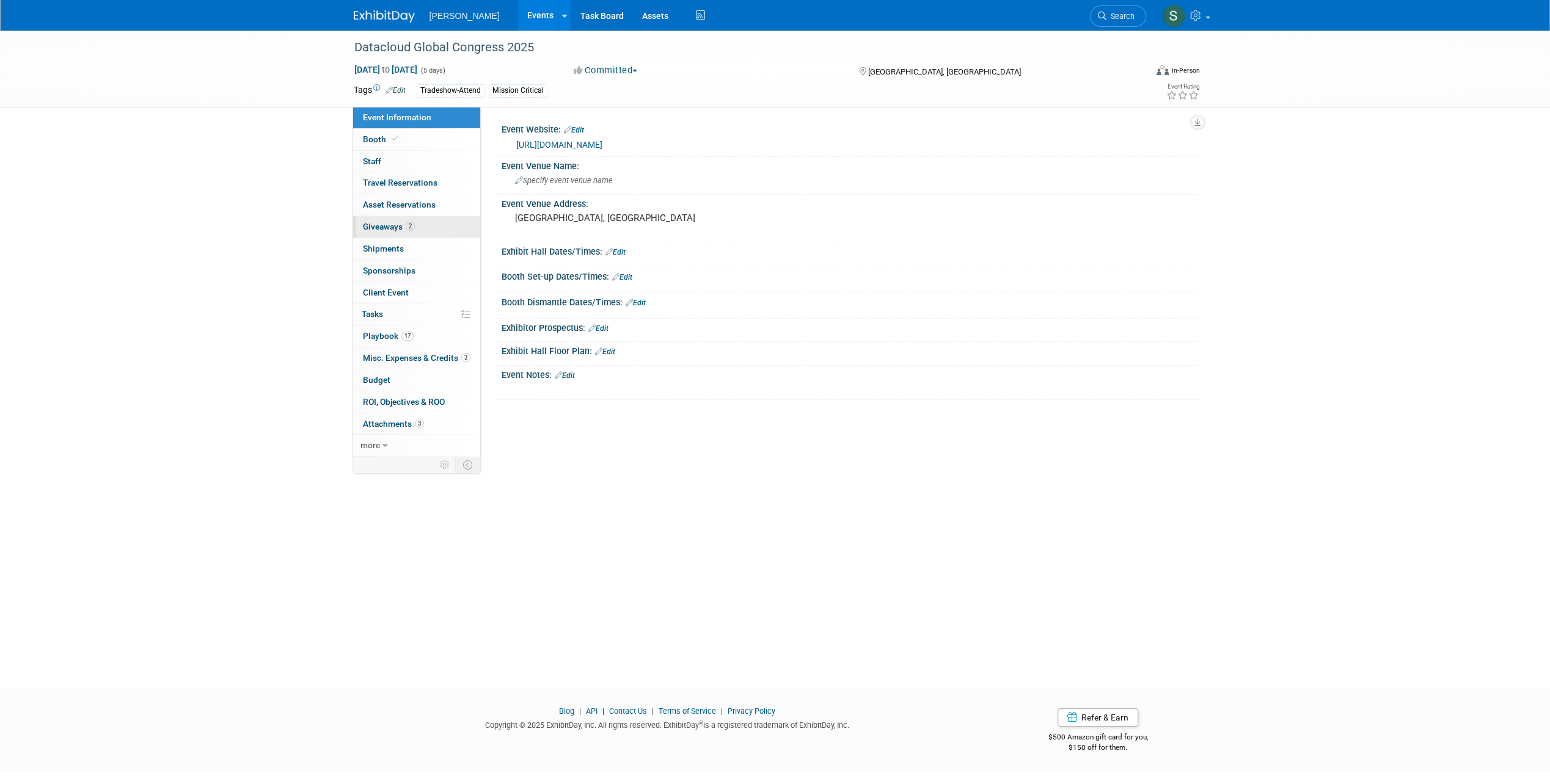
click at [422, 229] on link "2 Giveaways 2" at bounding box center [417, 227] width 127 height 21
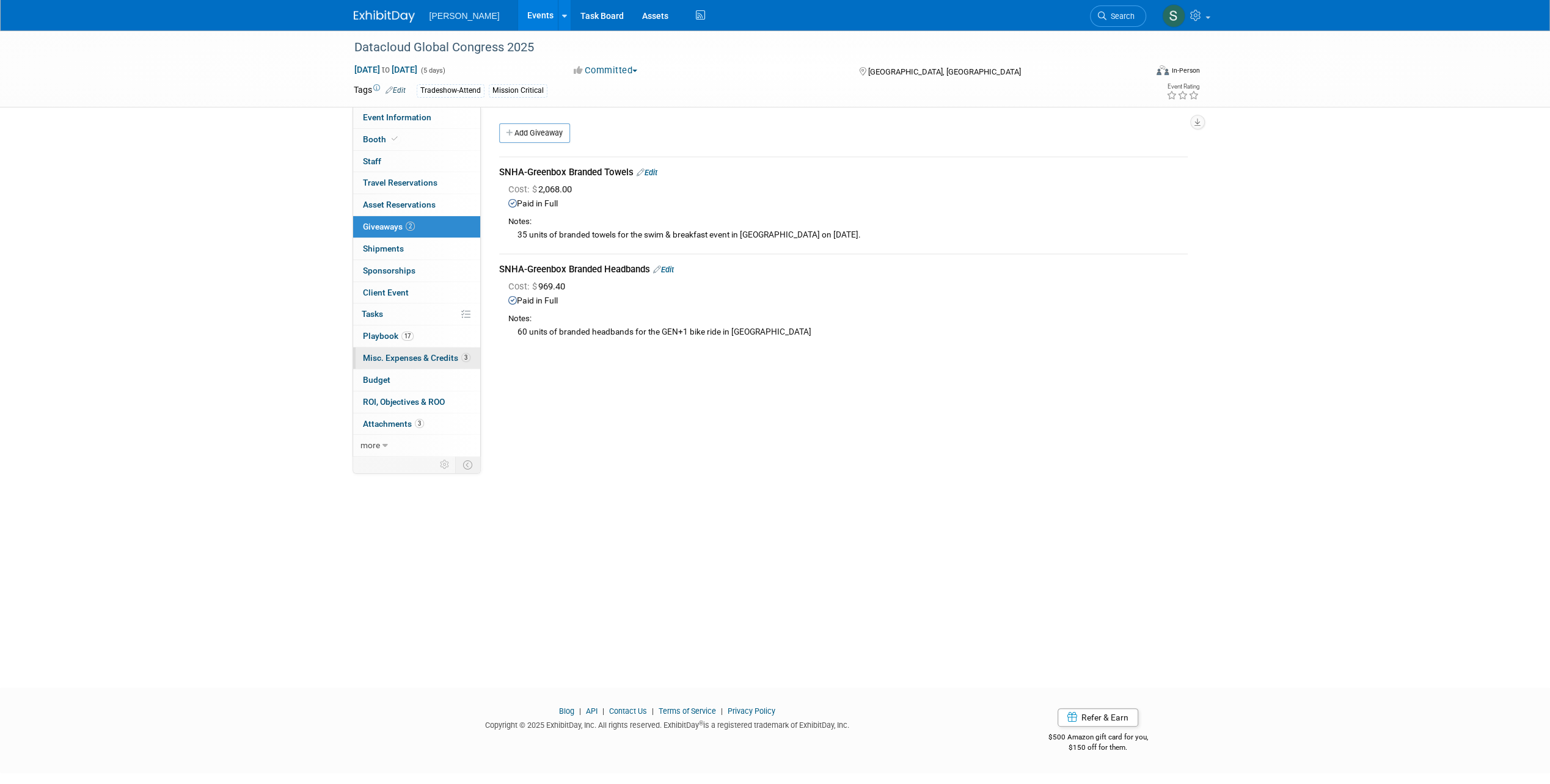
click at [412, 353] on span "Misc. Expenses & Credits 3" at bounding box center [416, 358] width 108 height 10
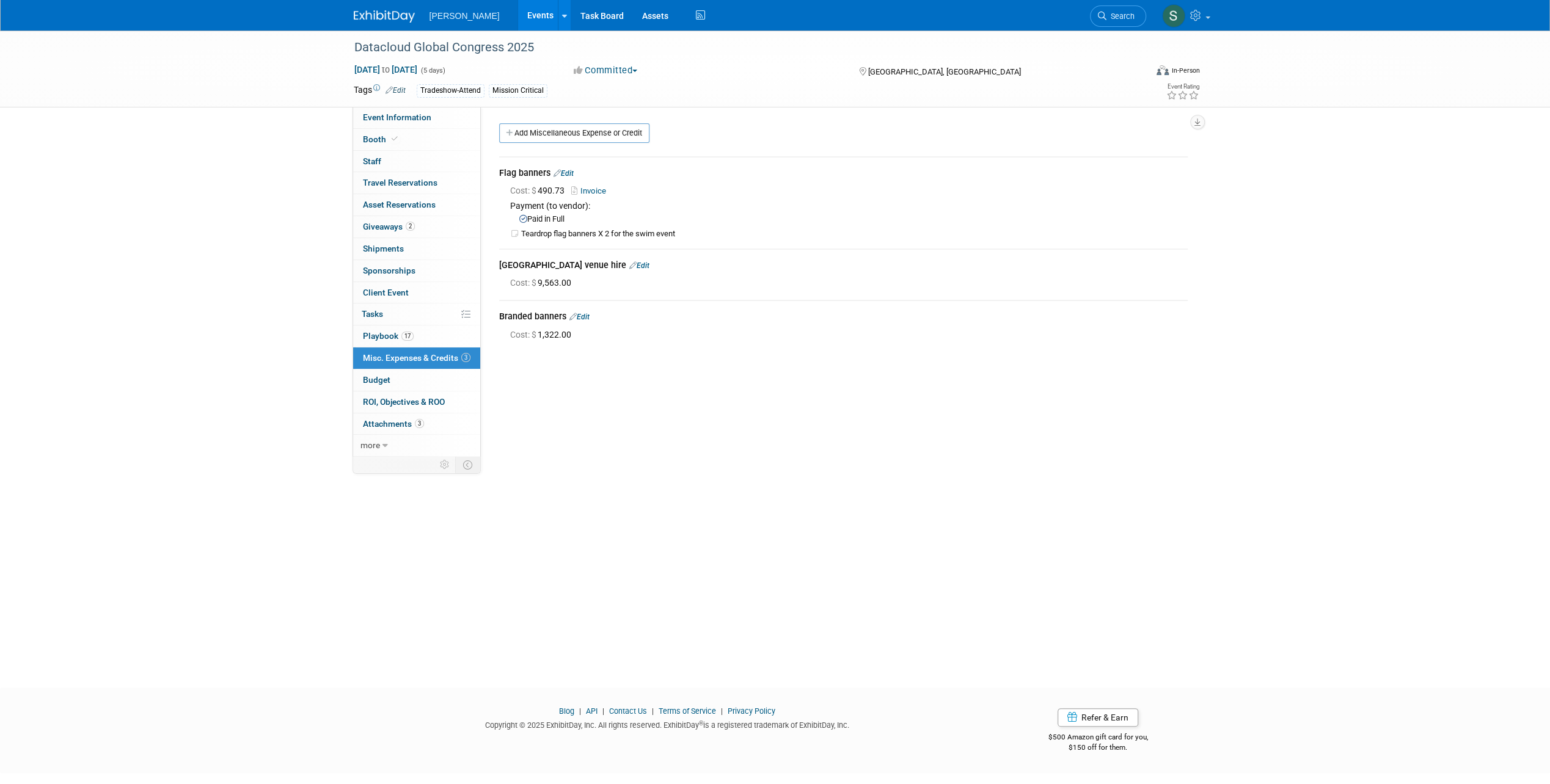
click at [568, 172] on link "Edit" at bounding box center [563, 174] width 20 height 9
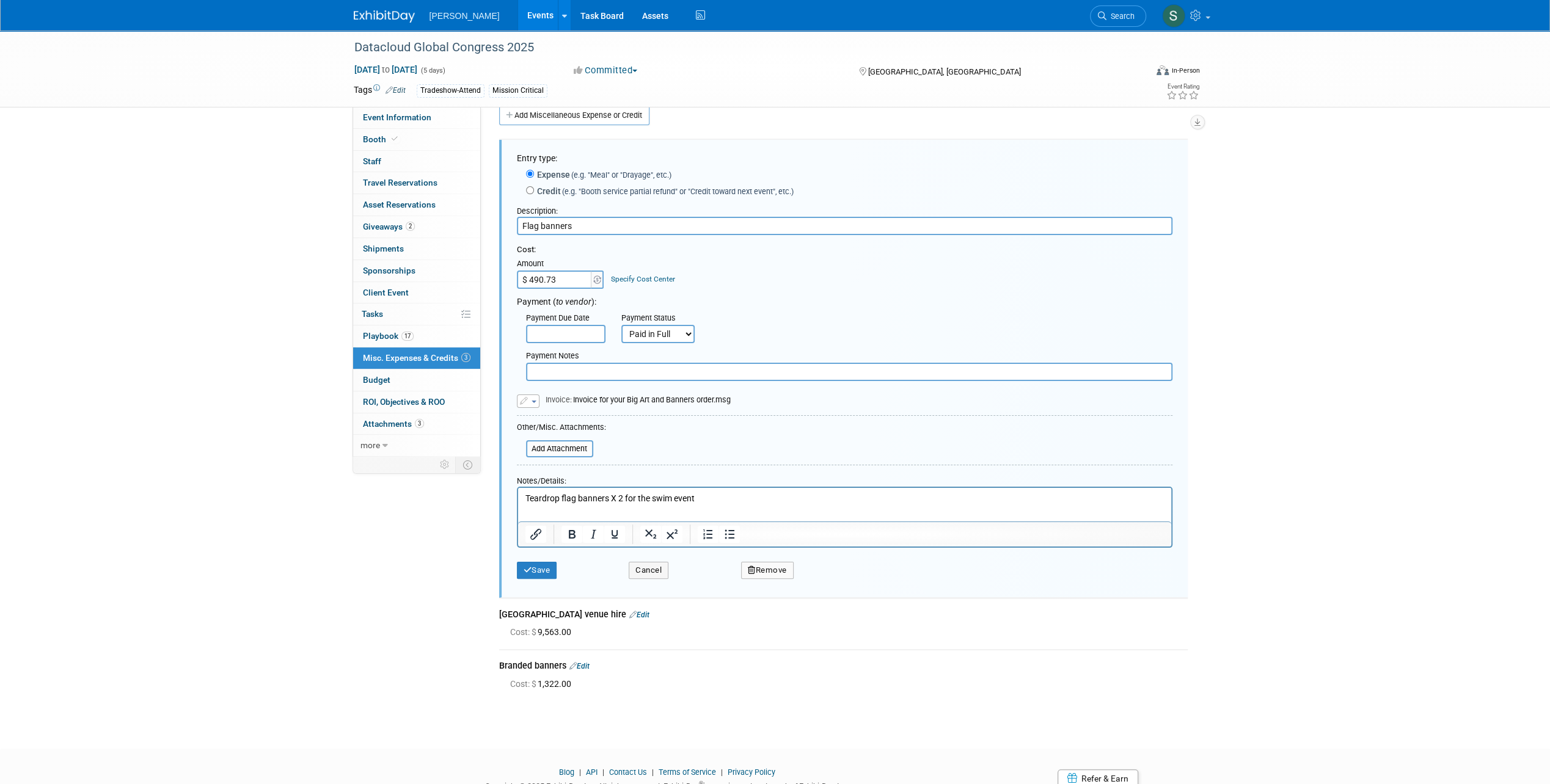
click at [766, 575] on button "Remove" at bounding box center [767, 570] width 52 height 17
click at [838, 580] on link "Yes" at bounding box center [834, 580] width 36 height 19
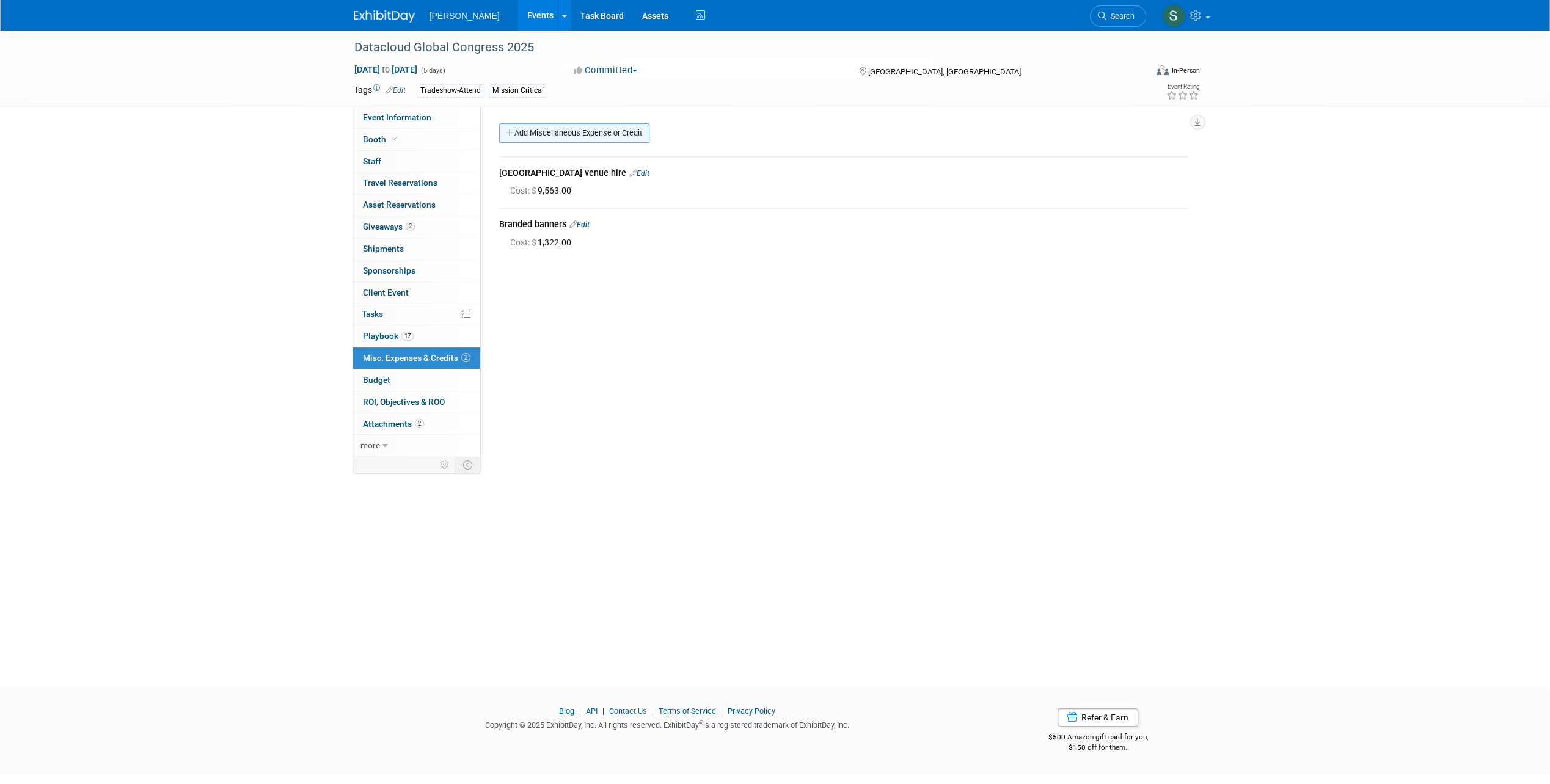
click at [538, 131] on link "Add Miscellaneous Expense or Credit" at bounding box center [574, 133] width 150 height 19
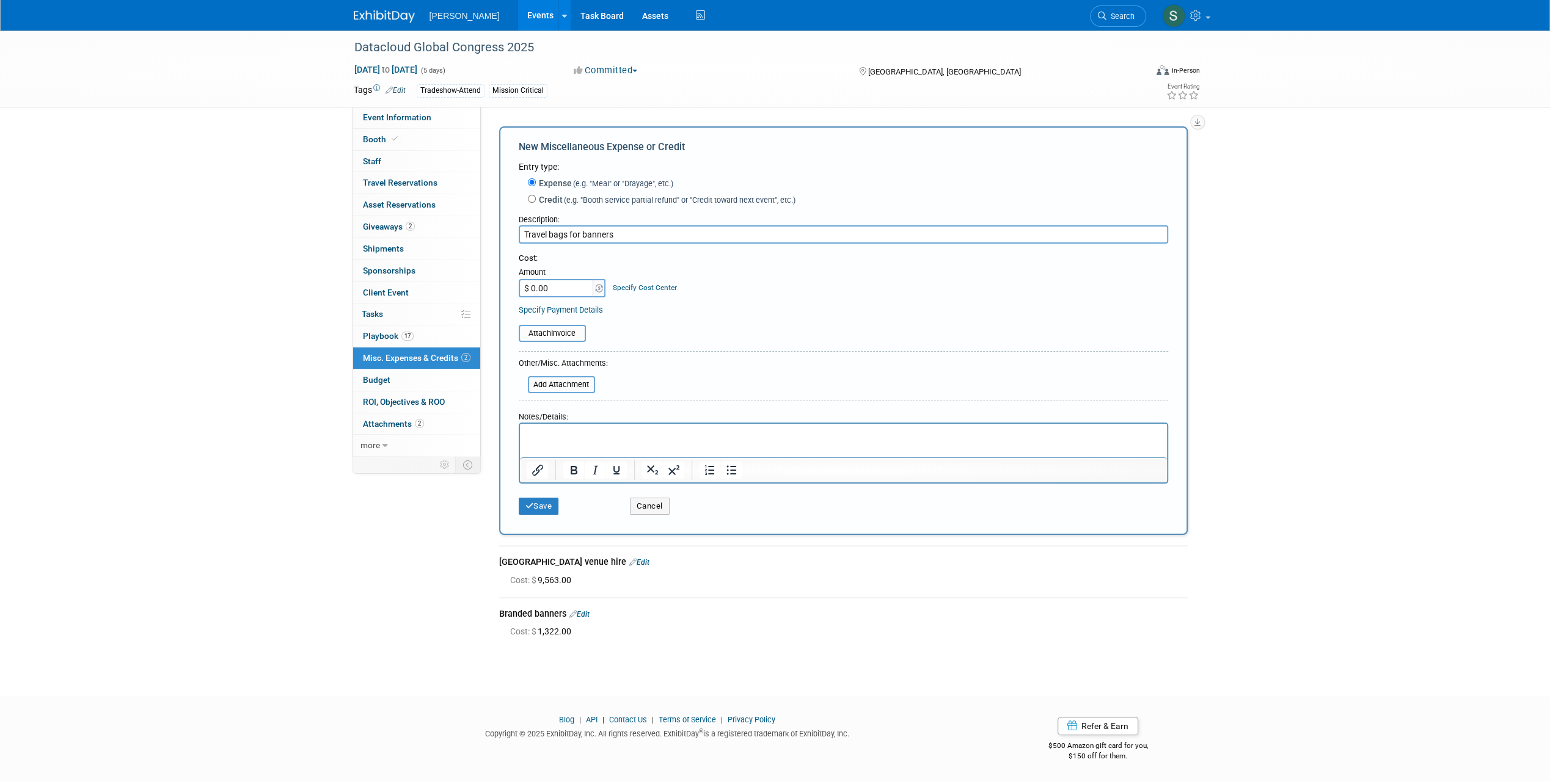
type input "Travel bags for banners"
click at [559, 283] on input "$ 0.00" at bounding box center [556, 288] width 77 height 18
type input "$ 88.36"
click at [553, 504] on button "Save" at bounding box center [538, 506] width 40 height 17
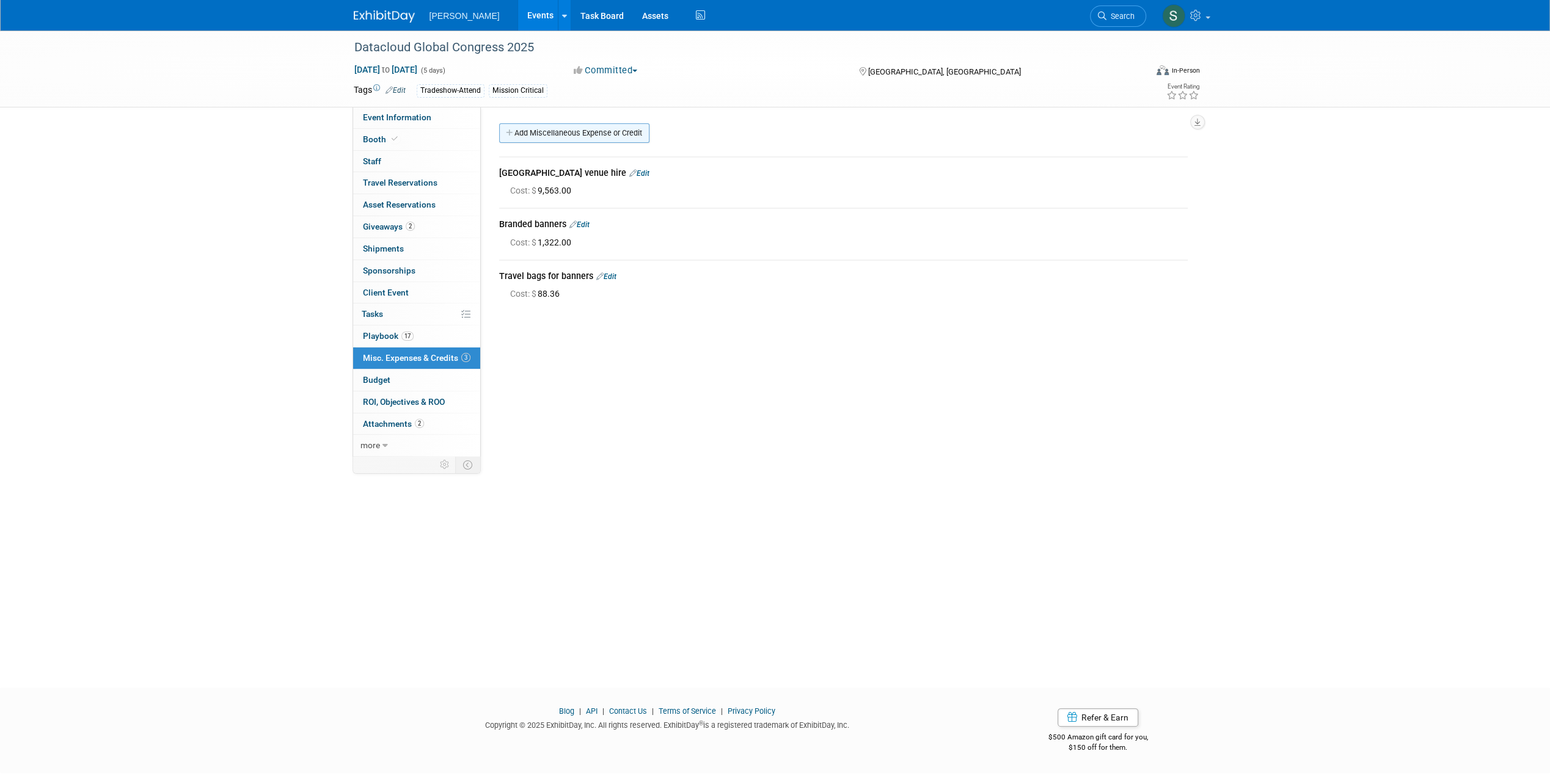
click at [594, 133] on link "Add Miscellaneous Expense or Credit" at bounding box center [574, 133] width 150 height 19
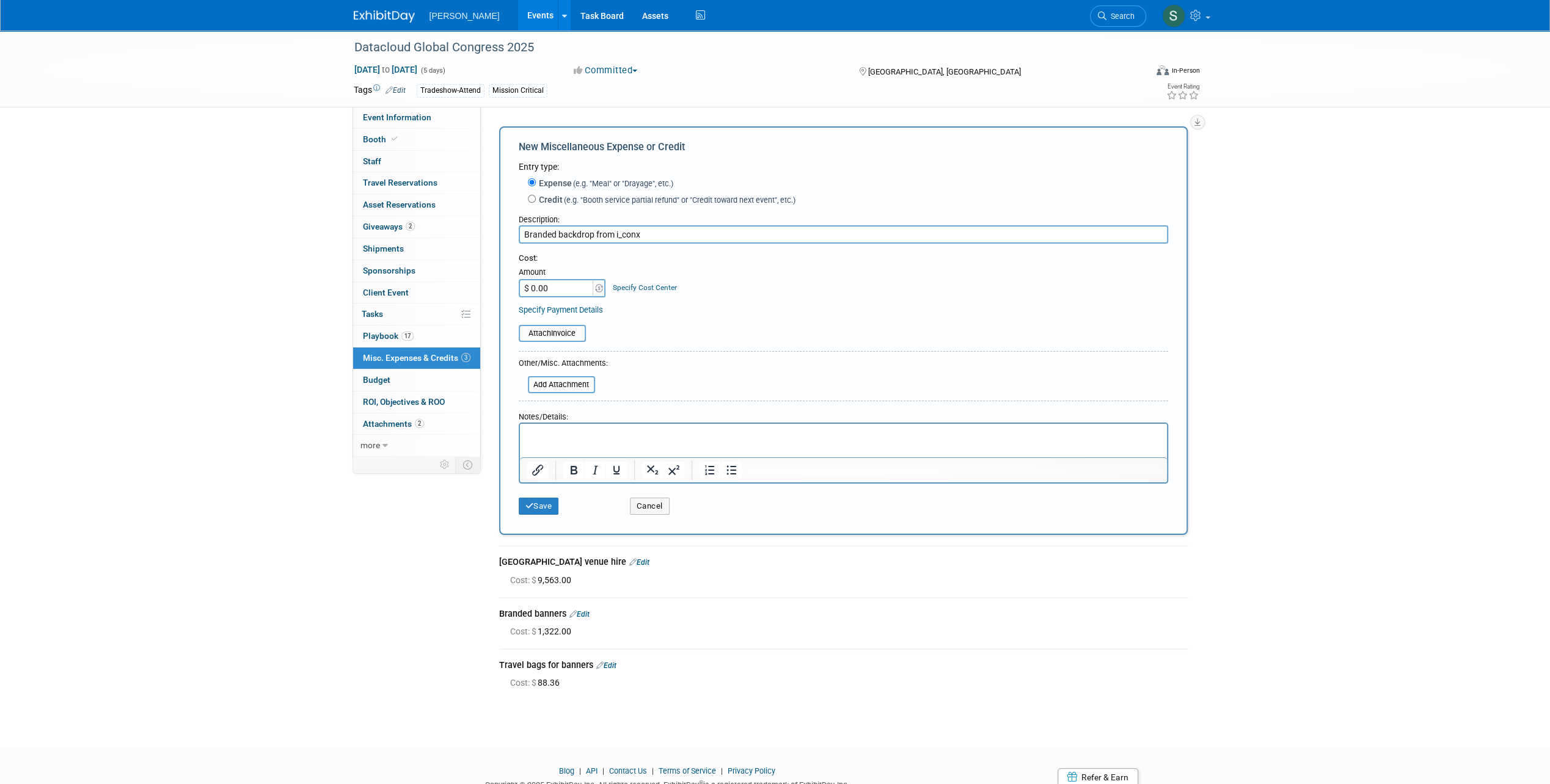
click at [624, 230] on input "Branded backdrop from i_conx" at bounding box center [843, 234] width 649 height 18
type input "Branded backdrop from Ri-Conx"
click at [551, 296] on input "$ 0.00" at bounding box center [556, 288] width 77 height 18
type input "$ 680.00"
click at [553, 504] on button "Save" at bounding box center [538, 506] width 40 height 17
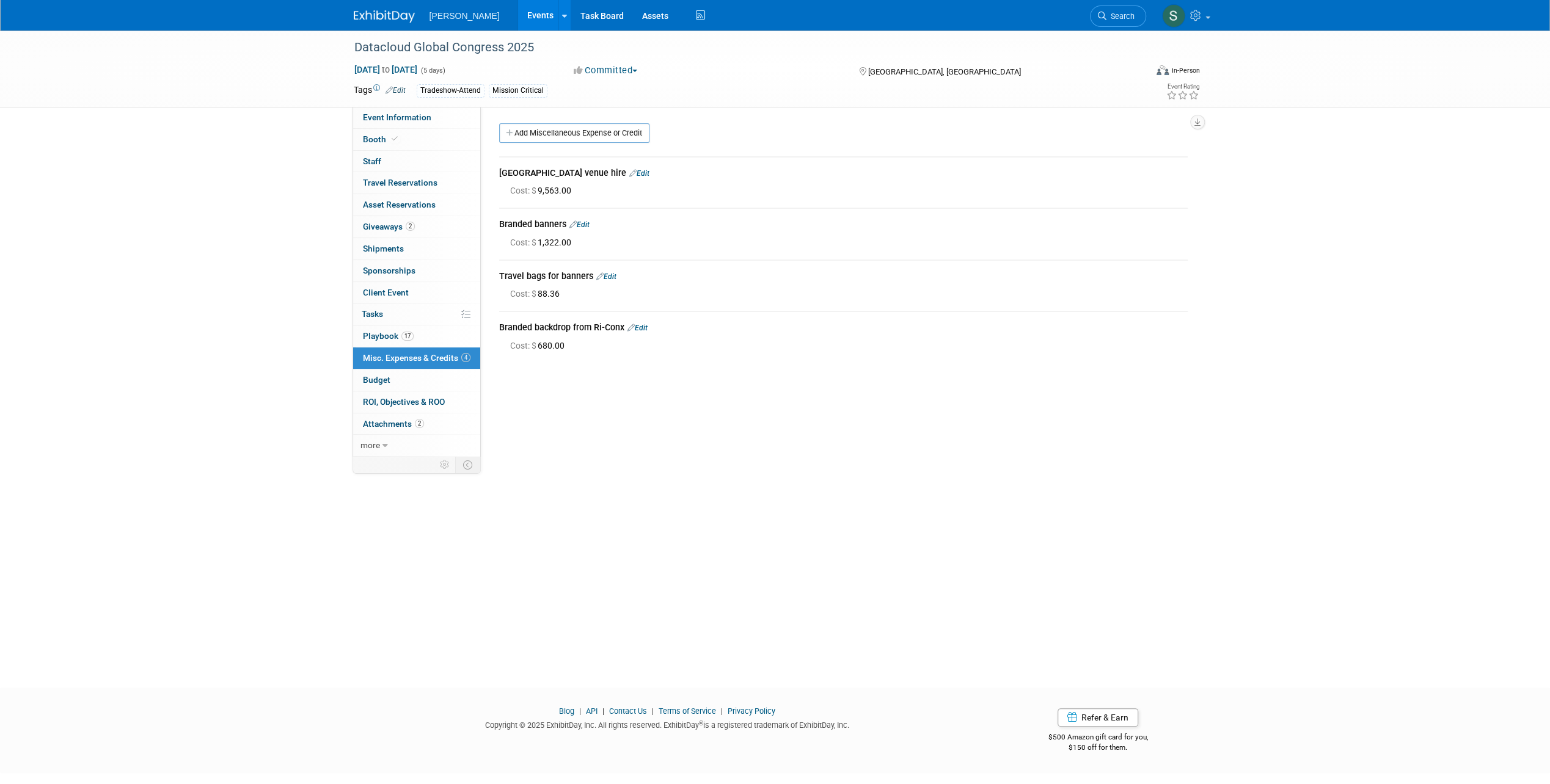
click at [587, 226] on link "Edit" at bounding box center [579, 225] width 20 height 9
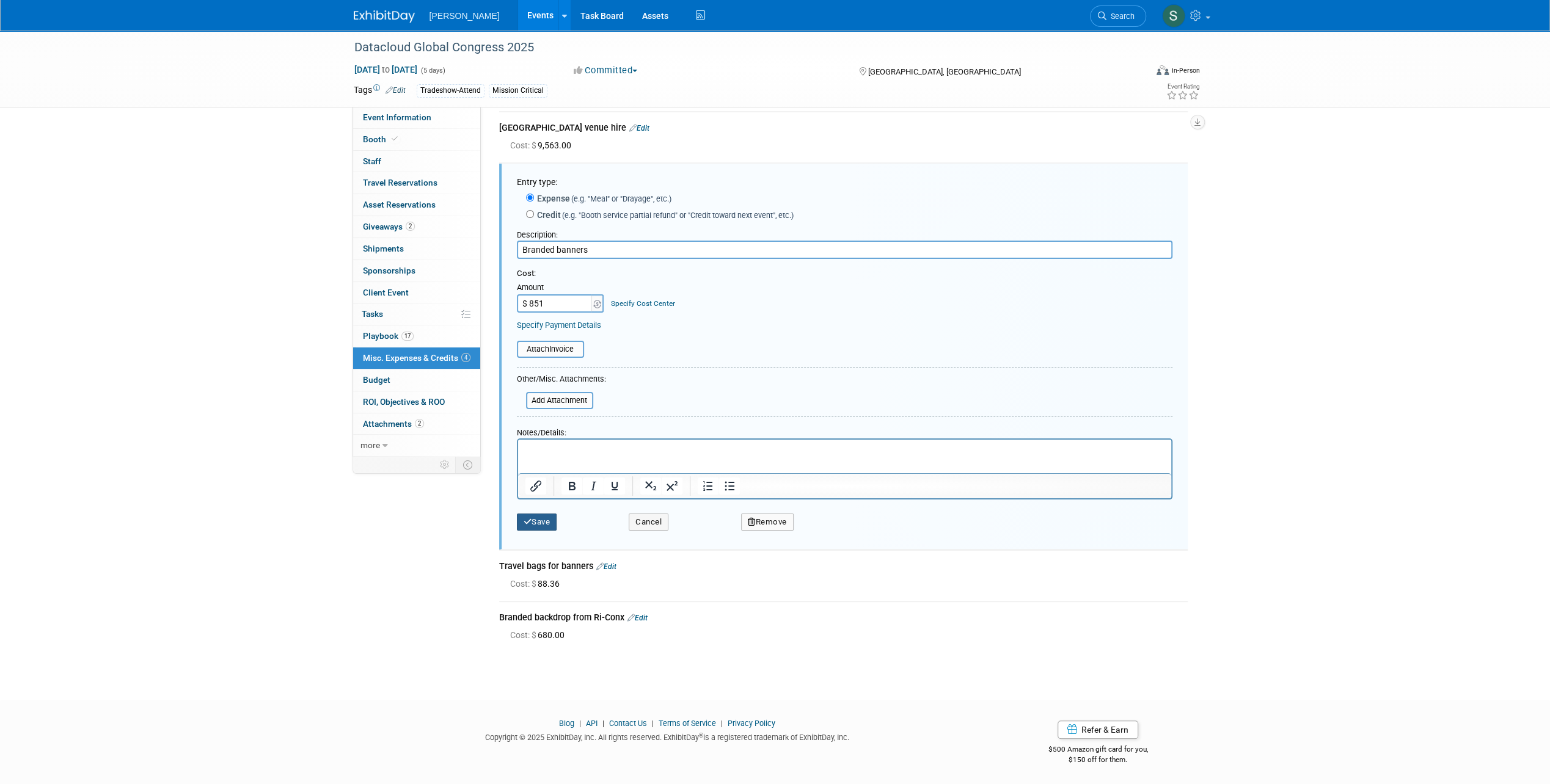
type input "$ 851.00"
click at [541, 518] on button "Save" at bounding box center [537, 522] width 40 height 17
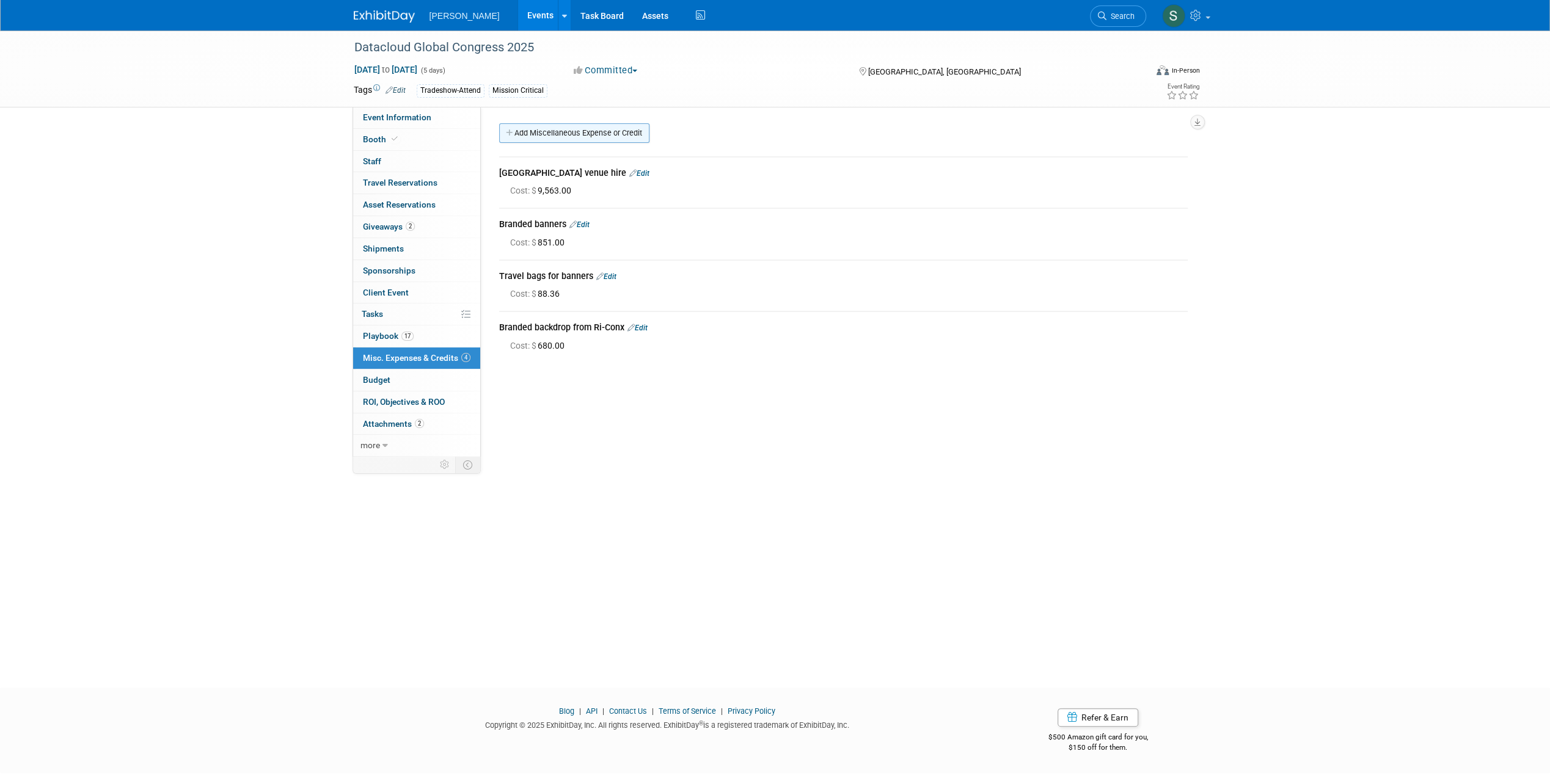
click at [610, 133] on link "Add Miscellaneous Expense or Credit" at bounding box center [574, 133] width 150 height 19
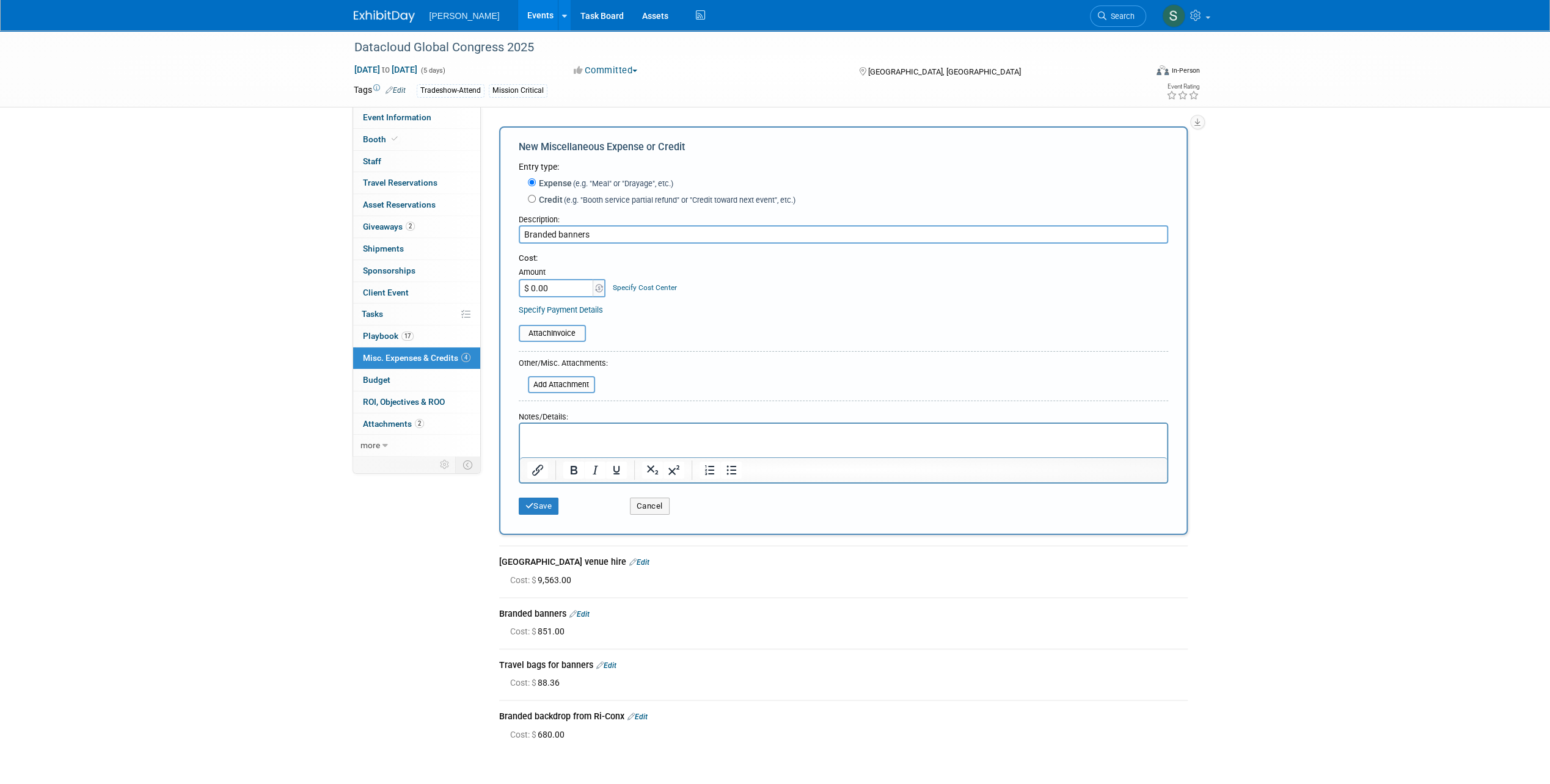
type input "Branded banners"
click at [571, 295] on input "$ 0.00" at bounding box center [556, 288] width 77 height 18
type input "$ 170.60"
click at [534, 508] on button "Save" at bounding box center [538, 506] width 40 height 17
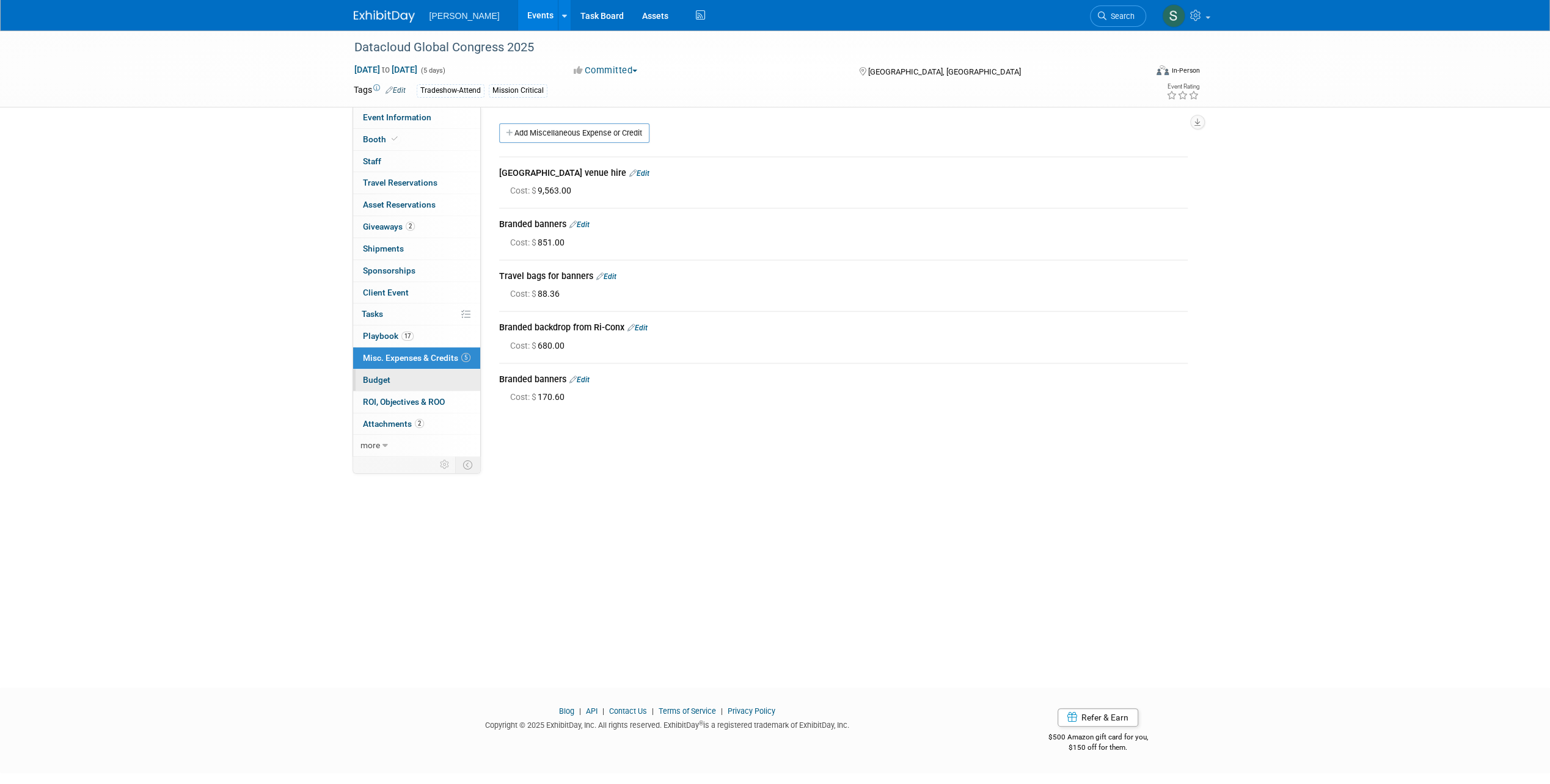
click at [419, 384] on link "Budget" at bounding box center [417, 380] width 127 height 21
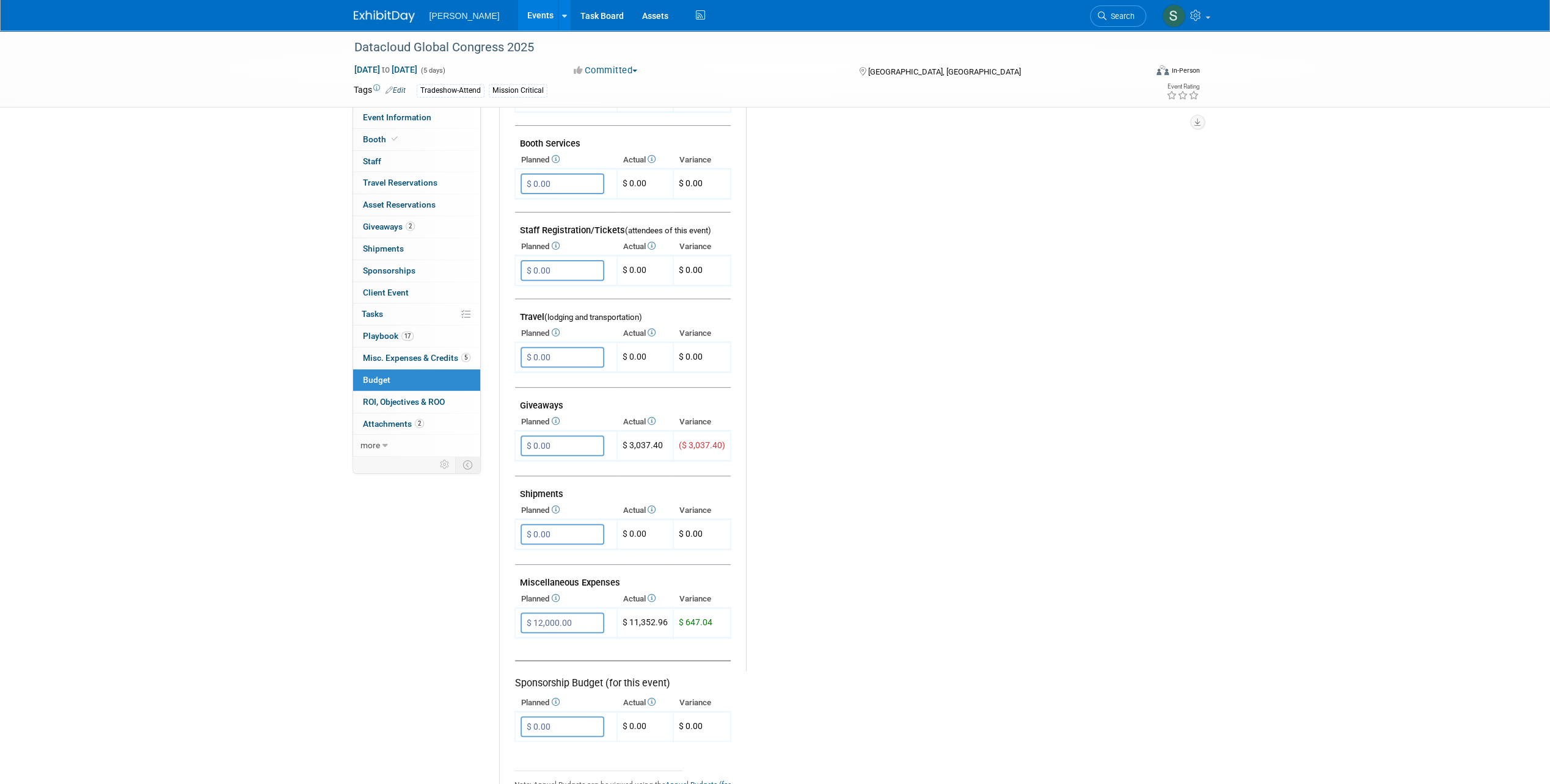
scroll to position [244, 0]
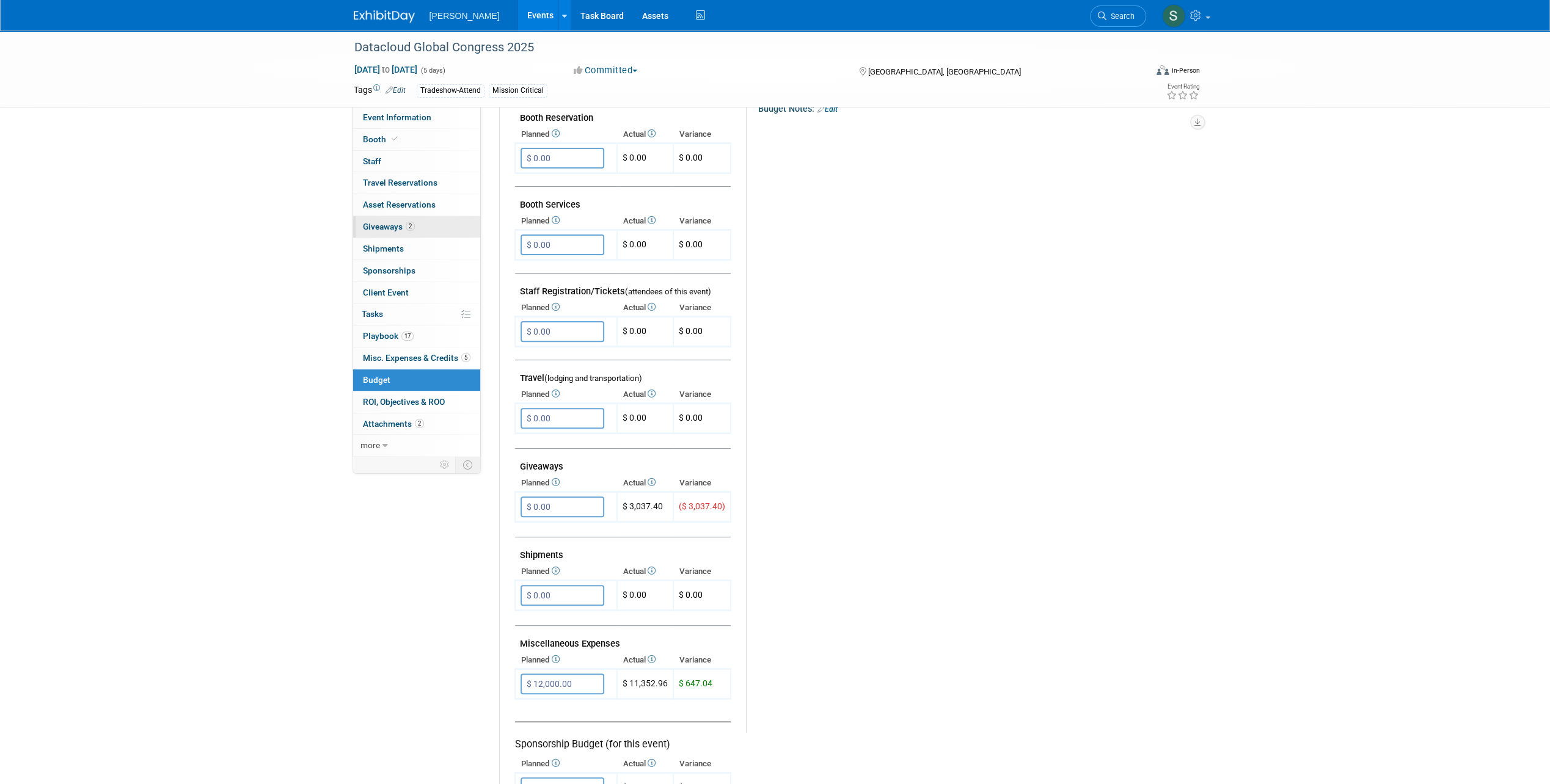
click at [439, 224] on link "2 Giveaways 2" at bounding box center [417, 227] width 127 height 21
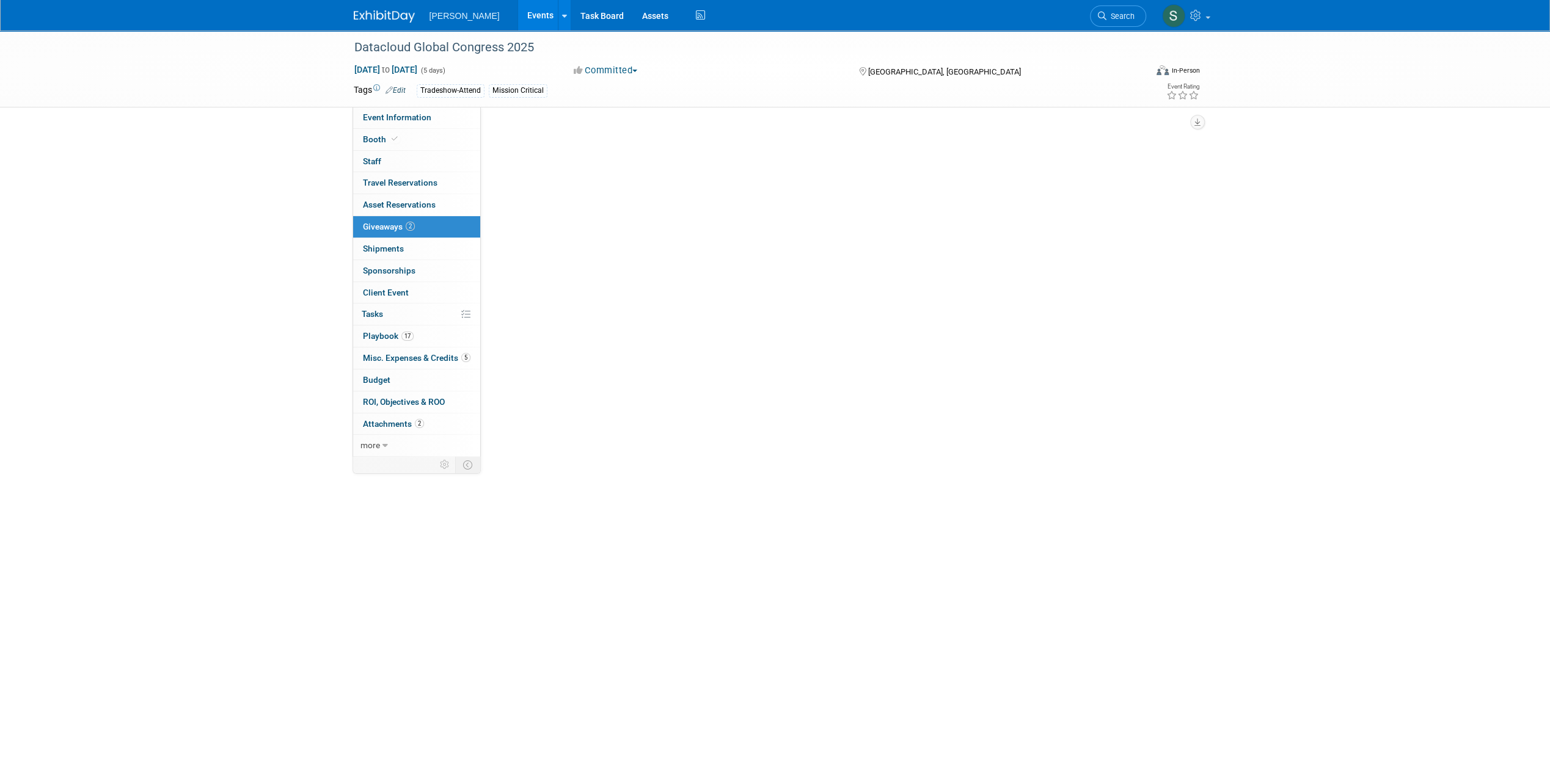
scroll to position [0, 0]
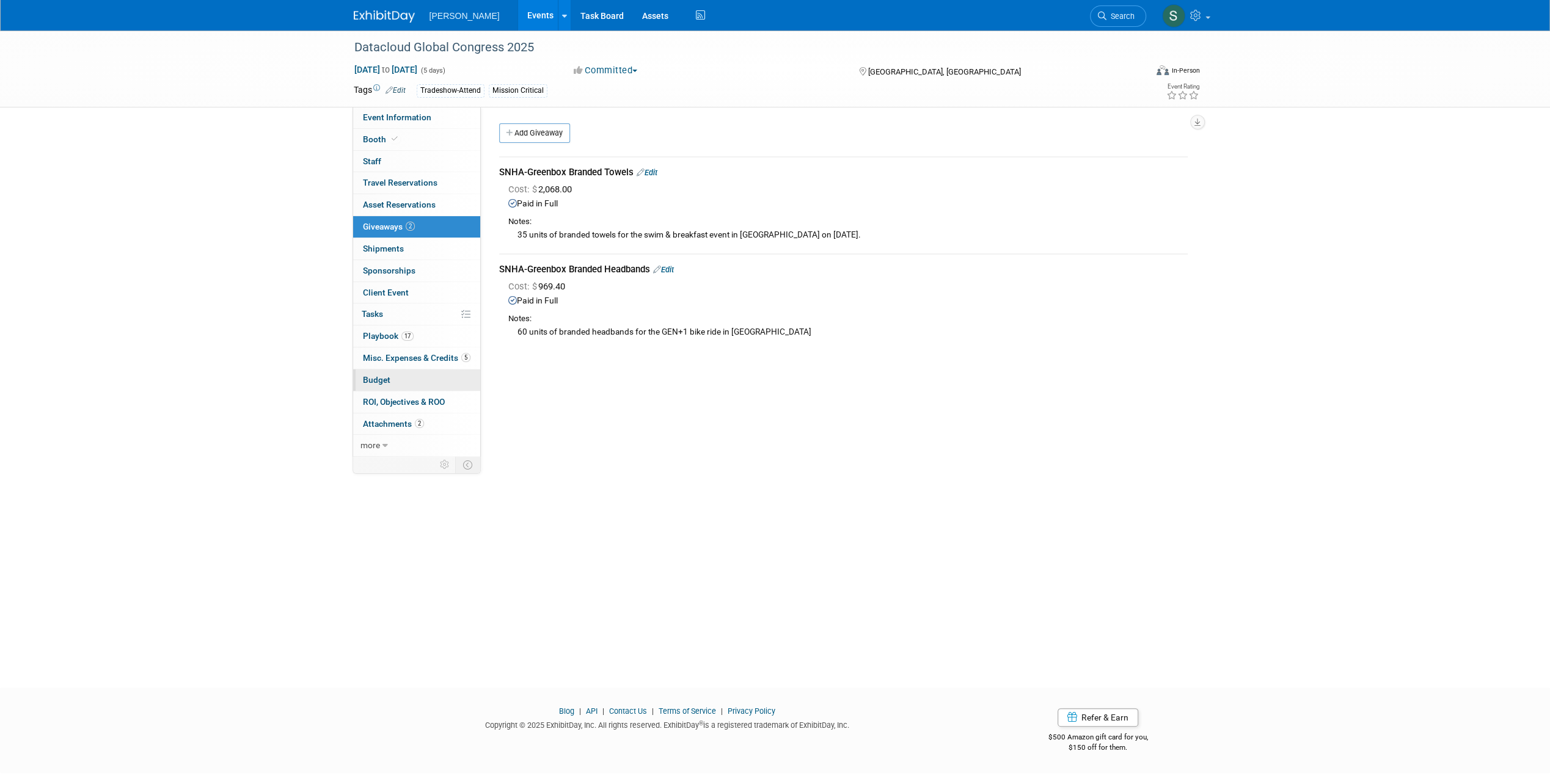
click at [411, 379] on link "Budget" at bounding box center [417, 380] width 127 height 21
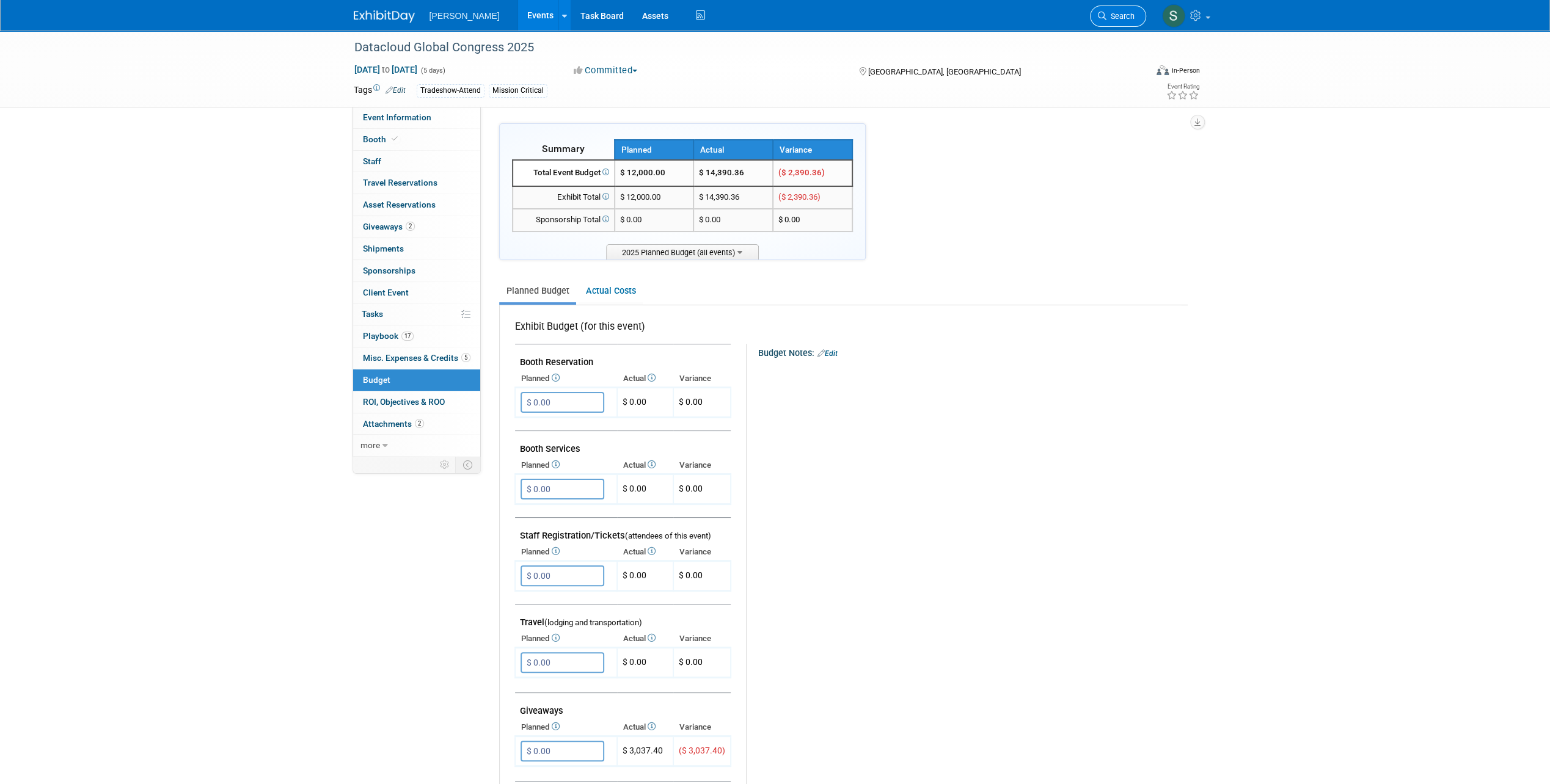
click at [1114, 12] on span "Search" at bounding box center [1120, 16] width 28 height 9
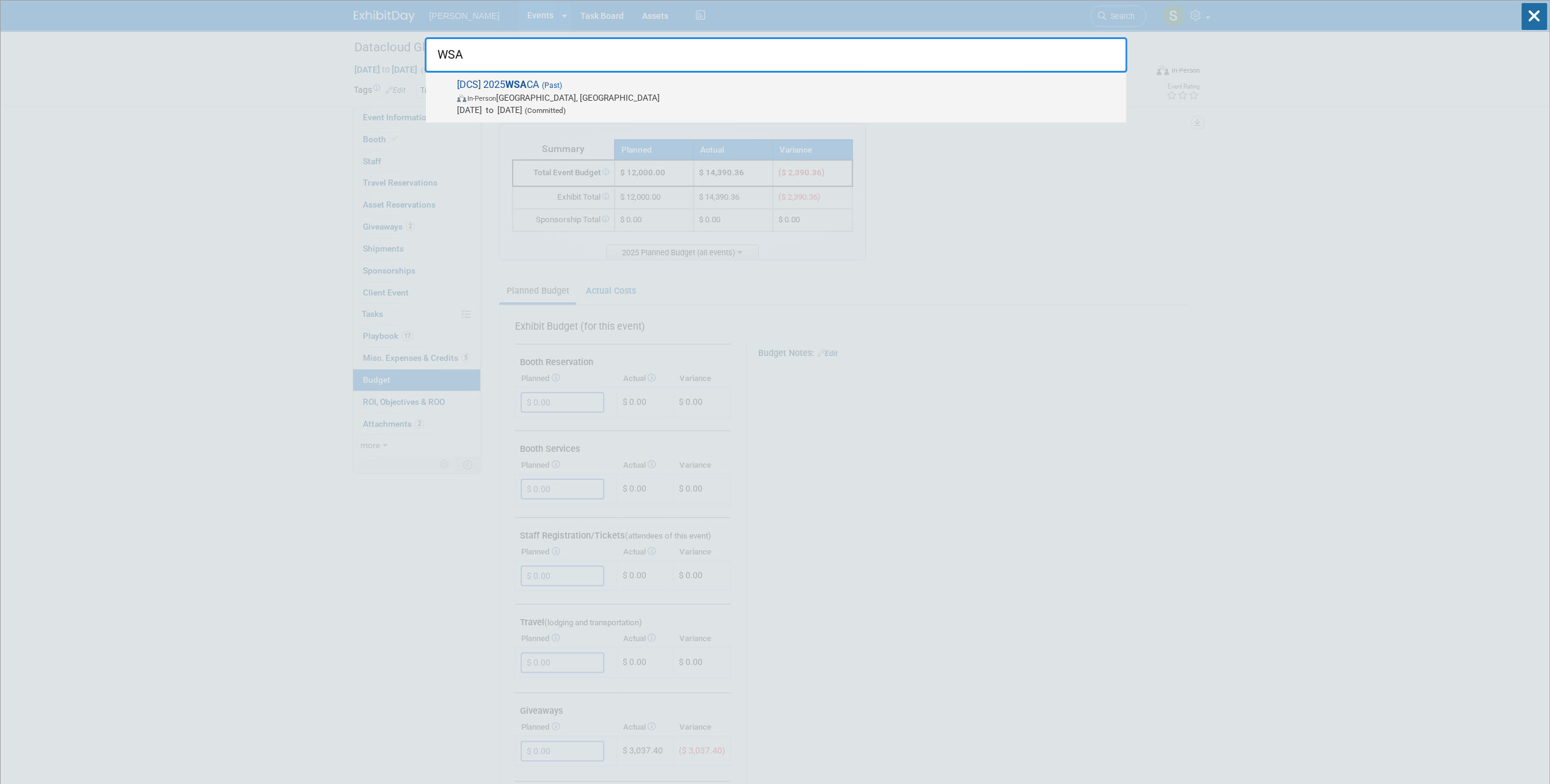
type input "WSA"
click at [579, 92] on span "In-Person Vancouver, WA" at bounding box center [788, 98] width 663 height 12
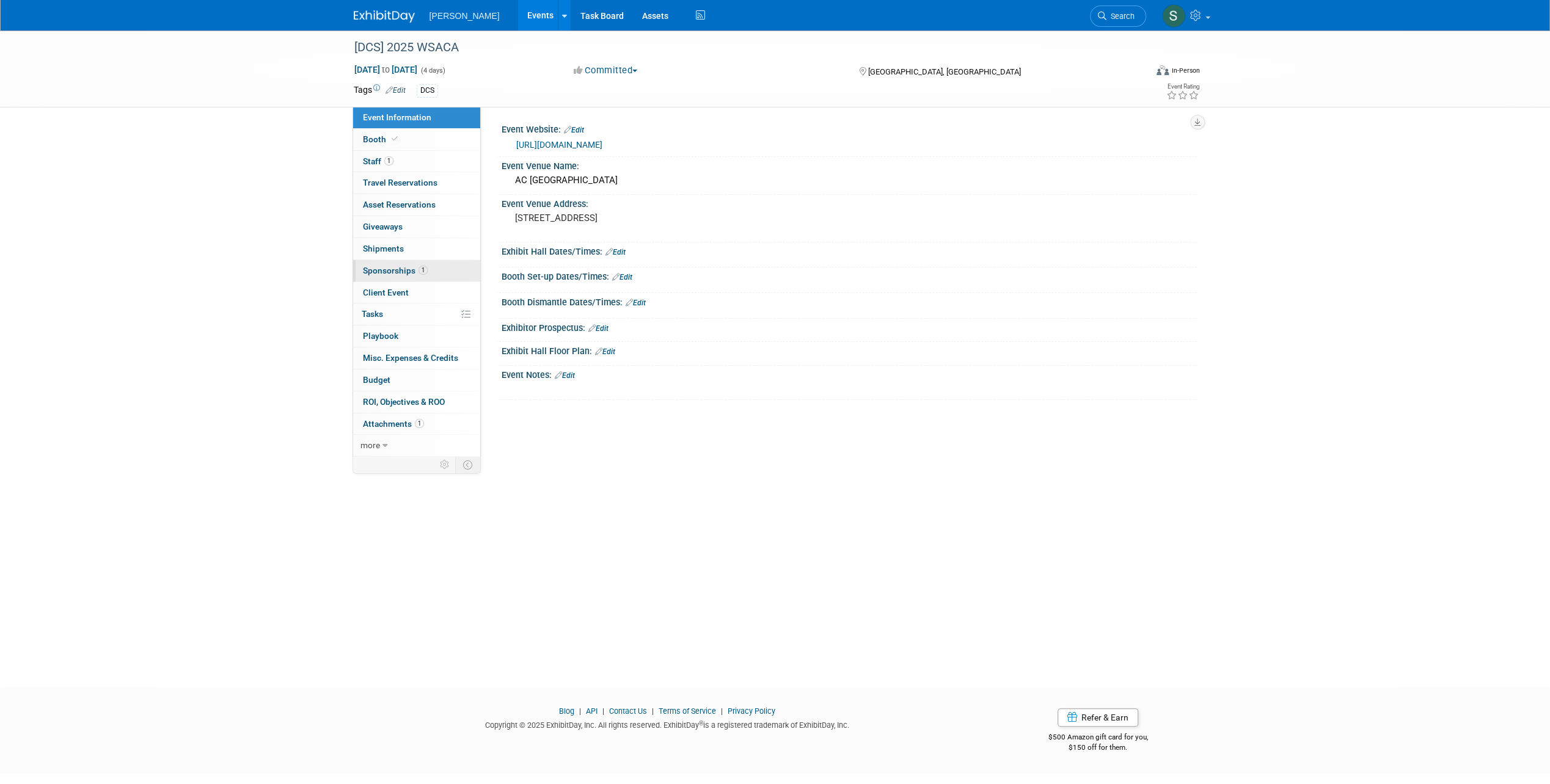
click at [379, 268] on span "Sponsorships 1" at bounding box center [395, 271] width 65 height 10
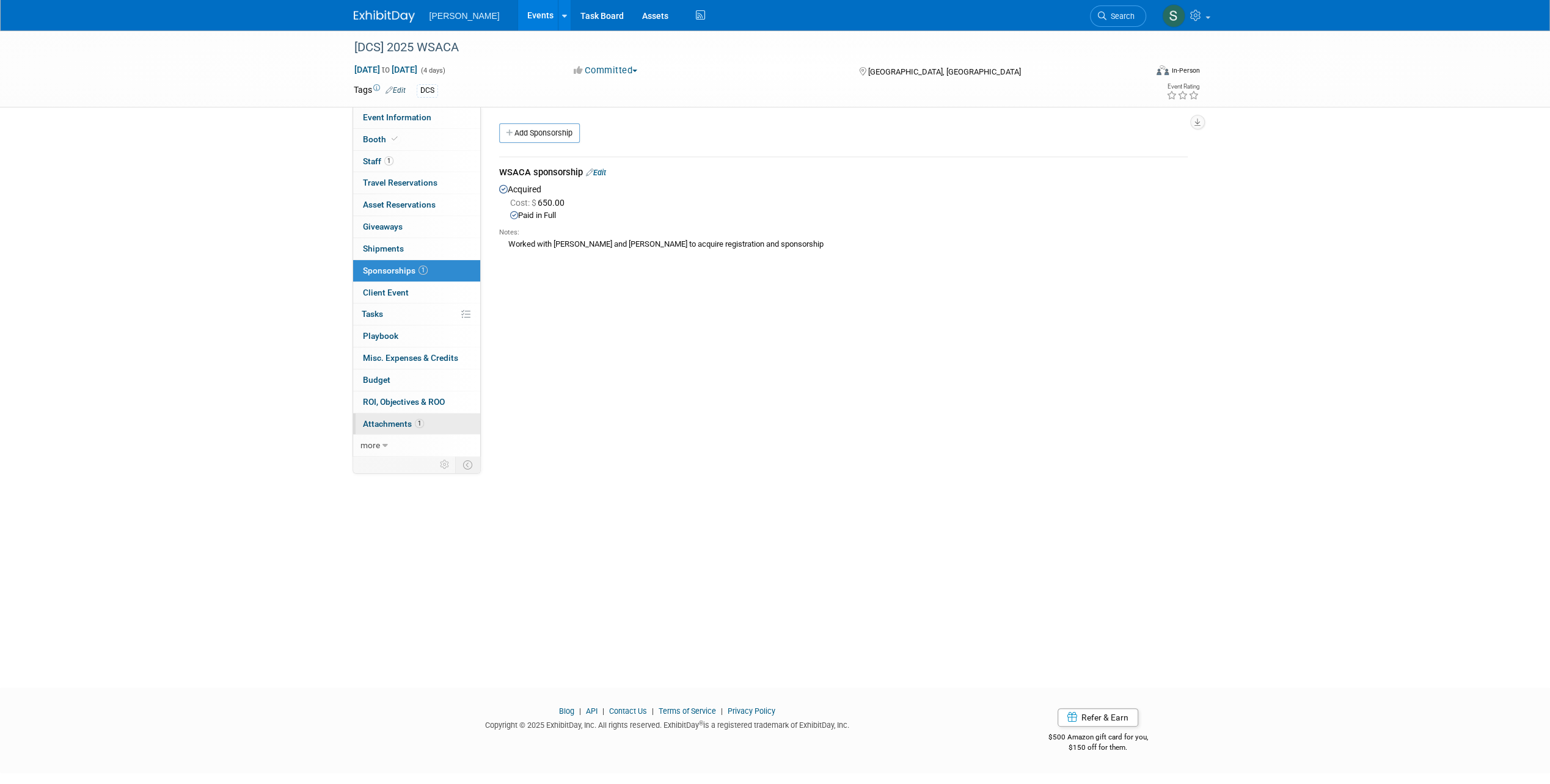
click at [388, 413] on link "1 Attachments 1" at bounding box center [417, 424] width 127 height 21
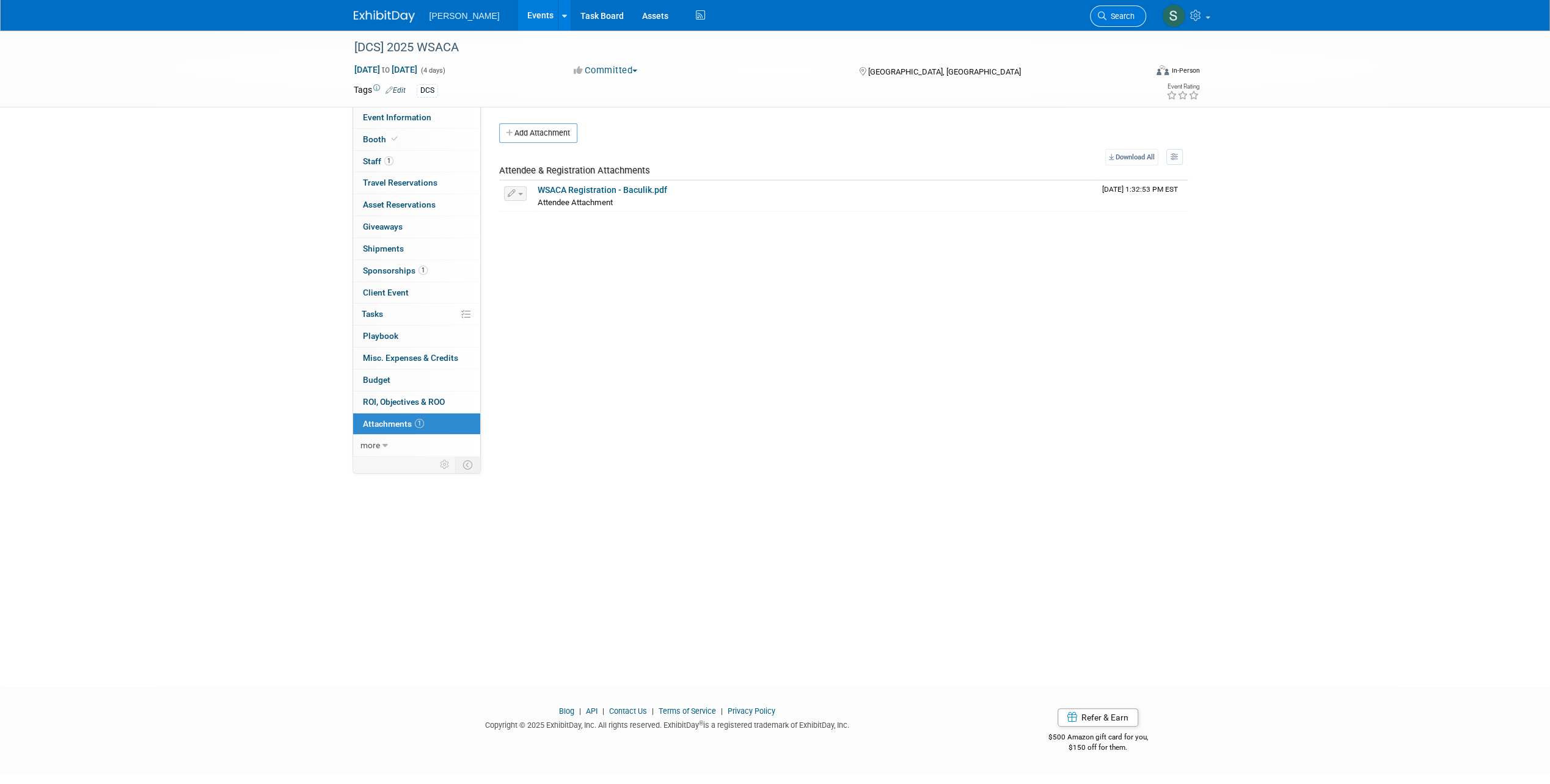
click at [1101, 15] on icon at bounding box center [1102, 16] width 9 height 9
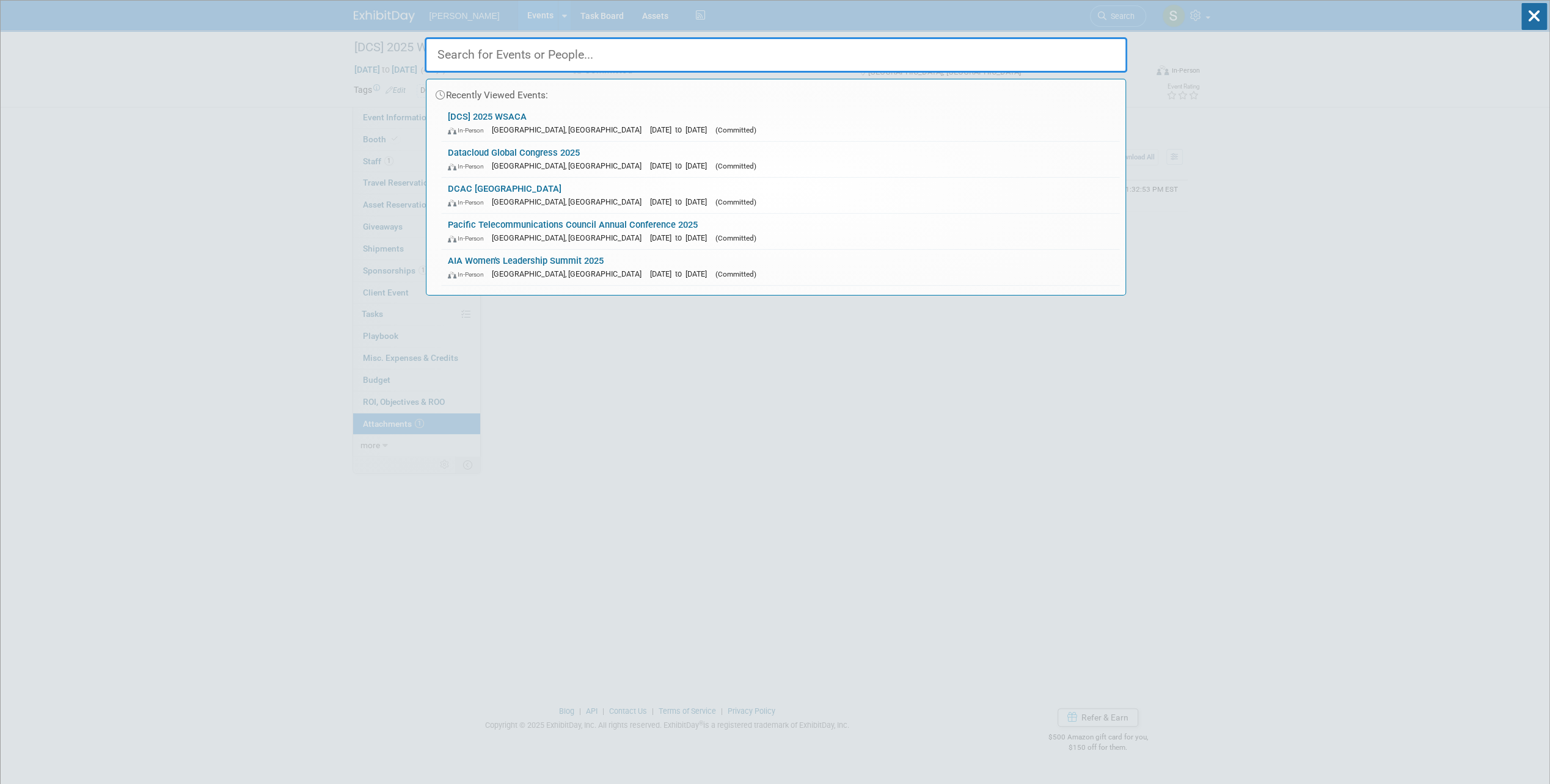
click at [595, 59] on input "text" at bounding box center [776, 55] width 703 height 35
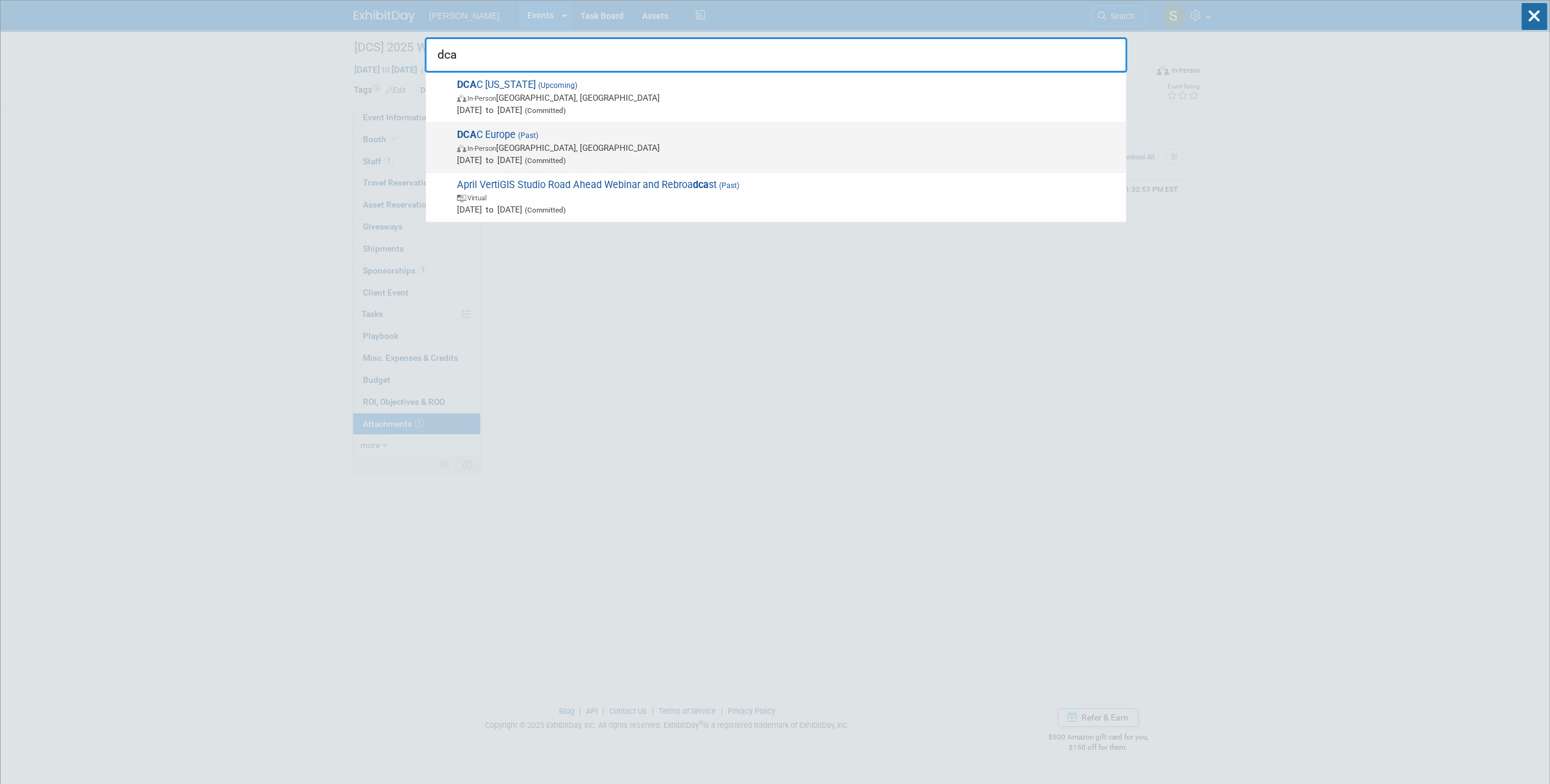
type input "dca"
click at [527, 141] on span "In-Person Dublin, Ireland" at bounding box center [788, 148] width 663 height 12
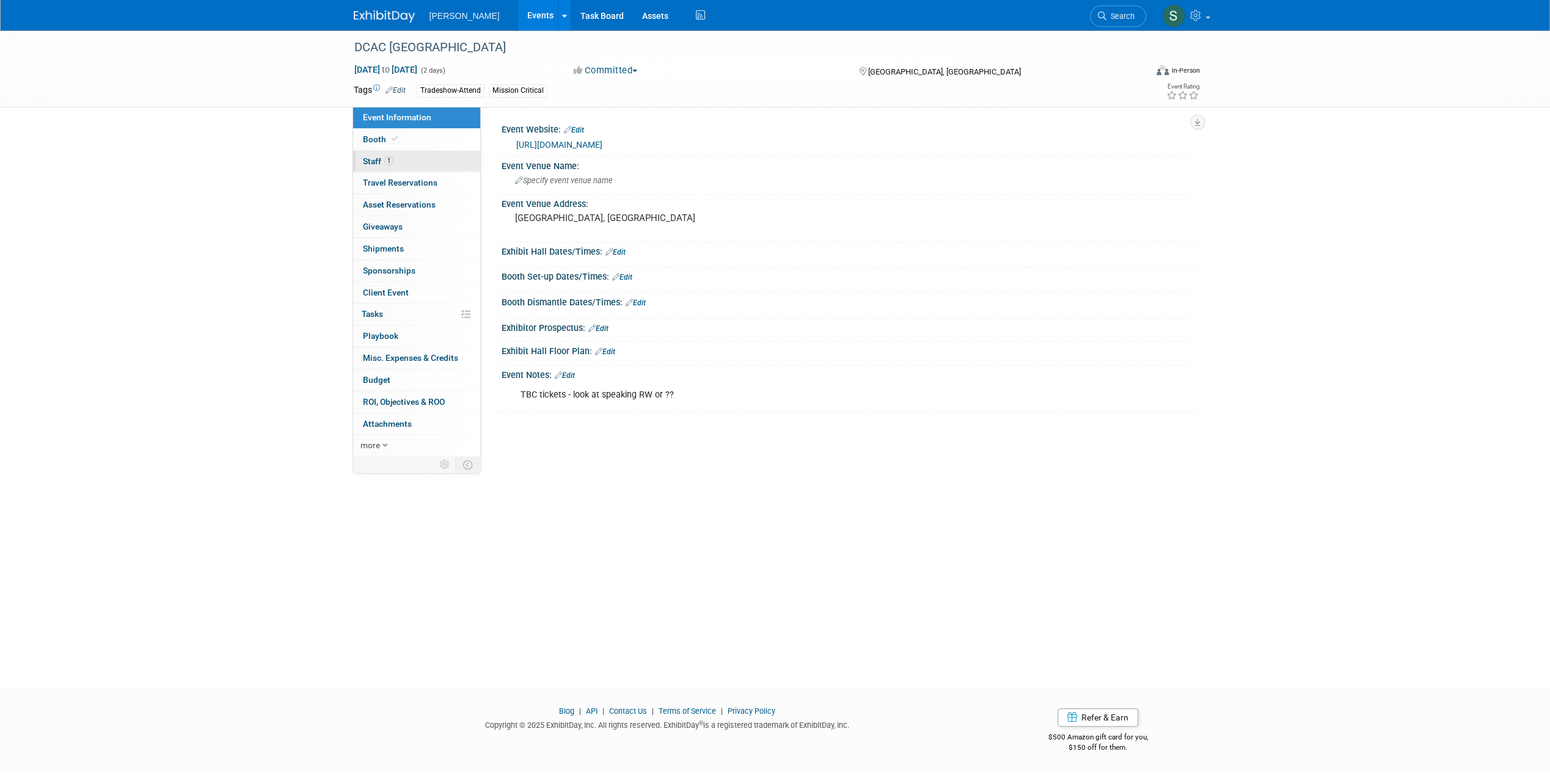
click at [403, 161] on link "1 Staff 1" at bounding box center [417, 161] width 127 height 21
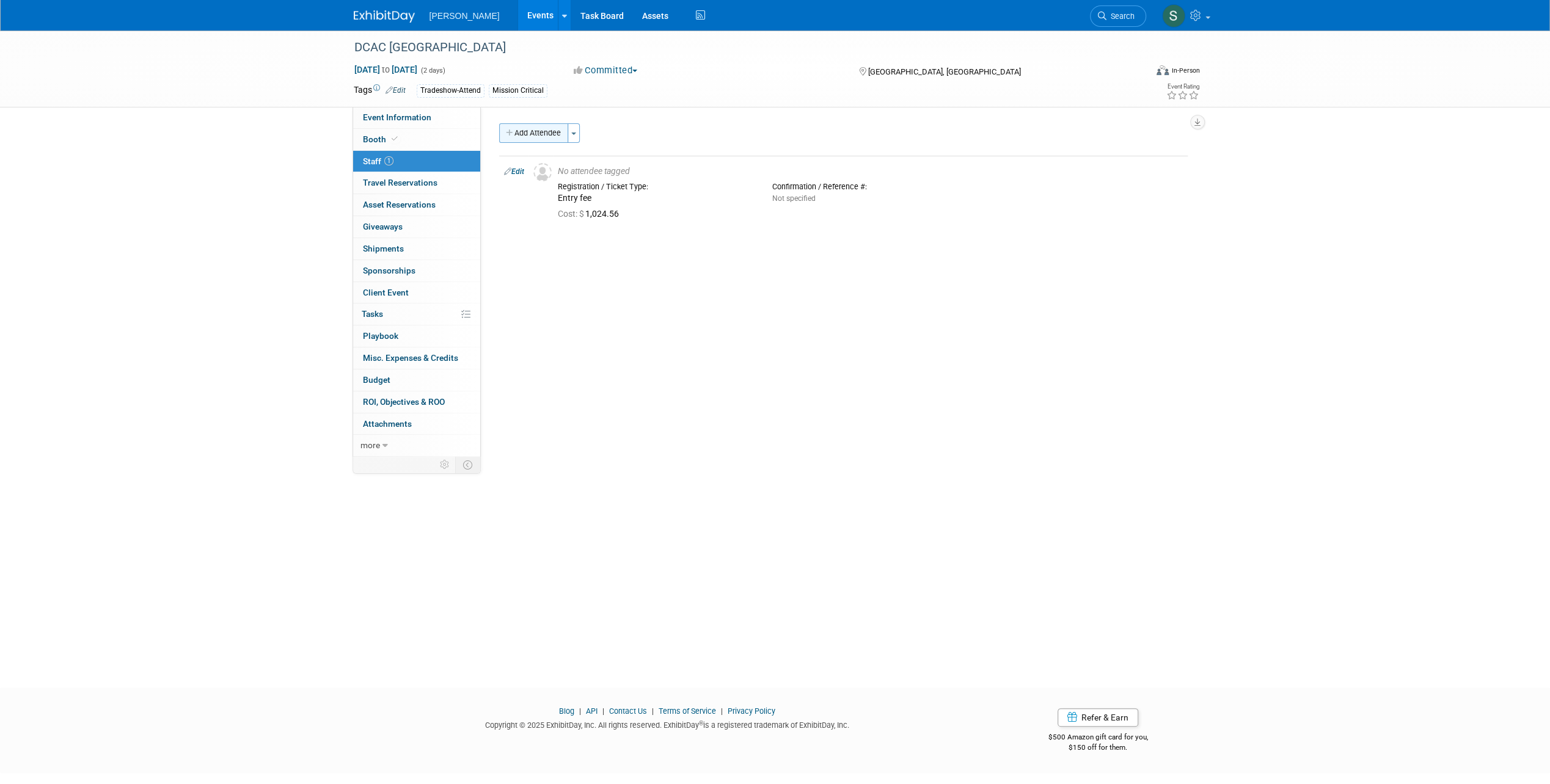
click at [535, 136] on button "Add Attendee" at bounding box center [533, 133] width 69 height 19
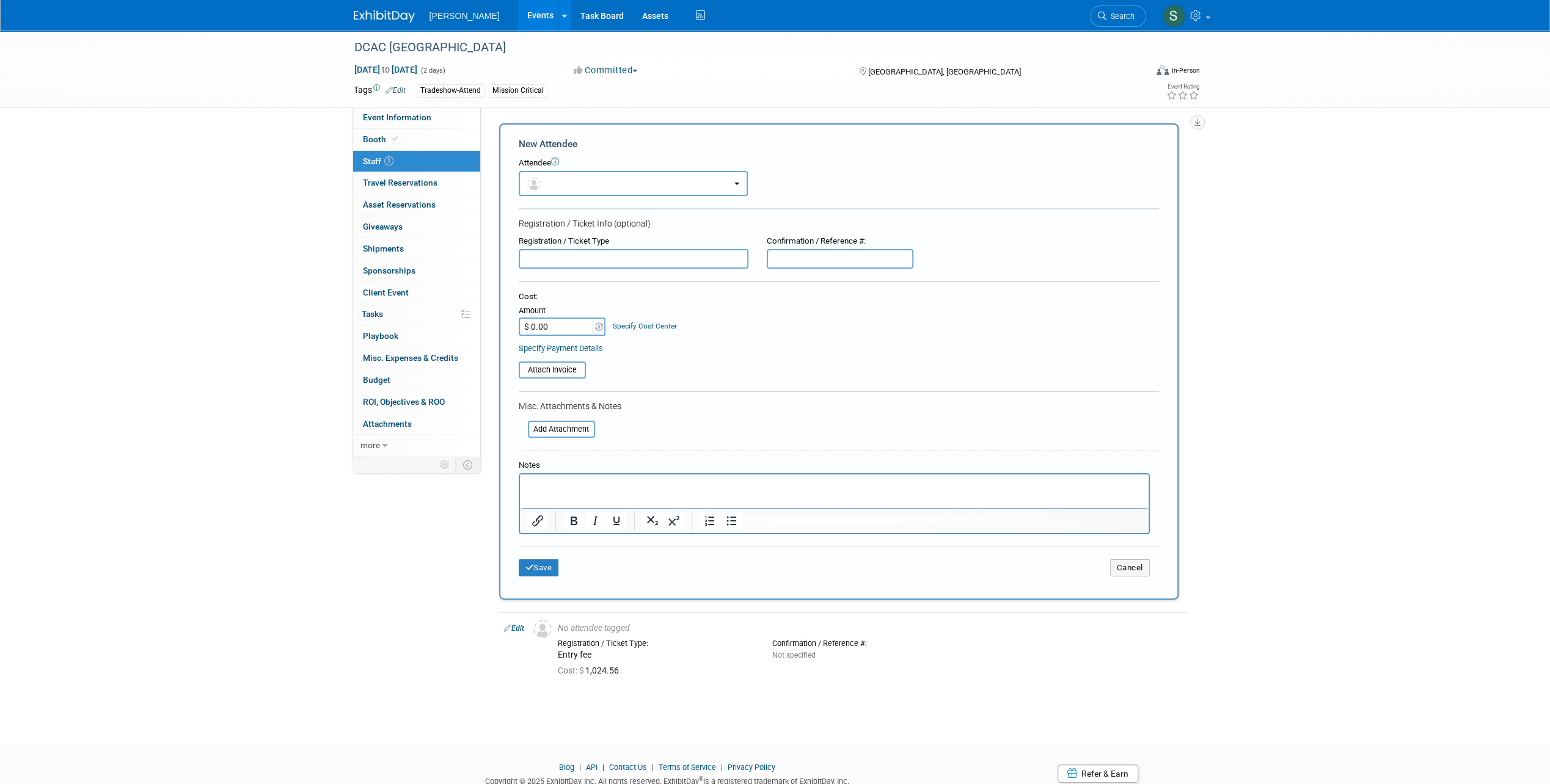
click at [539, 326] on input "$ 0.00" at bounding box center [556, 326] width 77 height 18
click at [532, 324] on input "$ 0.00" at bounding box center [556, 326] width 77 height 18
click at [528, 323] on input "$ 0.00" at bounding box center [556, 326] width 77 height 18
click at [543, 325] on input "$ 0.00" at bounding box center [556, 326] width 77 height 18
click at [577, 329] on input "$ 0.00" at bounding box center [556, 326] width 77 height 18
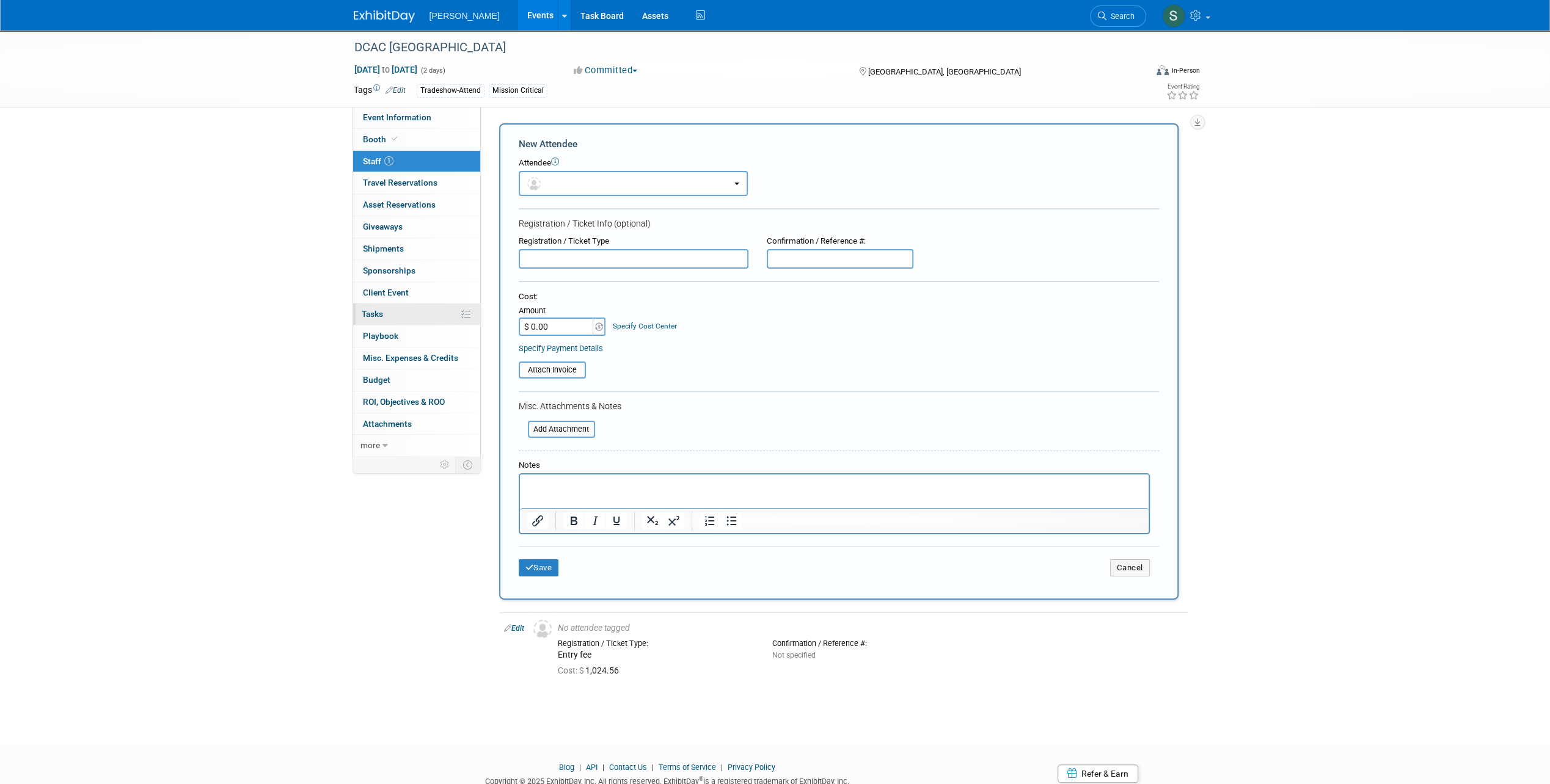
drag, startPoint x: 550, startPoint y: 321, endPoint x: 478, endPoint y: 317, distance: 72.1
click at [478, 317] on div "Event Information Event Info Booth Booth 1 Staff 1 Staff 0 Travel Reservations …" at bounding box center [775, 364] width 862 height 667
type input "$ 484.00"
click at [530, 568] on icon "submit" at bounding box center [530, 567] width 9 height 8
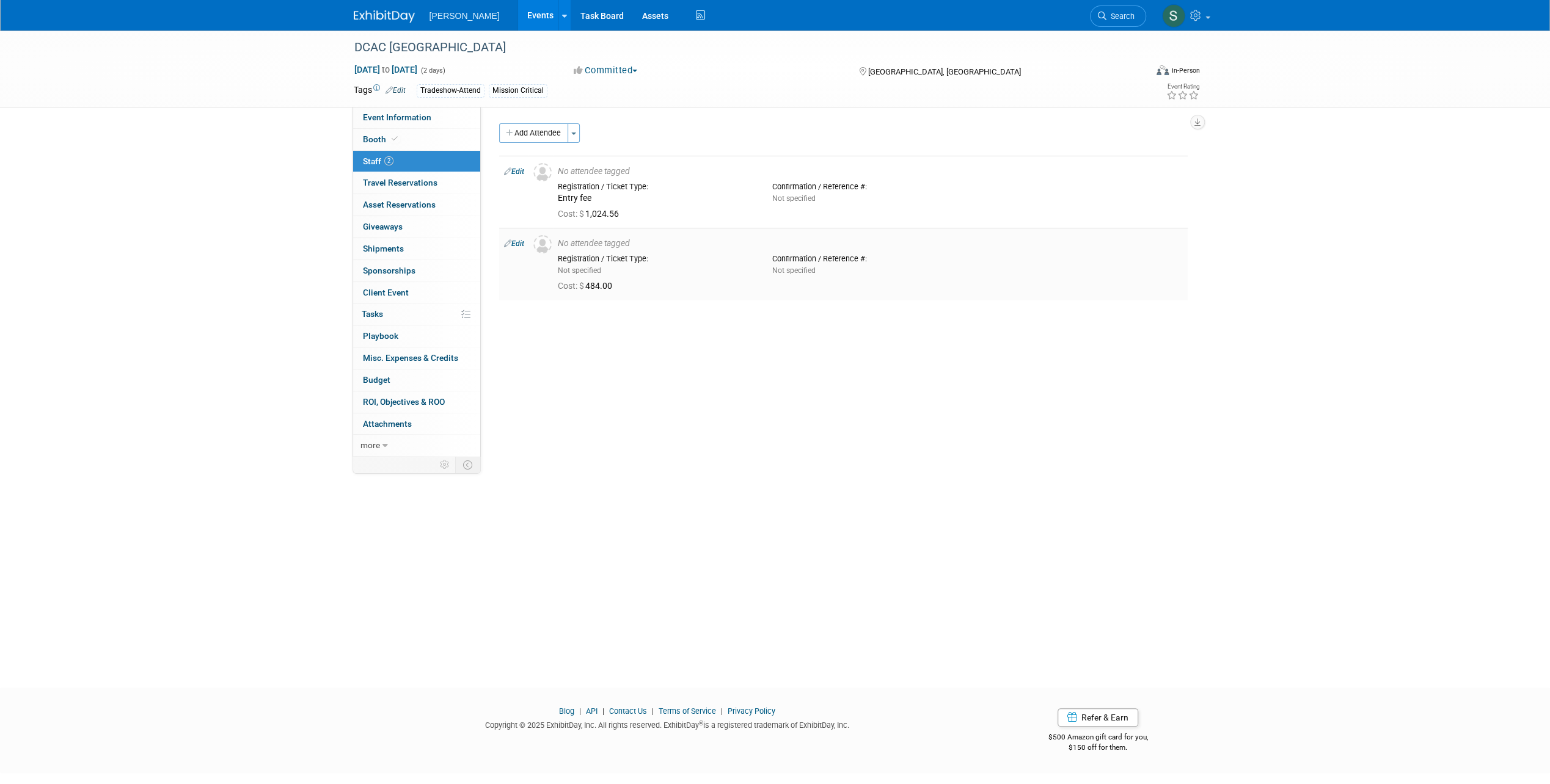
click at [517, 242] on link "Edit" at bounding box center [514, 243] width 20 height 9
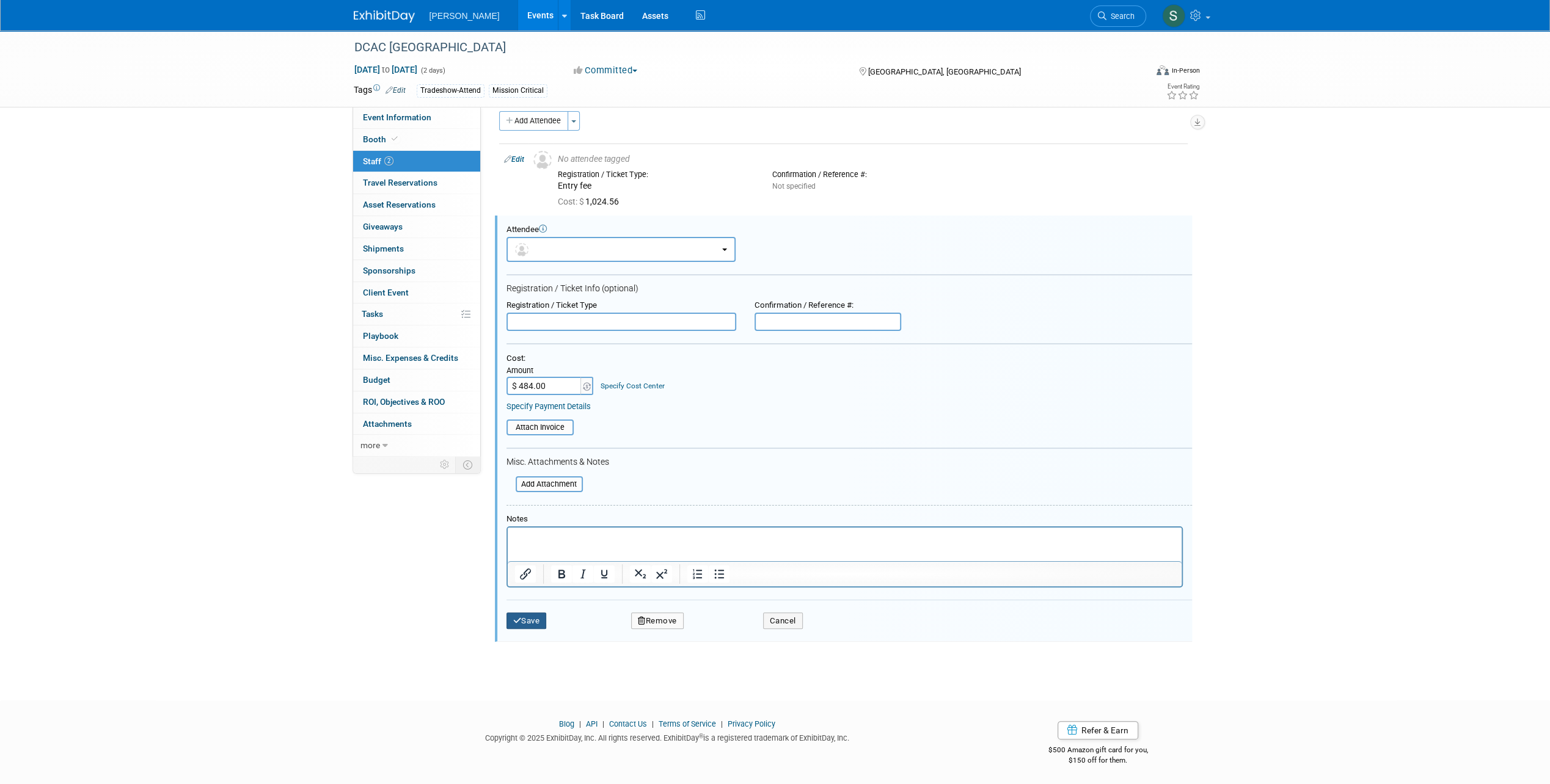
click at [524, 622] on button "Save" at bounding box center [526, 620] width 40 height 17
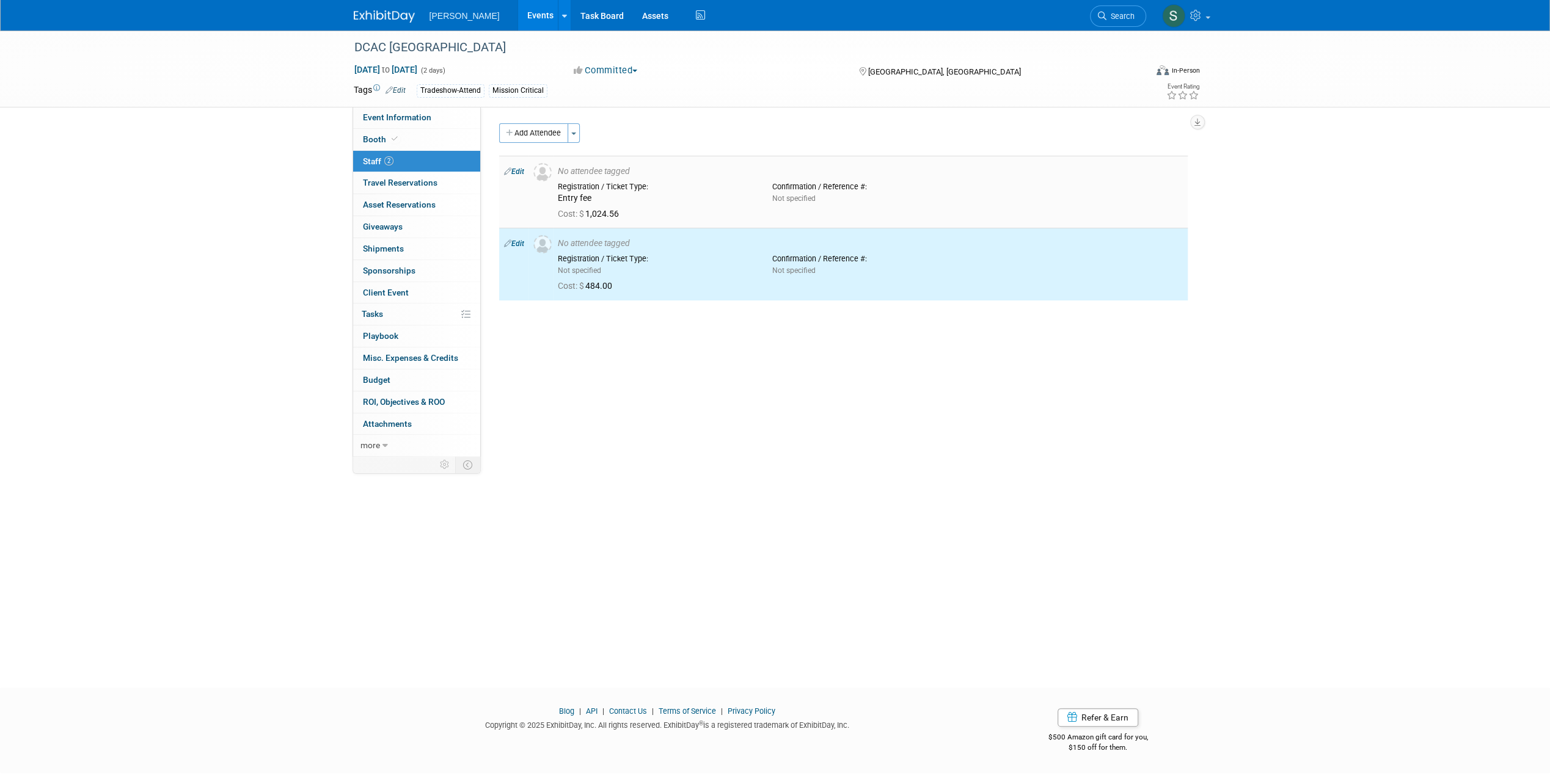
click at [516, 171] on link "Edit" at bounding box center [514, 172] width 20 height 9
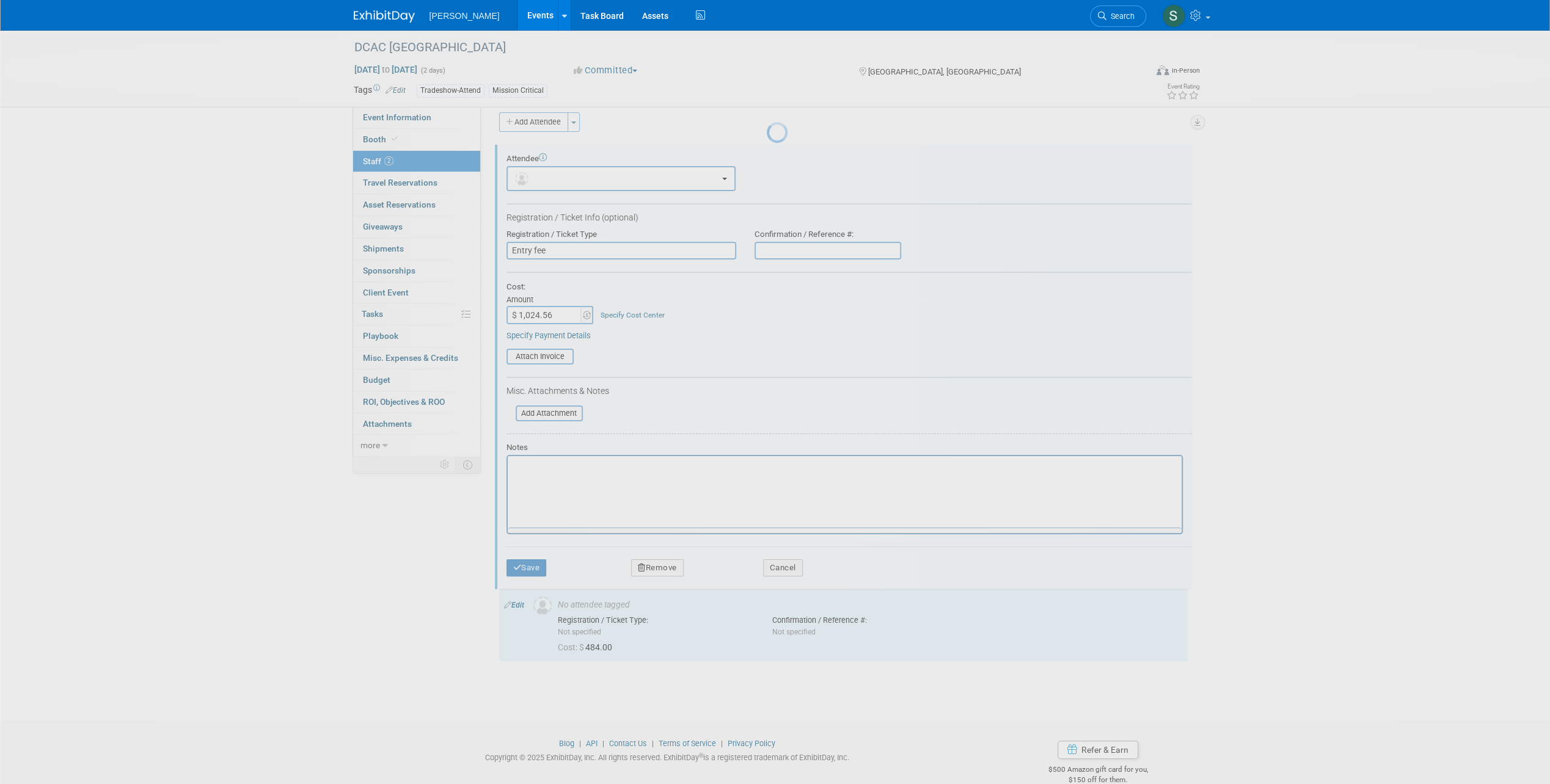
scroll to position [12, 0]
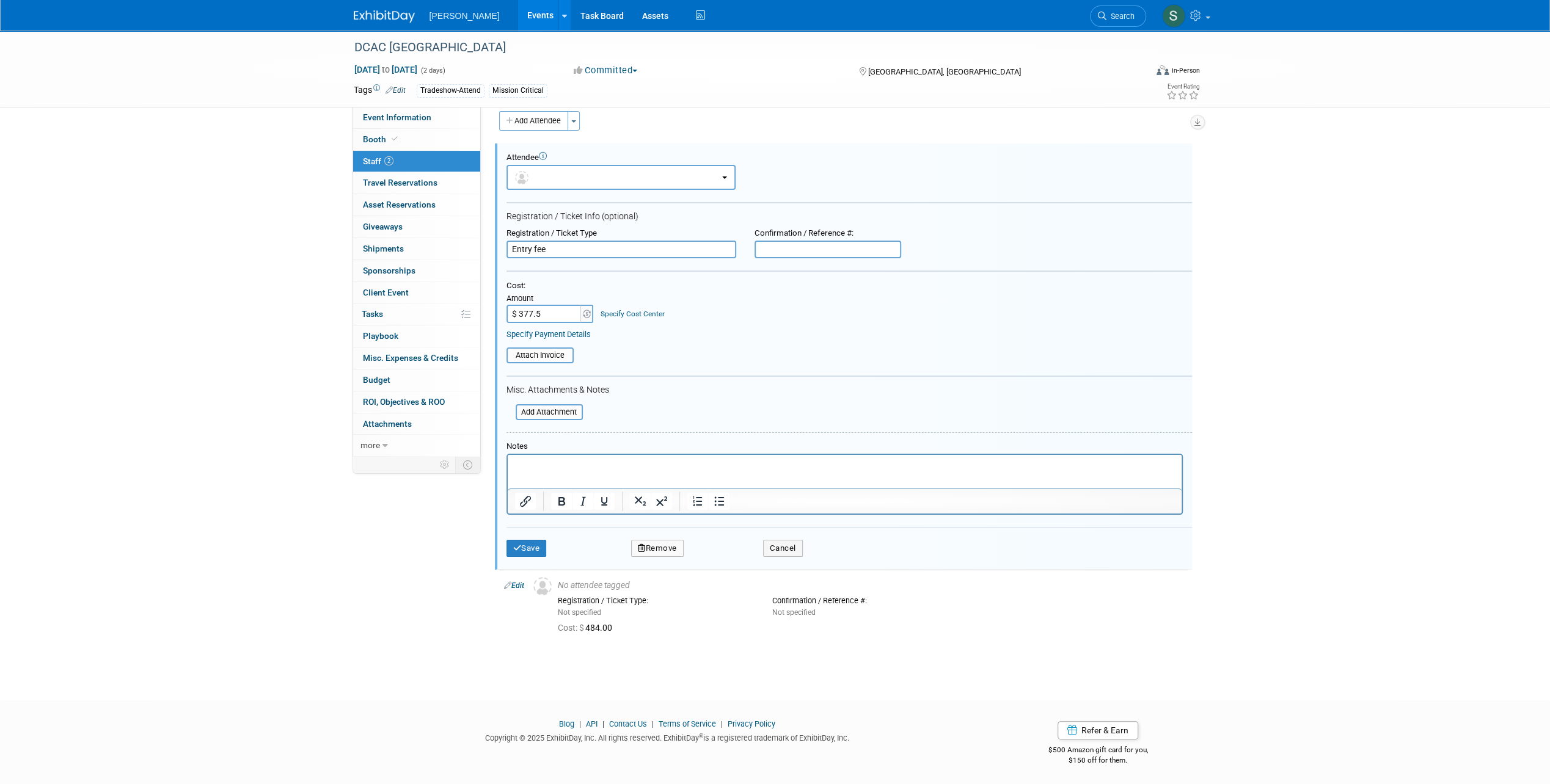
type input "$ 377.56"
click at [539, 552] on button "Save" at bounding box center [526, 548] width 40 height 17
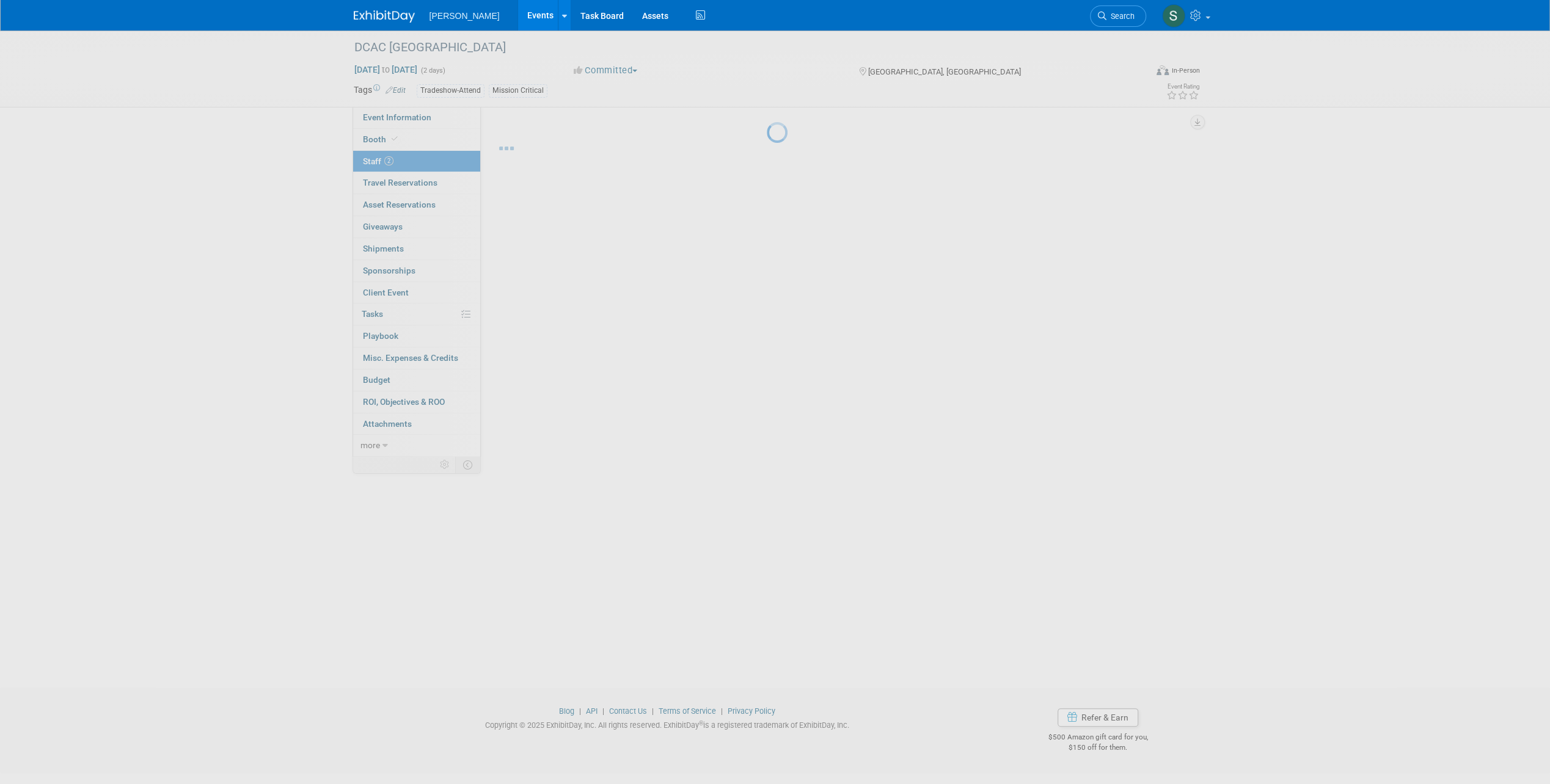
scroll to position [0, 0]
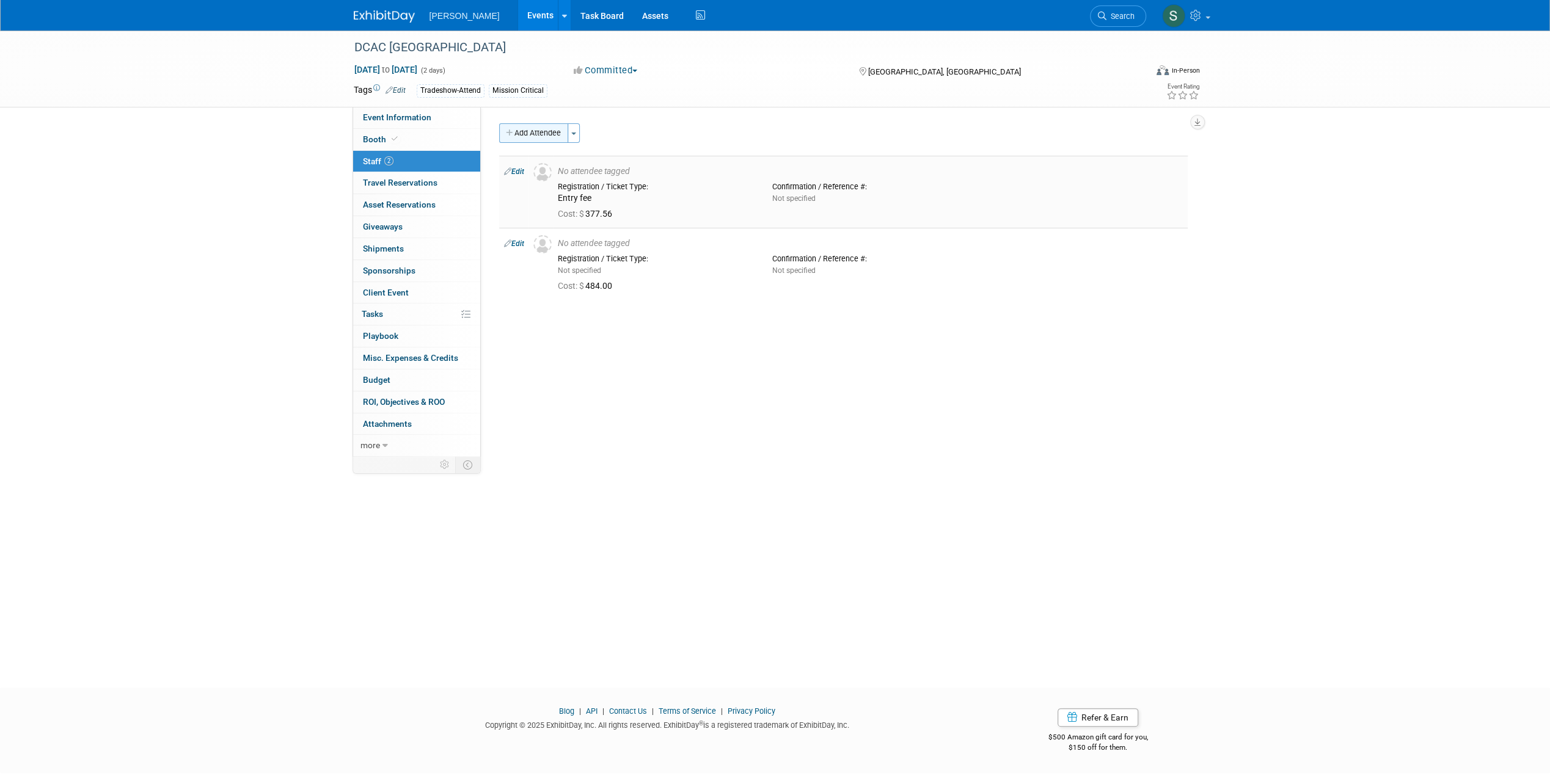
click at [534, 133] on button "Add Attendee" at bounding box center [533, 133] width 69 height 19
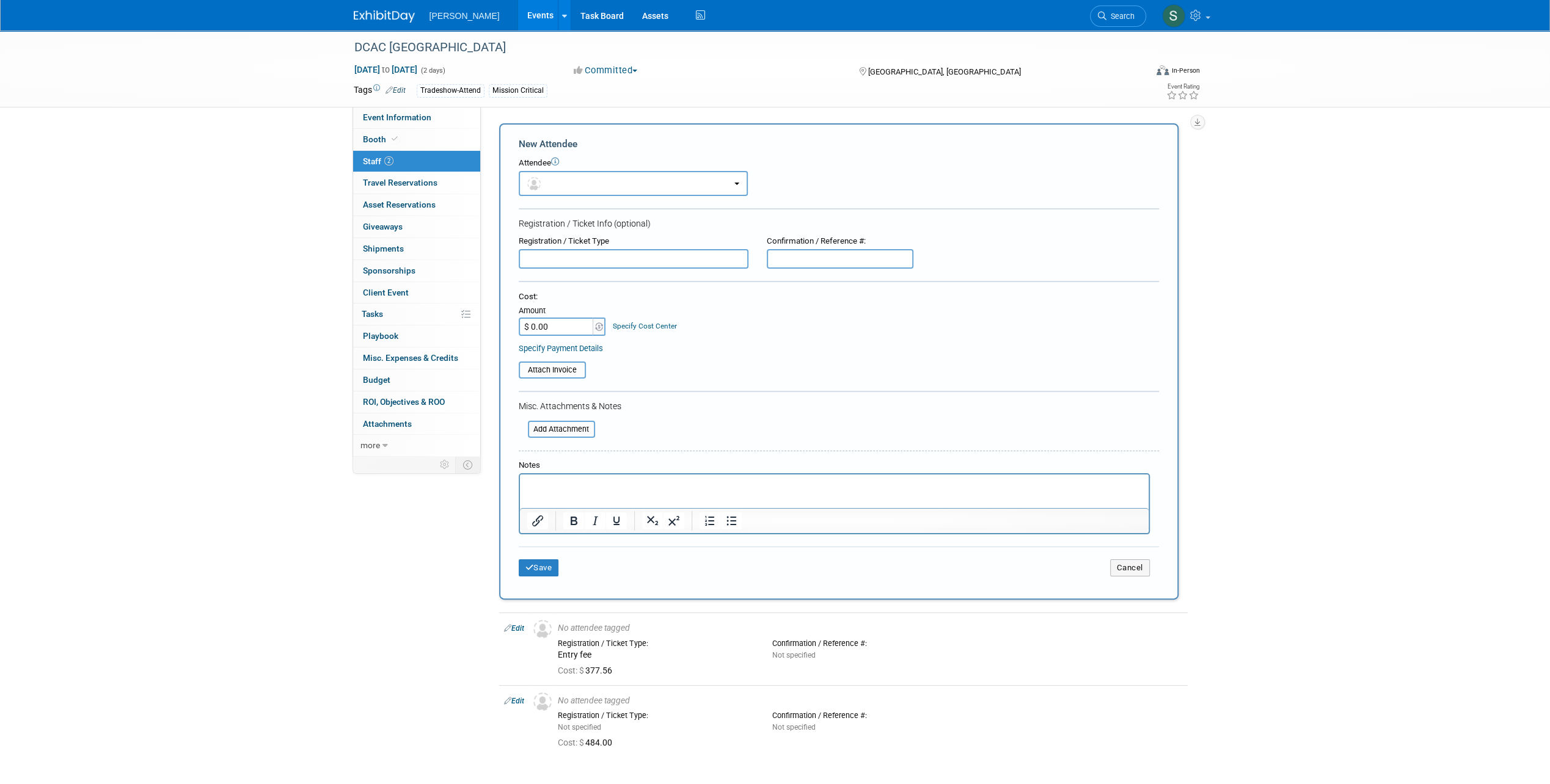
click at [555, 332] on input "$ 0.00" at bounding box center [556, 326] width 77 height 18
type input "$ 378.49"
click at [534, 572] on button "Save" at bounding box center [538, 567] width 40 height 17
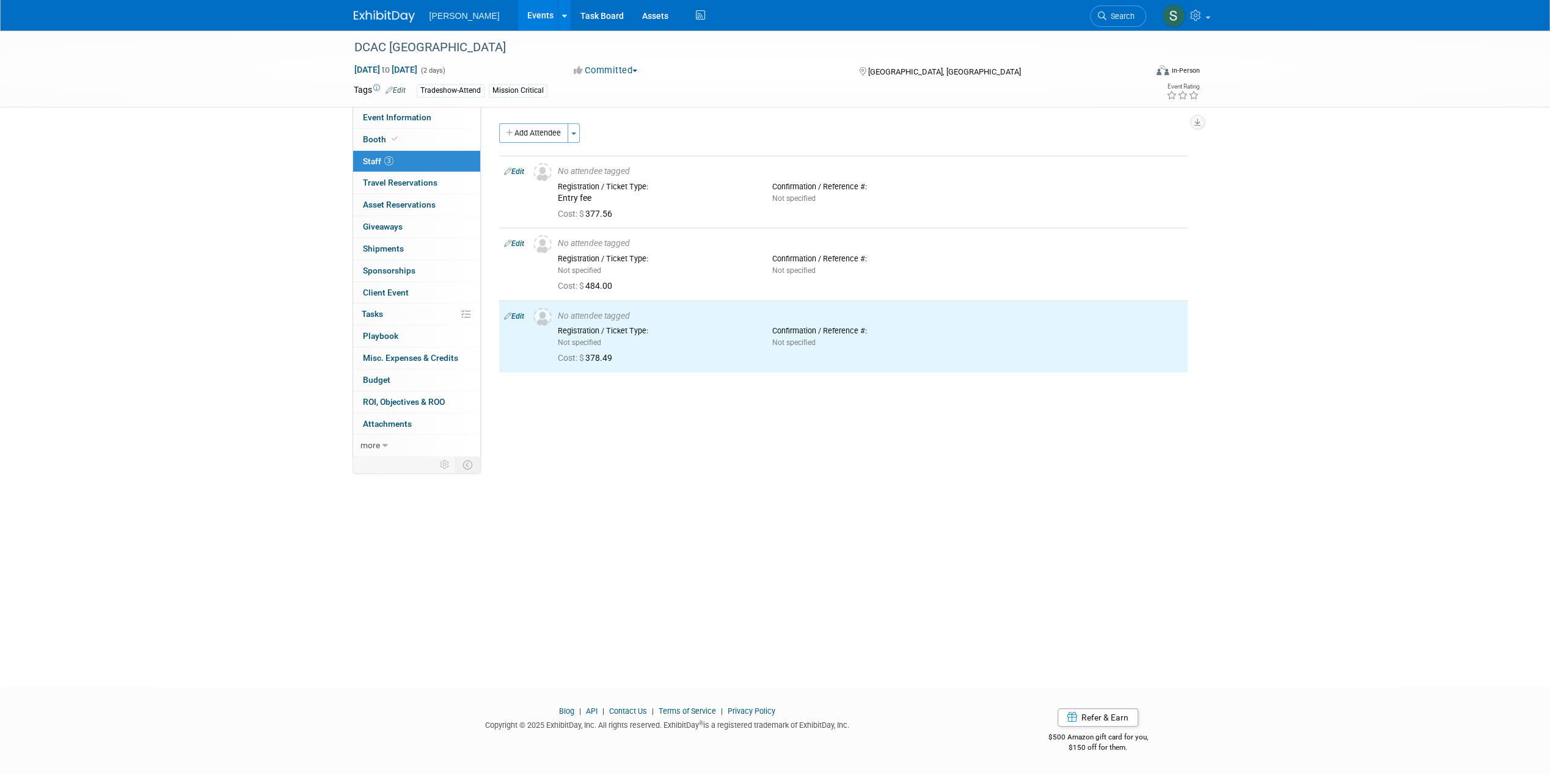
click at [839, 499] on div "DCAC Europe May 13, 2025 to May 14, 2025 (2 days) May 13, 2025 to May 14, 2025 …" at bounding box center [775, 348] width 1550 height 635
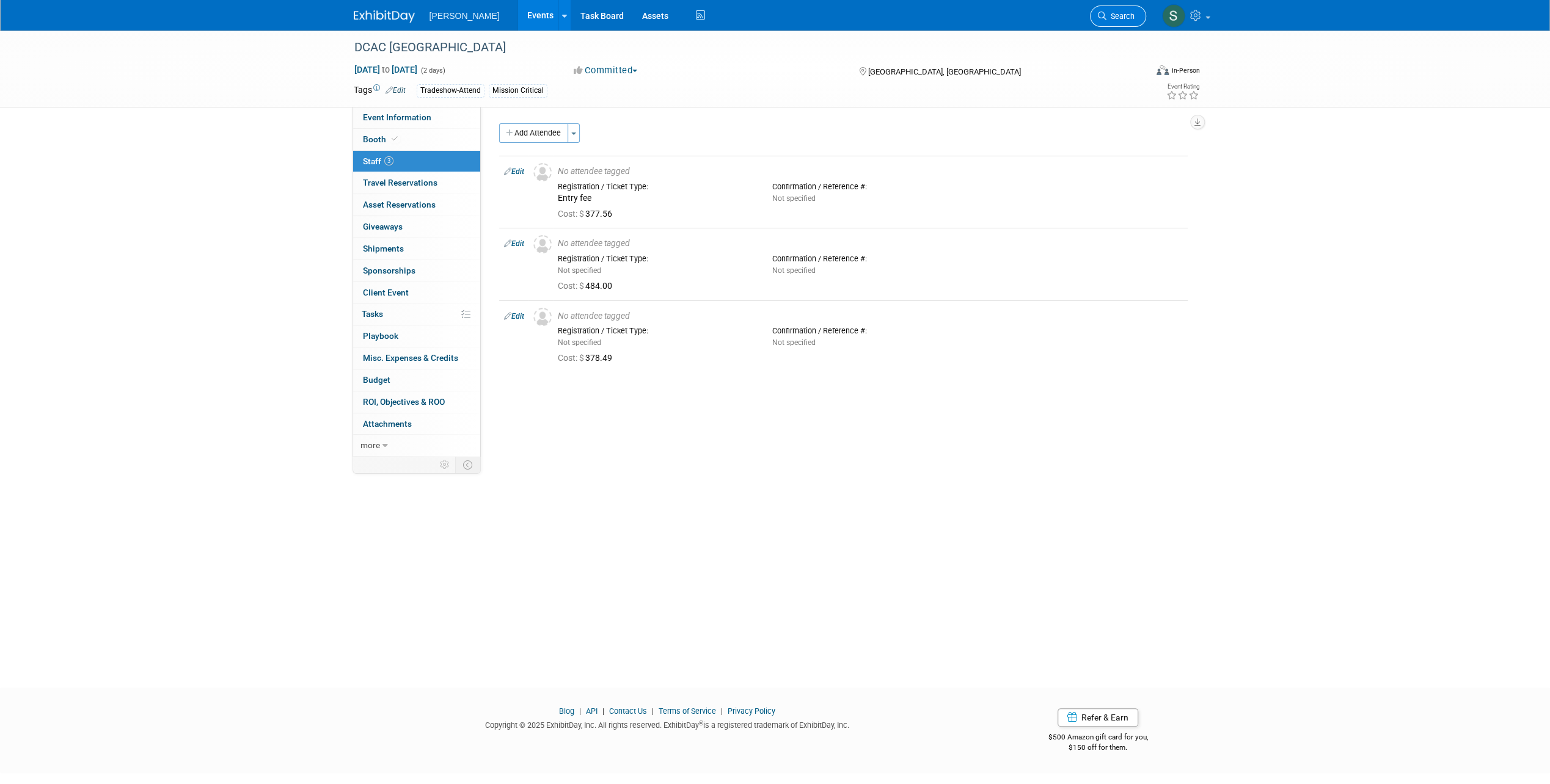
click at [1122, 12] on span "Search" at bounding box center [1120, 16] width 28 height 9
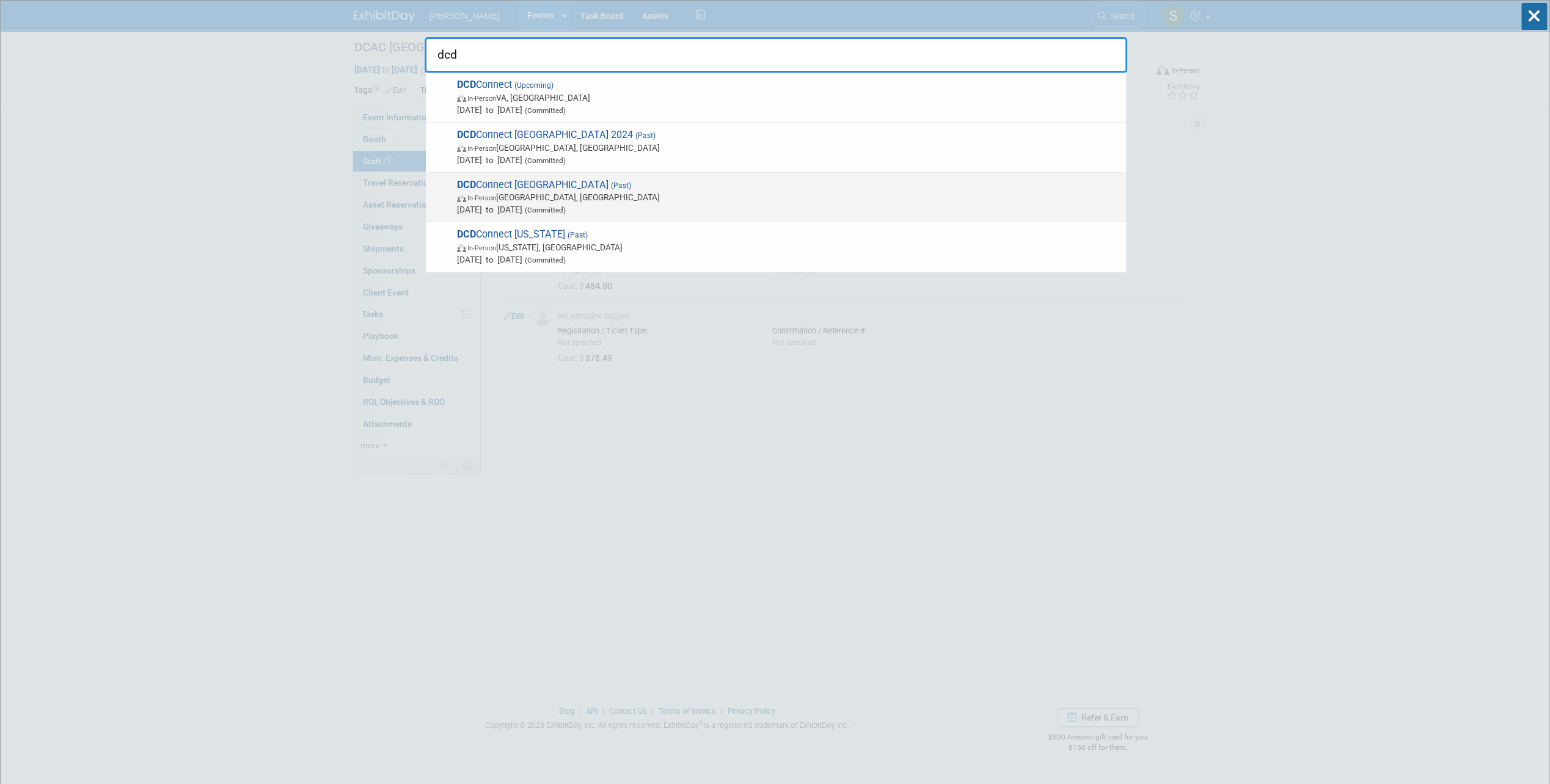
type input "dcd"
click at [638, 202] on span "In-Person Madrid, Spain" at bounding box center [788, 197] width 663 height 12
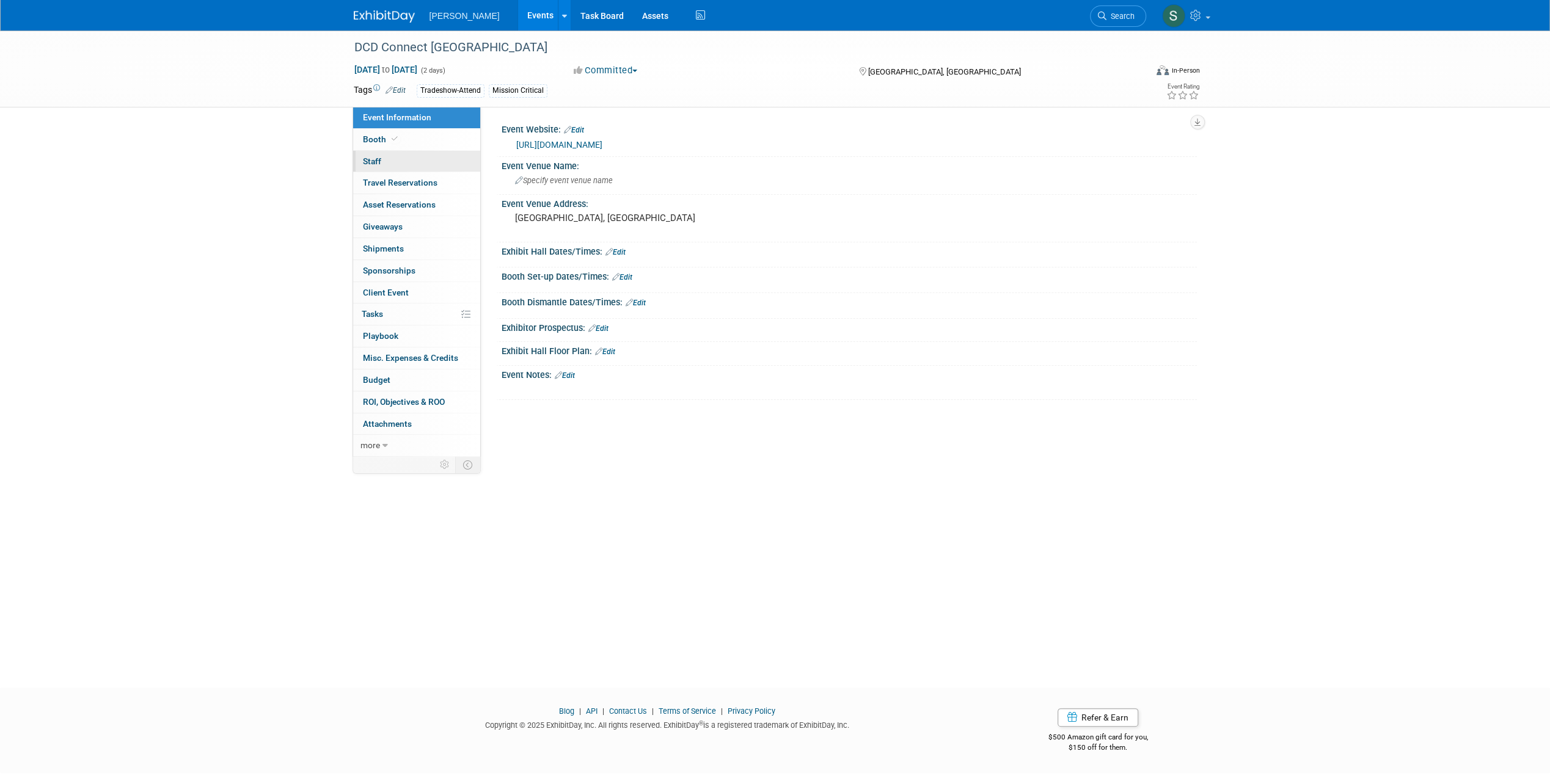
click at [395, 160] on link "0 Staff 0" at bounding box center [417, 161] width 127 height 21
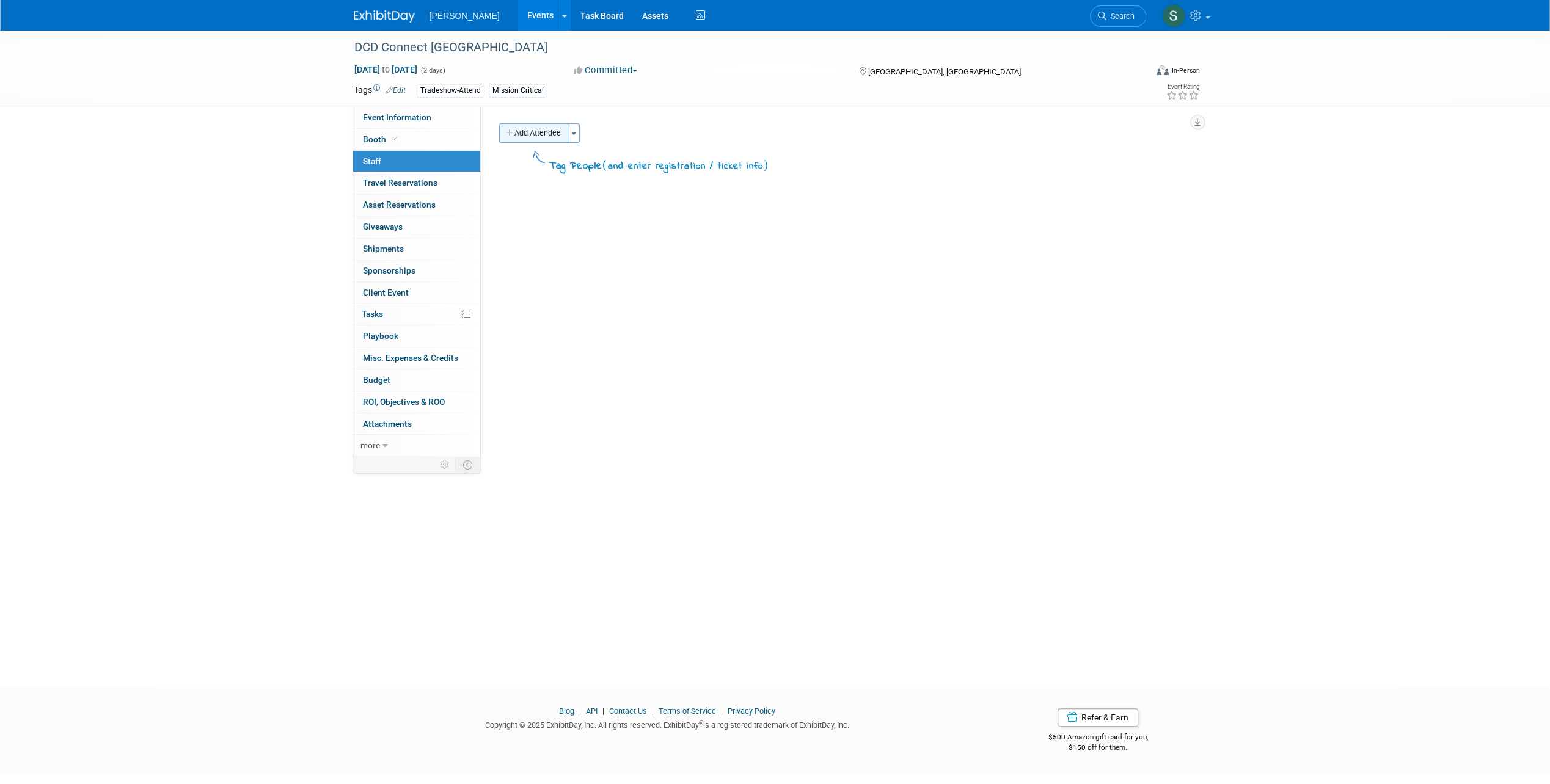
click at [541, 141] on button "Add Attendee" at bounding box center [533, 133] width 69 height 19
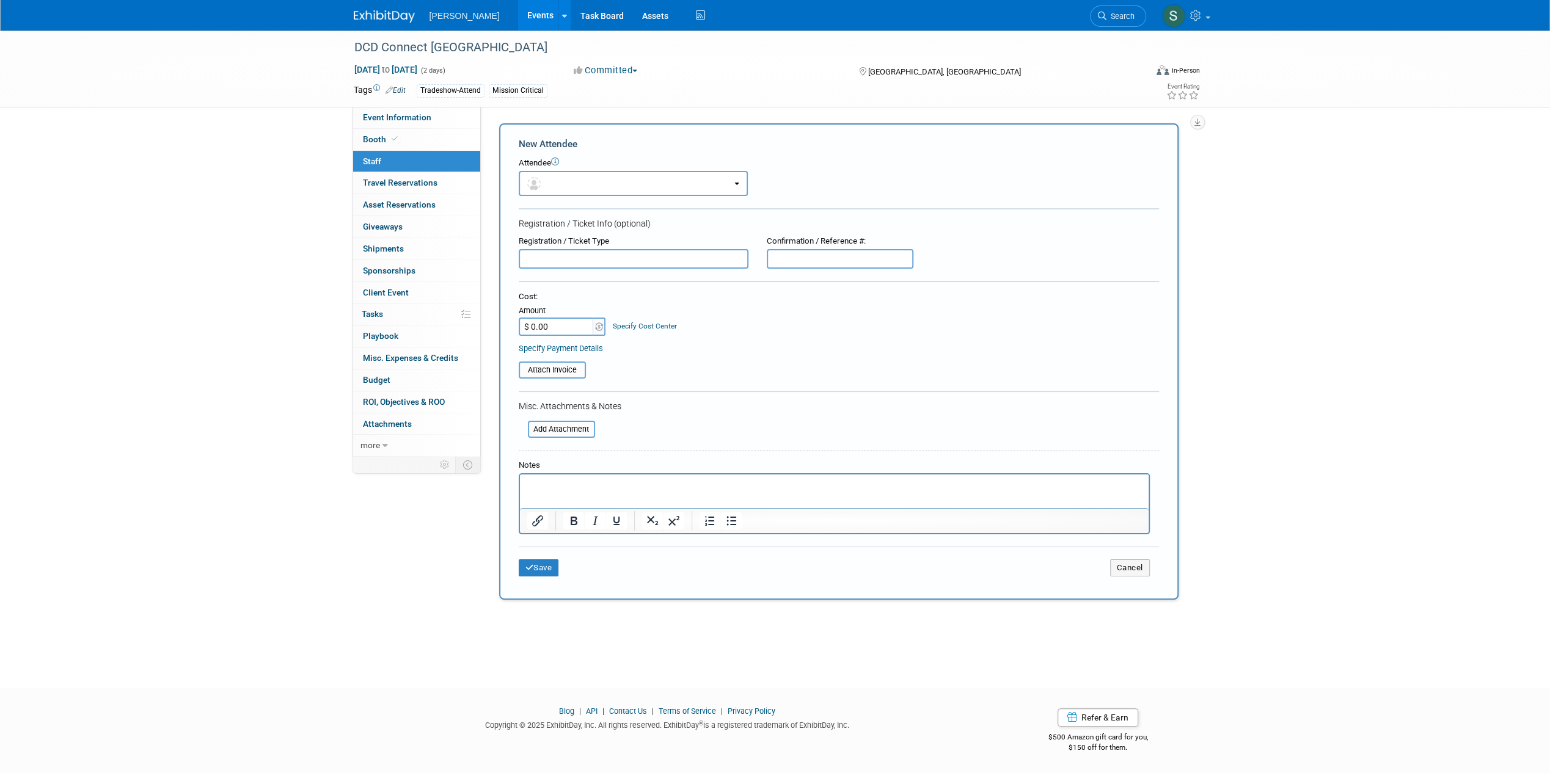
click at [565, 267] on input "text" at bounding box center [633, 258] width 230 height 19
type input "Conference fee"
click at [545, 323] on input "$ 0.00" at bounding box center [556, 326] width 77 height 18
type input "$ 849.00"
click at [573, 186] on button "button" at bounding box center [633, 184] width 229 height 25
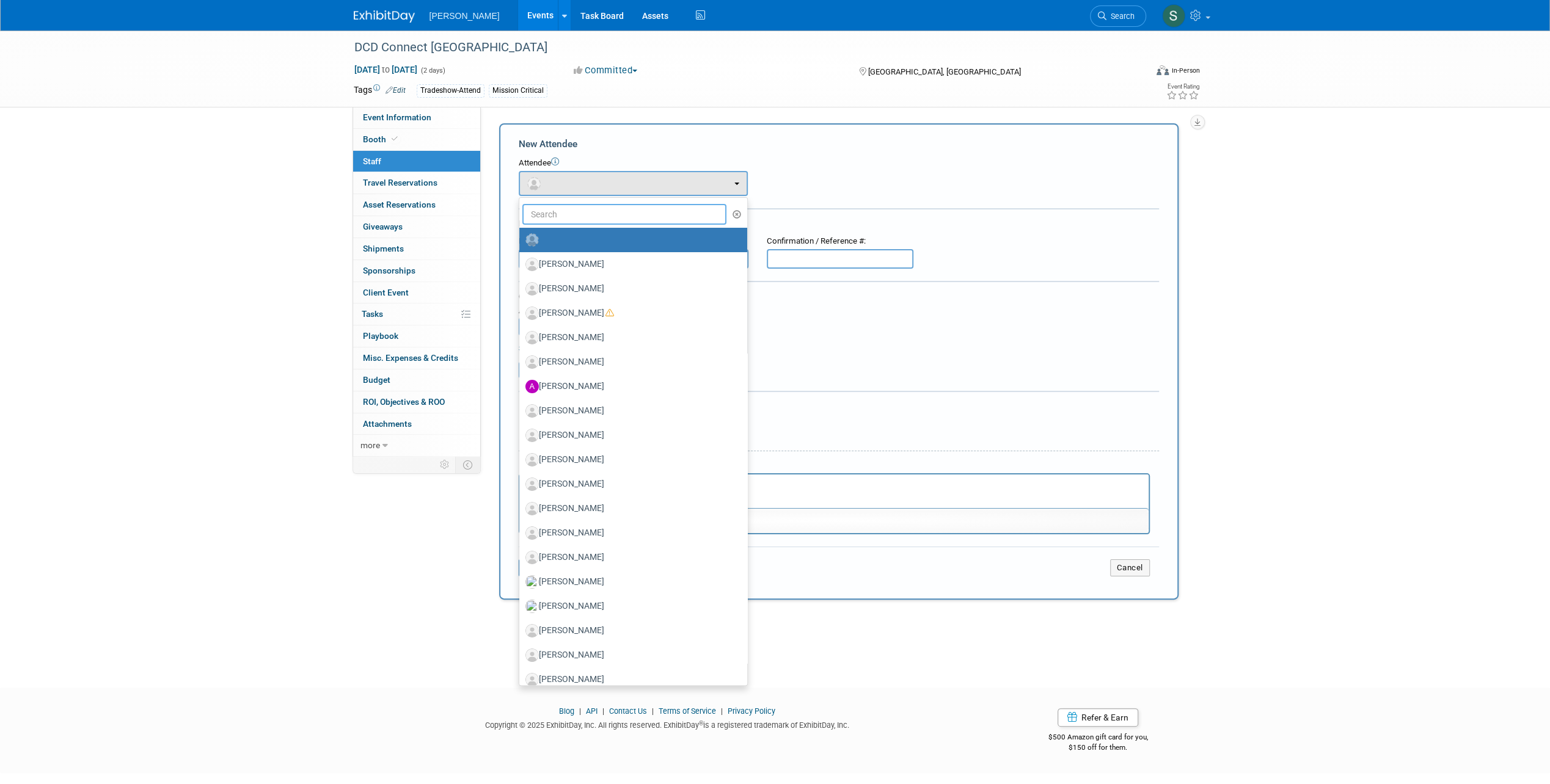
click at [562, 212] on input "text" at bounding box center [624, 214] width 204 height 21
type input "a"
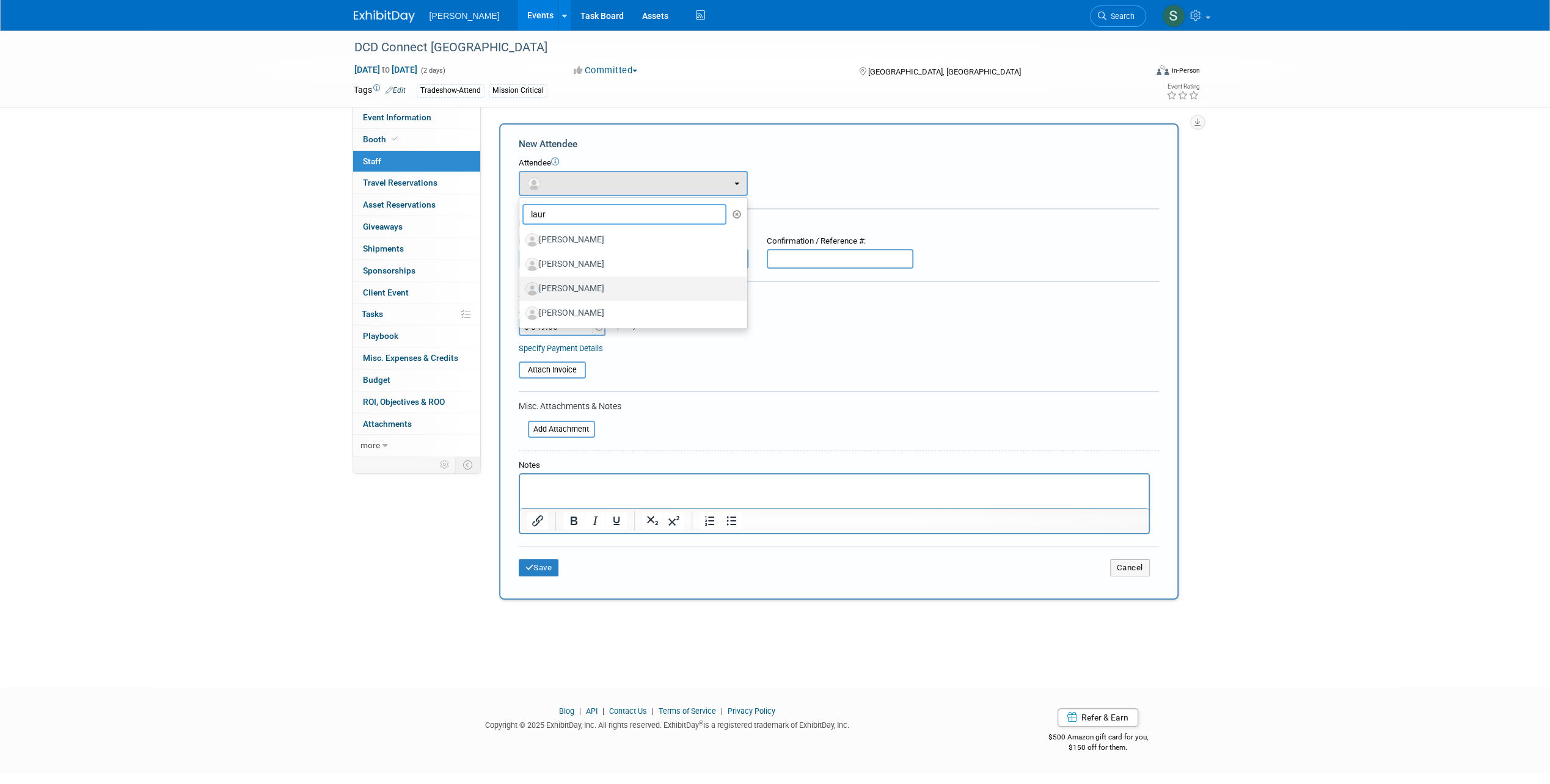
type input "laur"
click at [587, 289] on label "[PERSON_NAME]" at bounding box center [630, 288] width 209 height 19
click at [521, 289] on input "[PERSON_NAME]" at bounding box center [517, 287] width 8 height 8
select select "541faad5-0c8a-4583-9f2b-c1e92c616e57"
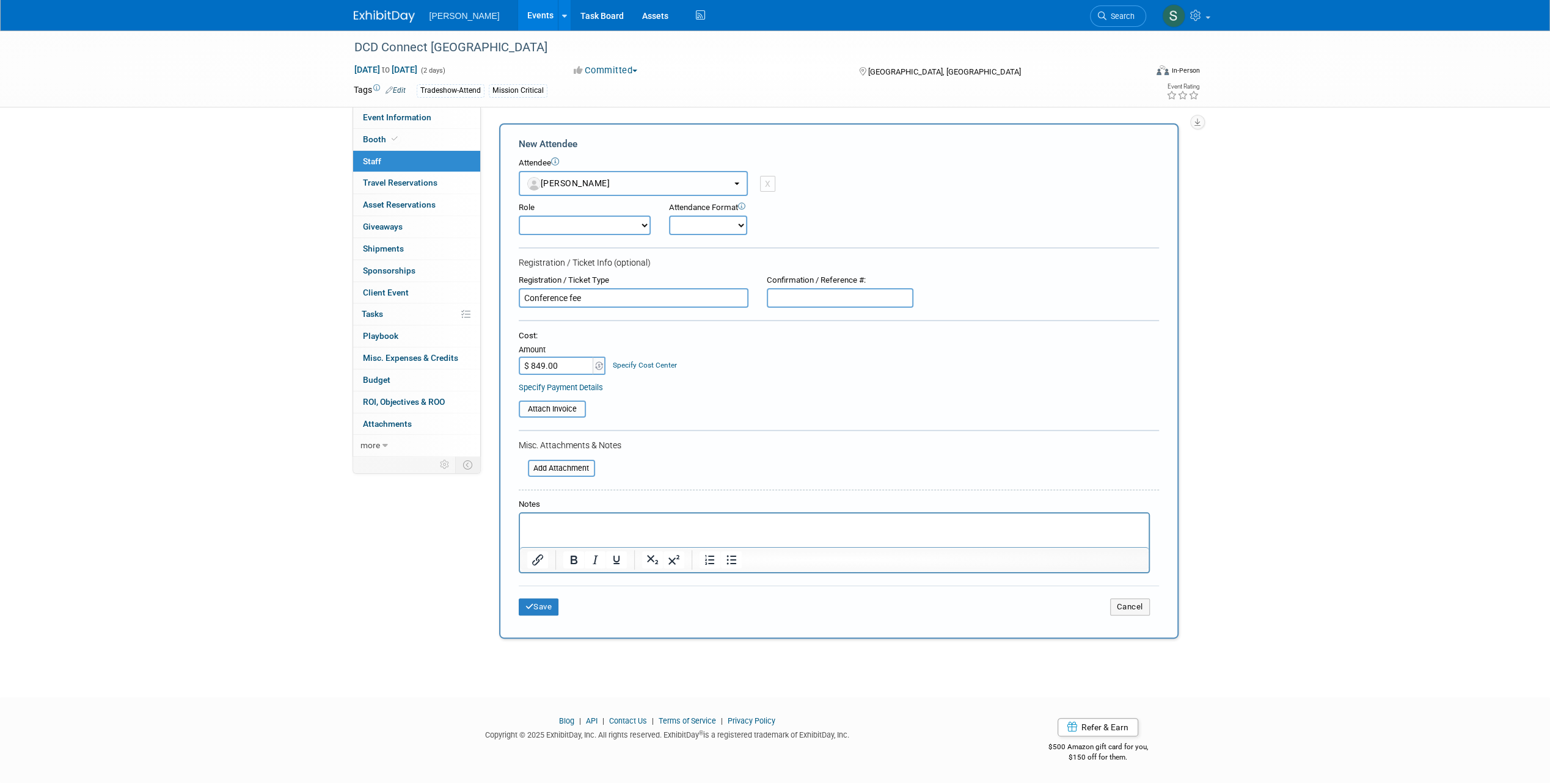
click at [620, 182] on button "[PERSON_NAME]" at bounding box center [633, 184] width 229 height 25
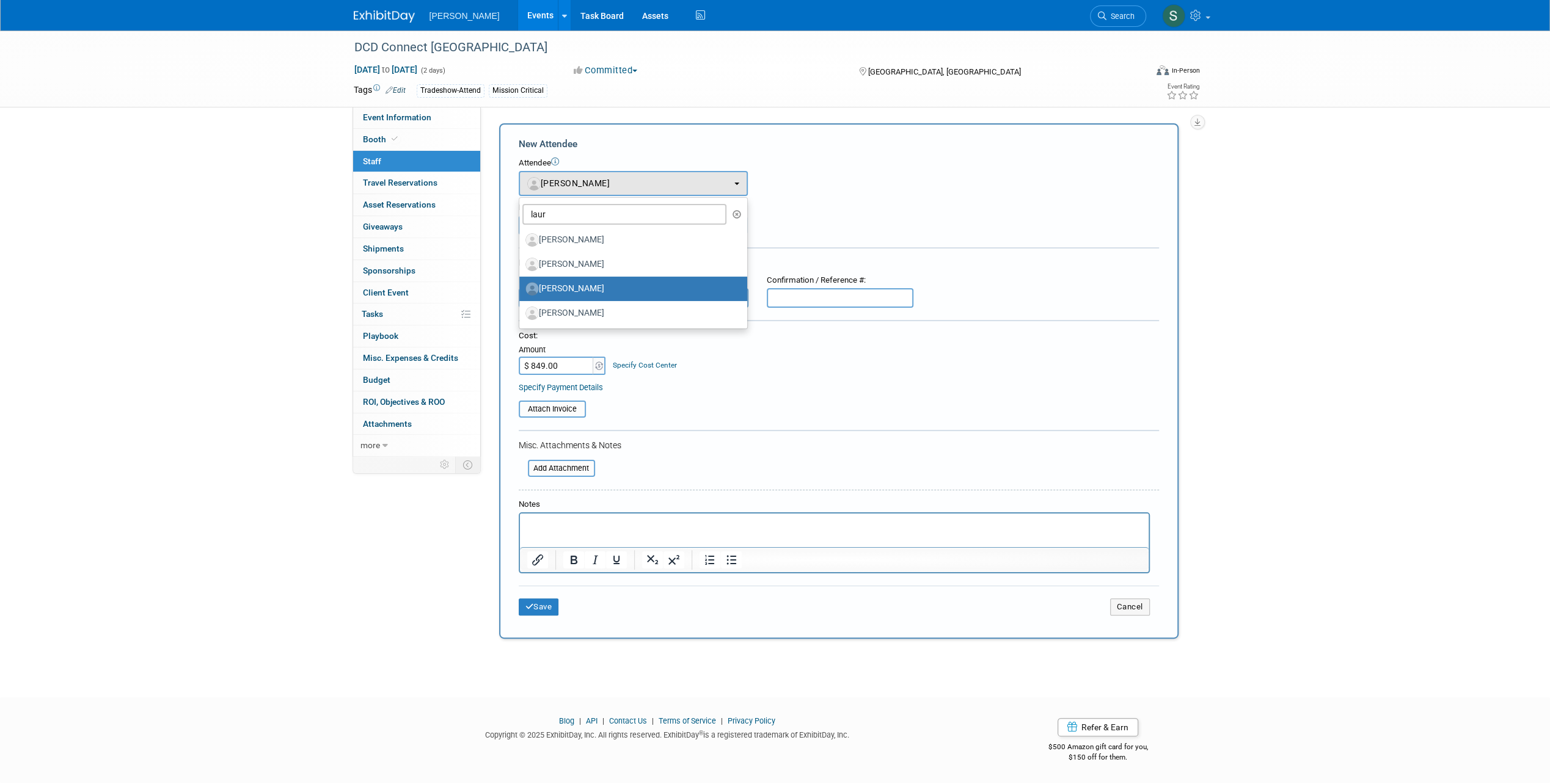
click at [807, 178] on div "Attendee <img src="https://www.exhibitday.com/Images/Unassigned-User-Icon.png" …" at bounding box center [839, 177] width 640 height 39
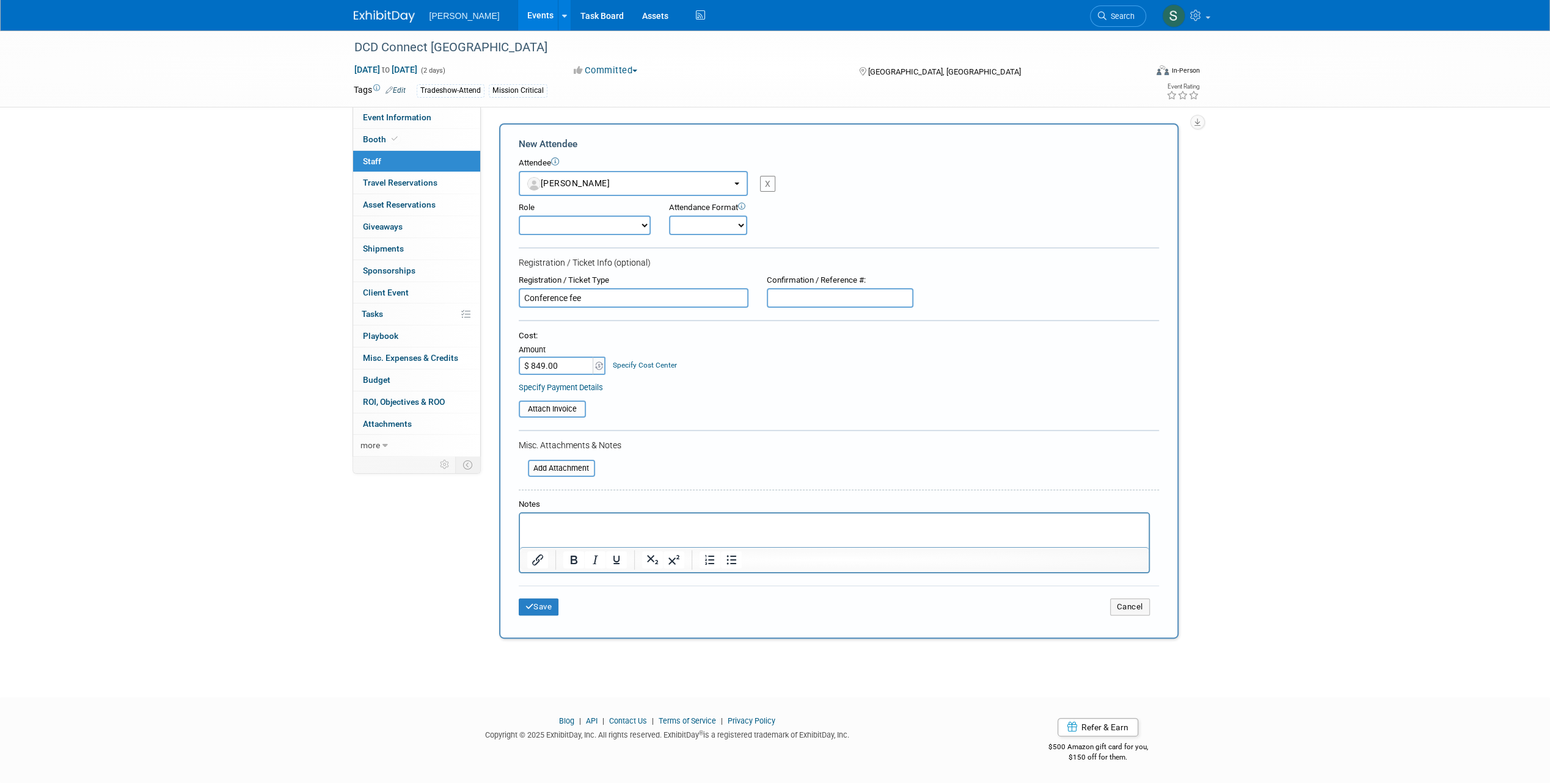
click at [768, 176] on div "X" at bounding box center [768, 183] width 16 height 16
select select
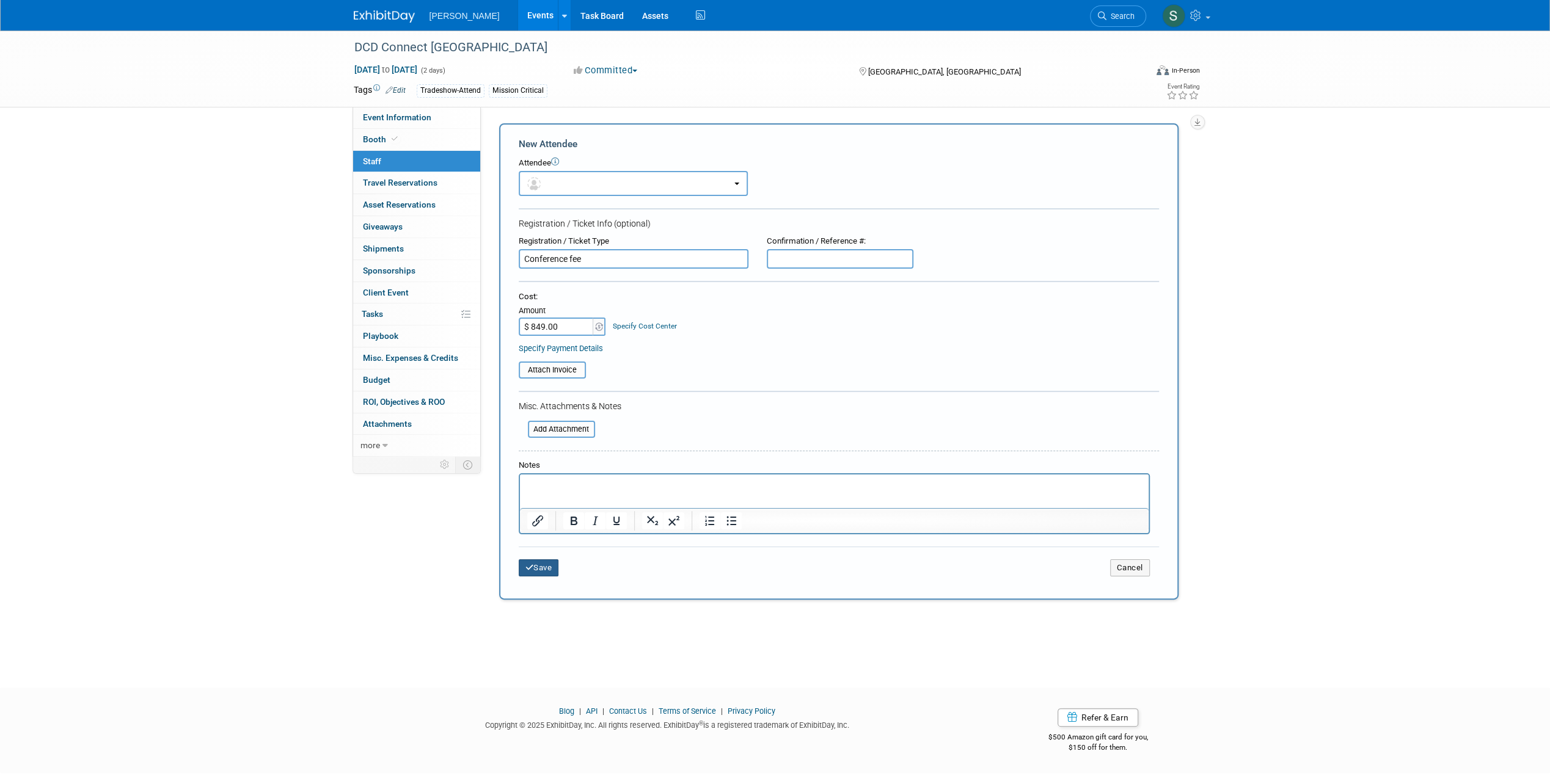
click at [559, 567] on button "Save" at bounding box center [538, 567] width 40 height 17
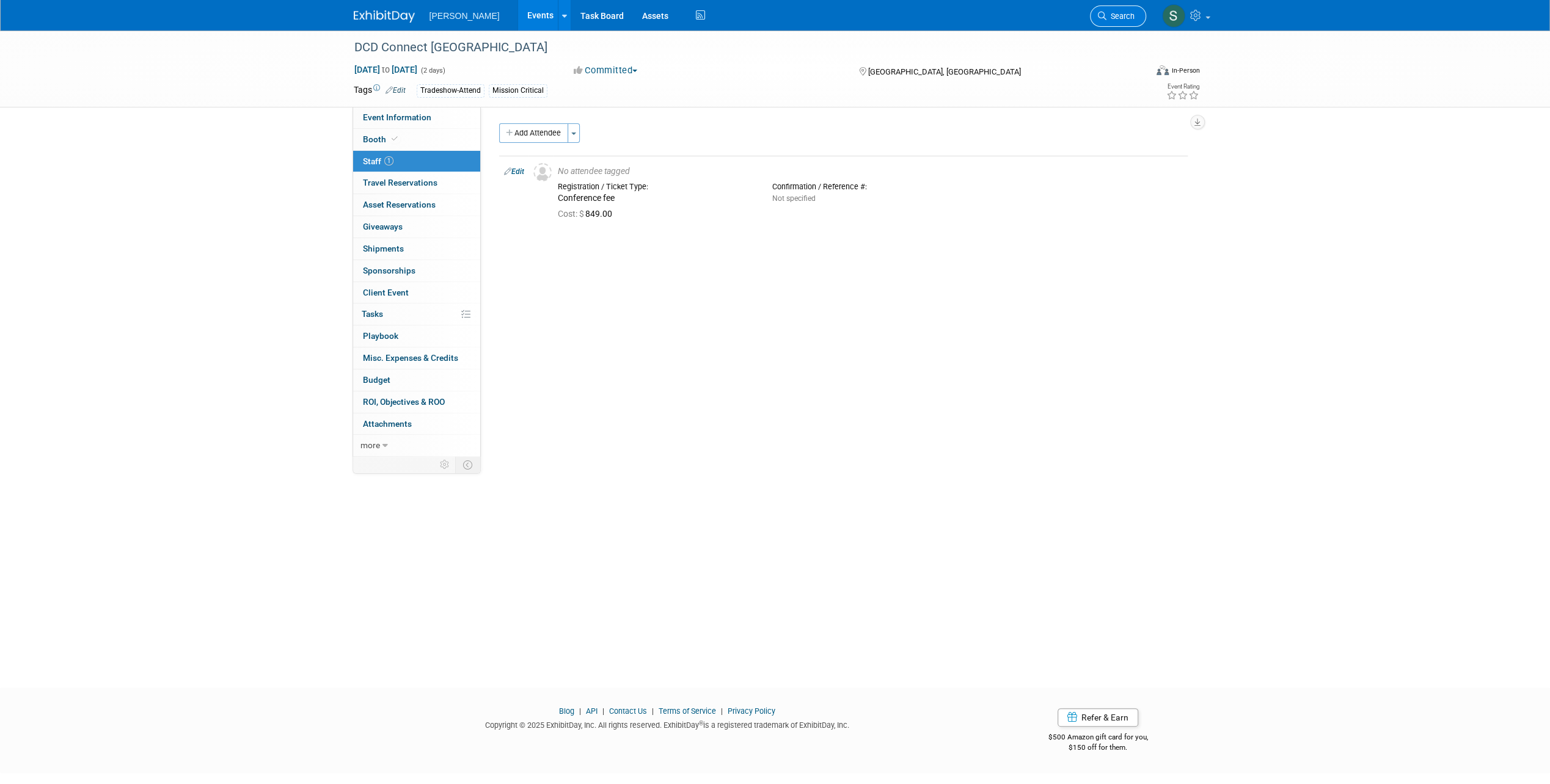
click at [1123, 22] on link "Search" at bounding box center [1118, 16] width 56 height 21
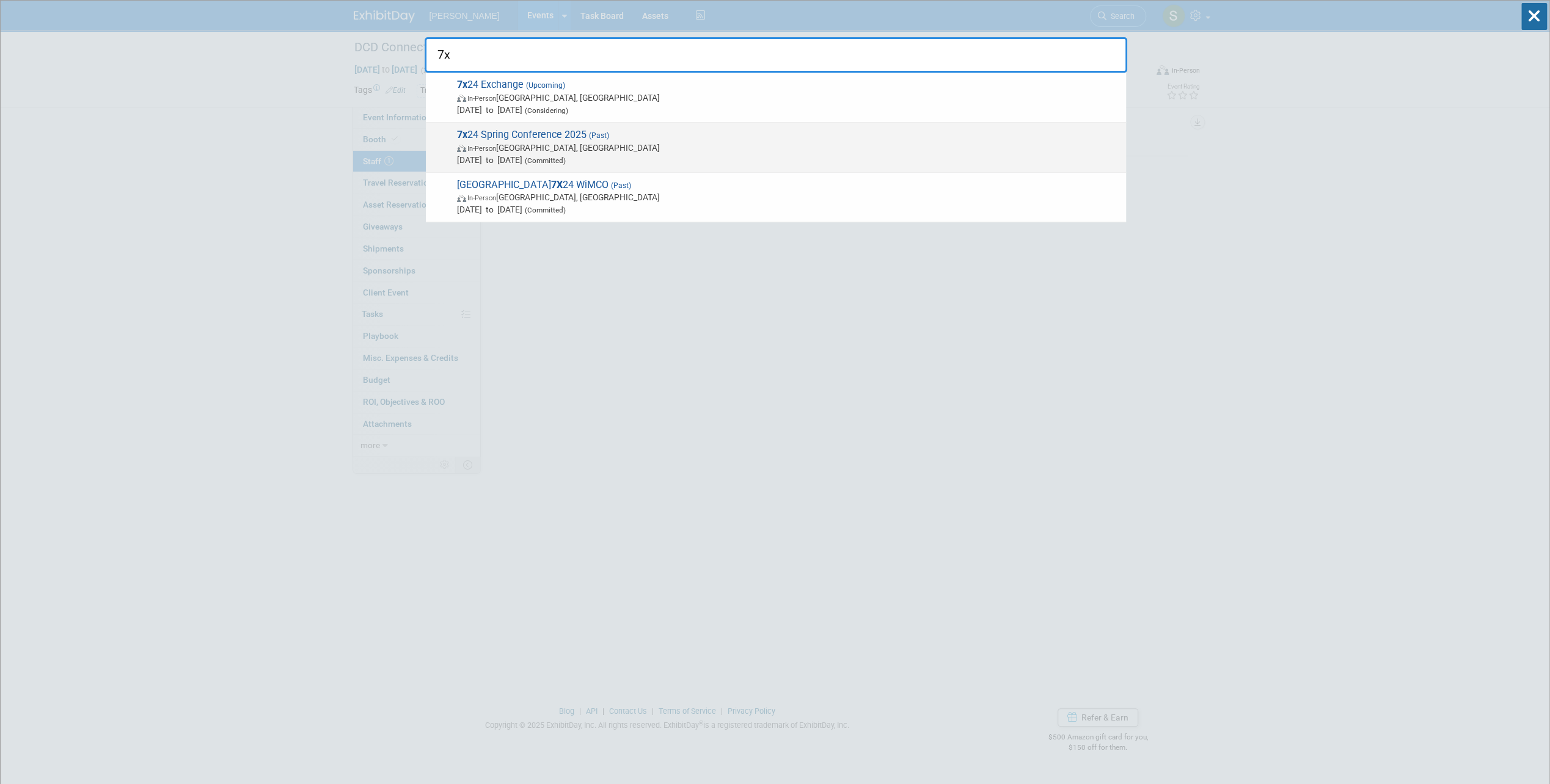
type input "7x"
click at [634, 135] on span "7x 24 Spring Conference 2025 (Past) In-Person Orlando, FL Jun 8, 2025 to Jun 11…" at bounding box center [787, 148] width 667 height 37
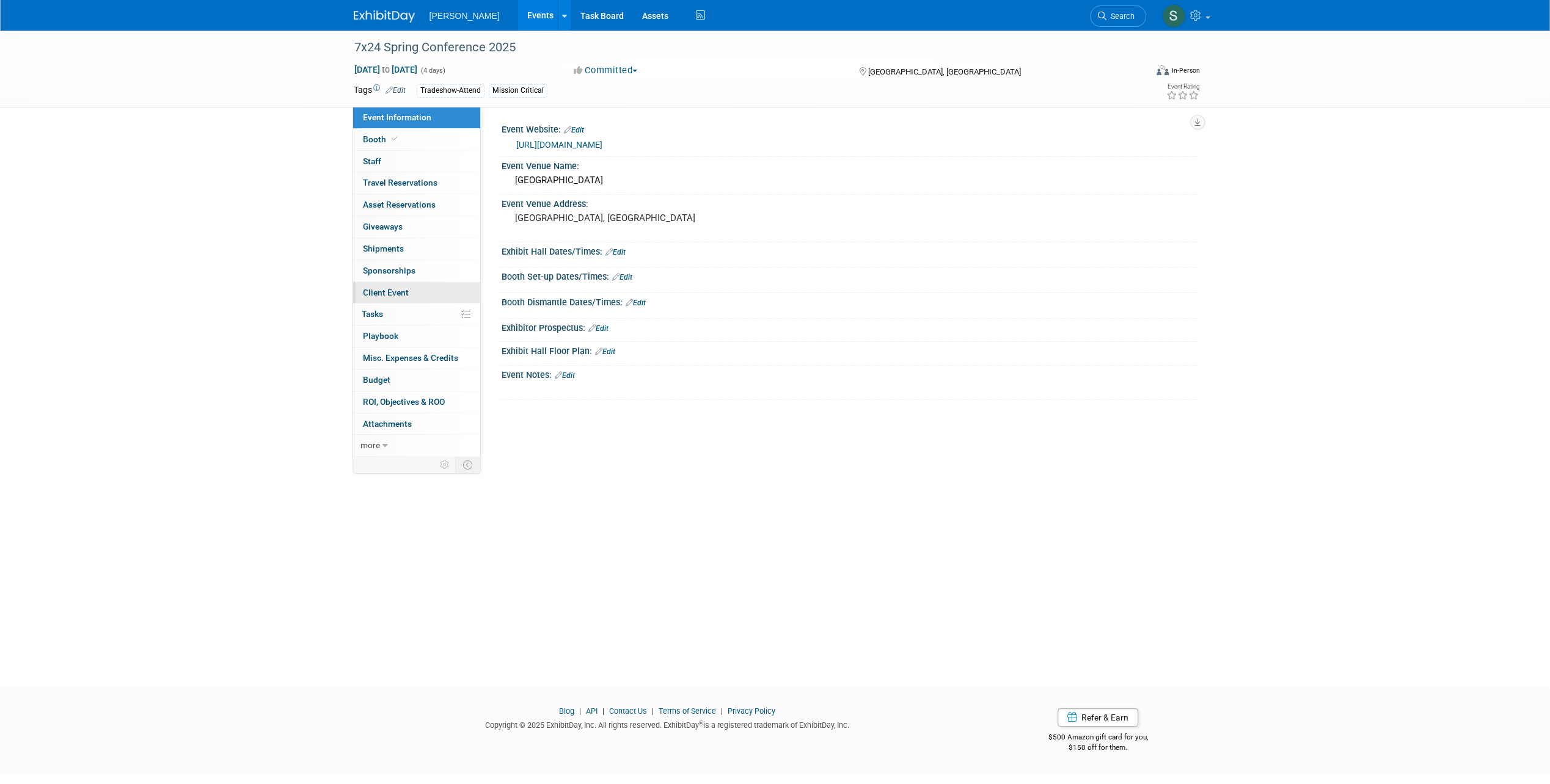
click at [373, 297] on link "Client Event" at bounding box center [417, 293] width 127 height 21
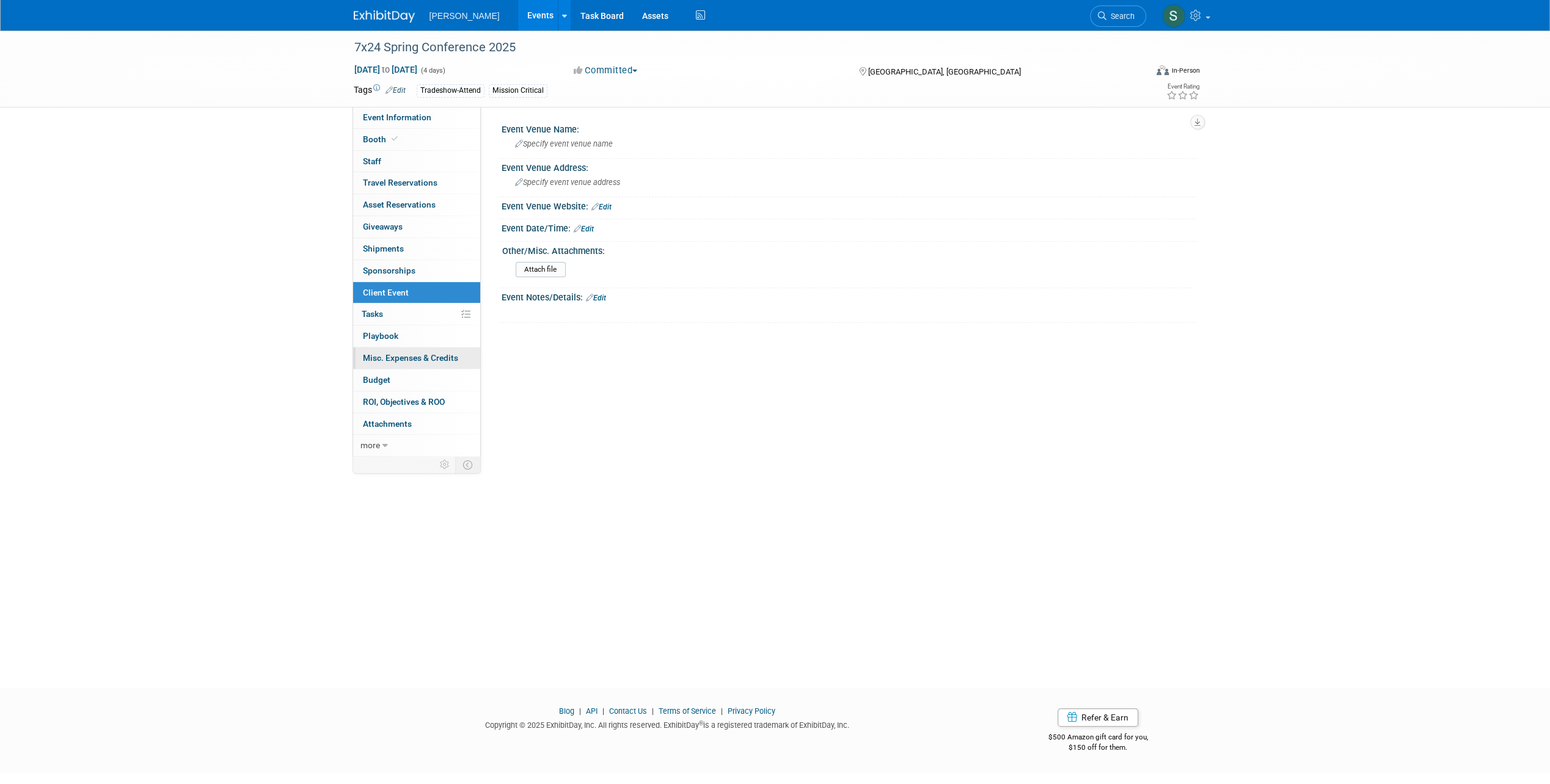
click at [398, 360] on span "Misc. Expenses & Credits 0" at bounding box center [410, 358] width 95 height 10
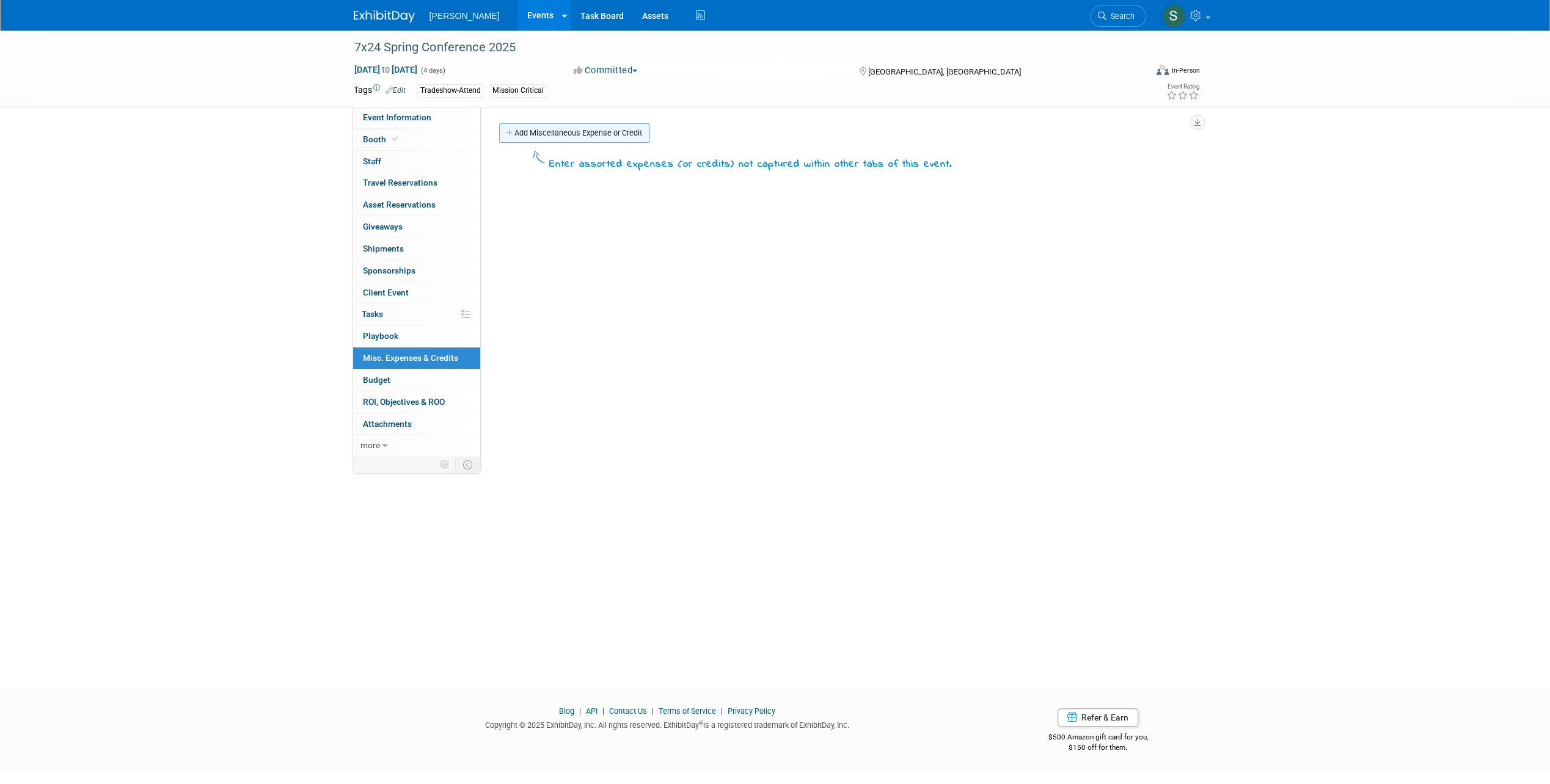
click at [549, 133] on link "Add Miscellaneous Expense or Credit" at bounding box center [574, 133] width 150 height 19
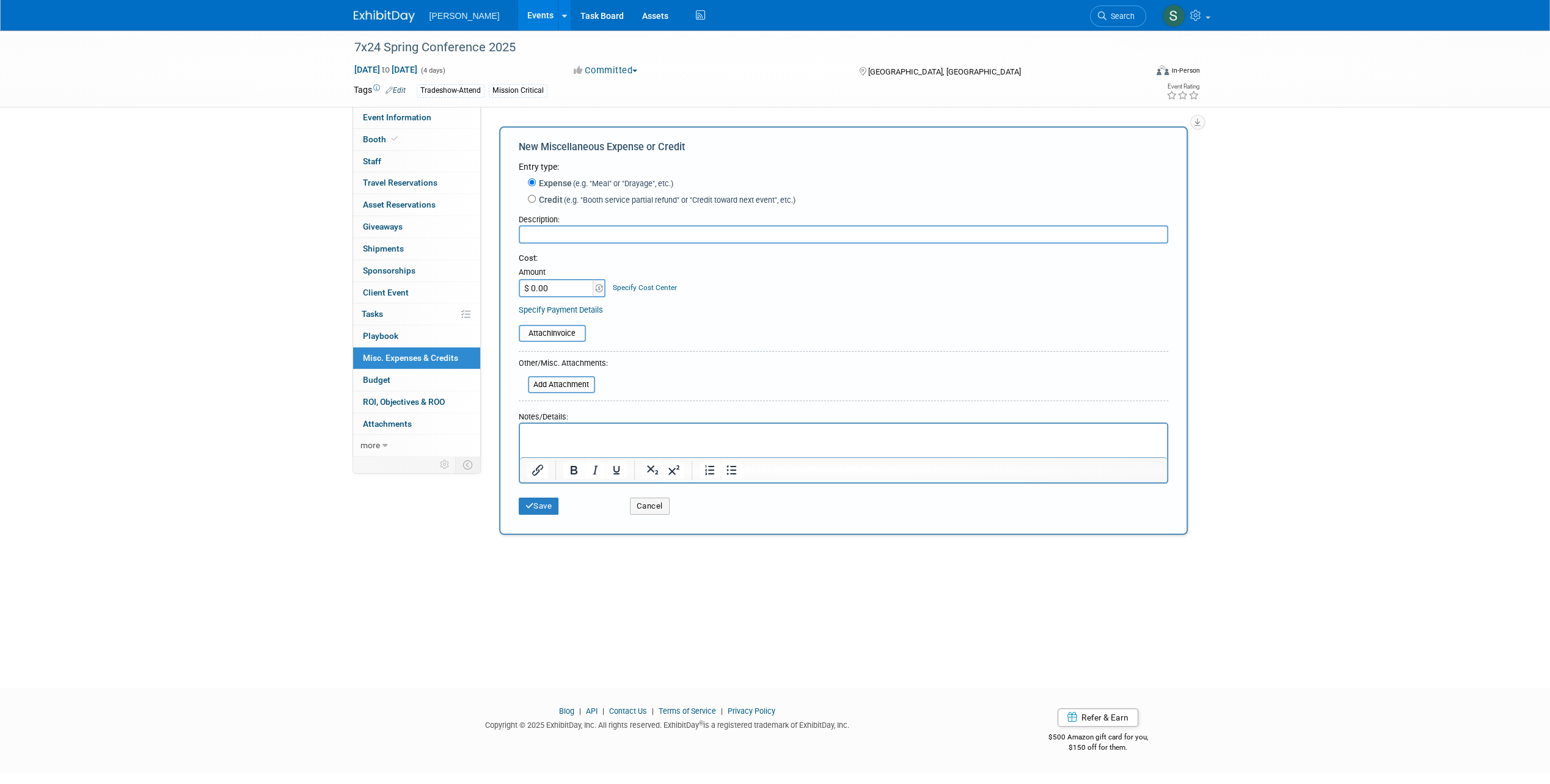
click at [554, 240] on input "text" at bounding box center [843, 234] width 649 height 18
type input "Joint client event"
click at [545, 282] on input "$ 0.00" at bounding box center [556, 288] width 77 height 18
type input "$ 3,000.00"
click at [545, 503] on button "Save" at bounding box center [538, 506] width 40 height 17
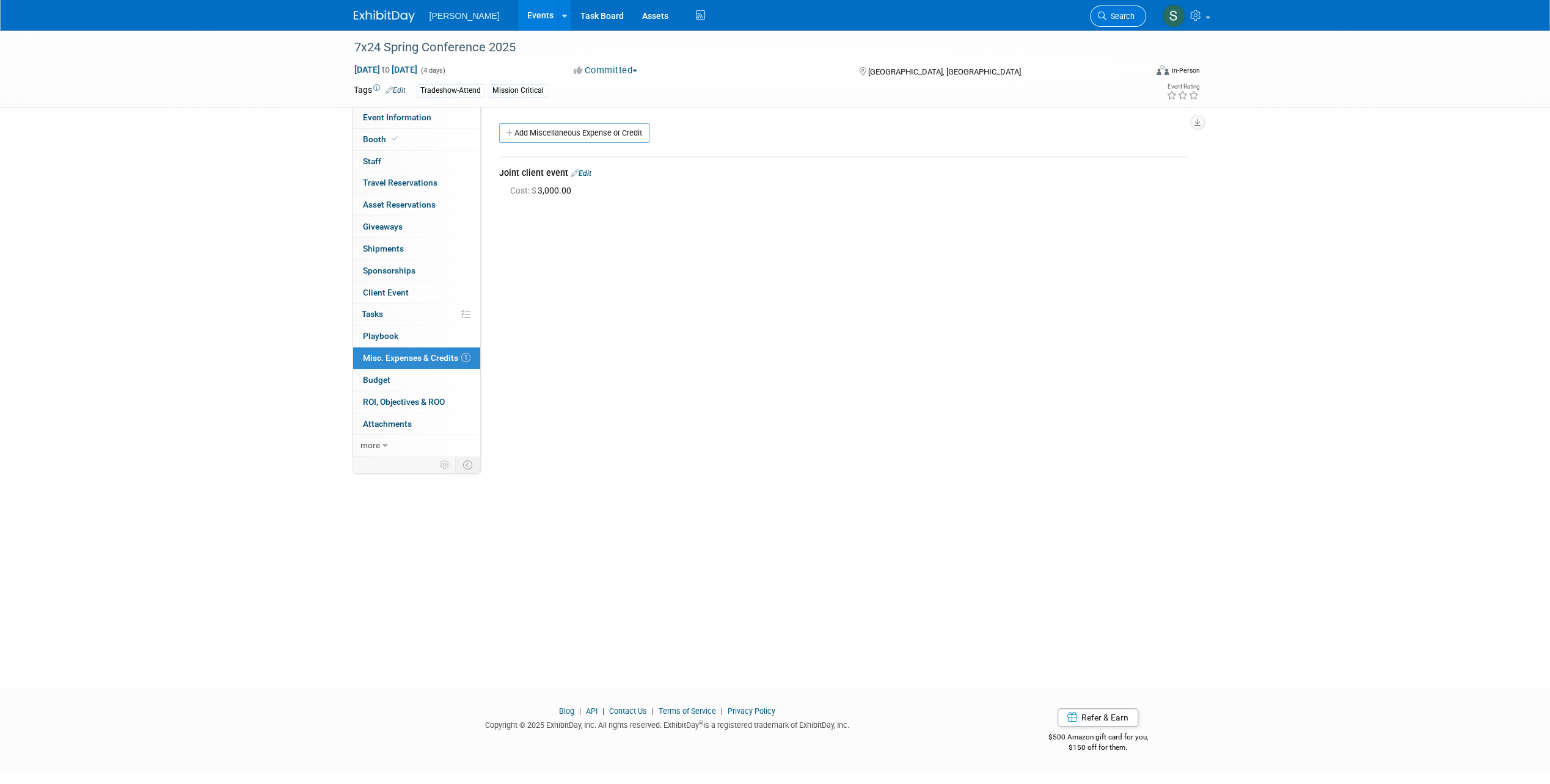
click at [1119, 17] on span "Search" at bounding box center [1120, 16] width 28 height 9
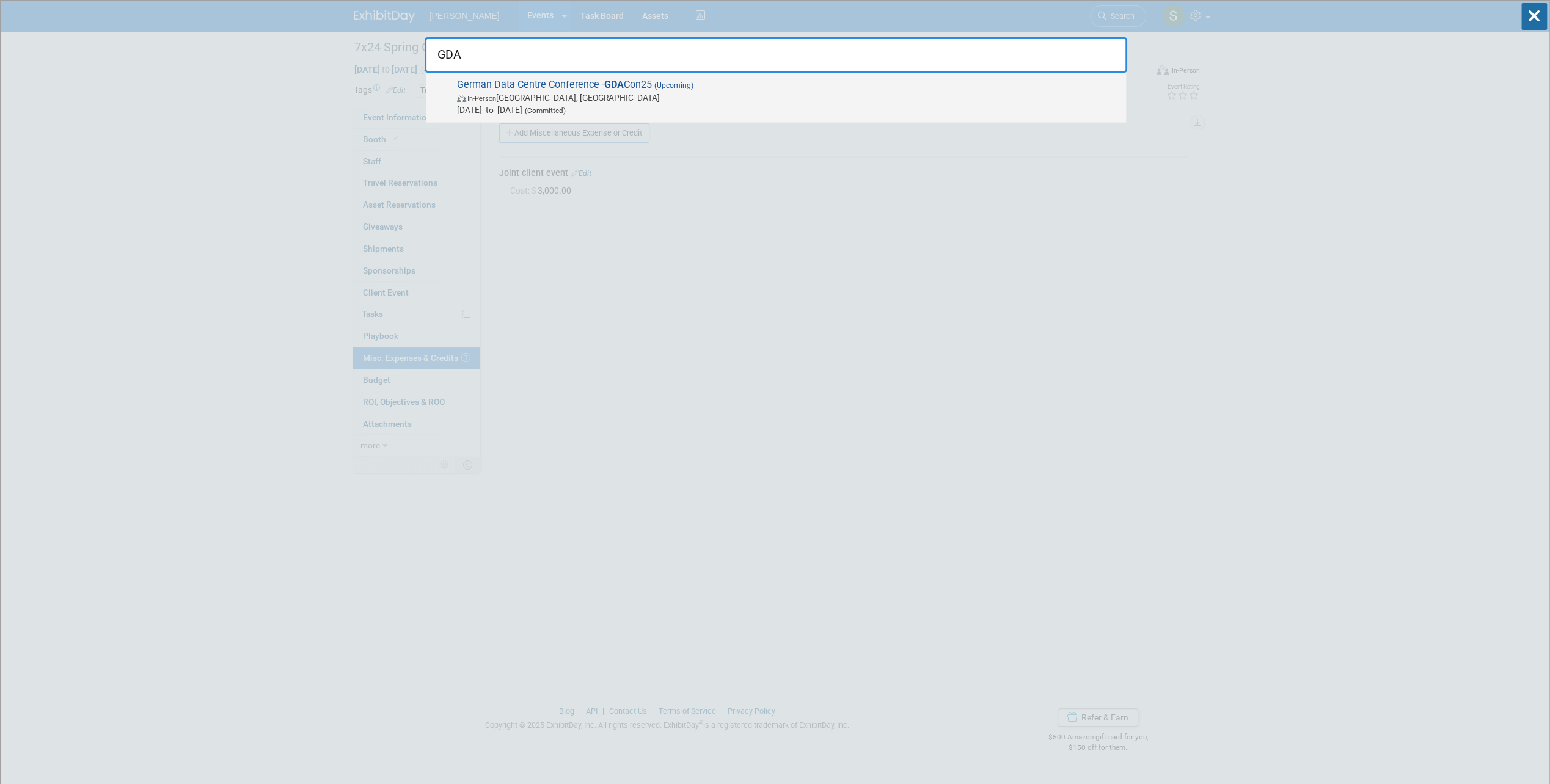
type input "GDA"
click at [595, 87] on span "German Data Centre Conference - GDA Con25 (Upcoming) In-Person Bad Vilbel, Germ…" at bounding box center [787, 97] width 667 height 37
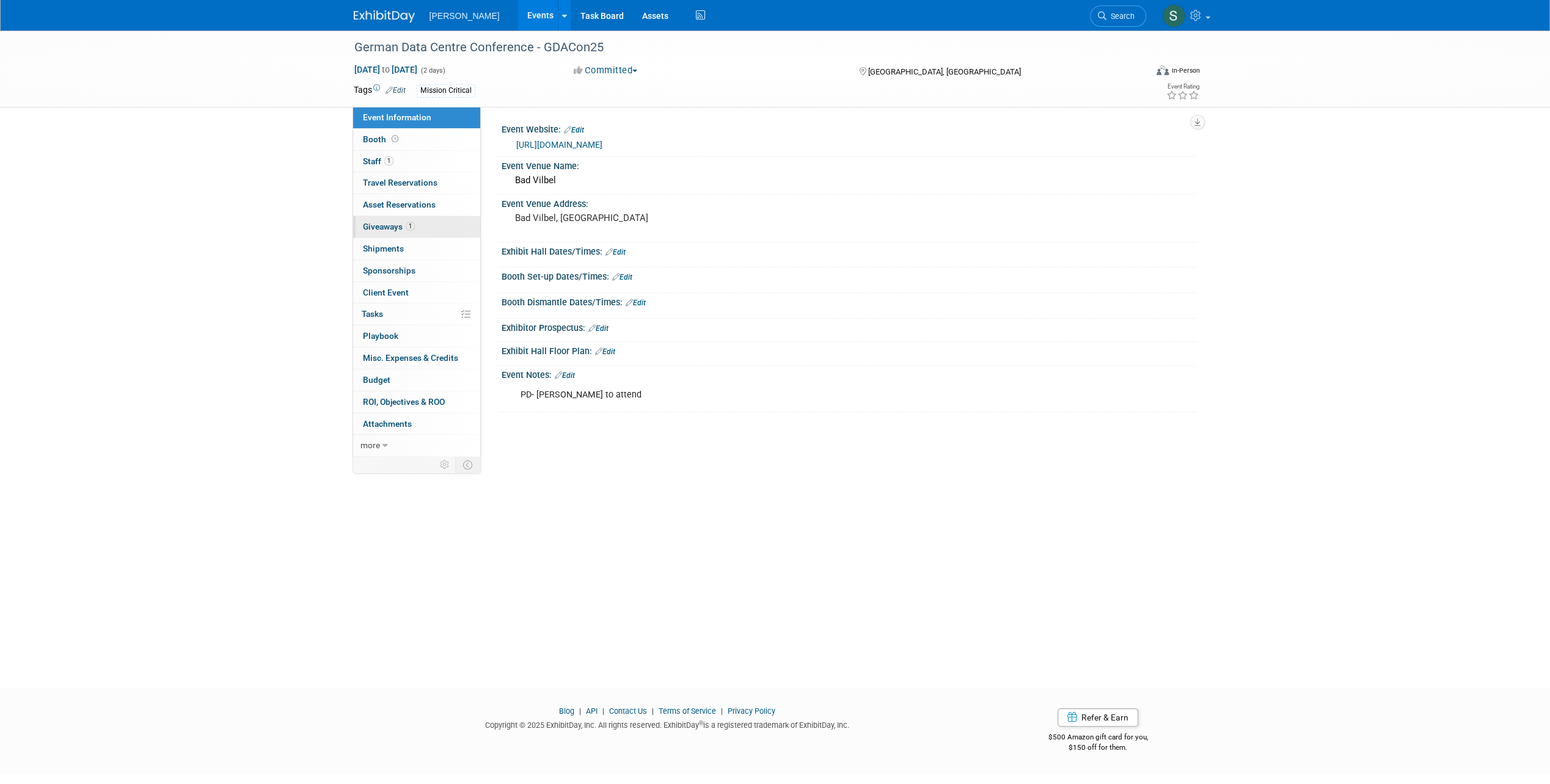
click at [397, 224] on span "Giveaways 1" at bounding box center [388, 227] width 52 height 10
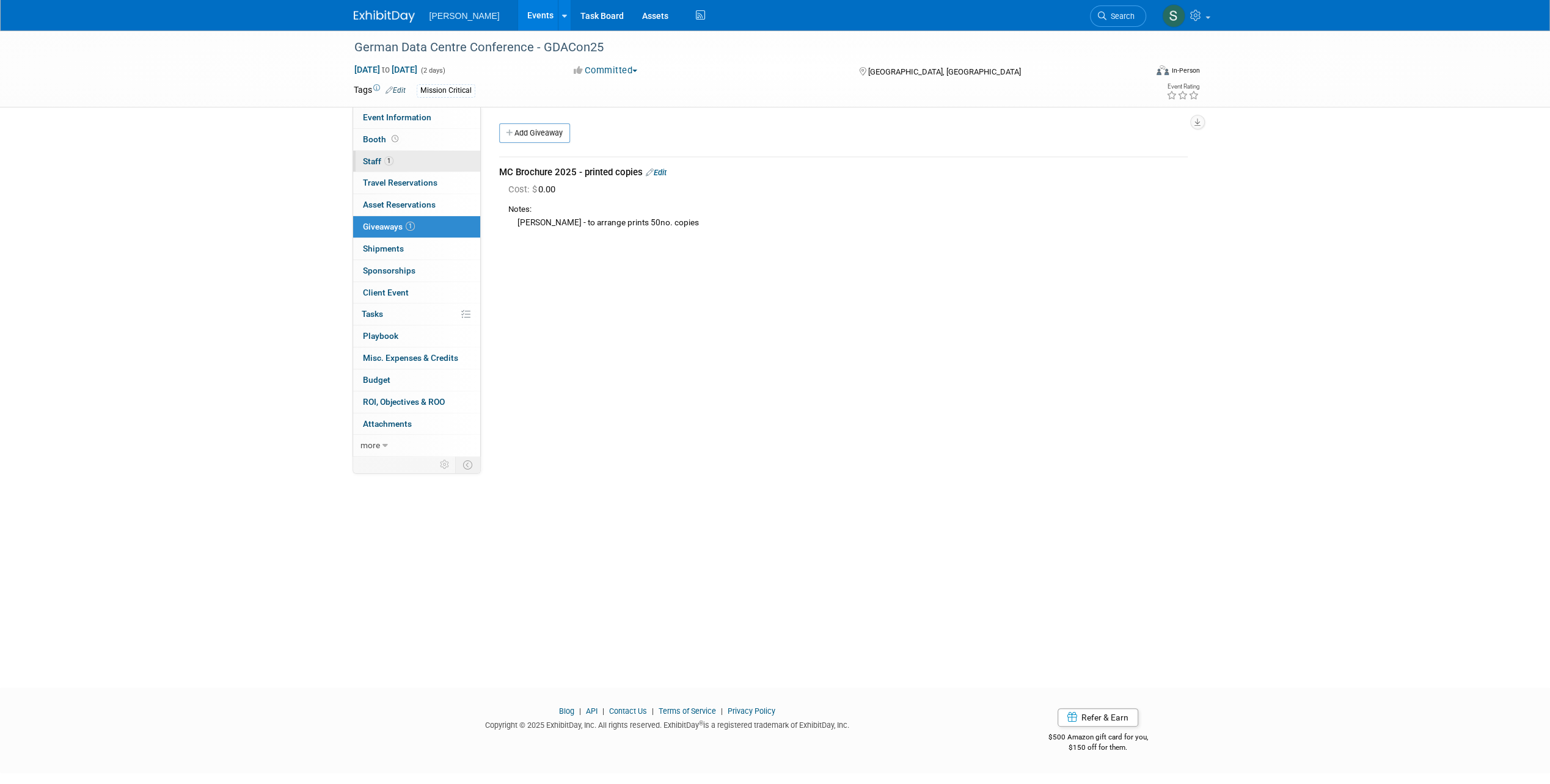
click at [391, 156] on span "Staff 1" at bounding box center [378, 161] width 31 height 10
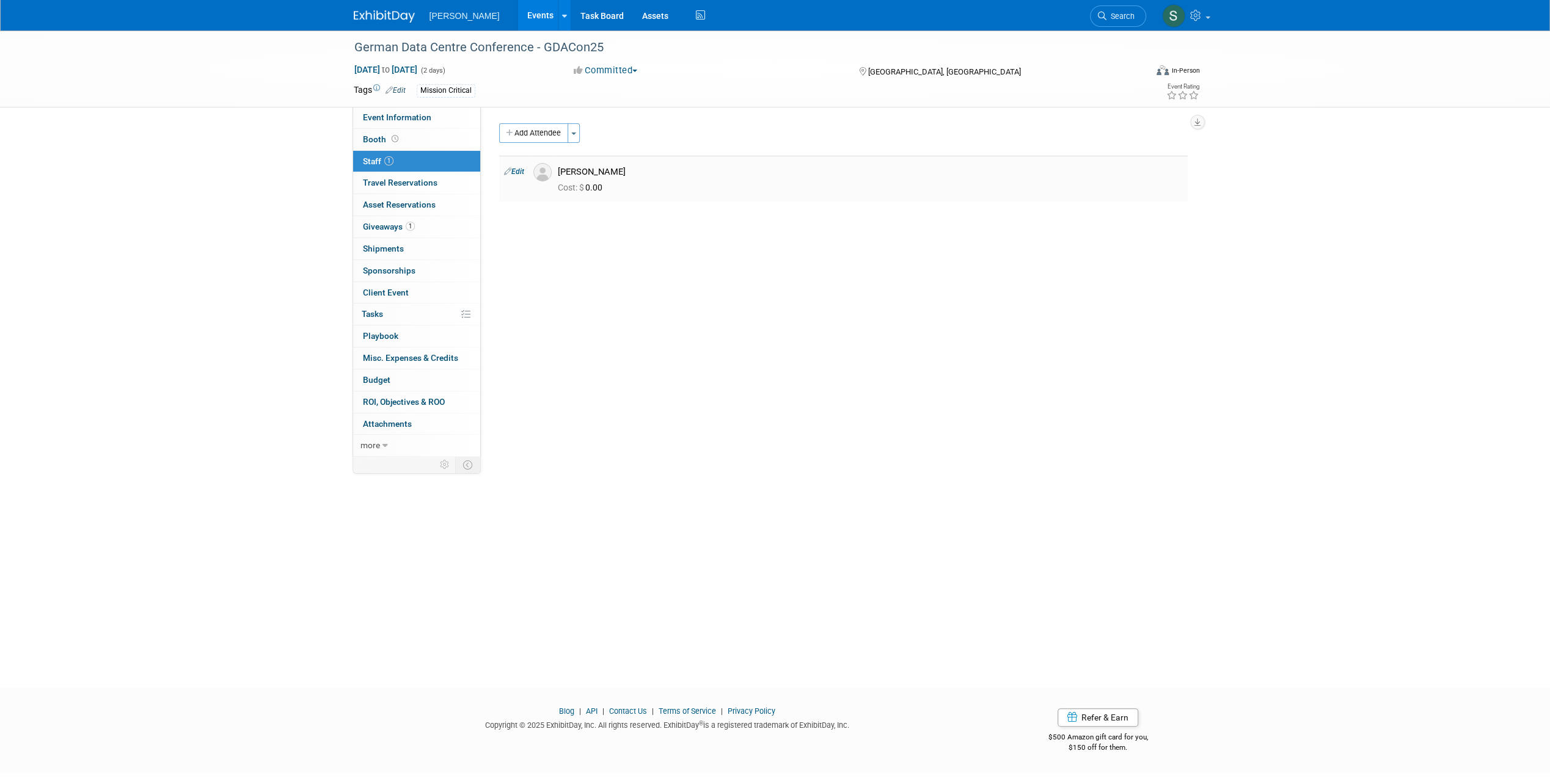
click at [520, 169] on link "Edit" at bounding box center [514, 172] width 20 height 9
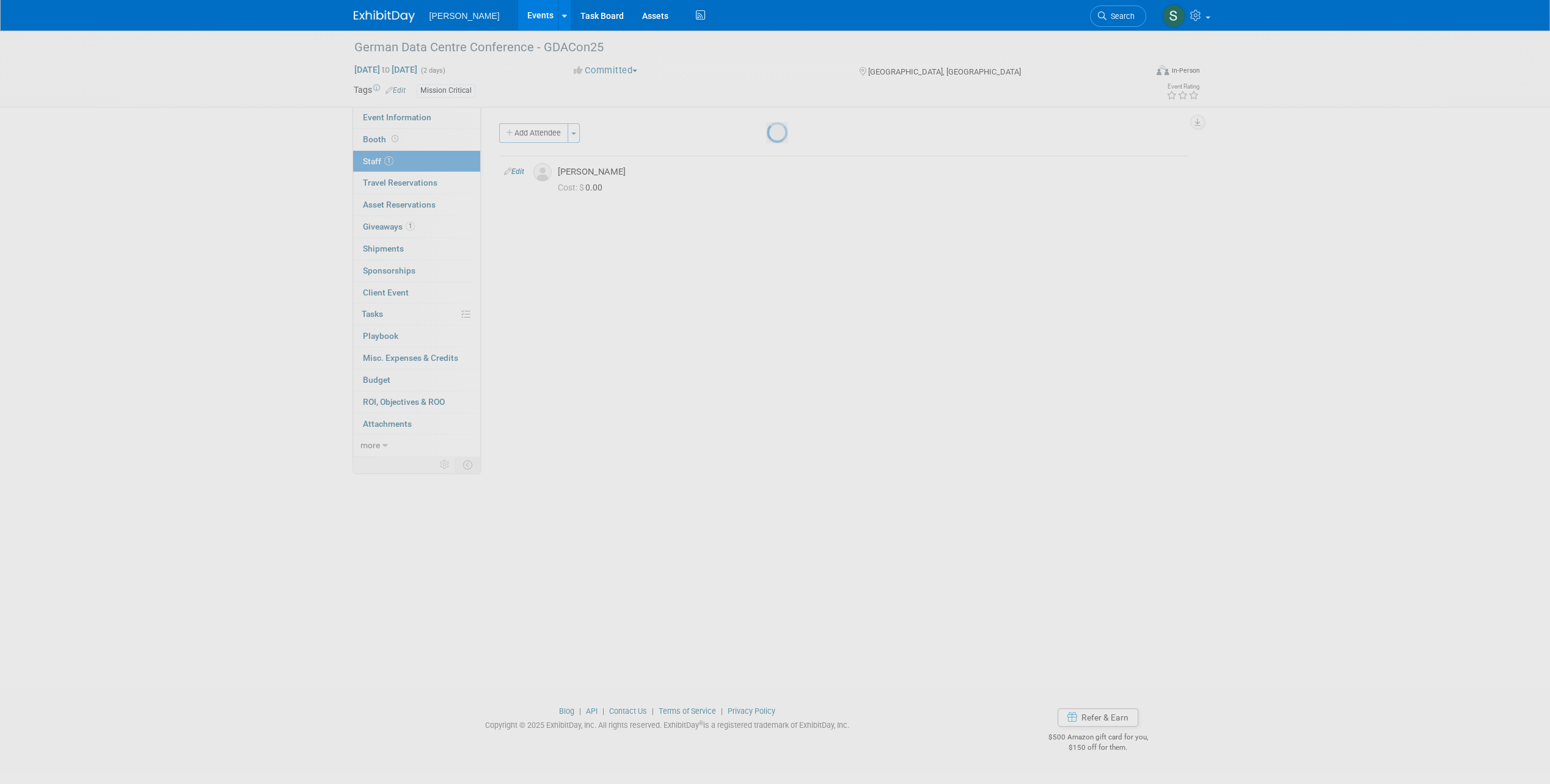
select select "d9f4a6dc-6fa6-44d6-88f2-198c11cee2c1"
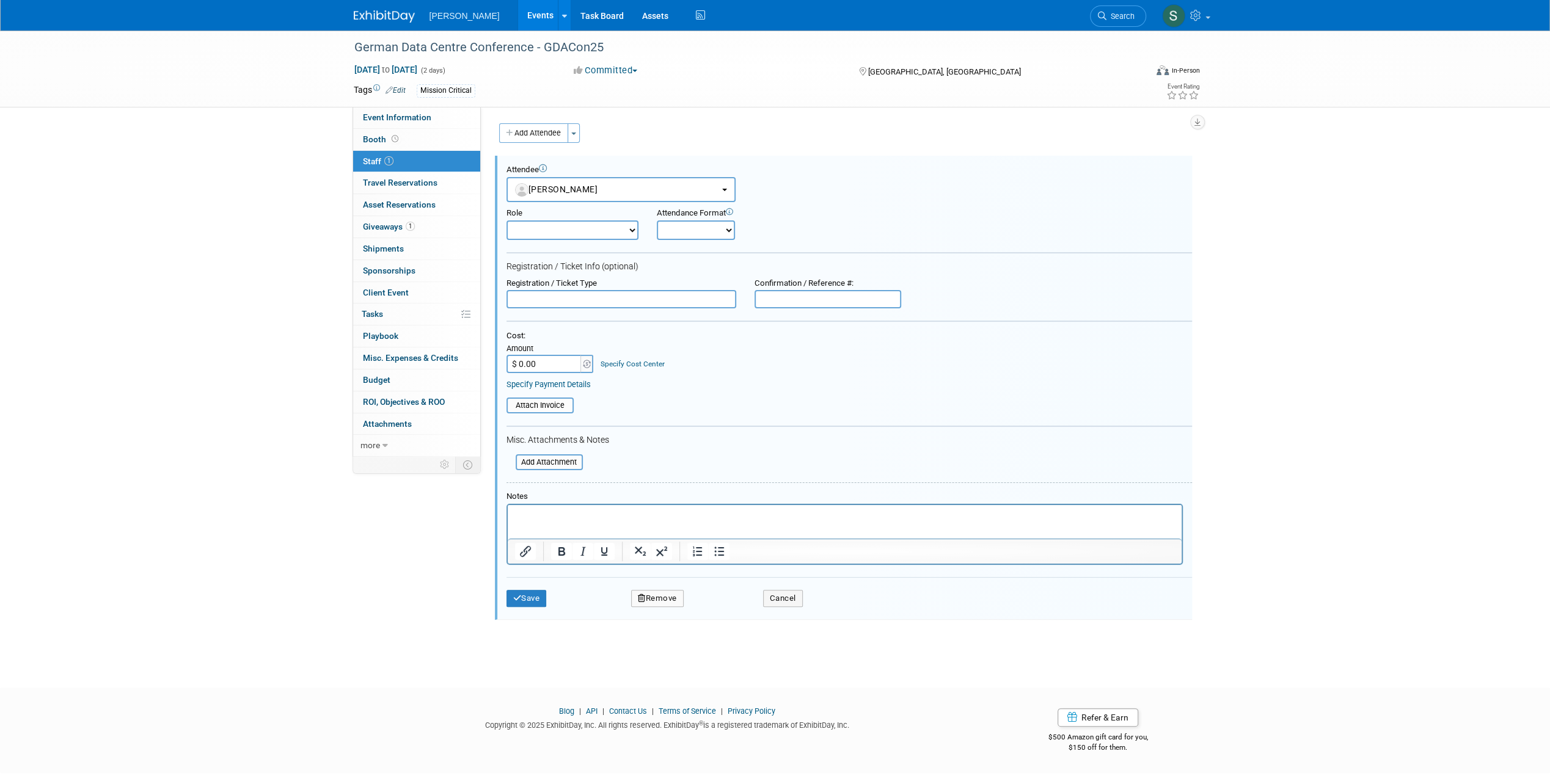
click at [535, 367] on input "$ 0.00" at bounding box center [544, 364] width 77 height 18
type input "$ 1,235.00"
click at [534, 598] on button "Save" at bounding box center [526, 598] width 40 height 17
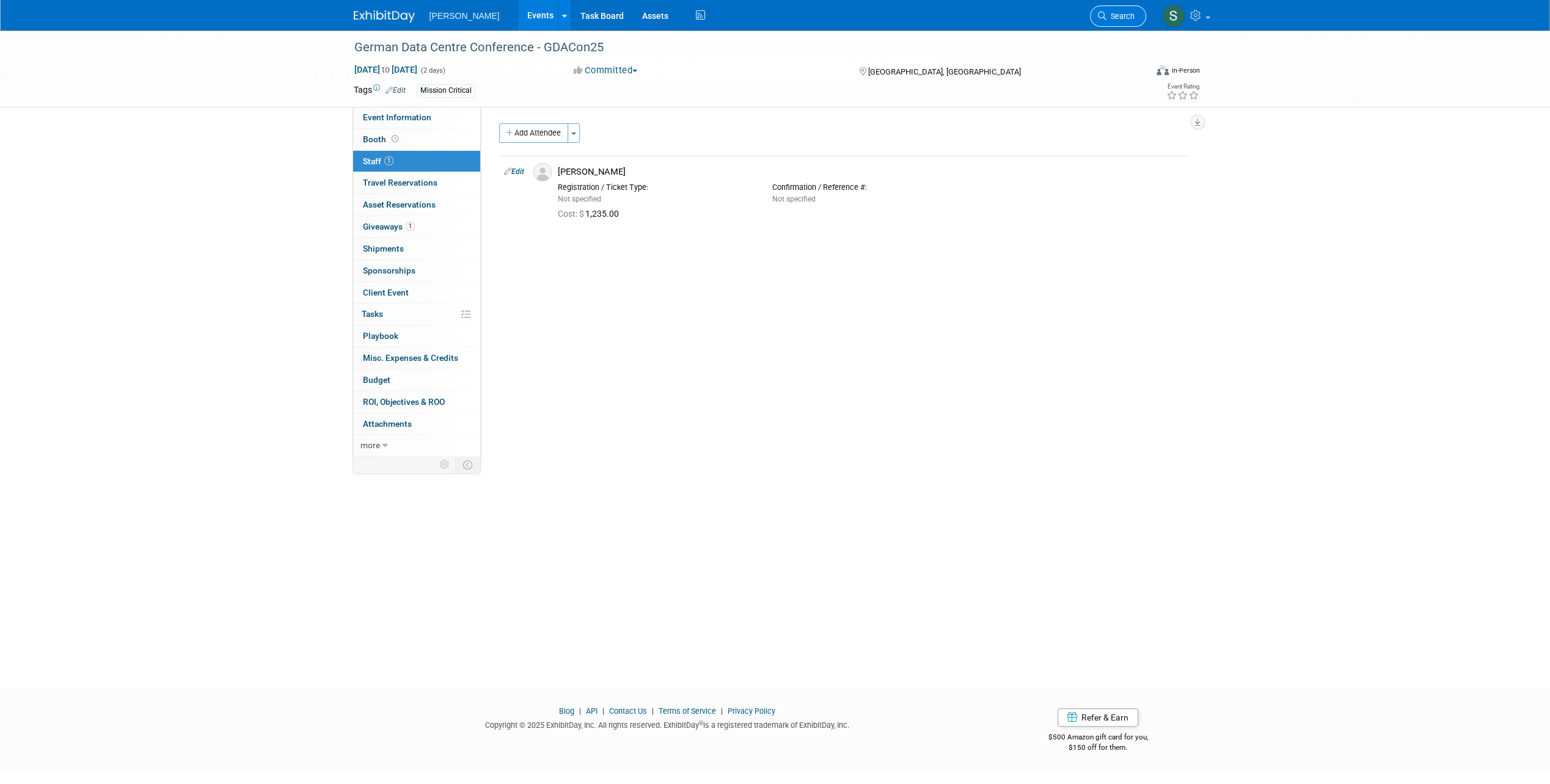
click at [1112, 15] on span "Search" at bounding box center [1120, 16] width 28 height 9
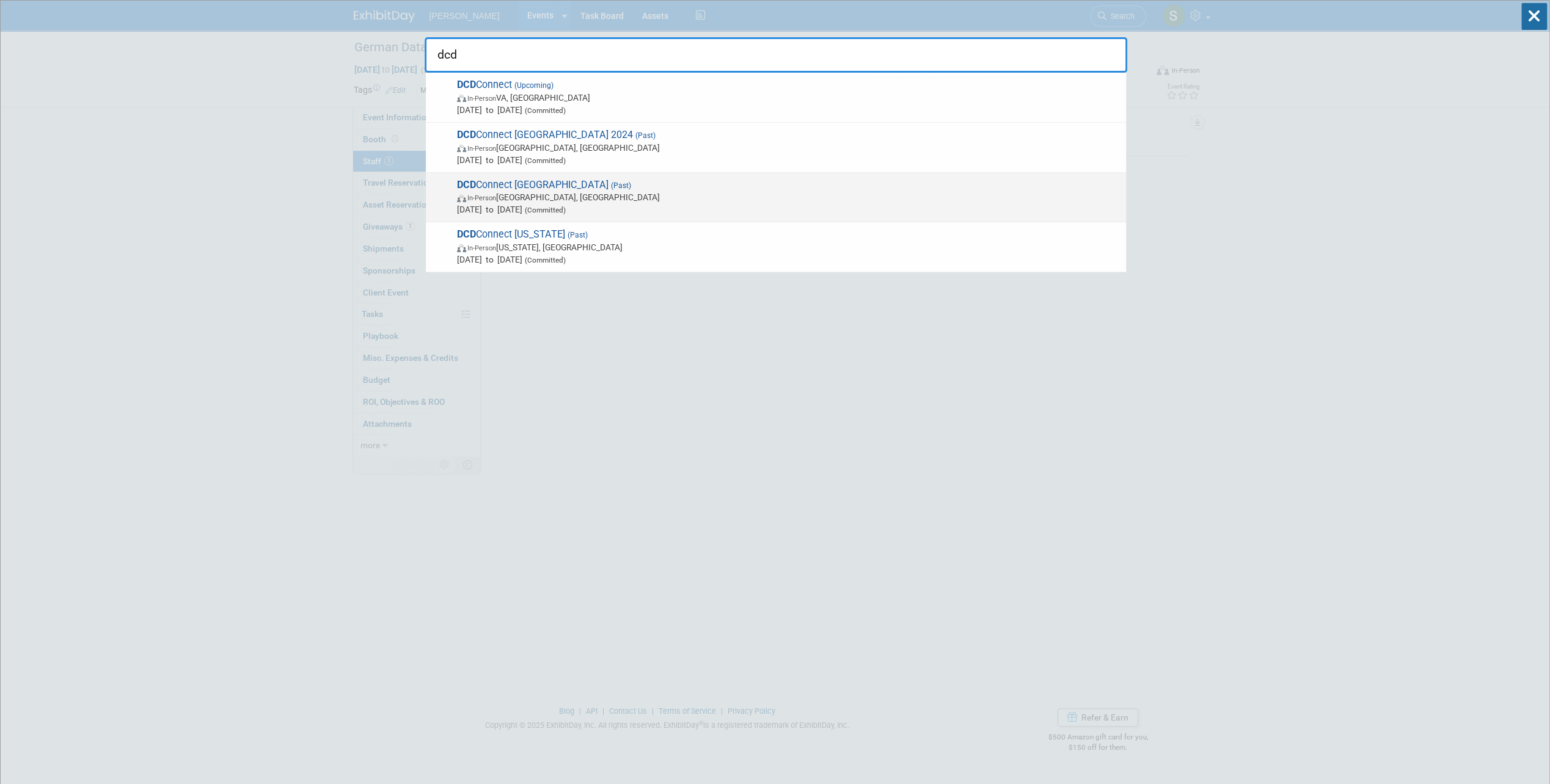
type input "dcd"
click at [511, 193] on span "In-Person Madrid, Spain" at bounding box center [788, 197] width 663 height 12
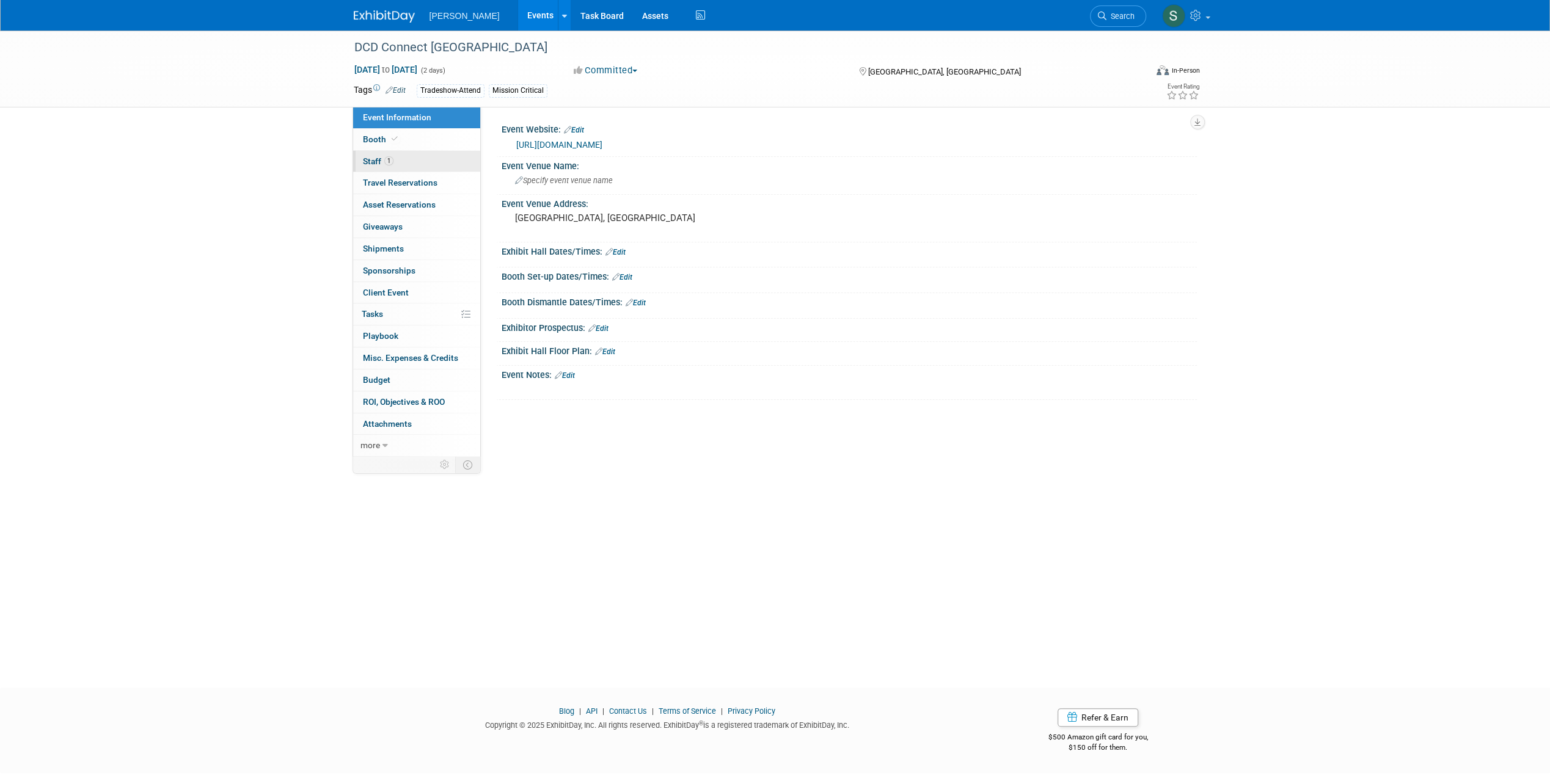
click at [417, 162] on link "1 Staff 1" at bounding box center [417, 161] width 127 height 21
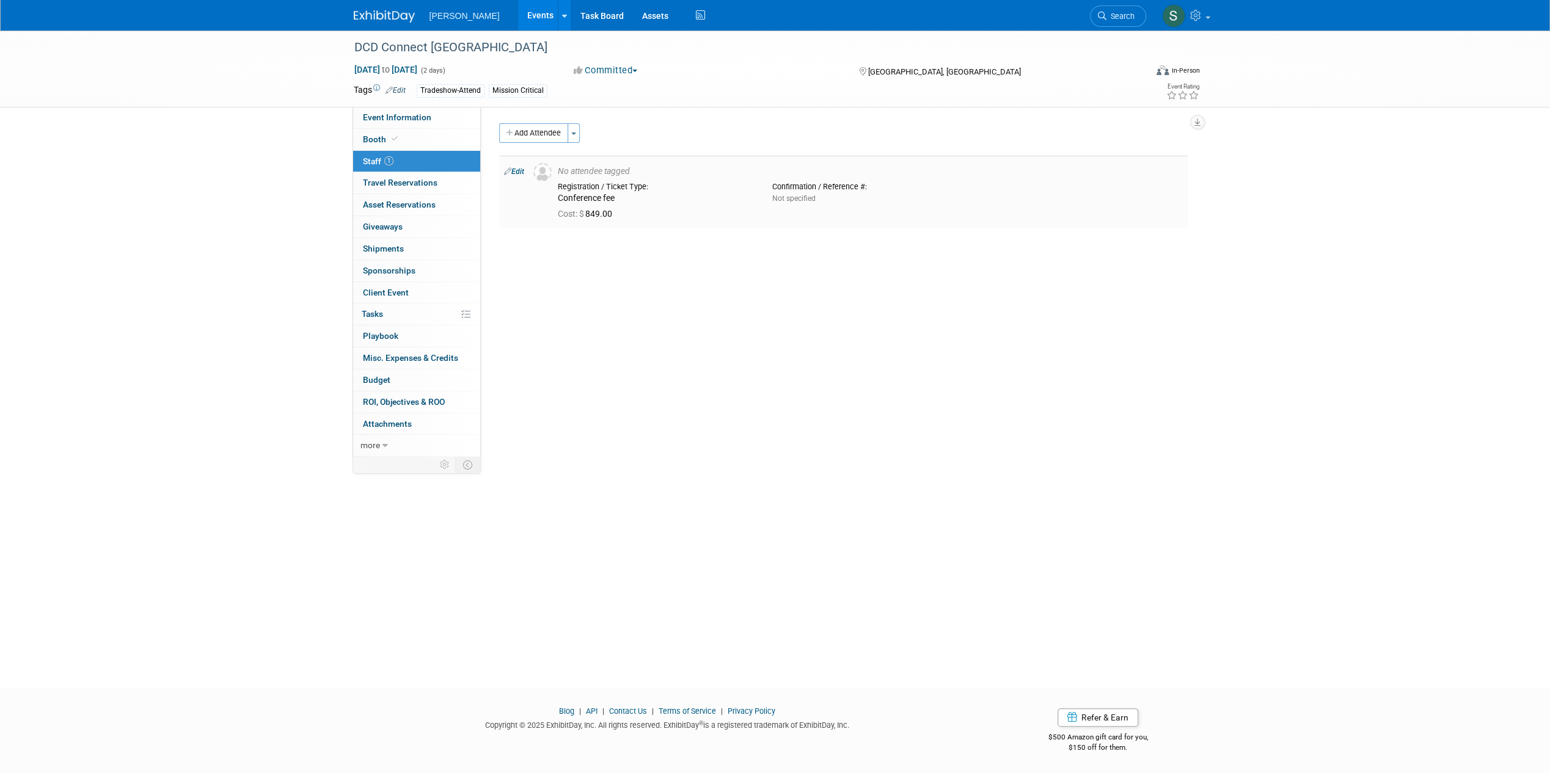
click at [518, 170] on link "Edit" at bounding box center [514, 172] width 20 height 9
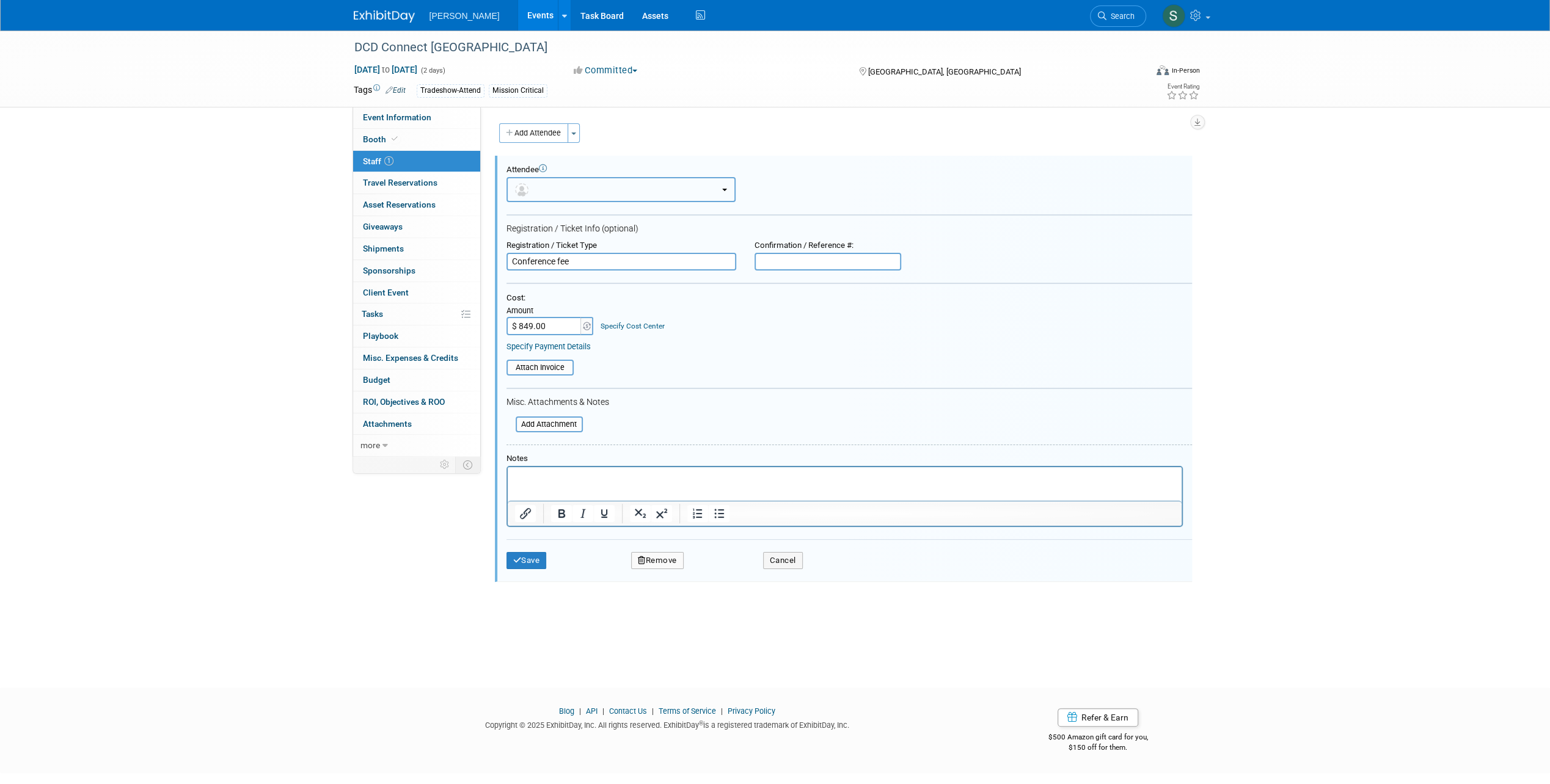
click at [551, 191] on button "button" at bounding box center [621, 189] width 229 height 25
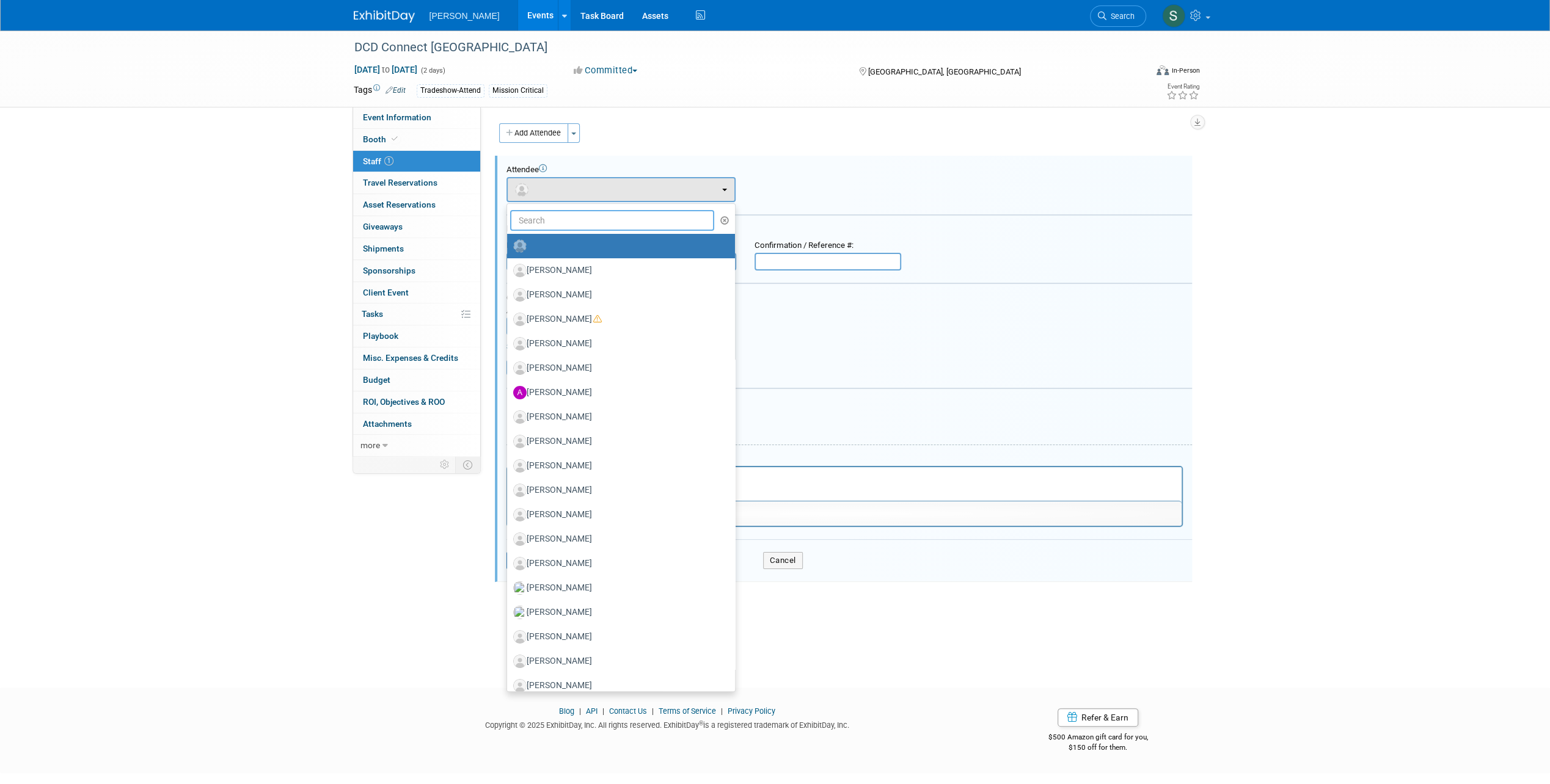
click at [554, 224] on input "text" at bounding box center [612, 220] width 204 height 21
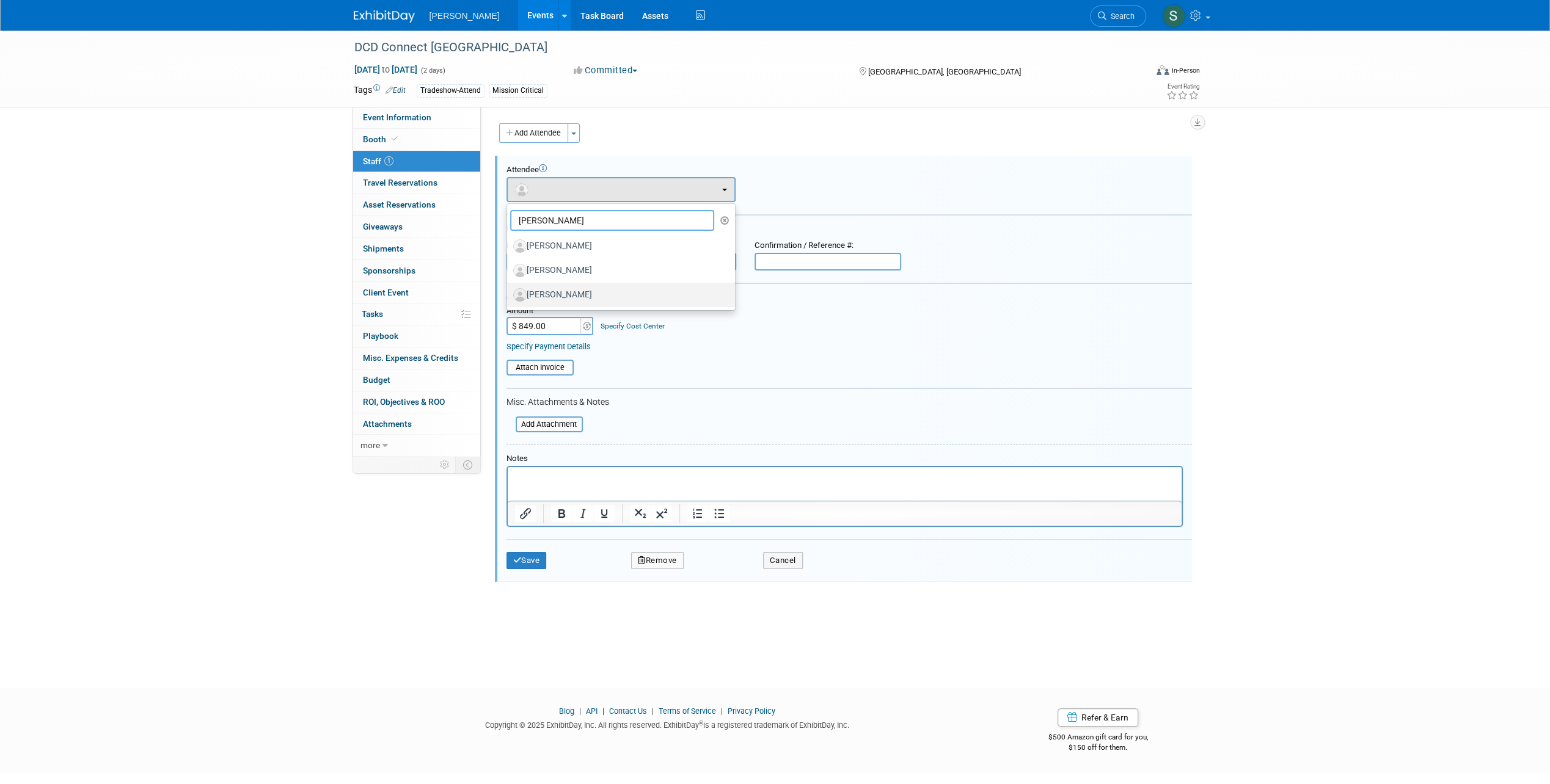
type input "[PERSON_NAME]"
click at [555, 292] on label "[PERSON_NAME]" at bounding box center [618, 295] width 209 height 19
click at [509, 292] on input "[PERSON_NAME]" at bounding box center [505, 293] width 8 height 8
select select "541faad5-0c8a-4583-9f2b-c1e92c616e57"
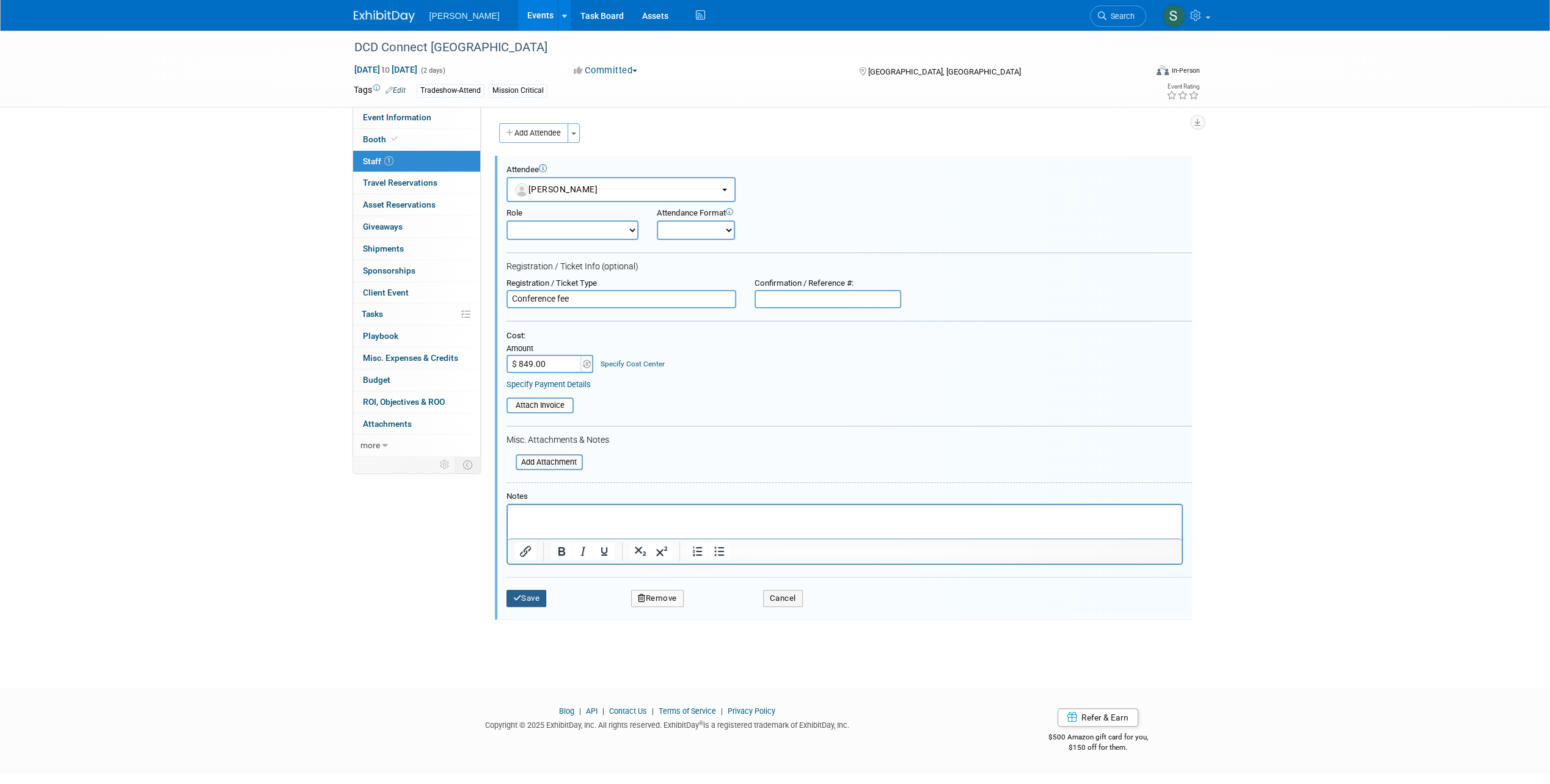
click at [519, 595] on icon "submit" at bounding box center [518, 598] width 9 height 8
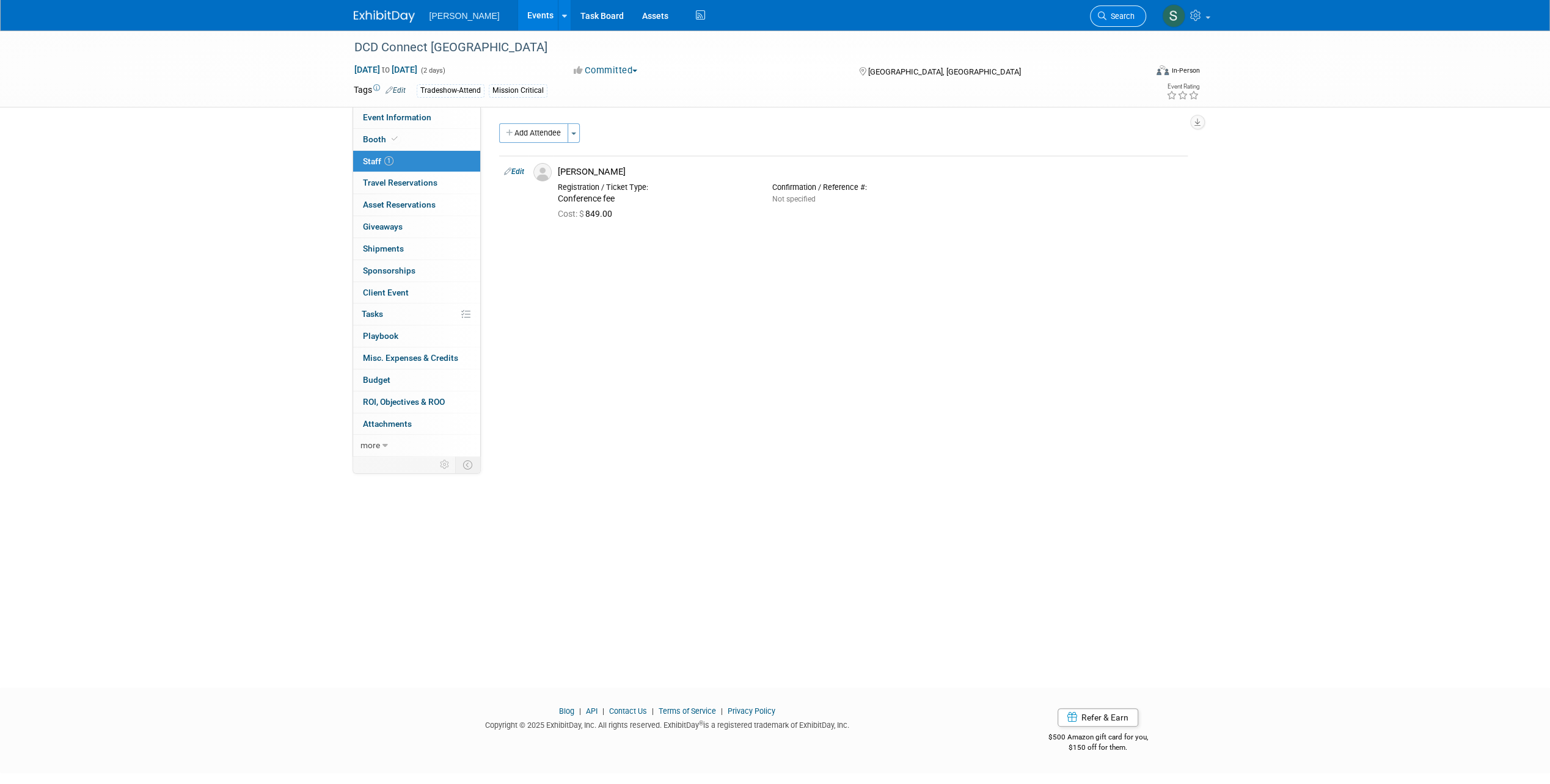
click at [1120, 26] on link "Search" at bounding box center [1118, 16] width 56 height 21
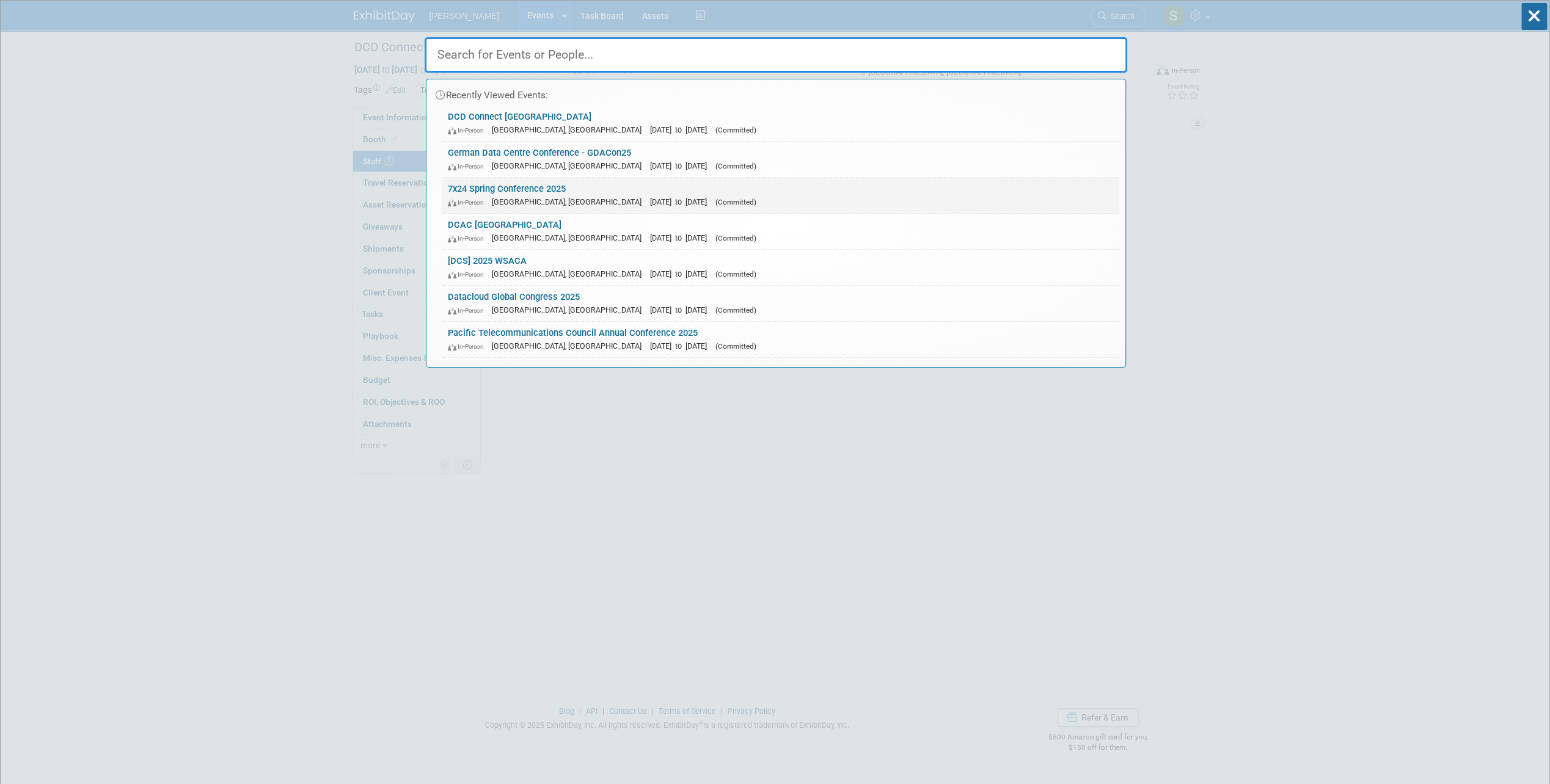
click at [528, 199] on span "[GEOGRAPHIC_DATA], [GEOGRAPHIC_DATA]" at bounding box center [569, 202] width 156 height 9
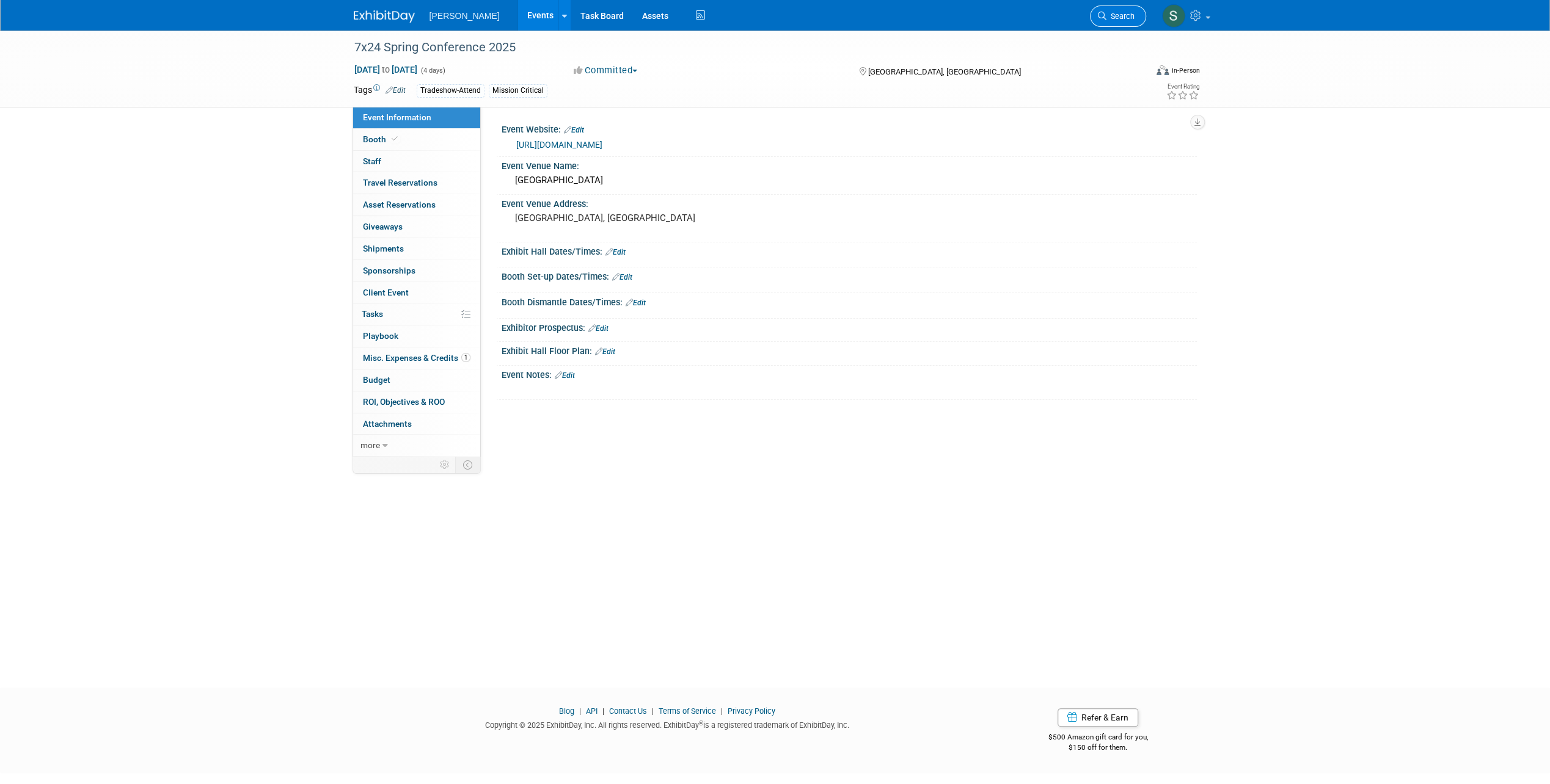
click at [1123, 16] on span "Search" at bounding box center [1120, 16] width 28 height 9
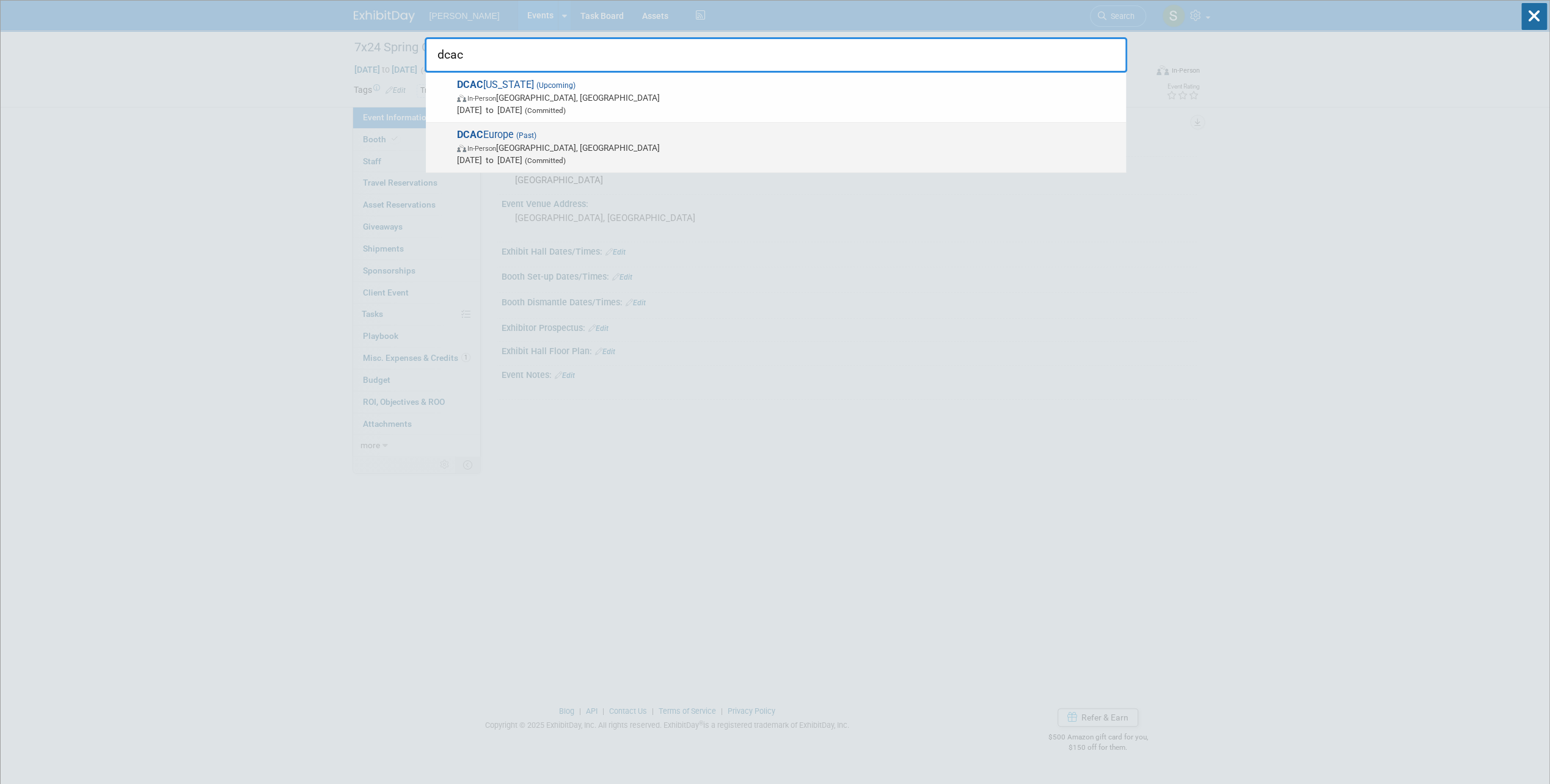
type input "dcac"
click at [495, 155] on span "[DATE] to [DATE] (Committed)" at bounding box center [788, 160] width 663 height 12
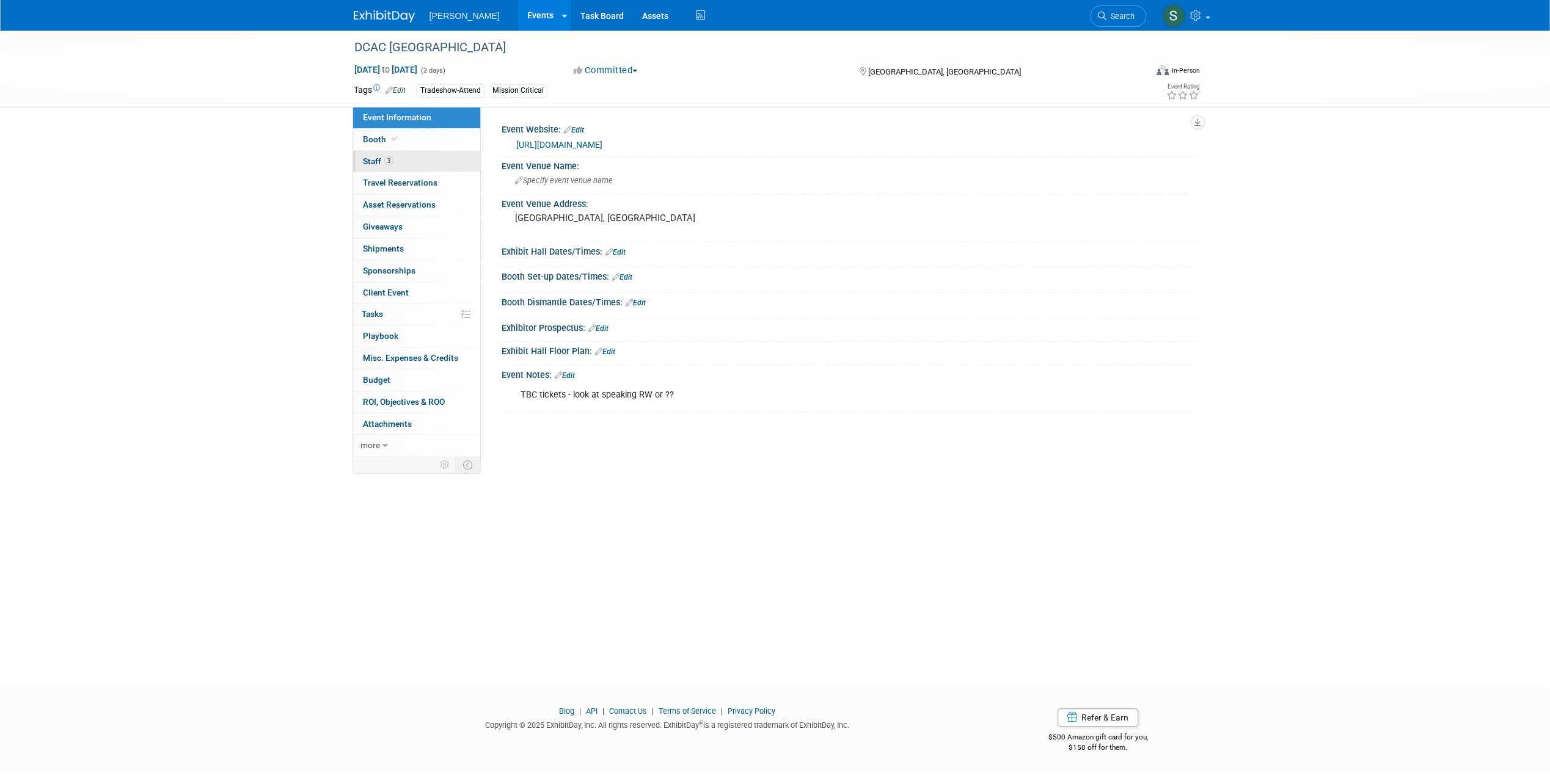
click at [404, 161] on link "3 Staff 3" at bounding box center [417, 161] width 127 height 21
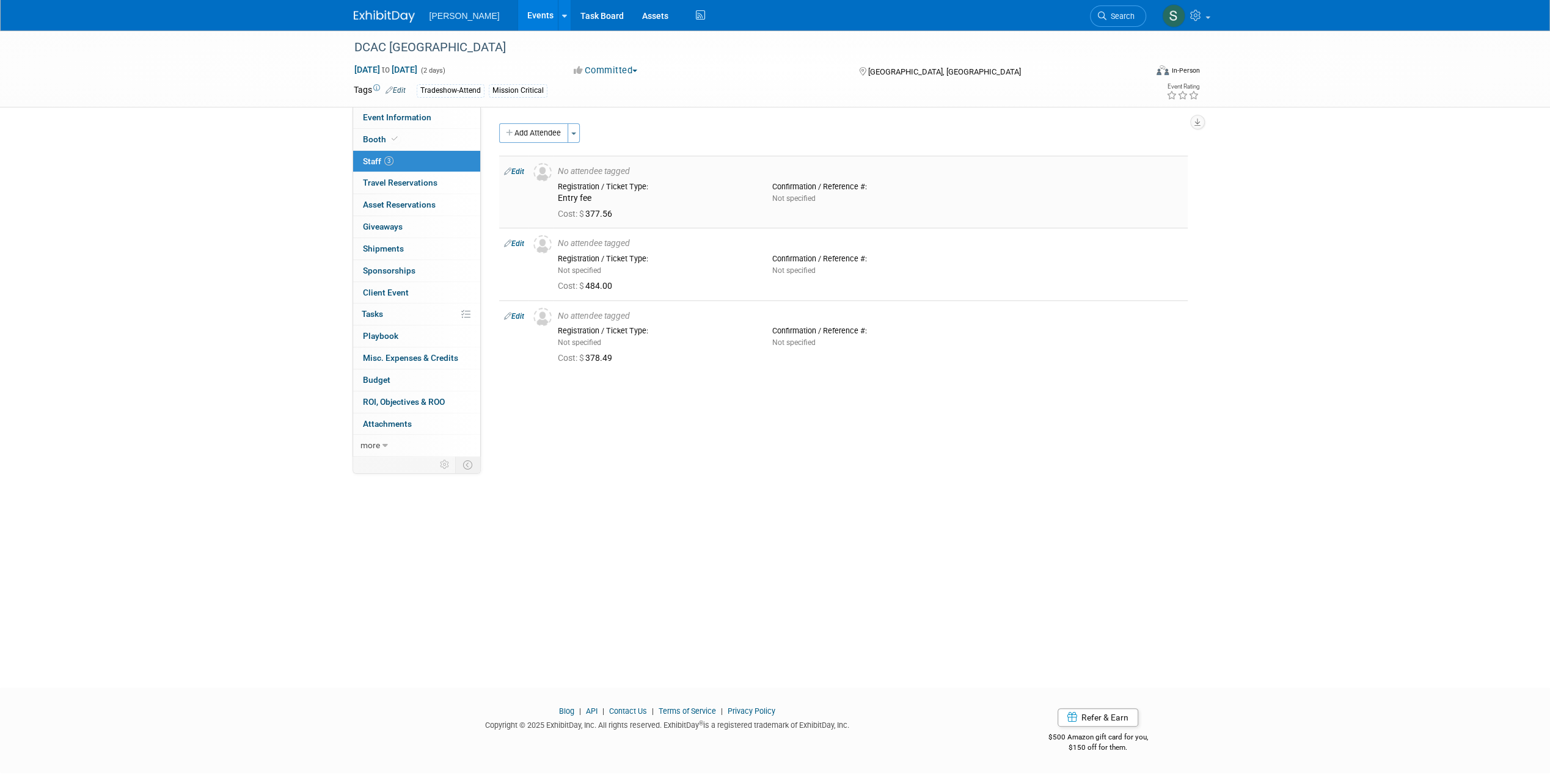
click at [514, 171] on link "Edit" at bounding box center [514, 172] width 20 height 9
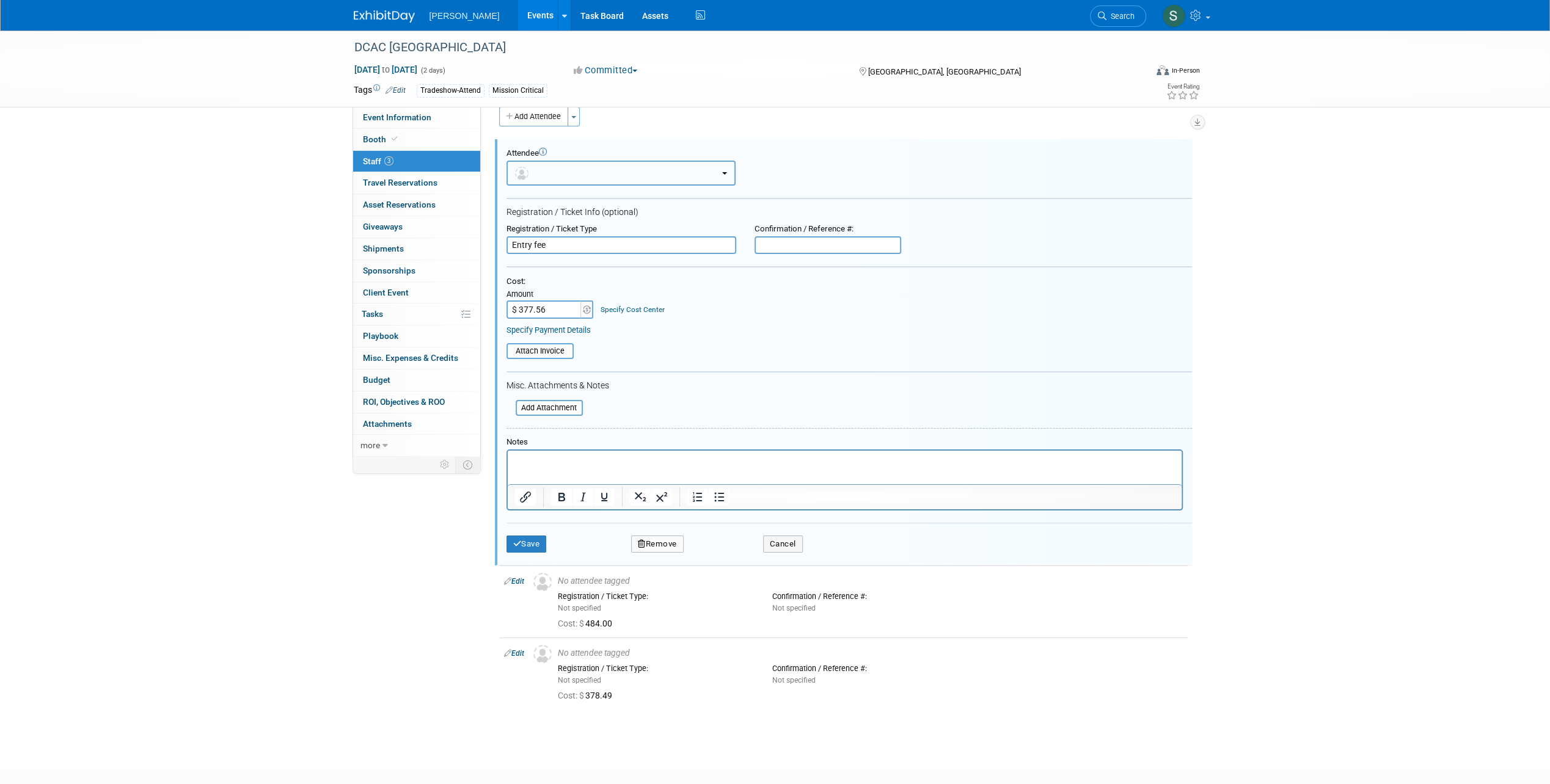
click at [563, 183] on button "button" at bounding box center [621, 173] width 229 height 25
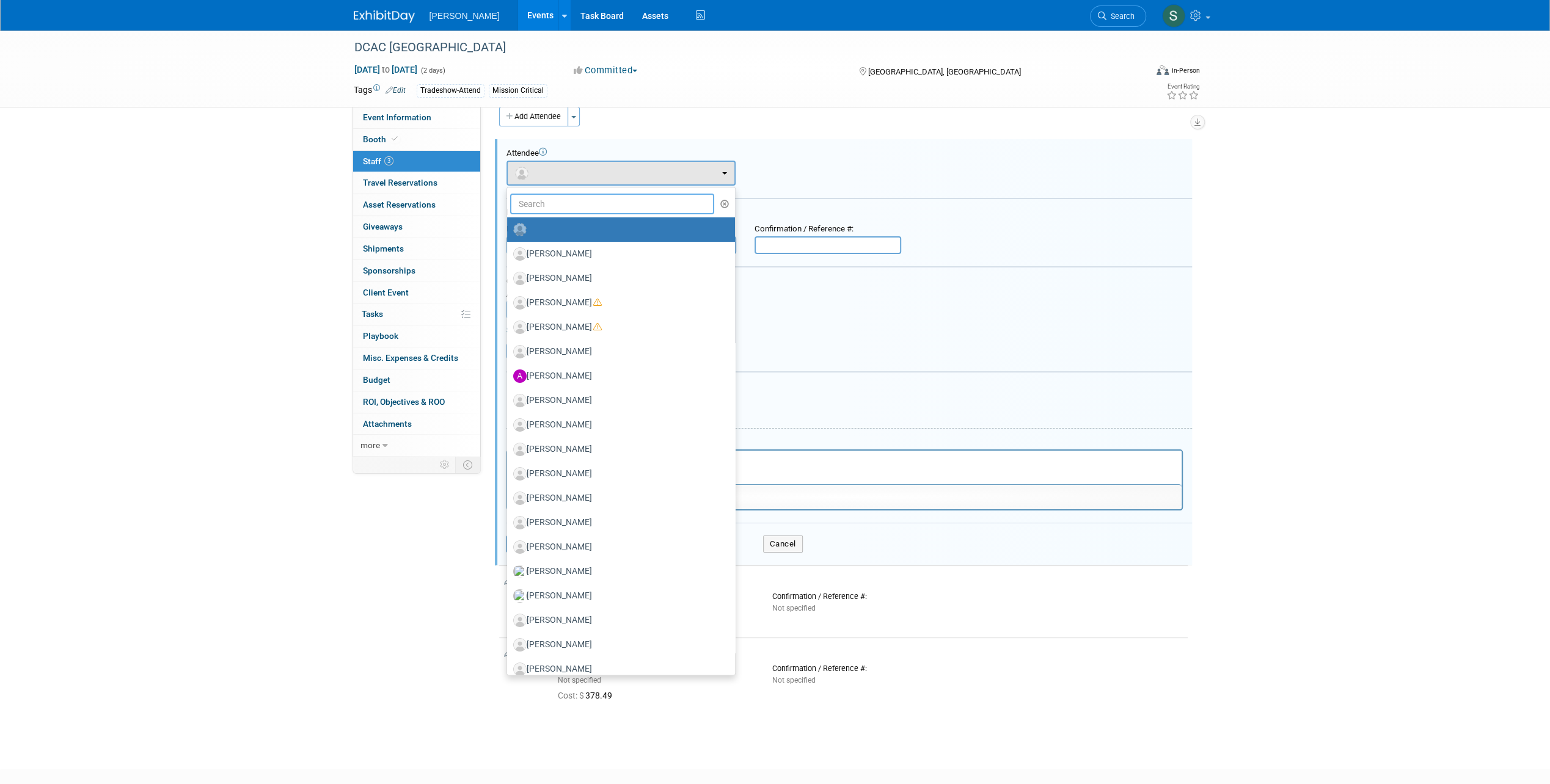
click at [548, 198] on input "text" at bounding box center [612, 204] width 204 height 21
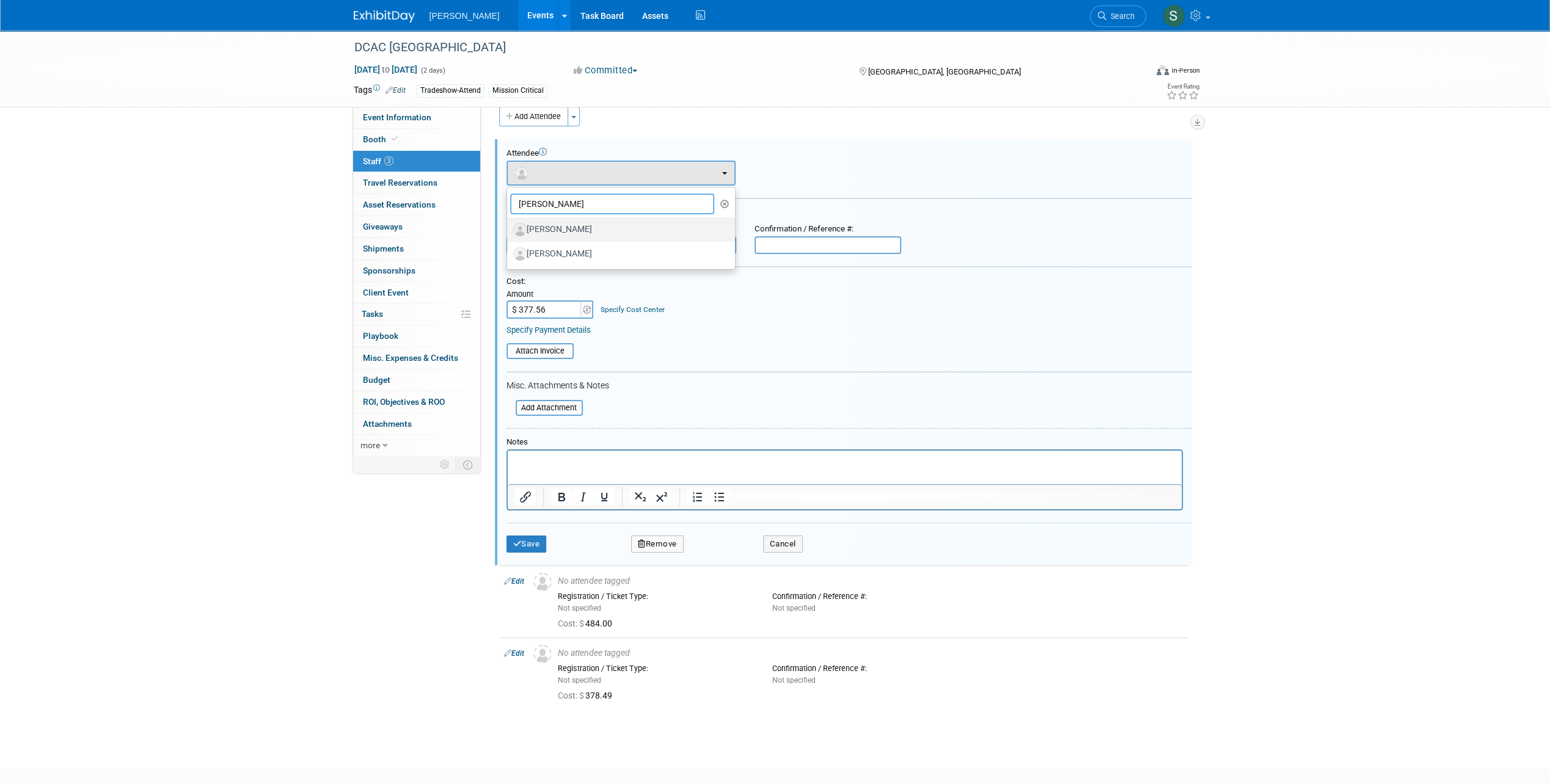
type input "neil"
click at [558, 232] on label "[PERSON_NAME]" at bounding box center [618, 229] width 209 height 19
click at [509, 232] on input "[PERSON_NAME]" at bounding box center [505, 228] width 8 height 8
select select "4f914780-7d99-41ba-8d50-d2bdb014d4f6"
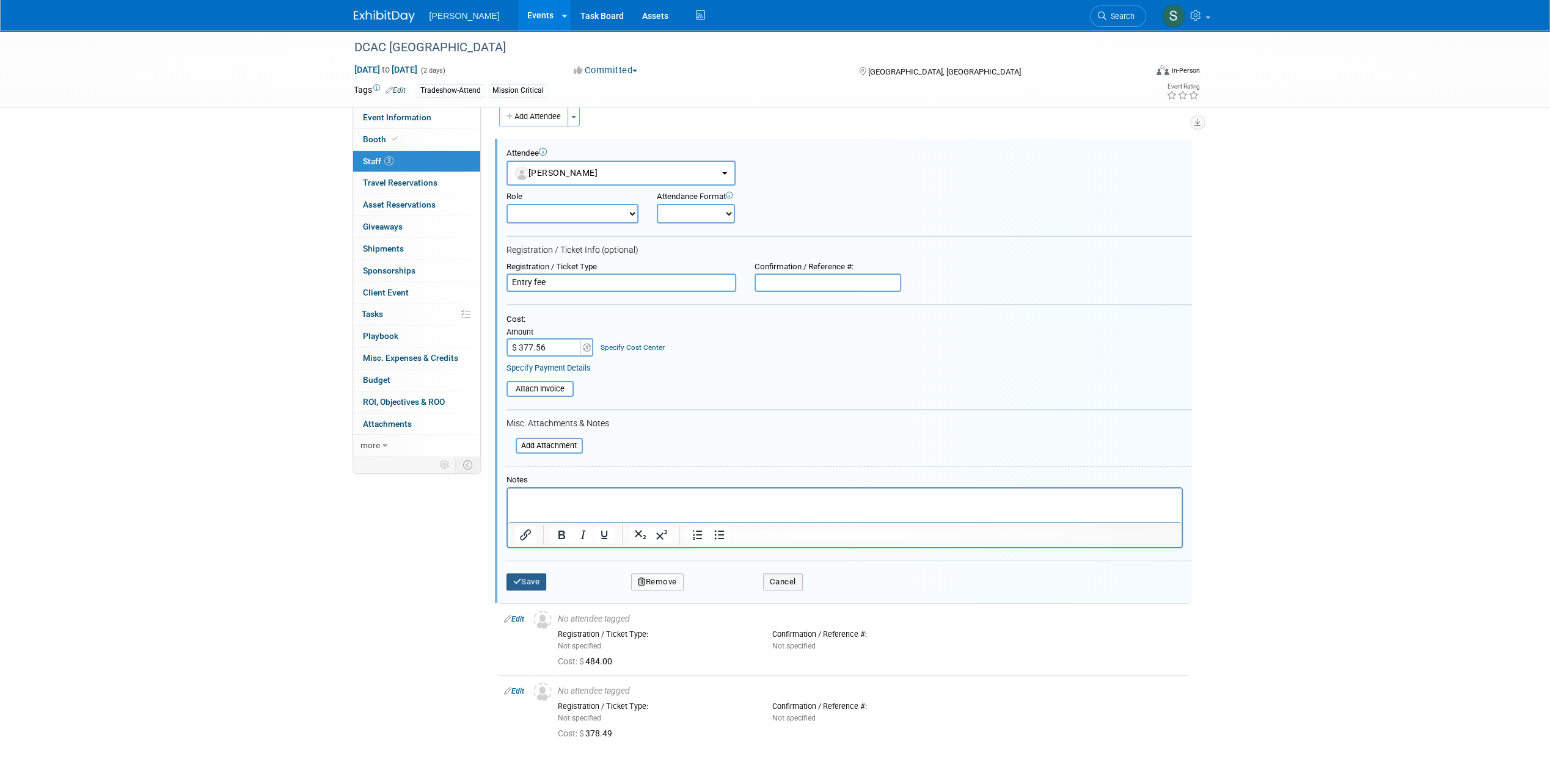
click at [534, 579] on button "Save" at bounding box center [526, 582] width 40 height 17
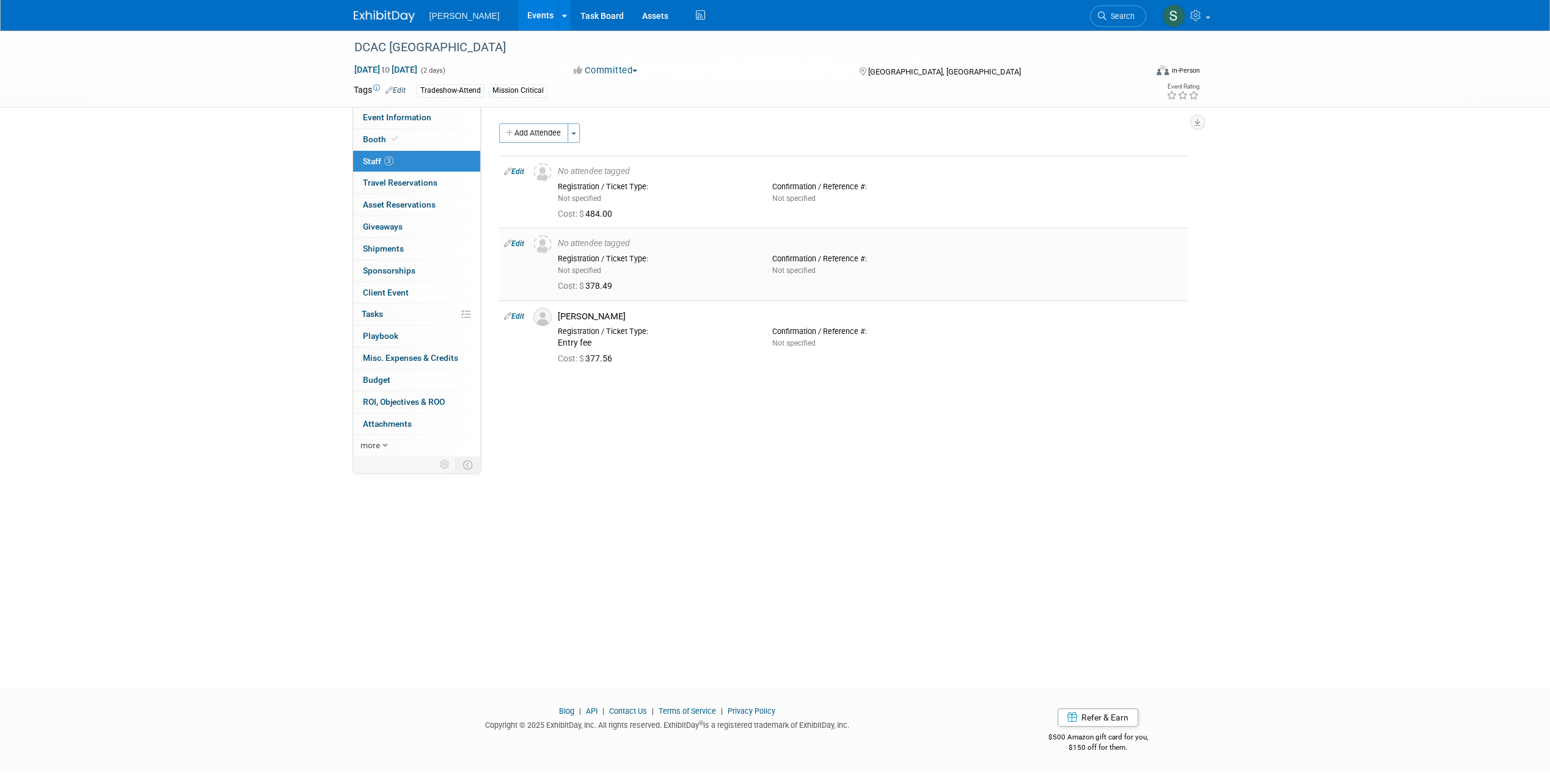
click at [515, 241] on link "Edit" at bounding box center [514, 243] width 20 height 9
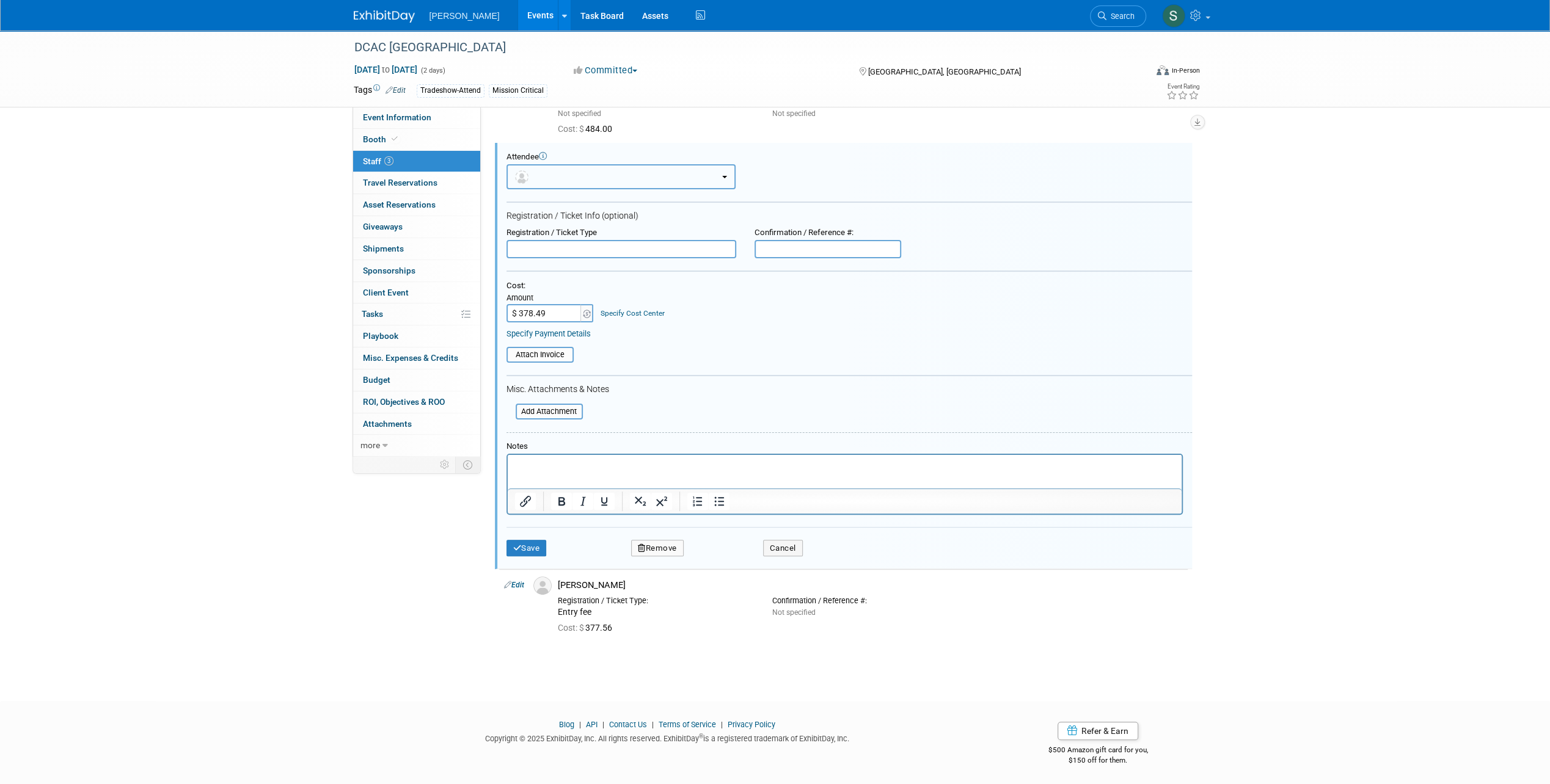
click at [612, 181] on button "button" at bounding box center [621, 177] width 229 height 25
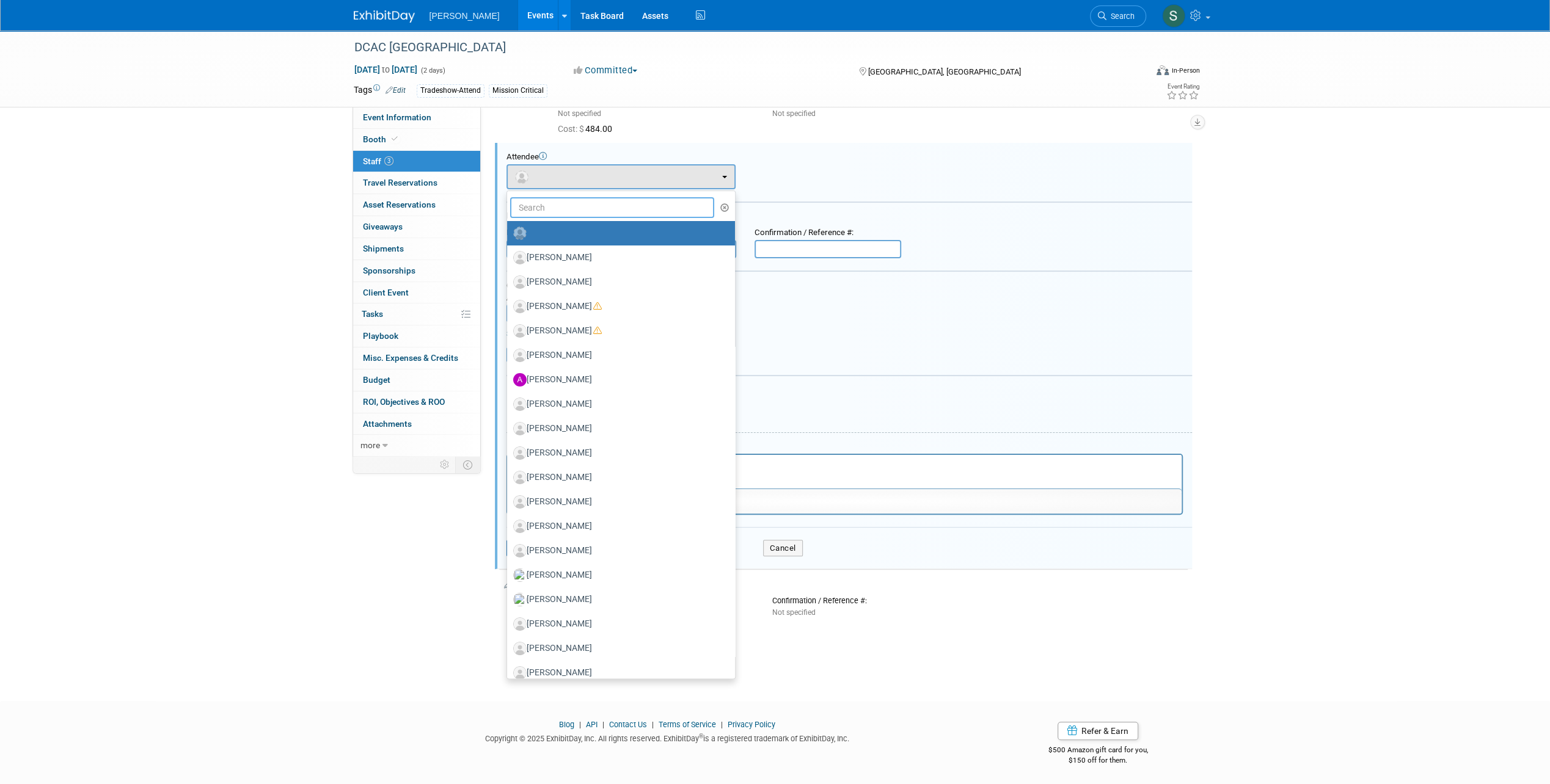
click at [596, 202] on input "text" at bounding box center [612, 207] width 204 height 21
type input "richar"
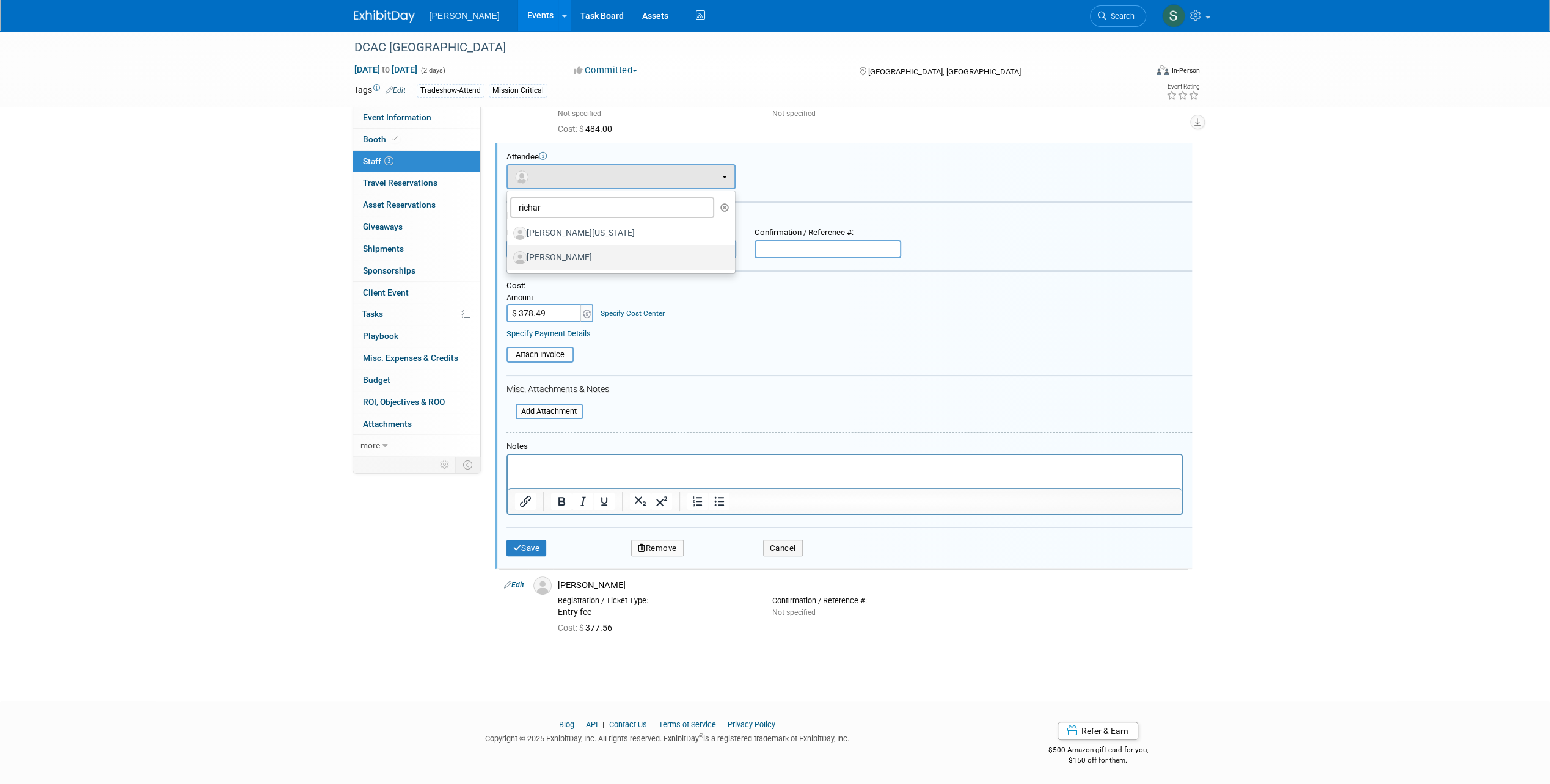
click at [588, 262] on label "[PERSON_NAME]" at bounding box center [618, 257] width 209 height 19
click at [509, 260] on input "[PERSON_NAME]" at bounding box center [505, 256] width 8 height 8
select select "ad81a5a2-041b-4745-8d19-128b6363df49"
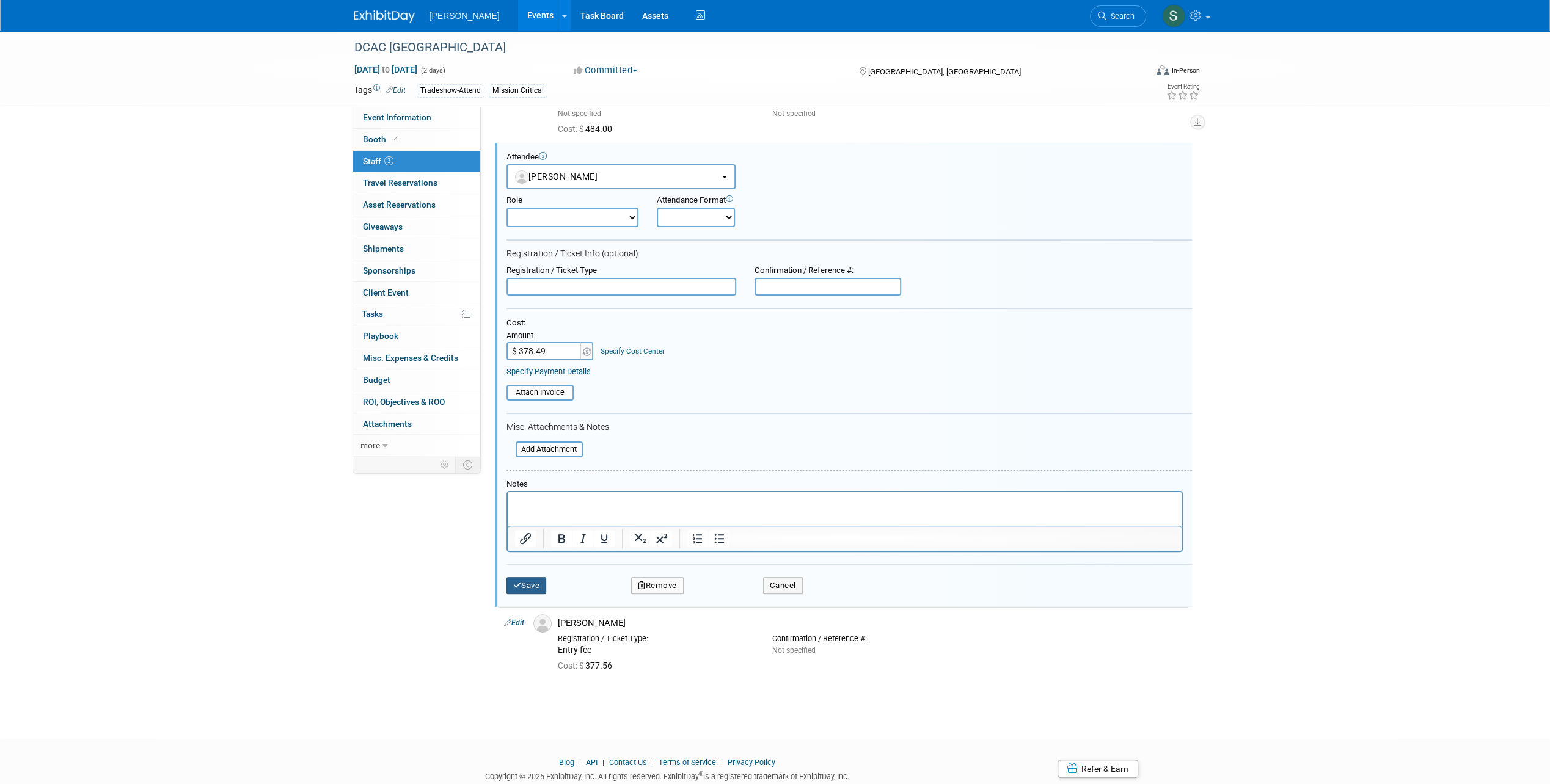
click at [526, 588] on button "Save" at bounding box center [526, 585] width 40 height 17
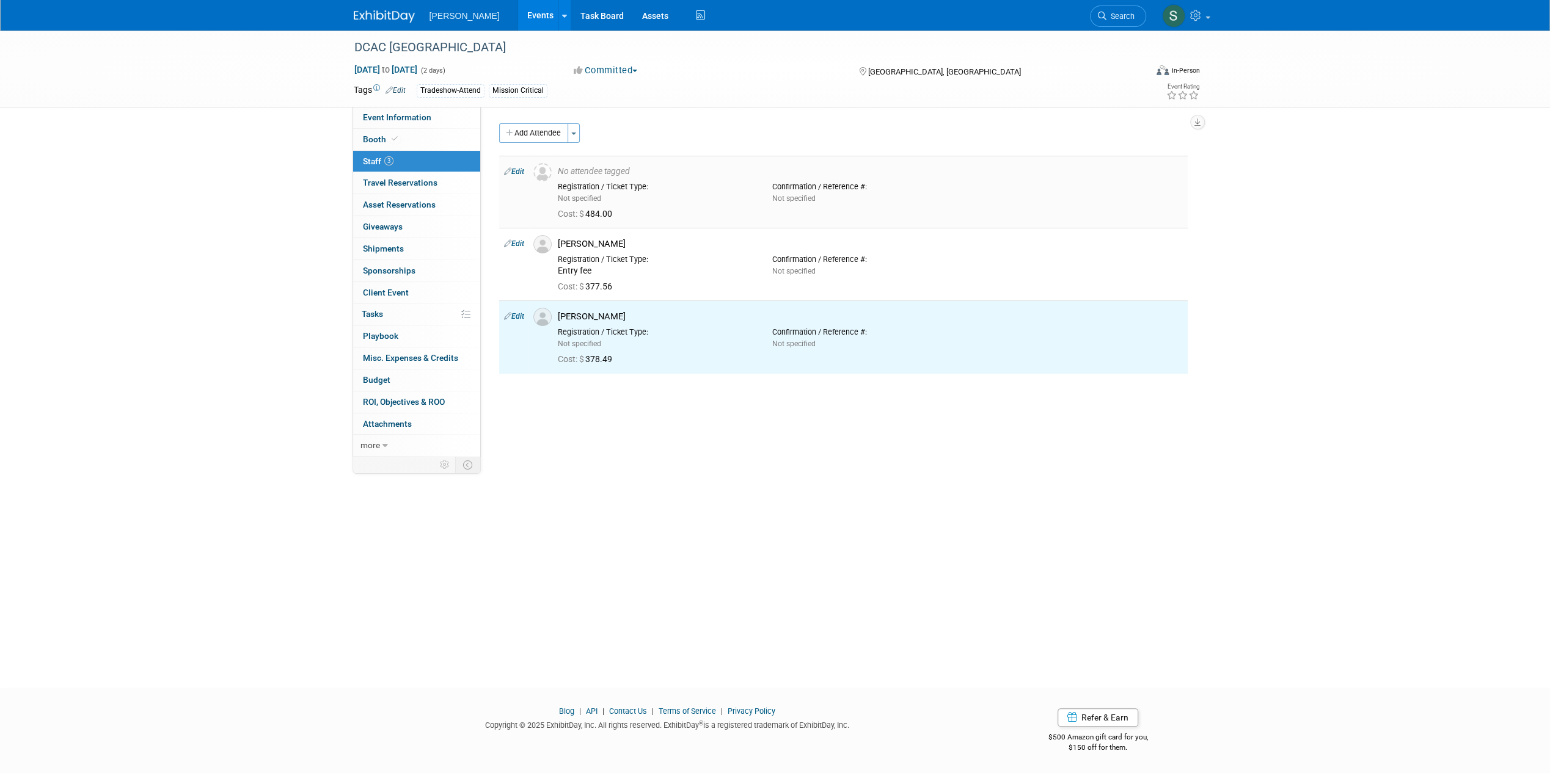
click at [510, 166] on icon at bounding box center [508, 171] width 7 height 13
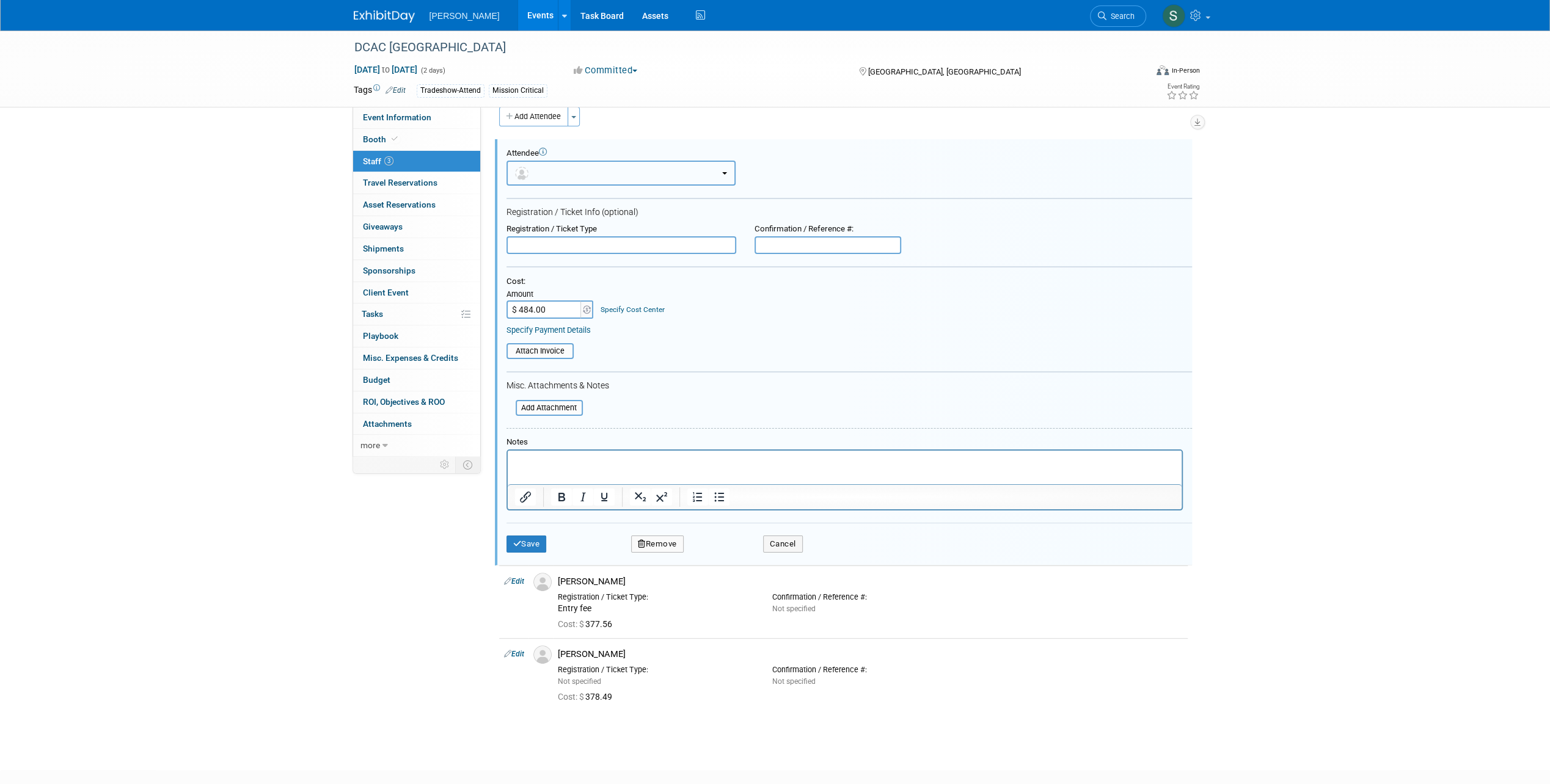
click at [595, 177] on button "button" at bounding box center [621, 173] width 229 height 25
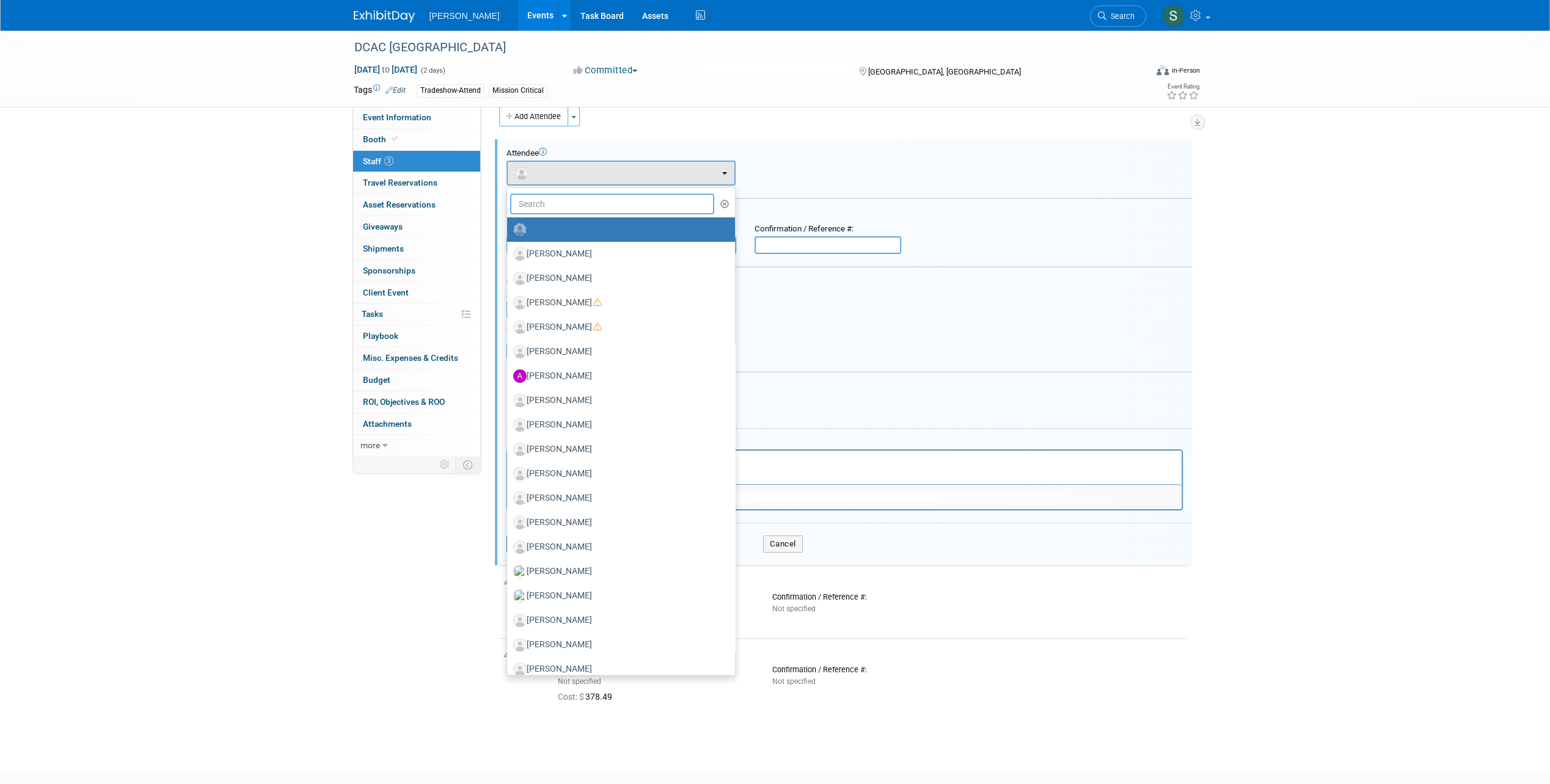
click at [572, 205] on input "text" at bounding box center [612, 204] width 204 height 21
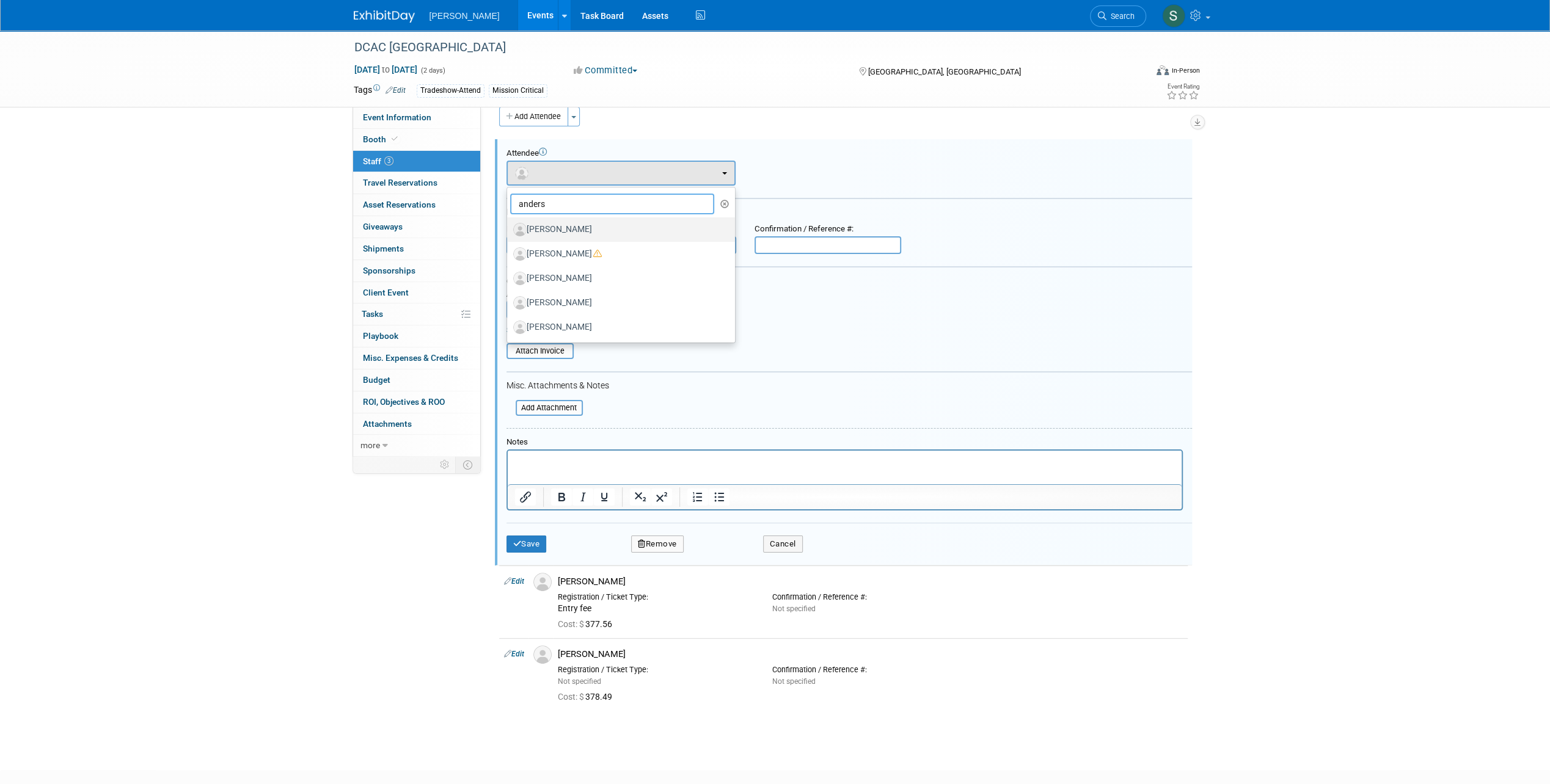
type input "anders"
click at [597, 235] on label "[PERSON_NAME]" at bounding box center [618, 229] width 209 height 19
click at [509, 232] on input "[PERSON_NAME]" at bounding box center [505, 228] width 8 height 8
select select "d9f4a6dc-6fa6-44d6-88f2-198c11cee2c1"
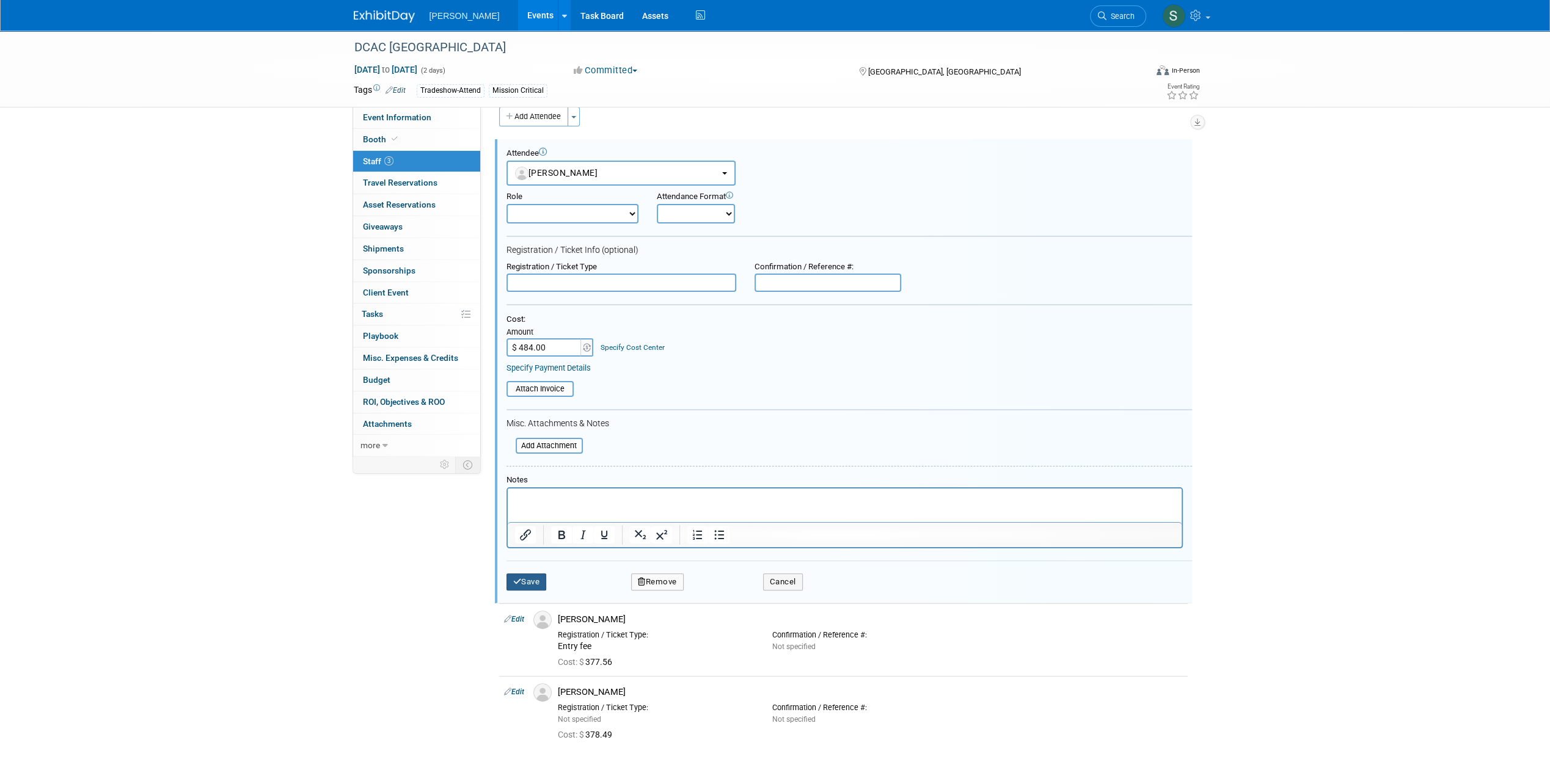
click at [528, 580] on button "Save" at bounding box center [526, 582] width 40 height 17
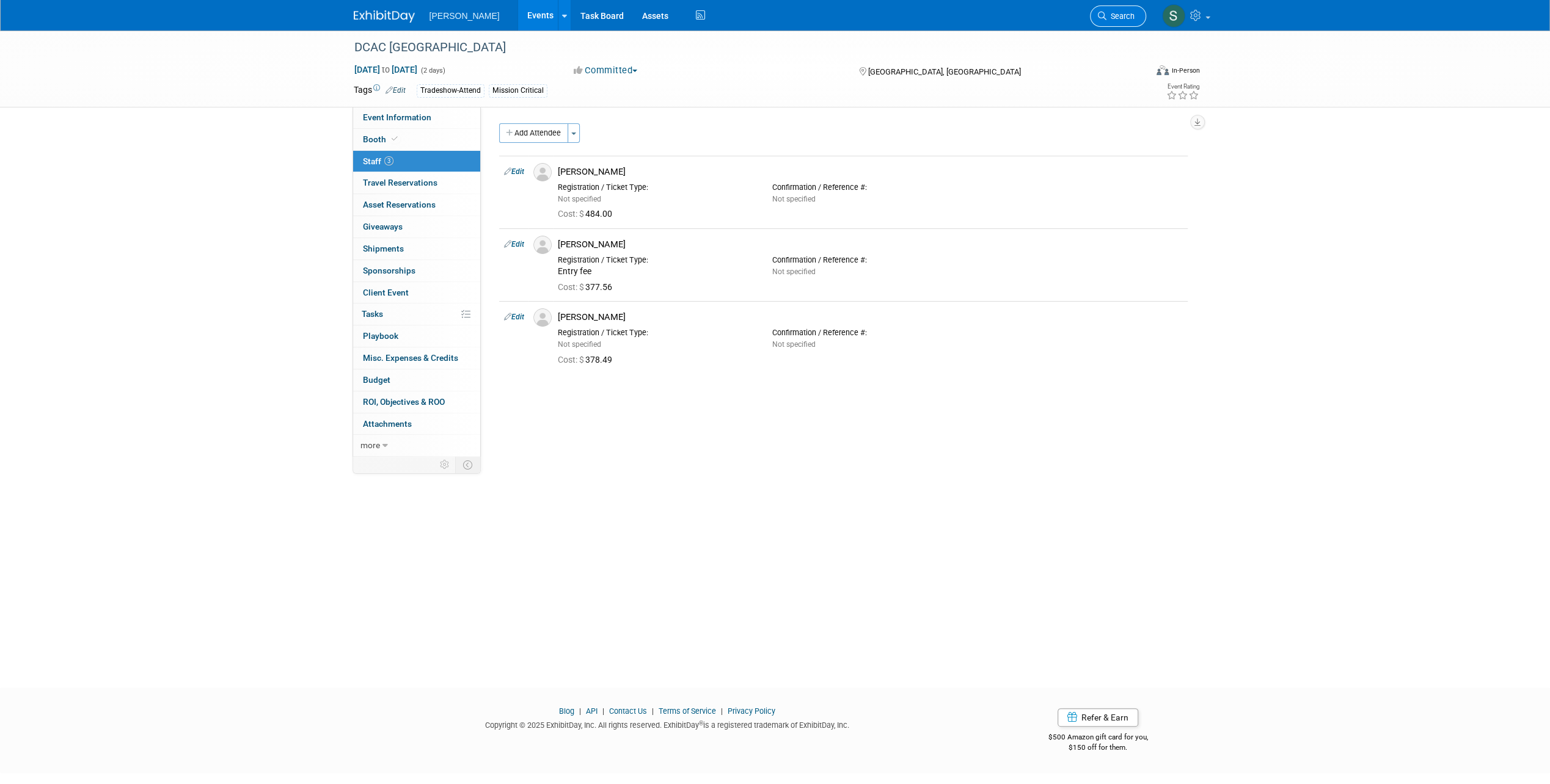
click at [1119, 17] on span "Search" at bounding box center [1120, 16] width 28 height 9
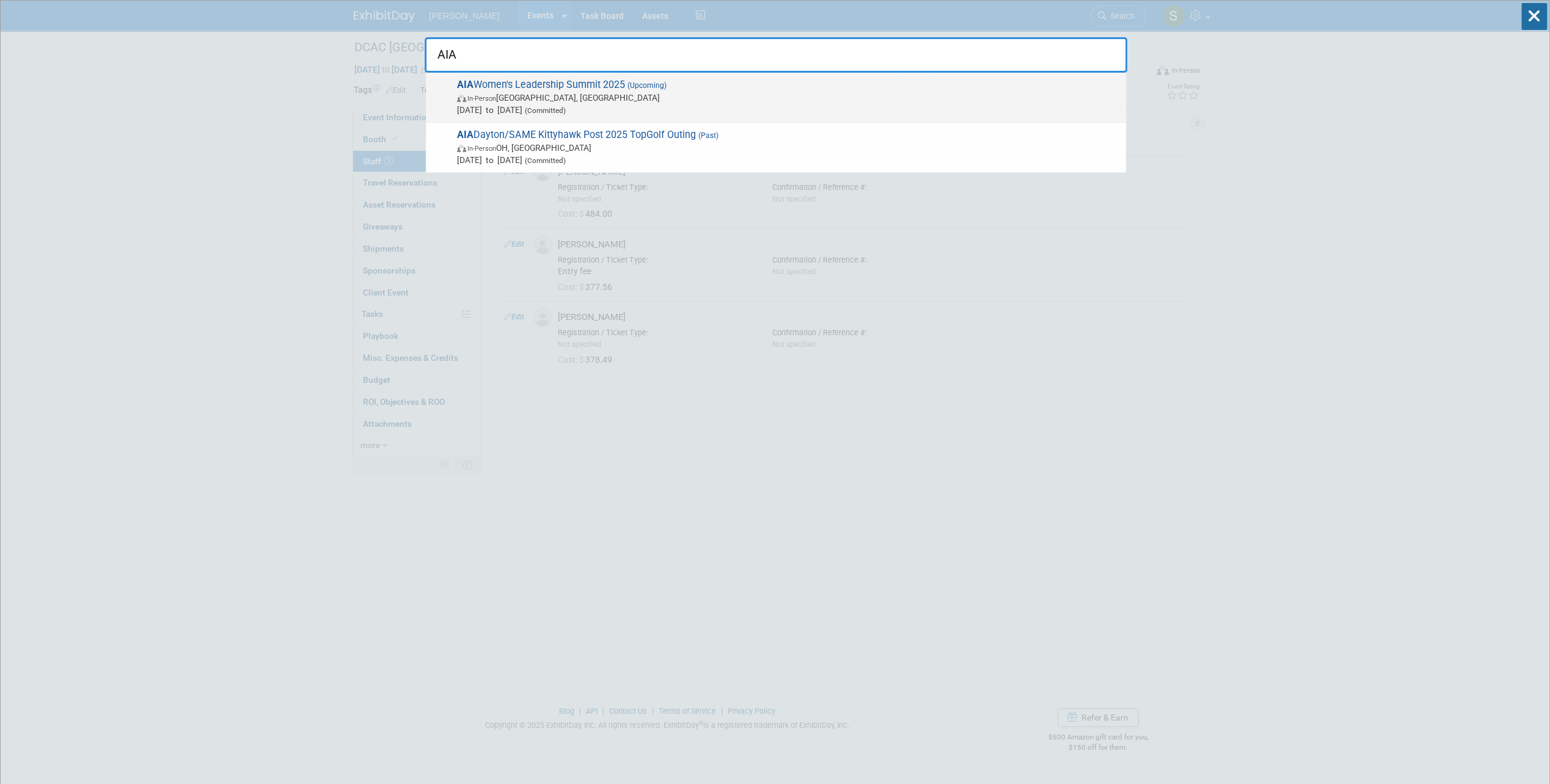
type input "AIA"
click at [611, 104] on span "Nov 3, 2025 to Nov 5, 2025 (Committed)" at bounding box center [788, 110] width 663 height 12
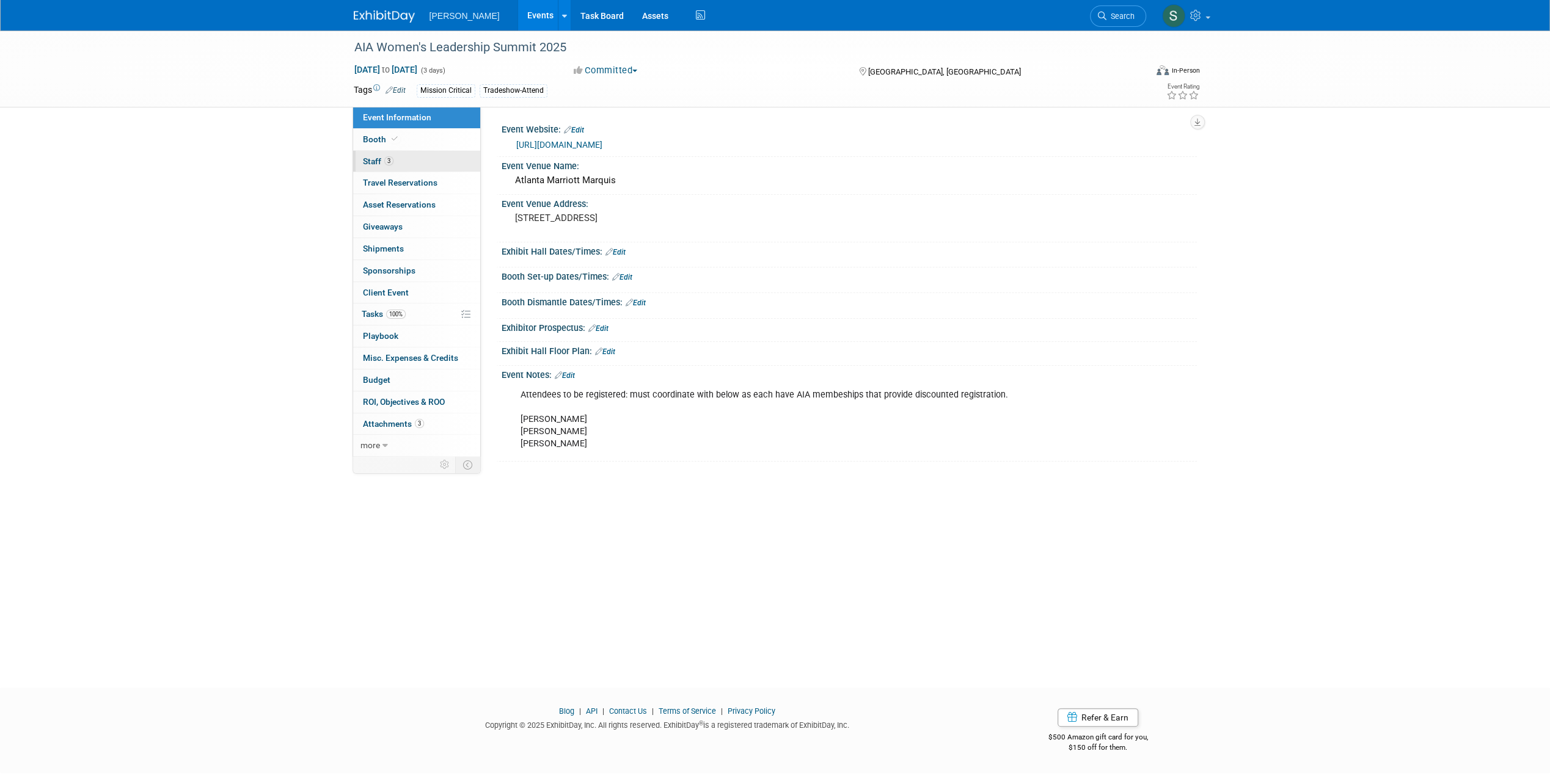
click at [388, 156] on span "3" at bounding box center [389, 161] width 9 height 9
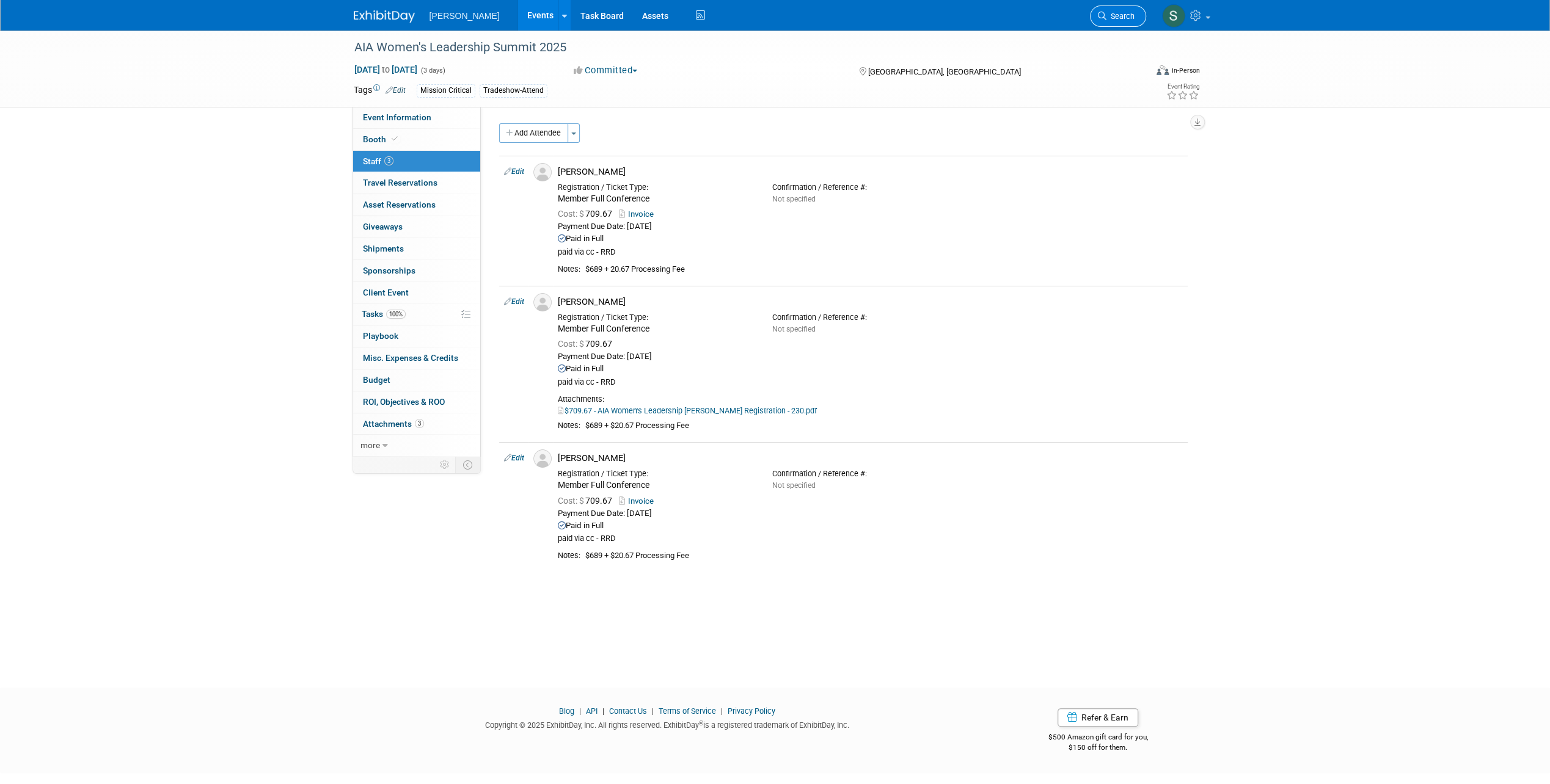
click at [1115, 12] on span "Search" at bounding box center [1120, 16] width 28 height 9
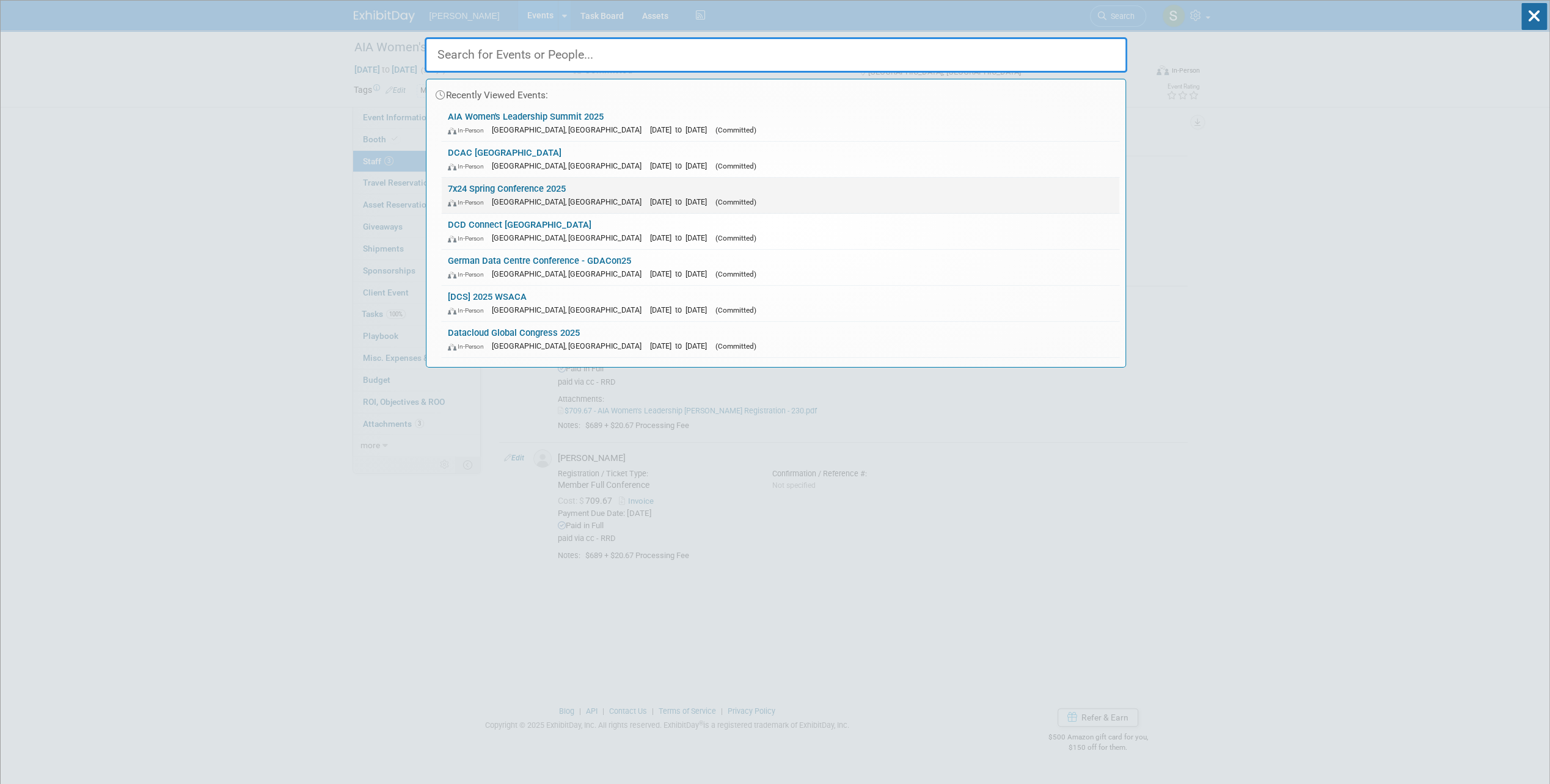
click at [650, 197] on span "[DATE] to [DATE]" at bounding box center [681, 202] width 63 height 9
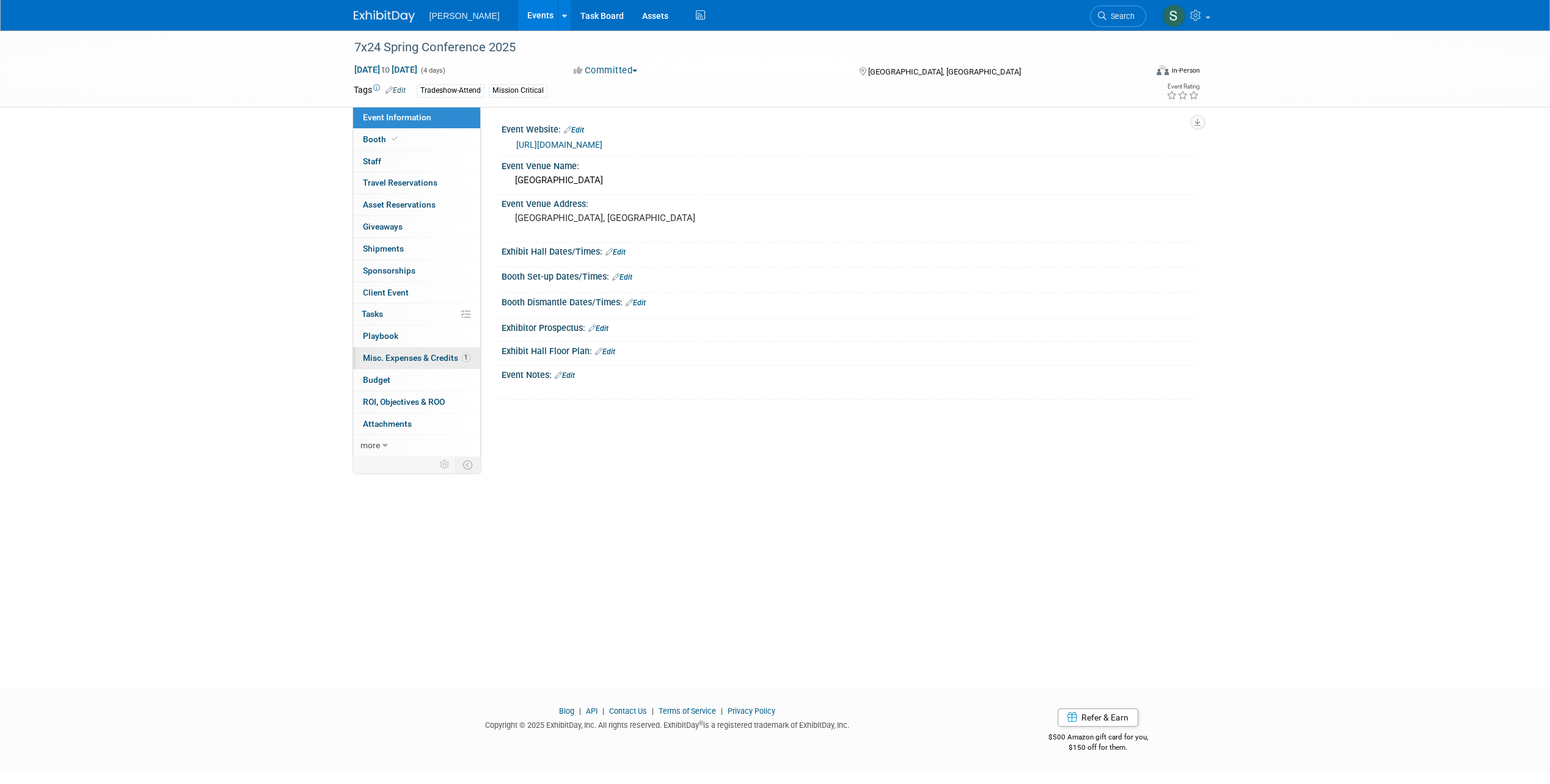
click at [437, 354] on span "Misc. Expenses & Credits 1" at bounding box center [416, 358] width 108 height 10
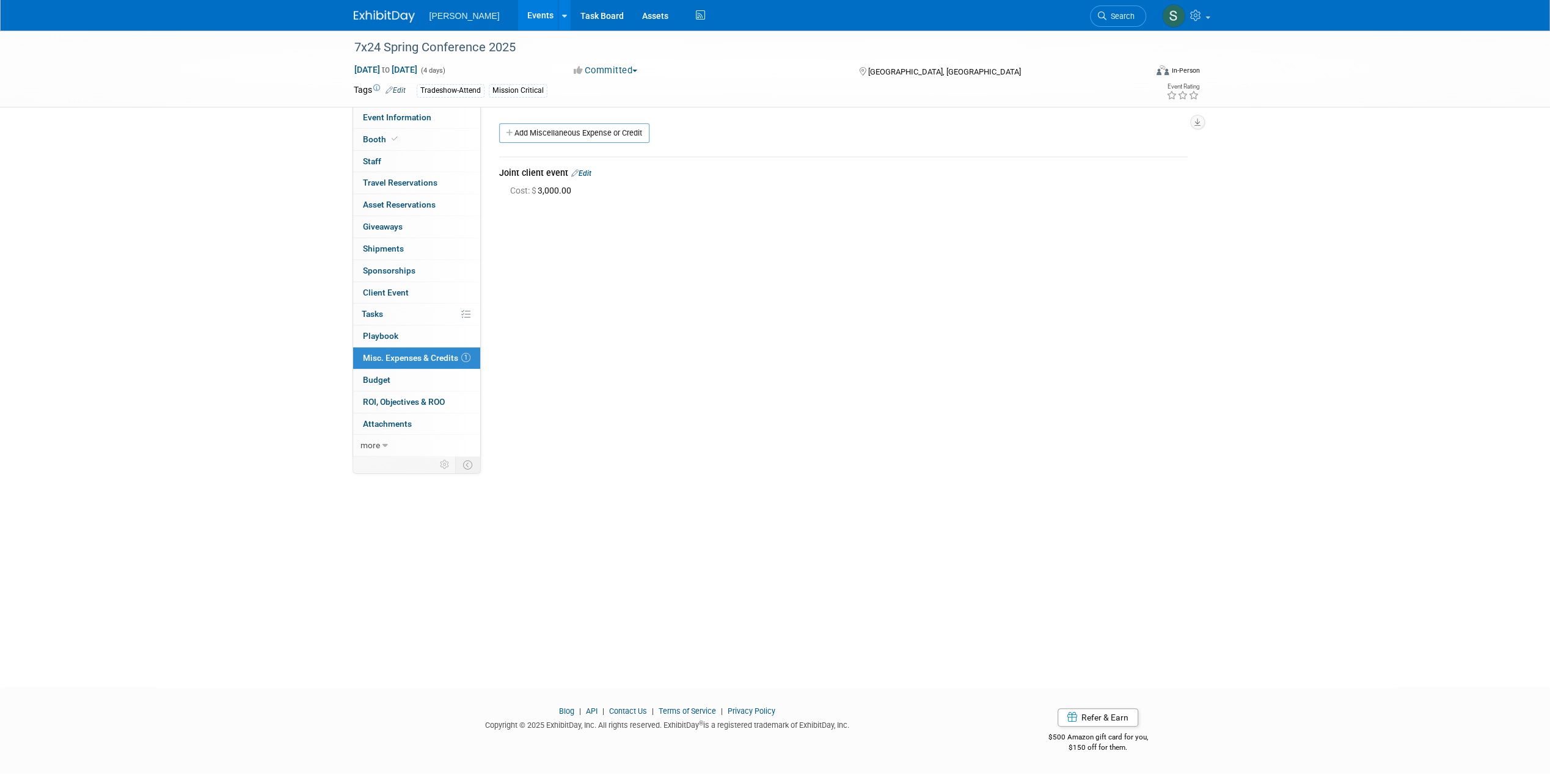
click at [809, 297] on div "Event Website: Edit [URL][DOMAIN_NAME] Event Venue Name: [GEOGRAPHIC_DATA] Even…" at bounding box center [839, 280] width 716 height 347
click at [1432, 354] on div "7x24 Spring Conference 2025 [DATE] to [DATE] (4 days) [DATE] to [DATE] Committe…" at bounding box center [775, 348] width 1550 height 635
click at [1123, 21] on link "Search" at bounding box center [1118, 16] width 56 height 21
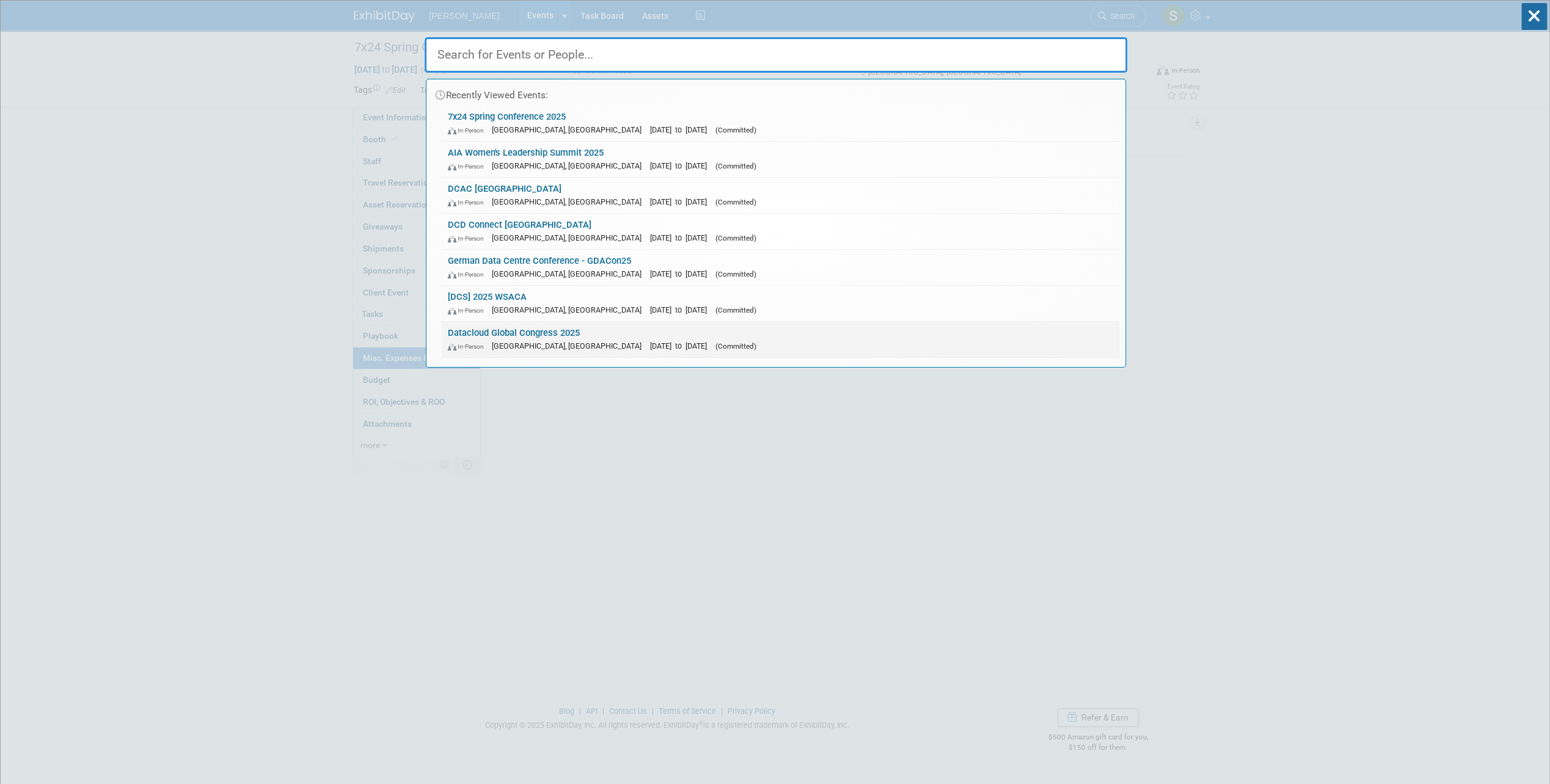
click at [535, 342] on span "[GEOGRAPHIC_DATA], [GEOGRAPHIC_DATA]" at bounding box center [569, 346] width 156 height 9
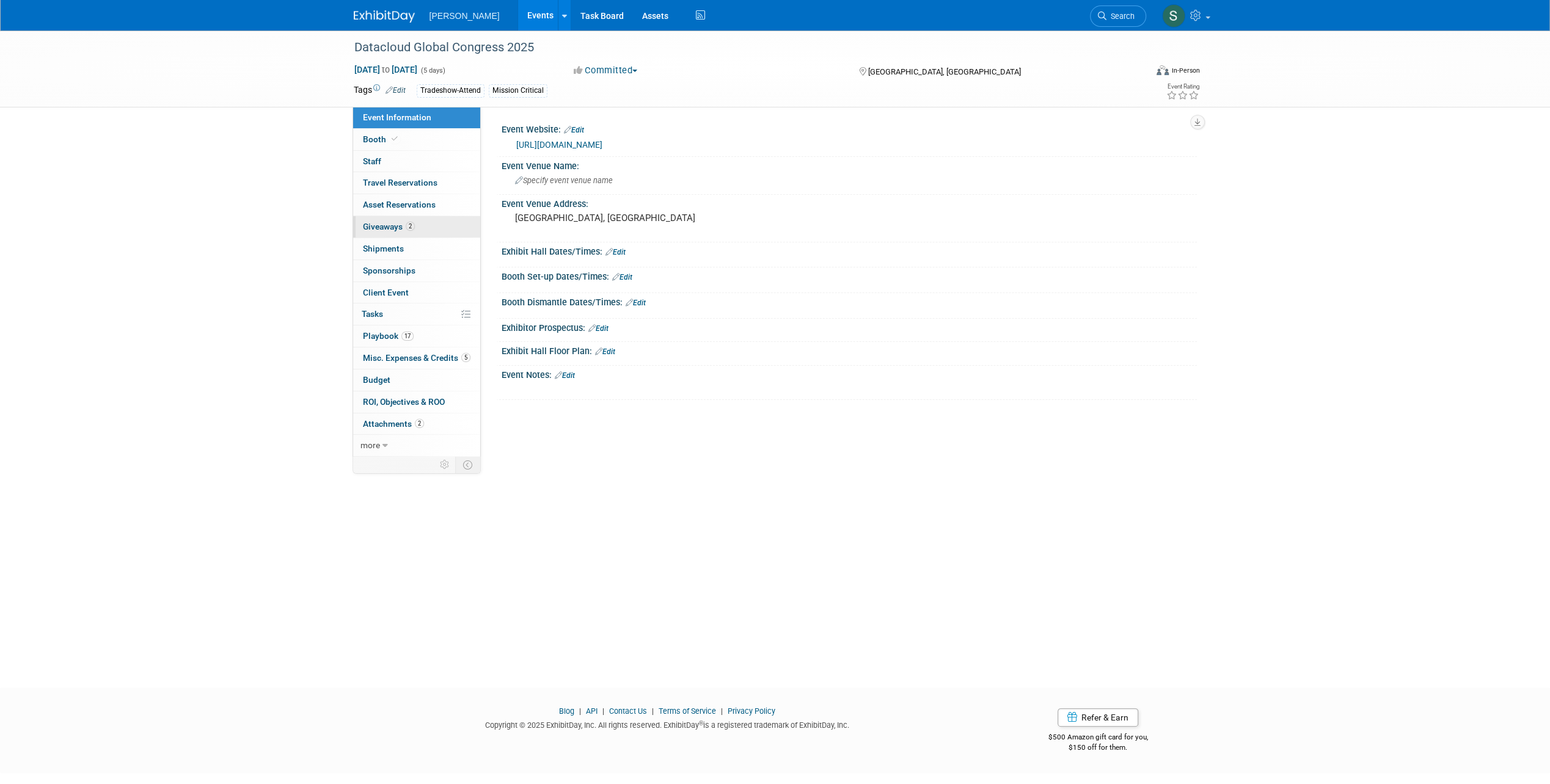
click at [421, 226] on link "2 Giveaways 2" at bounding box center [417, 227] width 127 height 21
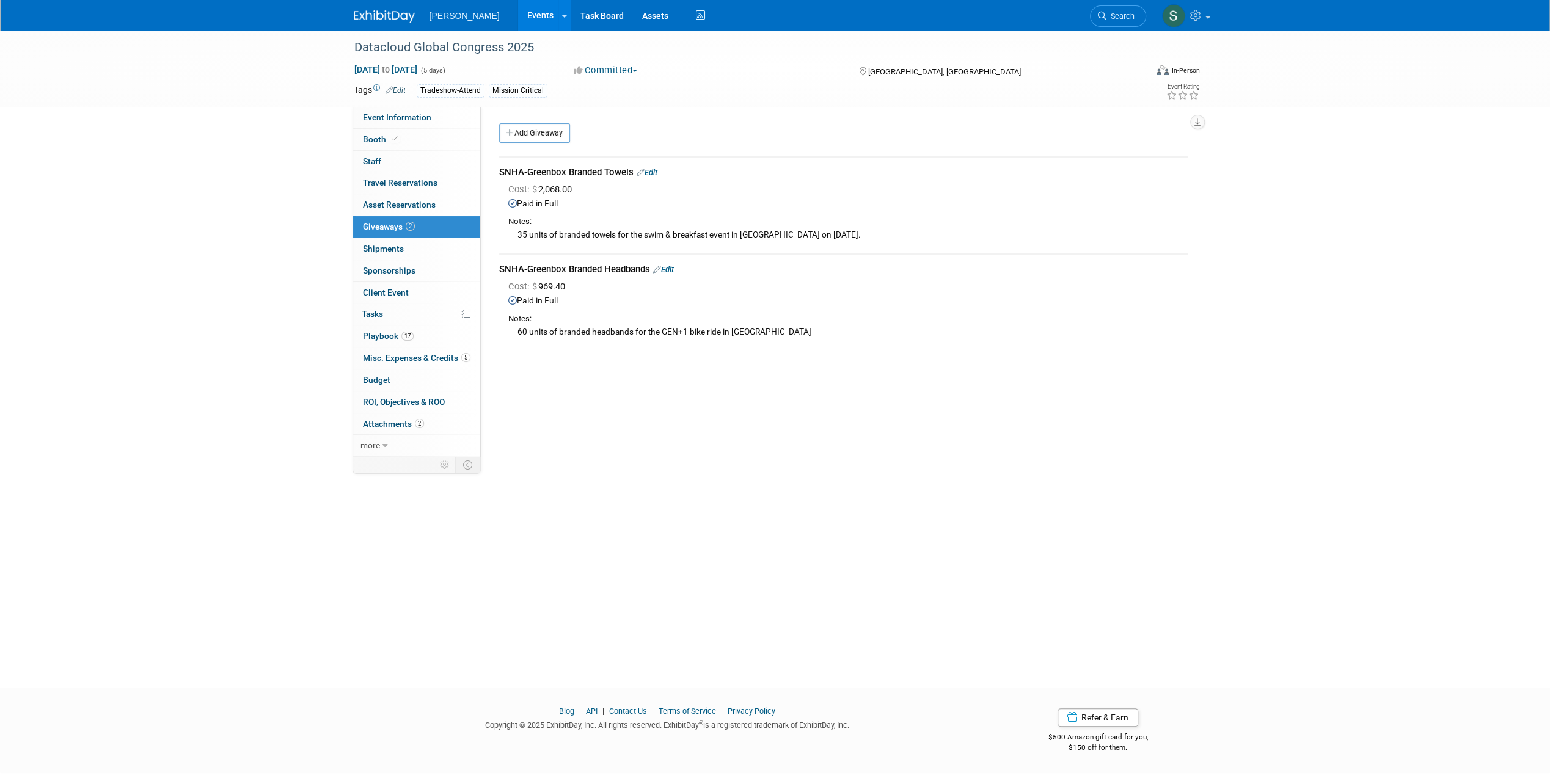
click at [414, 361] on link "5 Misc. Expenses & Credits 5" at bounding box center [417, 358] width 127 height 21
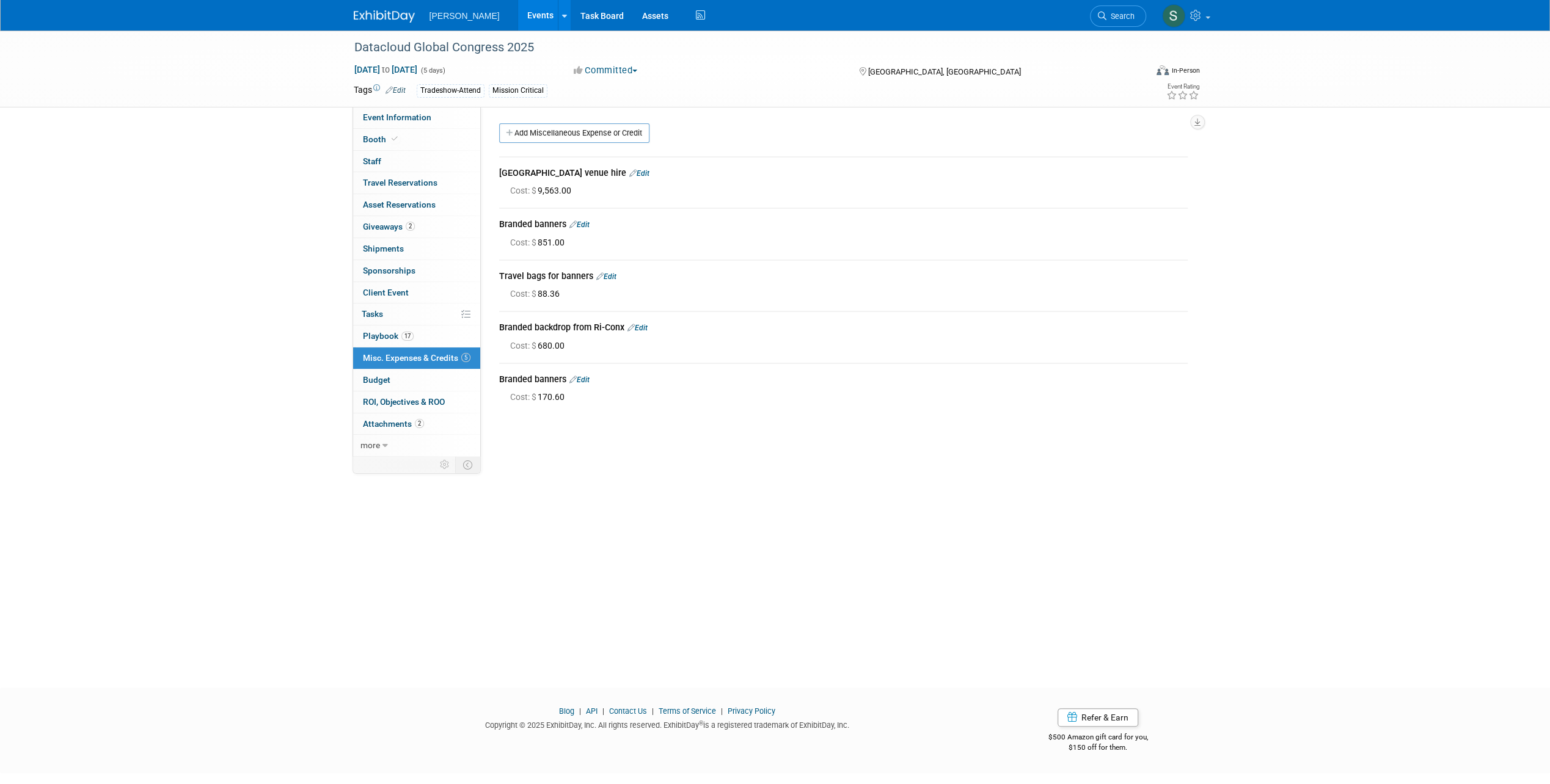
click at [577, 225] on icon at bounding box center [573, 224] width 7 height 8
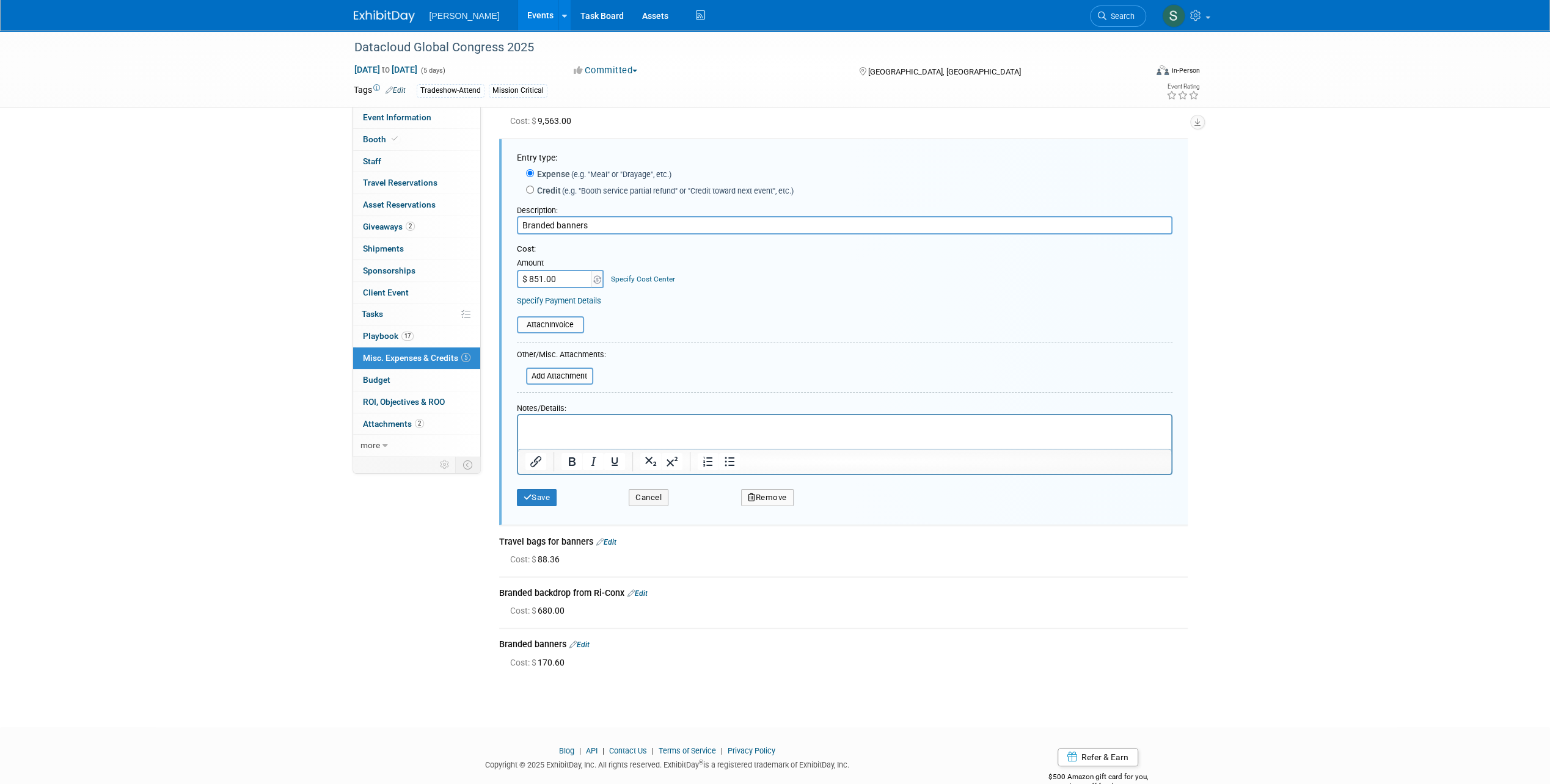
drag, startPoint x: 553, startPoint y: 227, endPoint x: 654, endPoint y: 234, distance: 101.2
click at [654, 234] on input "Branded banners" at bounding box center [845, 225] width 655 height 18
drag, startPoint x: 667, startPoint y: 226, endPoint x: 324, endPoint y: 206, distance: 343.6
click at [324, 206] on div "Datacloud Global Congress 2025 [DATE] to [DATE] (5 days) [DATE] to [DATE] Commi…" at bounding box center [775, 333] width 1550 height 744
type input "Branded flag printed banners"
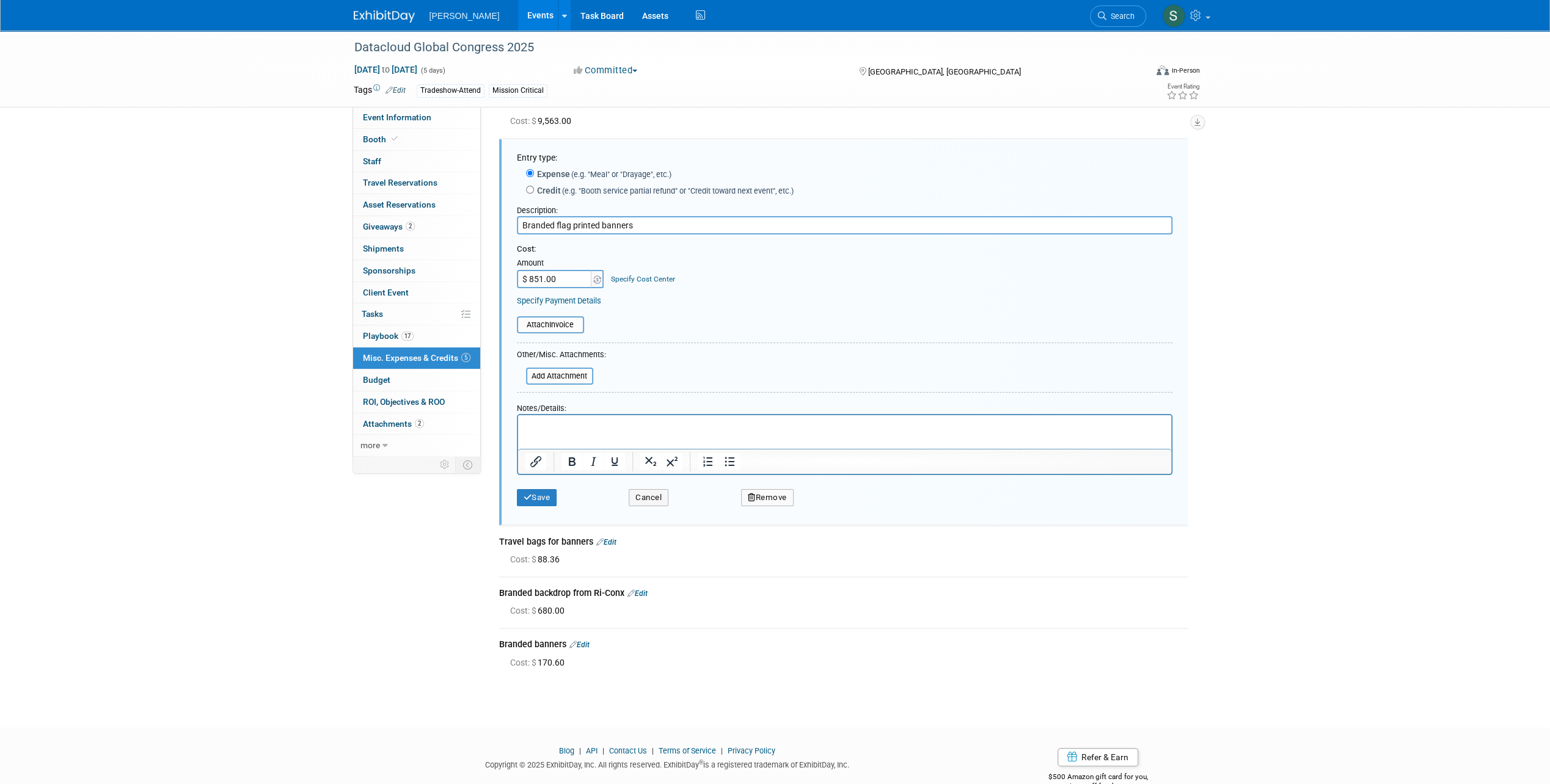
click at [531, 278] on input "$ 851.00" at bounding box center [555, 278] width 77 height 18
type input "$ 642.00"
click at [551, 498] on button "Save" at bounding box center [537, 497] width 40 height 17
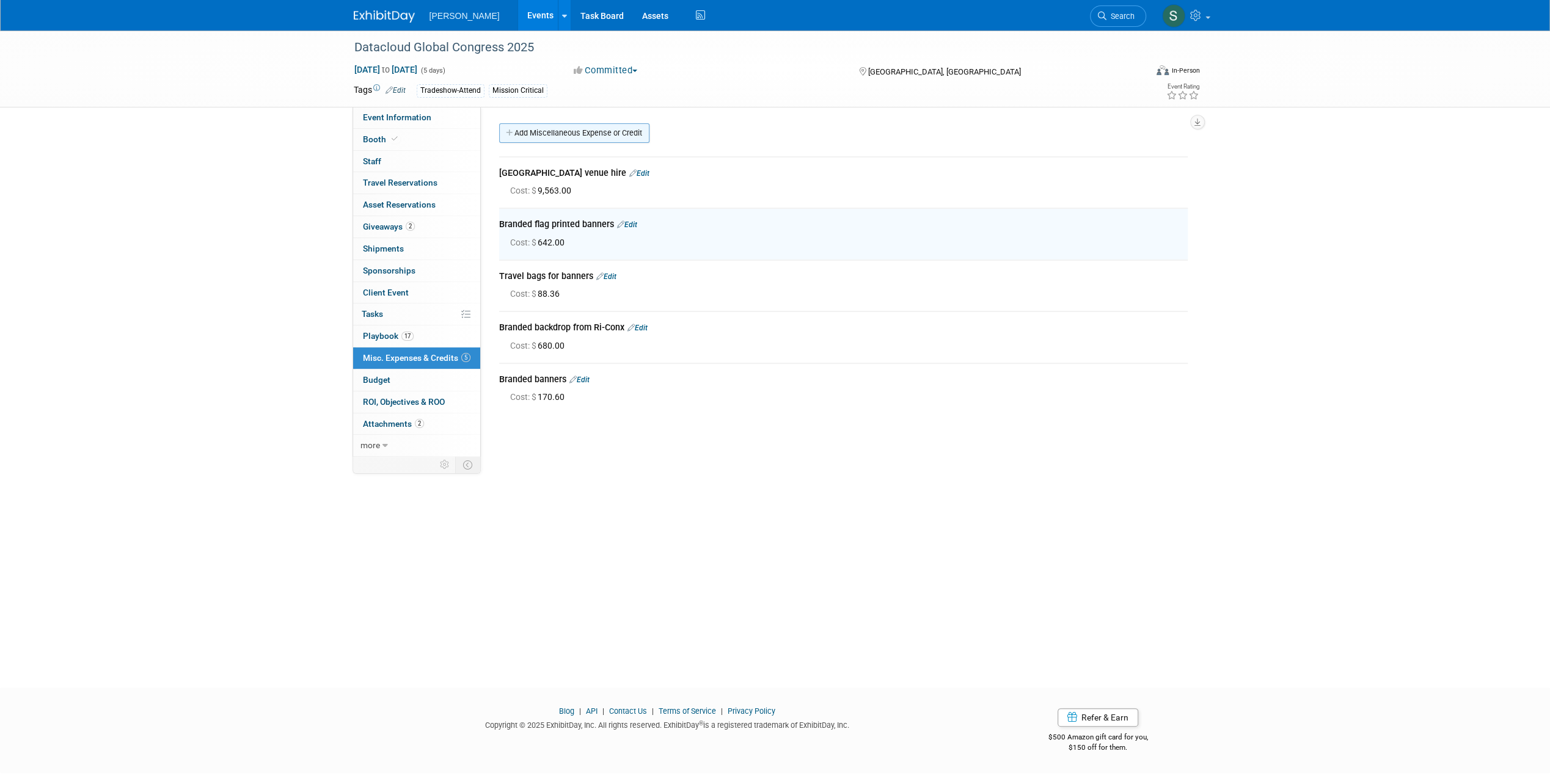
click at [555, 129] on link "Add Miscellaneous Expense or Credit" at bounding box center [574, 133] width 150 height 19
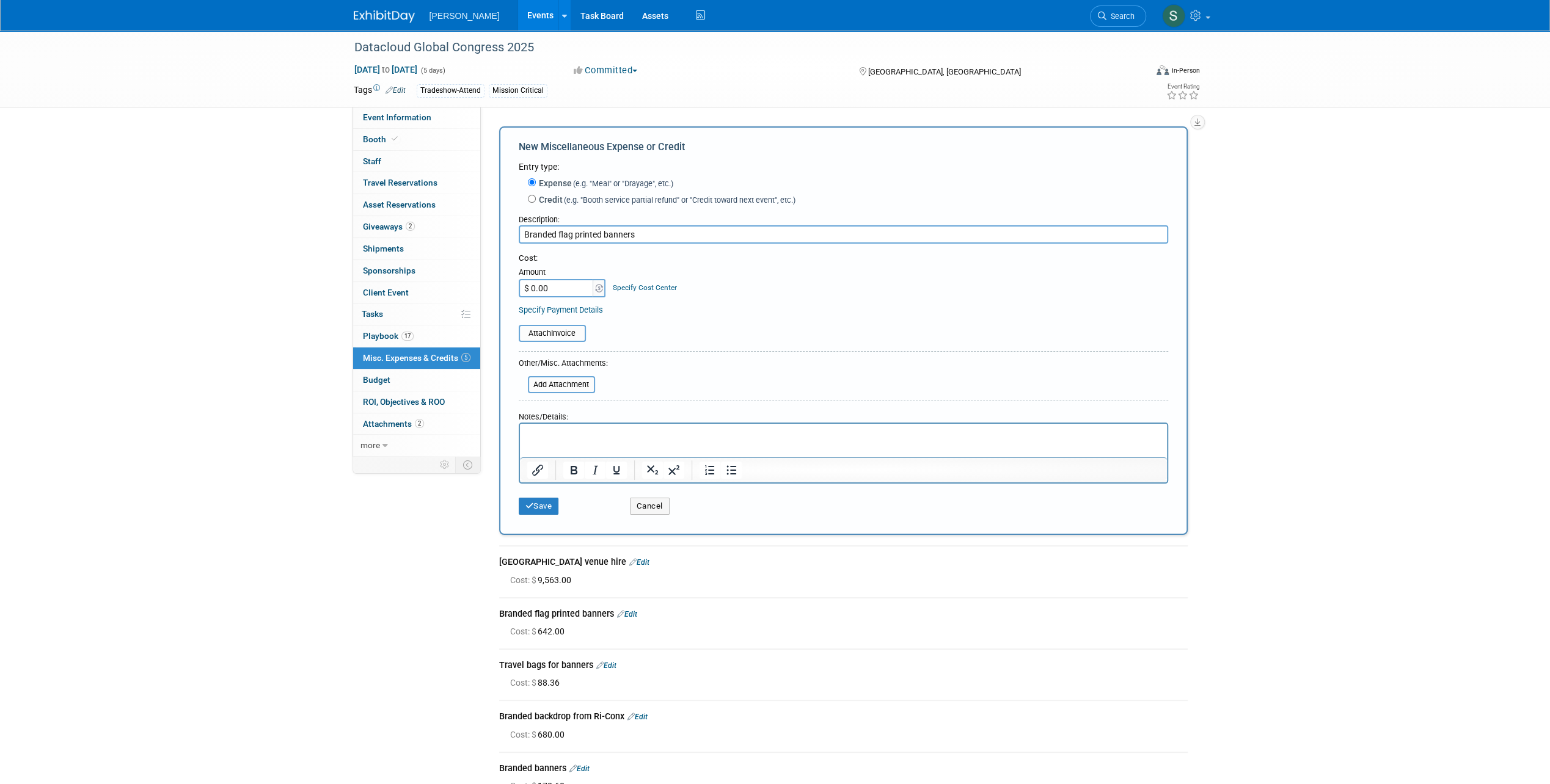
type input "Branded flag printed banners"
click at [563, 295] on input "$ 0.00" at bounding box center [556, 288] width 77 height 18
type input "$ 209.00"
click at [549, 503] on button "Save" at bounding box center [538, 506] width 40 height 17
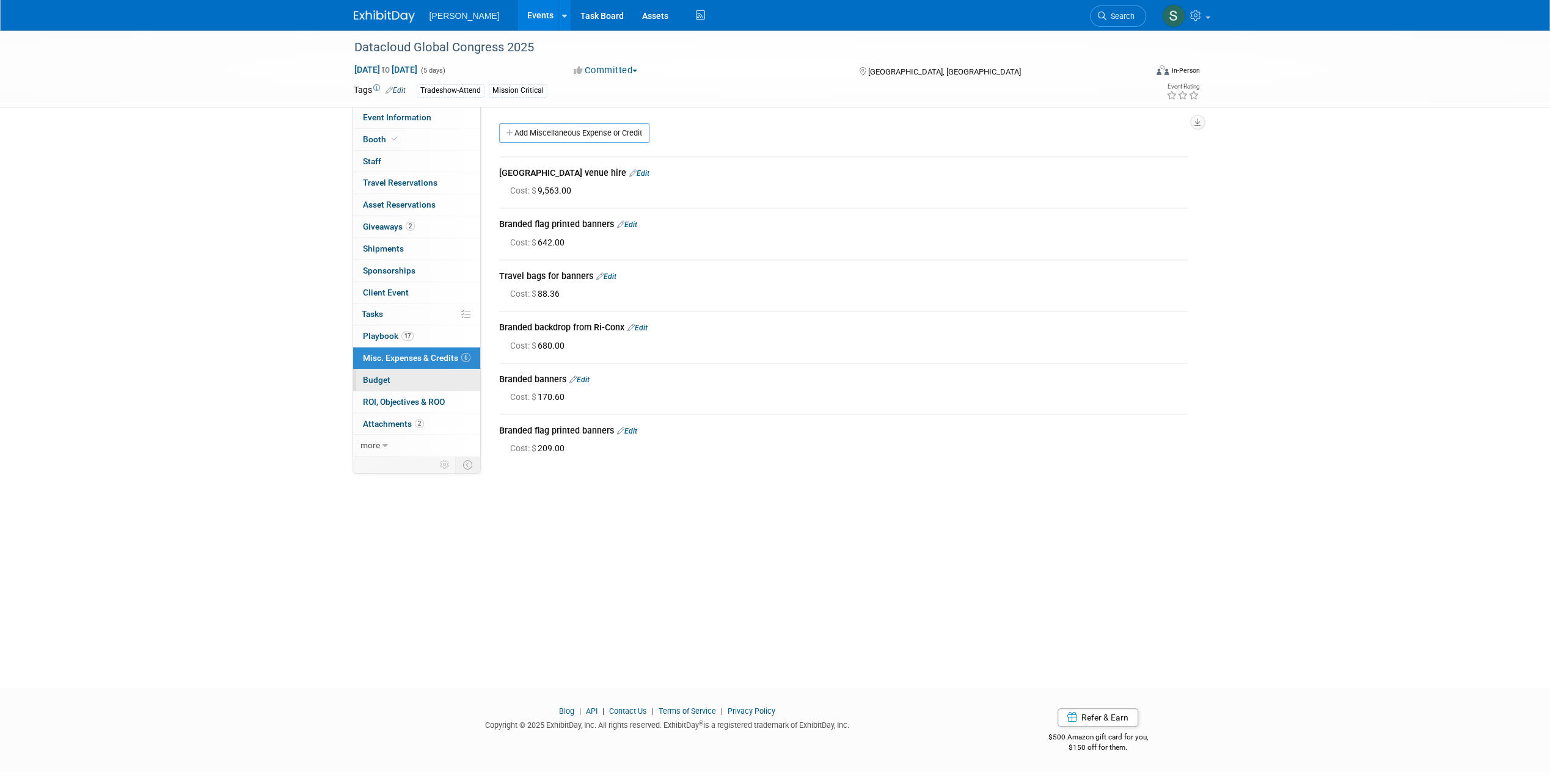
click at [421, 372] on link "Budget" at bounding box center [417, 380] width 127 height 21
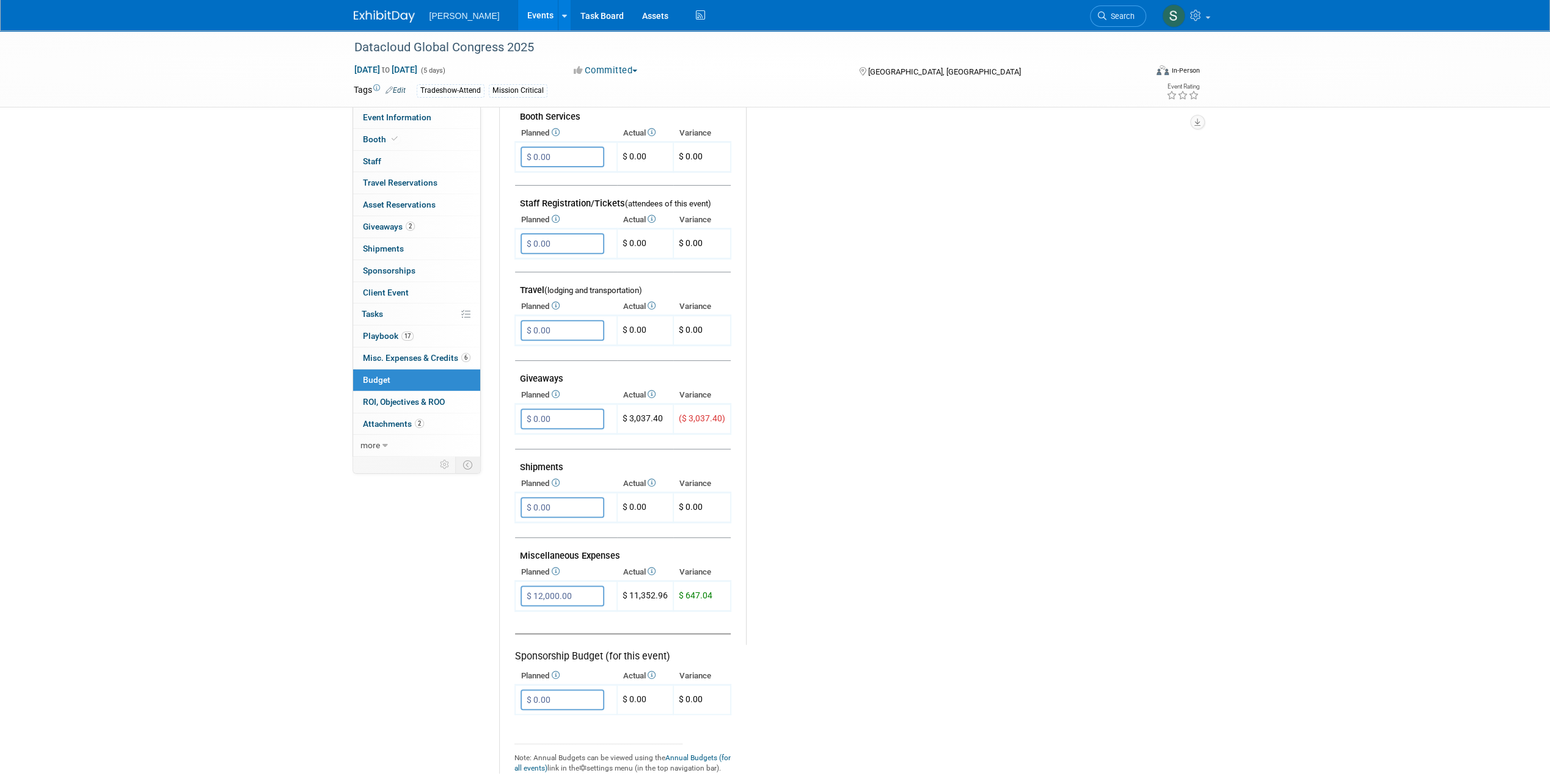
scroll to position [427, 0]
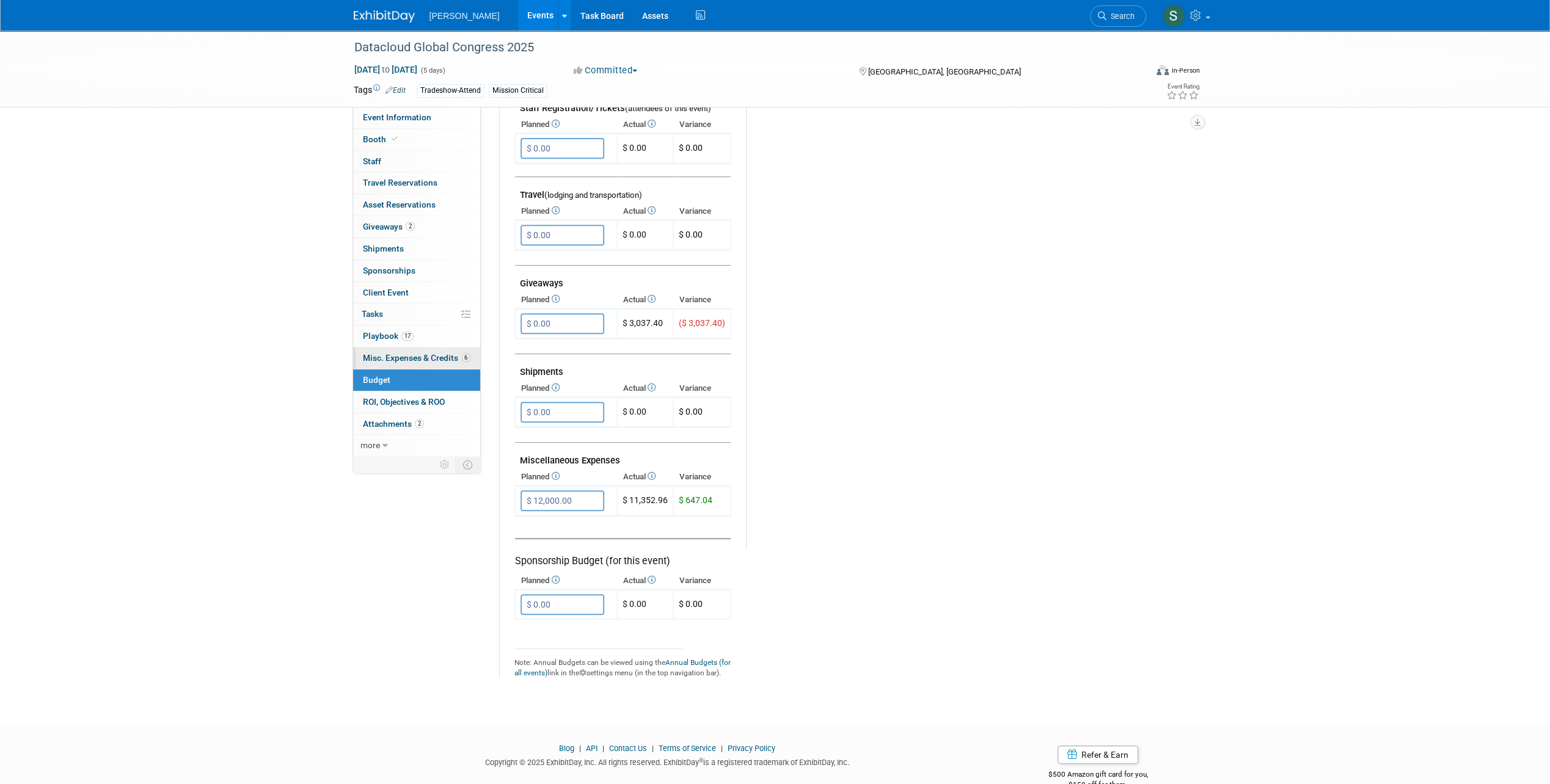
click at [419, 351] on link "6 Misc. Expenses & Credits 6" at bounding box center [417, 358] width 127 height 21
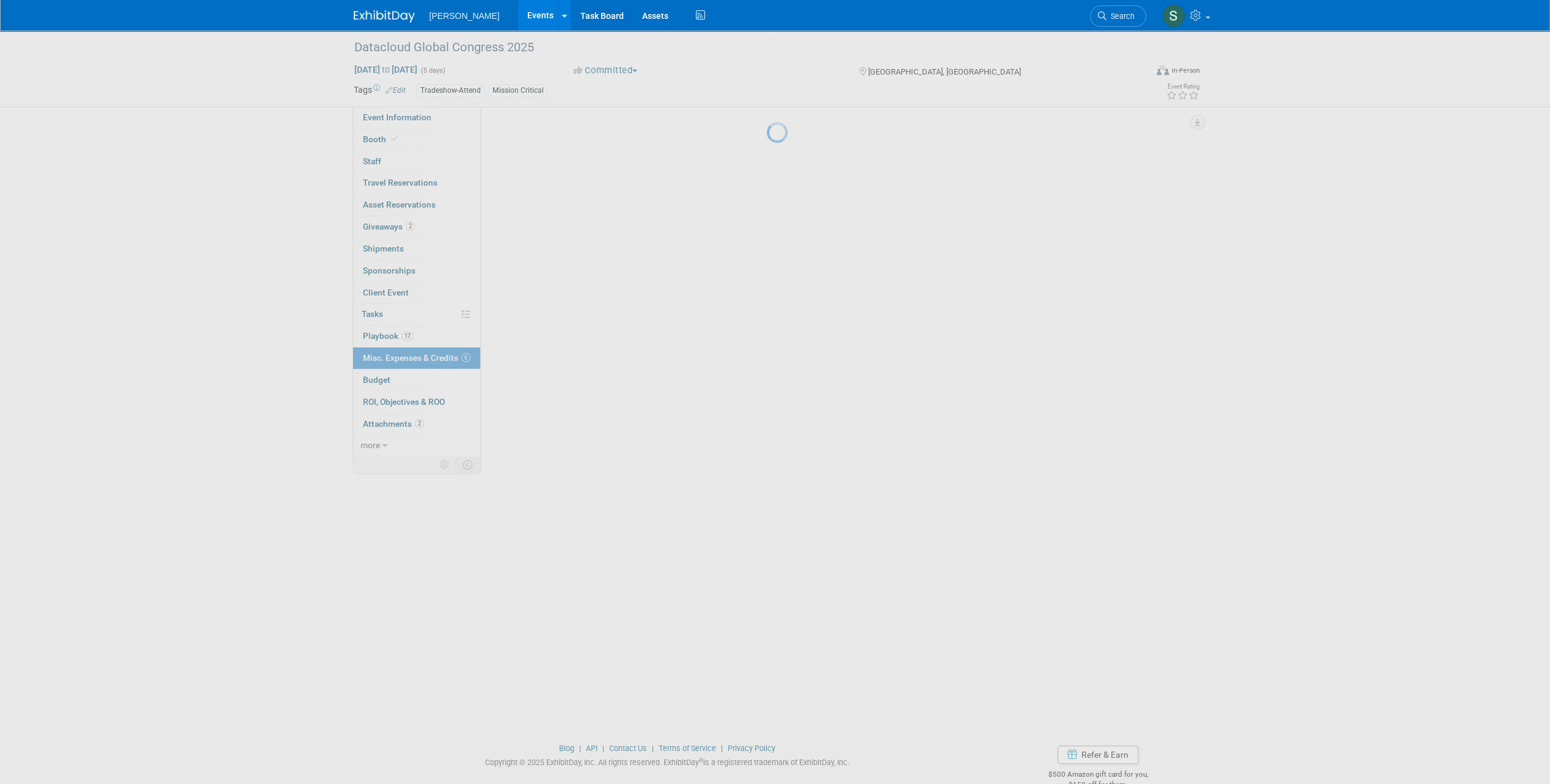
scroll to position [0, 0]
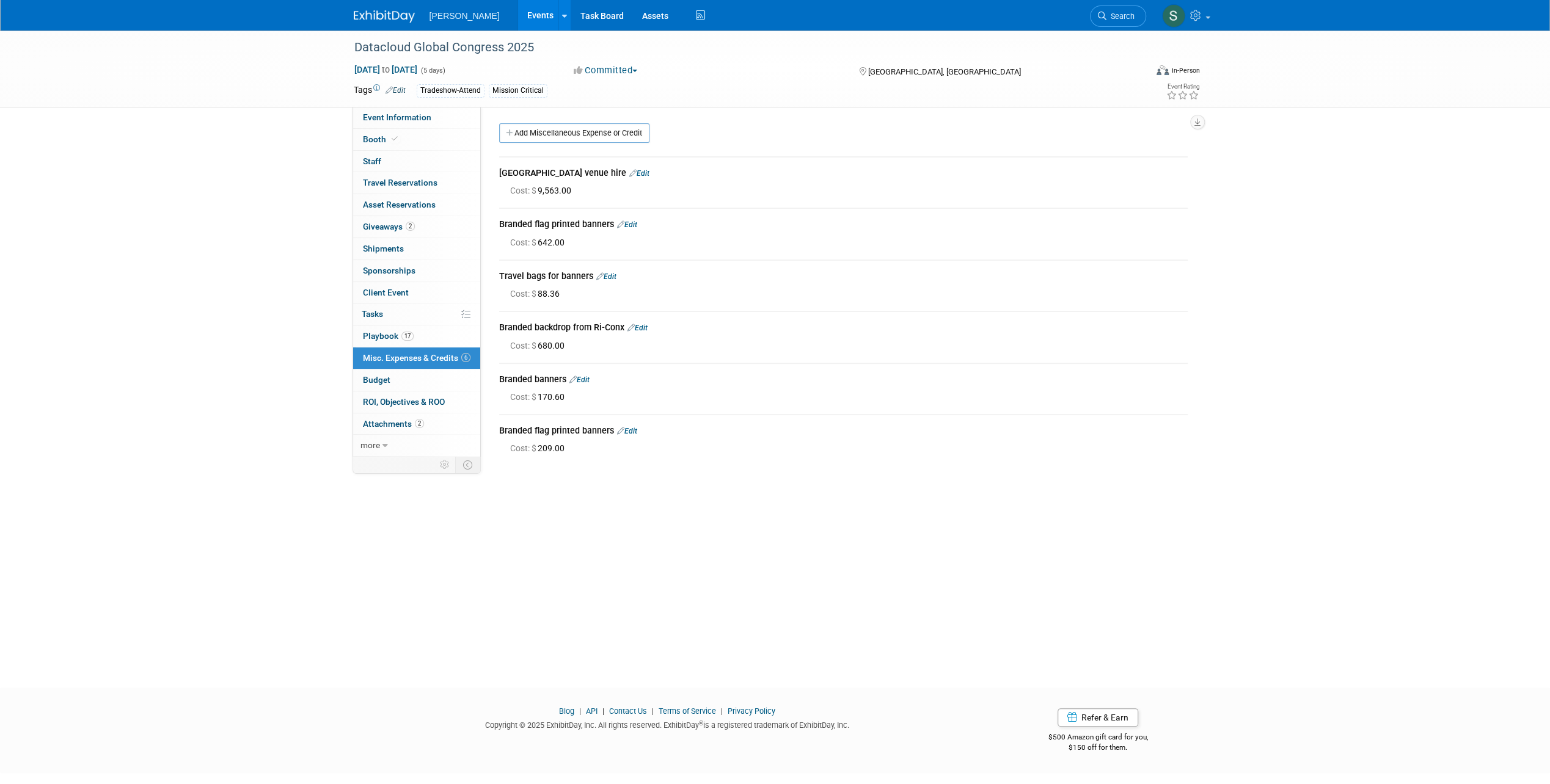
click at [893, 541] on div "Datacloud Global Congress 2025 [DATE] to [DATE] (5 days) [DATE] to [DATE] Commi…" at bounding box center [775, 348] width 1550 height 635
click at [893, 541] on div "Datacloud Global Congress 2025 [DATE] to [DATE] (5 days) [DATE] to [DATE] Commi…" at bounding box center [775, 348] width 1550 height 635
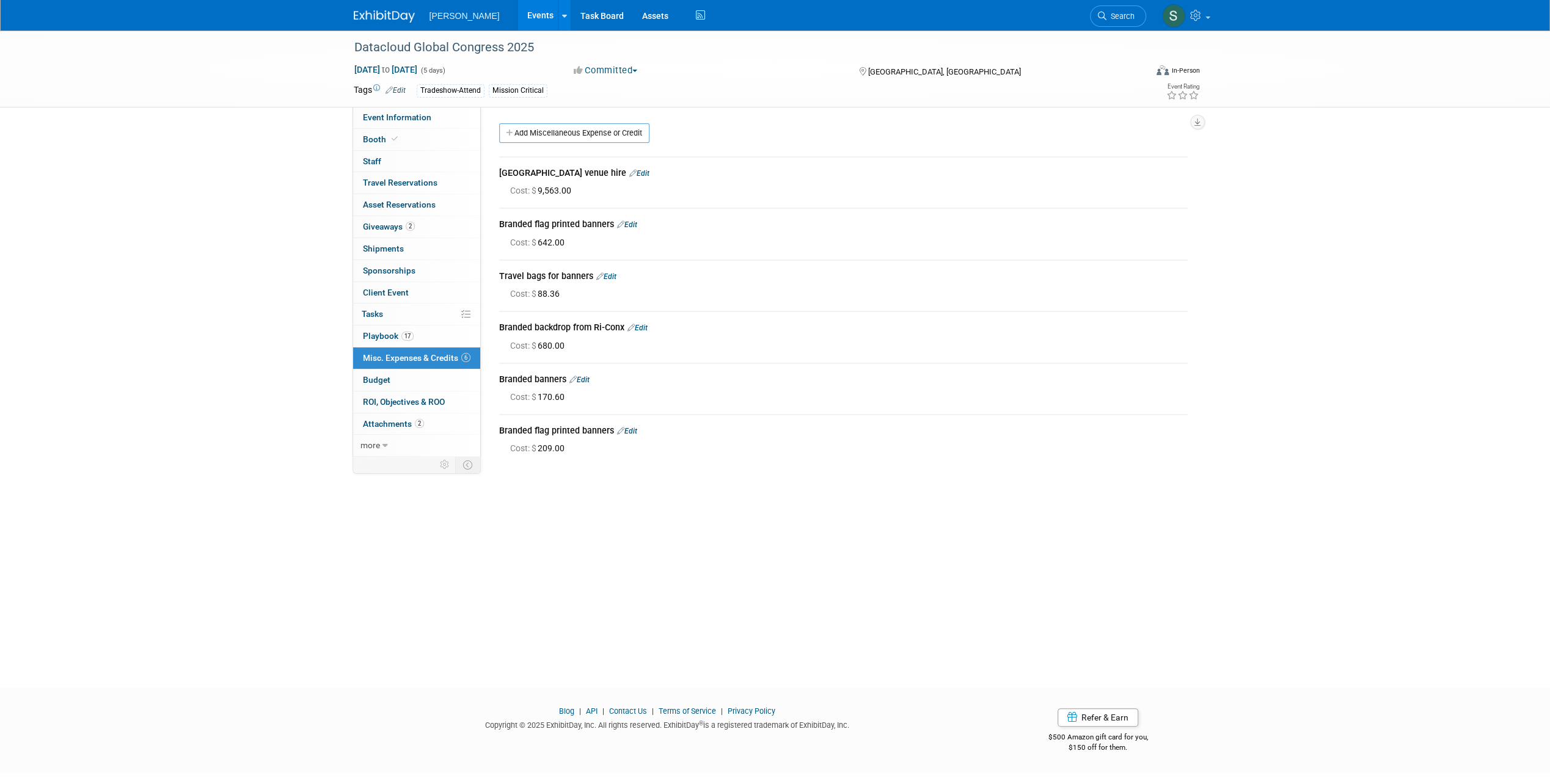
click at [929, 550] on div "Datacloud Global Congress 2025 [DATE] to [DATE] (5 days) [DATE] to [DATE] Commi…" at bounding box center [775, 348] width 1550 height 635
click at [1121, 585] on div "Datacloud Global Congress 2025 [DATE] to [DATE] (5 days) [DATE] to [DATE] Commi…" at bounding box center [775, 348] width 1550 height 635
click at [1100, 623] on div "Datacloud Global Congress 2025 [DATE] to [DATE] (5 days) [DATE] to [DATE] Commi…" at bounding box center [775, 348] width 1550 height 635
click at [732, 535] on div "Datacloud Global Congress 2025 [DATE] to [DATE] (5 days) [DATE] to [DATE] Commi…" at bounding box center [775, 348] width 1550 height 635
